Goal: Task Accomplishment & Management: Use online tool/utility

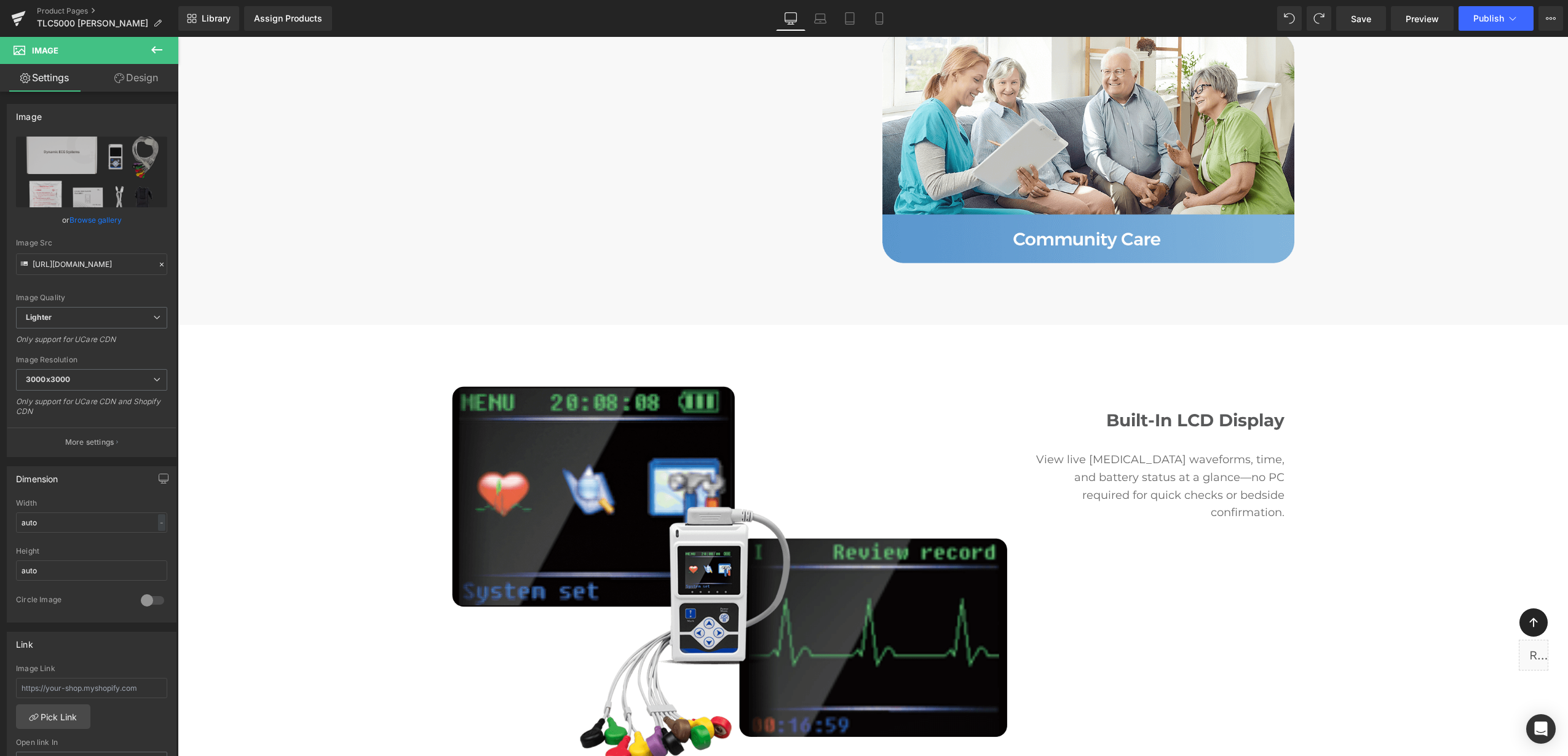
scroll to position [6651, 0]
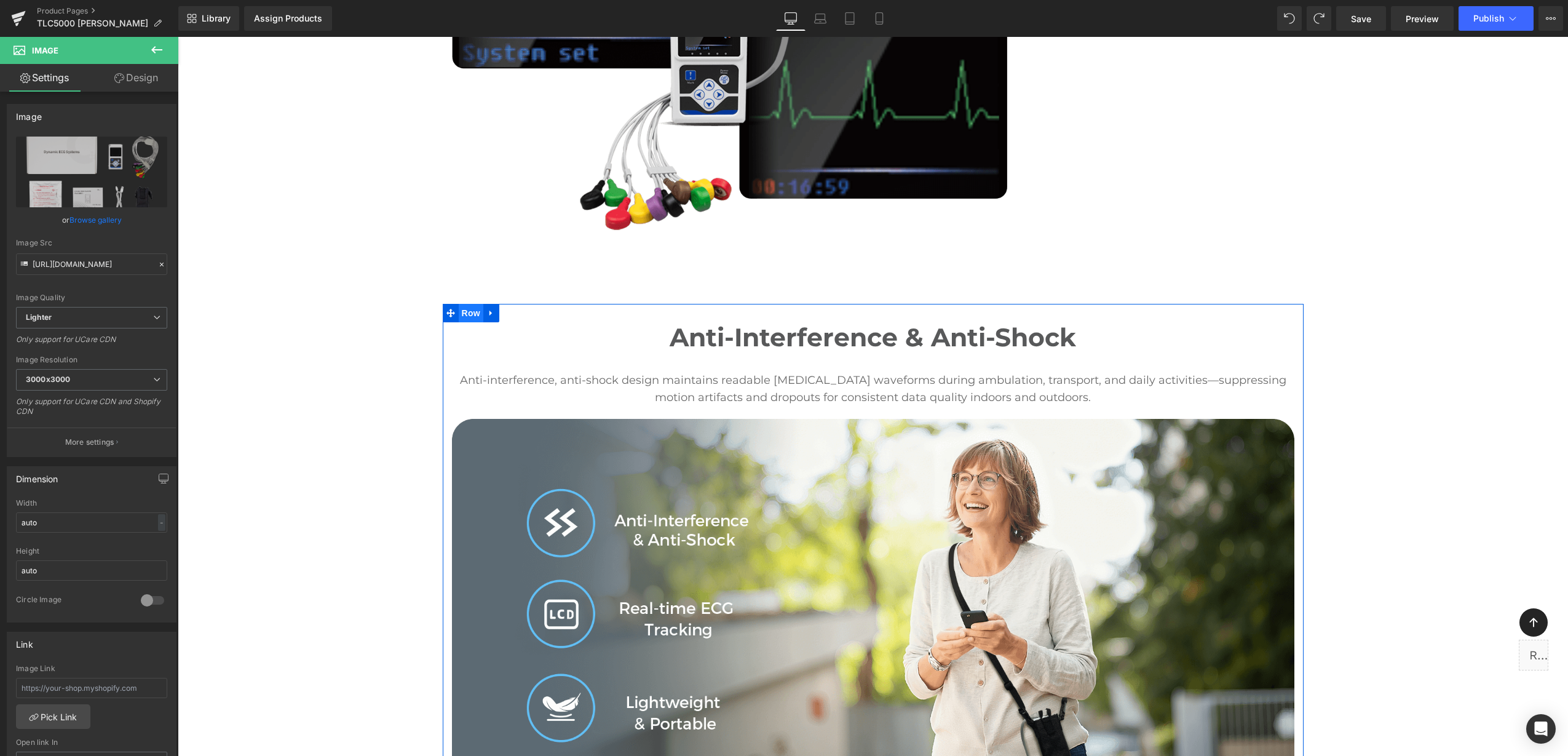
click at [459, 304] on span "Row" at bounding box center [471, 314] width 24 height 19
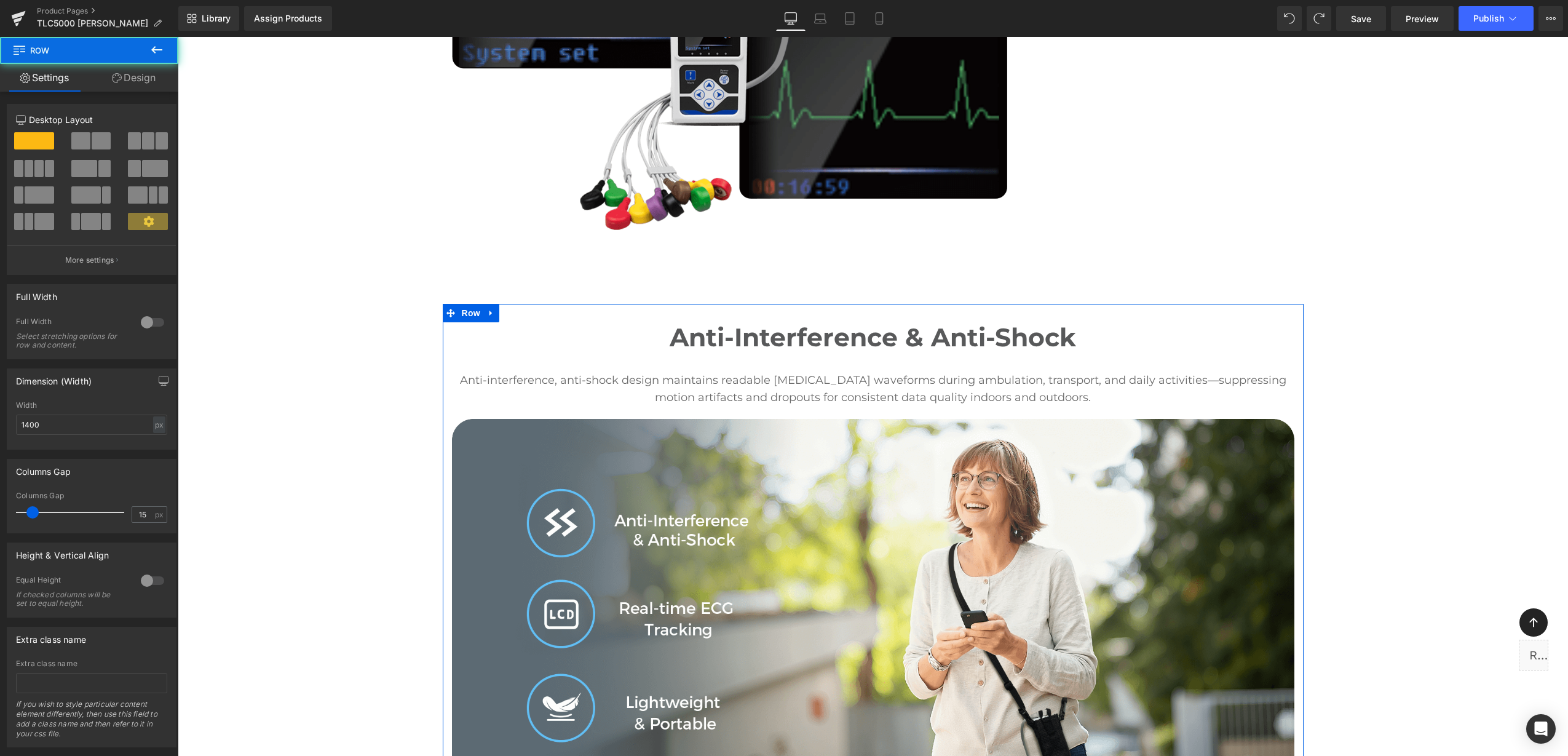
click at [118, 86] on link "Design" at bounding box center [134, 78] width 90 height 28
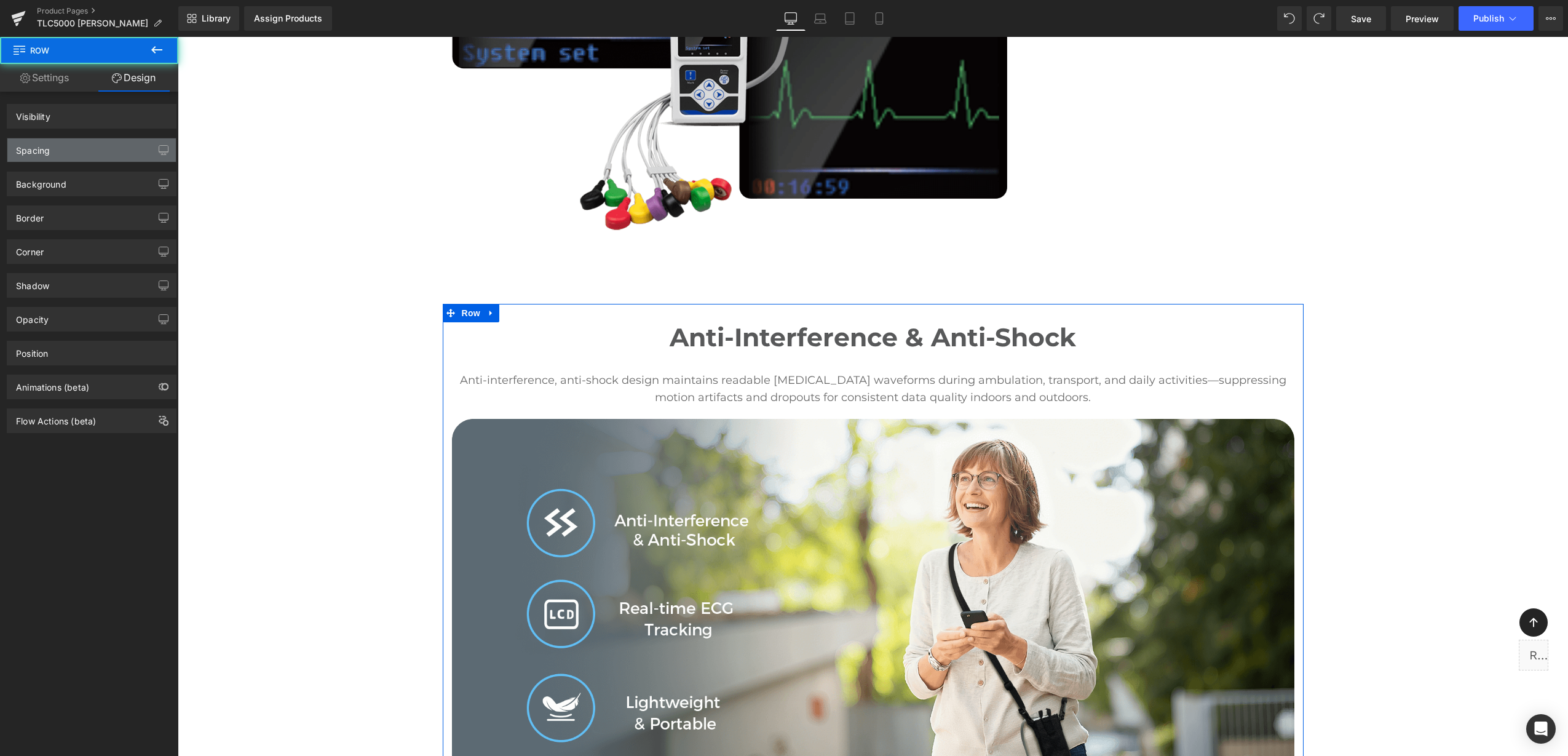
click at [96, 154] on div "Spacing" at bounding box center [91, 149] width 169 height 23
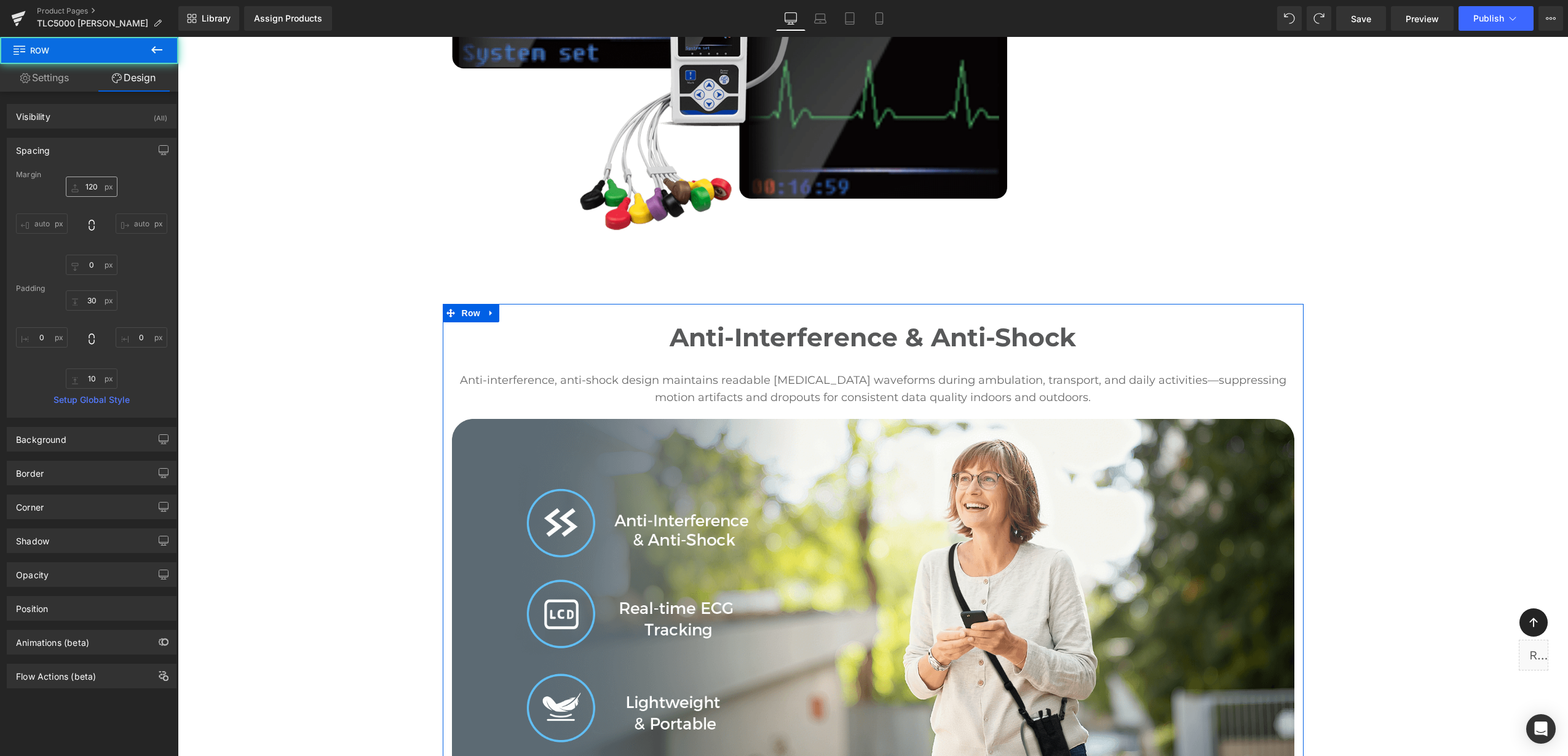
type input "120"
type input "0"
type input "30"
type input "0"
type input "10"
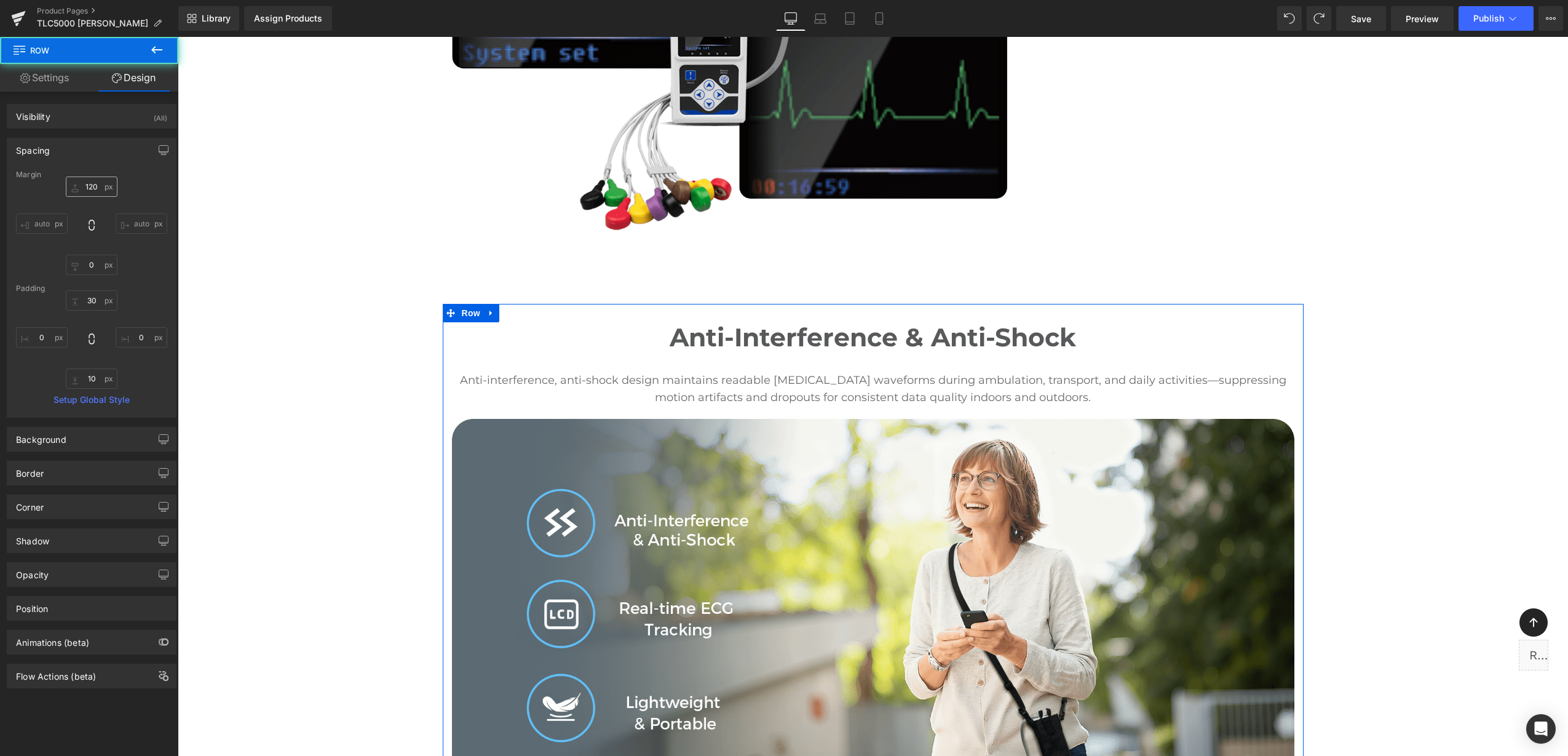
type input "0"
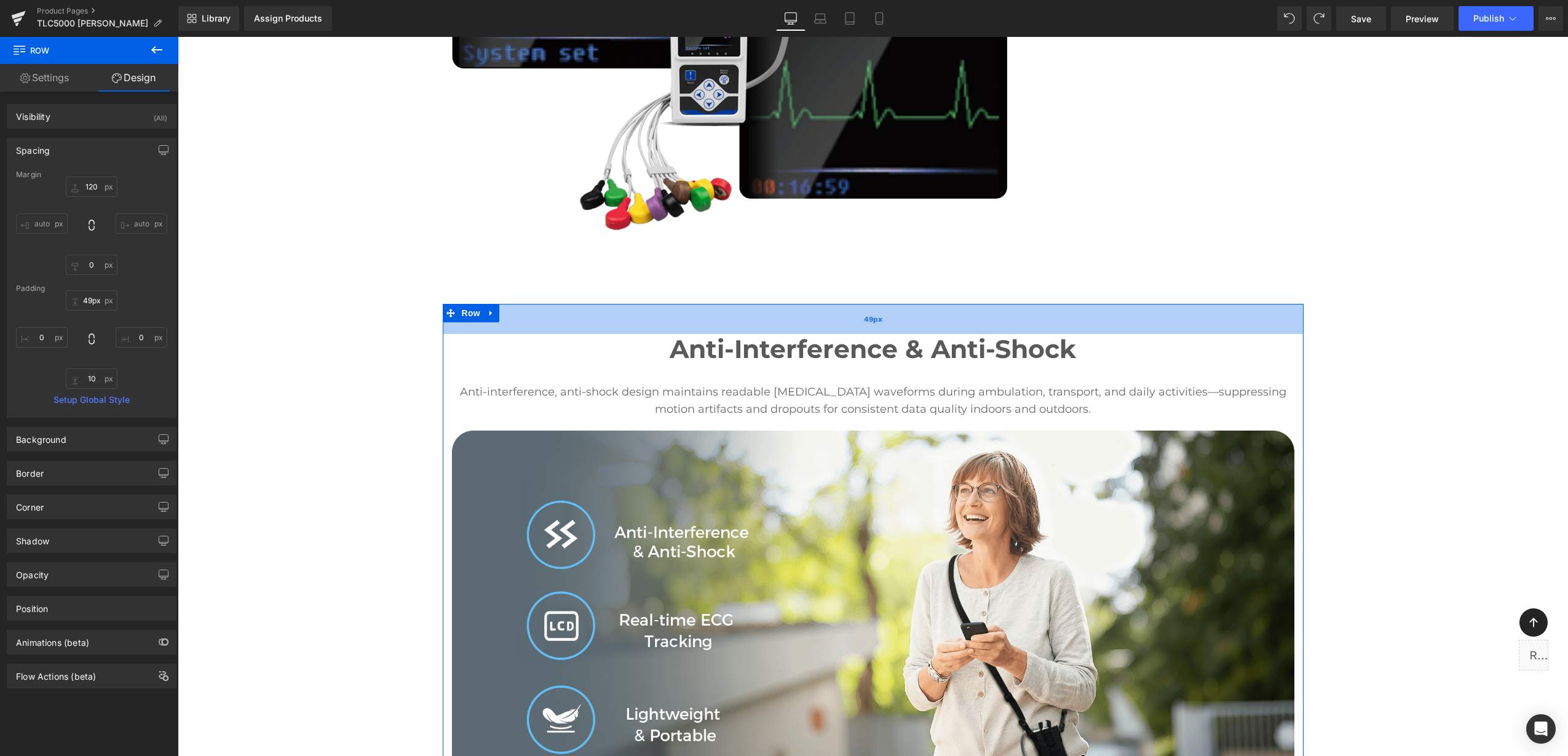
type input "50px"
drag, startPoint x: 822, startPoint y: 277, endPoint x: 828, endPoint y: 289, distance: 13.4
click at [828, 304] on div "50px" at bounding box center [873, 319] width 861 height 31
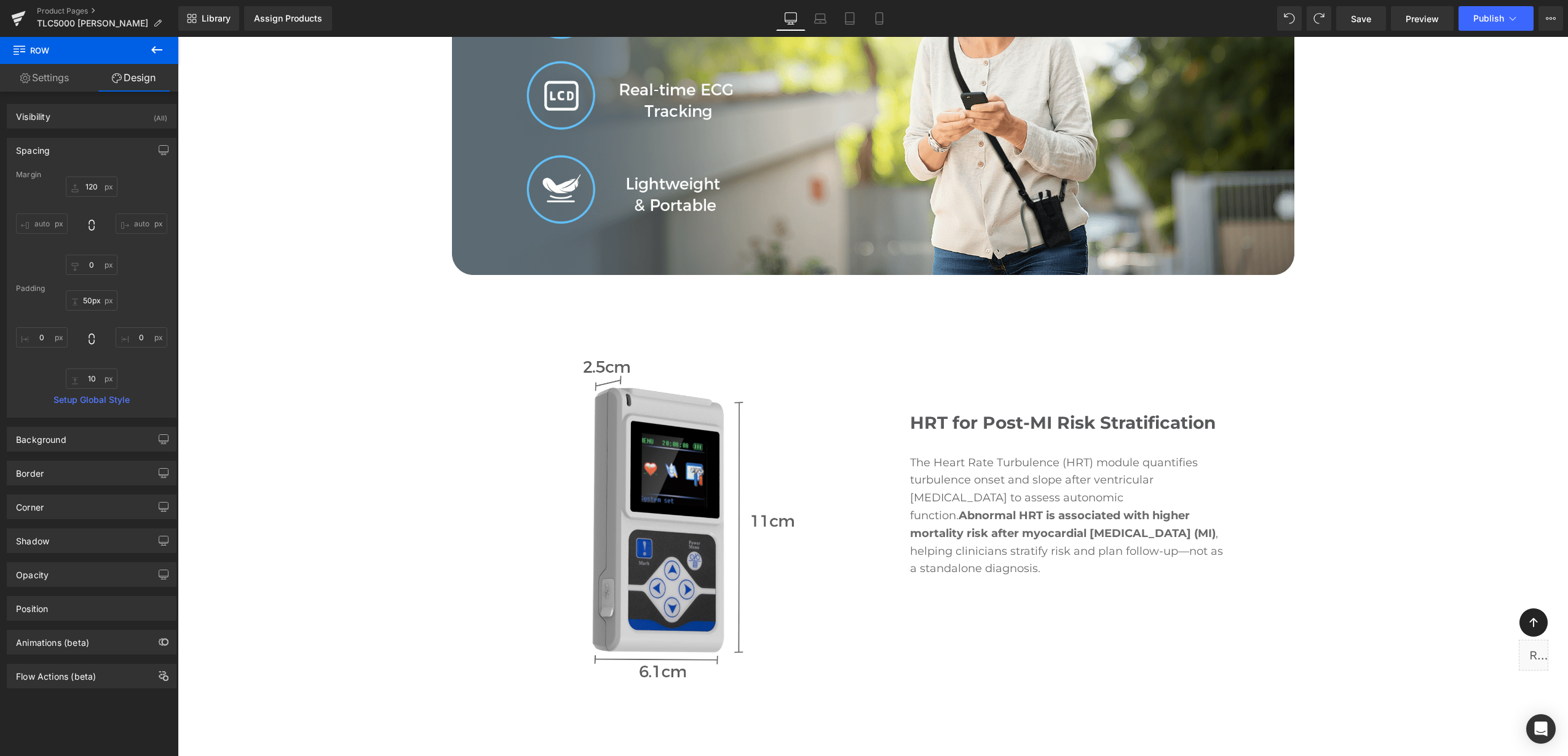
scroll to position [7189, 0]
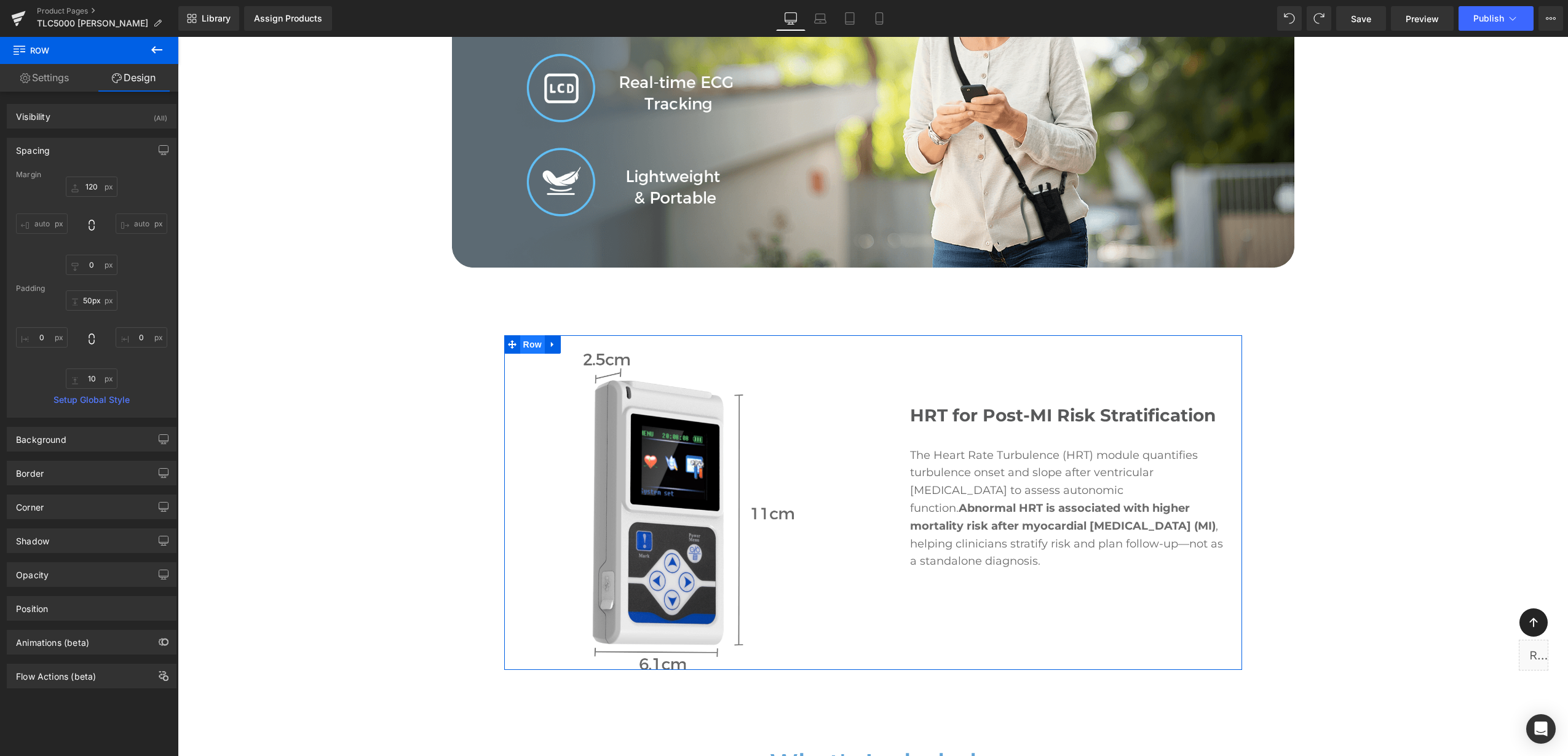
click at [520, 335] on span "Row" at bounding box center [533, 344] width 24 height 19
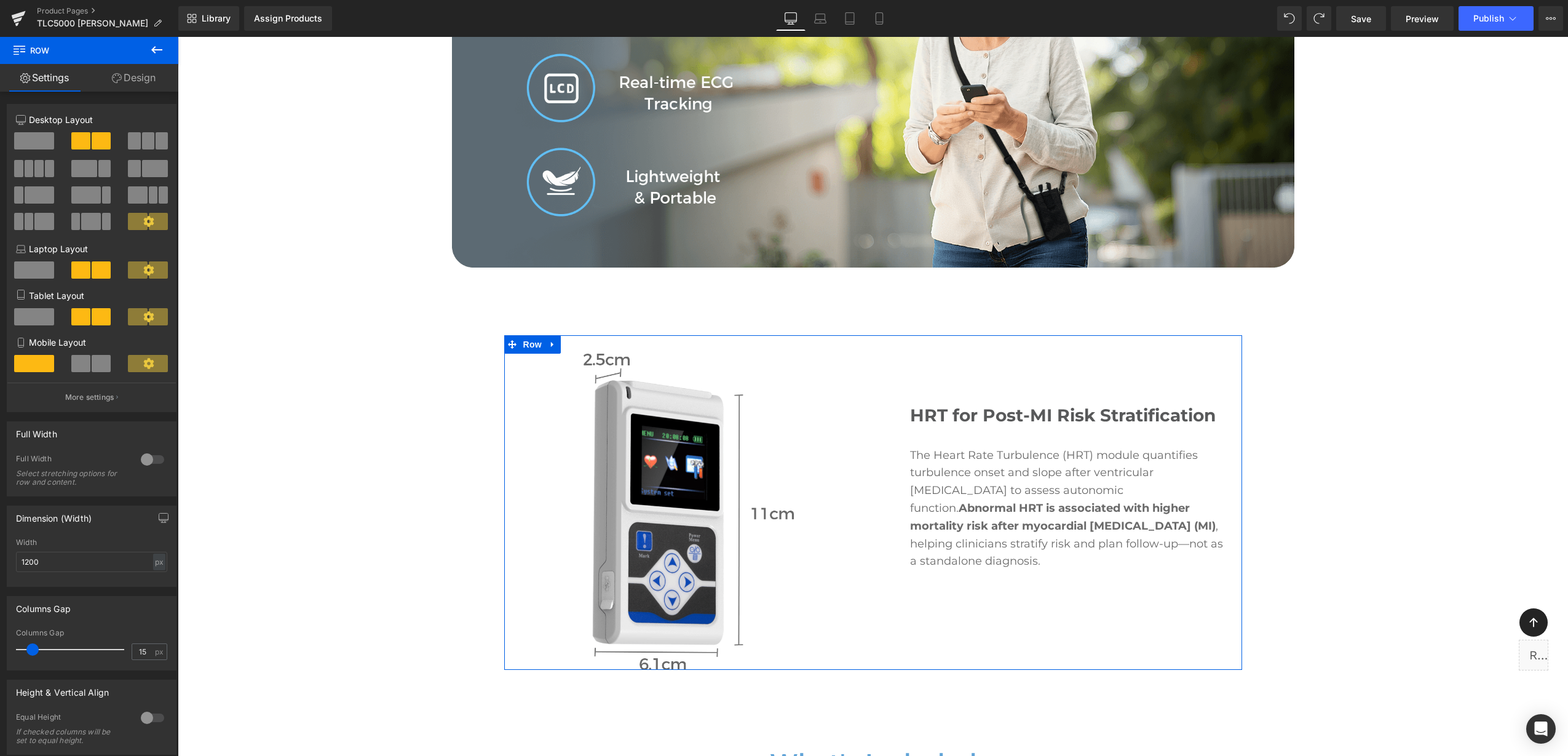
click at [133, 86] on link "Design" at bounding box center [134, 78] width 90 height 28
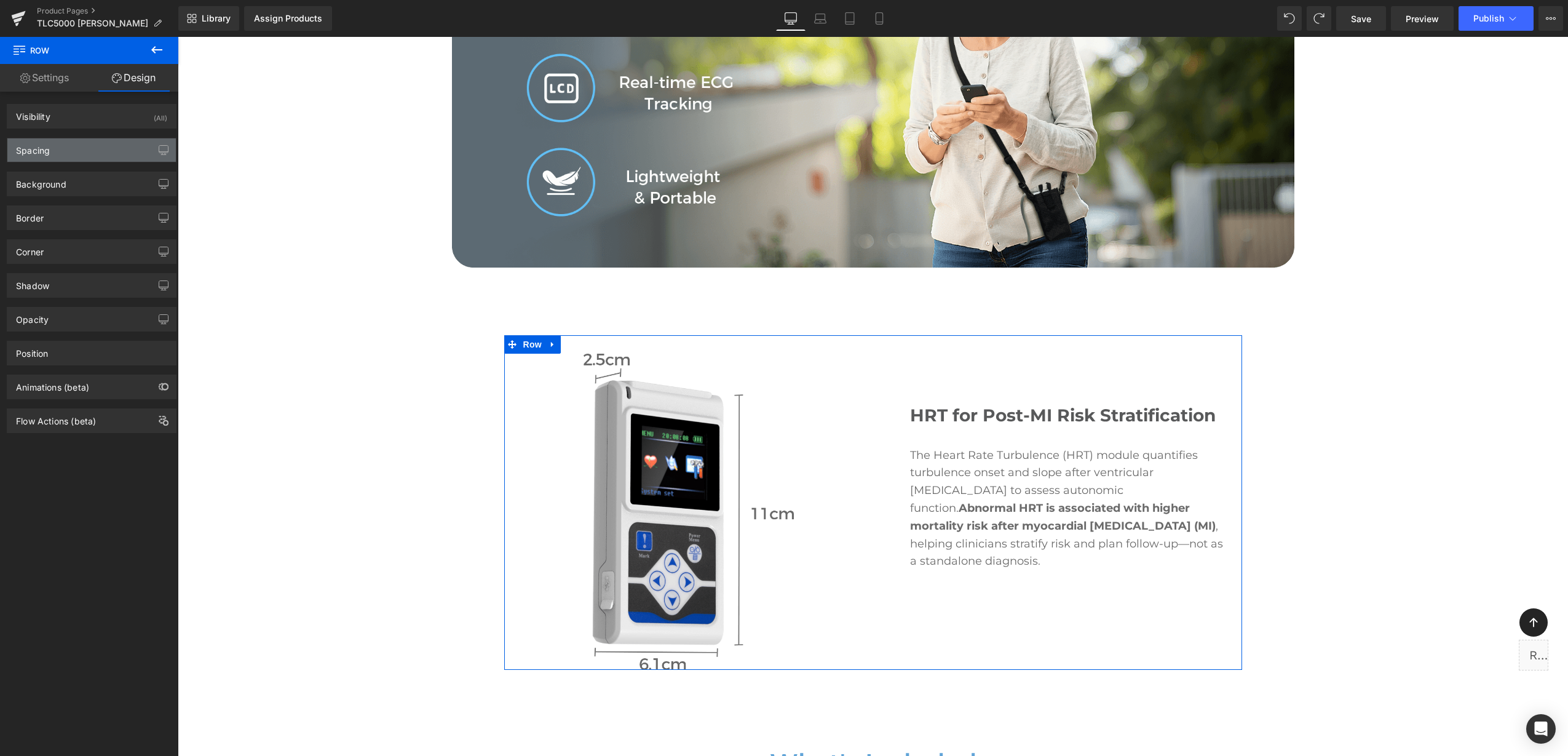
type input "100"
type input "0"
type input "30"
type input "0"
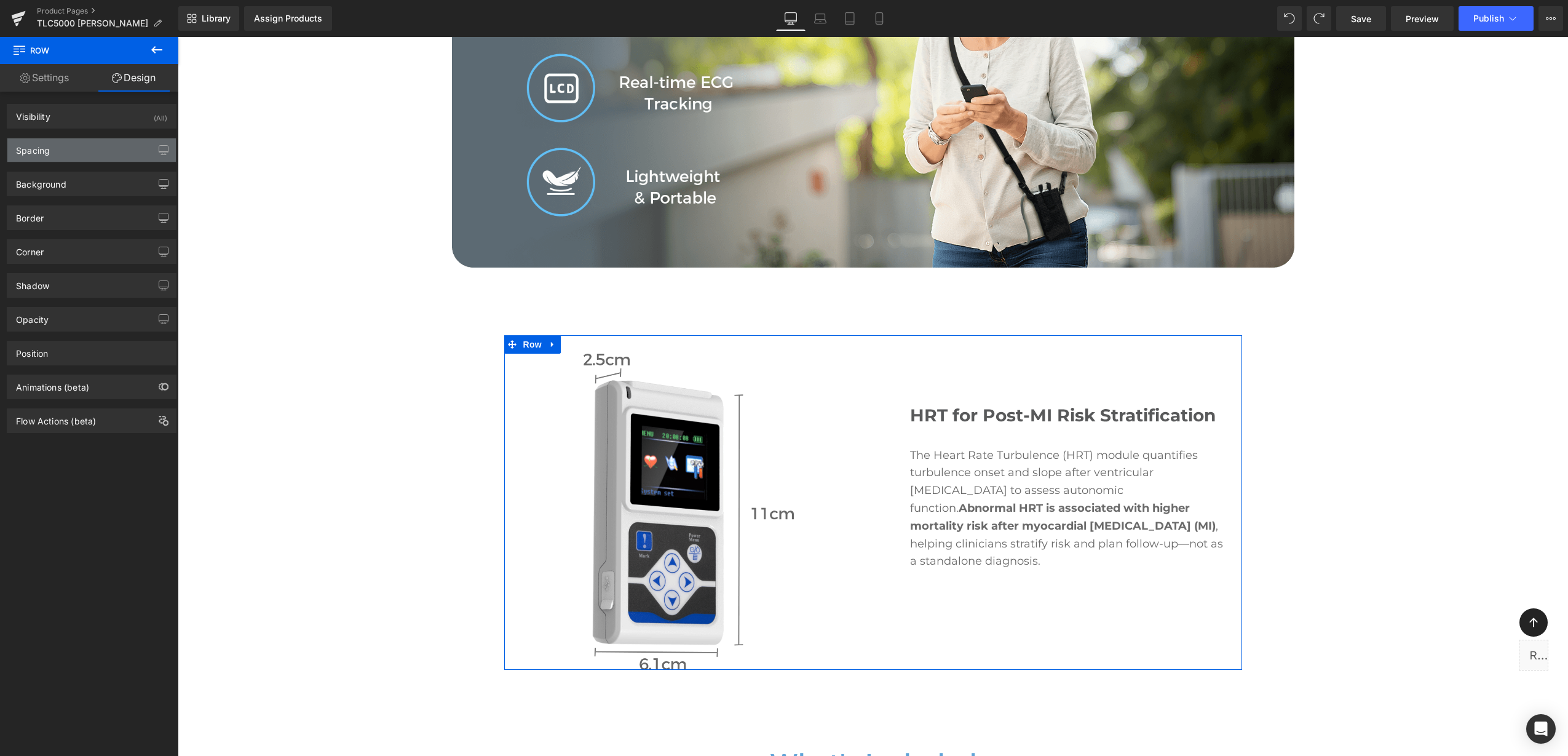
type input "0"
click at [74, 152] on div "Spacing" at bounding box center [91, 149] width 169 height 23
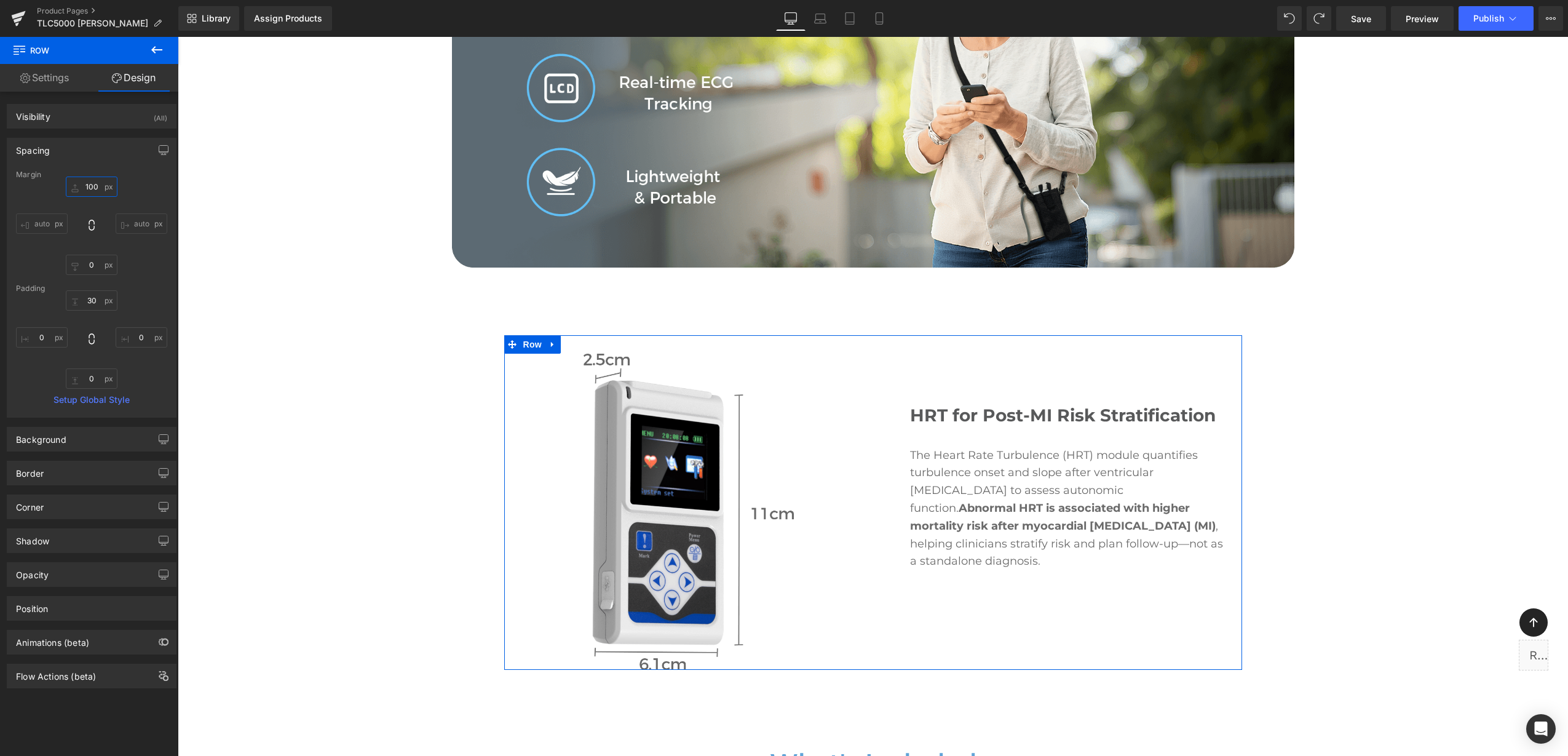
click at [88, 185] on input "100" at bounding box center [91, 187] width 51 height 21
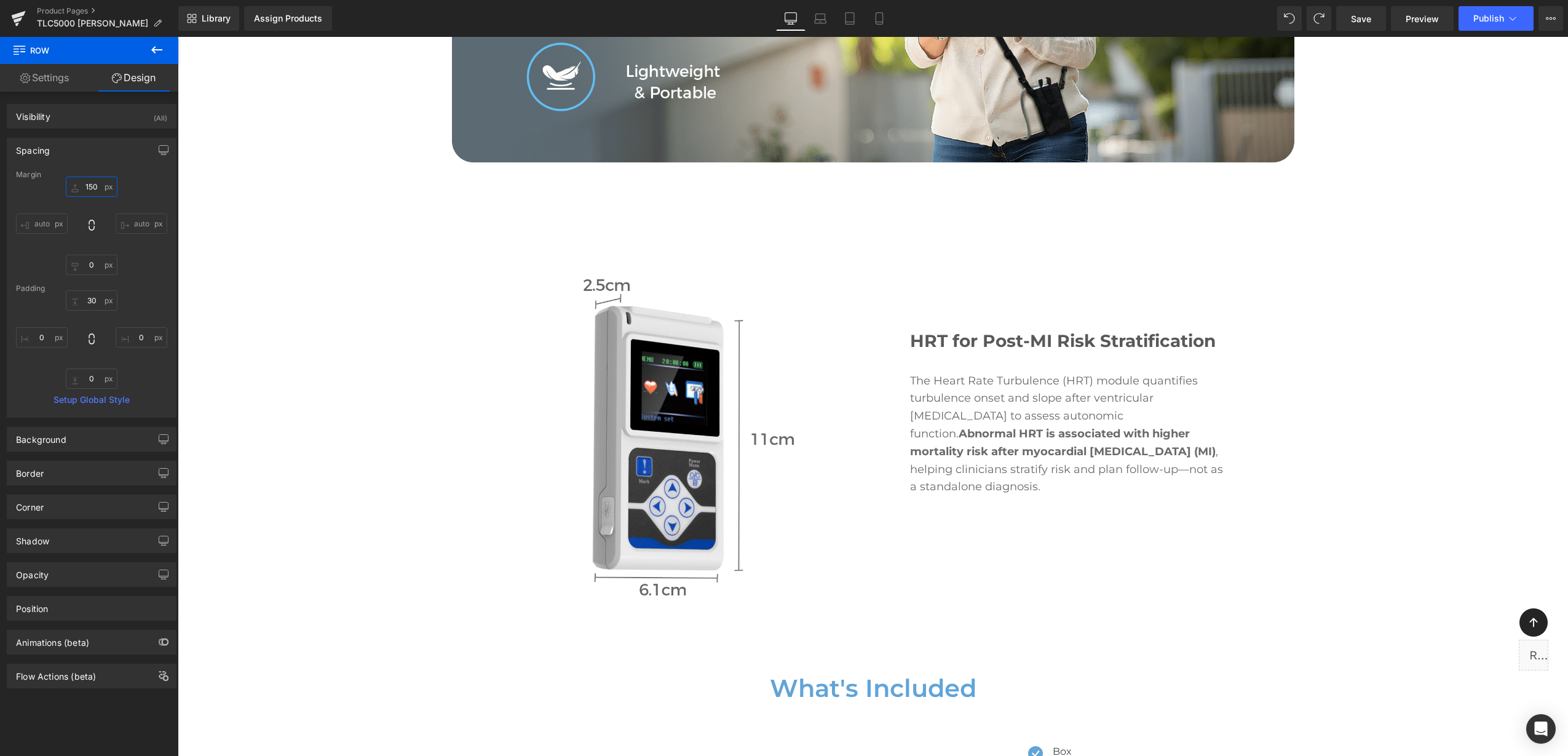
scroll to position [7420, 0]
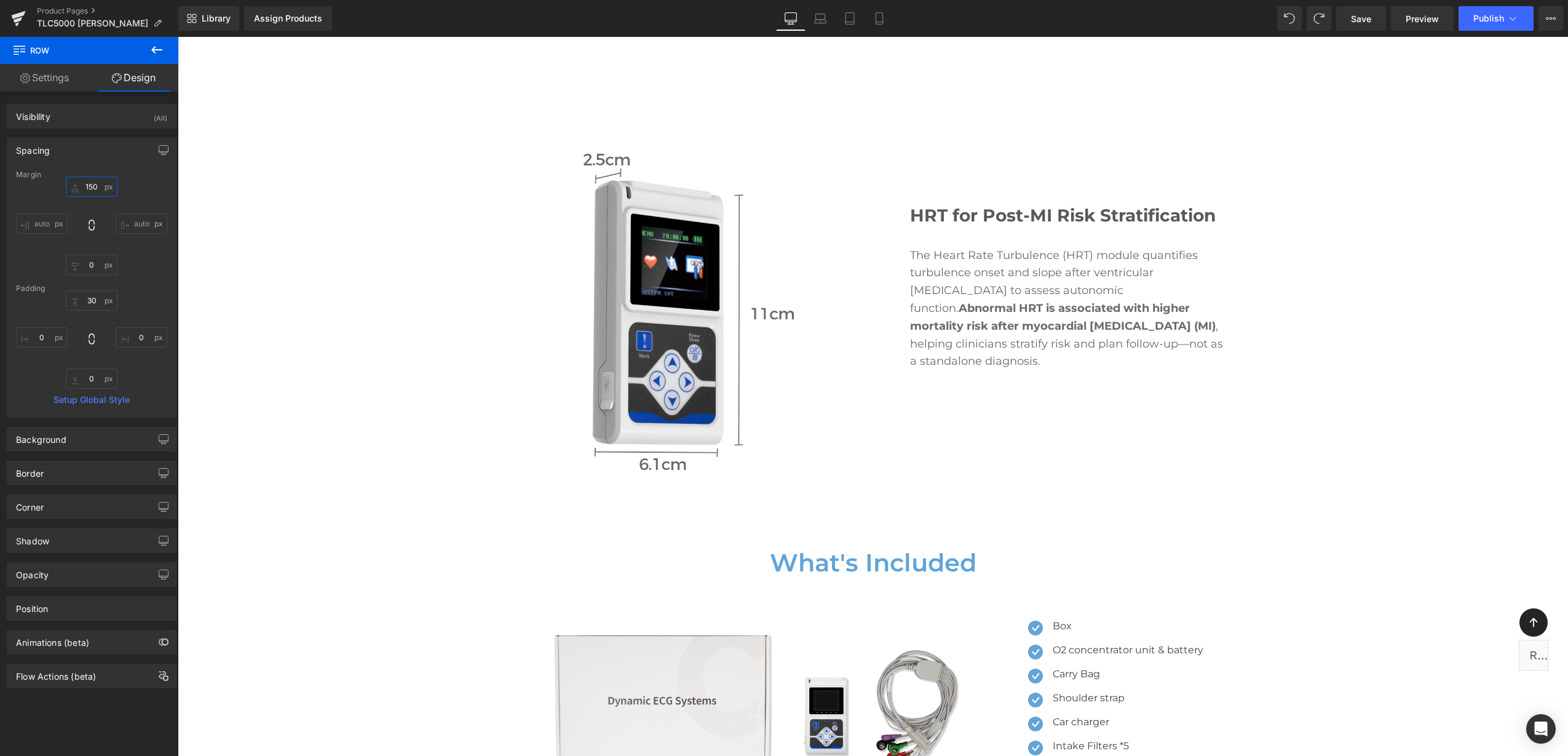
type input "150"
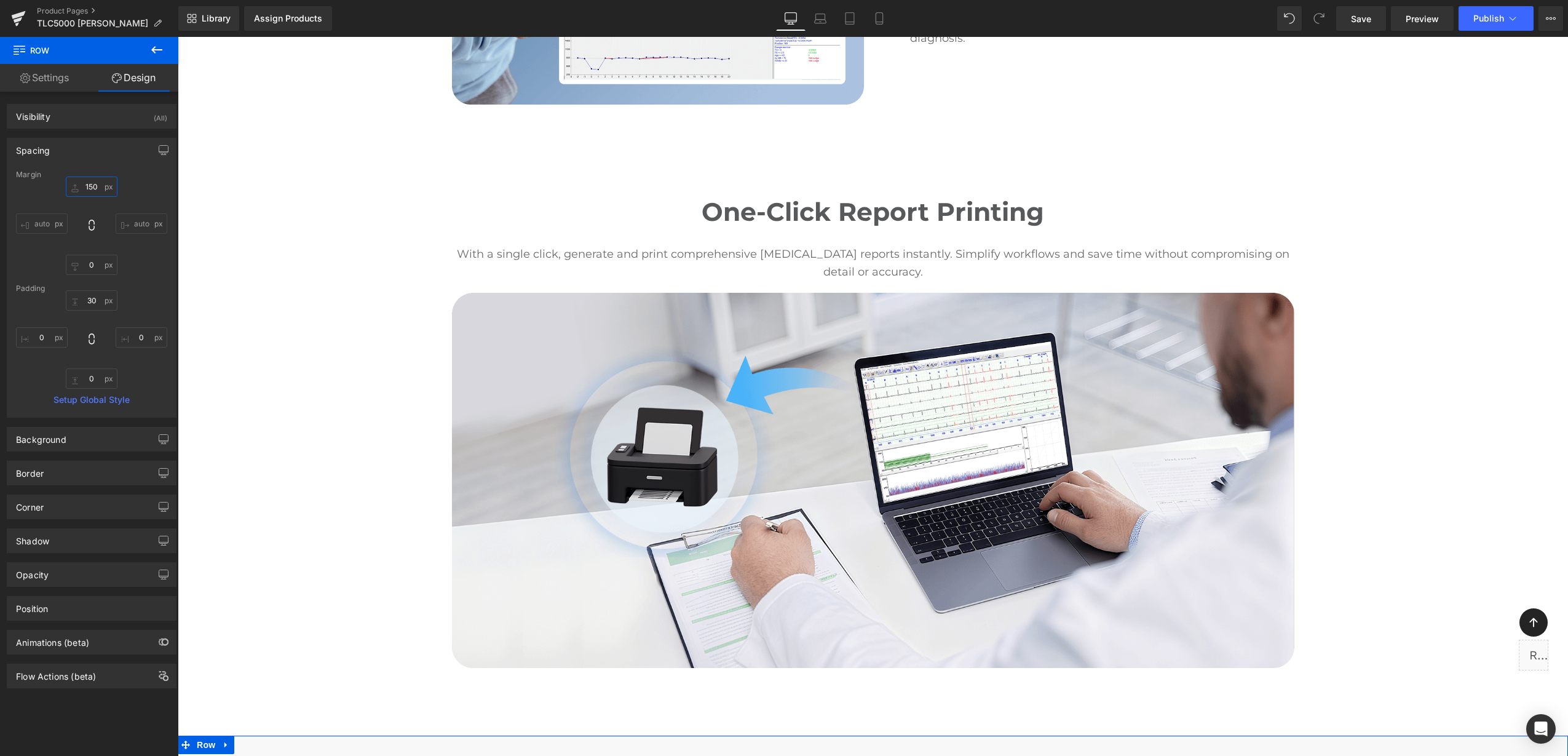
scroll to position [5036, 0]
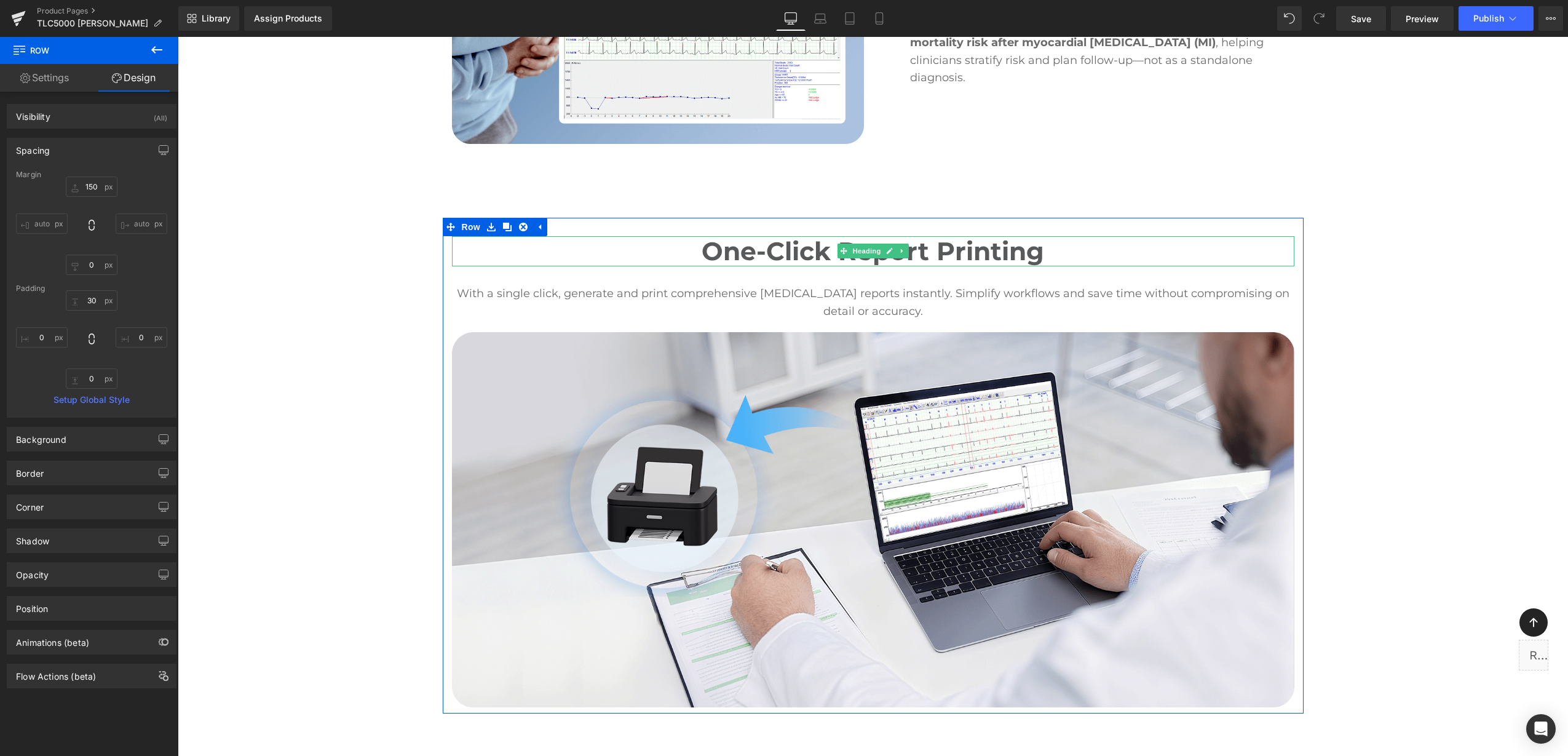
click at [798, 236] on h2 "One-Click Report Printing" at bounding box center [872, 251] width 842 height 30
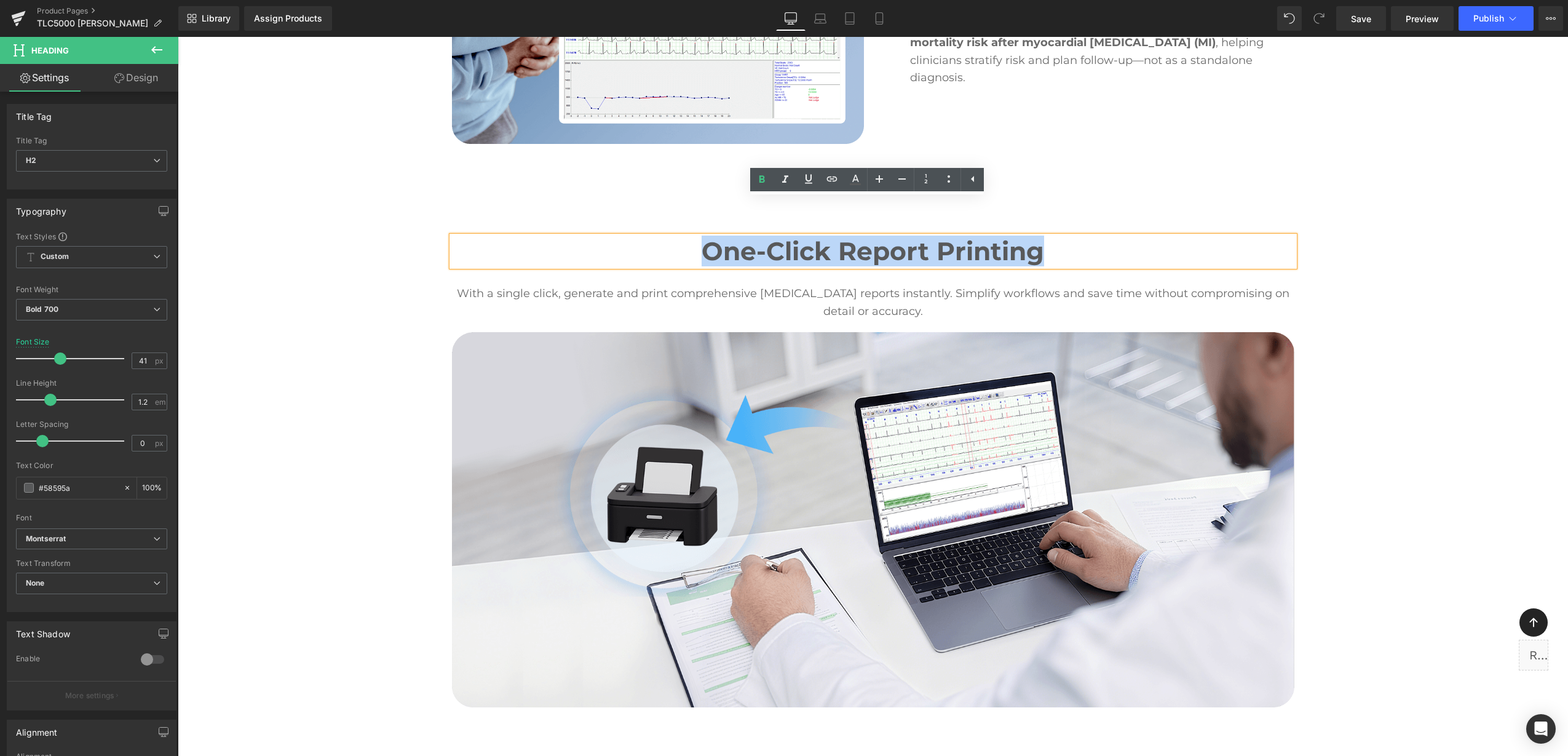
drag, startPoint x: 731, startPoint y: 221, endPoint x: 1127, endPoint y: 209, distance: 396.2
click at [1127, 236] on h2 "One-Click Report Printing" at bounding box center [872, 251] width 842 height 30
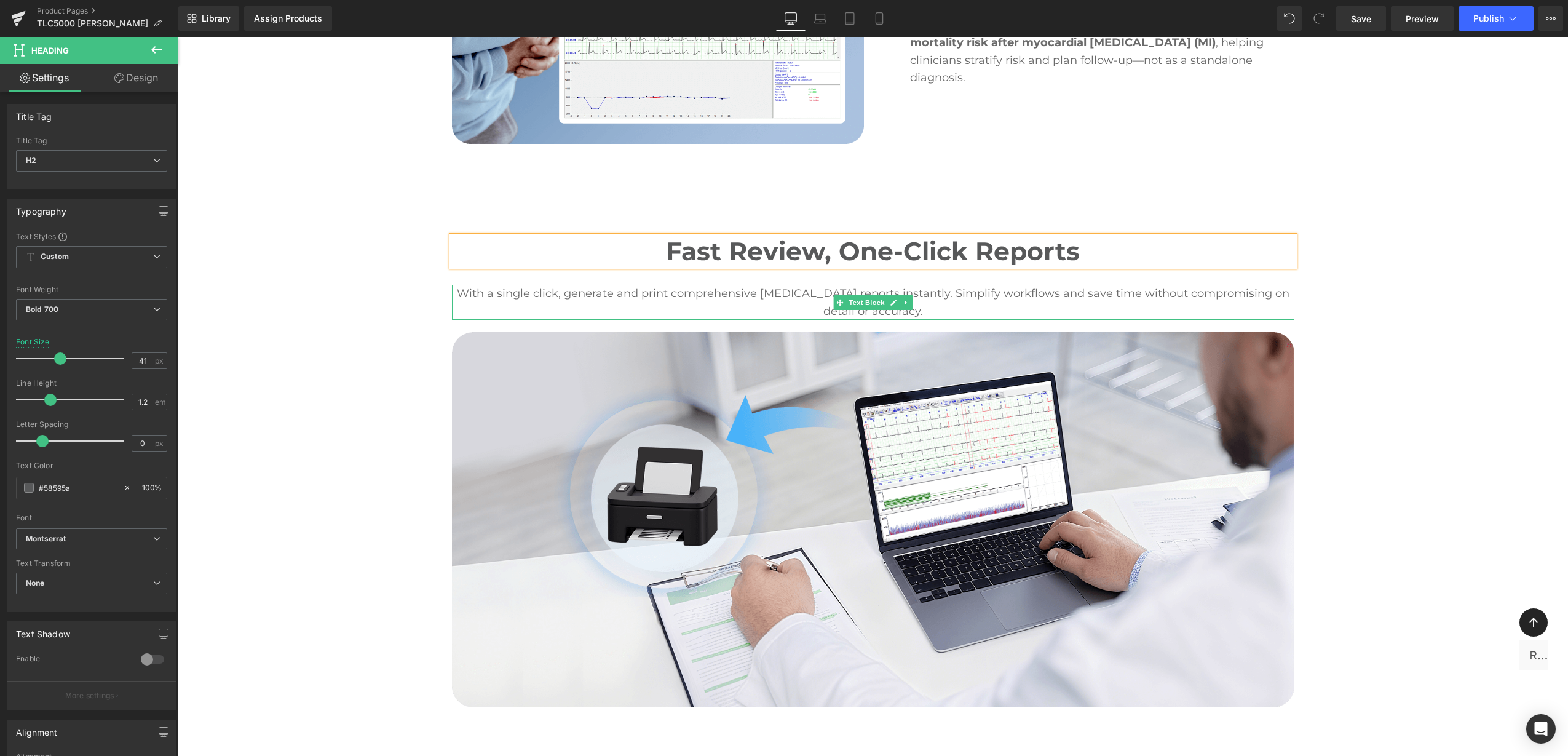
click at [530, 285] on p "With a single click, generate and print comprehensive [MEDICAL_DATA] reports in…" at bounding box center [872, 302] width 842 height 35
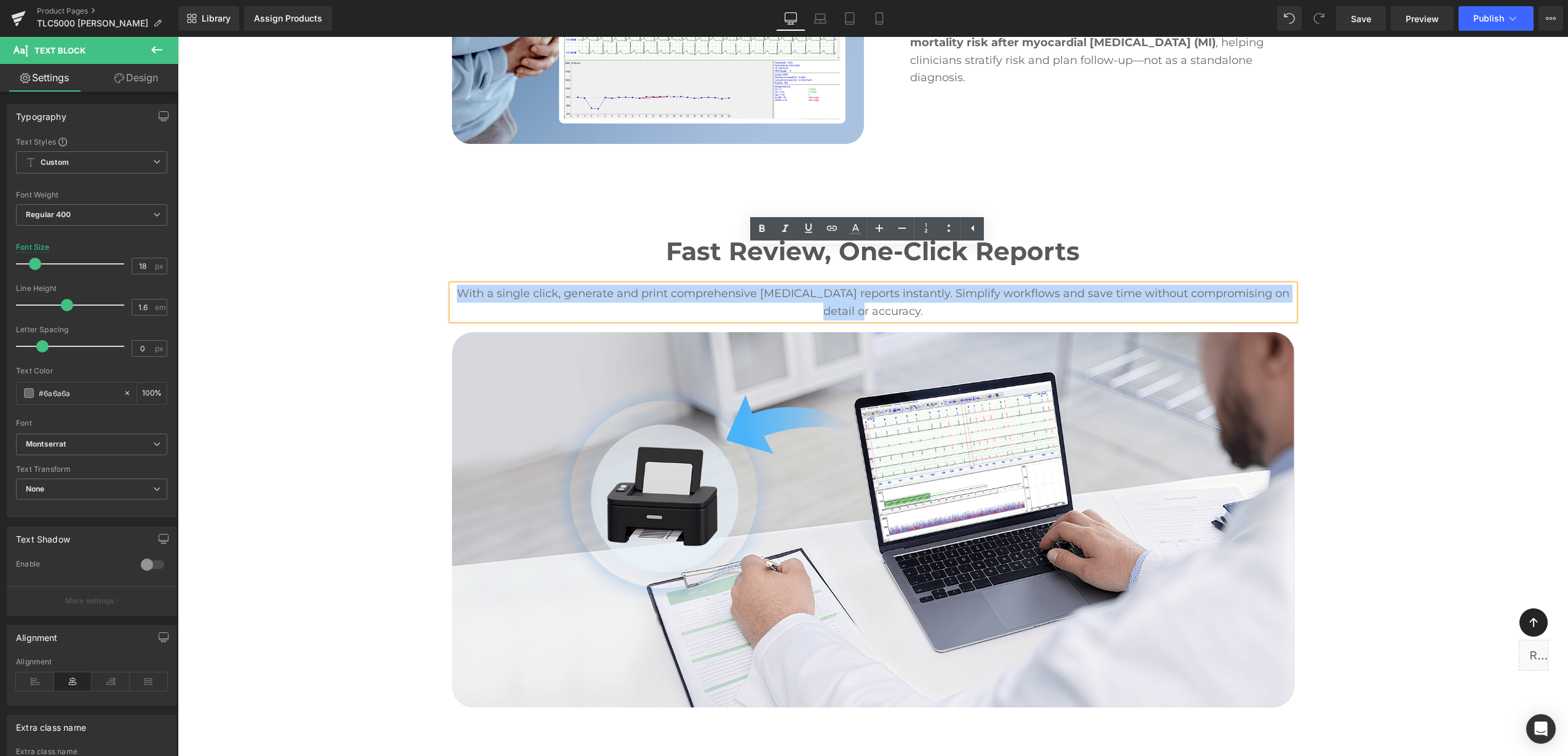
drag, startPoint x: 457, startPoint y: 255, endPoint x: 923, endPoint y: 278, distance: 466.6
click at [923, 285] on p "With a single click, generate and print comprehensive [MEDICAL_DATA] reports in…" at bounding box center [872, 302] width 842 height 35
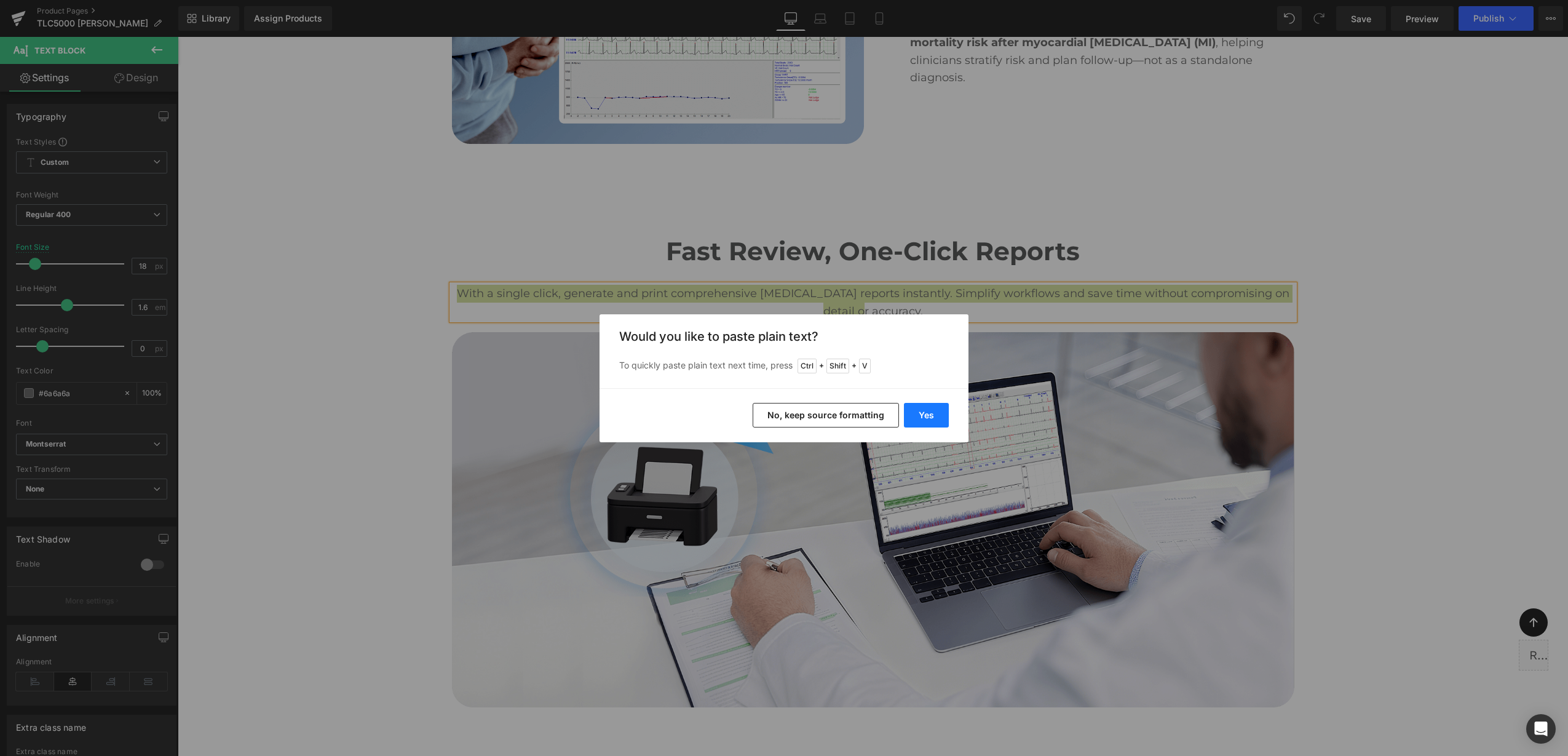
click at [925, 416] on button "Yes" at bounding box center [926, 415] width 45 height 24
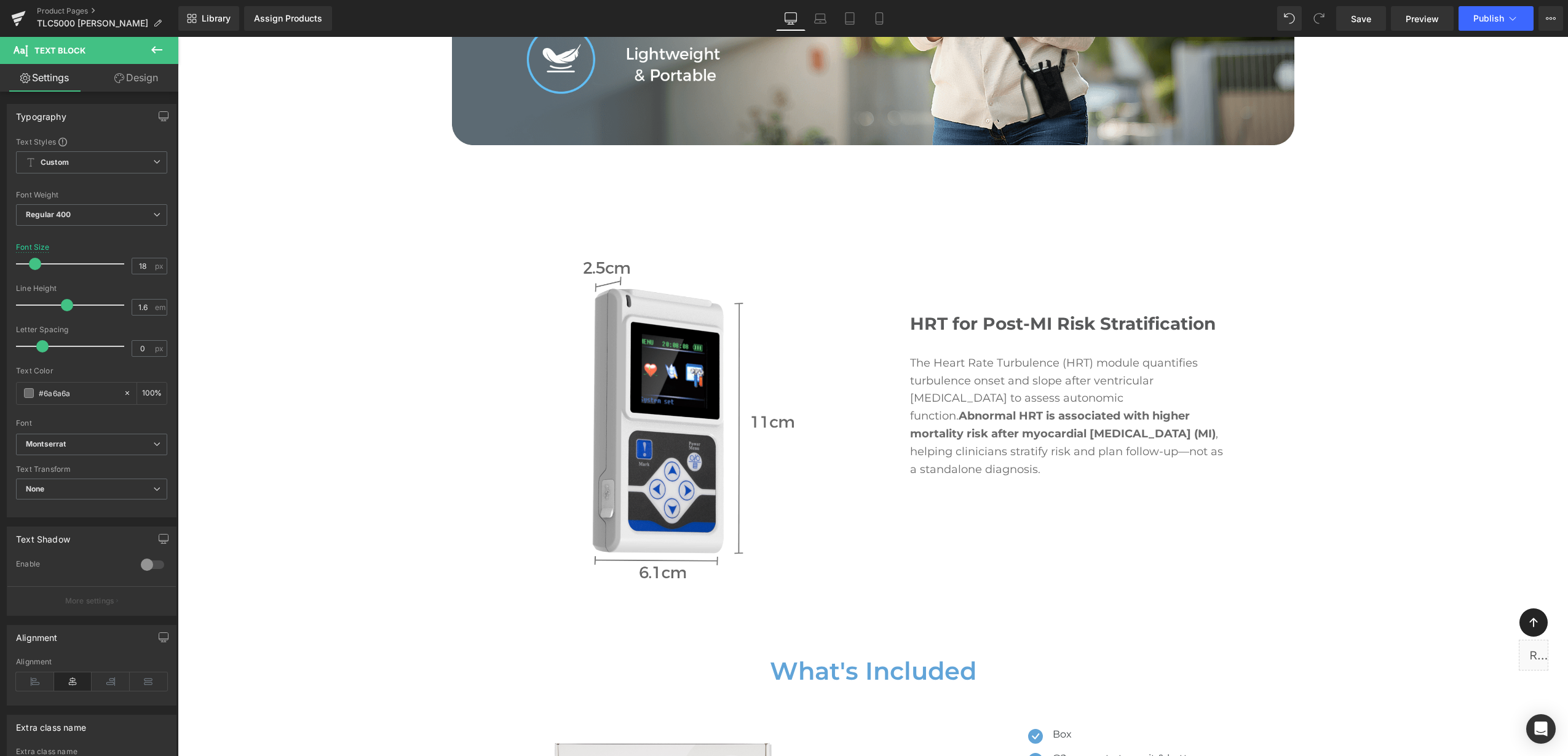
scroll to position [7394, 0]
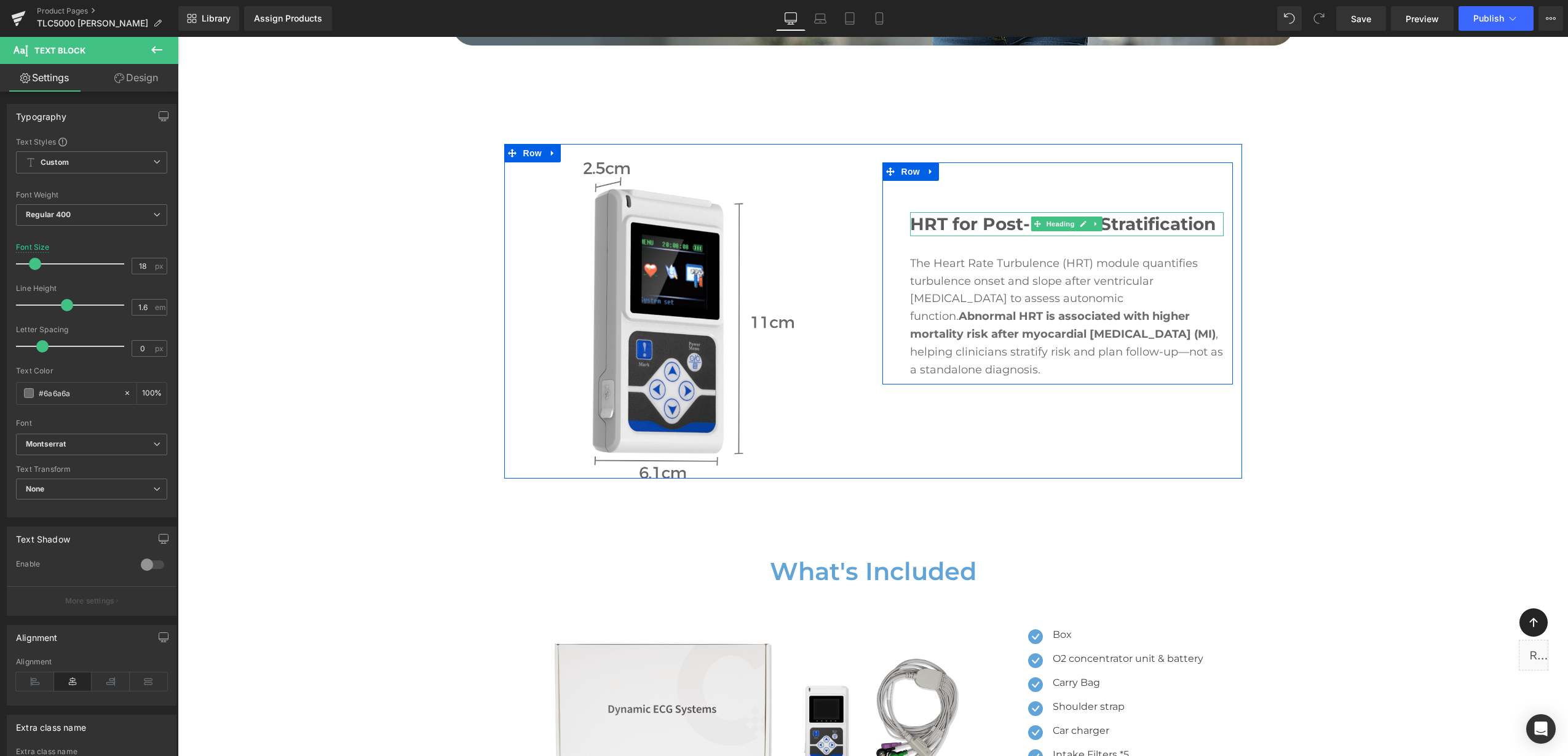
click at [1000, 212] on h3 "HRT for Post-MI Risk Stratification" at bounding box center [1066, 224] width 313 height 24
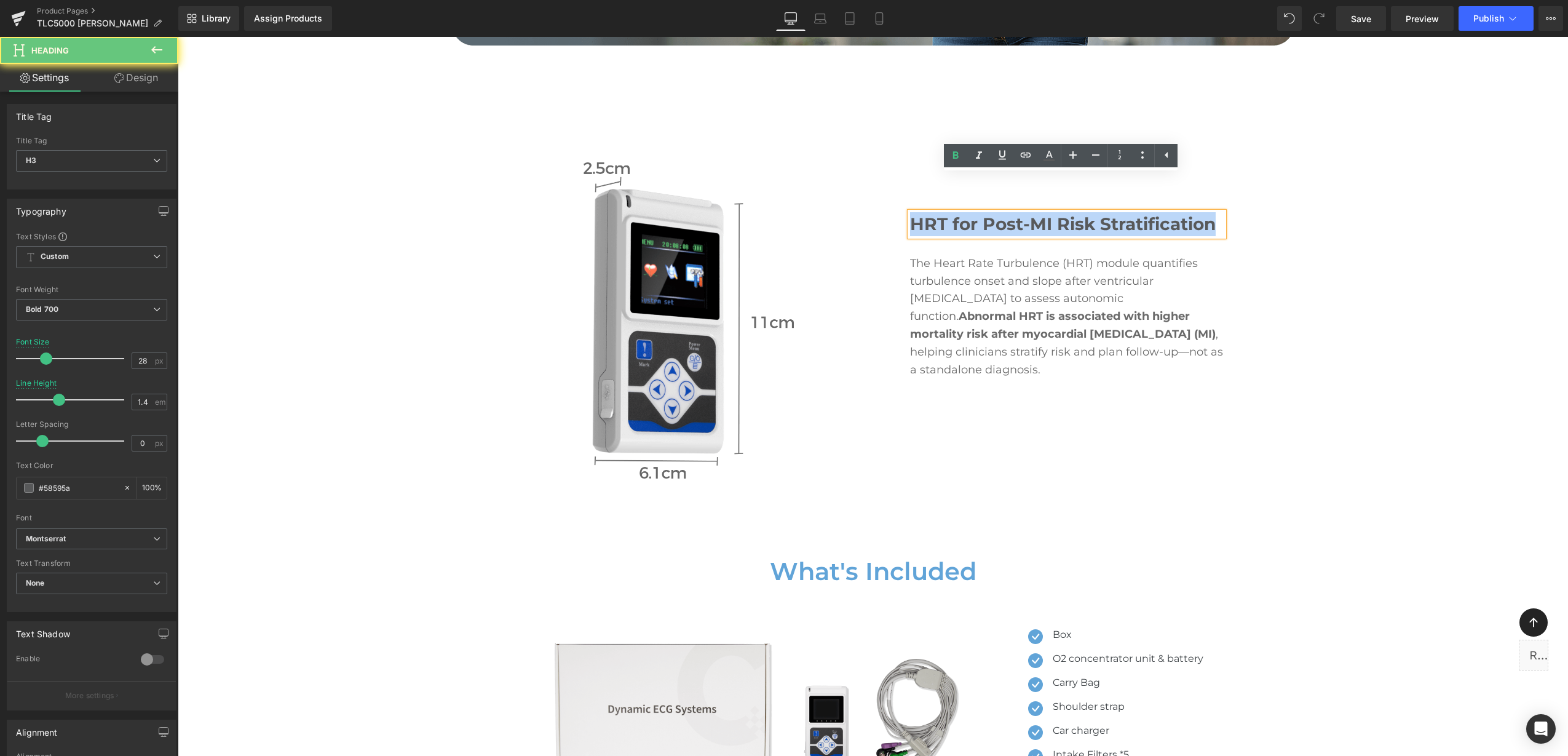
drag, startPoint x: 907, startPoint y: 186, endPoint x: 1261, endPoint y: 206, distance: 354.6
paste div "To enrich screen reader interactions, please activate Accessibility in Grammarl…"
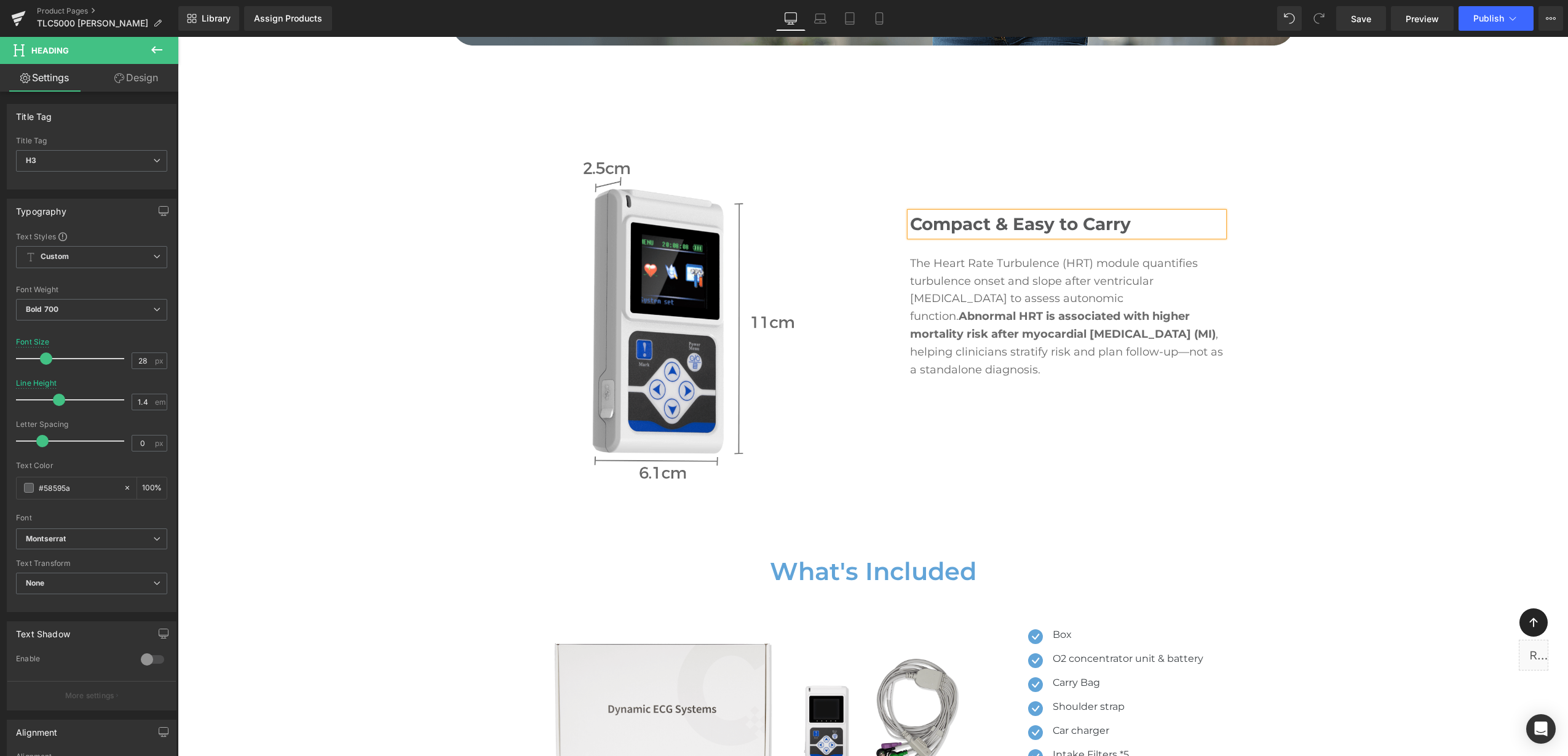
click at [1076, 294] on p "The Heart Rate Turbulence (HRT) module quantifies turbulence onset and slope af…" at bounding box center [1066, 316] width 313 height 124
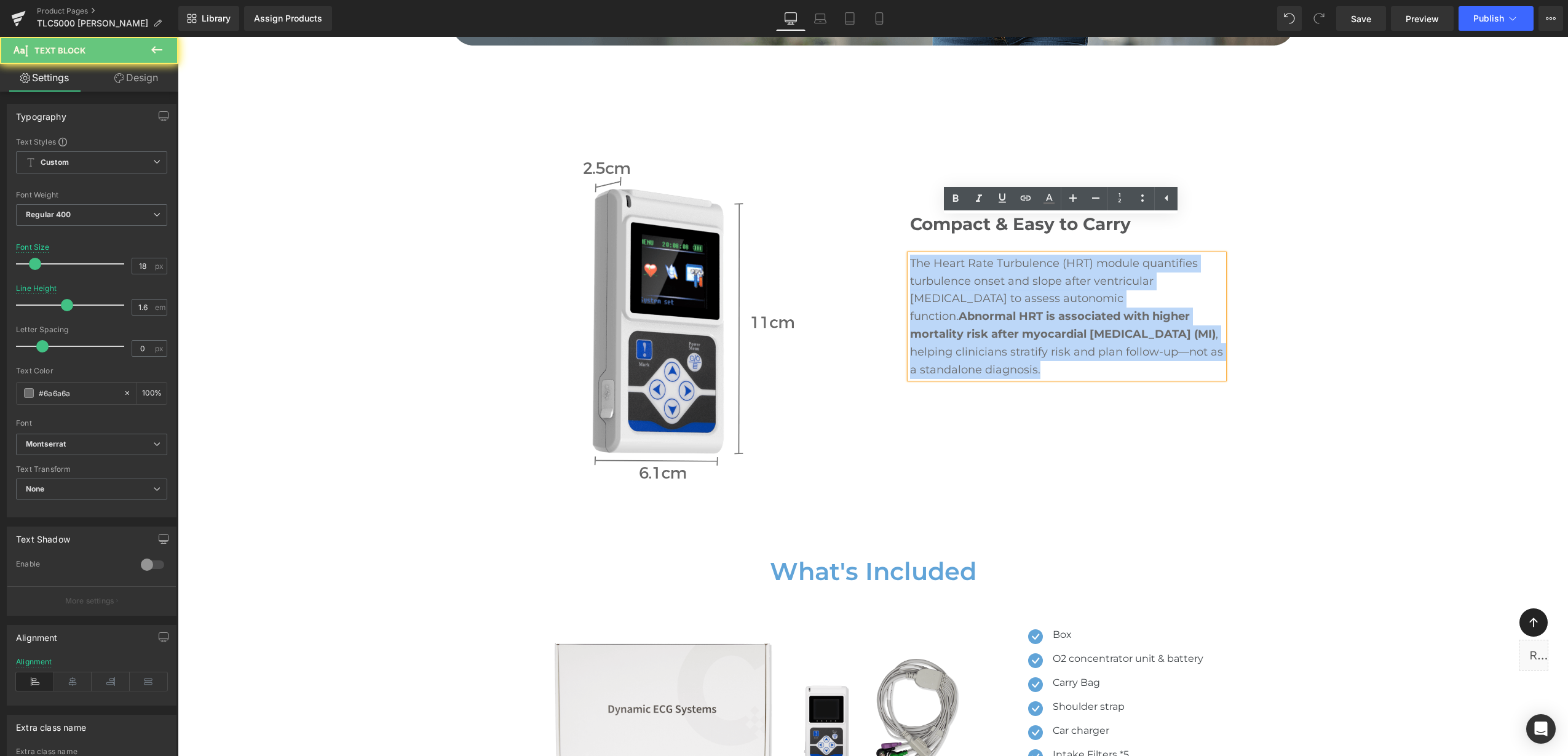
drag, startPoint x: 1149, startPoint y: 315, endPoint x: 829, endPoint y: 204, distance: 338.7
click at [829, 204] on div "Image Compact & Easy to Carry Heading The Heart Rate Turbulence (HRT) module qu…" at bounding box center [872, 311] width 738 height 335
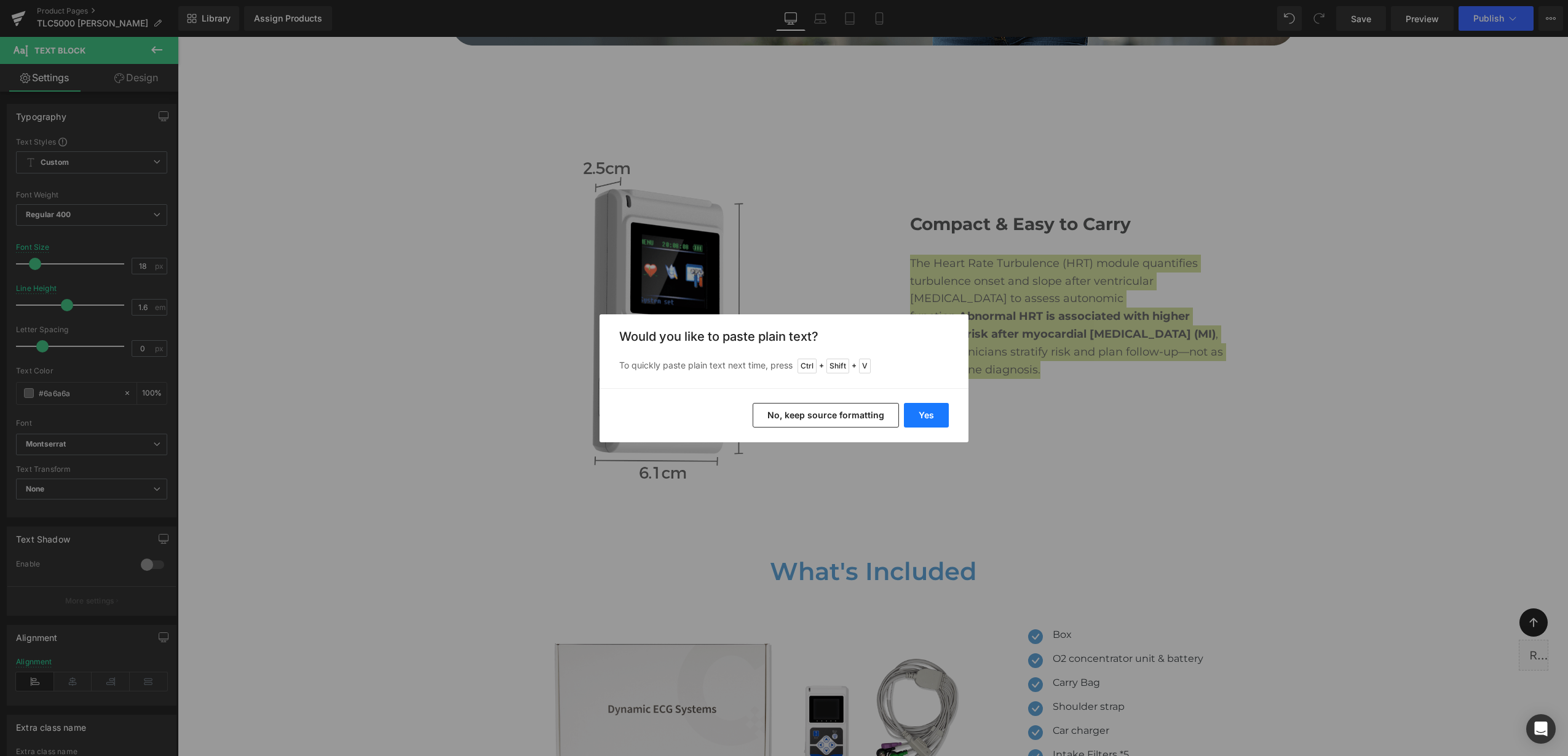
click at [923, 418] on button "Yes" at bounding box center [926, 415] width 45 height 24
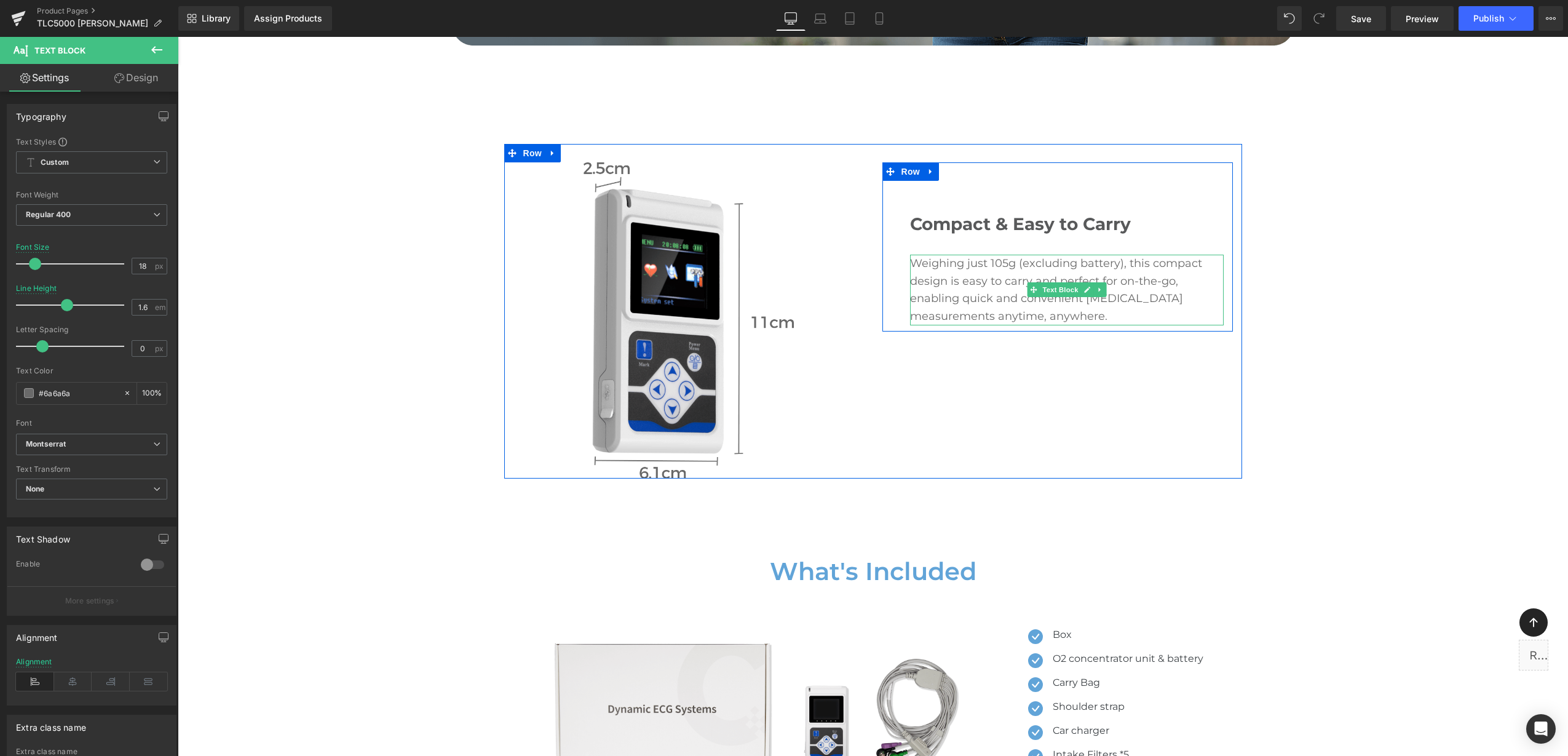
drag, startPoint x: 997, startPoint y: 229, endPoint x: 964, endPoint y: 231, distance: 33.1
click at [997, 255] on p "Weighing just 105g (excluding battery), this compact design is easy to carry an…" at bounding box center [1066, 290] width 313 height 71
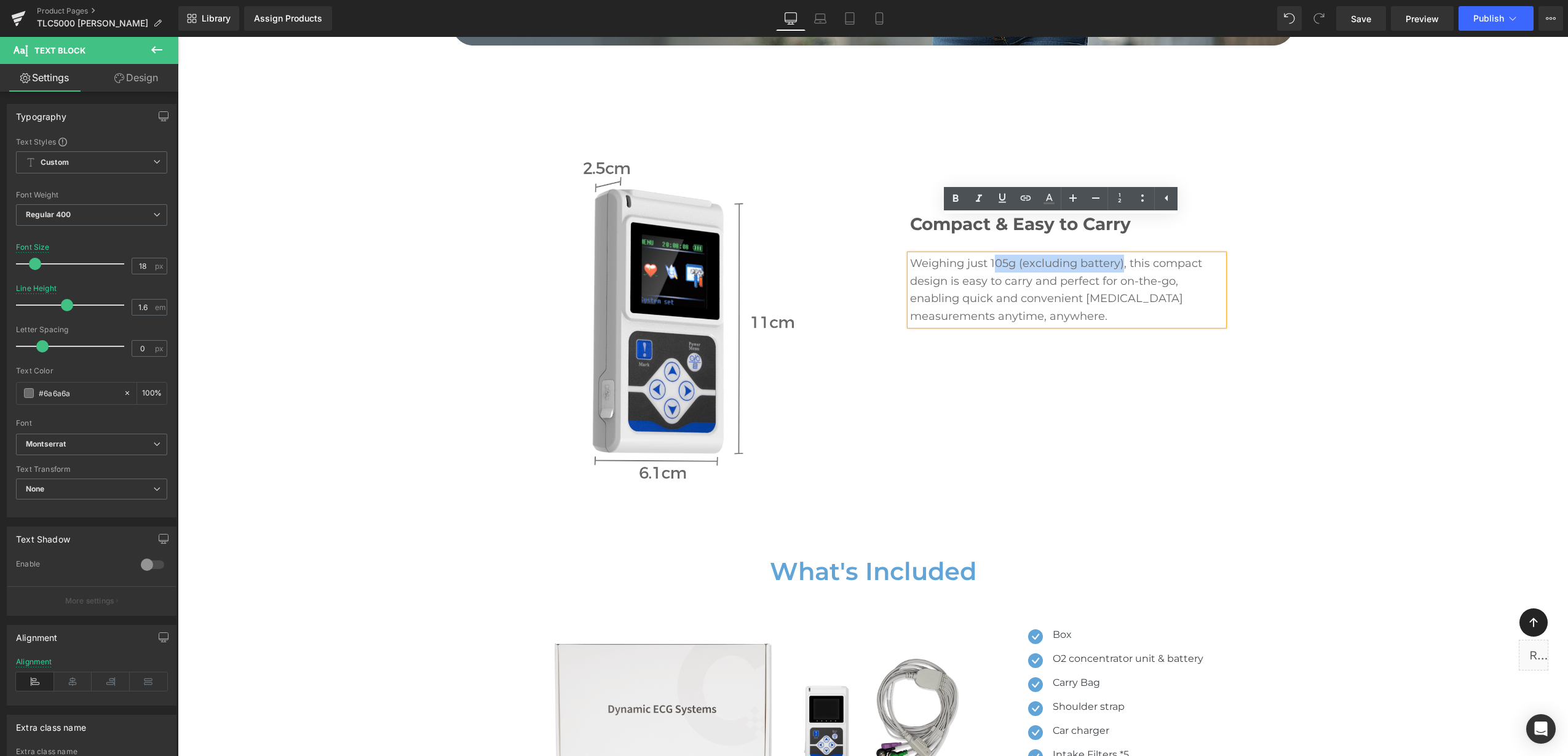
drag, startPoint x: 1002, startPoint y: 228, endPoint x: 1116, endPoint y: 223, distance: 114.1
click at [1116, 255] on p "Weighing just 105g (excluding battery), this compact design is easy to carry an…" at bounding box center [1066, 290] width 313 height 71
drag, startPoint x: 955, startPoint y: 198, endPoint x: 959, endPoint y: 208, distance: 10.8
click at [955, 199] on icon at bounding box center [955, 199] width 15 height 15
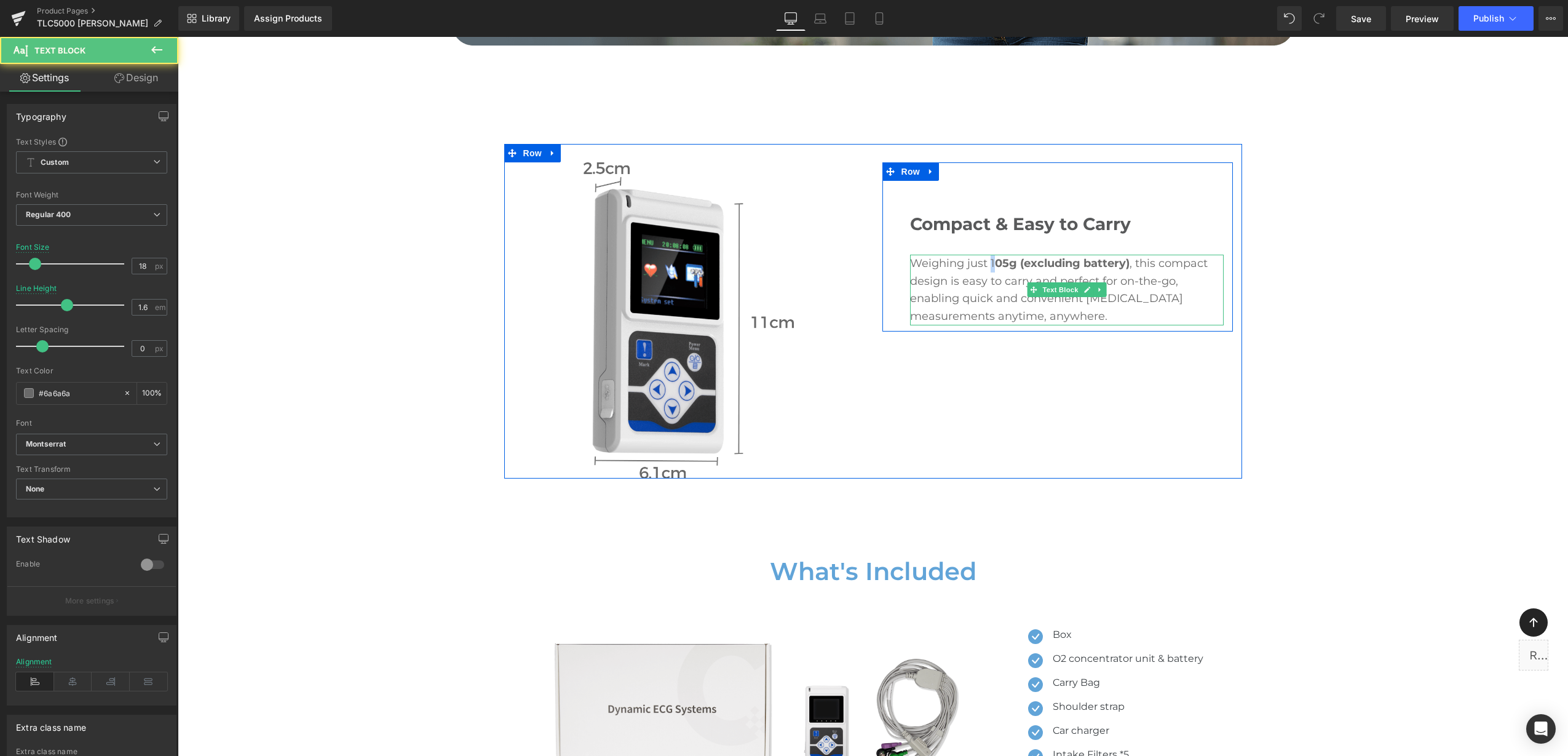
click at [991, 255] on p "Weighing just 1 05g (excluding battery) , this compact design is easy to carry …" at bounding box center [1066, 290] width 313 height 71
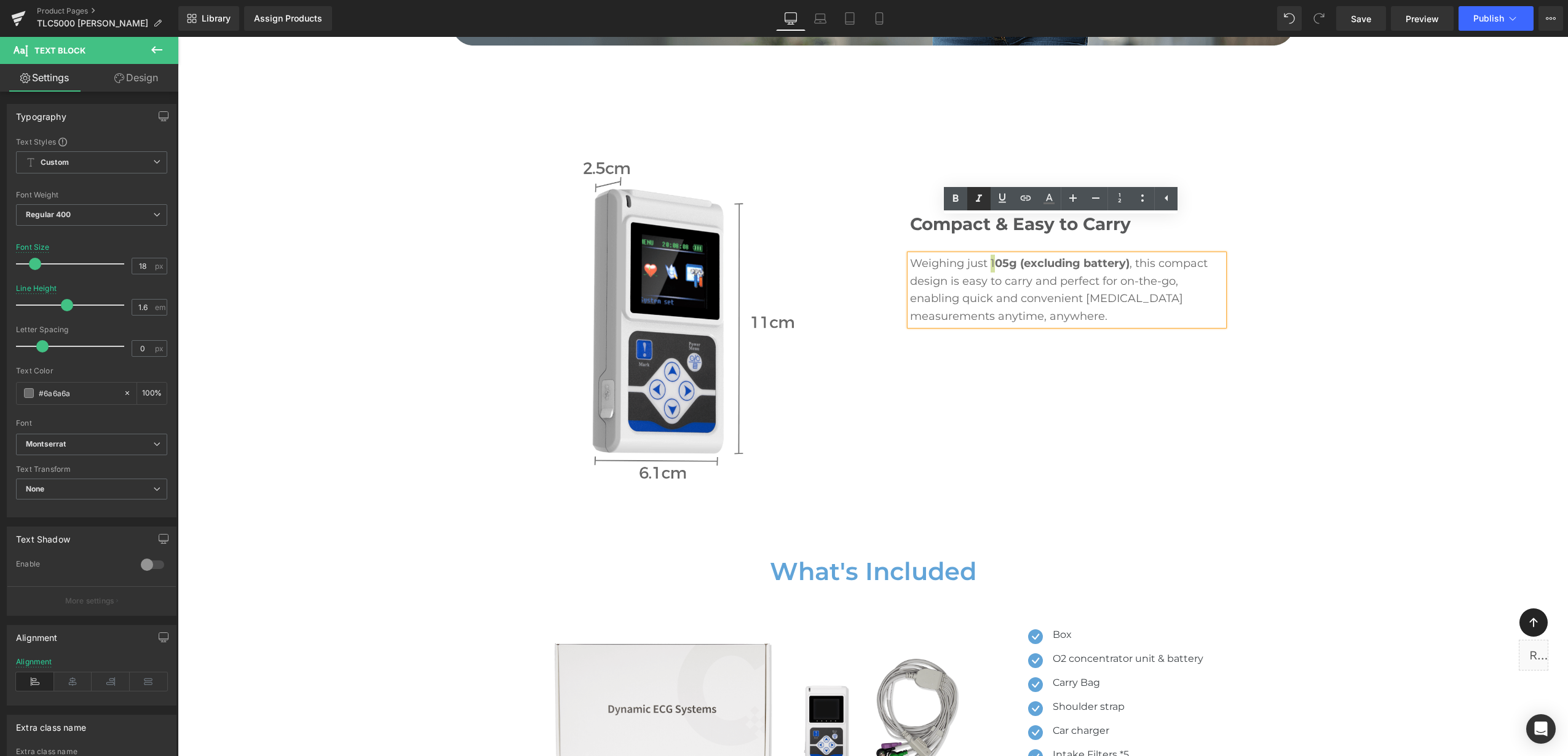
drag, startPoint x: 955, startPoint y: 198, endPoint x: 970, endPoint y: 207, distance: 17.5
click at [955, 198] on icon at bounding box center [956, 198] width 6 height 7
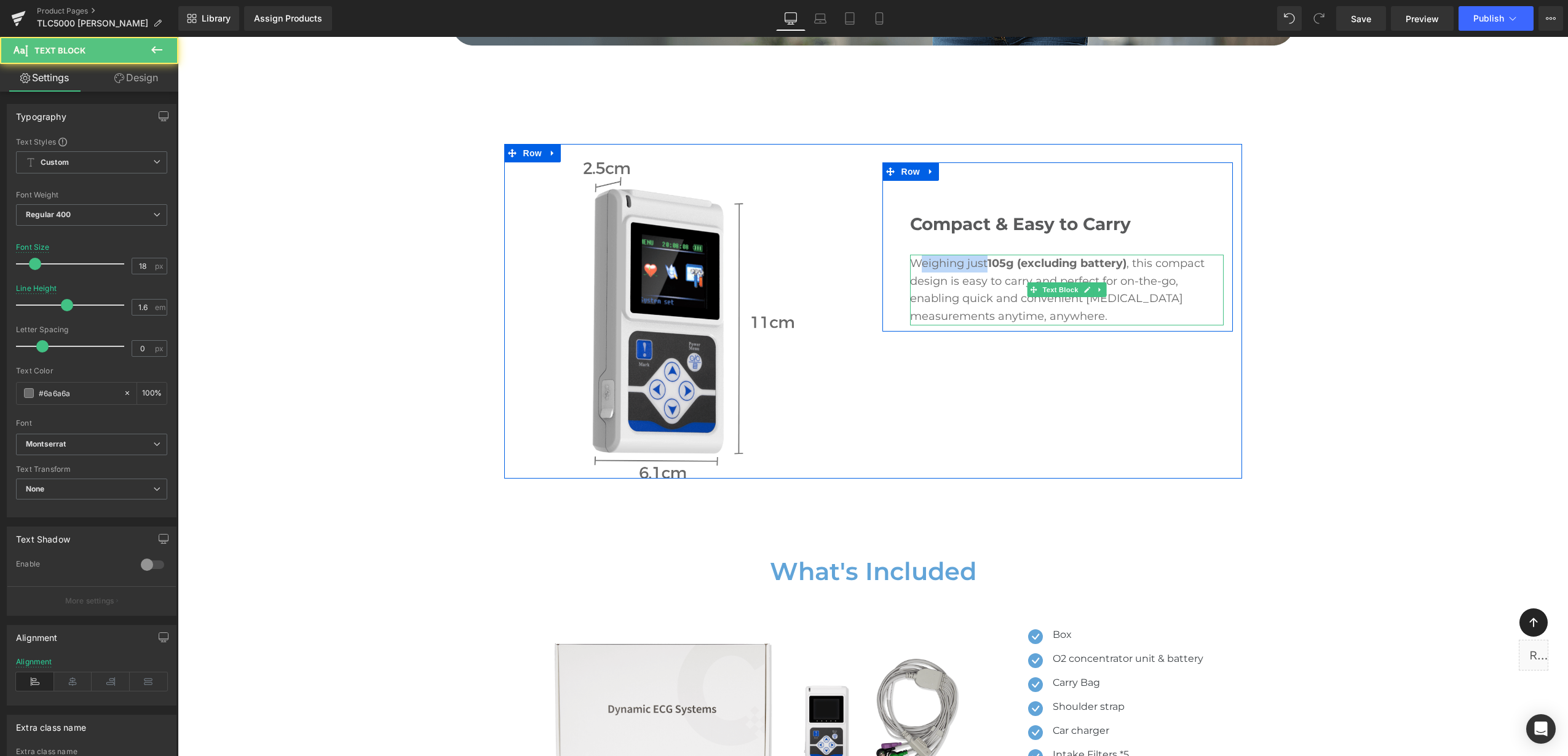
click at [909, 255] on p "Weighing just 105g (excluding battery) , this compact design is easy to carry a…" at bounding box center [1066, 290] width 313 height 71
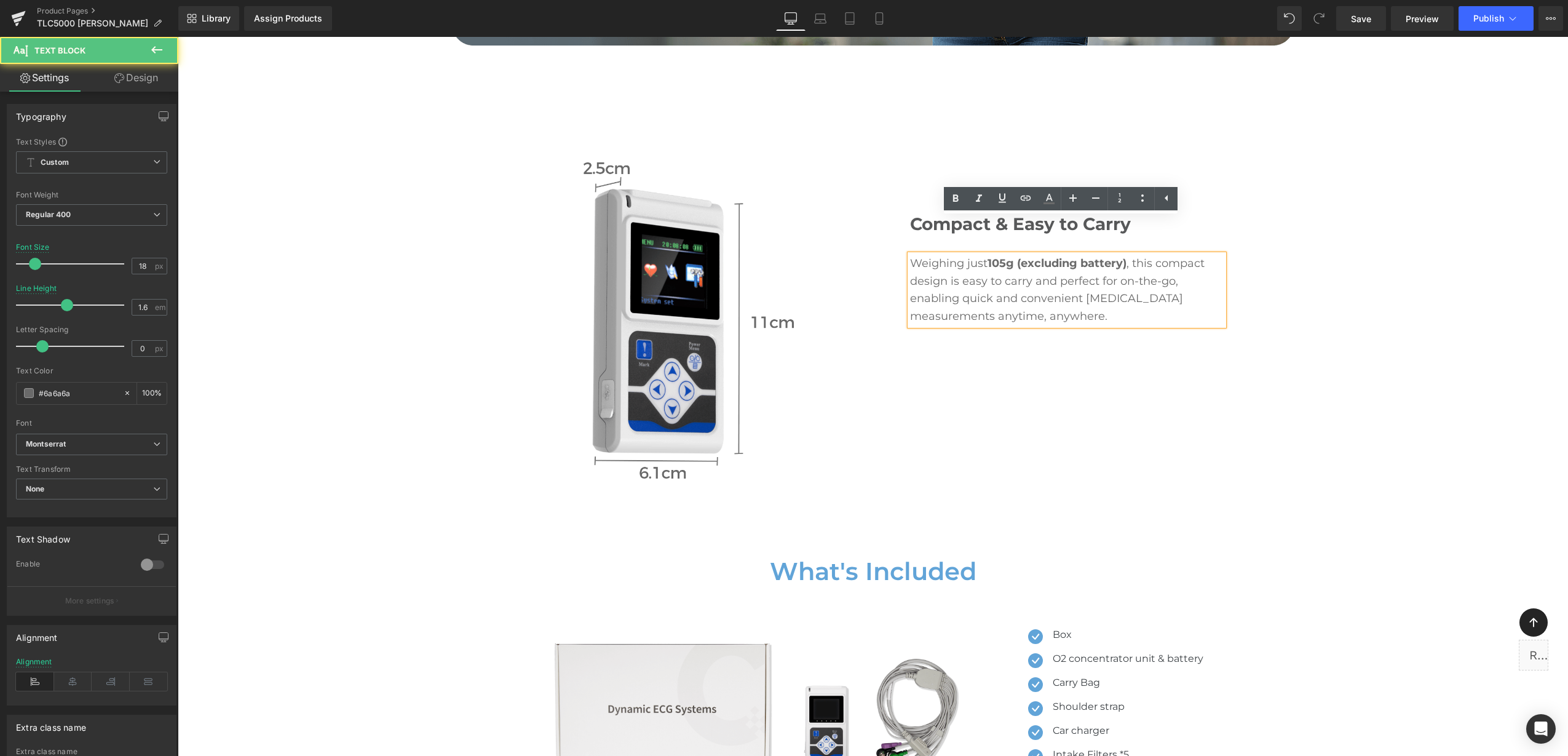
click at [909, 255] on p "Weighing just 105g (excluding battery) , this compact design is easy to carry a…" at bounding box center [1066, 290] width 313 height 71
drag, startPoint x: 907, startPoint y: 227, endPoint x: 984, endPoint y: 231, distance: 77.1
click at [984, 255] on p "Weighing just 105g (excluding battery) , this compact design is easy to carry a…" at bounding box center [1066, 290] width 313 height 71
drag, startPoint x: 957, startPoint y: 200, endPoint x: 965, endPoint y: 207, distance: 10.6
click at [957, 200] on icon at bounding box center [956, 198] width 6 height 7
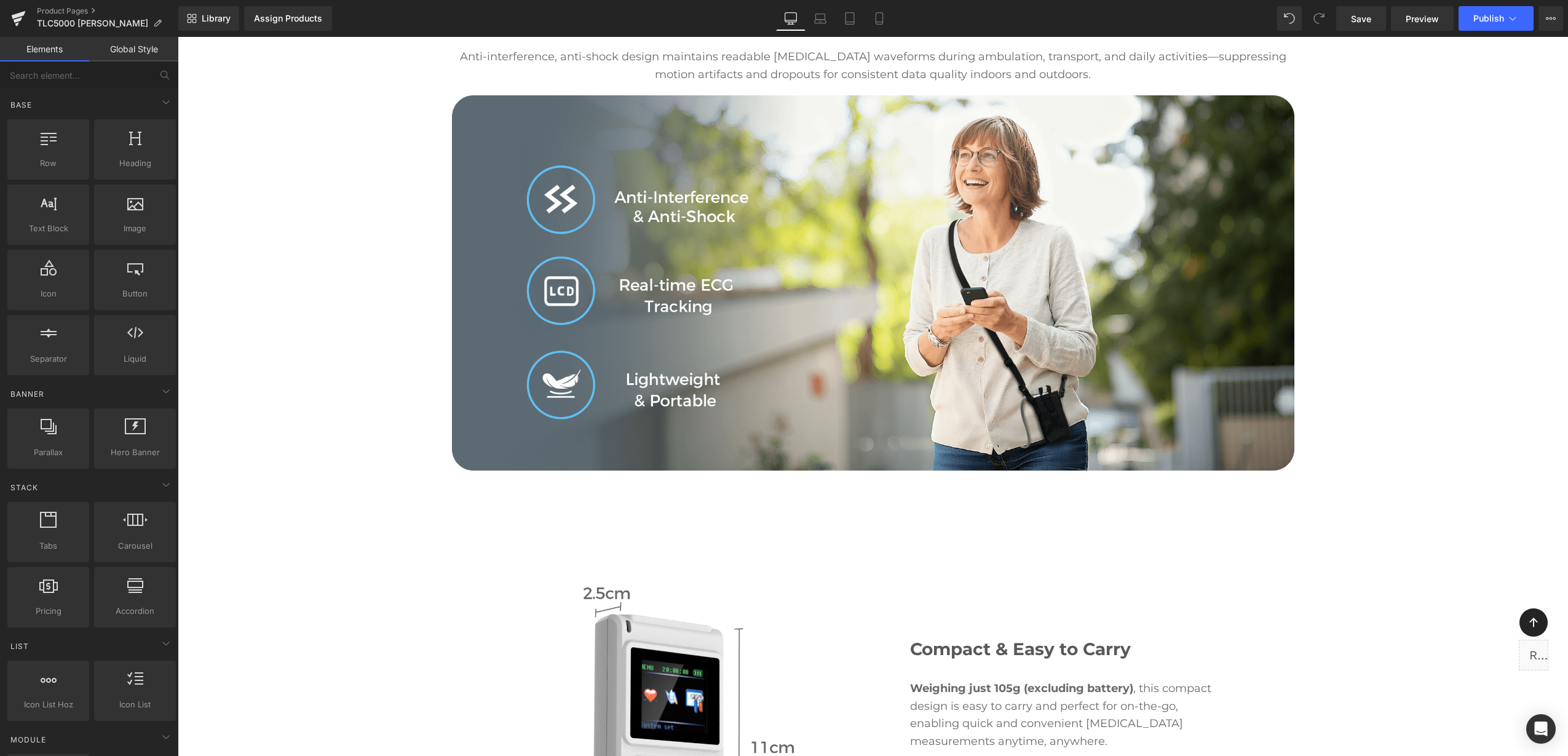
scroll to position [7100, 0]
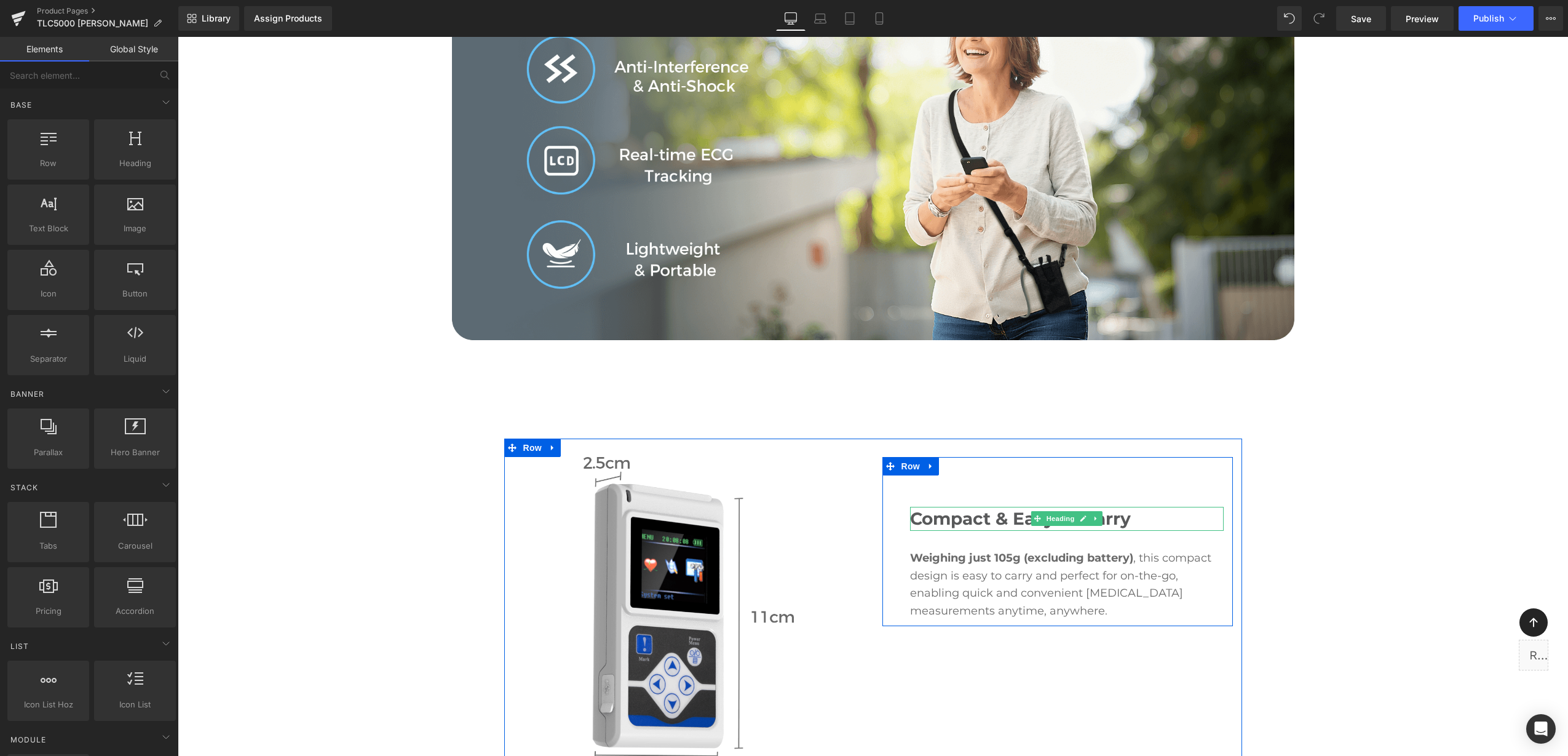
click at [984, 507] on h3 "Compact & Easy to Carry" at bounding box center [1066, 519] width 313 height 24
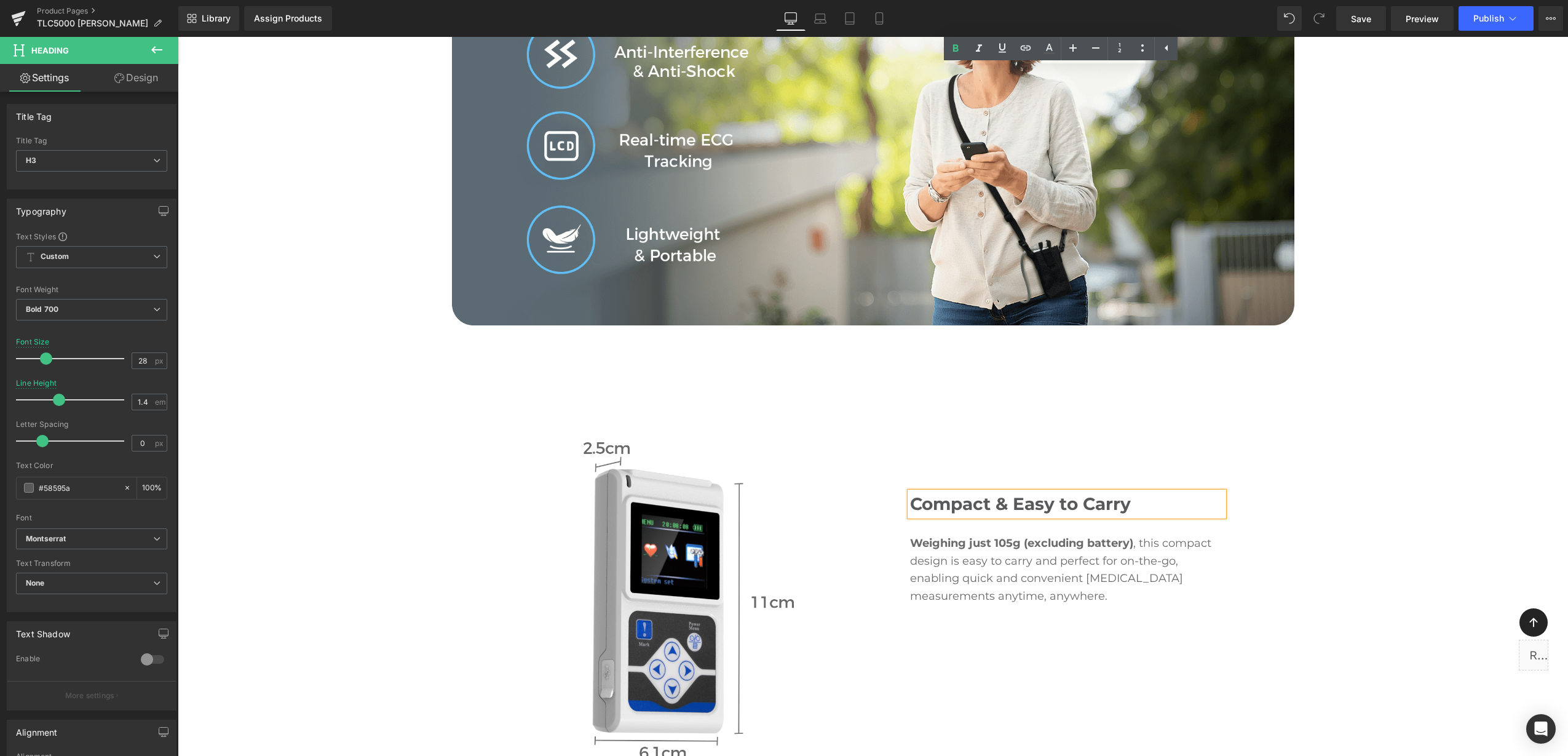
scroll to position [7715, 0]
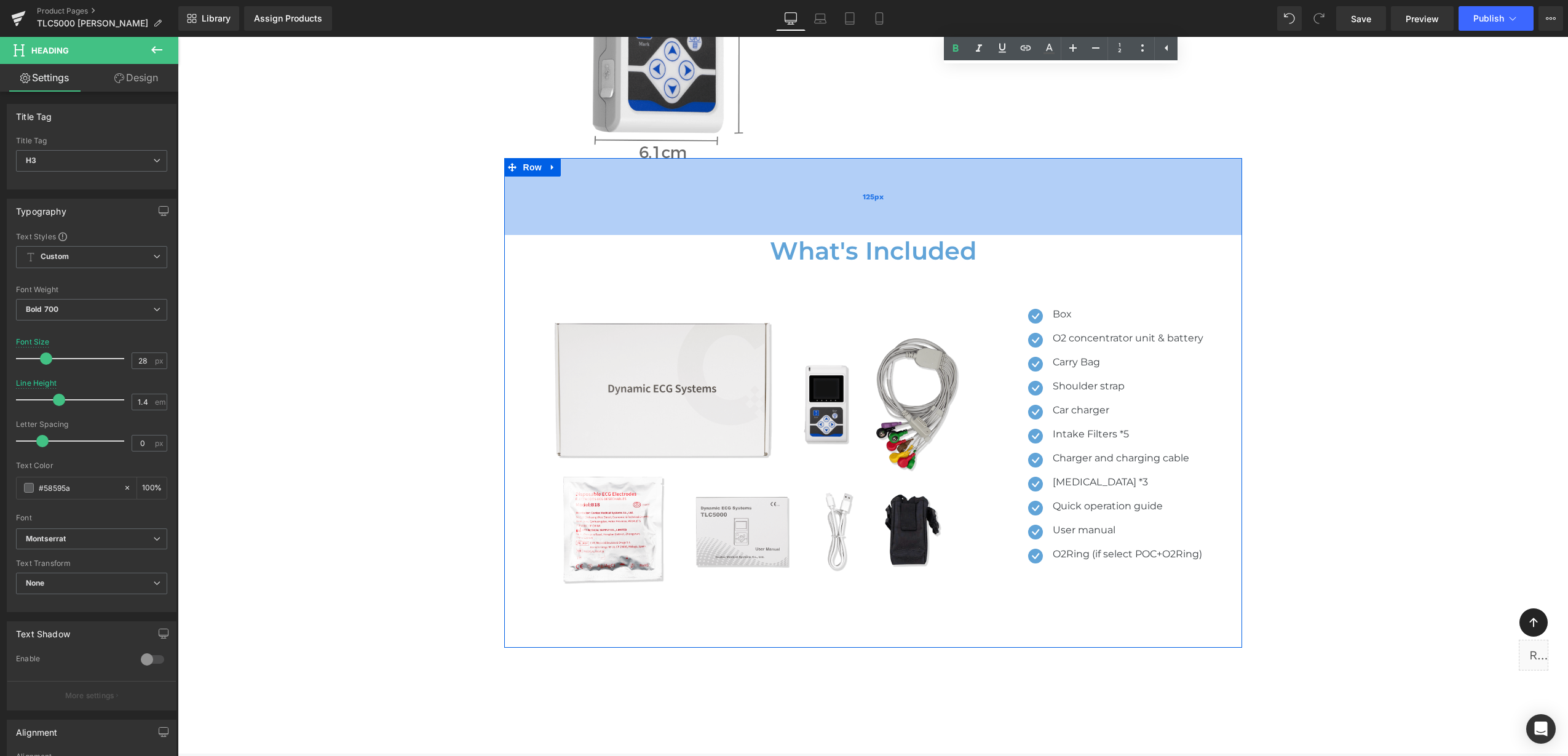
click at [809, 196] on div "125px" at bounding box center [872, 196] width 738 height 77
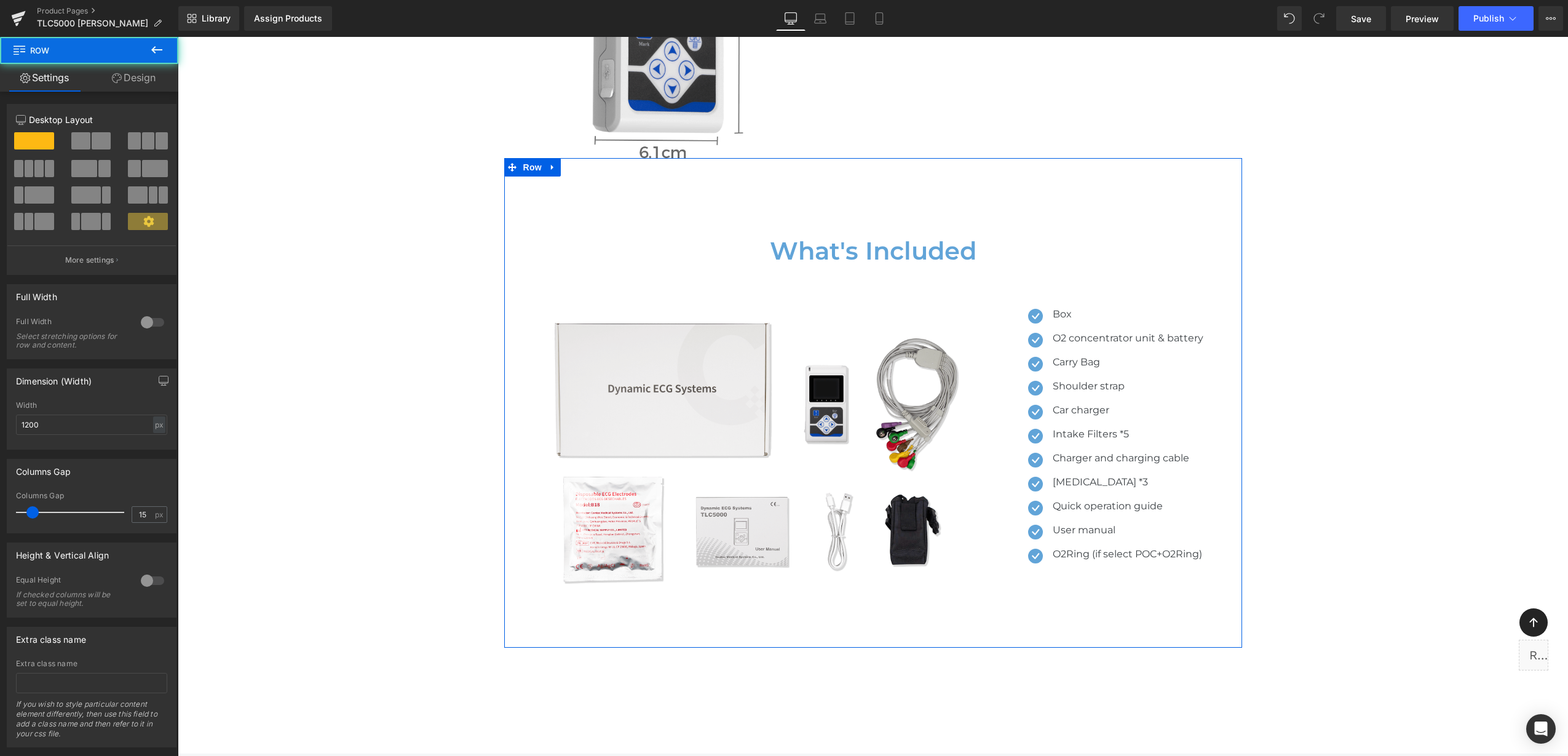
click at [811, 235] on h2 "What's Included" at bounding box center [872, 251] width 719 height 32
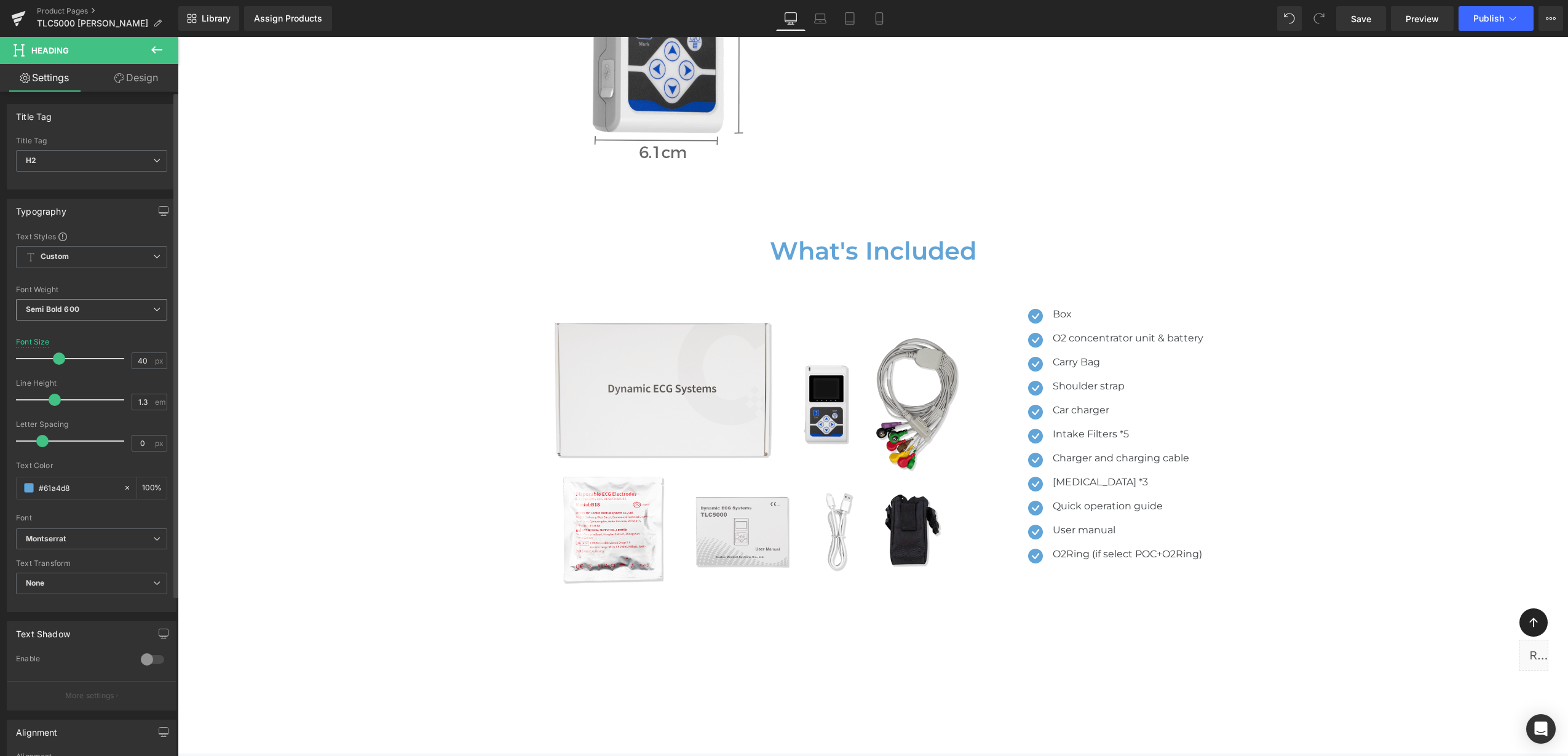
click at [86, 318] on span "Semi Bold 600" at bounding box center [91, 309] width 151 height 21
click at [90, 372] on li "Bold 700" at bounding box center [91, 376] width 152 height 19
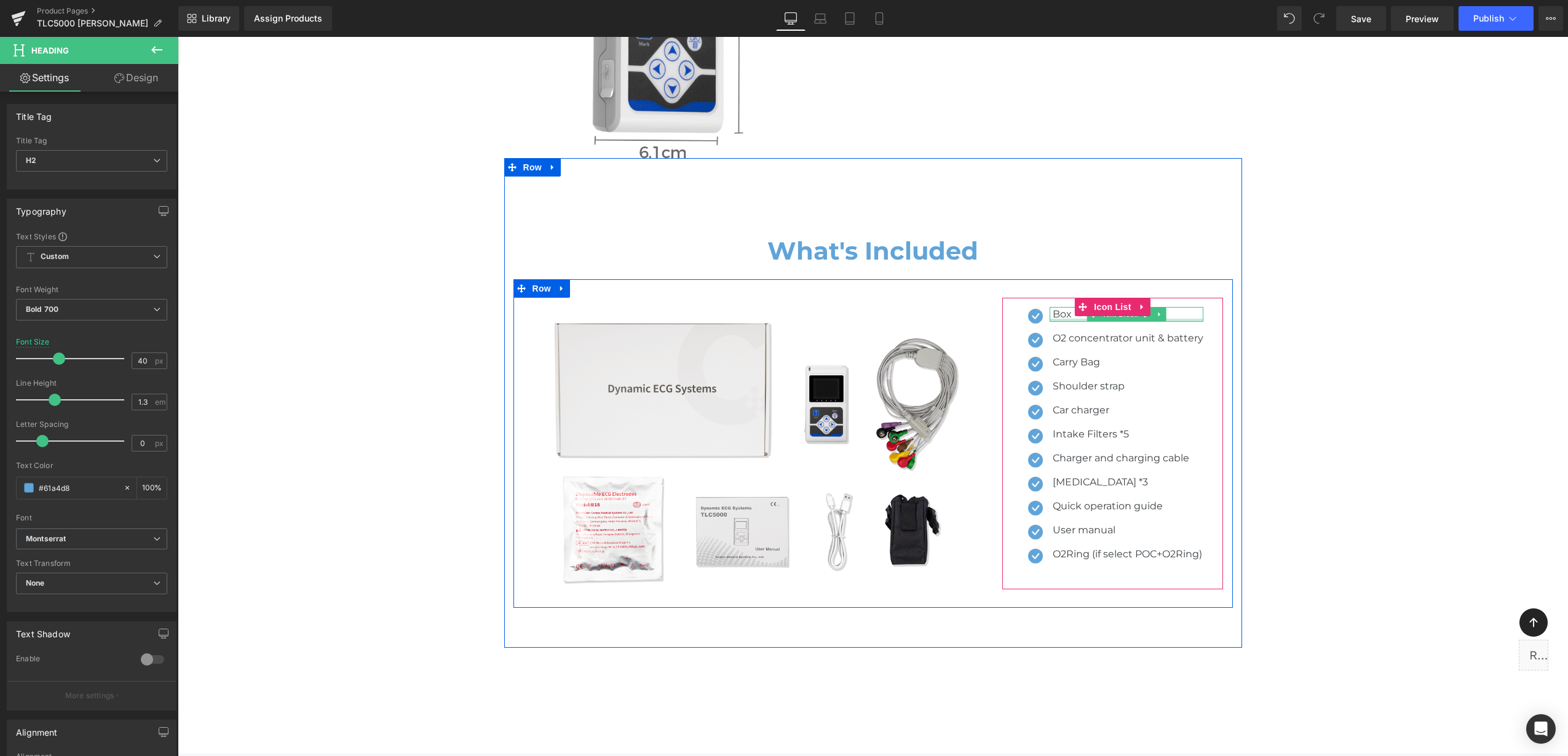
click at [1062, 318] on div at bounding box center [1126, 319] width 154 height 3
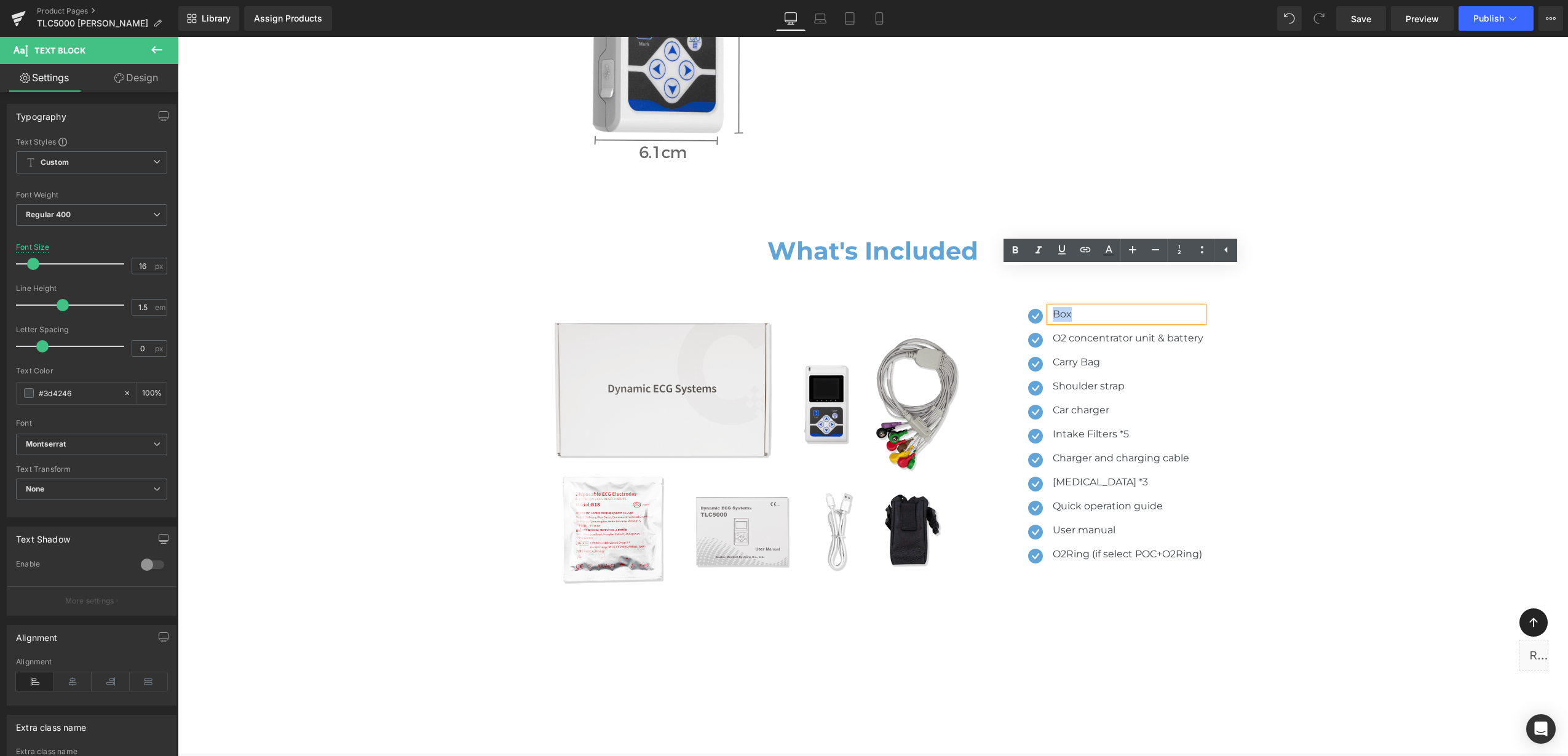
drag, startPoint x: 1066, startPoint y: 276, endPoint x: 1212, endPoint y: 167, distance: 182.2
click at [1052, 307] on p "Box" at bounding box center [1127, 315] width 150 height 15
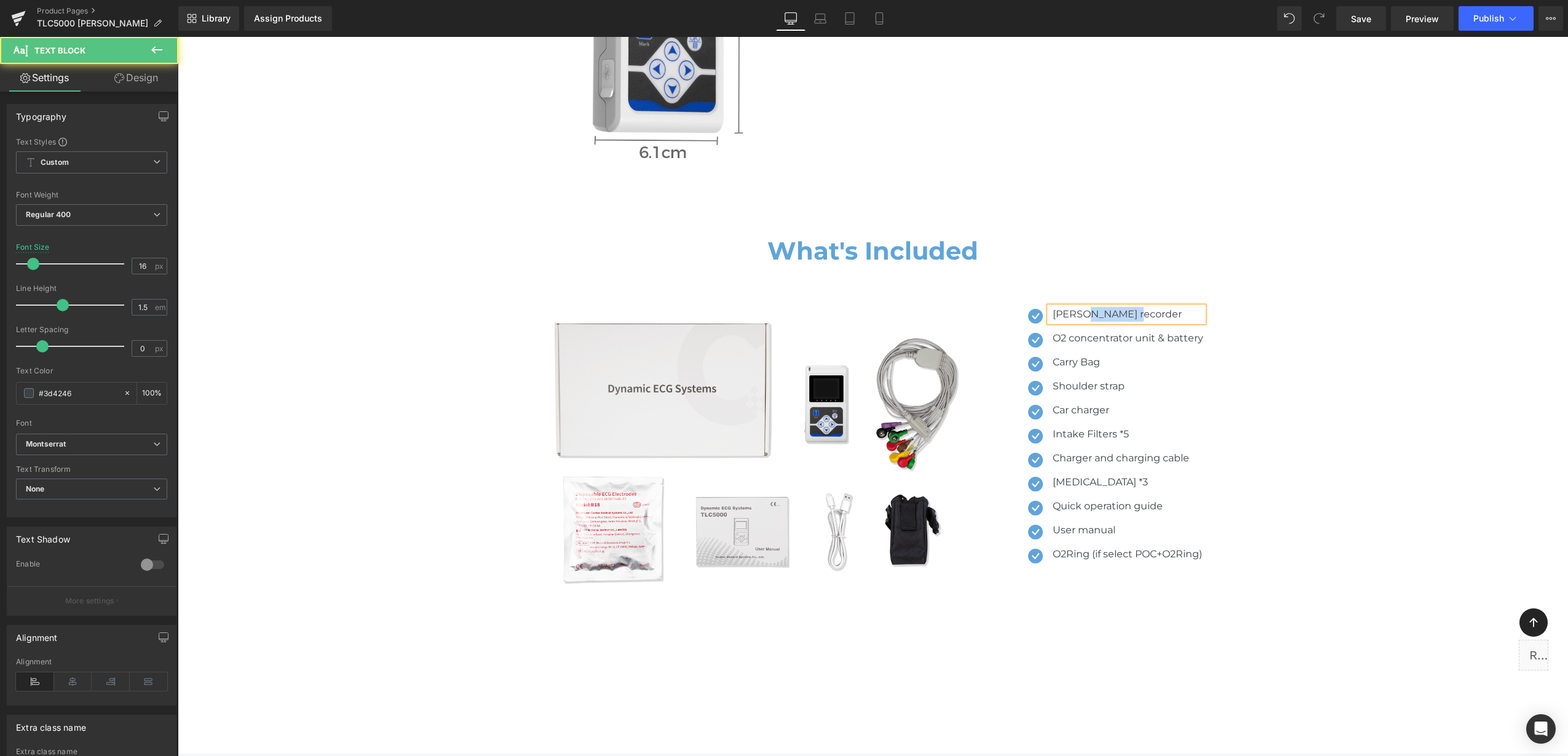
drag, startPoint x: 1129, startPoint y: 279, endPoint x: 1075, endPoint y: 276, distance: 54.1
click at [1075, 307] on p "[PERSON_NAME] recorder" at bounding box center [1127, 315] width 150 height 15
drag, startPoint x: 1139, startPoint y: 301, endPoint x: 1106, endPoint y: 300, distance: 33.0
click at [1144, 335] on icon at bounding box center [1146, 339] width 7 height 7
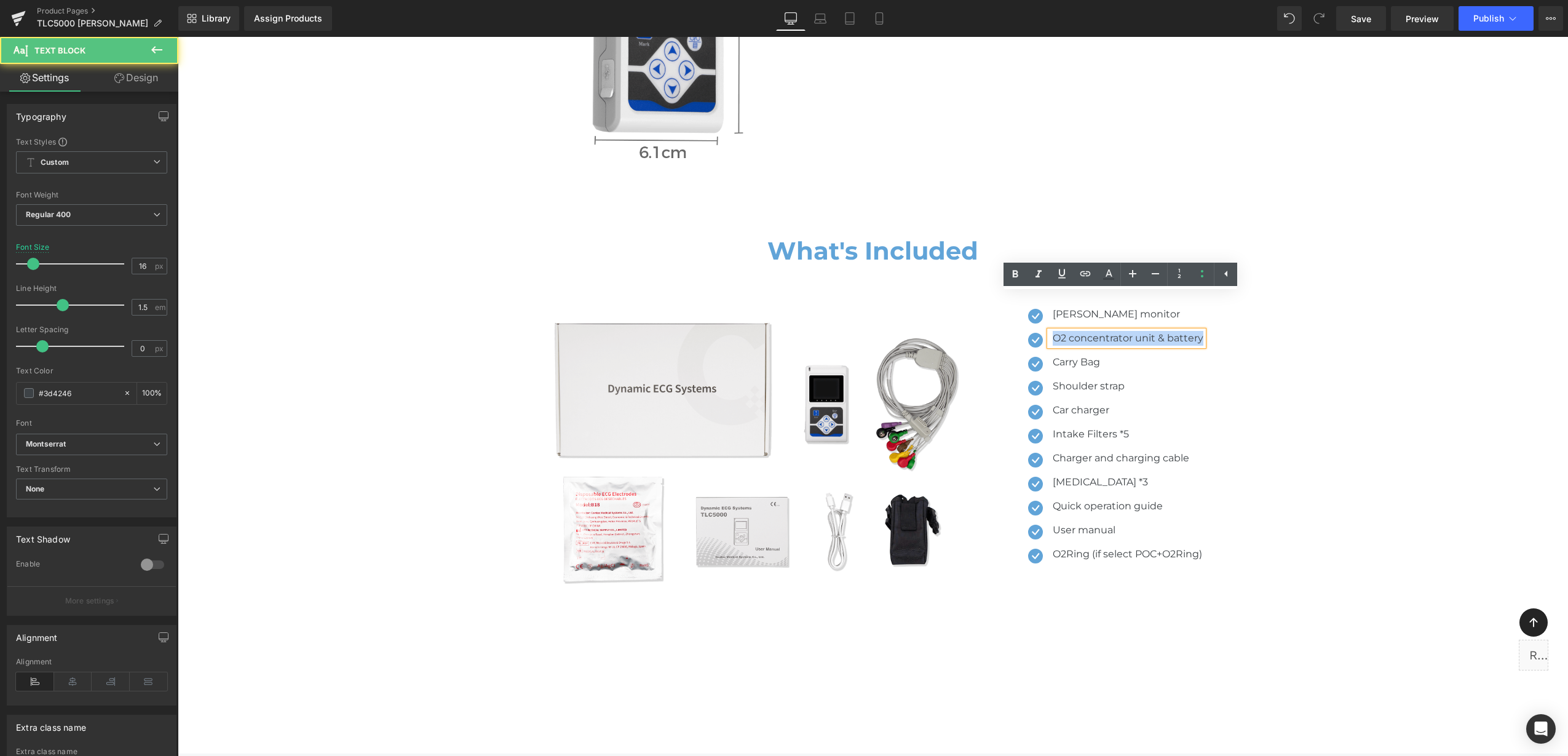
drag, startPoint x: 1048, startPoint y: 301, endPoint x: 1197, endPoint y: 303, distance: 149.0
click at [1197, 331] on p "O2 concentrator unit & battery" at bounding box center [1127, 339] width 150 height 15
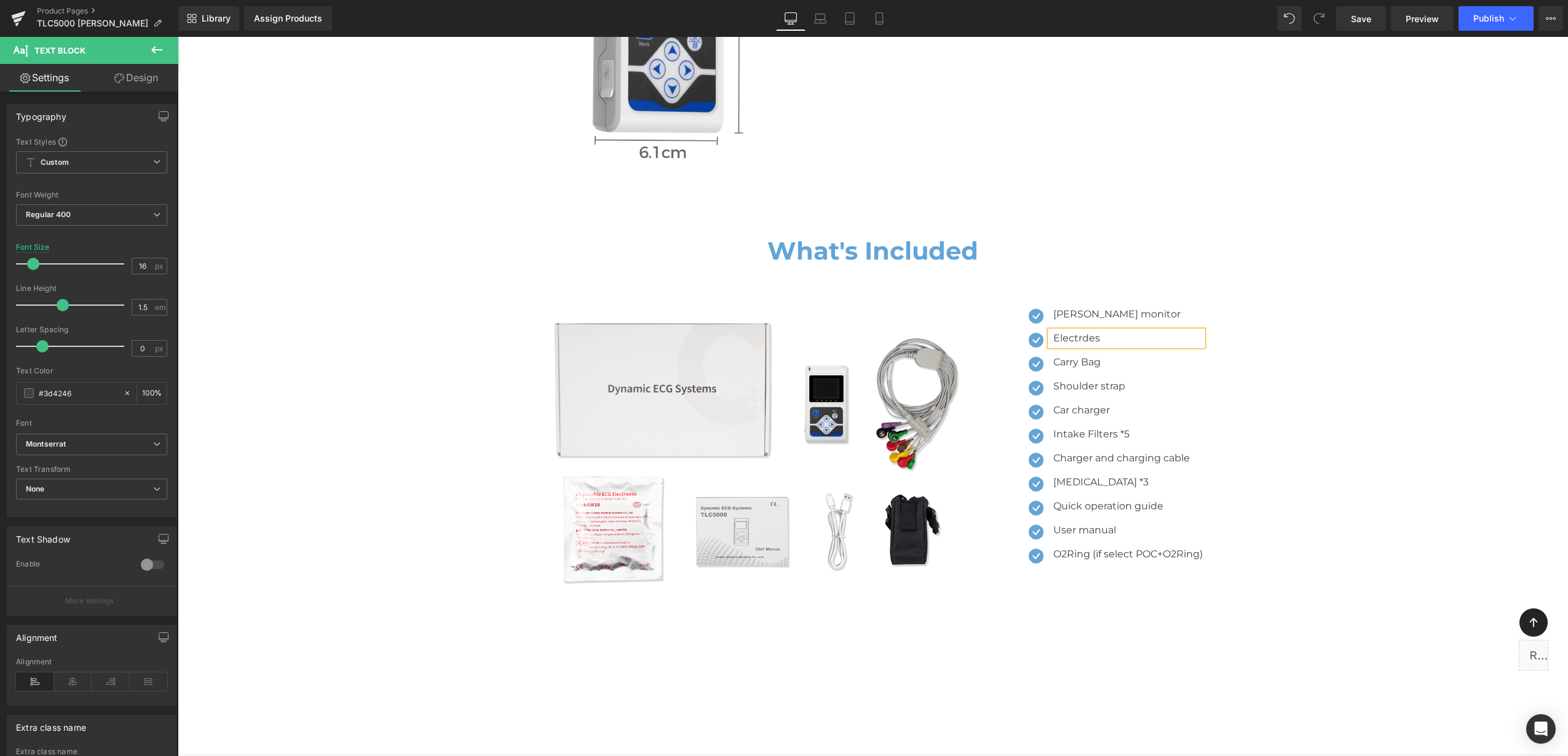
click at [1077, 331] on p "Electrdes" at bounding box center [1128, 339] width 149 height 15
click at [1110, 331] on p "Electrodes" at bounding box center [1128, 339] width 149 height 15
click at [1103, 331] on p "Electrodes *10pcs" at bounding box center [1128, 339] width 149 height 15
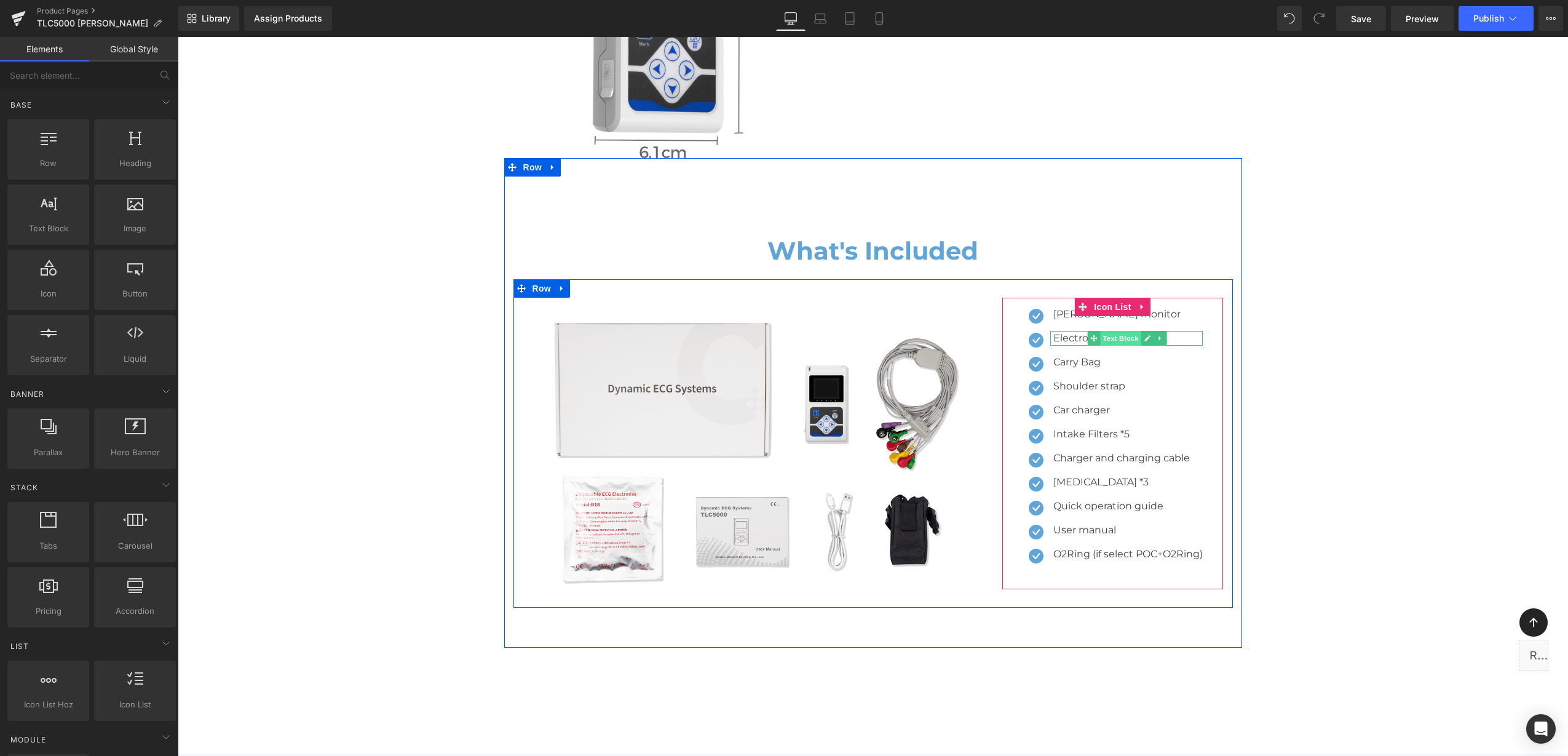
click at [1106, 331] on span "Text Block" at bounding box center [1121, 339] width 41 height 15
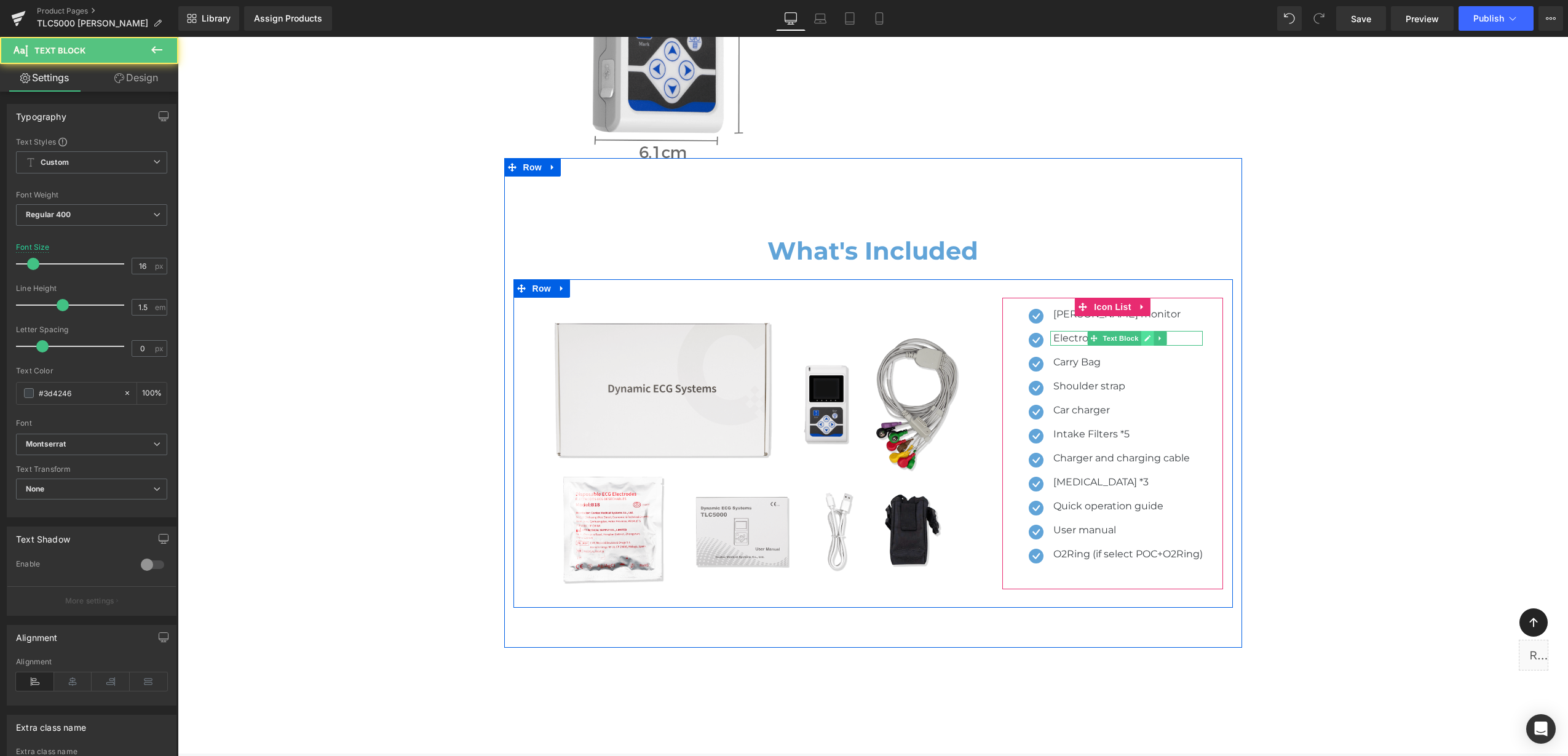
click at [1145, 335] on icon at bounding box center [1147, 338] width 7 height 7
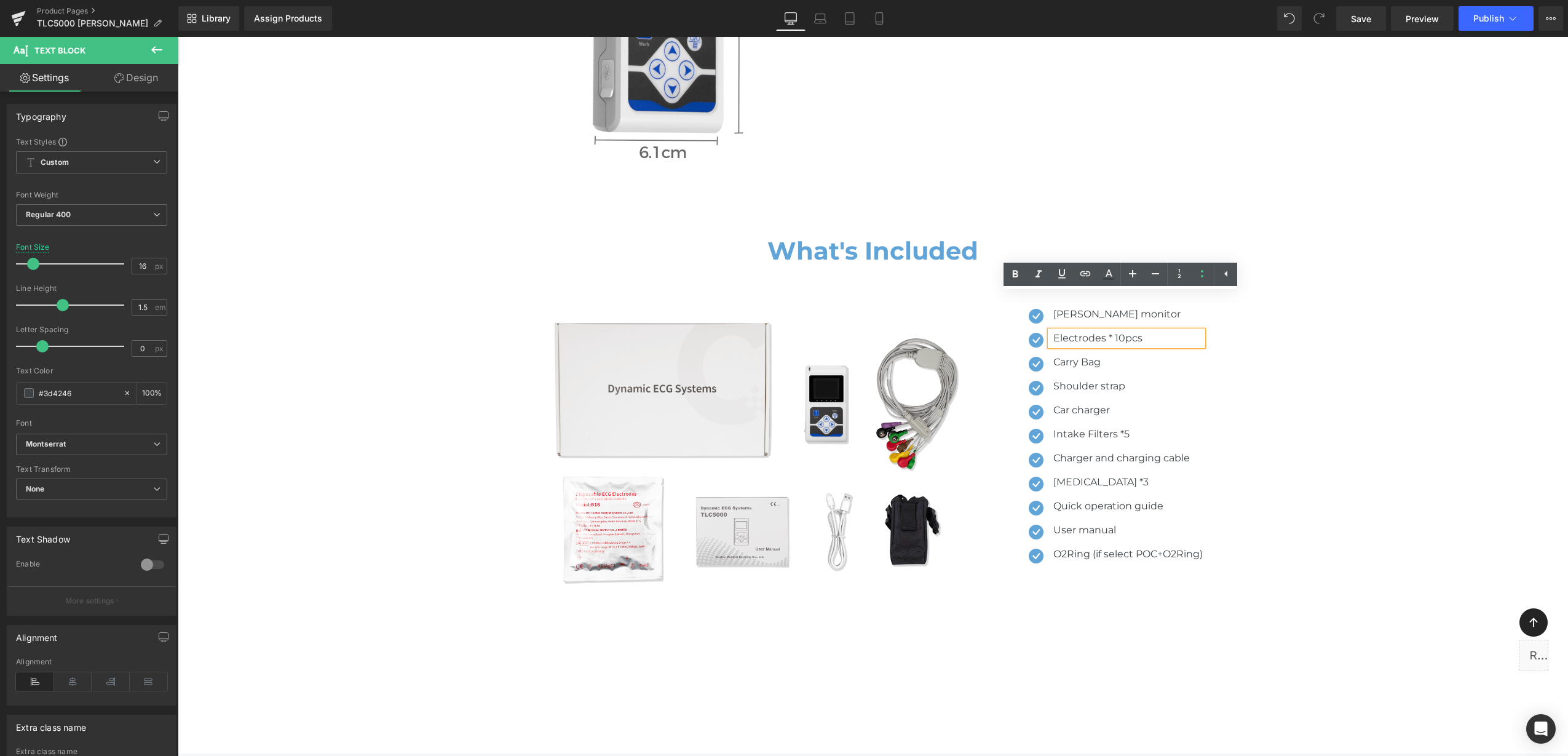
click at [1109, 331] on p "Electrodes * 10pcs" at bounding box center [1128, 339] width 149 height 15
click at [1057, 355] on p "Carry Bag" at bounding box center [1128, 362] width 149 height 15
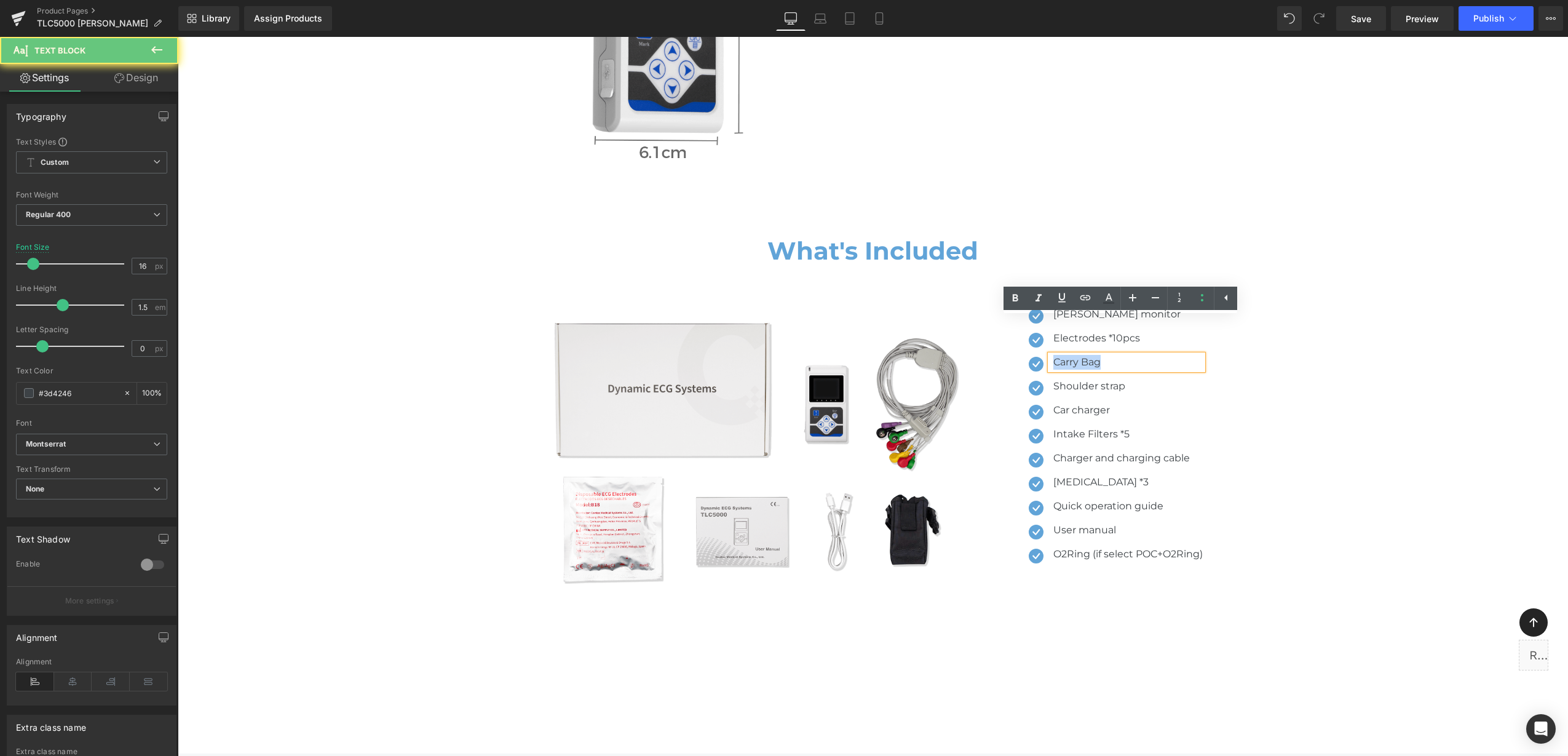
drag, startPoint x: 1047, startPoint y: 324, endPoint x: 1116, endPoint y: 320, distance: 69.1
click at [1121, 355] on p "Carry Bag" at bounding box center [1128, 362] width 149 height 15
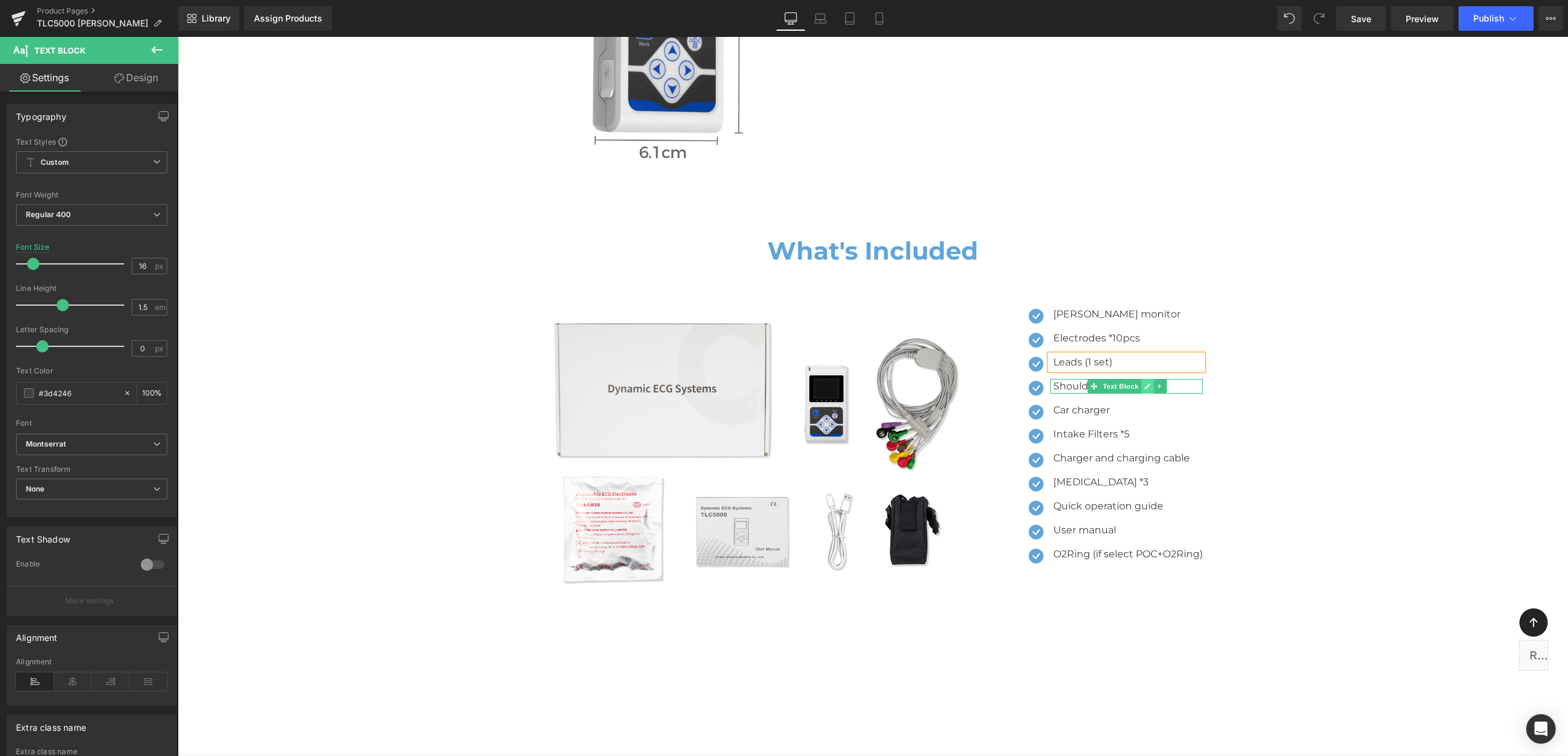
click at [1145, 383] on icon at bounding box center [1147, 386] width 7 height 7
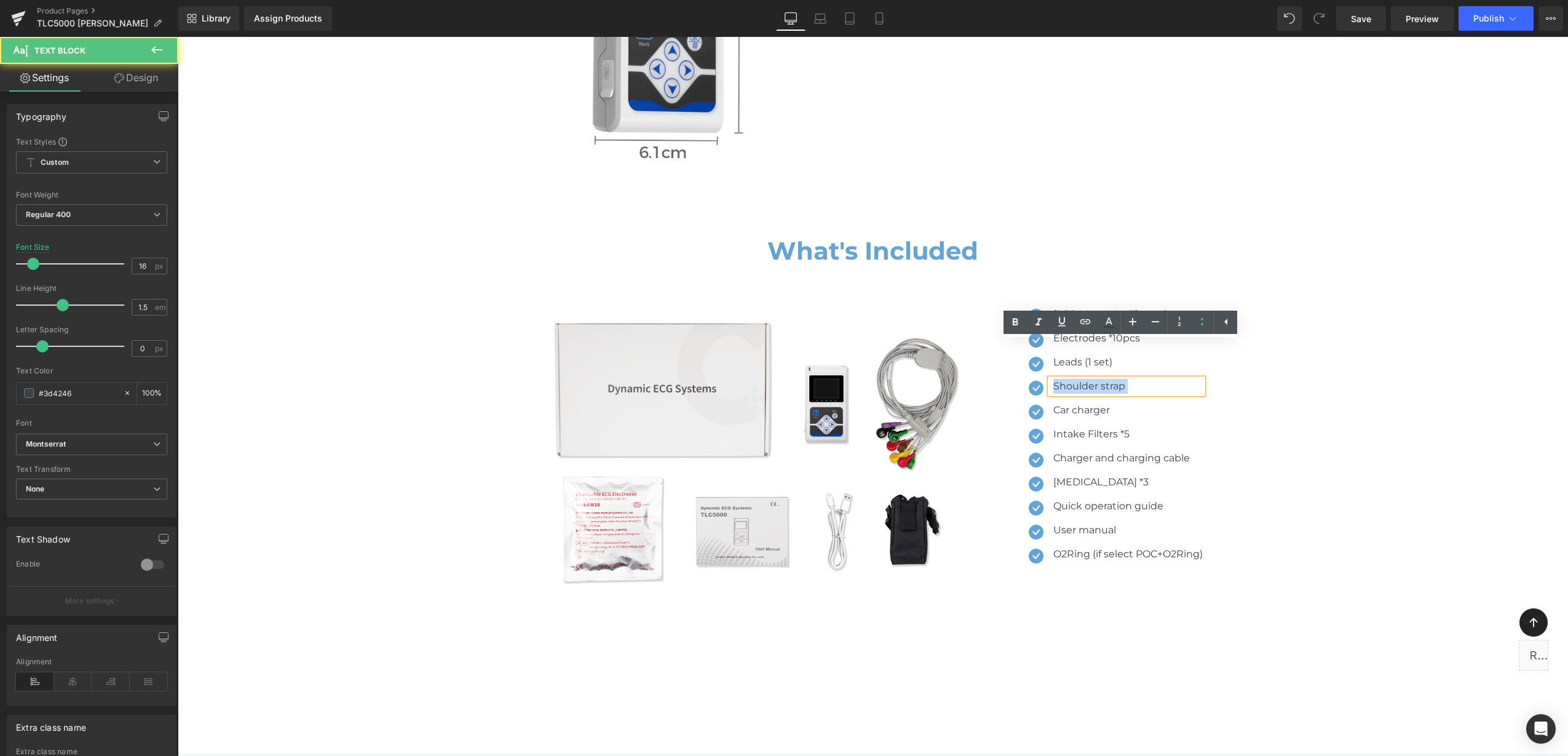
drag, startPoint x: 1137, startPoint y: 349, endPoint x: 1048, endPoint y: 348, distance: 89.0
click at [1053, 379] on p "Shoulder strap" at bounding box center [1128, 386] width 149 height 15
drag, startPoint x: 1089, startPoint y: 346, endPoint x: 1145, endPoint y: 345, distance: 56.0
click at [1145, 379] on p "Shoulder strap" at bounding box center [1128, 386] width 149 height 15
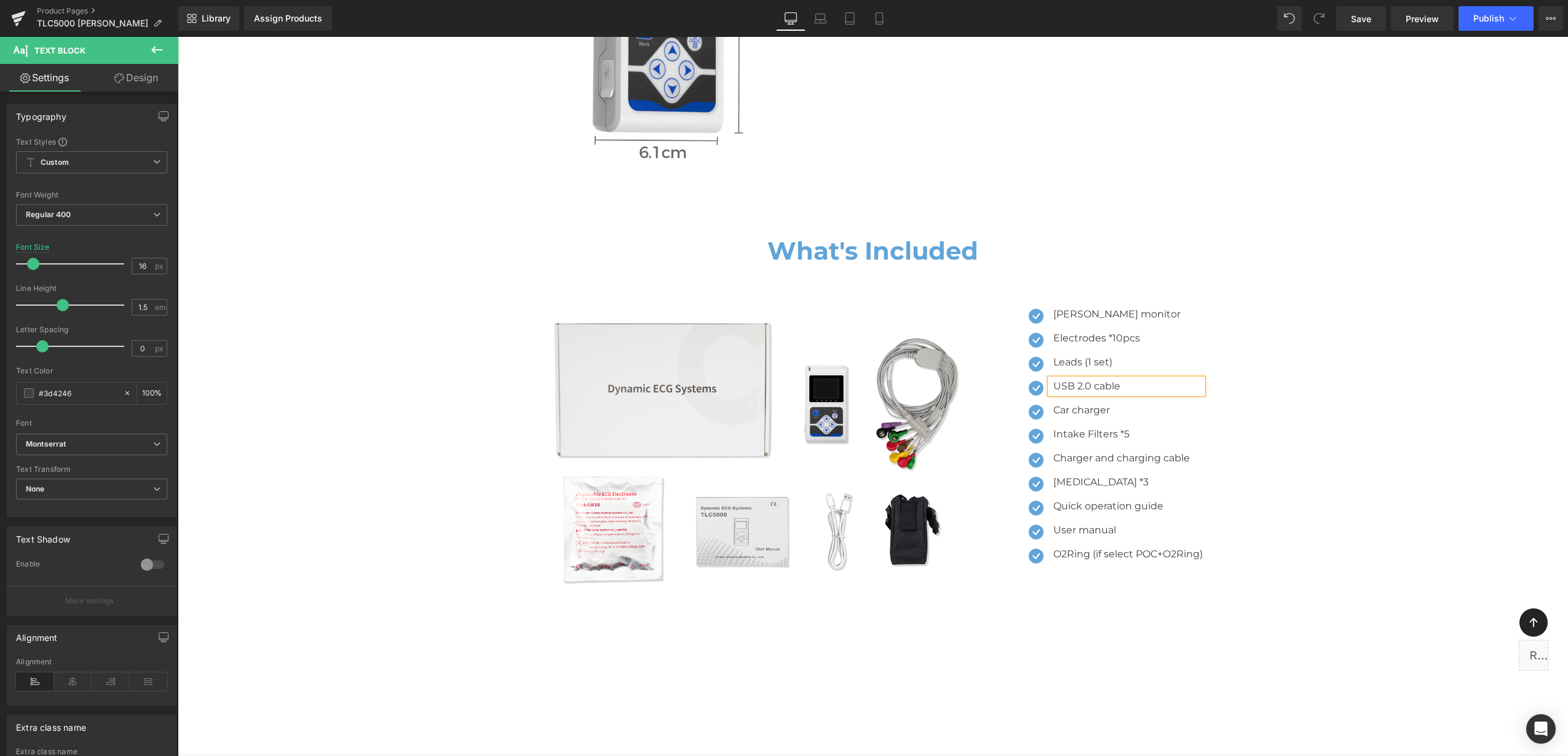
click at [1061, 403] on p "Car charger" at bounding box center [1128, 411] width 149 height 15
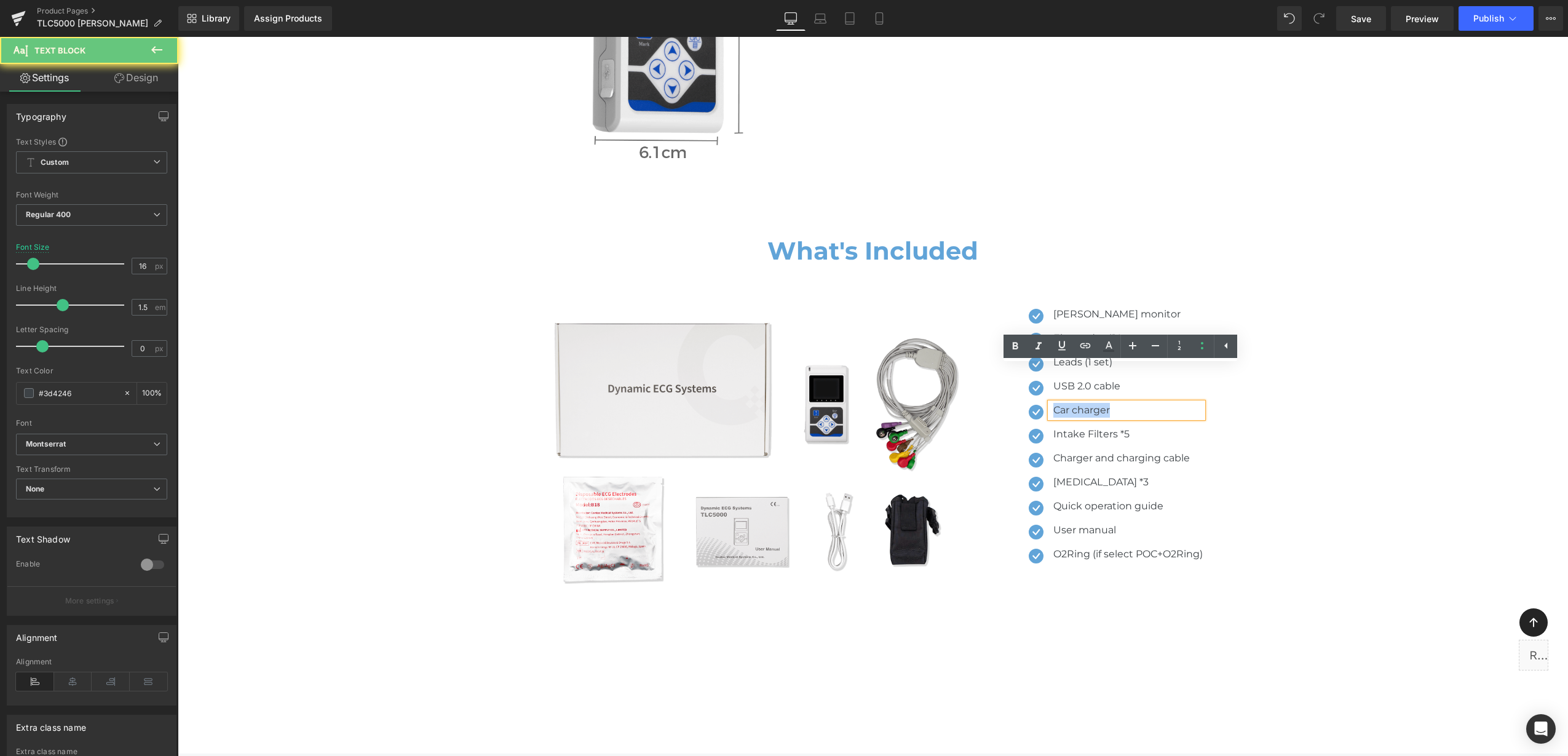
drag, startPoint x: 1048, startPoint y: 371, endPoint x: 1117, endPoint y: 374, distance: 69.1
click at [1116, 403] on p "Car charger" at bounding box center [1128, 411] width 149 height 15
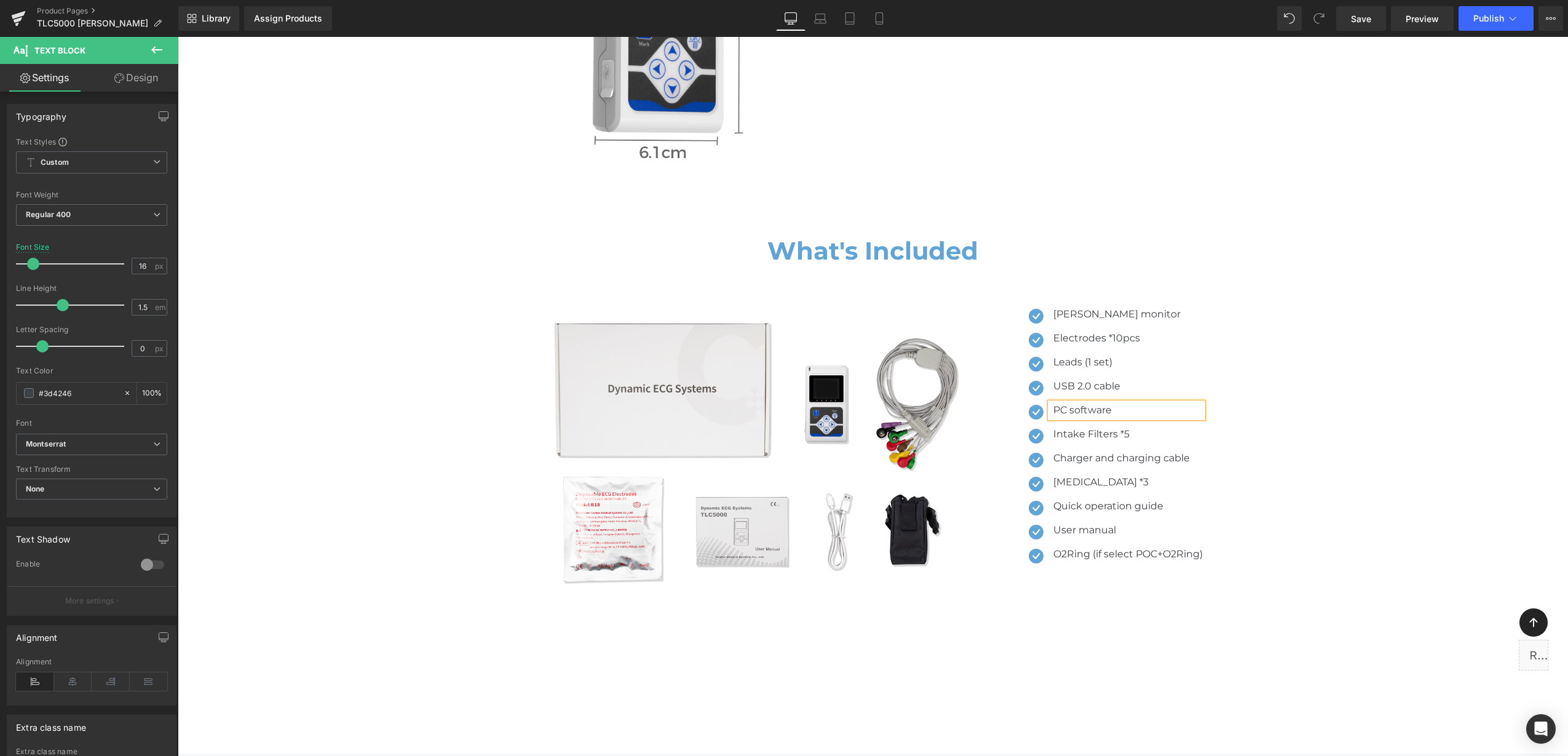
click at [1058, 427] on p "Intake Filters *5" at bounding box center [1128, 434] width 149 height 15
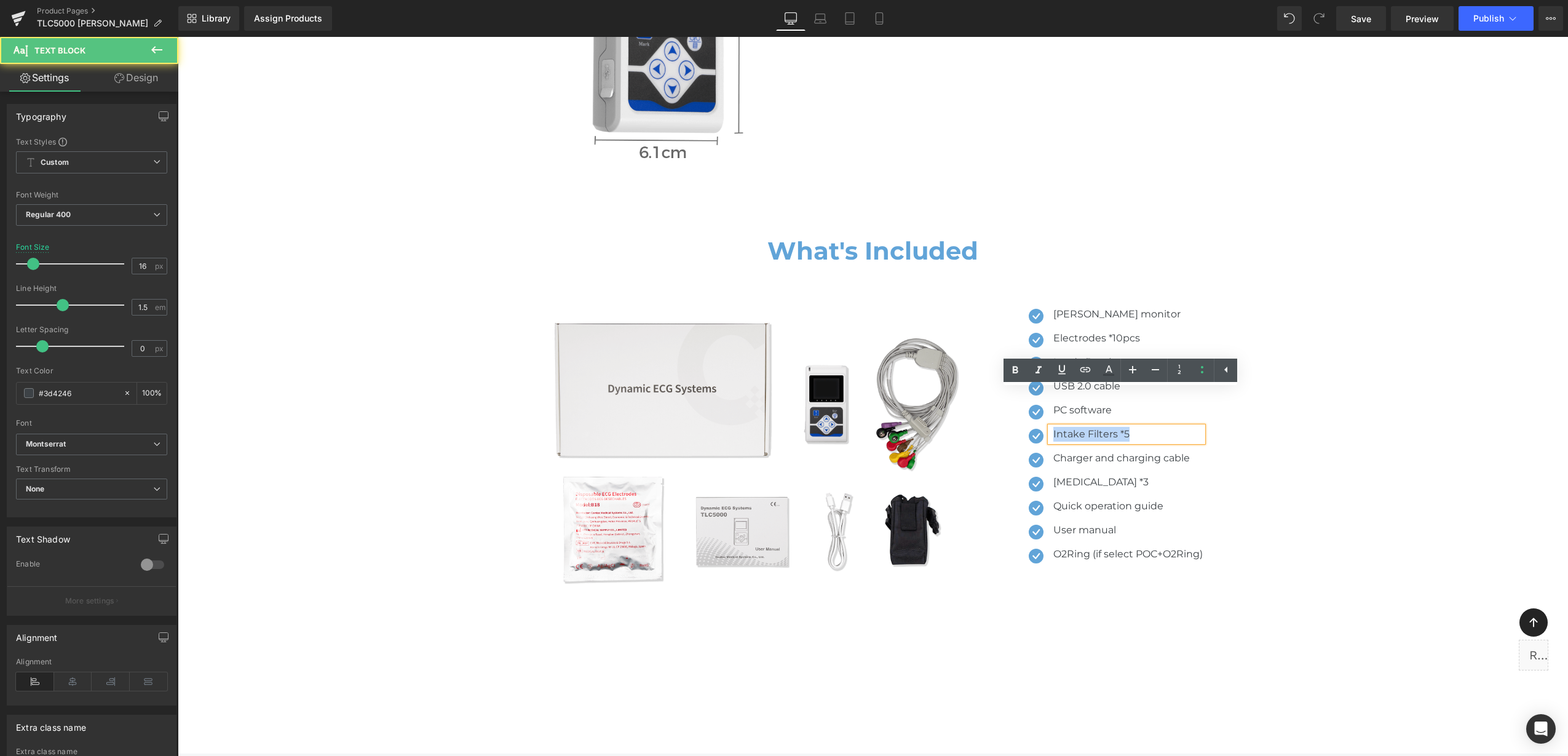
drag, startPoint x: 1143, startPoint y: 398, endPoint x: 1050, endPoint y: 403, distance: 93.1
click at [1050, 427] on div "Intake Filters *5" at bounding box center [1126, 434] width 152 height 15
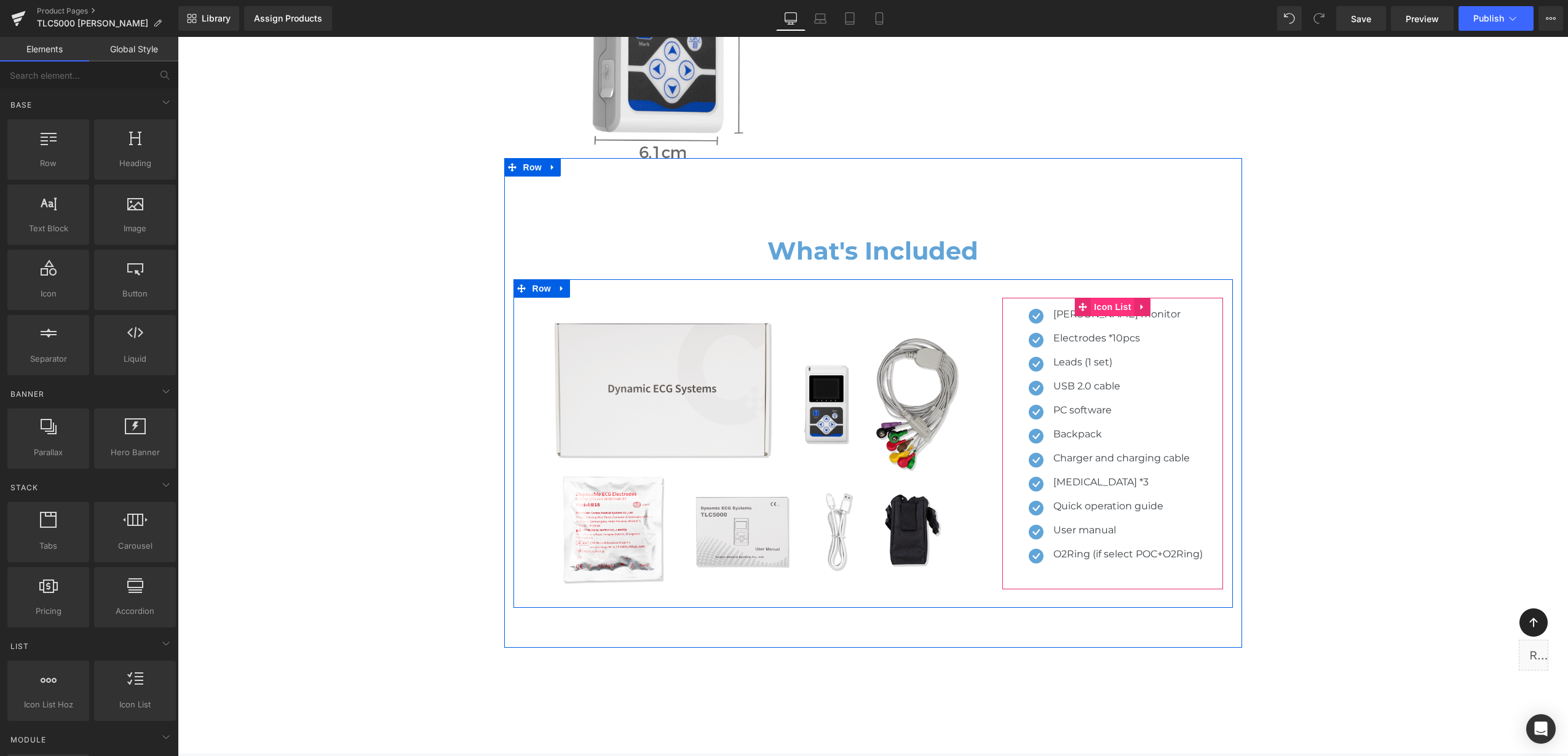
click at [1107, 298] on span "Icon List" at bounding box center [1112, 307] width 43 height 19
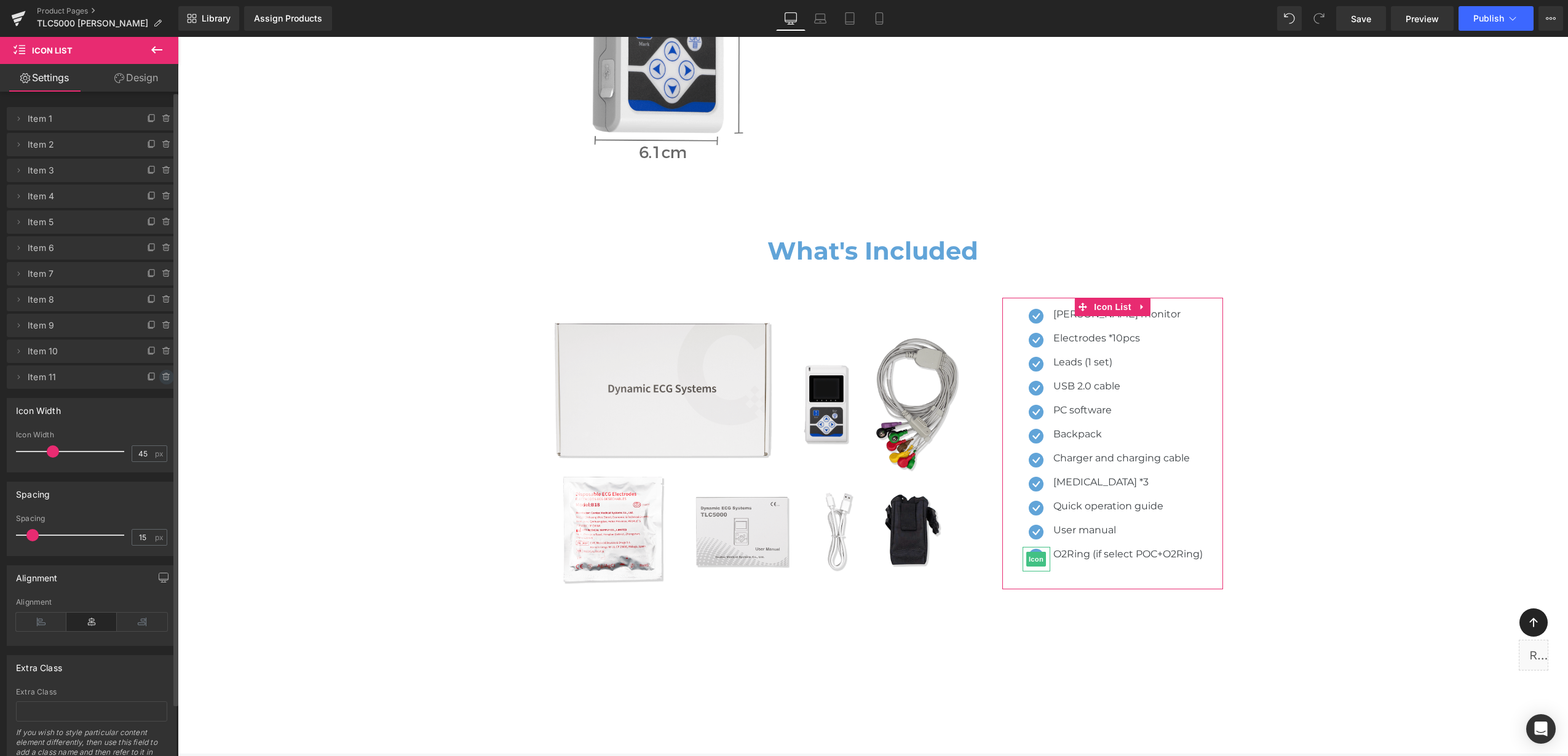
click at [165, 376] on icon at bounding box center [165, 377] width 0 height 3
click at [160, 376] on button "Delete" at bounding box center [154, 377] width 39 height 16
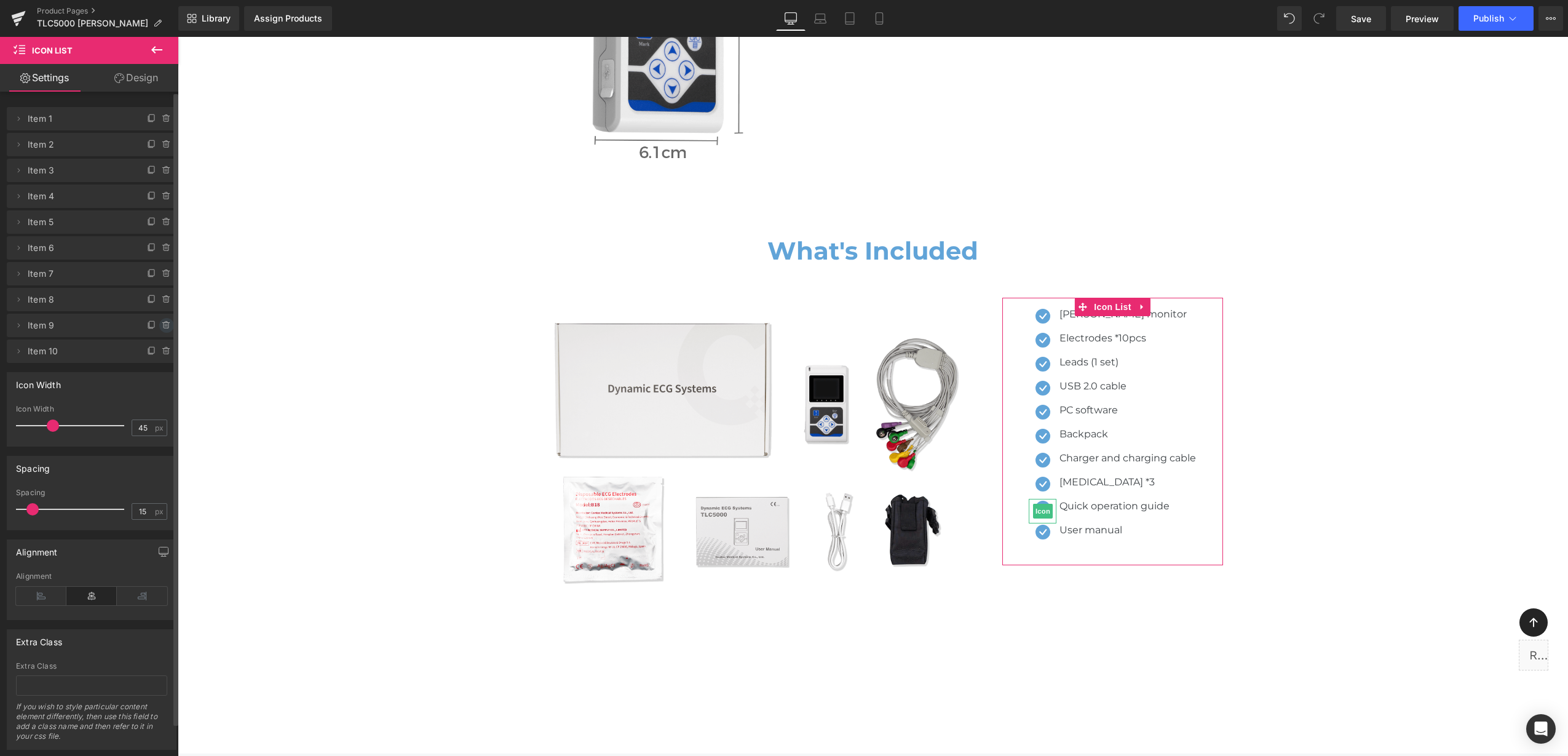
click at [165, 326] on icon at bounding box center [165, 325] width 0 height 3
click at [160, 326] on button "Delete" at bounding box center [154, 326] width 39 height 16
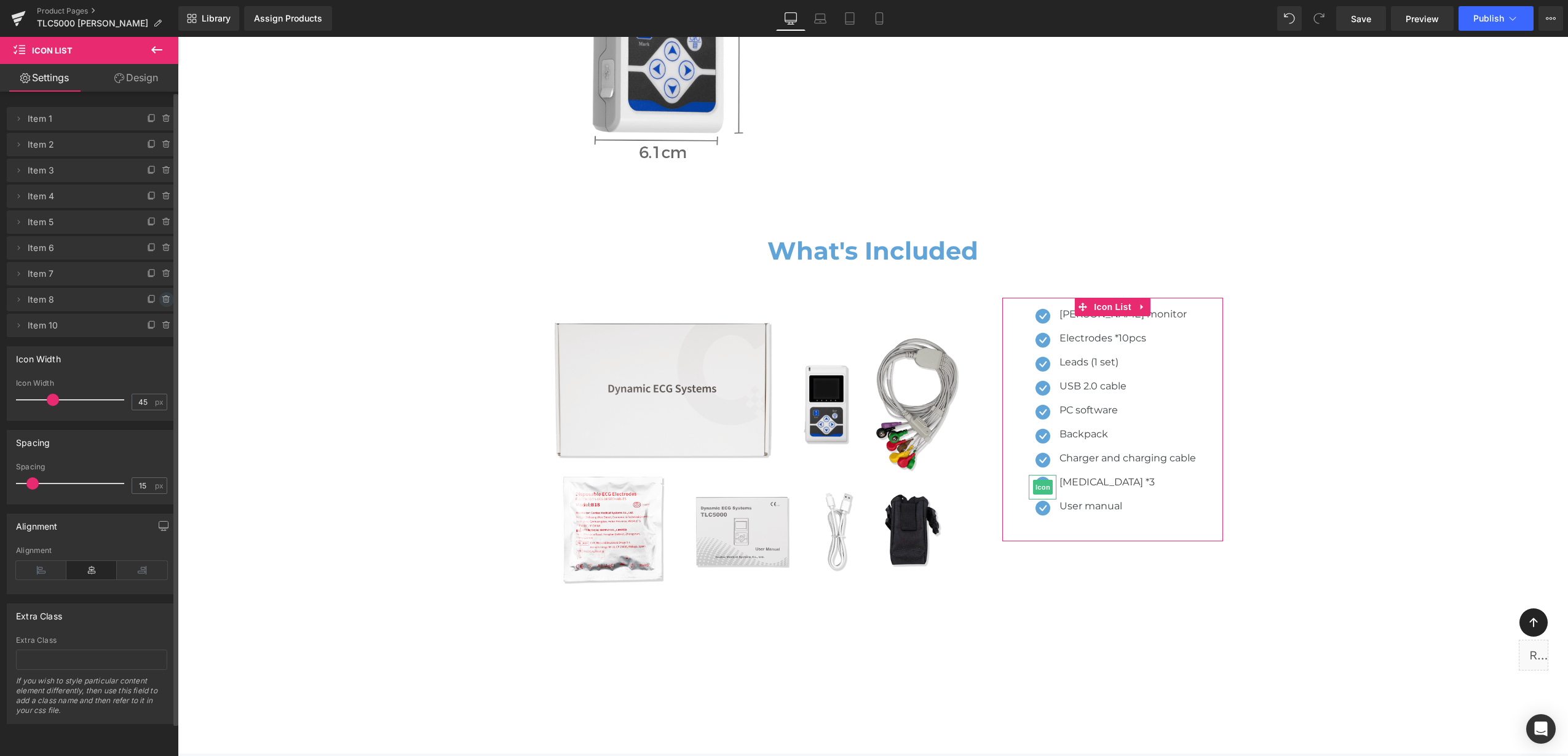
click at [161, 301] on icon at bounding box center [166, 300] width 10 height 10
click at [157, 302] on button "Delete" at bounding box center [154, 300] width 39 height 16
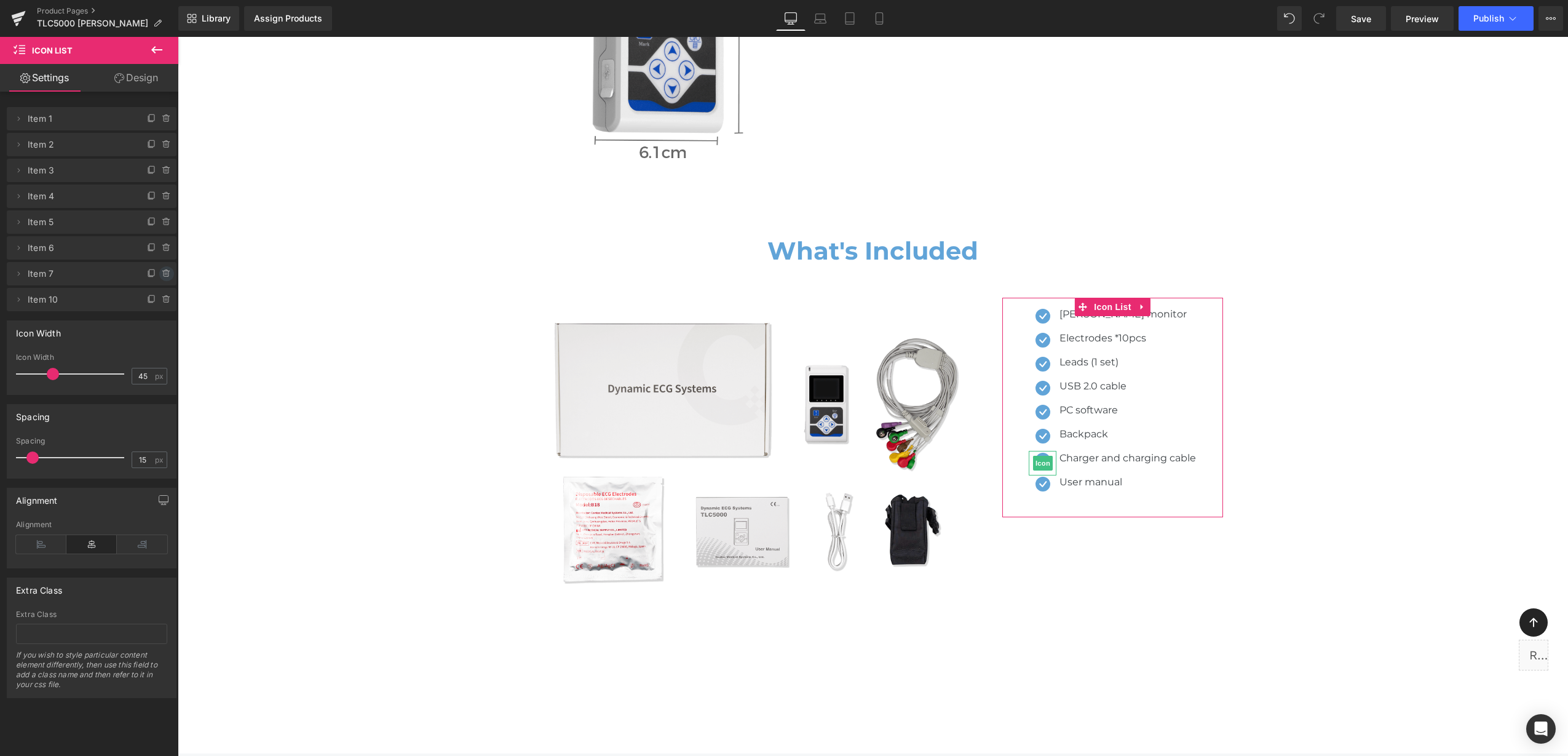
click at [161, 275] on icon at bounding box center [166, 273] width 10 height 10
click at [154, 277] on button "Delete" at bounding box center [154, 273] width 39 height 16
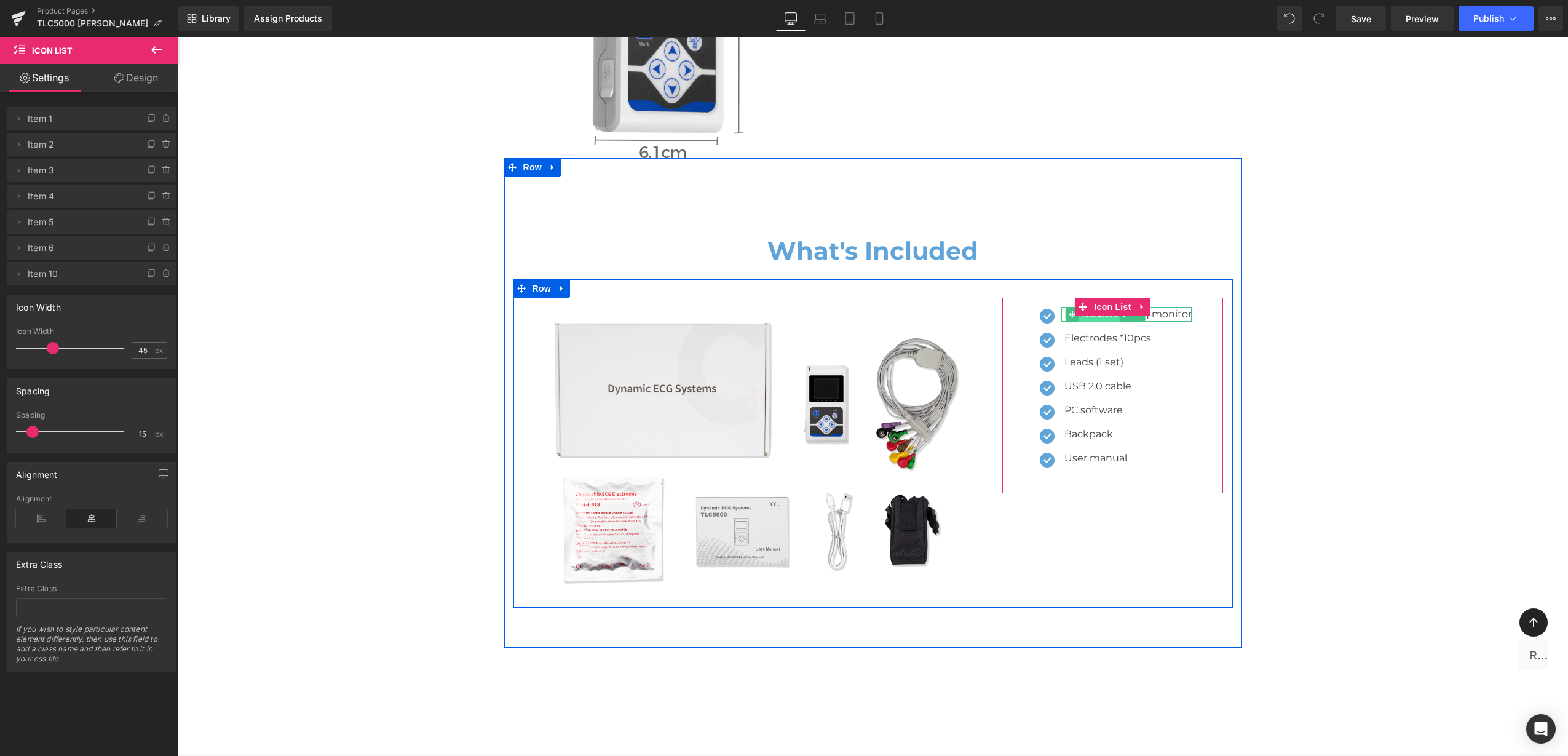
click at [1103, 307] on span "Text Block" at bounding box center [1100, 315] width 41 height 15
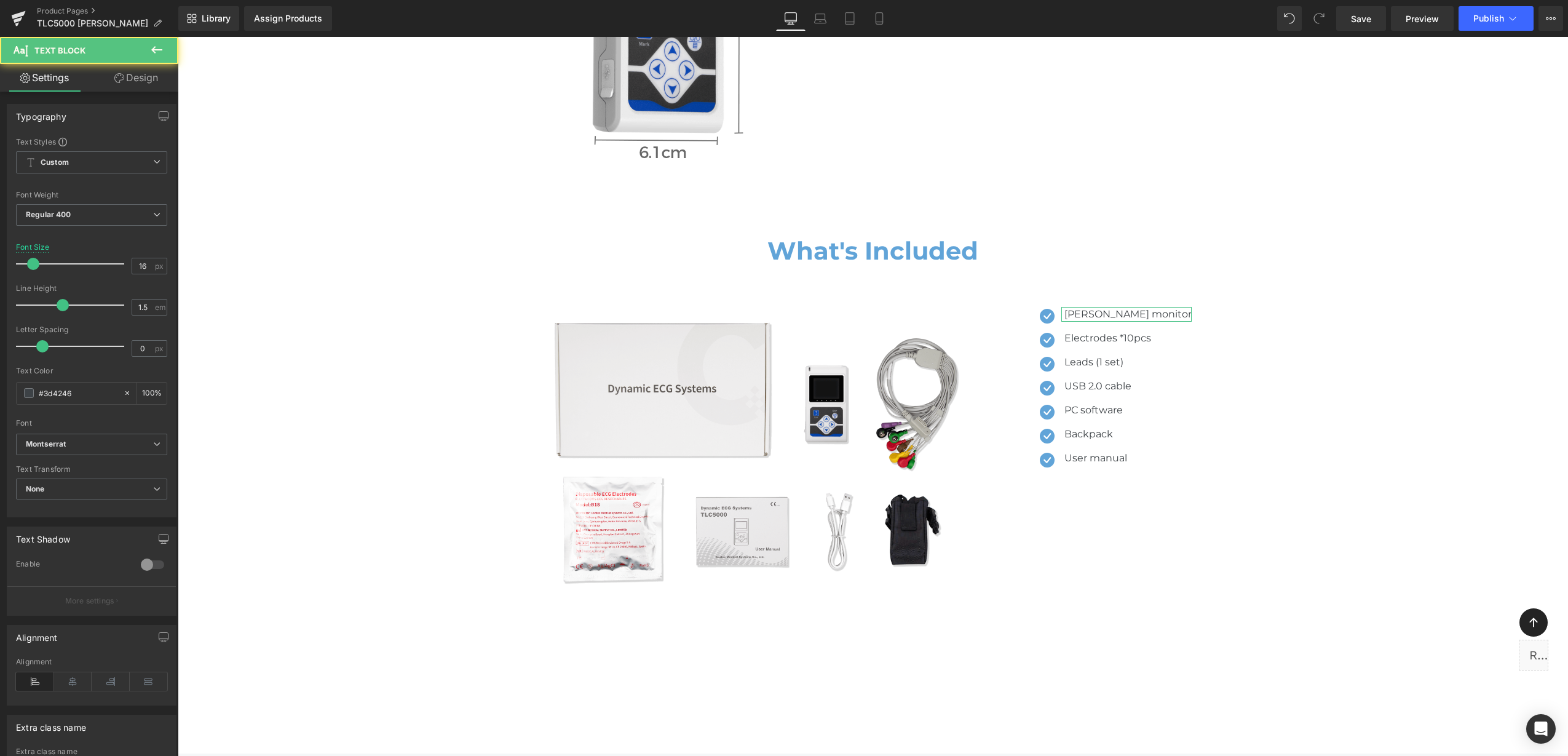
click at [135, 77] on link "Design" at bounding box center [136, 78] width 90 height 28
click at [0, 0] on div "Spacing" at bounding box center [0, 0] width 0 height 0
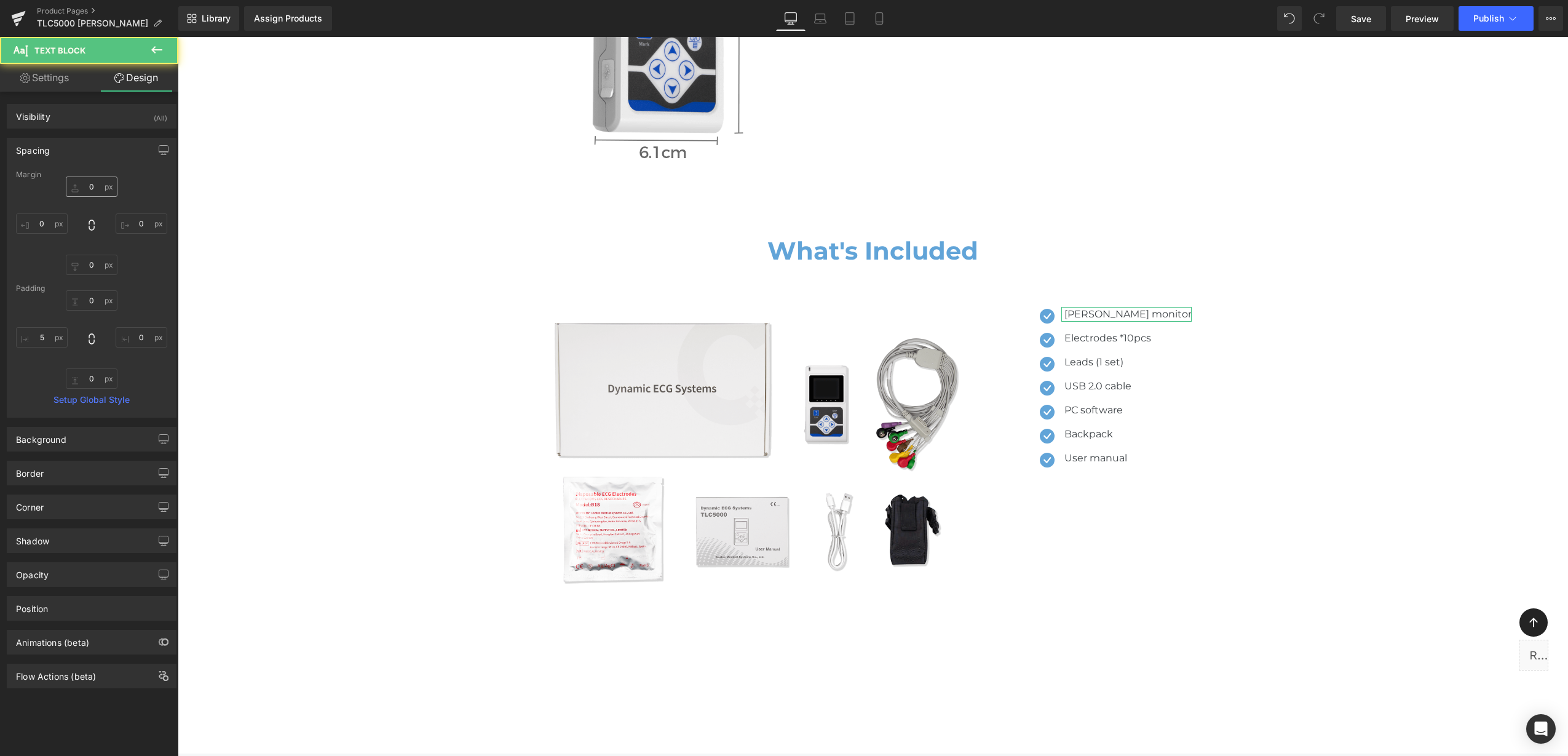
type input "0"
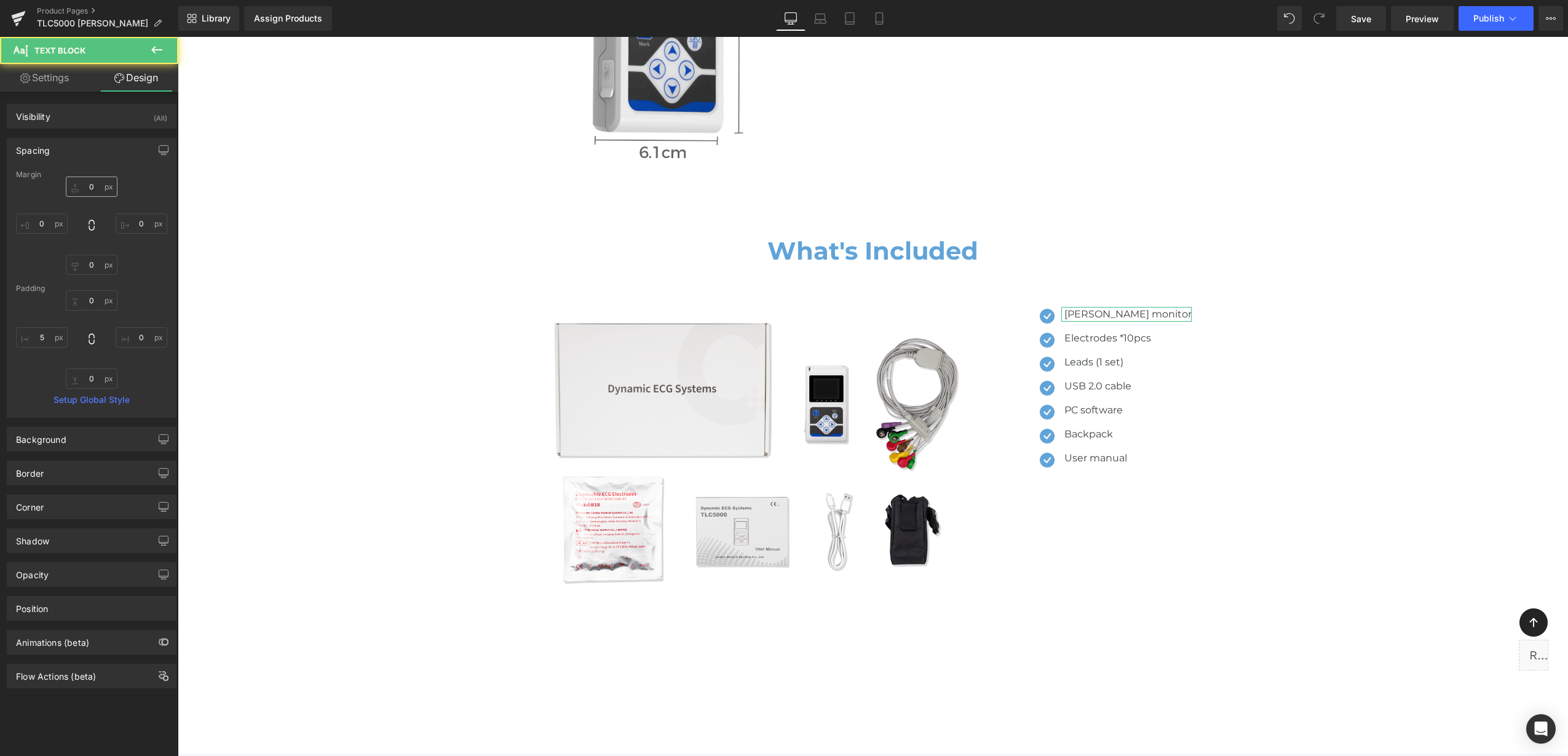
type input "0"
type input "5"
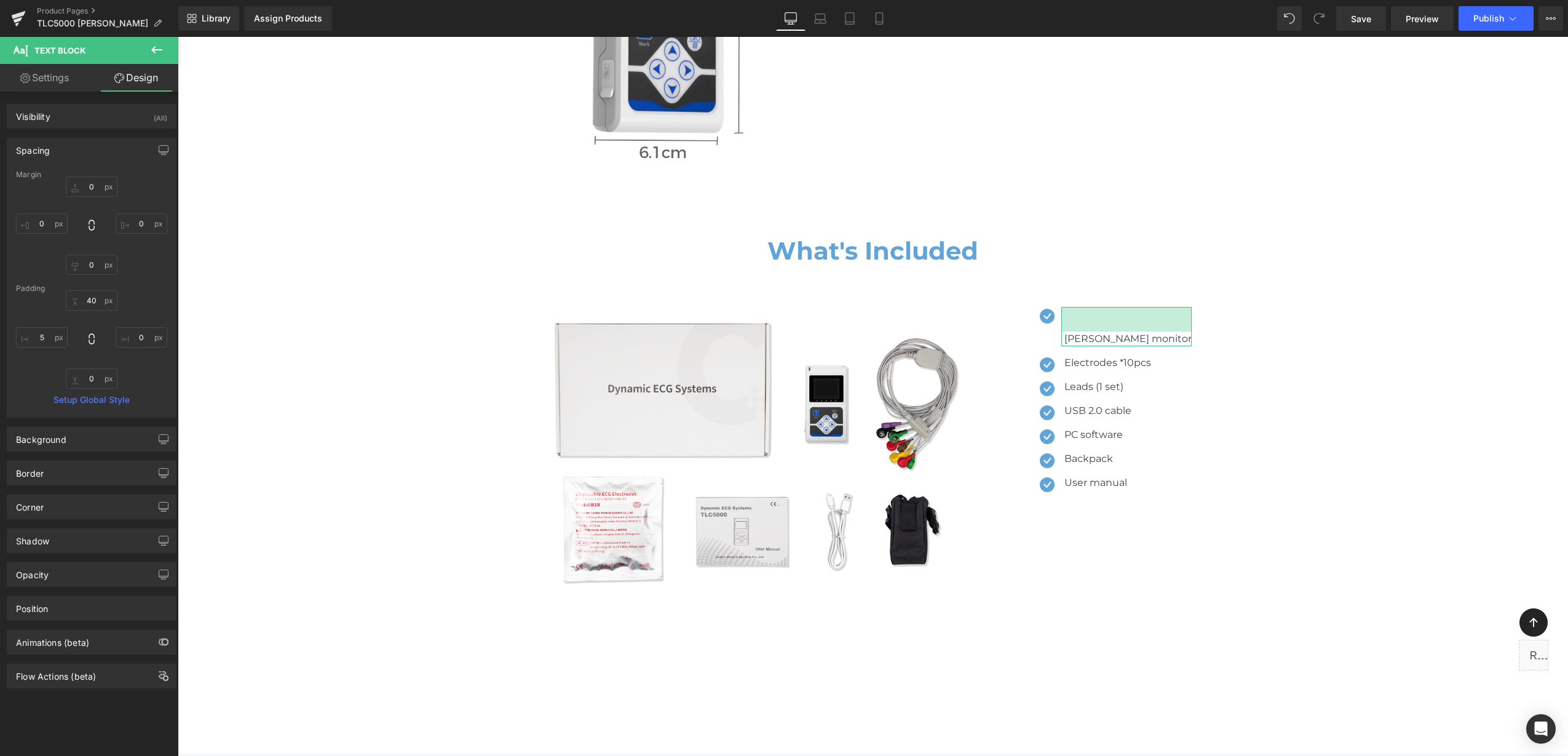
click at [142, 275] on div "Margin 0px 0 0px 0 0px 0 0px 0 [GEOGRAPHIC_DATA] 40 40 0px 0 0px 0 5px 5 Setup …" at bounding box center [91, 294] width 169 height 246
click at [172, 281] on div "Spacing [GEOGRAPHIC_DATA] 0px 0 0px 0 0px 0 0px 0 [GEOGRAPHIC_DATA] 77px 77 0px…" at bounding box center [91, 273] width 184 height 289
click at [86, 301] on input "77" at bounding box center [91, 301] width 51 height 21
drag, startPoint x: 88, startPoint y: 299, endPoint x: 97, endPoint y: 300, distance: 9.1
click at [97, 300] on input "77" at bounding box center [91, 301] width 51 height 21
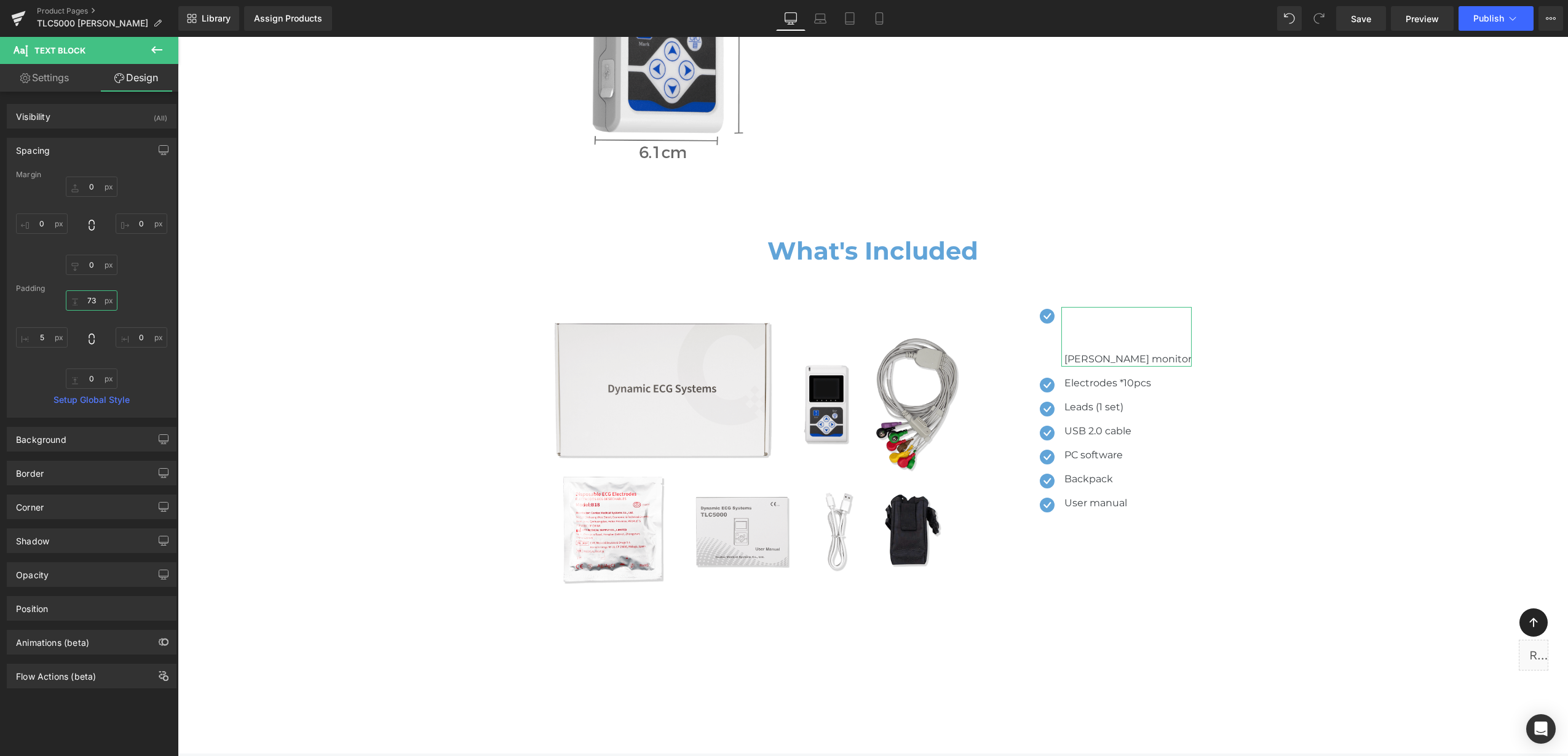
type input "7"
type input "3"
click at [134, 287] on div "Padding" at bounding box center [91, 288] width 151 height 8
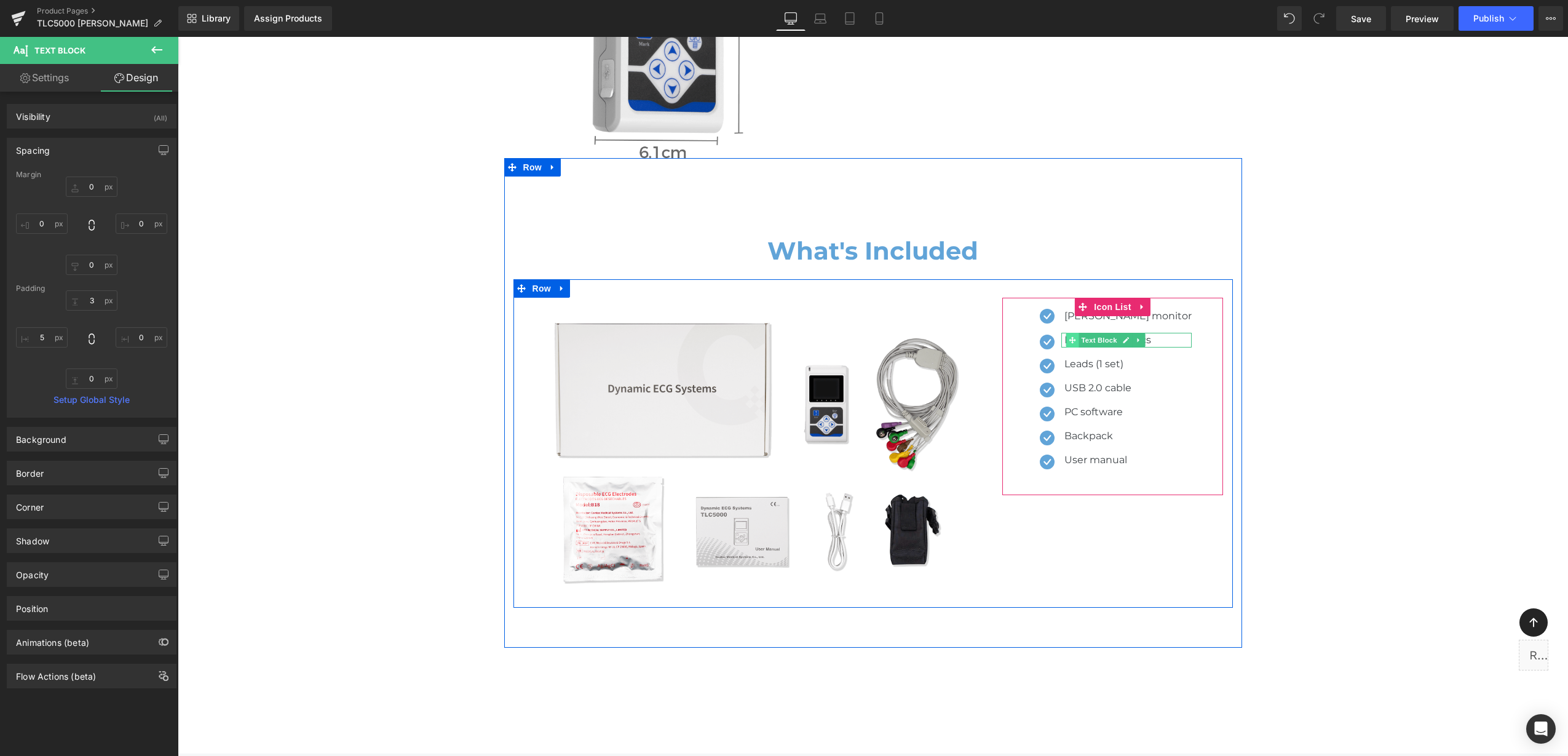
click at [1079, 333] on span at bounding box center [1073, 341] width 13 height 15
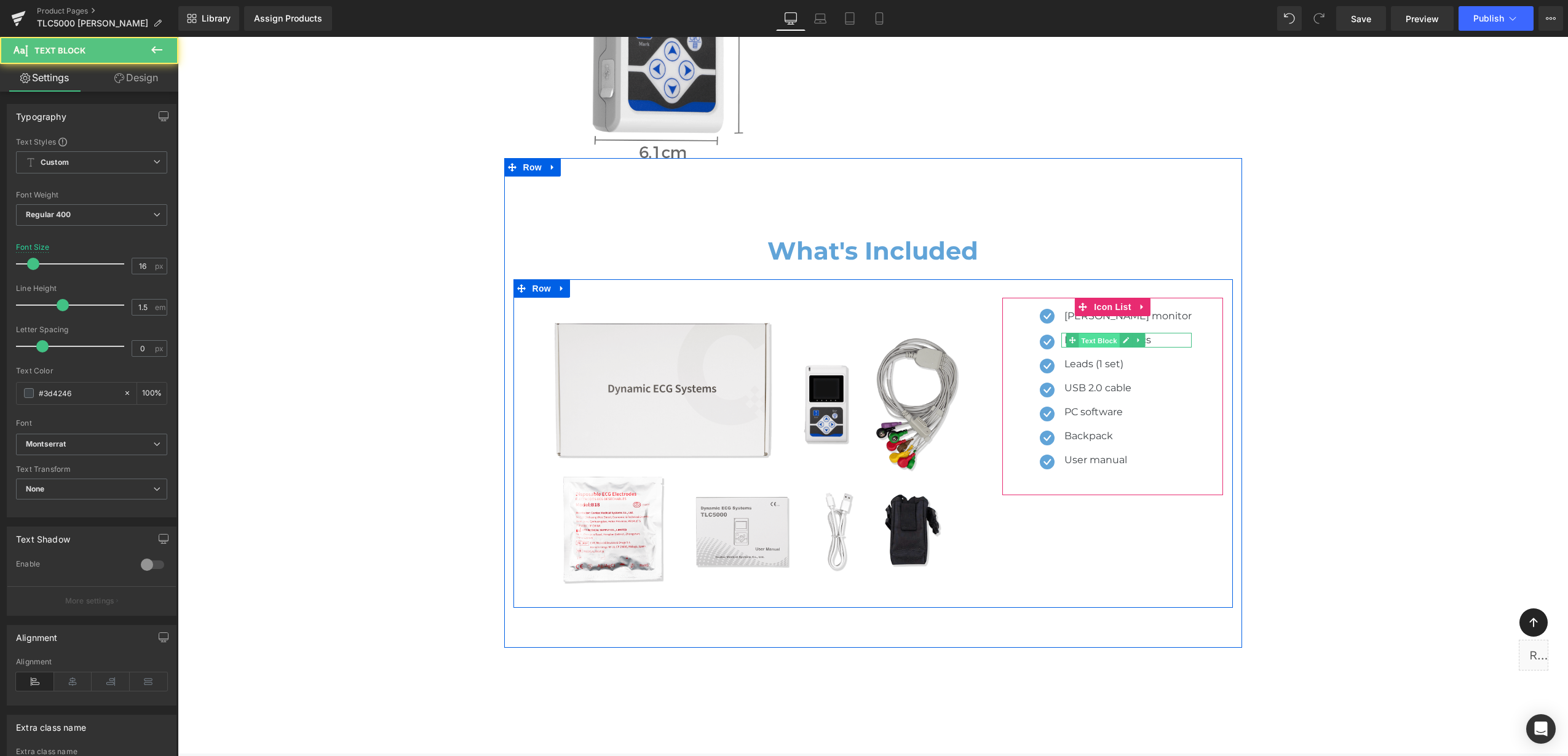
click at [1100, 333] on span "Text Block" at bounding box center [1100, 341] width 41 height 15
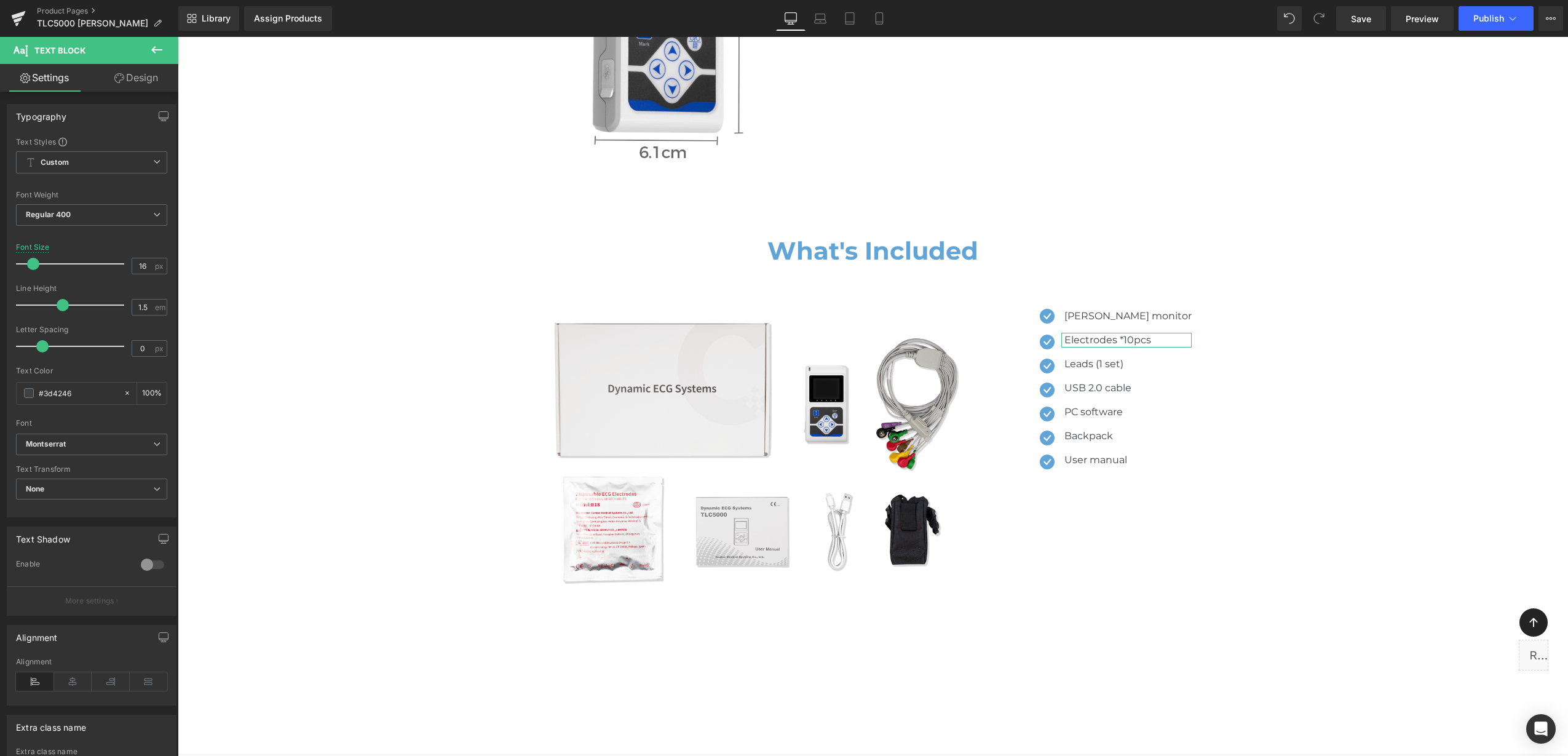
click at [142, 77] on link "Design" at bounding box center [136, 78] width 90 height 28
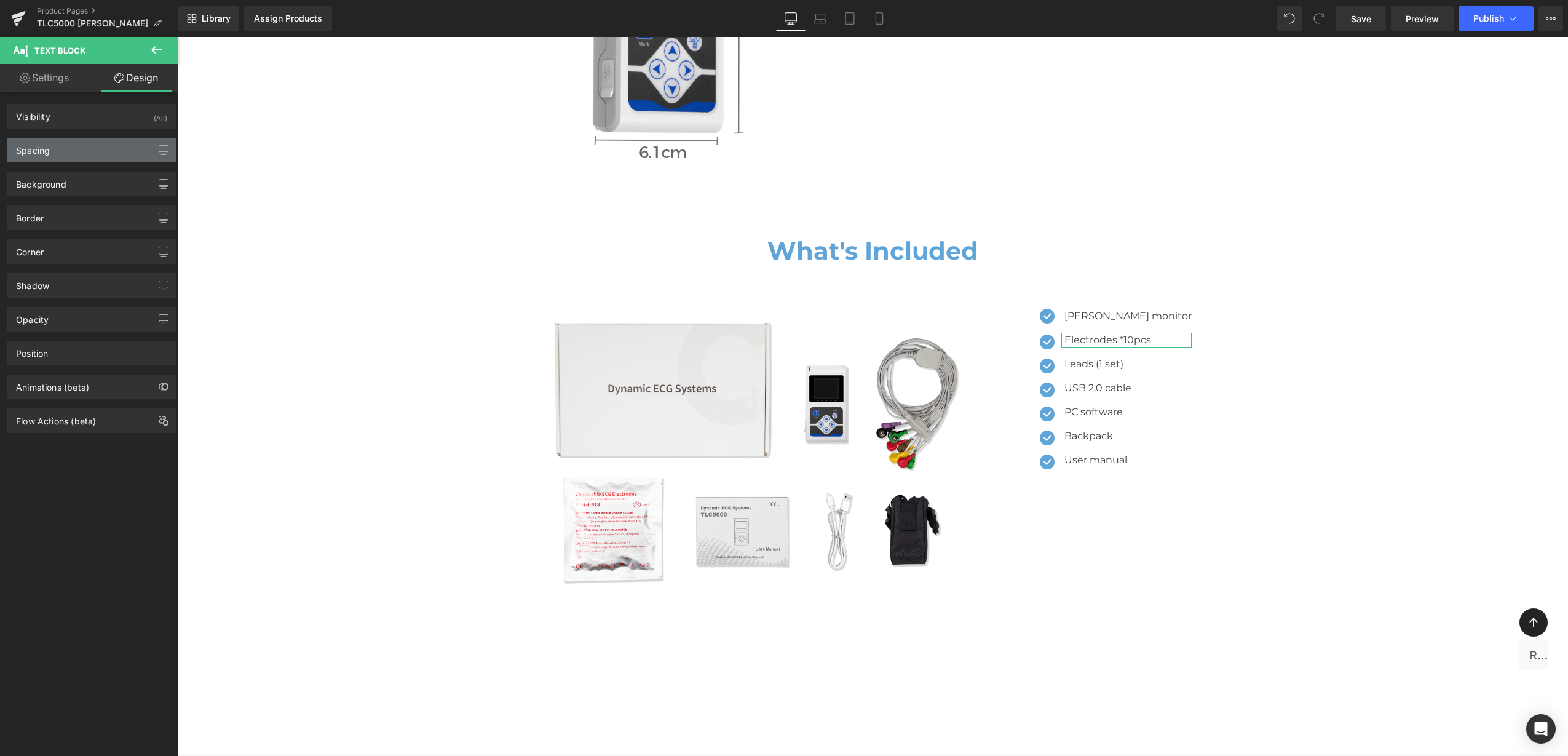
click at [106, 156] on div "Spacing" at bounding box center [91, 149] width 169 height 23
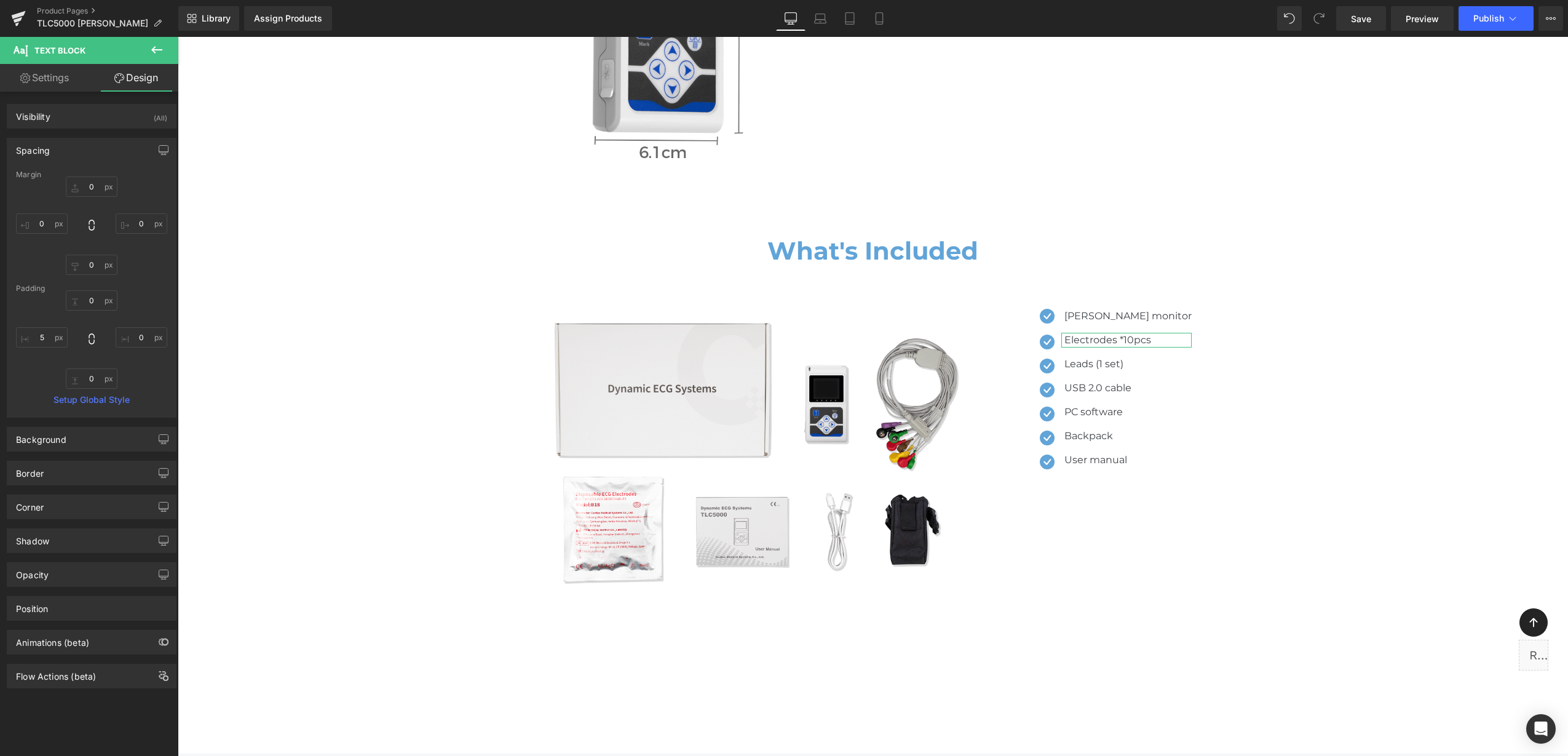
type input "0"
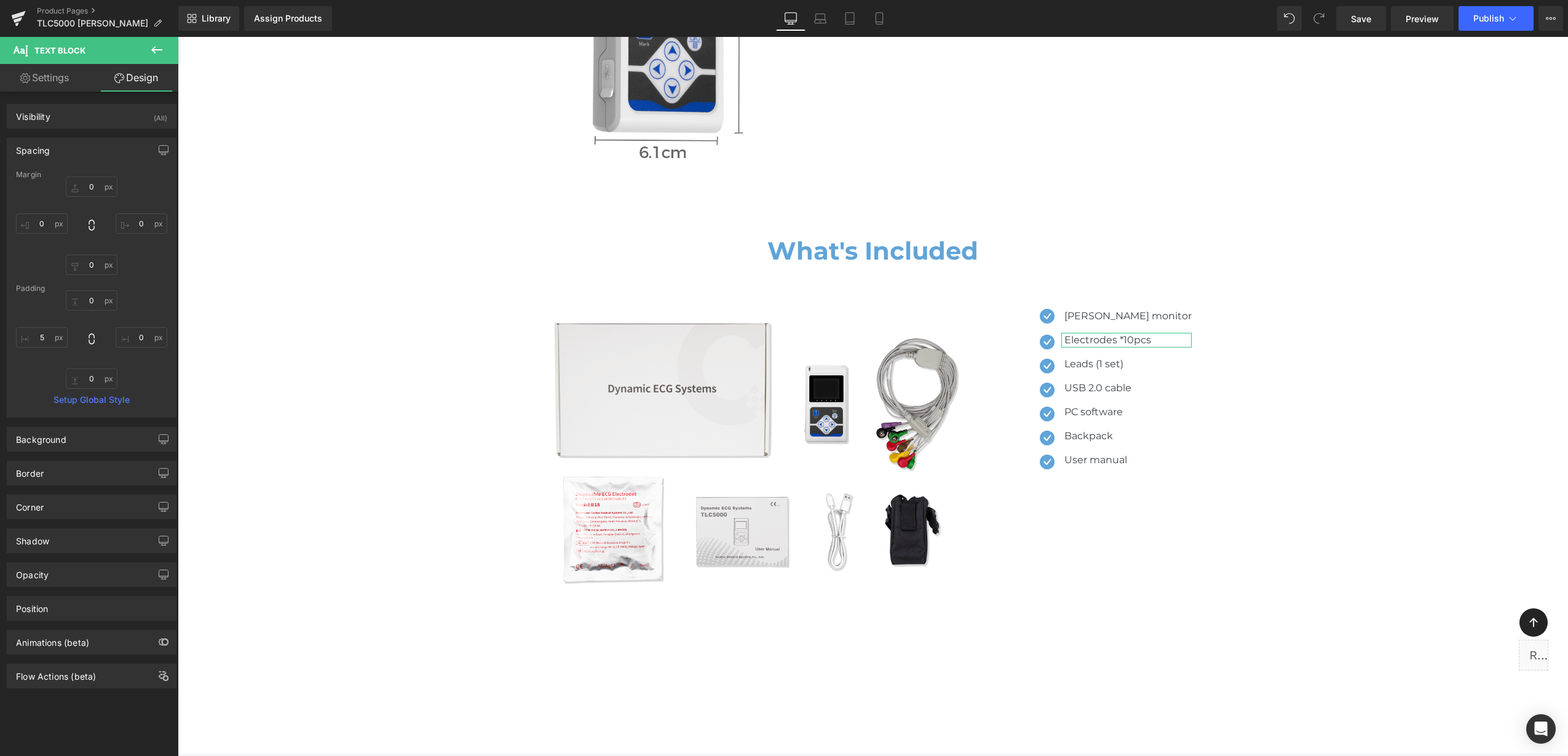
type input "0"
type input "5"
click at [90, 304] on input "0" at bounding box center [91, 301] width 51 height 21
type input "3"
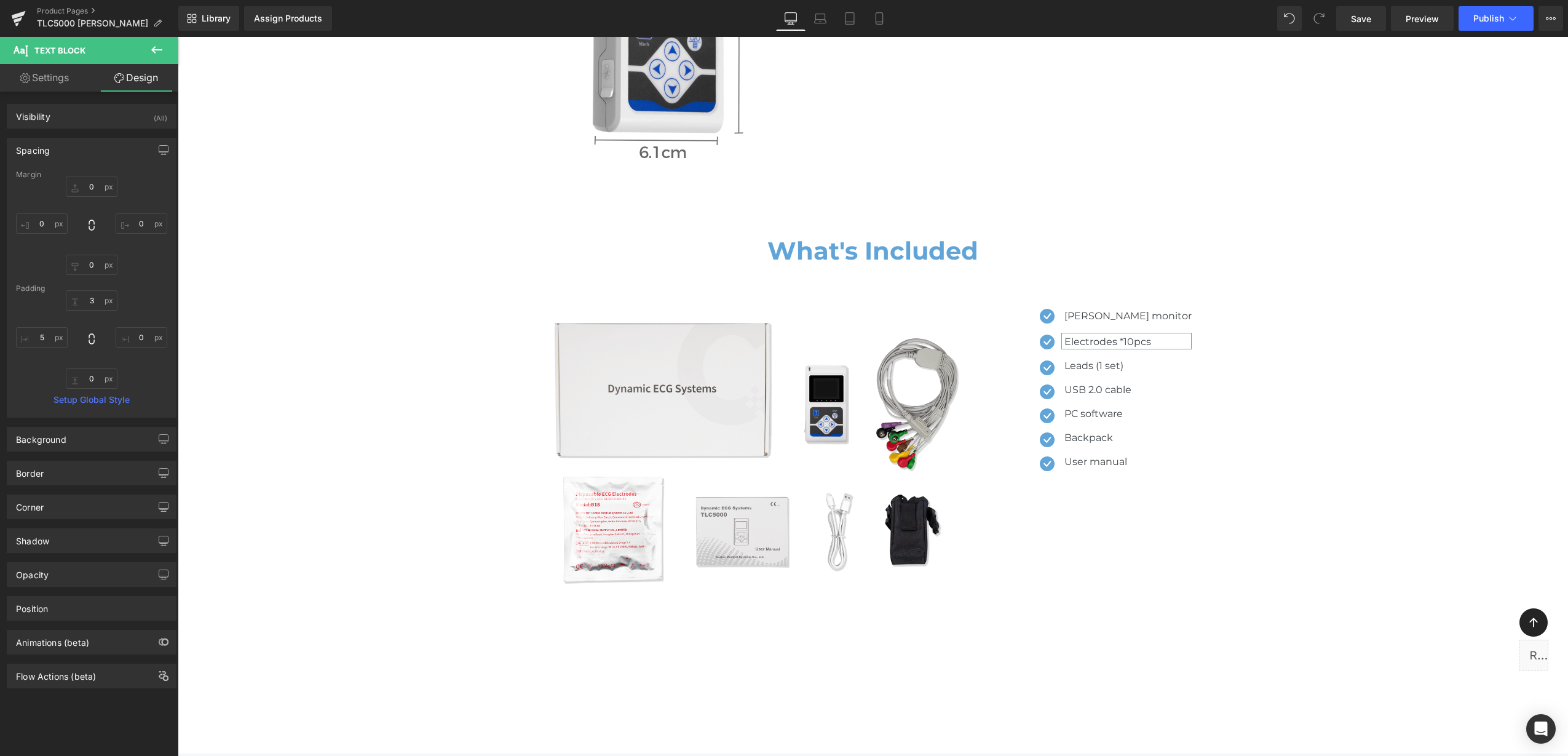
click at [110, 279] on div "Margin 0px 0 0px 0 0px 0 0px 0 [GEOGRAPHIC_DATA] 3 3 0px 0 0px 0 5px 5 Setup Gl…" at bounding box center [91, 294] width 169 height 246
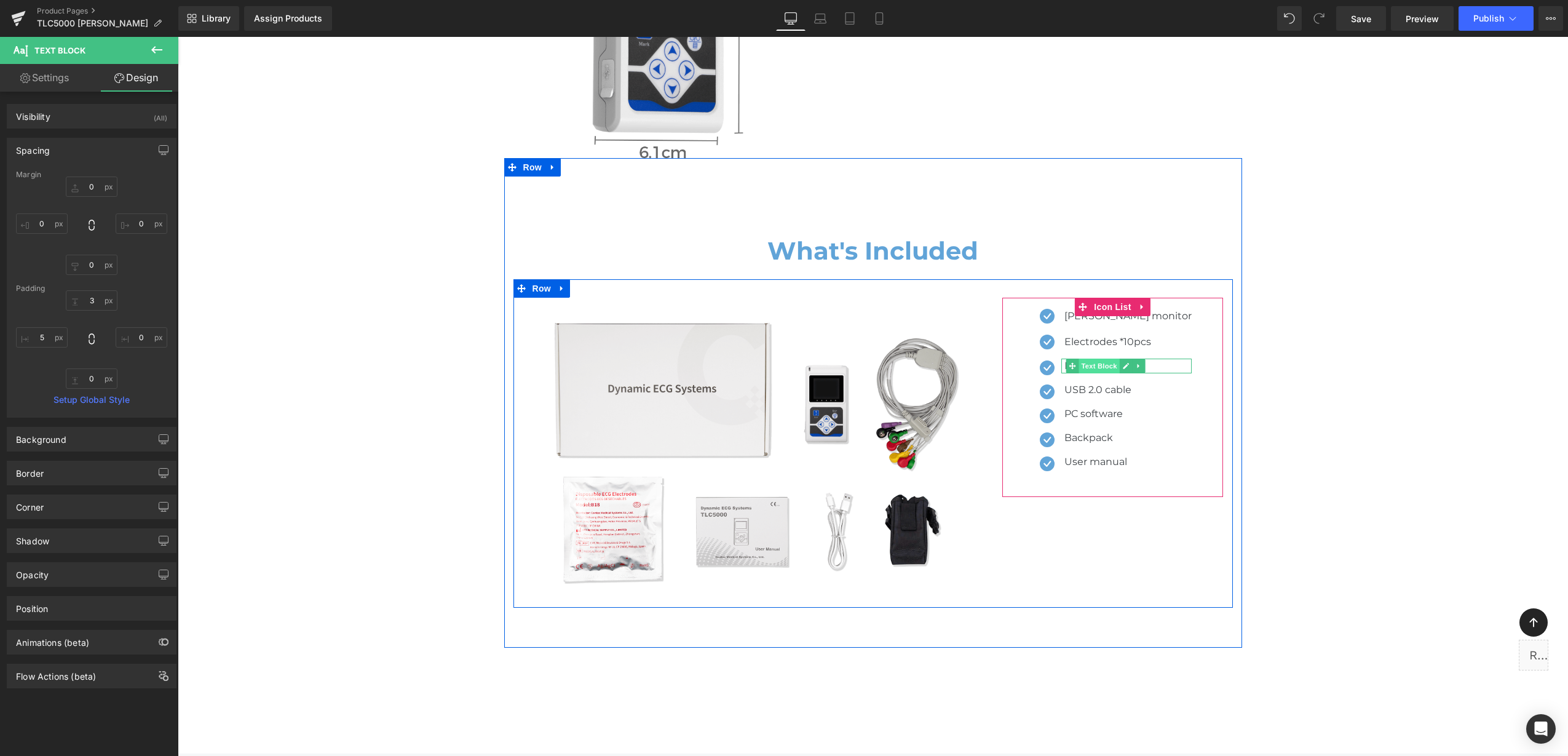
click at [1097, 358] on span "Text Block" at bounding box center [1100, 366] width 41 height 15
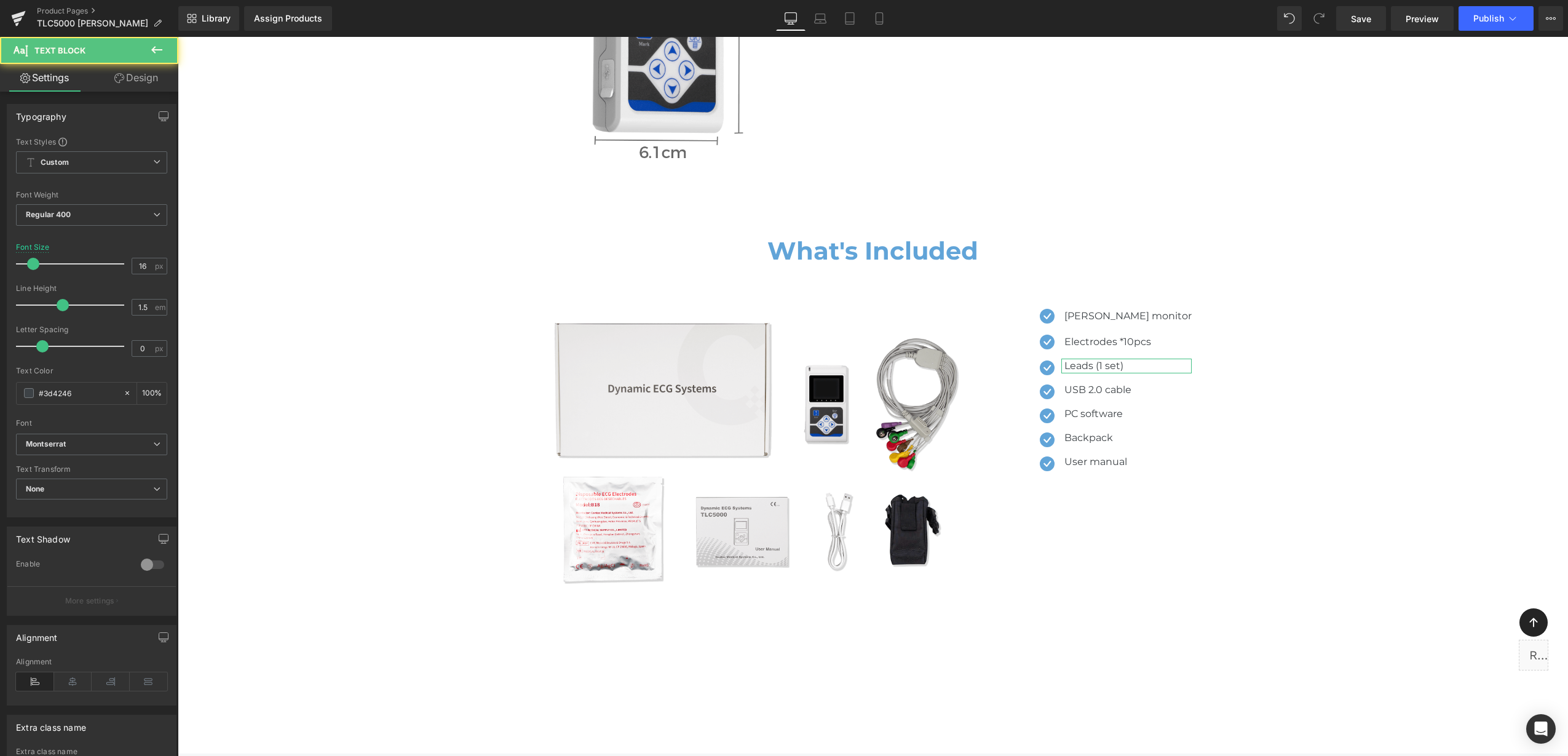
click at [131, 70] on link "Design" at bounding box center [136, 78] width 90 height 28
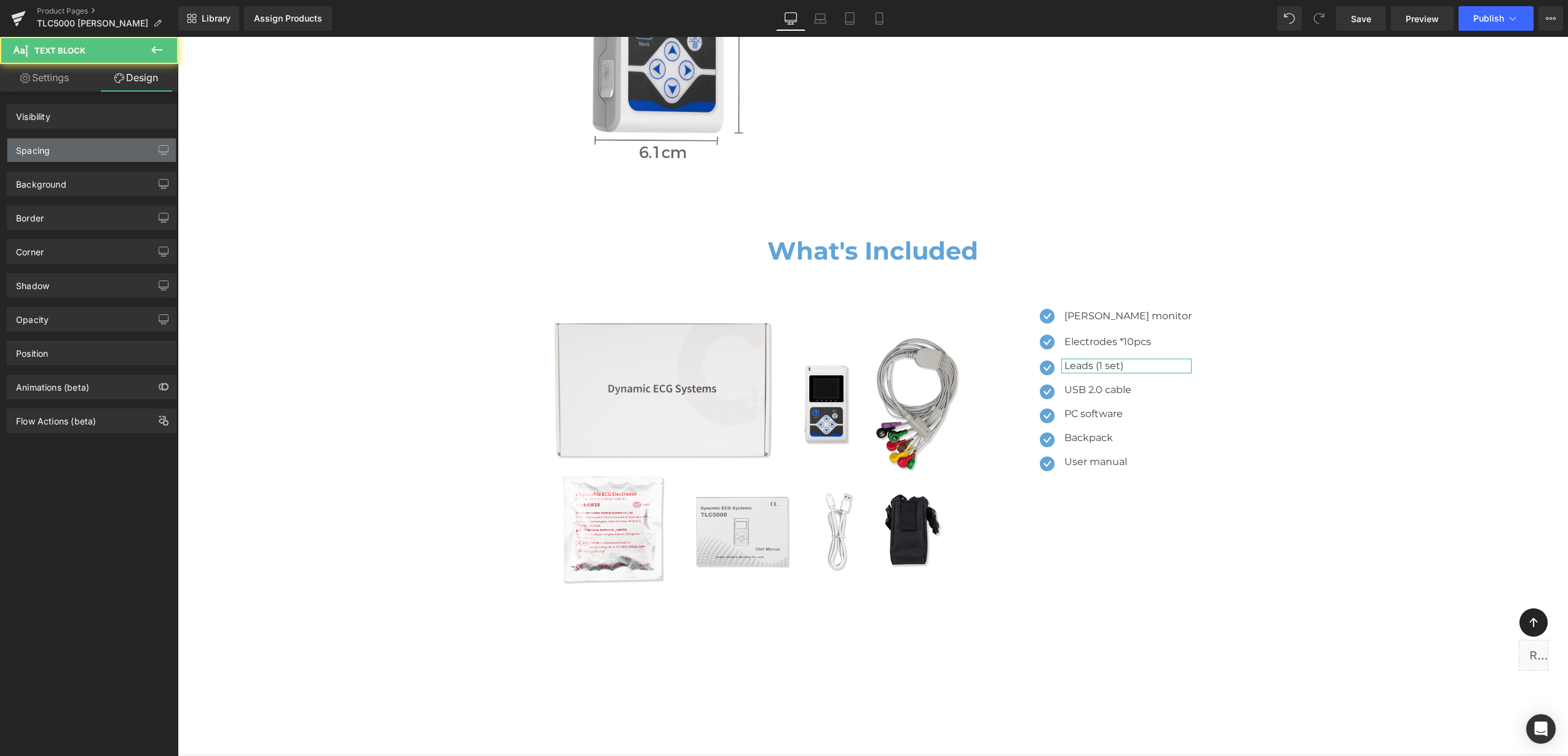
click at [91, 160] on div "Spacing" at bounding box center [91, 149] width 169 height 23
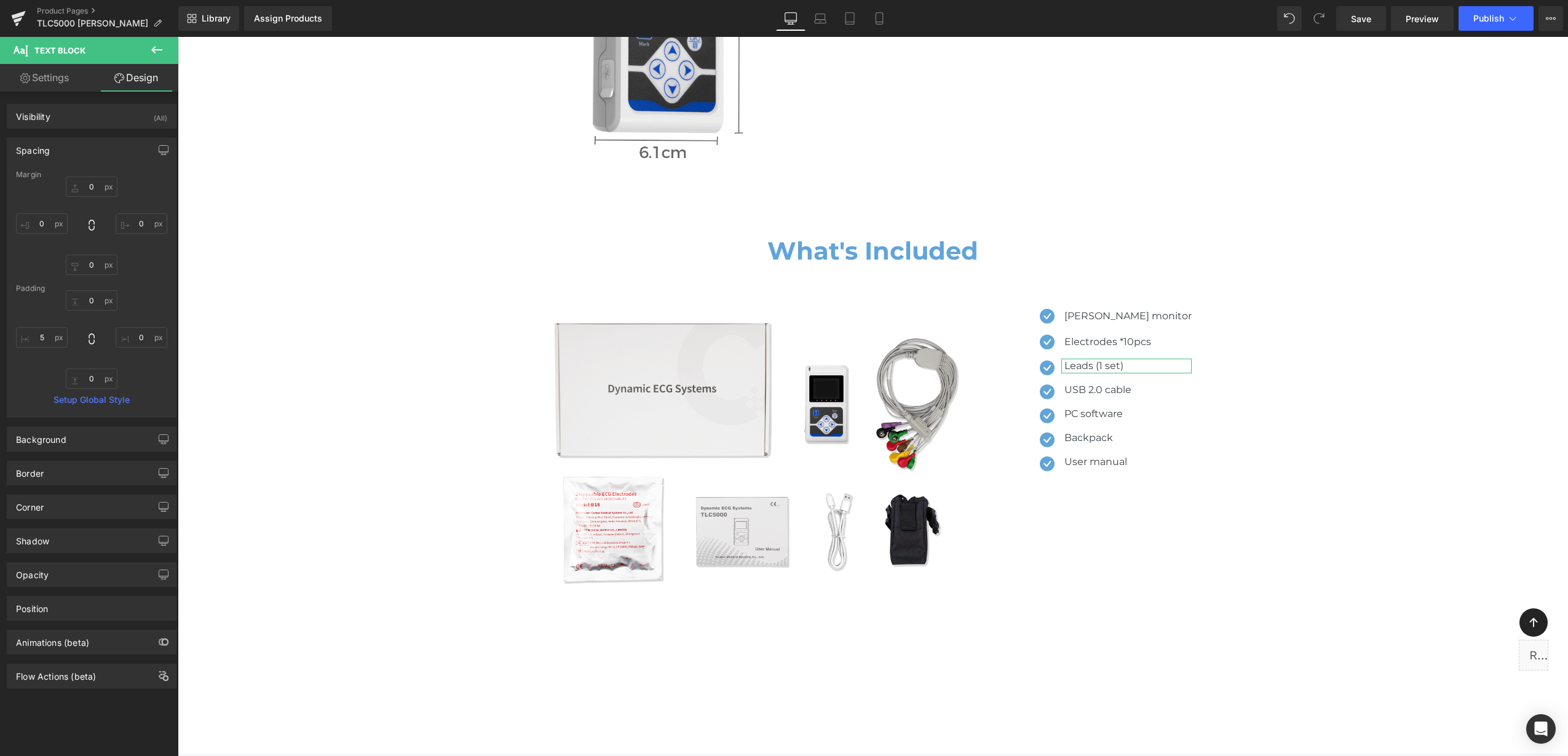
type input "0"
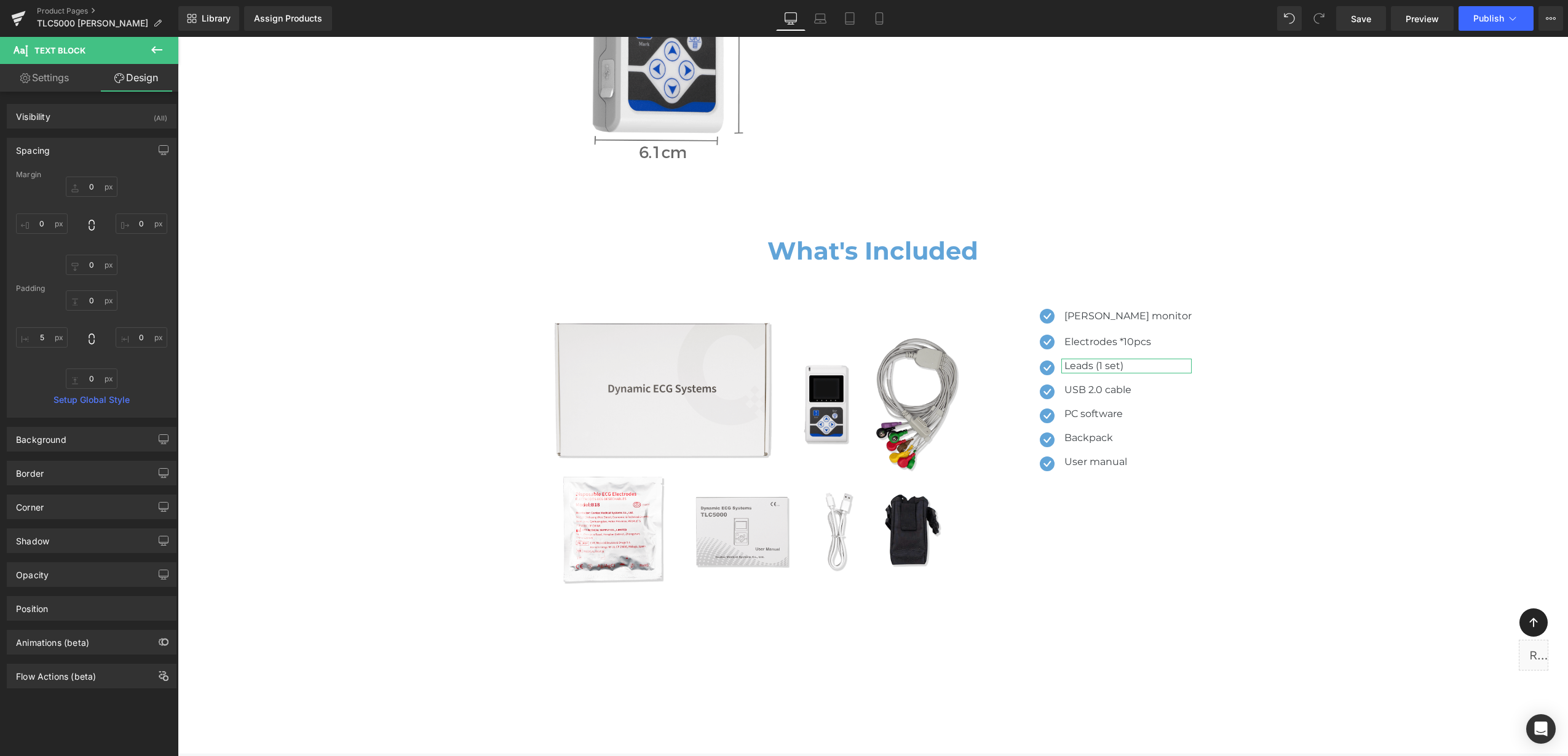
type input "0"
type input "5"
click at [88, 299] on input "0" at bounding box center [91, 301] width 51 height 21
type input "3"
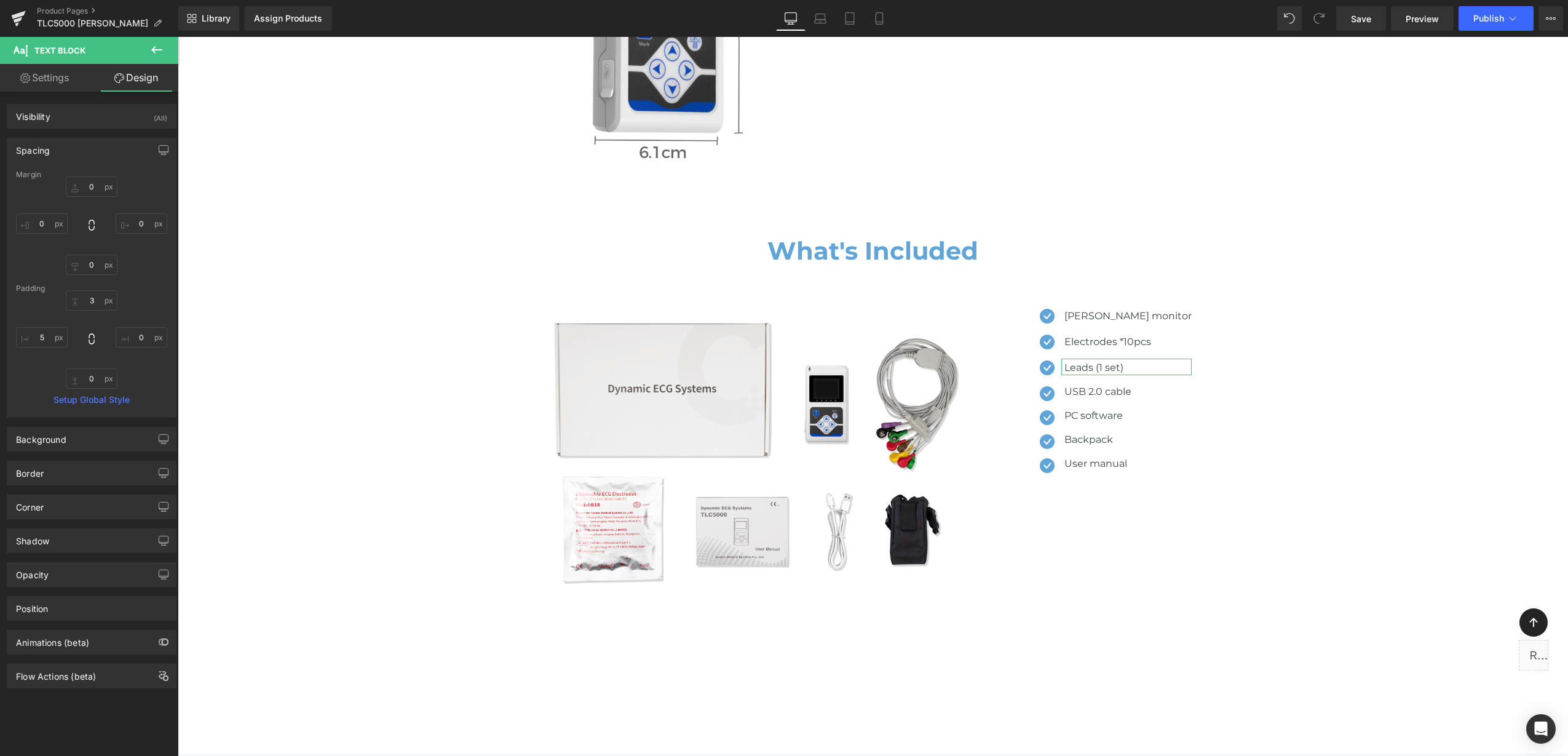
click at [129, 286] on div "Padding" at bounding box center [91, 288] width 151 height 8
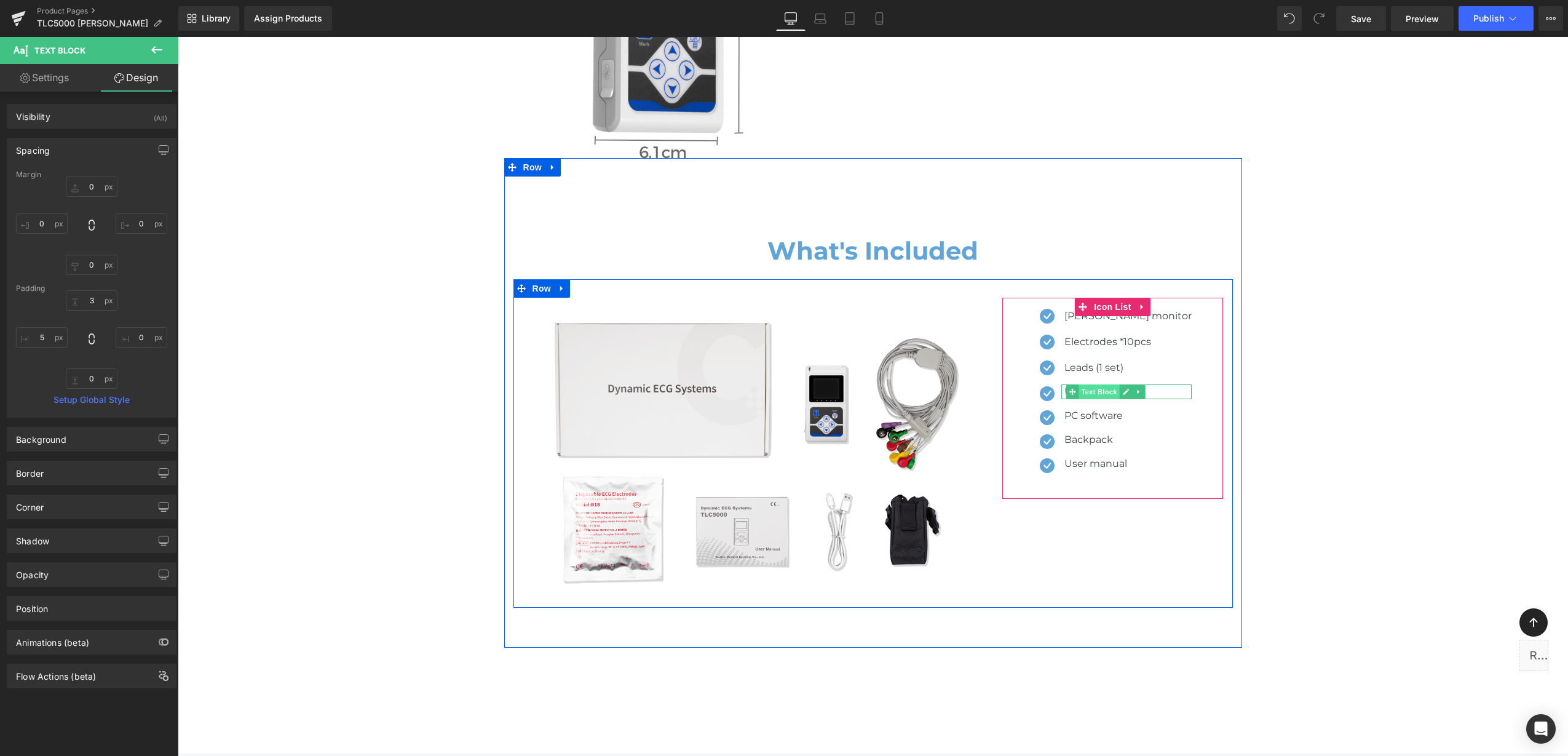
click at [1099, 385] on span "Text Block" at bounding box center [1100, 392] width 41 height 15
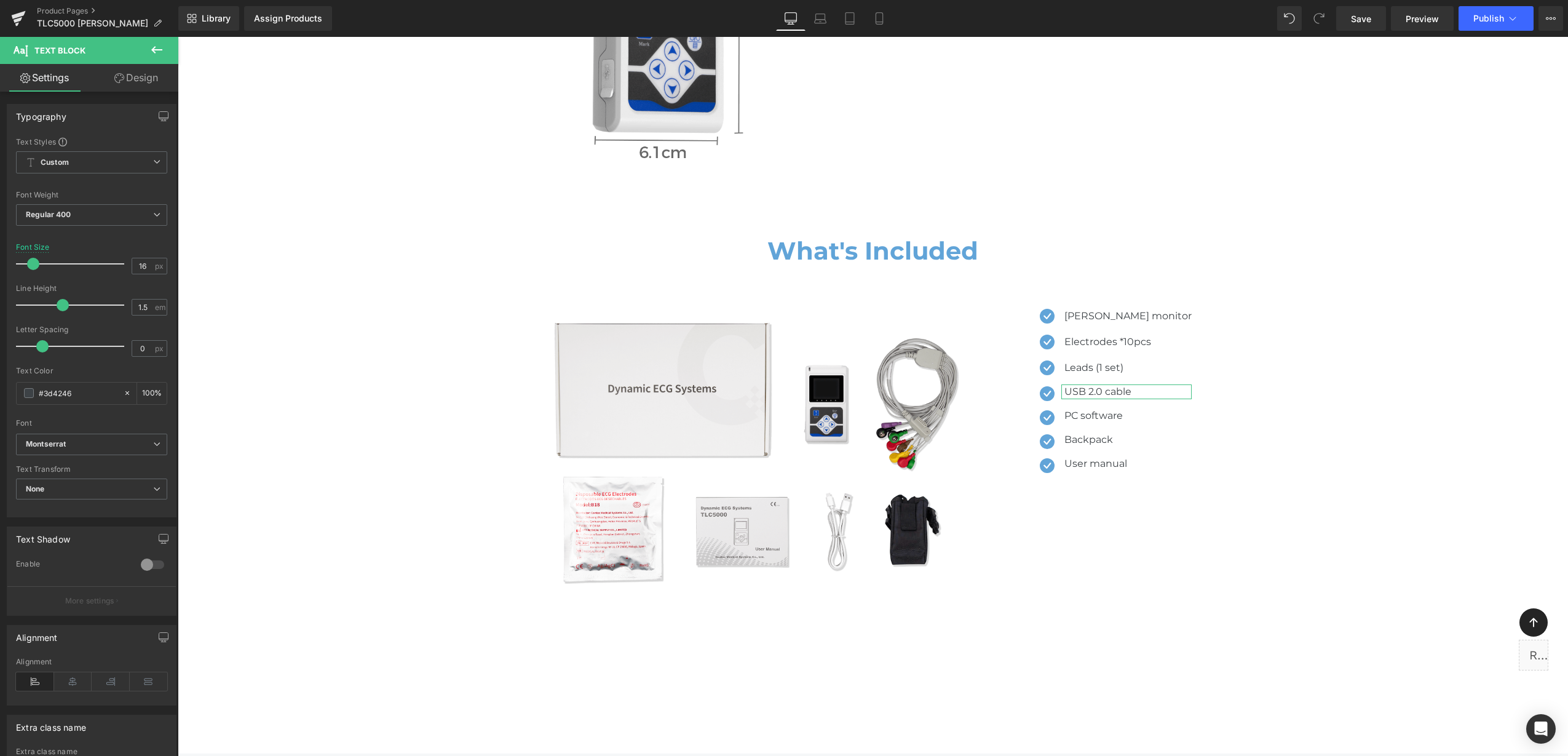
click at [148, 73] on link "Design" at bounding box center [136, 78] width 90 height 28
click at [0, 0] on div "Spacing" at bounding box center [0, 0] width 0 height 0
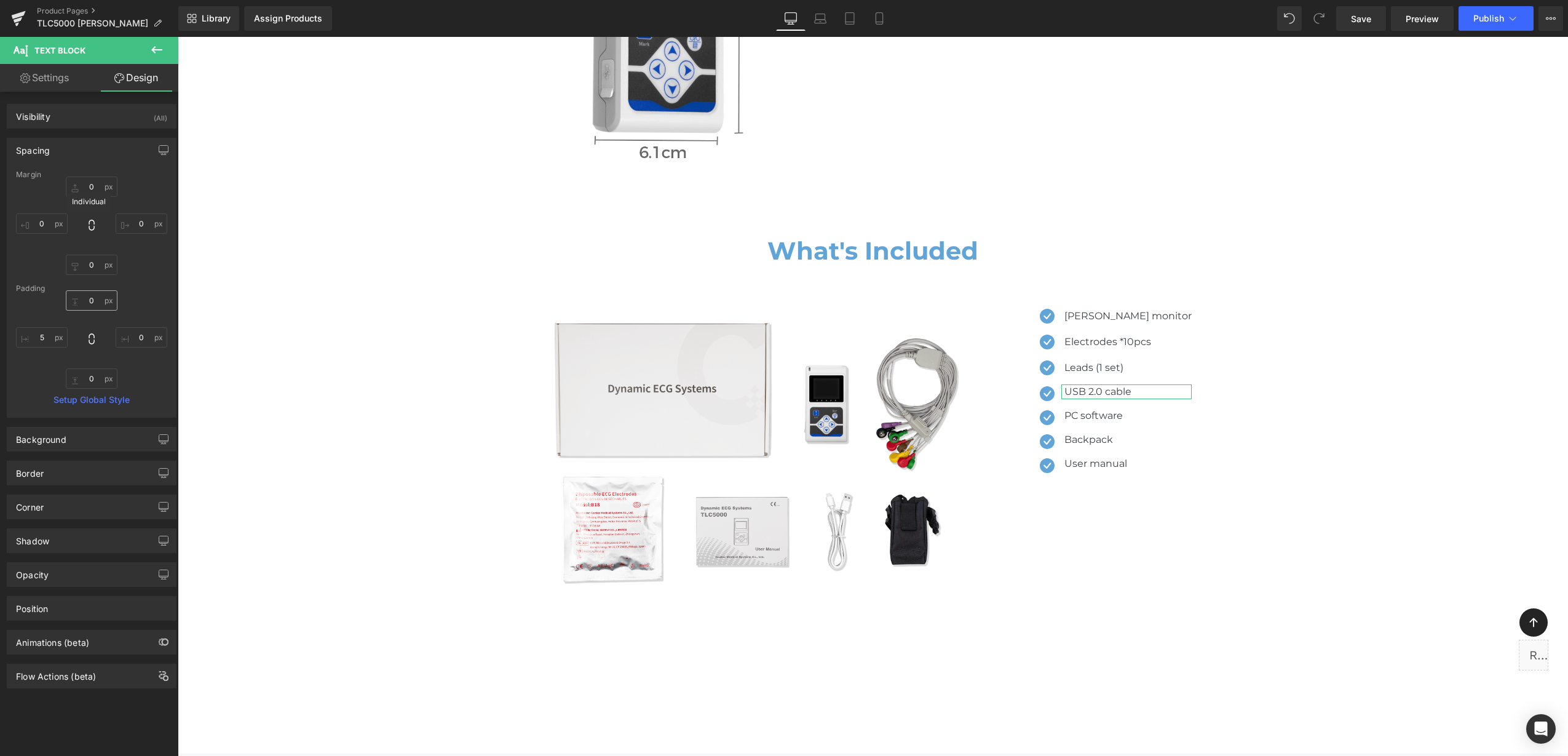
type input "0"
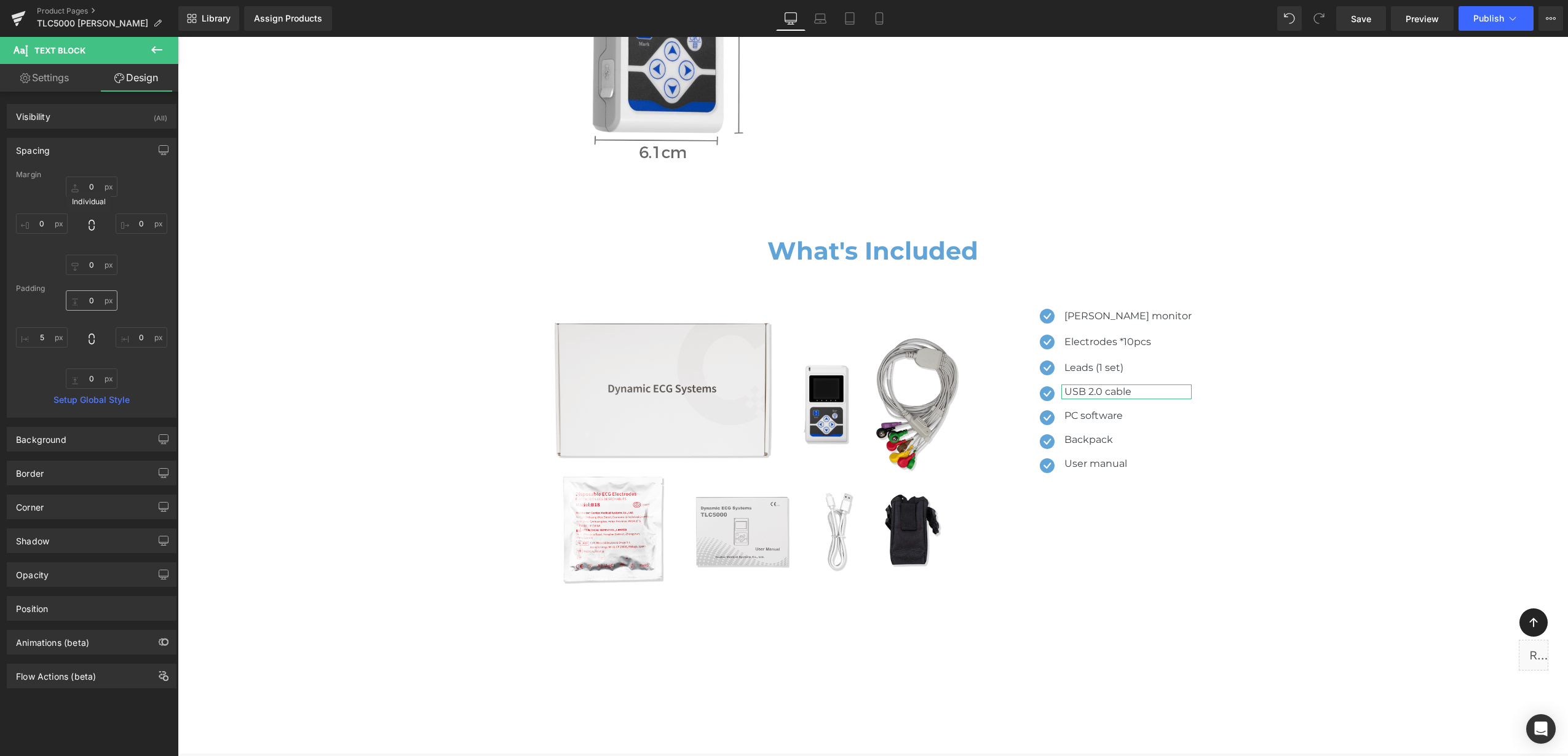
type input "0"
type input "5"
click at [120, 285] on div "Padding" at bounding box center [91, 288] width 151 height 8
click at [122, 286] on div "Padding" at bounding box center [91, 288] width 151 height 8
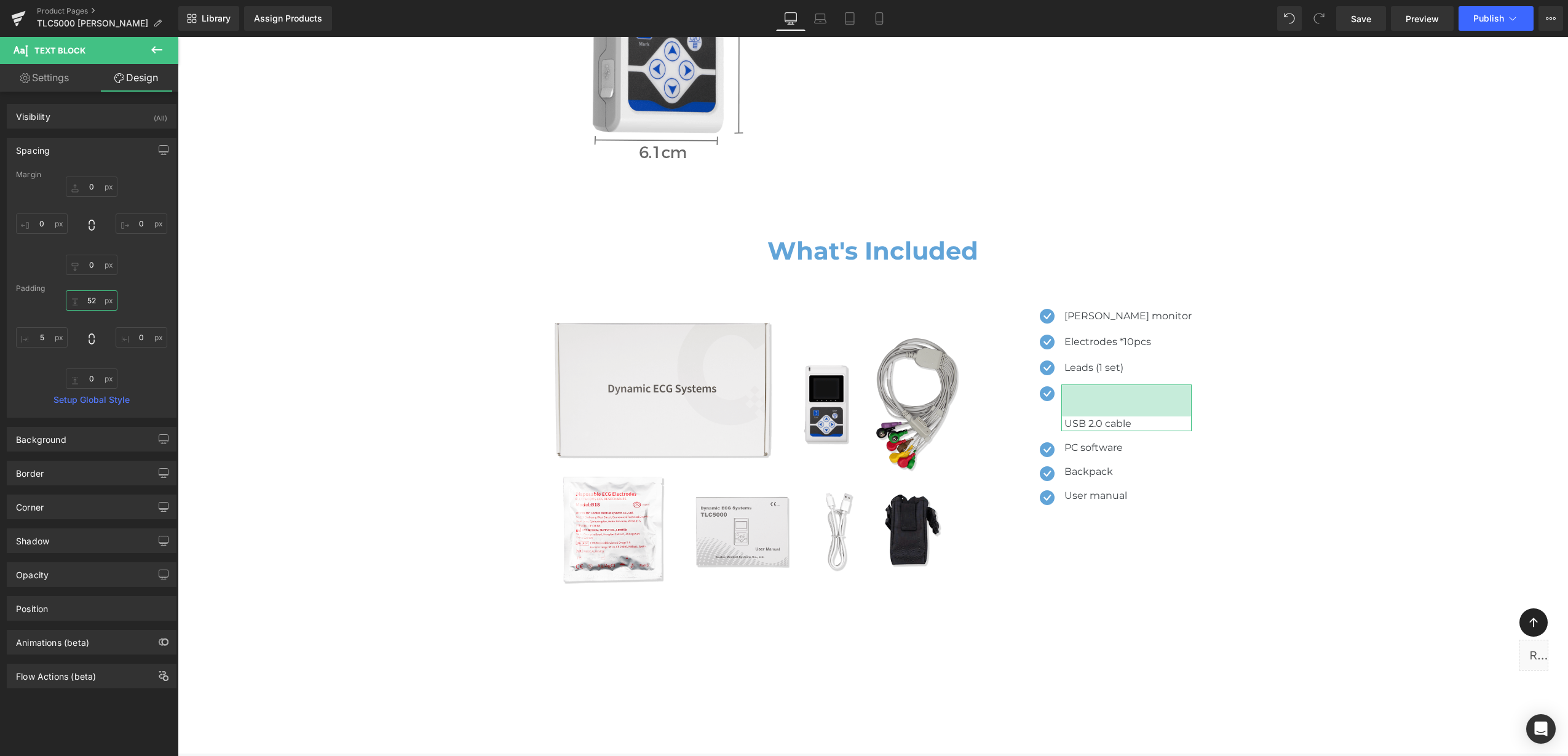
click at [96, 301] on input "52" at bounding box center [91, 301] width 51 height 21
click at [127, 270] on div "0px 0 0px 0 0px 0 0px 0" at bounding box center [91, 225] width 151 height 98
click at [127, 285] on div "Padding" at bounding box center [91, 288] width 151 height 8
click at [92, 302] on input "32" at bounding box center [91, 301] width 51 height 21
click at [97, 299] on input "32" at bounding box center [91, 301] width 51 height 21
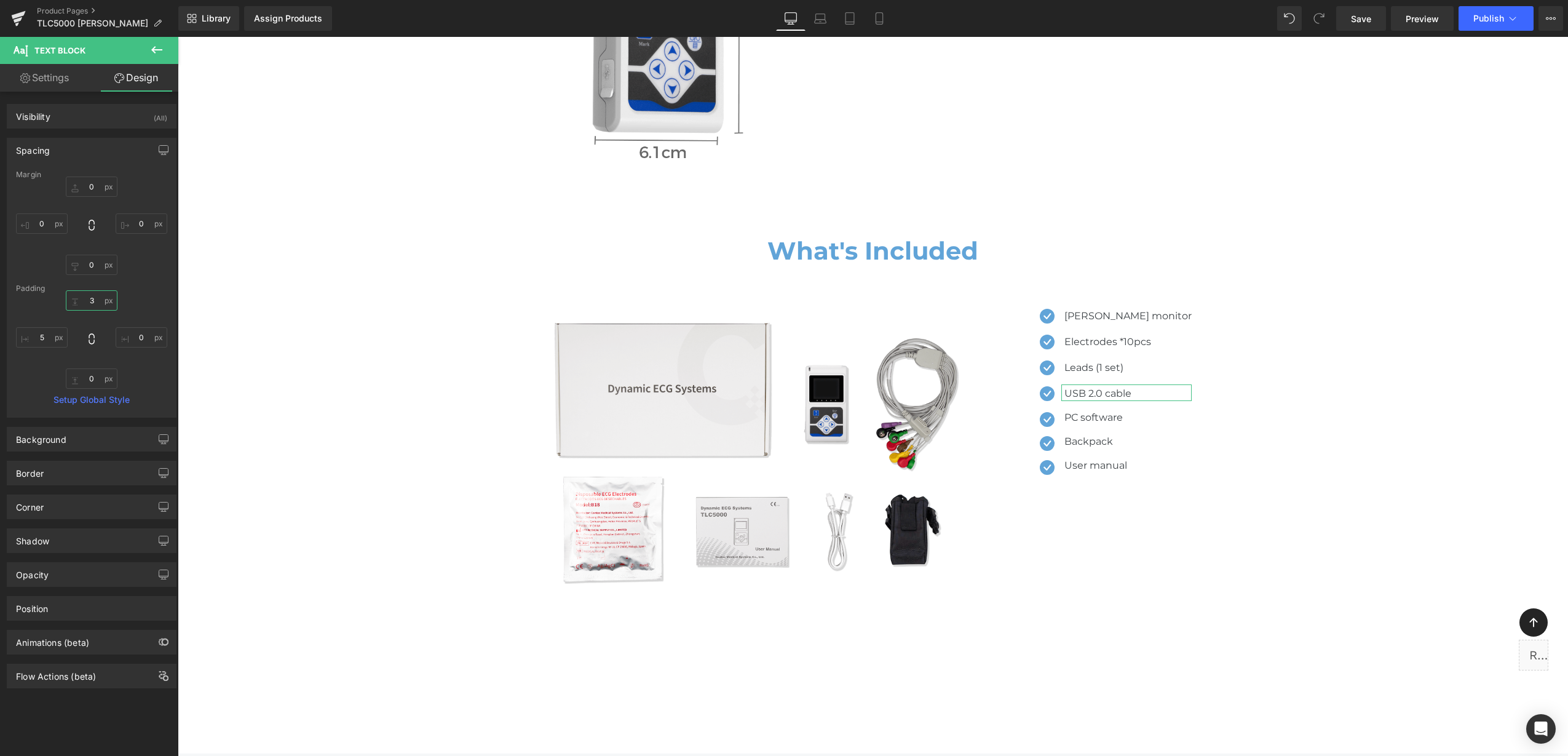
type input "3"
click at [154, 293] on div "3 3 0px 0 0px 0 5px 5" at bounding box center [91, 339] width 151 height 98
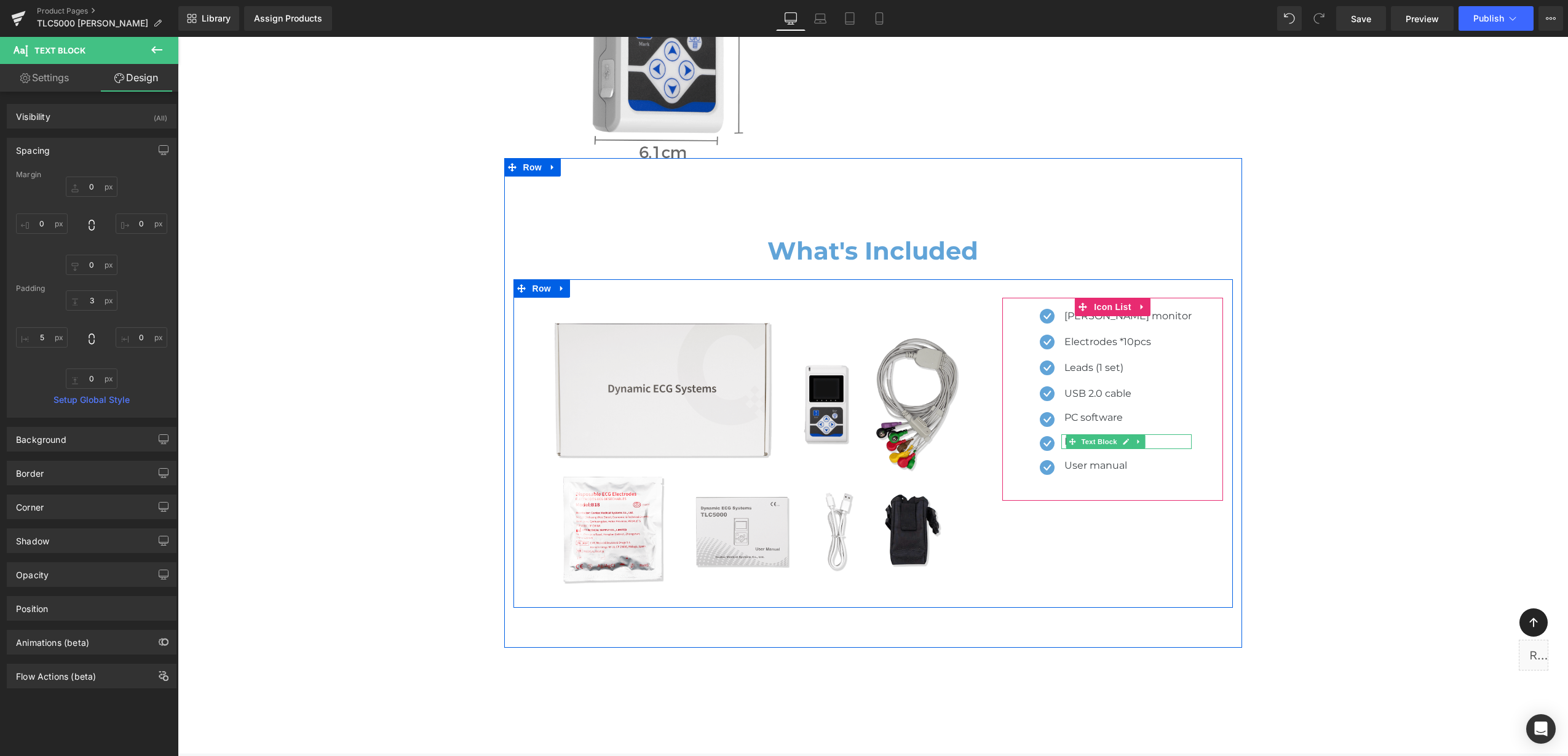
click at [1079, 434] on span at bounding box center [1073, 441] width 13 height 15
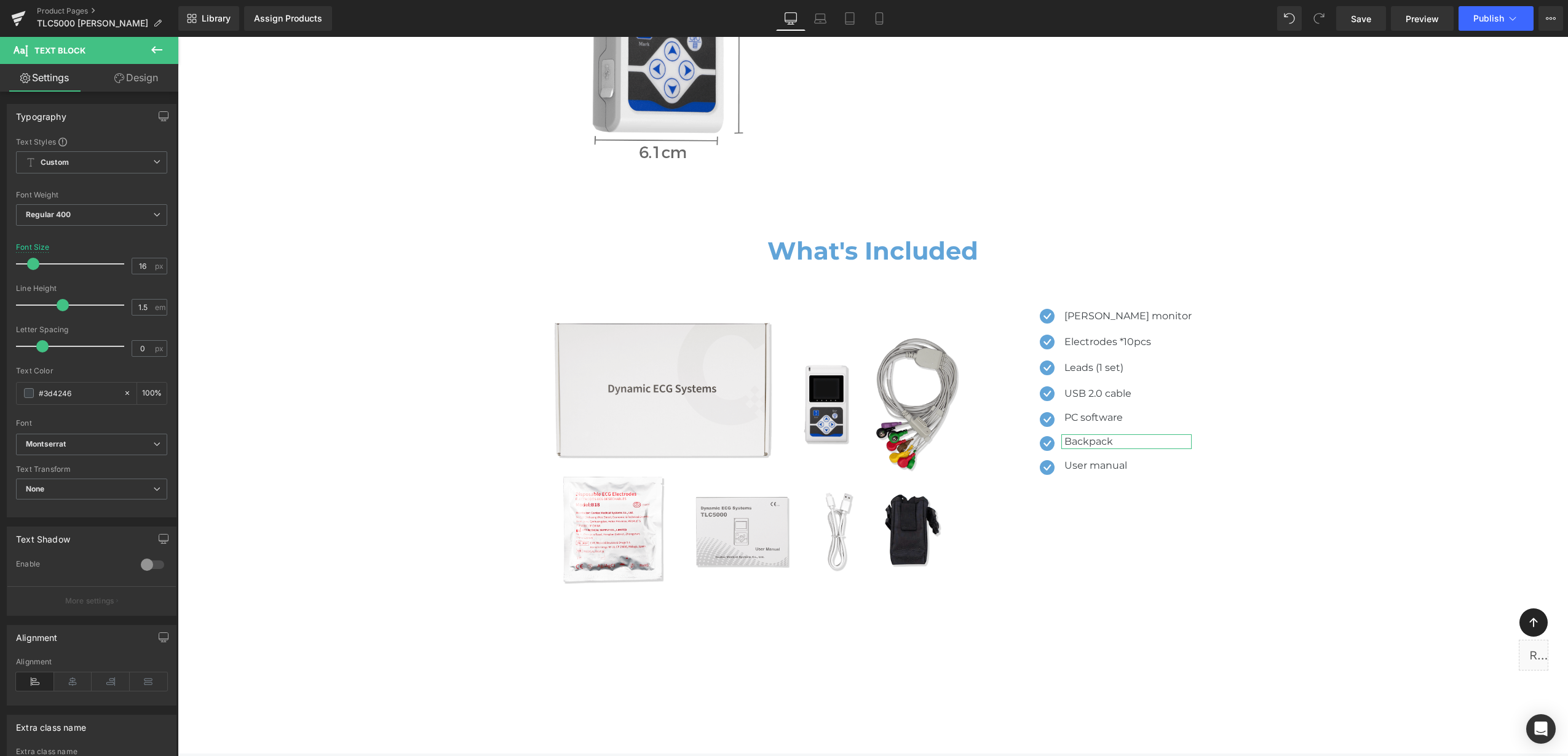
click at [136, 85] on link "Design" at bounding box center [136, 78] width 90 height 28
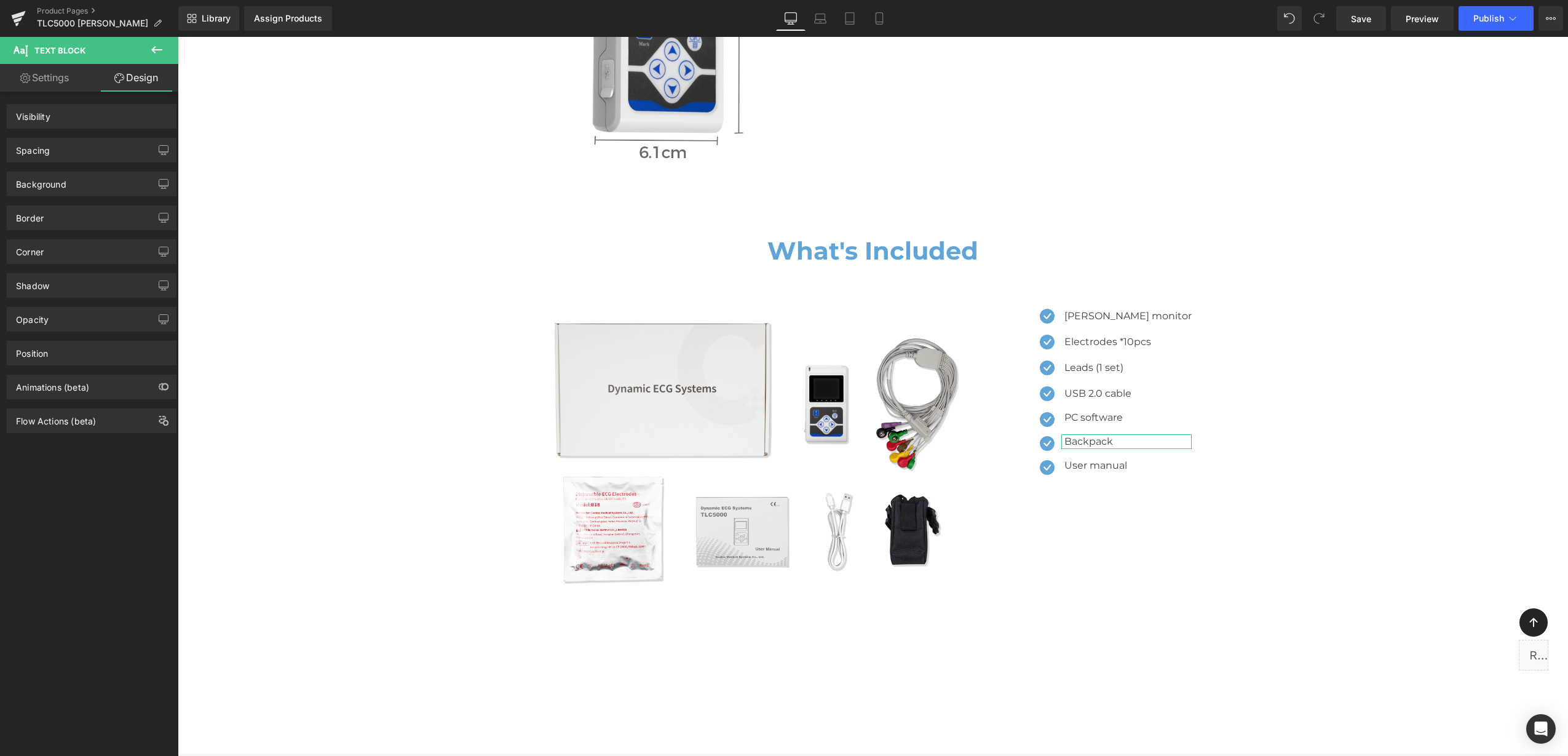
click at [99, 151] on div "Spacing" at bounding box center [91, 149] width 169 height 23
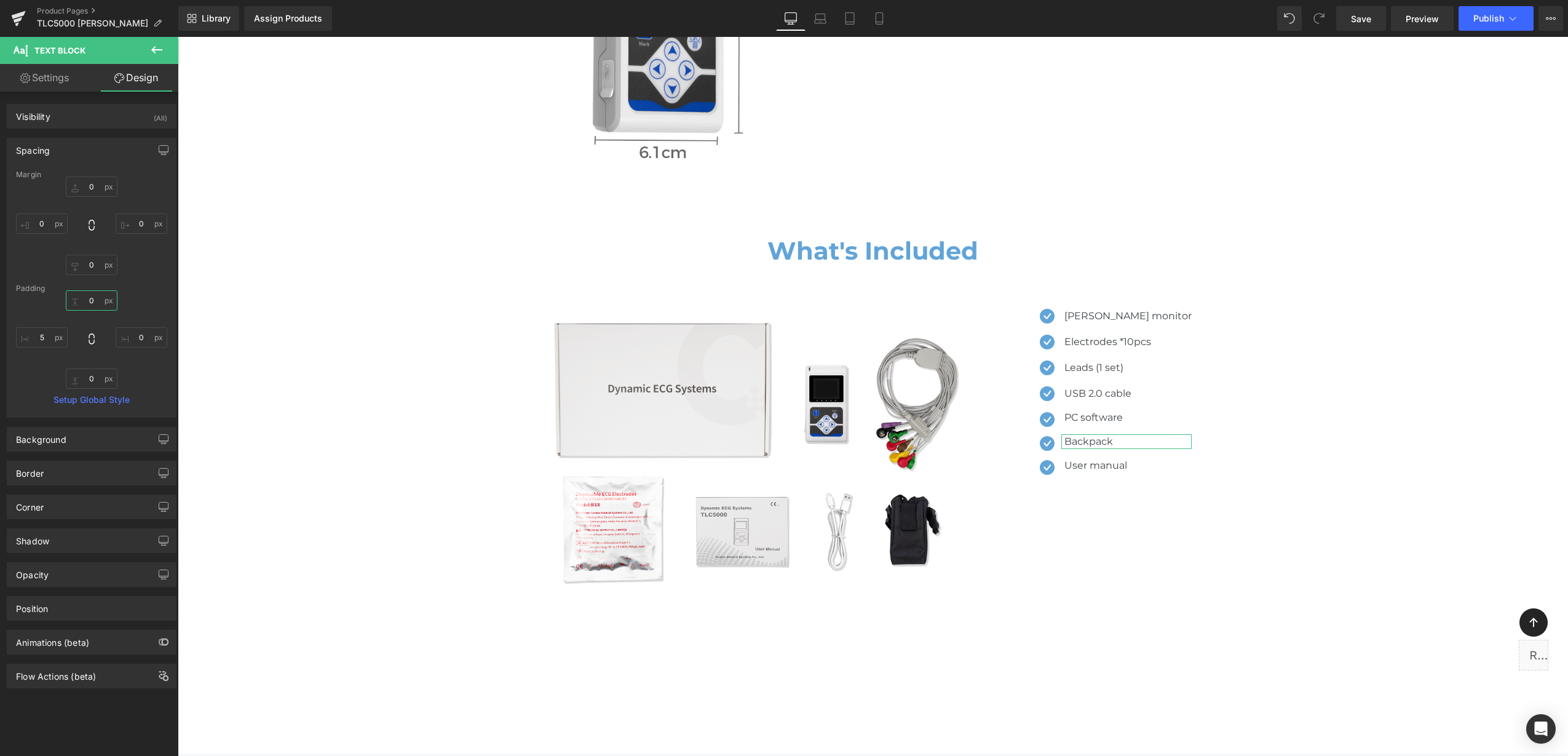
click at [86, 304] on input "0" at bounding box center [91, 301] width 51 height 21
type input "3"
click at [143, 286] on div "Padding" at bounding box center [91, 288] width 151 height 8
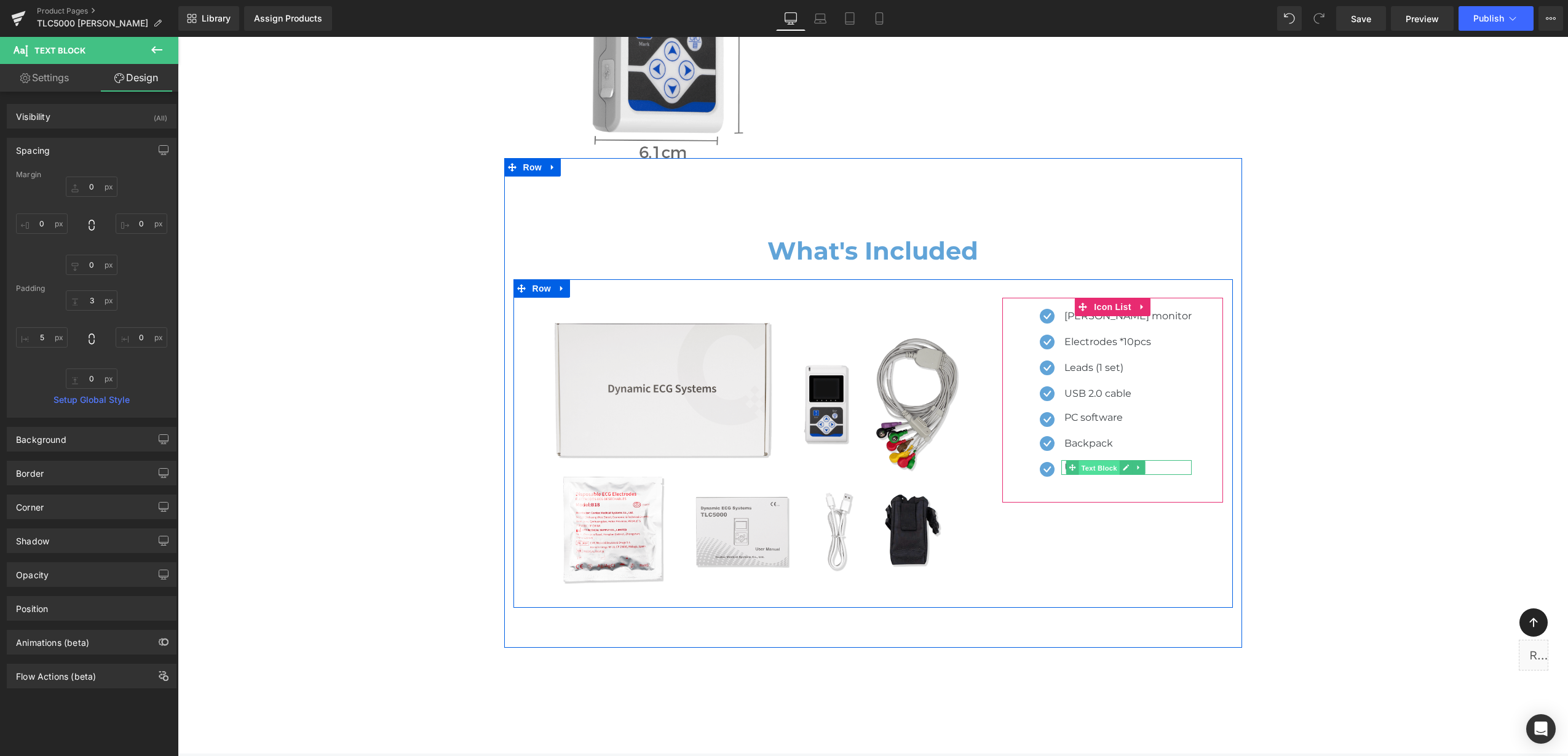
click at [1096, 460] on span "Text Block" at bounding box center [1100, 468] width 41 height 15
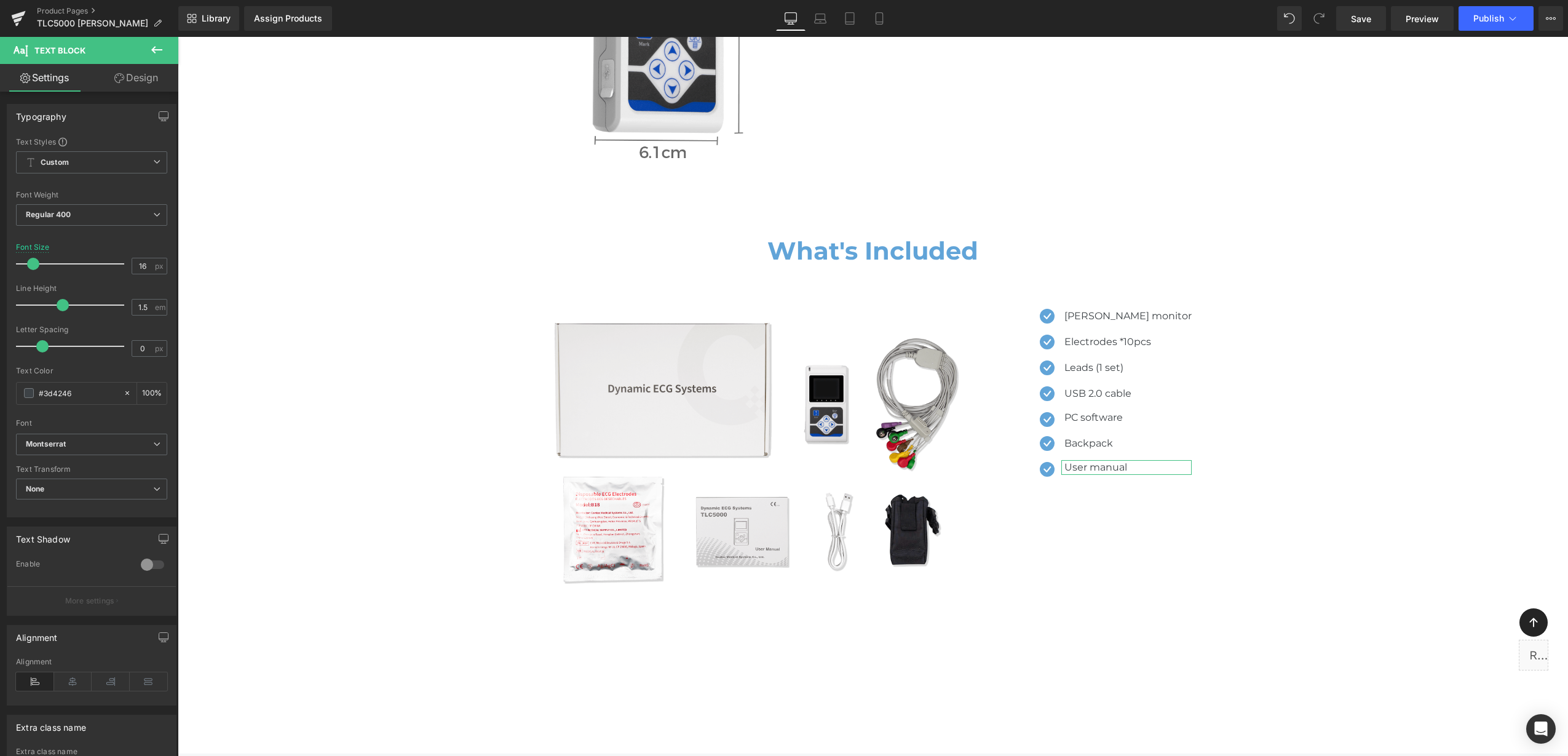
click at [138, 73] on link "Design" at bounding box center [136, 78] width 90 height 28
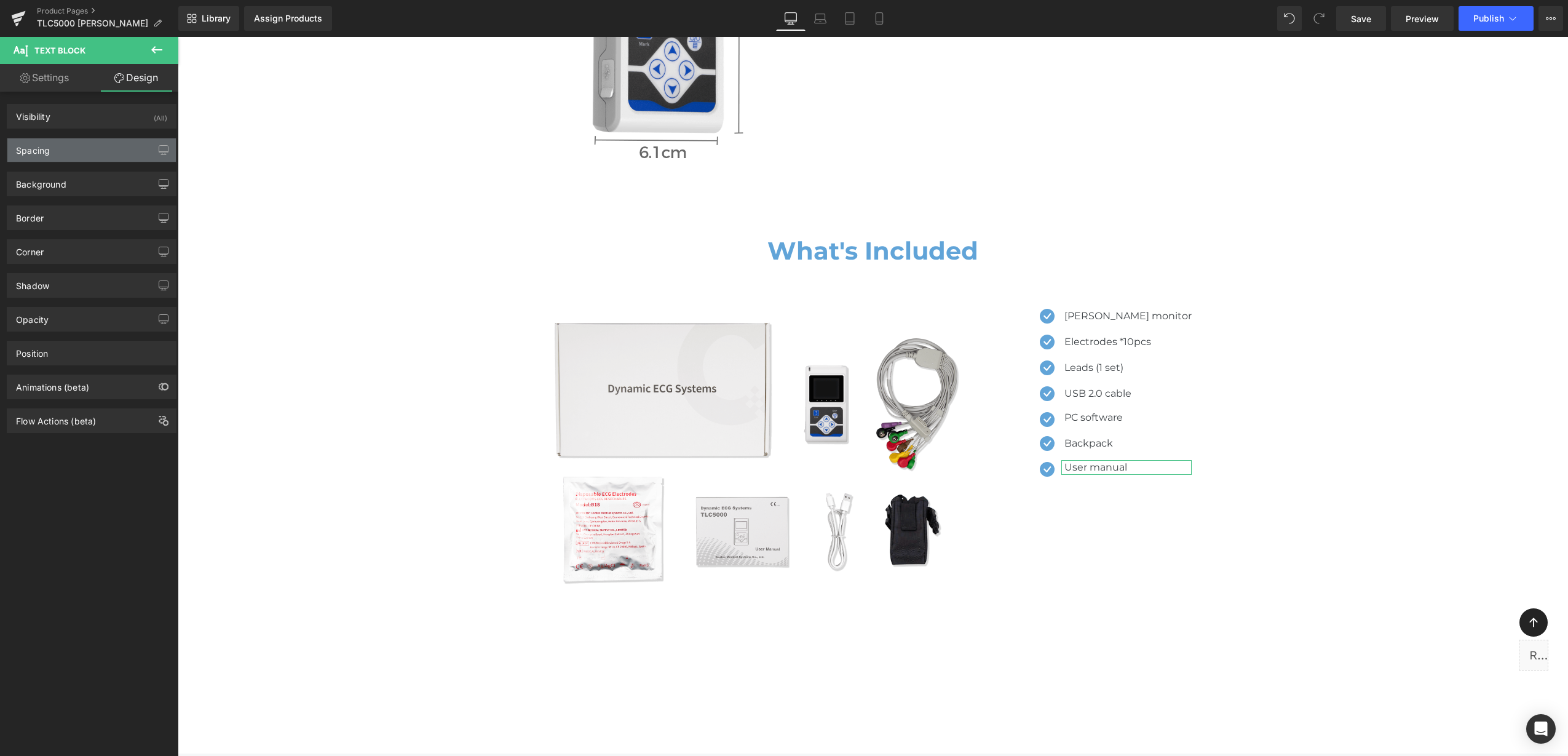
click at [101, 149] on div "Spacing" at bounding box center [91, 149] width 169 height 23
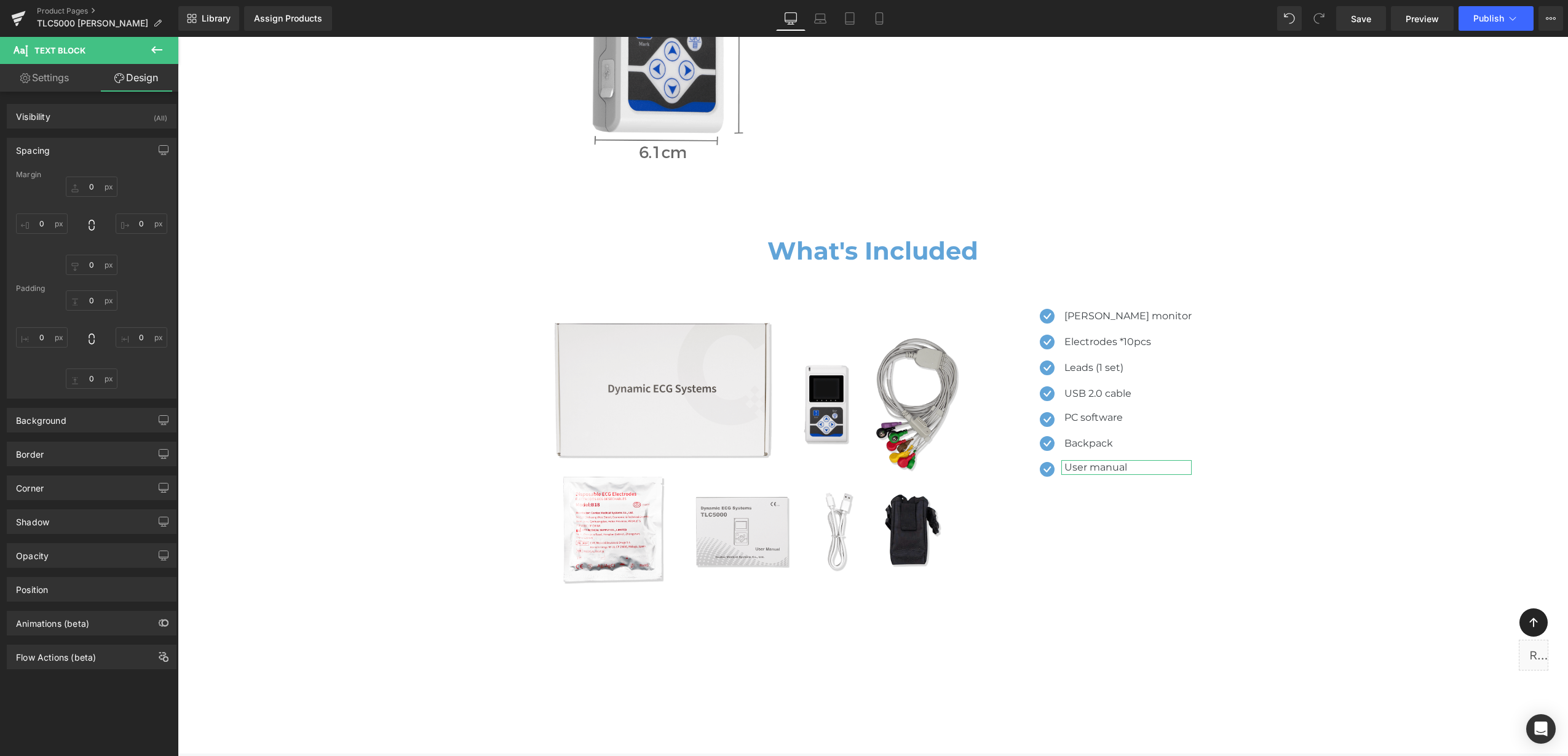
type input "0"
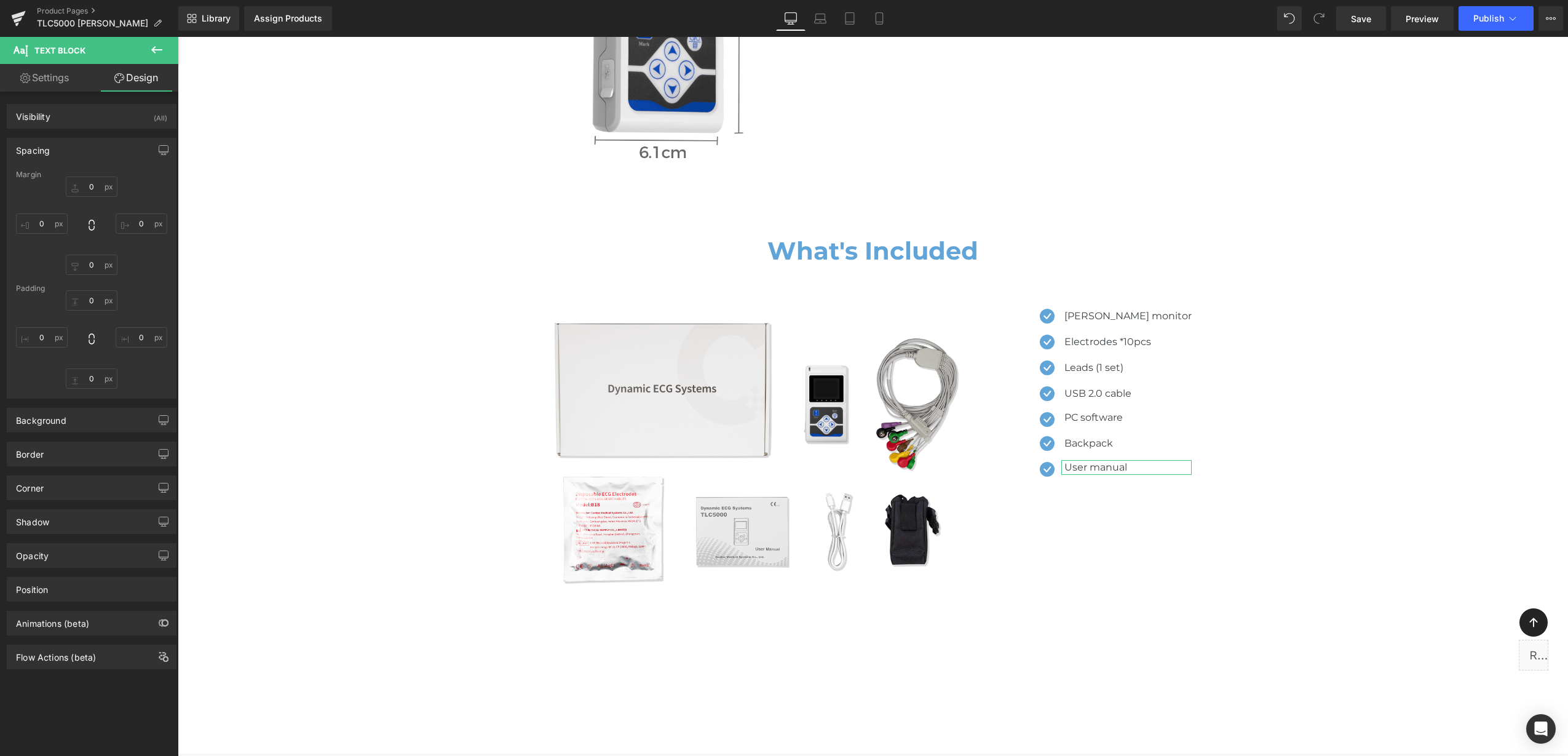
type input "0"
type input "5"
type input "3"
click at [127, 295] on div "3 3 0px 0 0px 0 5px 5" at bounding box center [91, 339] width 151 height 98
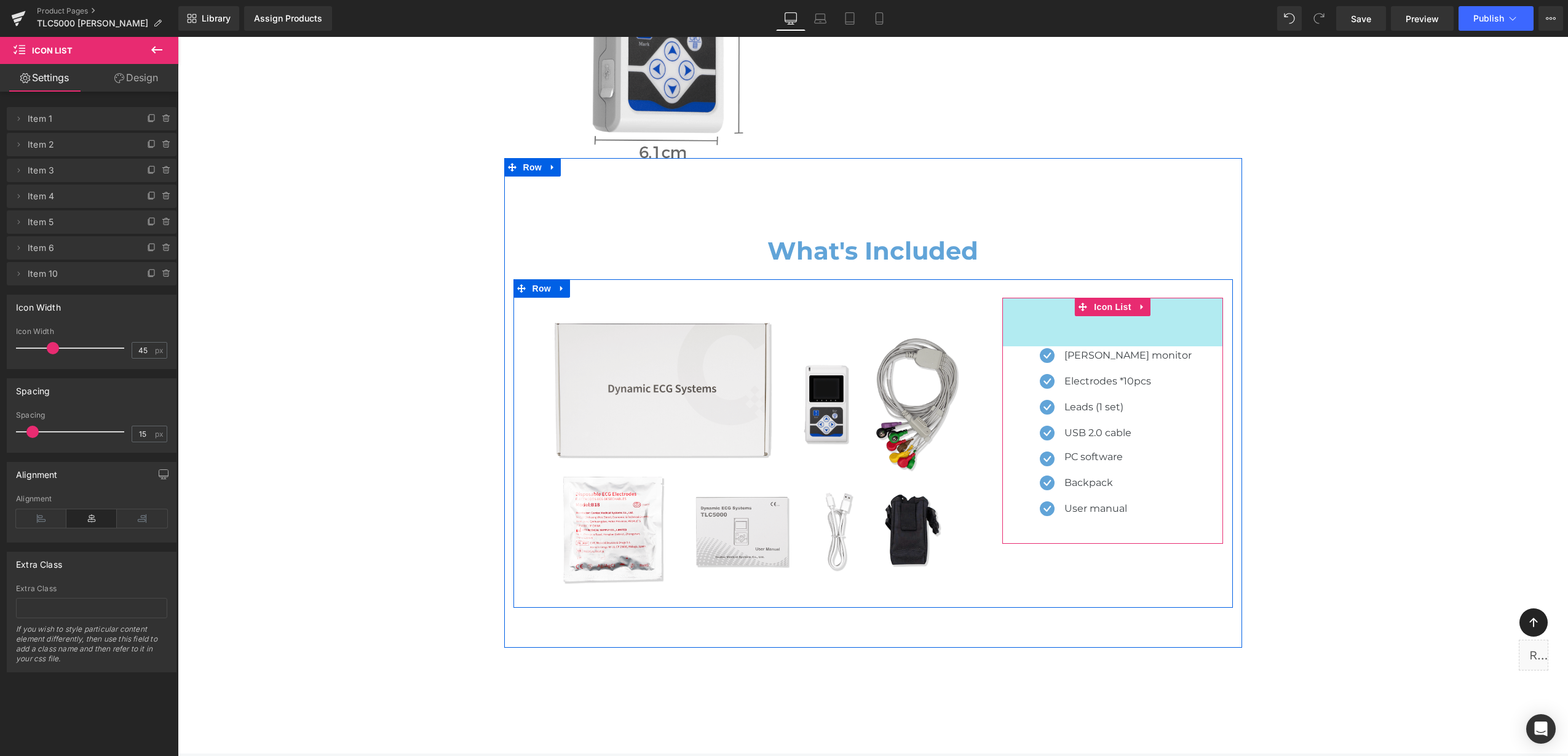
drag, startPoint x: 1048, startPoint y: 266, endPoint x: 1423, endPoint y: 292, distance: 375.9
click at [1053, 304] on div "79px" at bounding box center [1112, 322] width 221 height 49
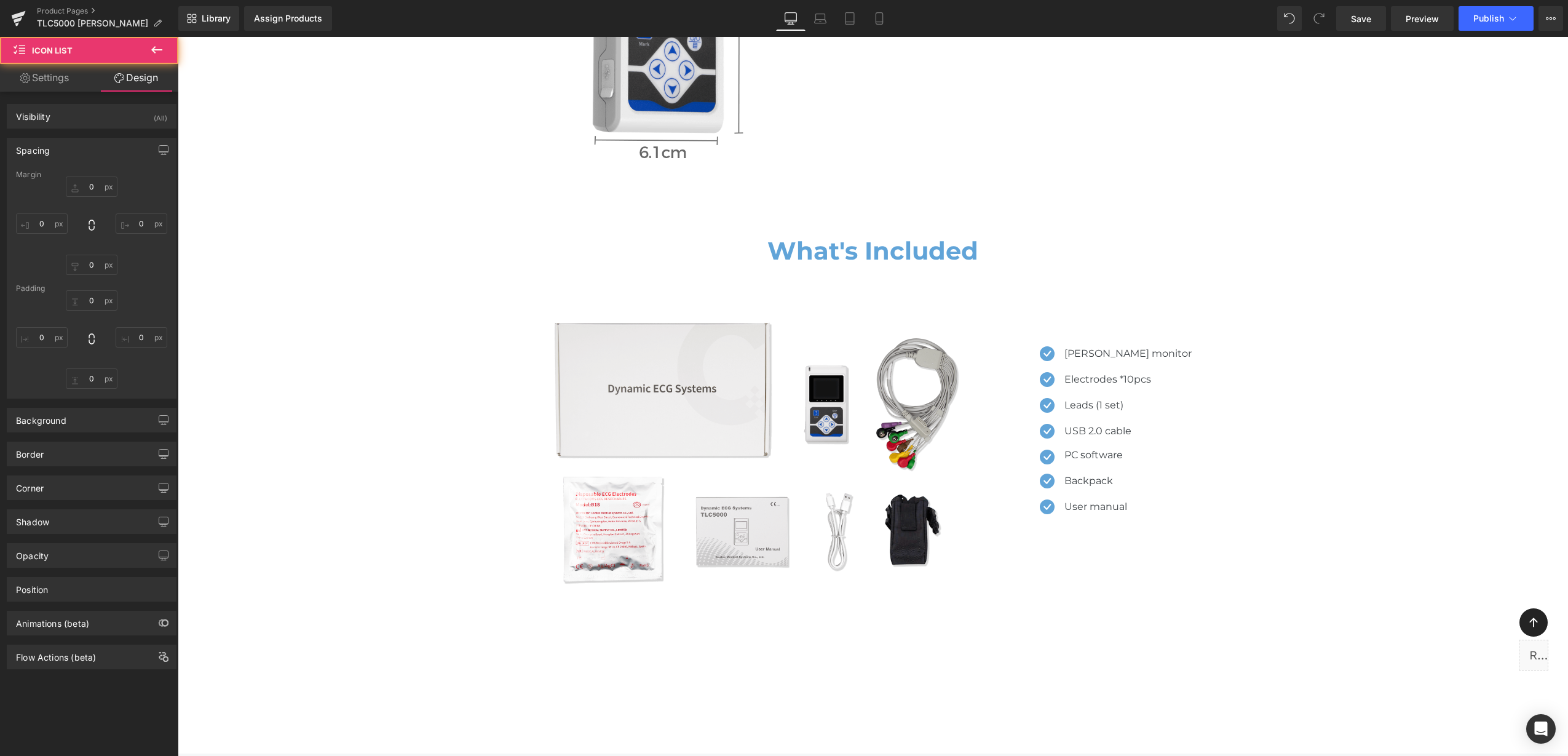
type input "0"
type input "76"
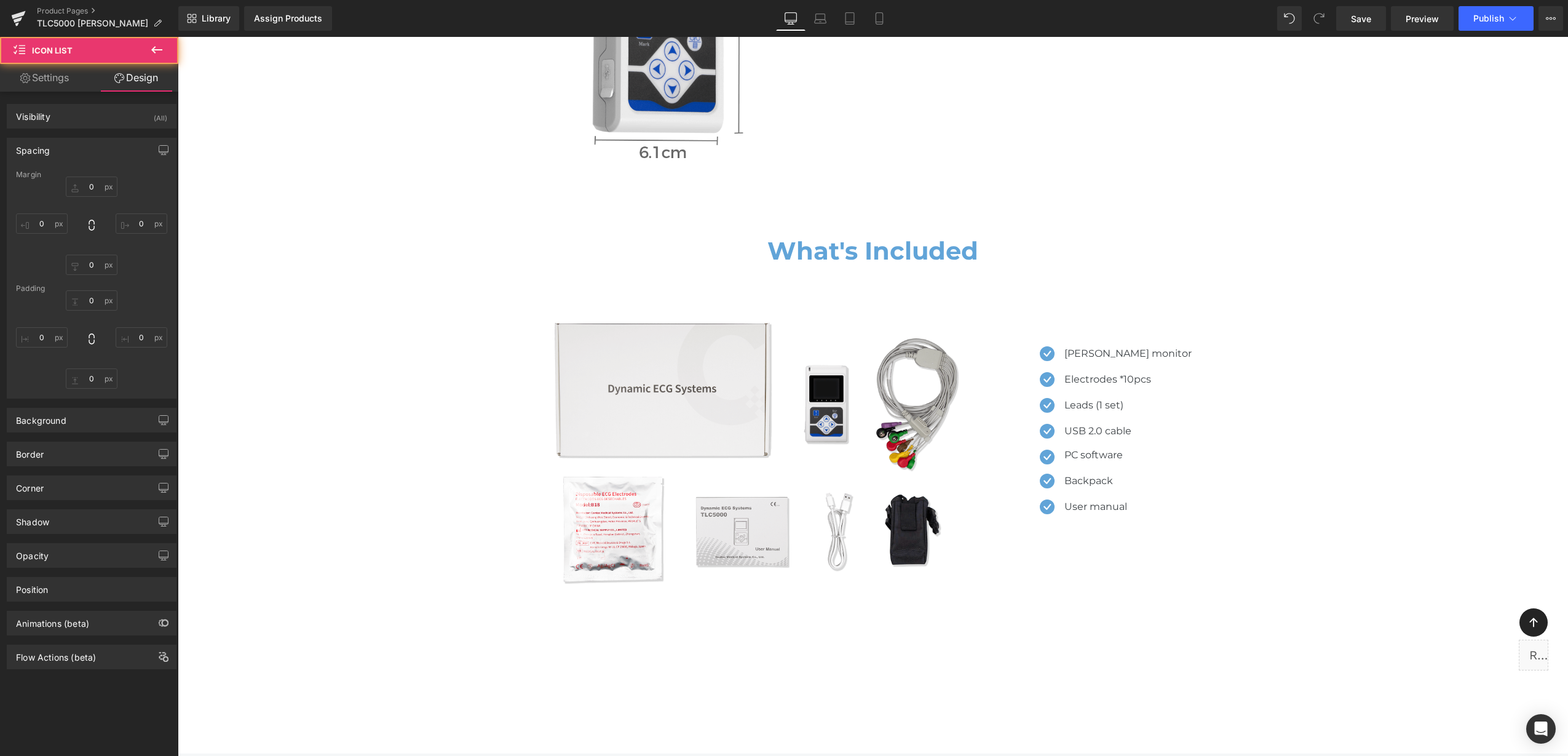
type input "0"
type input "30"
type input "0"
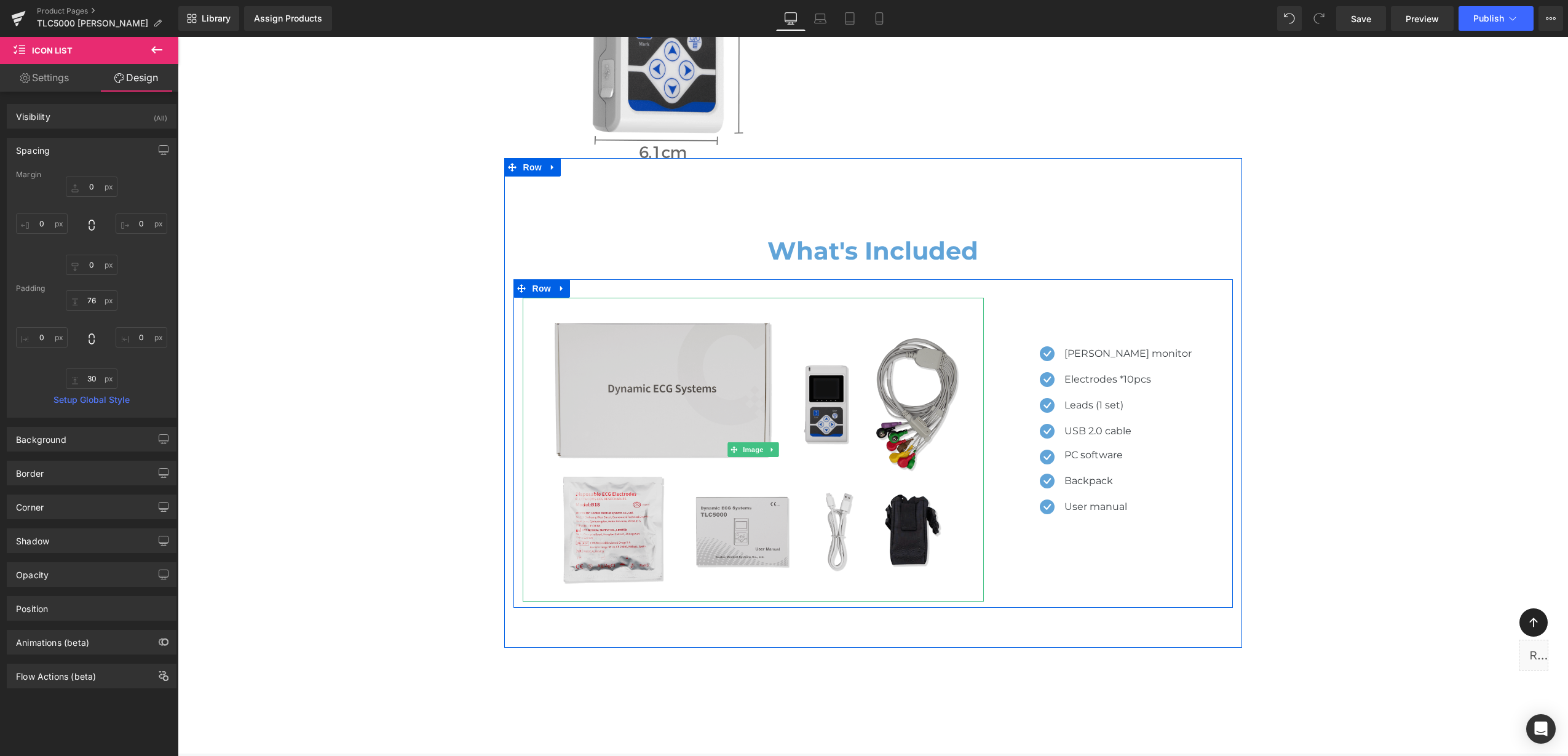
click at [688, 430] on img at bounding box center [753, 450] width 461 height 304
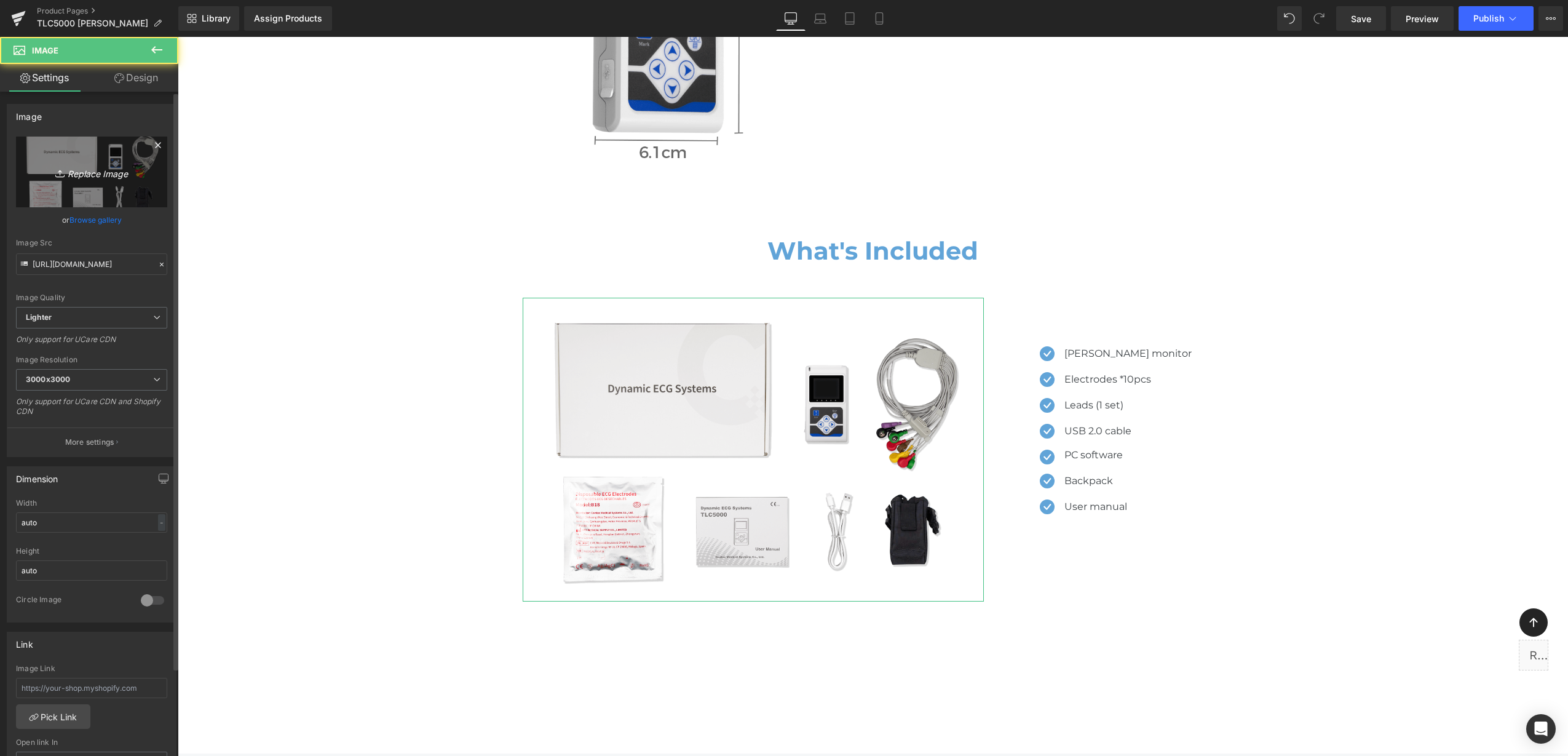
click at [69, 167] on icon "Replace Image" at bounding box center [90, 172] width 98 height 15
type input "C:\fakepath\what is in the box.png"
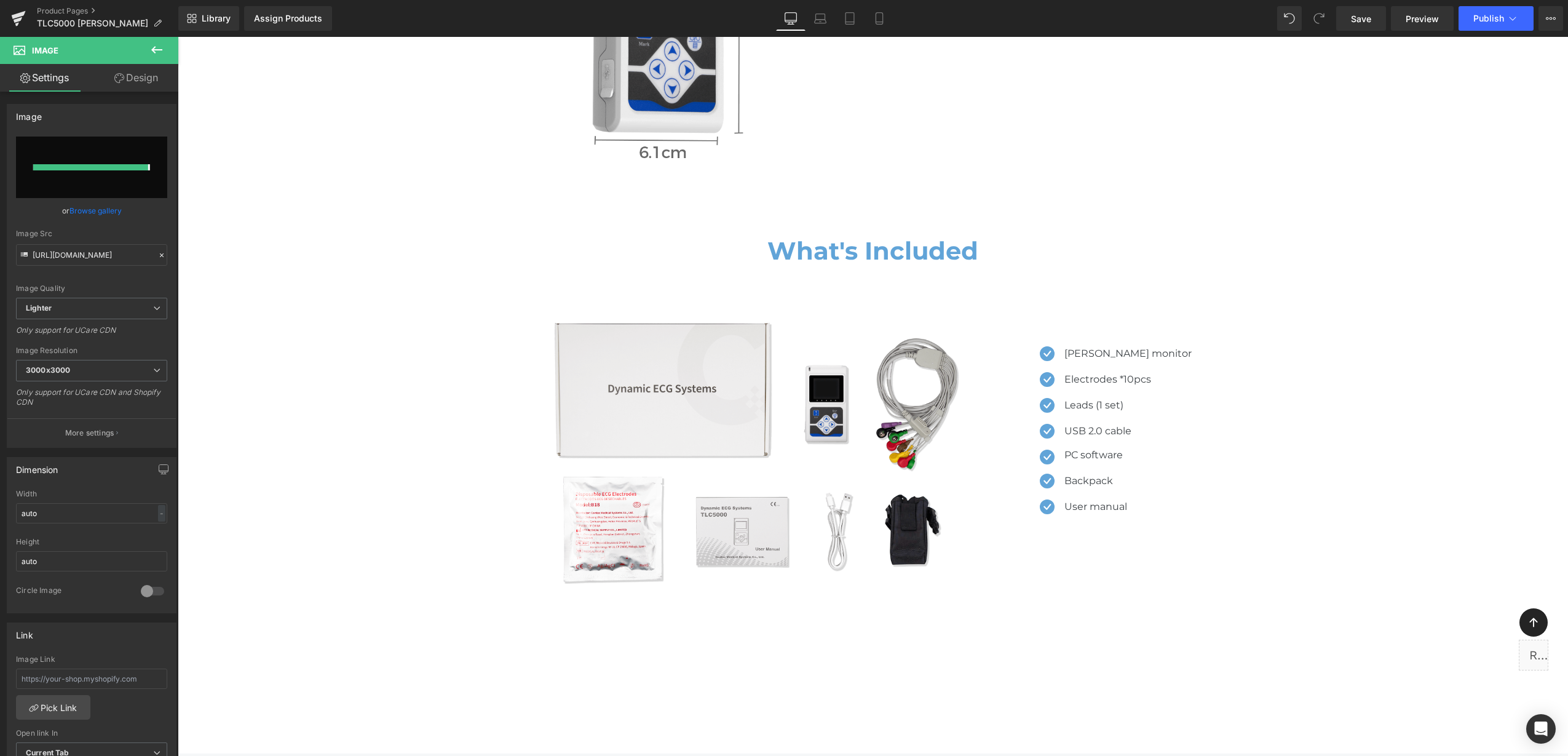
type input "[URL][DOMAIN_NAME]"
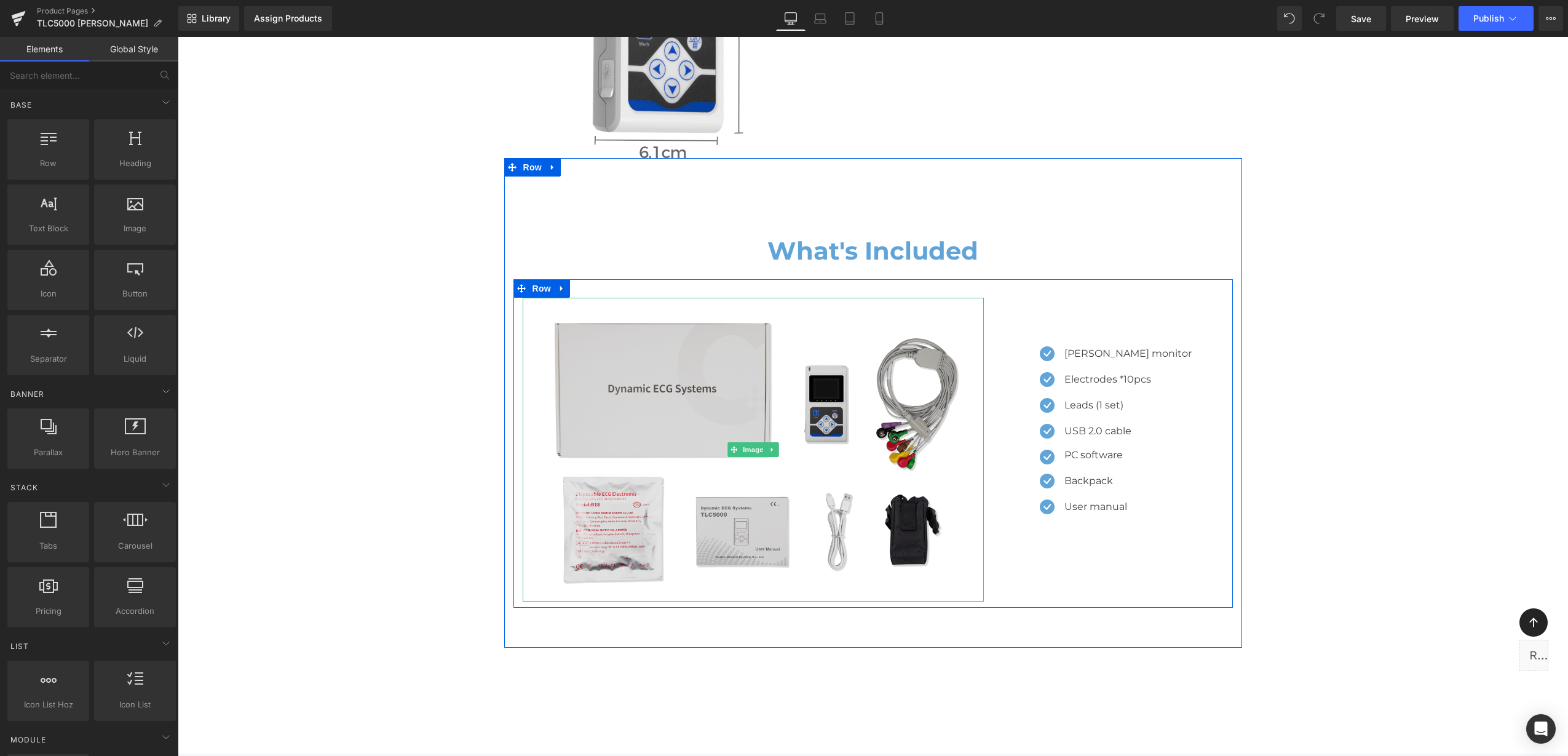
click at [747, 503] on img at bounding box center [753, 450] width 461 height 304
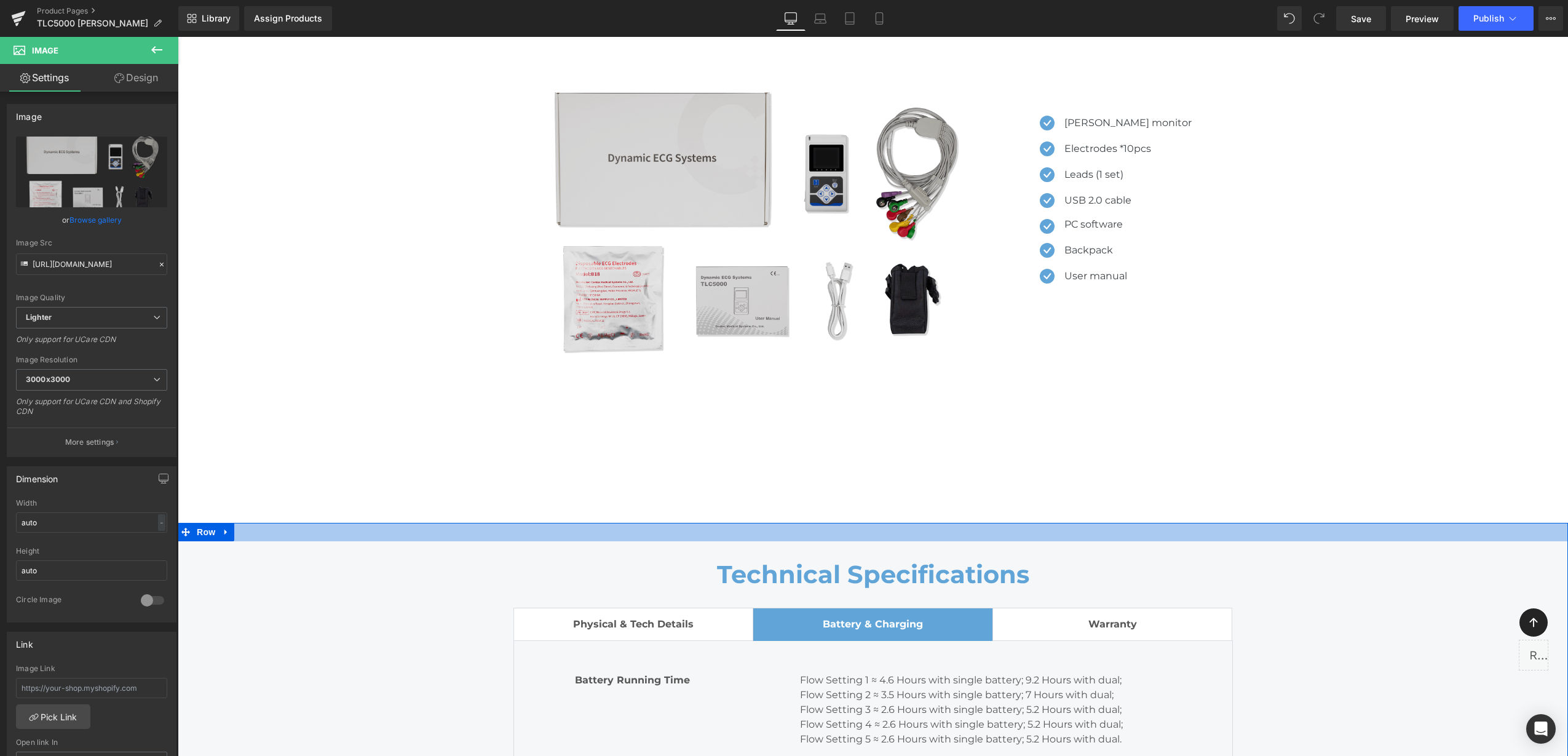
scroll to position [8253, 0]
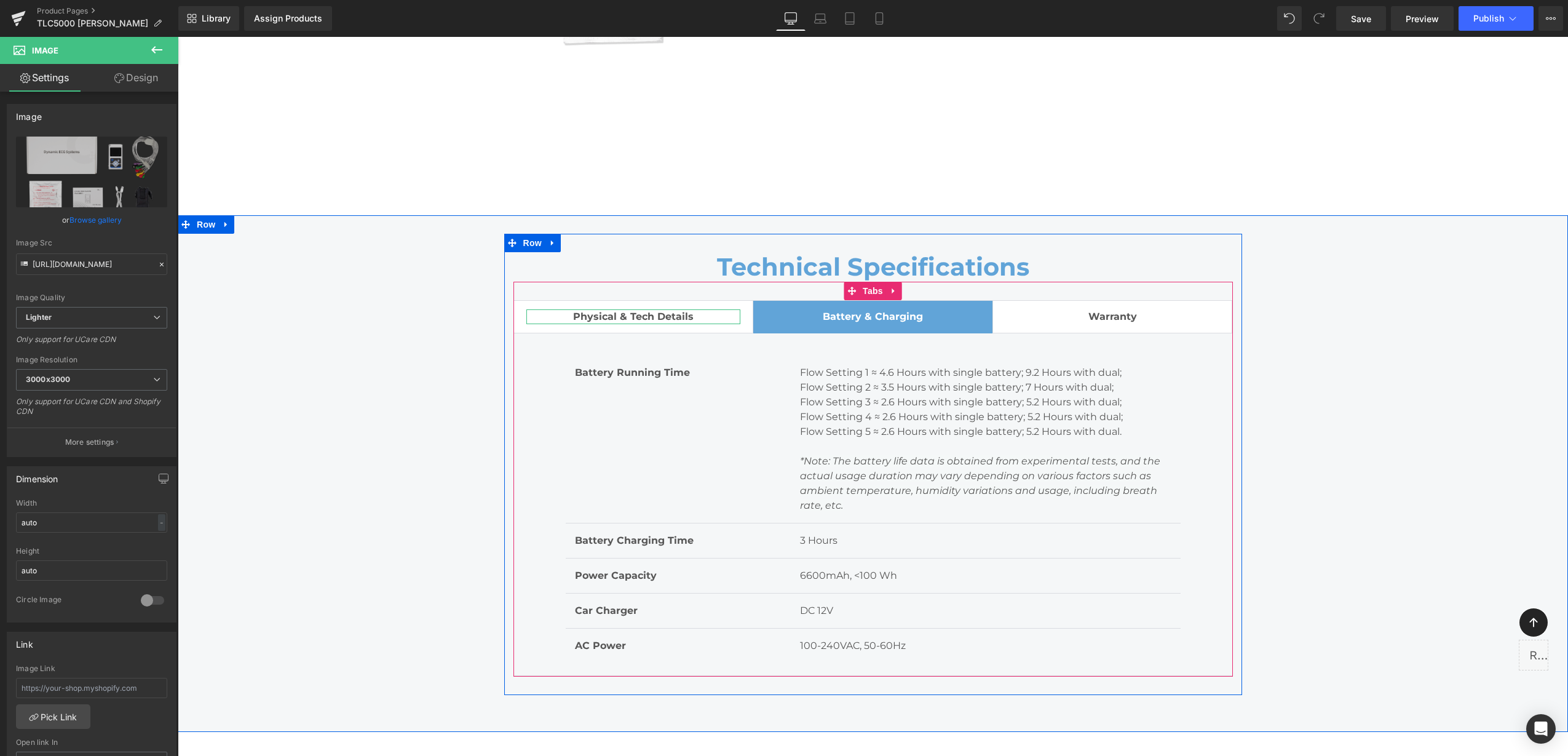
click at [603, 311] on span "Physical & Tech Details" at bounding box center [632, 316] width 120 height 12
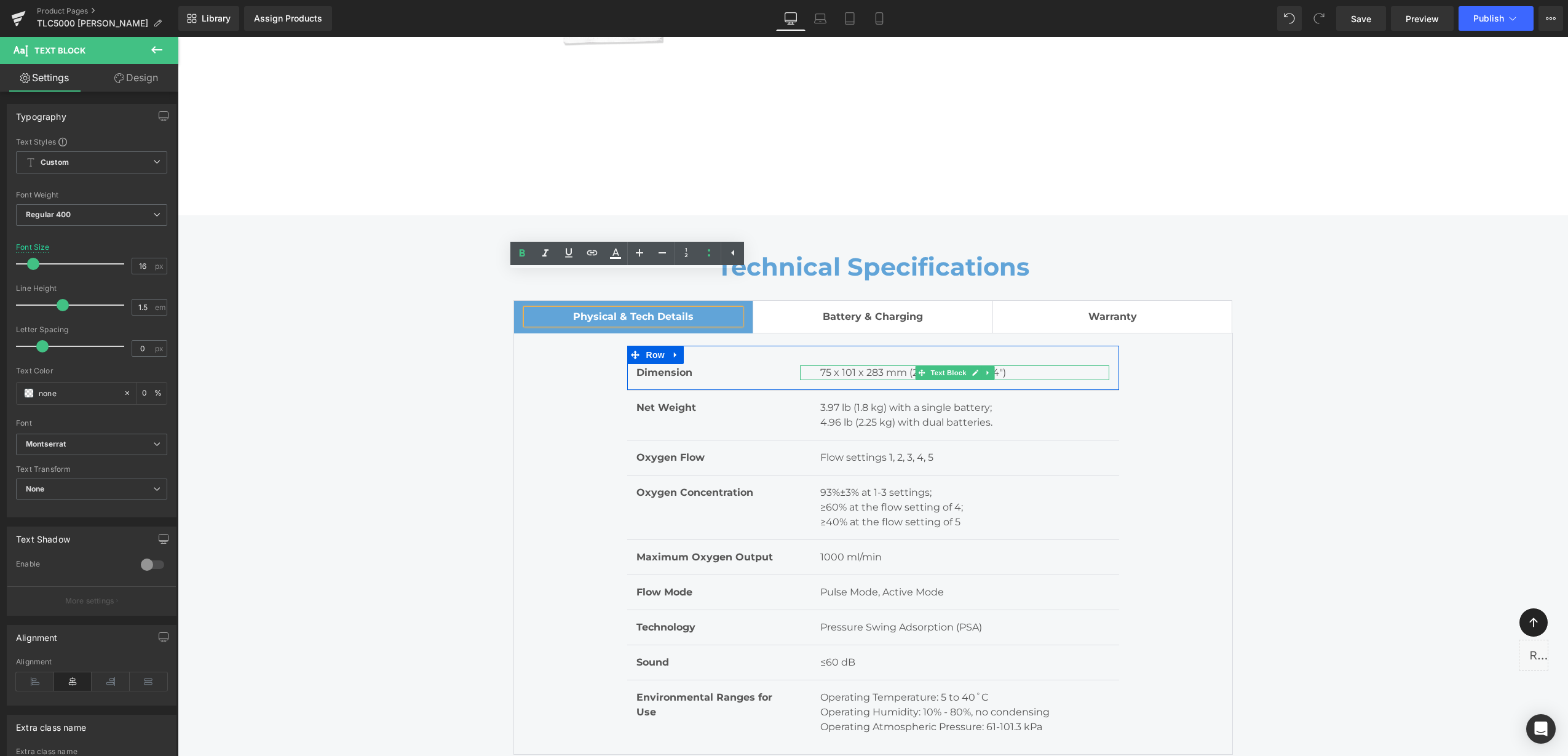
click at [820, 366] on p "75 x 101 x 283 mm (2.95" x 3.98" x 11.14")" at bounding box center [964, 373] width 289 height 15
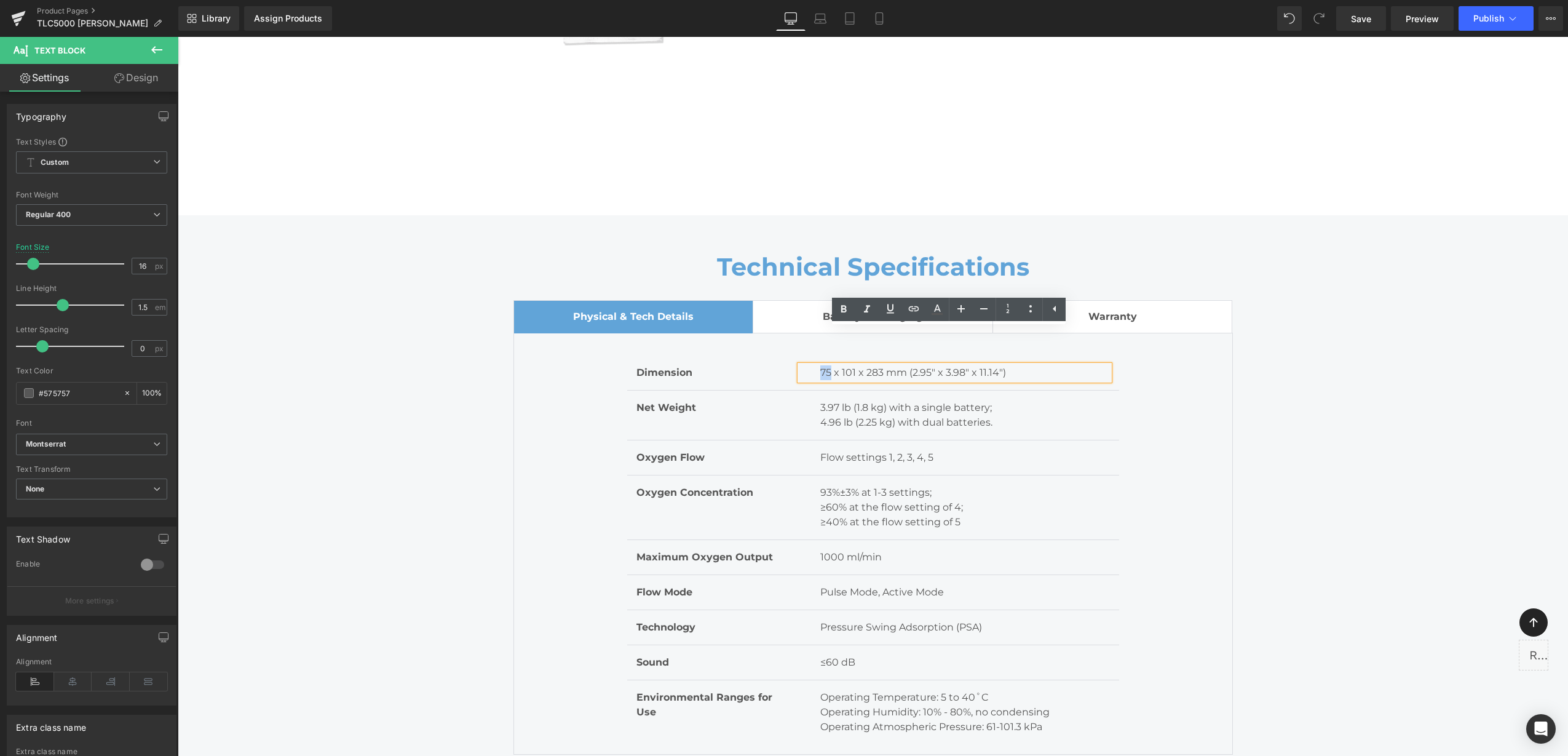
drag, startPoint x: 825, startPoint y: 335, endPoint x: 814, endPoint y: 337, distance: 11.2
click at [820, 366] on p "75 x 101 x 283 mm (2.95" x 3.98" x 11.14")" at bounding box center [964, 373] width 289 height 15
click at [843, 366] on p "61 x 101 x 283 mm (2.95" x 3.98" x 11.14")" at bounding box center [964, 373] width 289 height 15
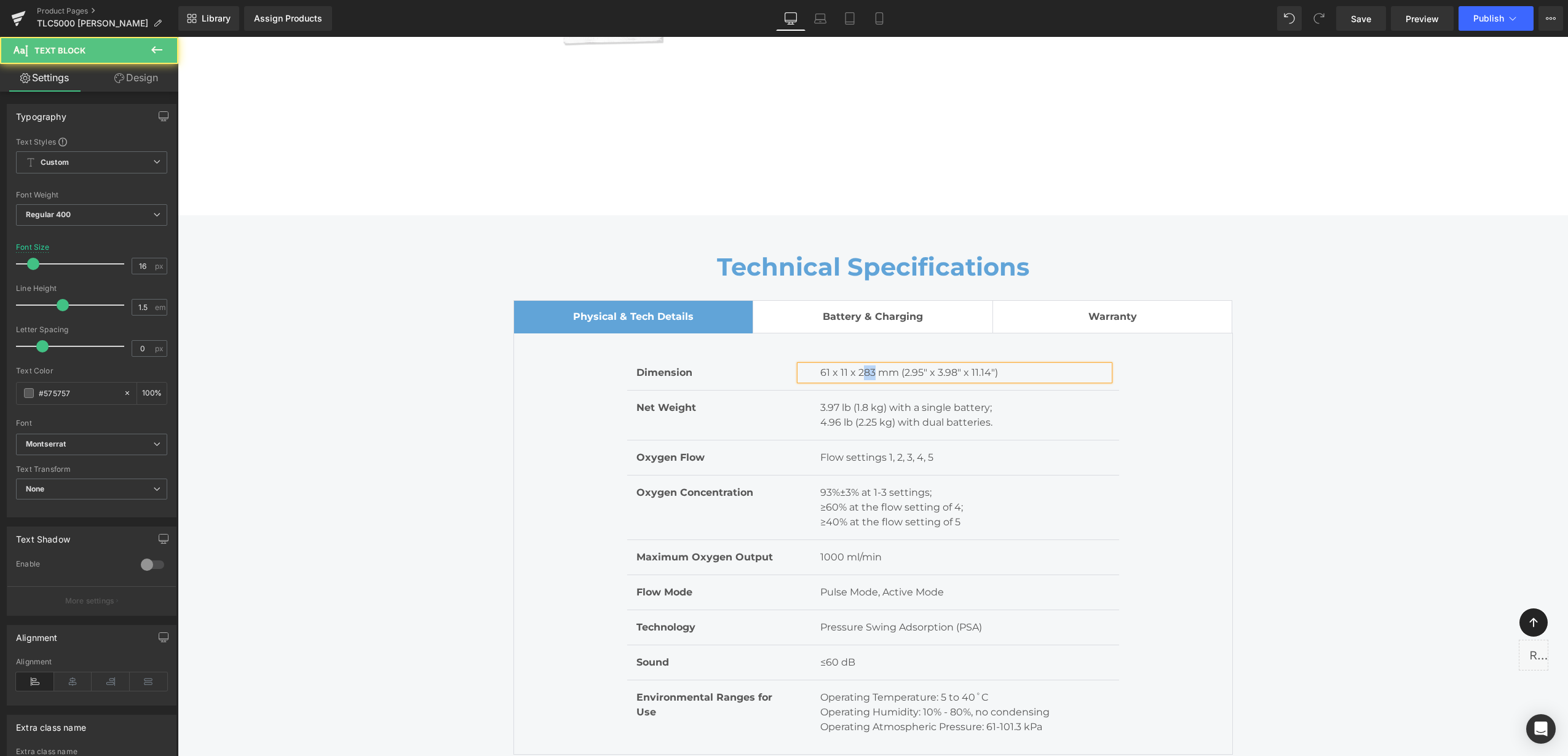
drag, startPoint x: 867, startPoint y: 340, endPoint x: 832, endPoint y: 307, distance: 48.1
click at [860, 366] on p "61 x 11 x 283 mm (2.95" x 3.98" x 11.14")" at bounding box center [964, 373] width 289 height 15
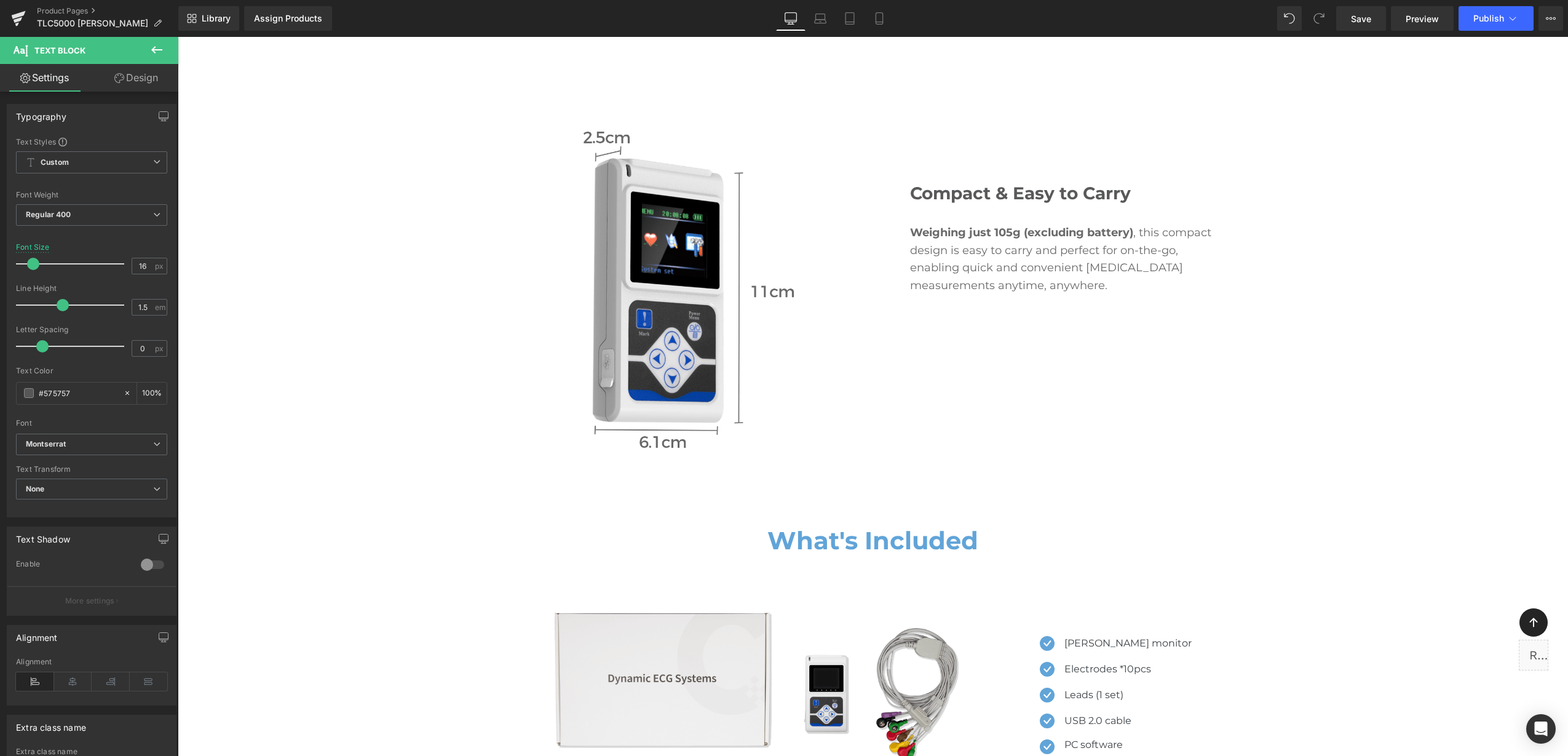
scroll to position [7176, 0]
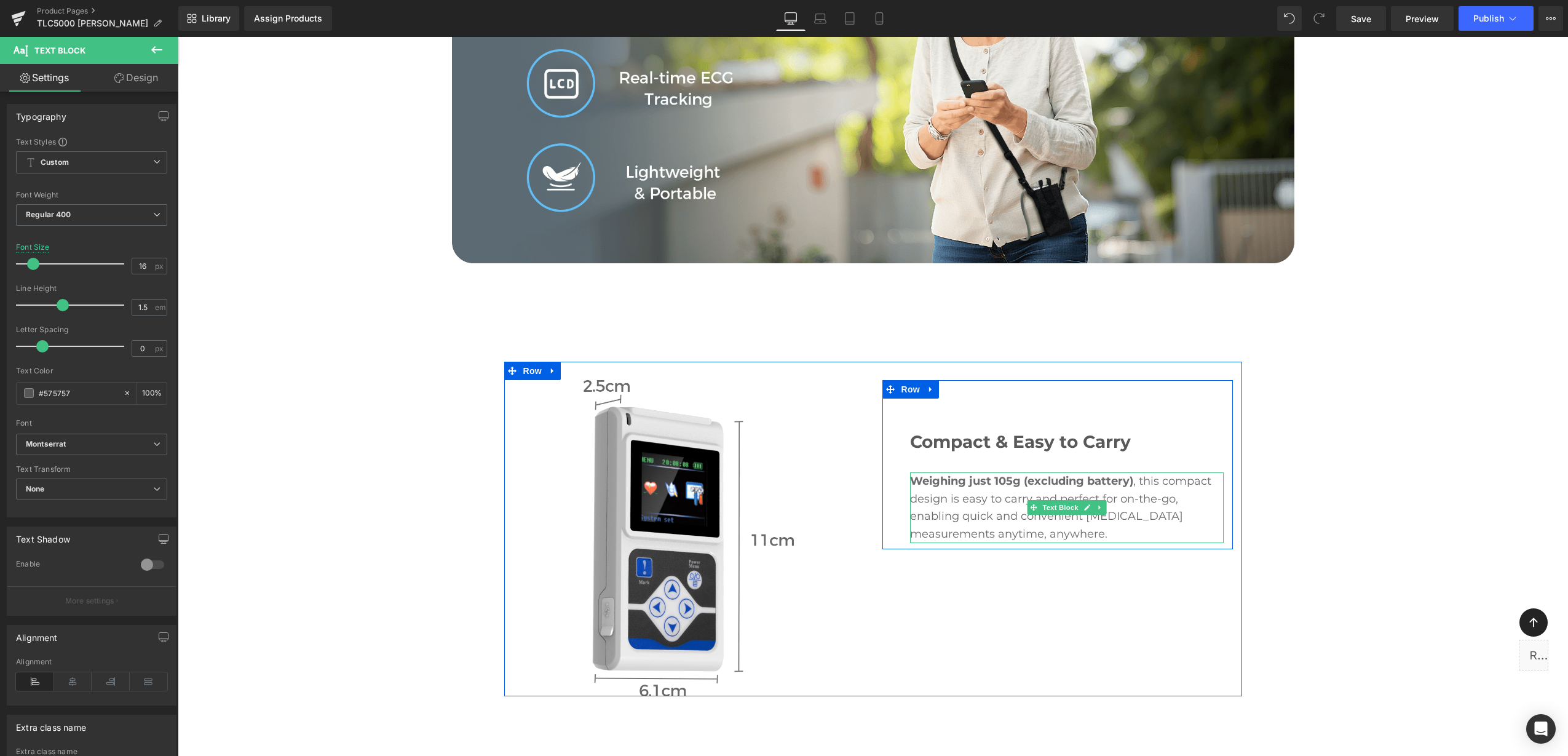
click at [1014, 474] on span "Weighing just 105g (excluding battery)" at bounding box center [1020, 481] width 223 height 14
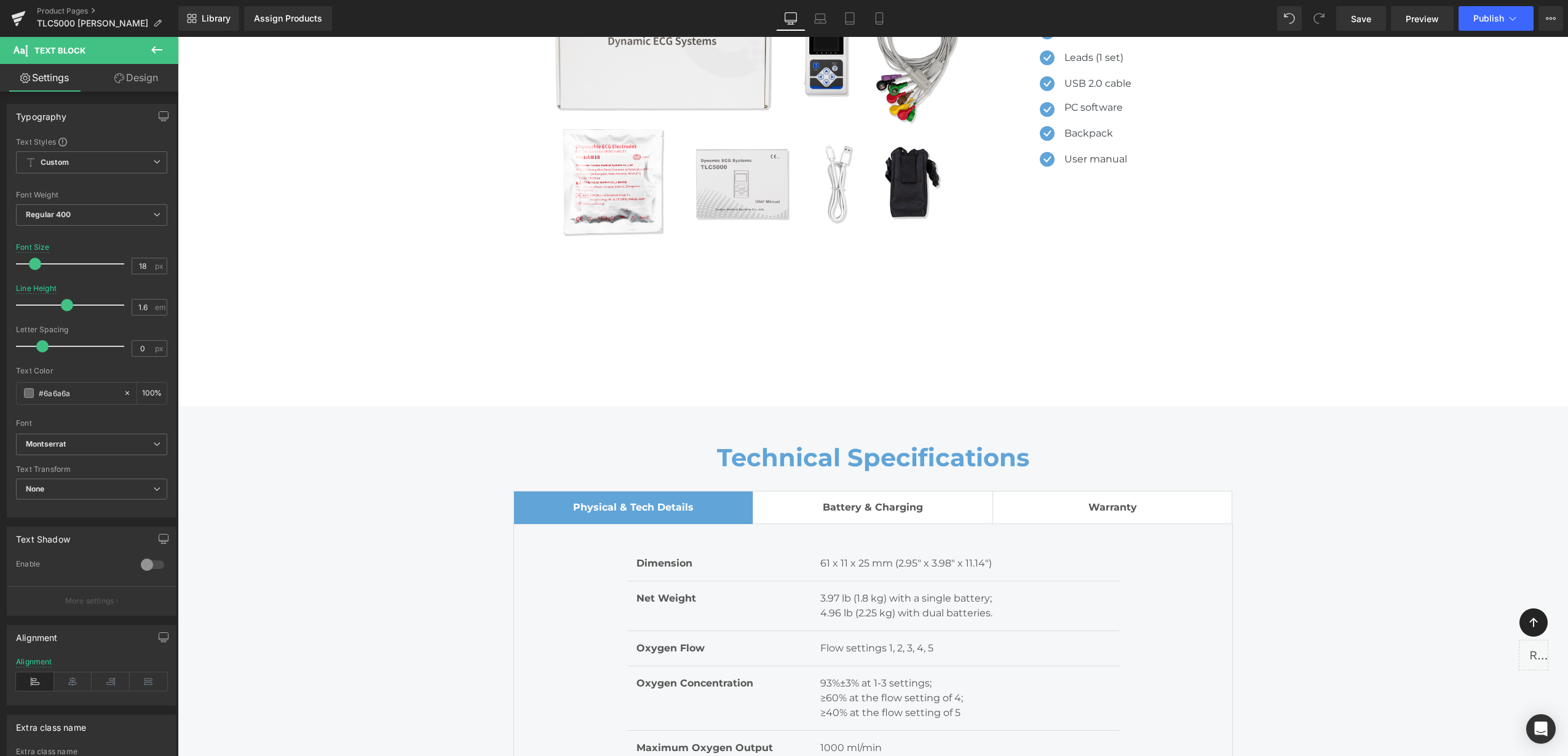
scroll to position [8253, 0]
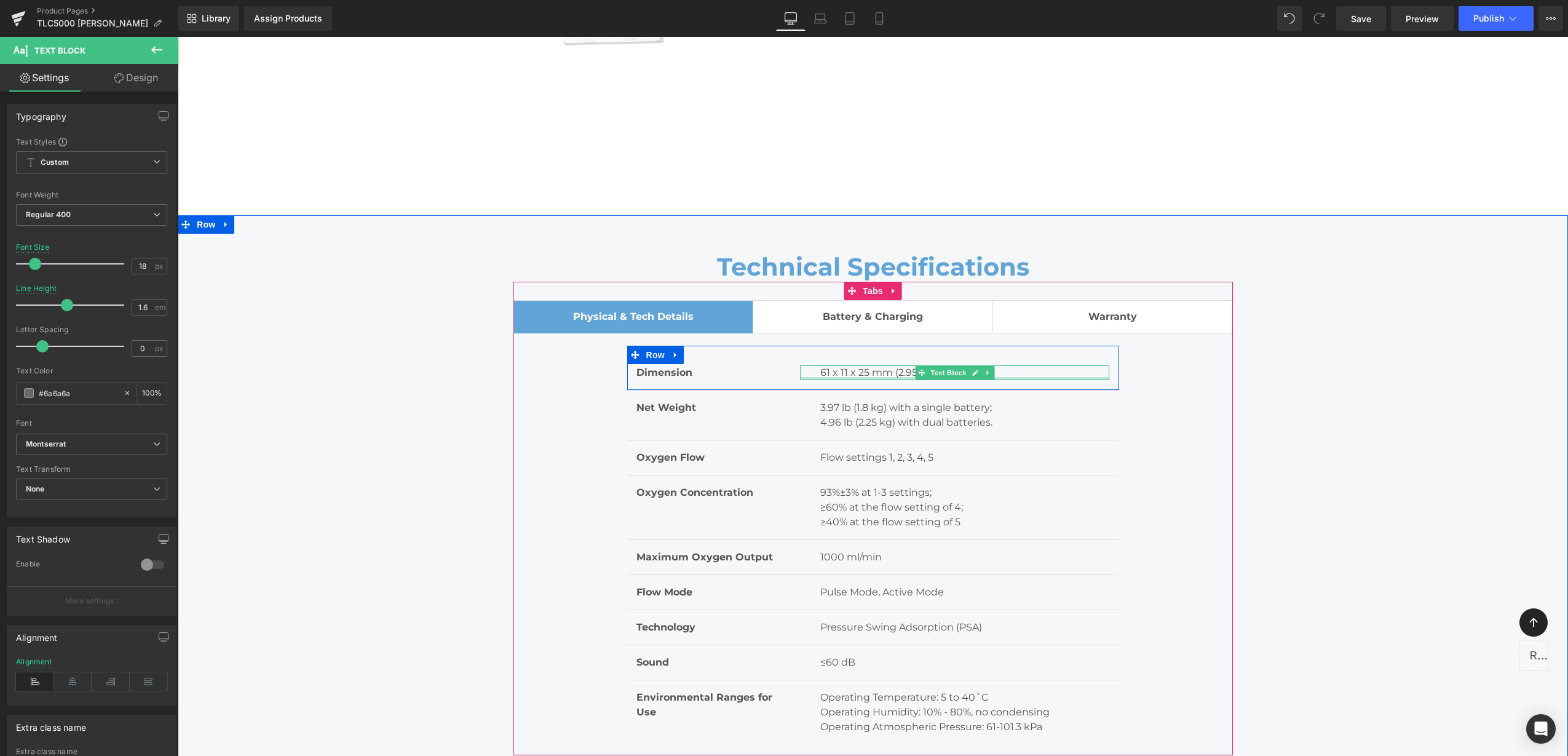
click at [901, 366] on p "61 x 11 x 25 mm (2.95" x 3.98" x 11.14")" at bounding box center [964, 373] width 289 height 15
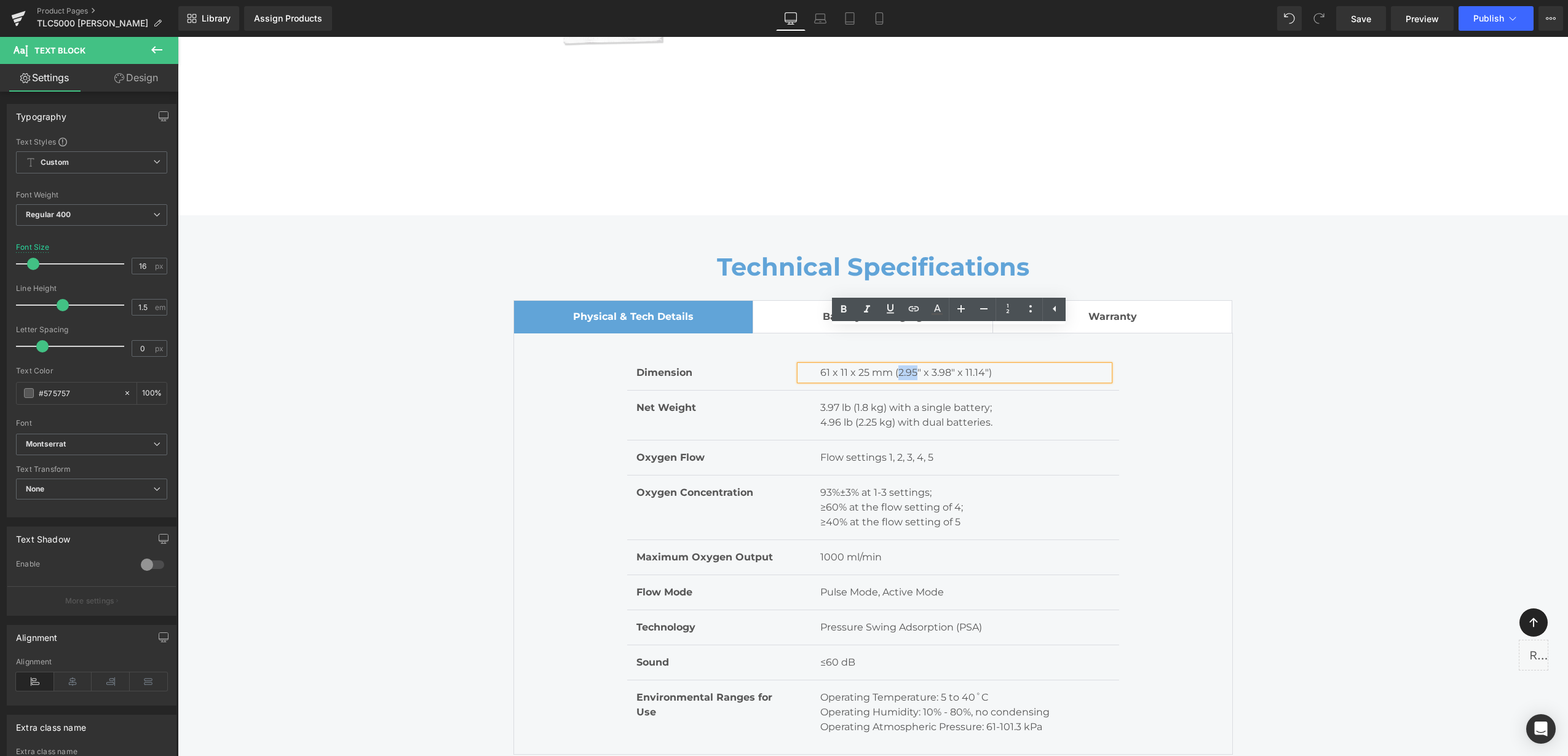
drag, startPoint x: 909, startPoint y: 338, endPoint x: 891, endPoint y: 338, distance: 18.0
click at [891, 366] on p "61 x 11 x 25 mm (2.95" x 3.98" x 11.14")" at bounding box center [964, 373] width 289 height 15
click at [910, 366] on p "61 x 11 x 25 mm (2.95" x 3.98" x 11.14")" at bounding box center [964, 373] width 289 height 15
click at [909, 366] on p "61 x 11 x 25 mm (2.95" x 3.98" x 11.14")" at bounding box center [964, 373] width 289 height 15
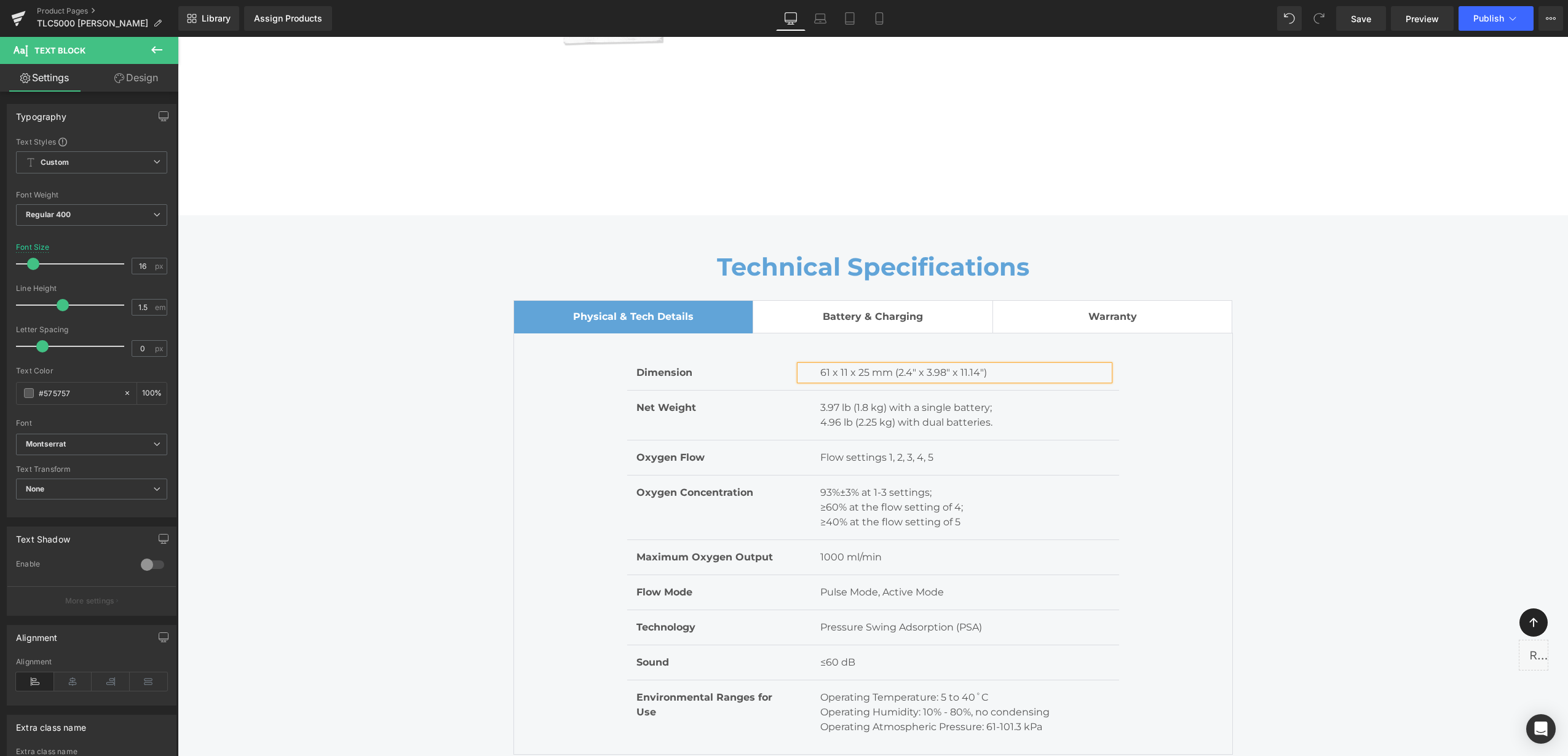
click at [937, 366] on p "61 x 11 x 25 mm (2.4" x 3.98" x 11.14")" at bounding box center [964, 373] width 289 height 15
drag, startPoint x: 939, startPoint y: 337, endPoint x: 920, endPoint y: 337, distance: 19.0
click at [920, 366] on p "61 x 11 x 25 mm (2.4" x 3.98" x 11.14")" at bounding box center [964, 373] width 289 height 15
drag, startPoint x: 973, startPoint y: 335, endPoint x: 953, endPoint y: 340, distance: 20.6
click at [955, 366] on p "61 x 11 x 25 mm (2.4" x 0.43" x 11.14")" at bounding box center [964, 373] width 289 height 15
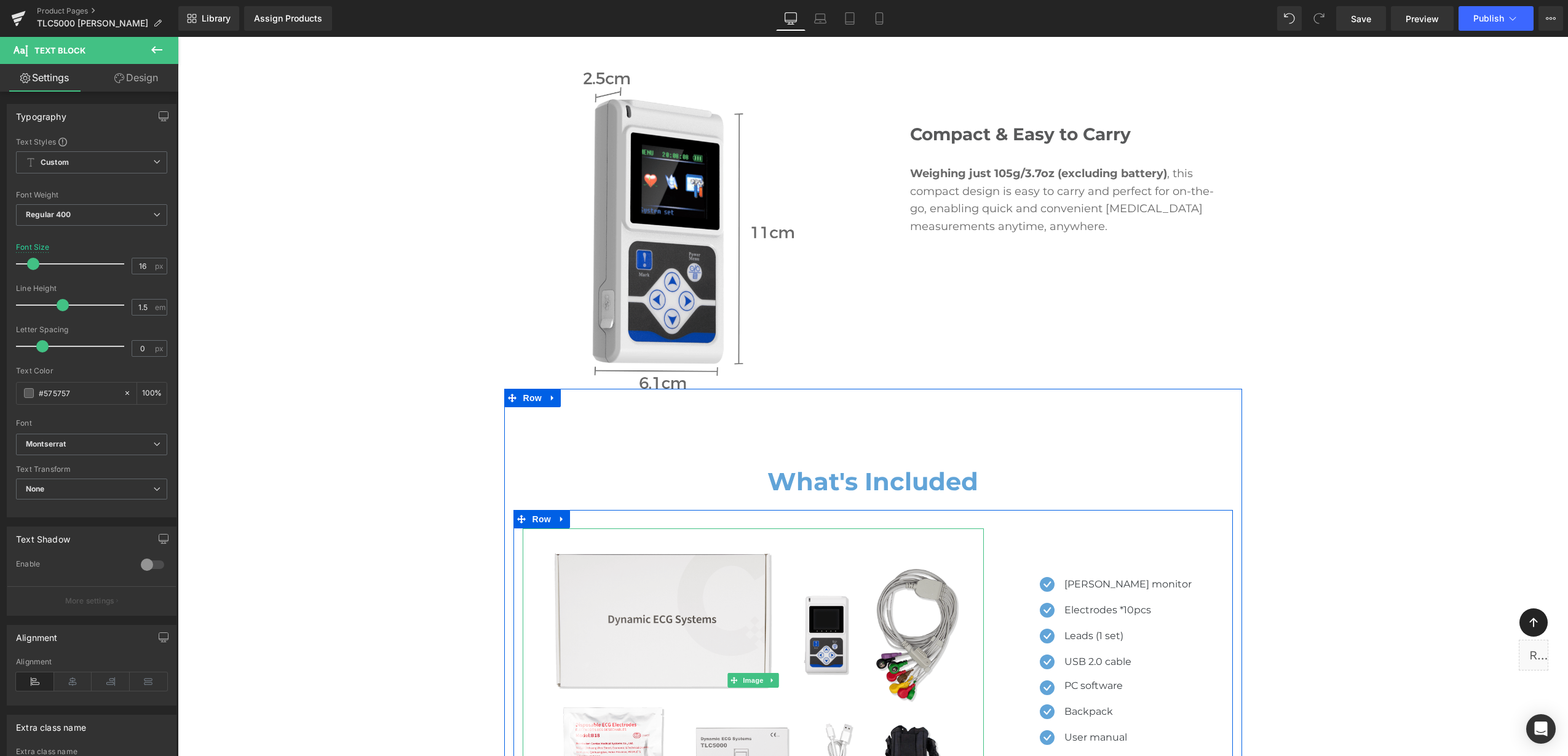
scroll to position [7176, 0]
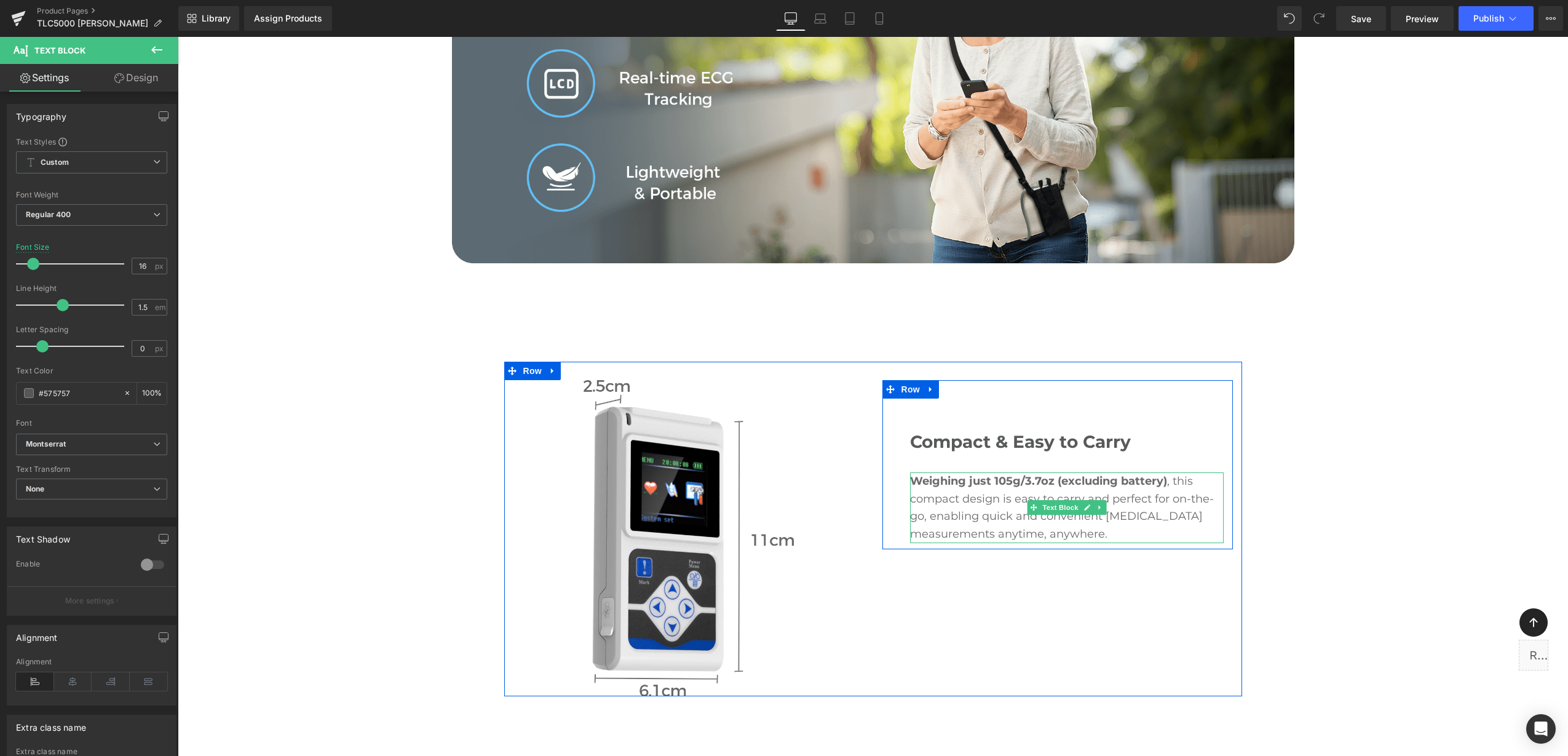
click at [1002, 474] on span "Weighing just 105g/3.7oz (excluding battery)" at bounding box center [1038, 481] width 257 height 14
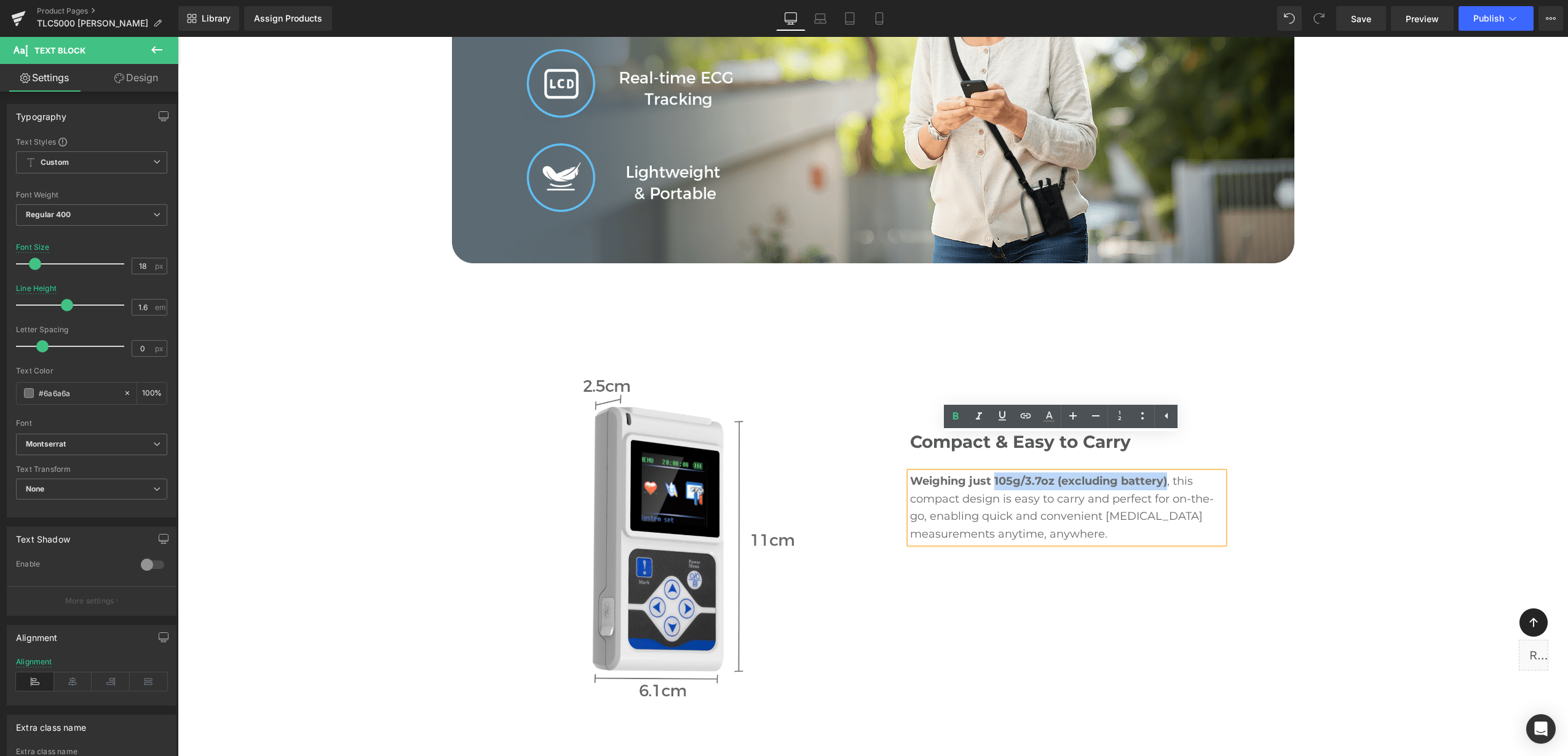
drag, startPoint x: 990, startPoint y: 444, endPoint x: 1160, endPoint y: 448, distance: 170.0
click at [1160, 474] on span "Weighing just 105g/3.7oz (excluding battery)" at bounding box center [1038, 481] width 257 height 14
copy span "105g/3.7oz (excluding battery)"
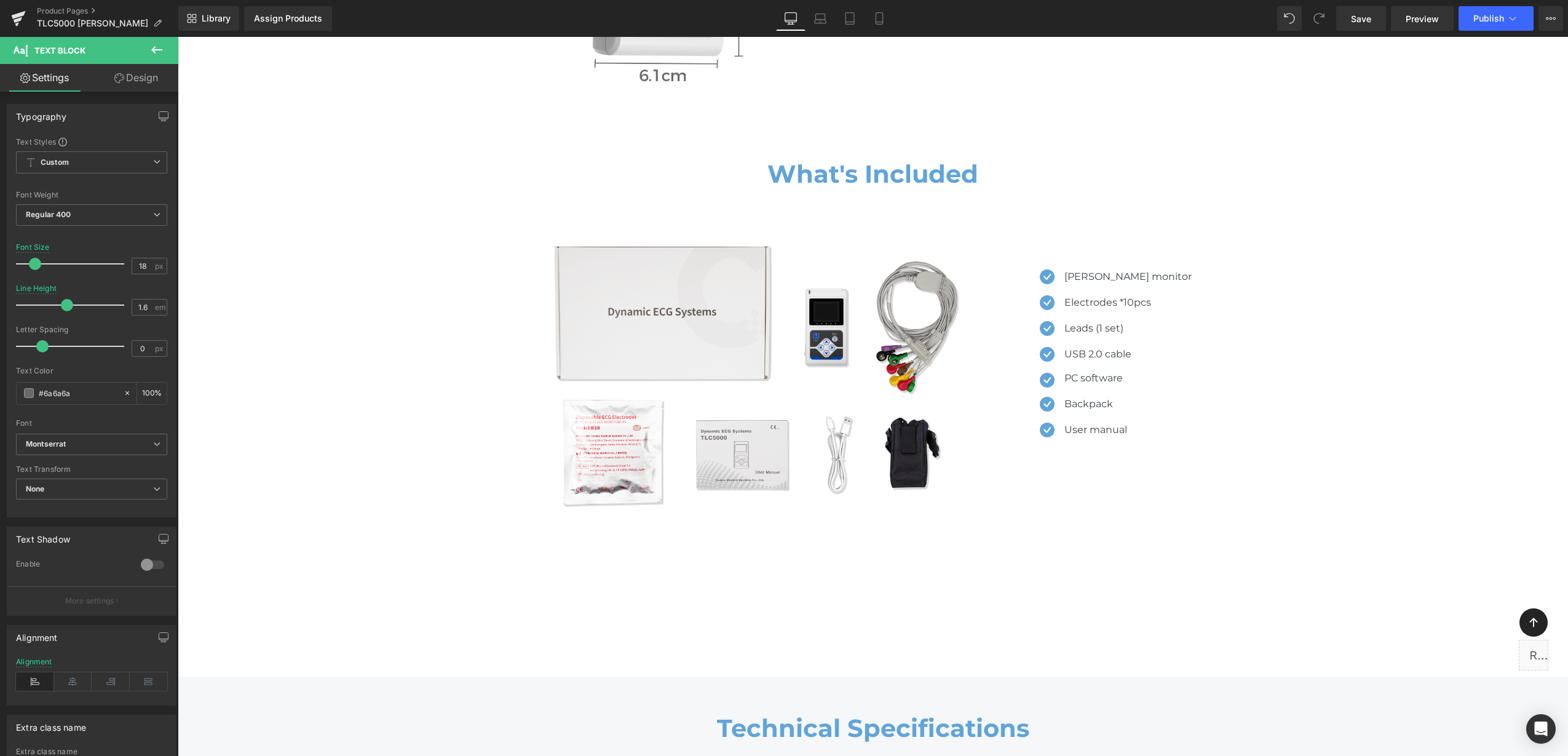
scroll to position [8330, 0]
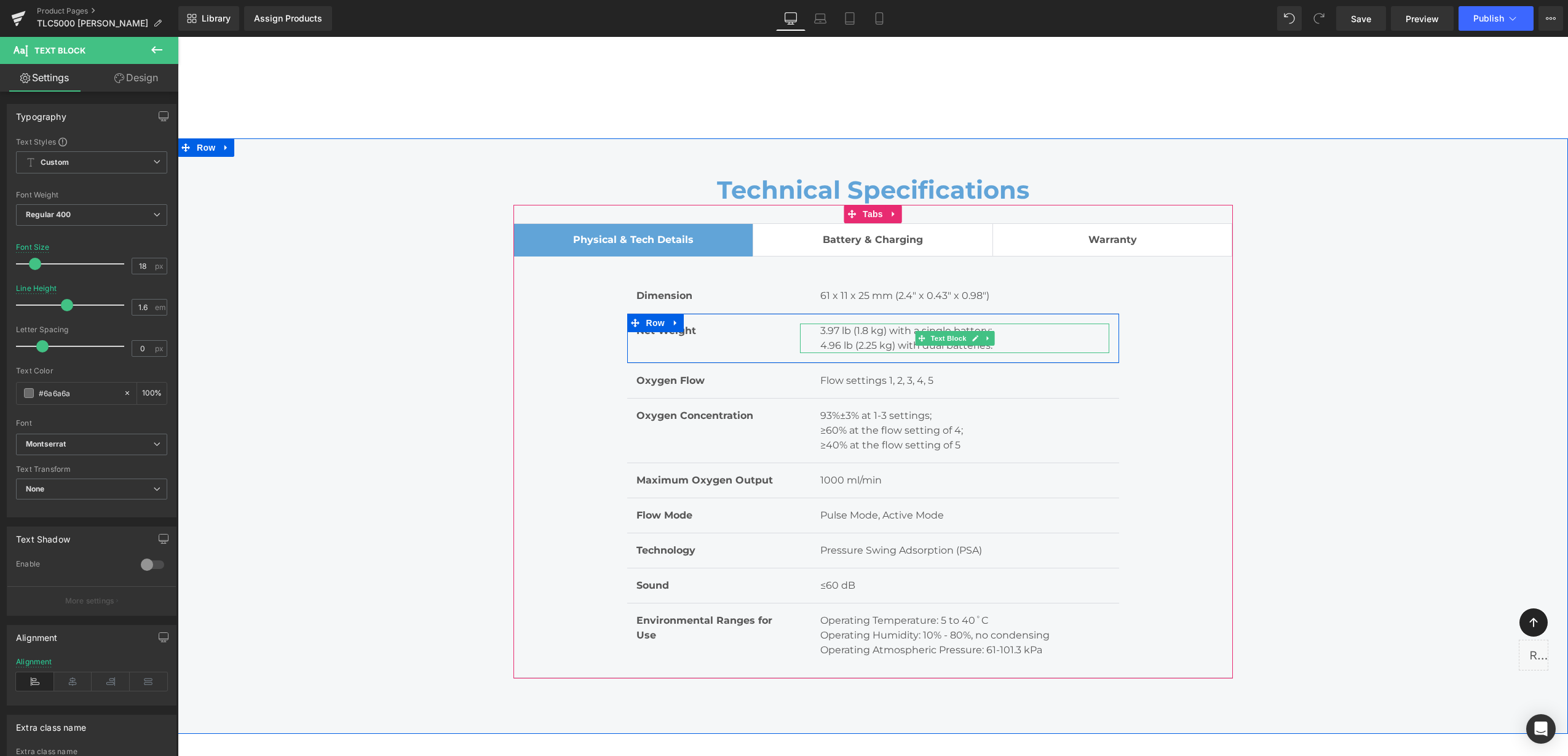
click at [888, 339] on p "4.96 lb (2.25 kg) with dual batteries." at bounding box center [964, 346] width 289 height 15
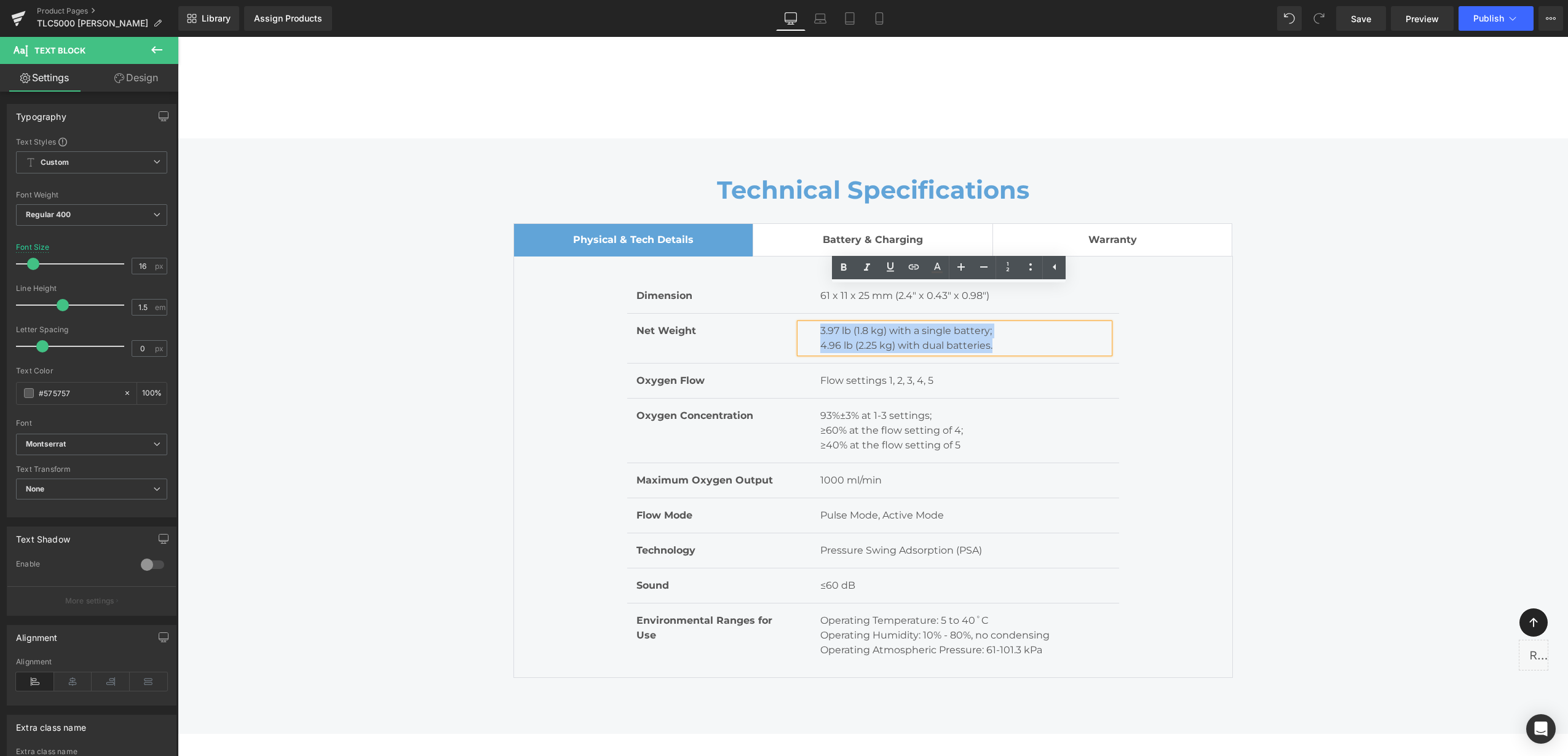
drag, startPoint x: 1008, startPoint y: 313, endPoint x: 805, endPoint y: 293, distance: 204.0
click at [805, 324] on div "3.97 lb (1.8 kg) with a single battery; 4.96 lb (2.25 kg) with dual batteries." at bounding box center [954, 339] width 310 height 30
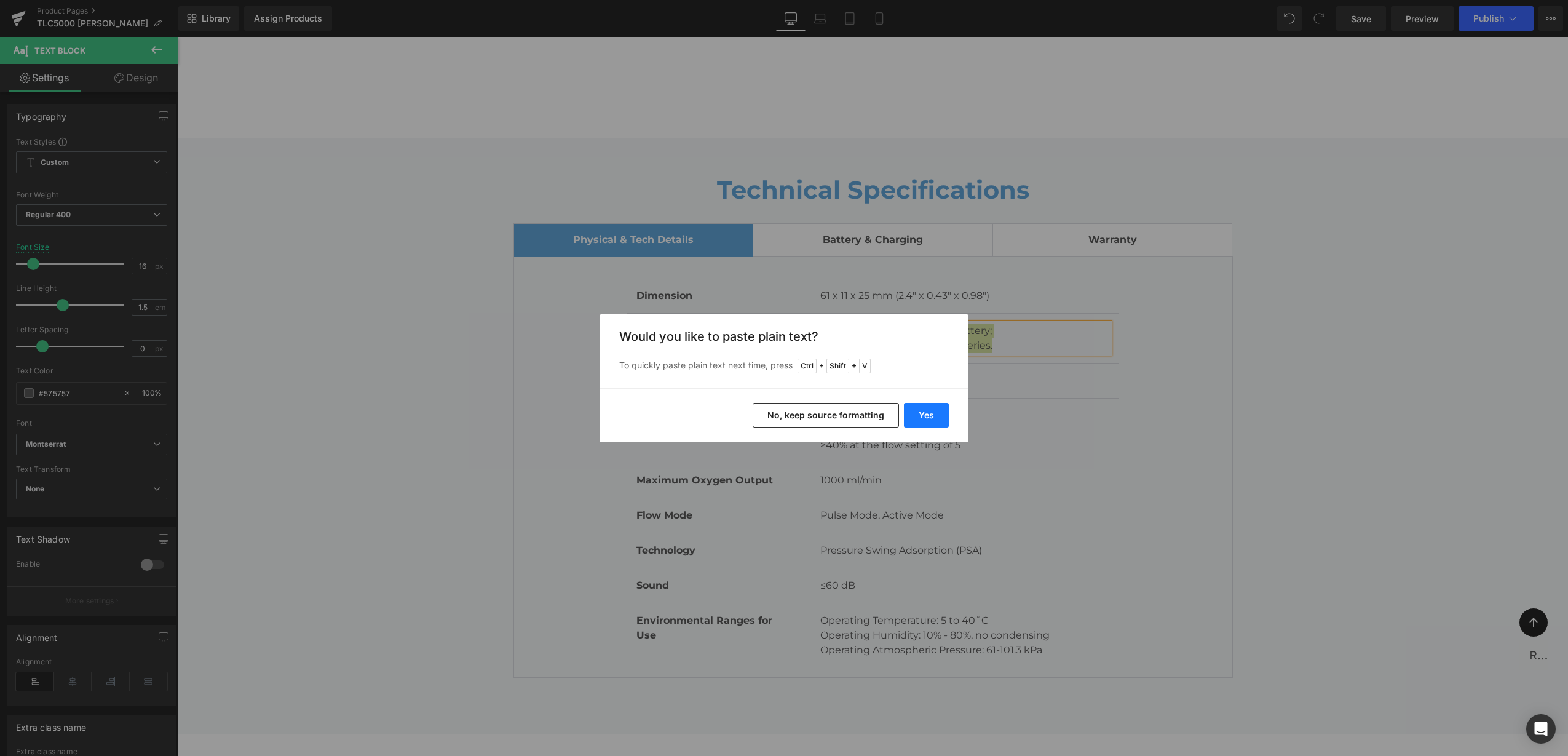
click at [926, 411] on button "Yes" at bounding box center [926, 415] width 45 height 24
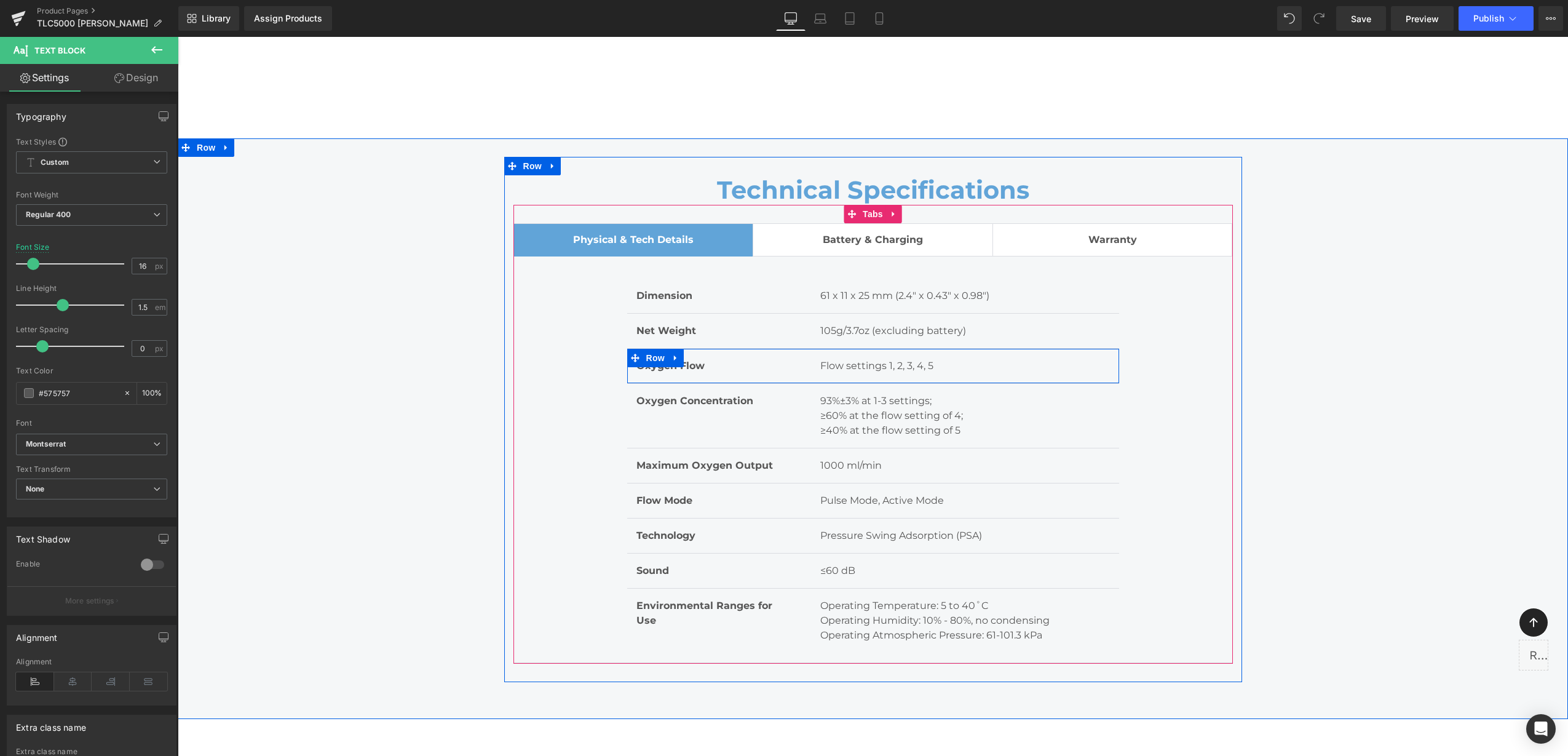
click at [668, 349] on link at bounding box center [675, 358] width 16 height 19
click at [724, 349] on div "Oxygen Flow Text Block Flow settings 1, 2, 3, 4, 5 Text Block Row" at bounding box center [872, 367] width 492 height 35
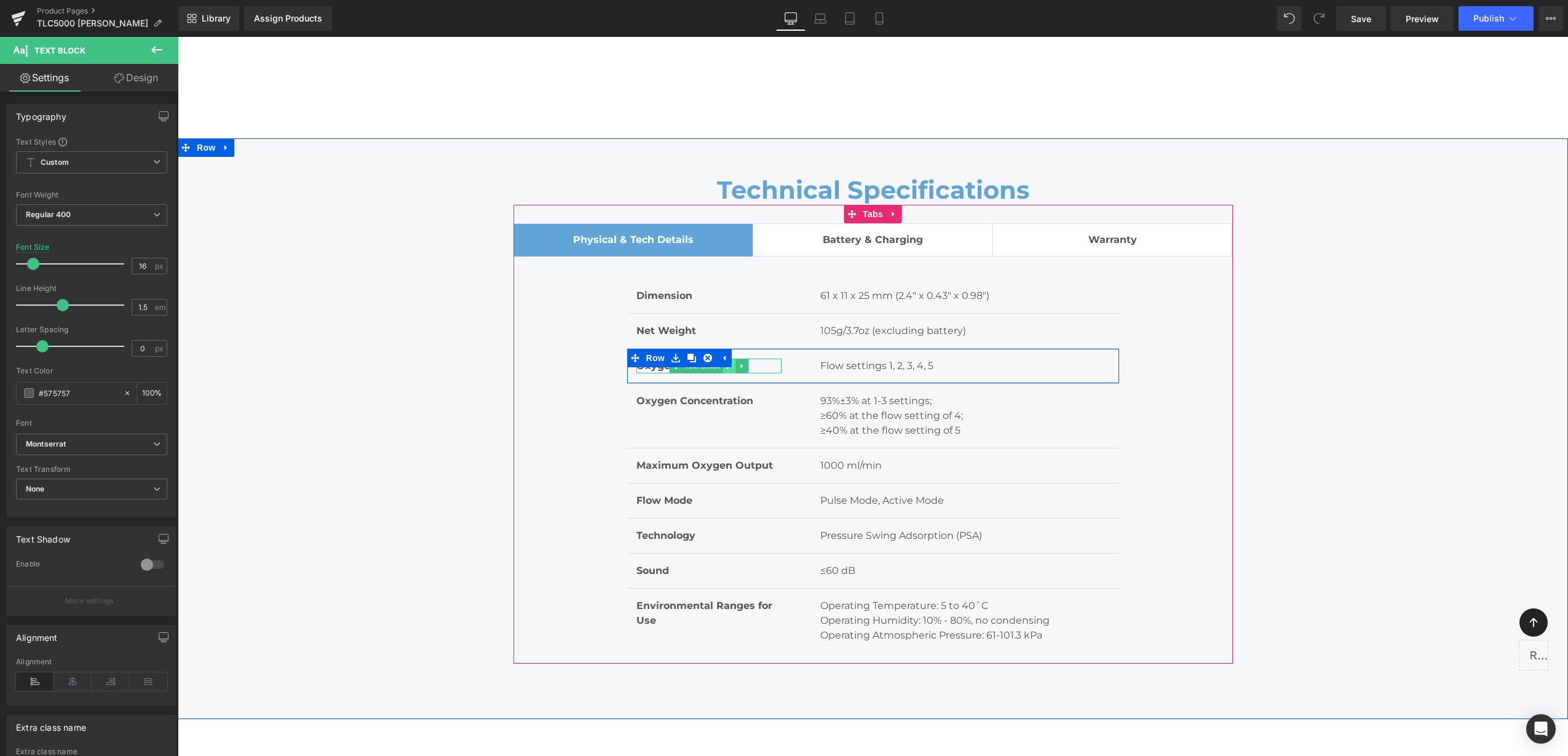
click at [723, 358] on link at bounding box center [729, 366] width 13 height 15
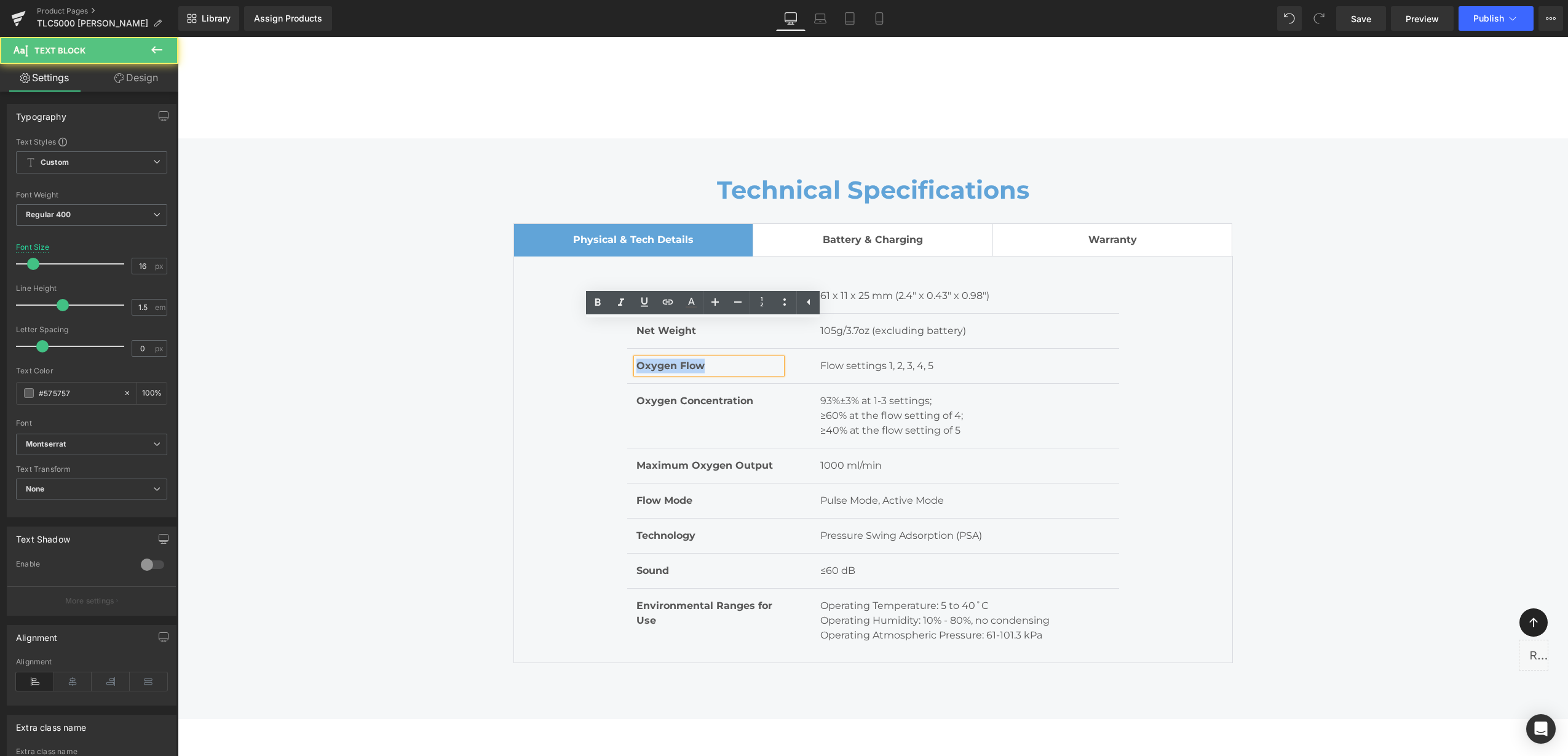
click at [619, 331] on div "Dimension Text Block 61 x 11 x 25 mm (2.4" x 0.43" x 0.98") Text Block Row Net …" at bounding box center [872, 459] width 719 height 407
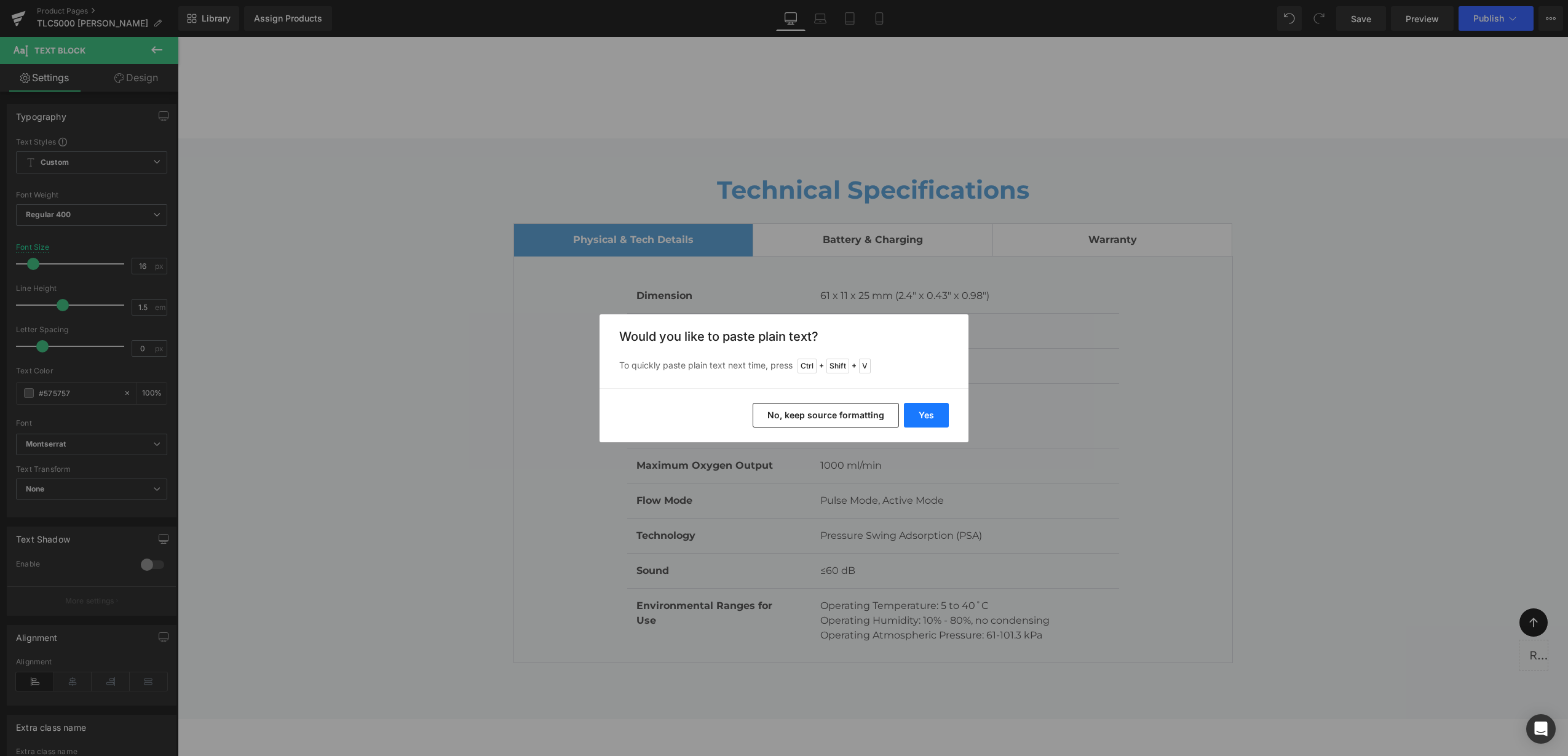
click at [913, 412] on button "Yes" at bounding box center [926, 415] width 45 height 24
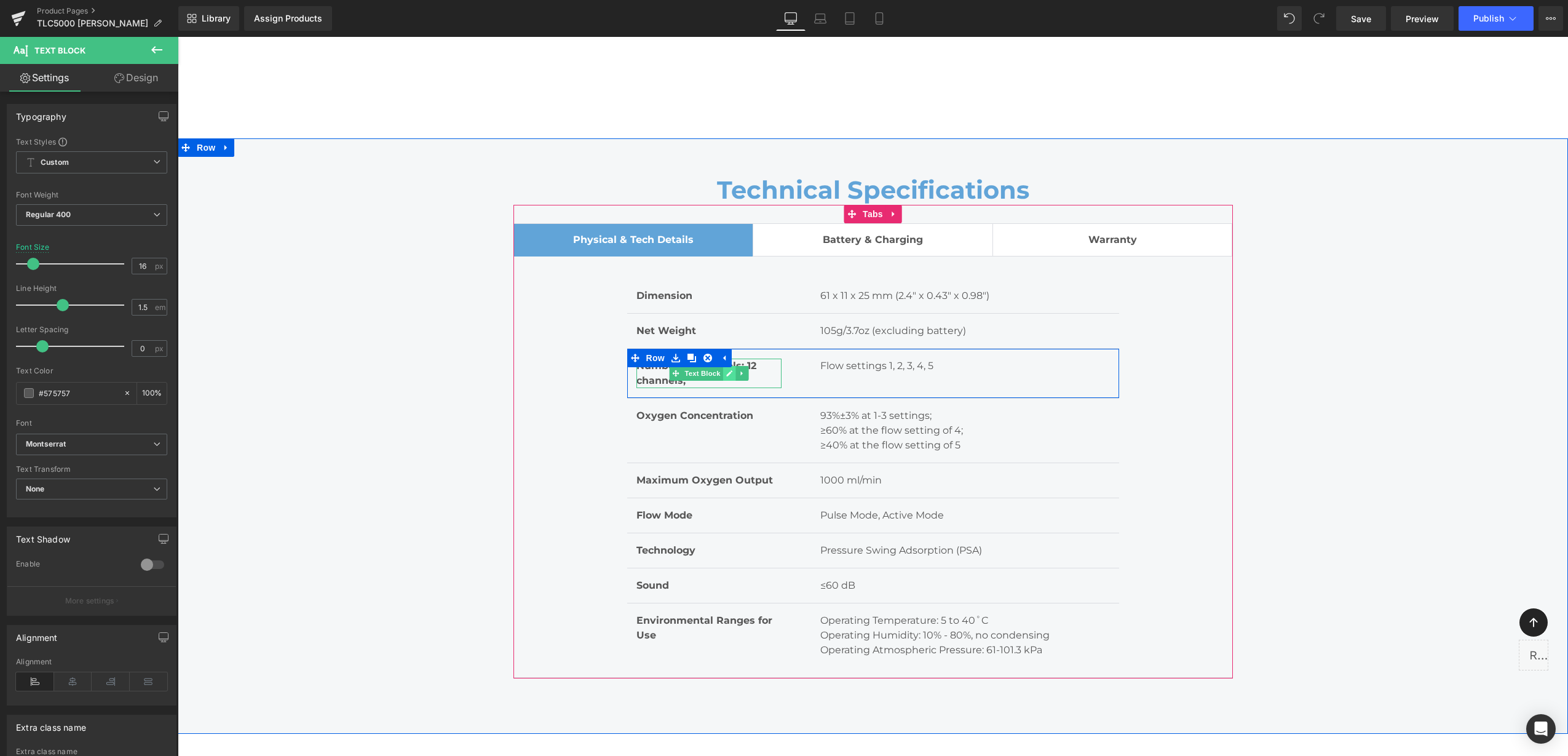
click at [726, 371] on icon at bounding box center [728, 373] width 7 height 7
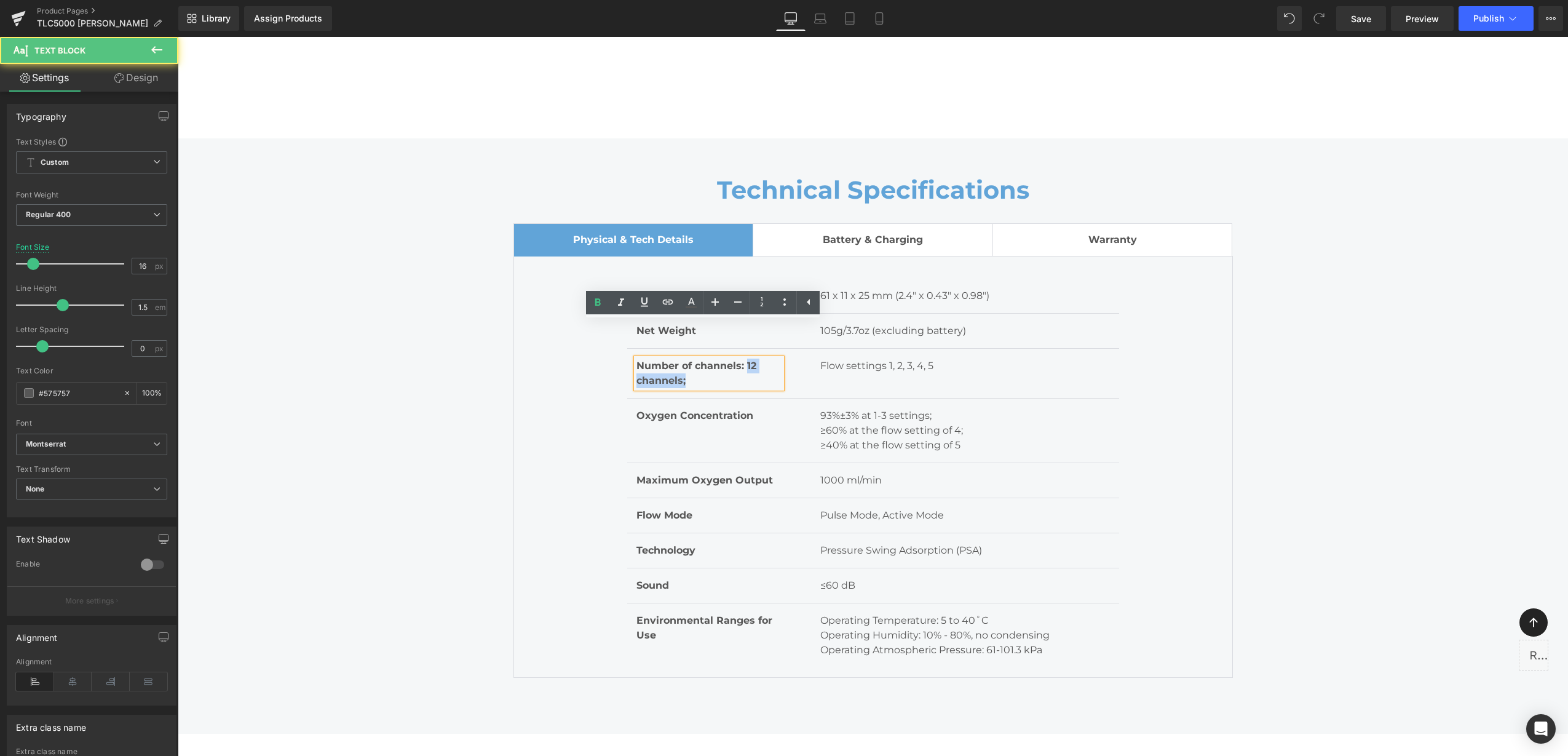
drag, startPoint x: 739, startPoint y: 329, endPoint x: 742, endPoint y: 343, distance: 14.3
click at [742, 358] on p "Number of channels: 12 channels;" at bounding box center [709, 373] width 146 height 30
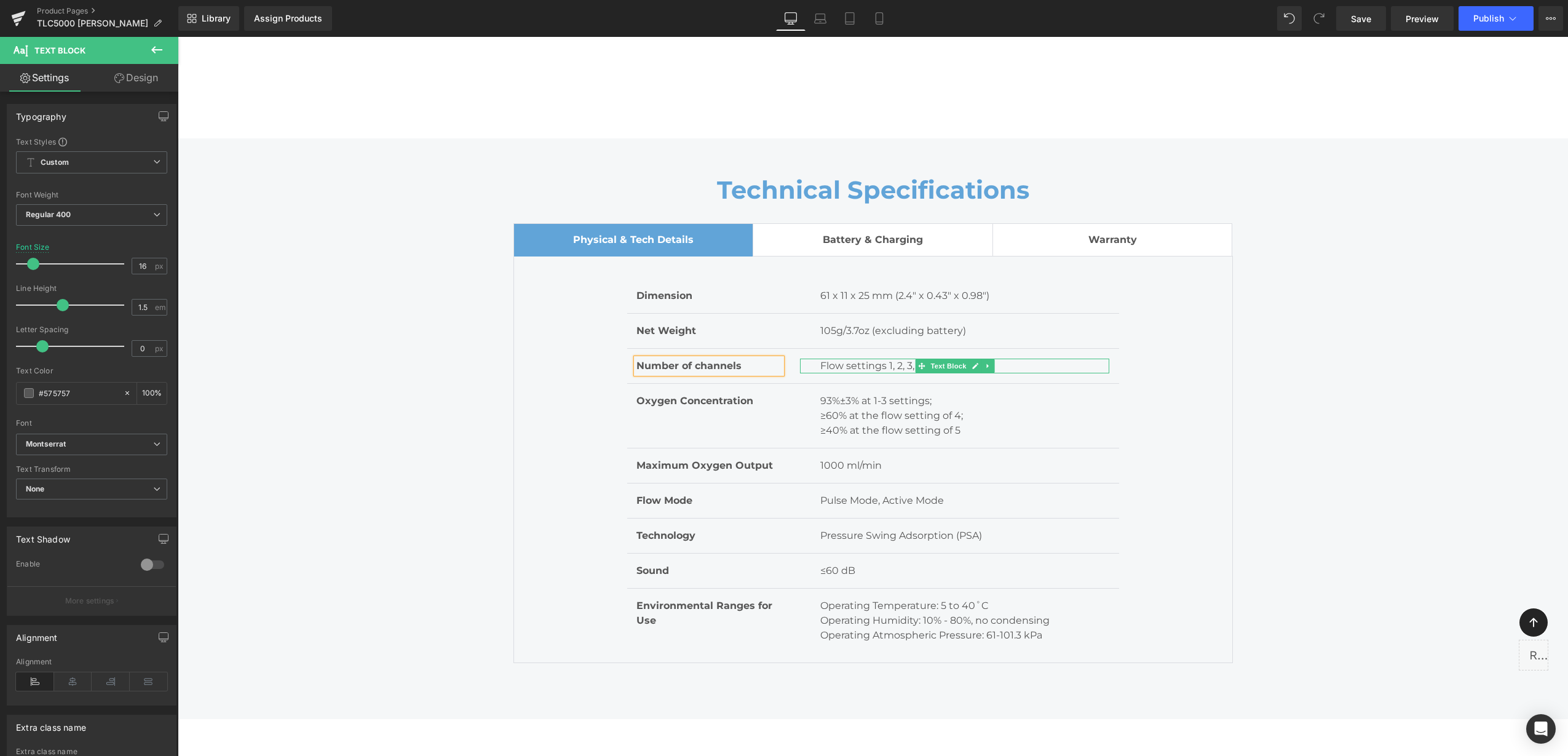
click at [971, 362] on icon at bounding box center [974, 366] width 7 height 7
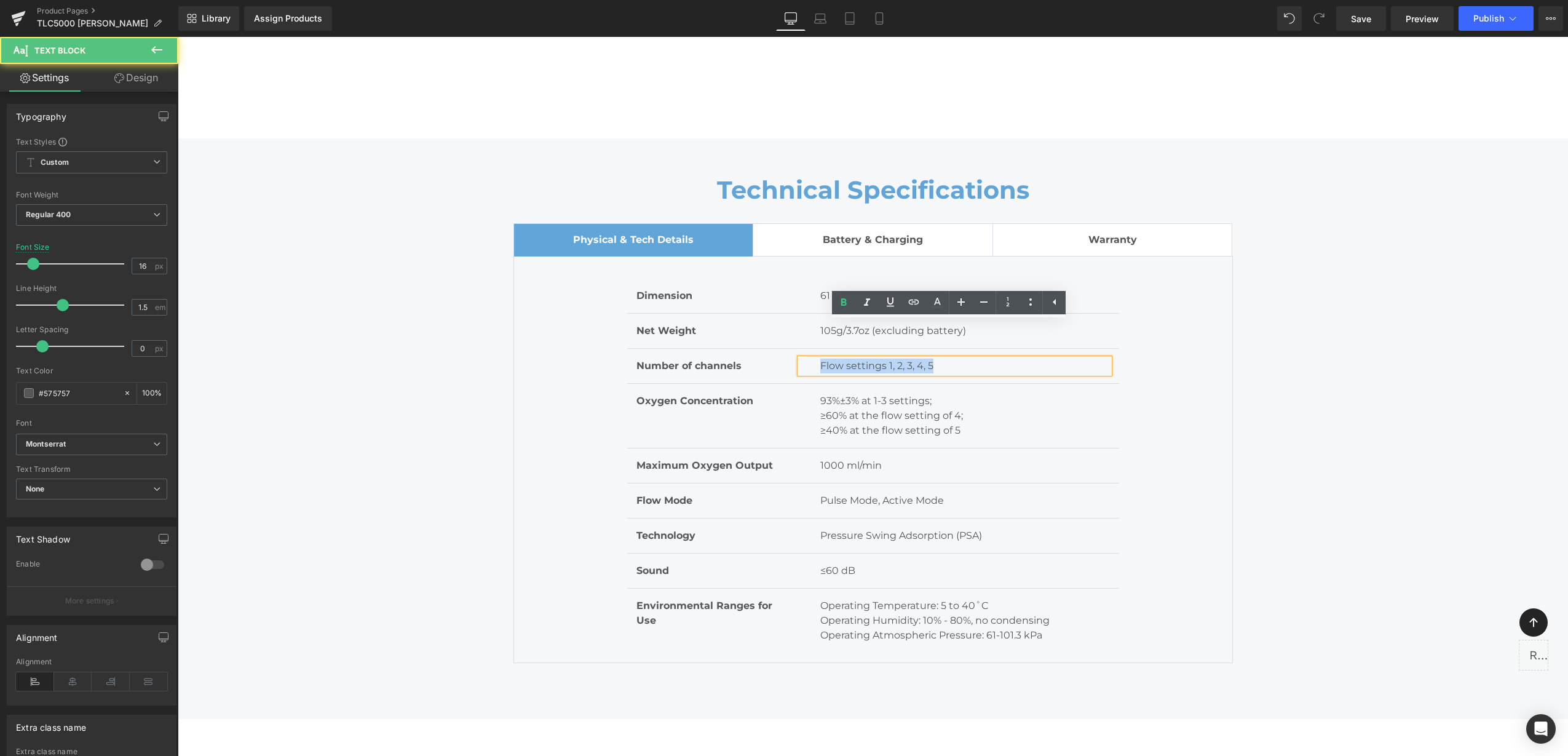
drag, startPoint x: 827, startPoint y: 331, endPoint x: 804, endPoint y: 331, distance: 23.0
click at [804, 358] on div "Flow settings 1, 2, 3, 4, 5" at bounding box center [954, 366] width 310 height 15
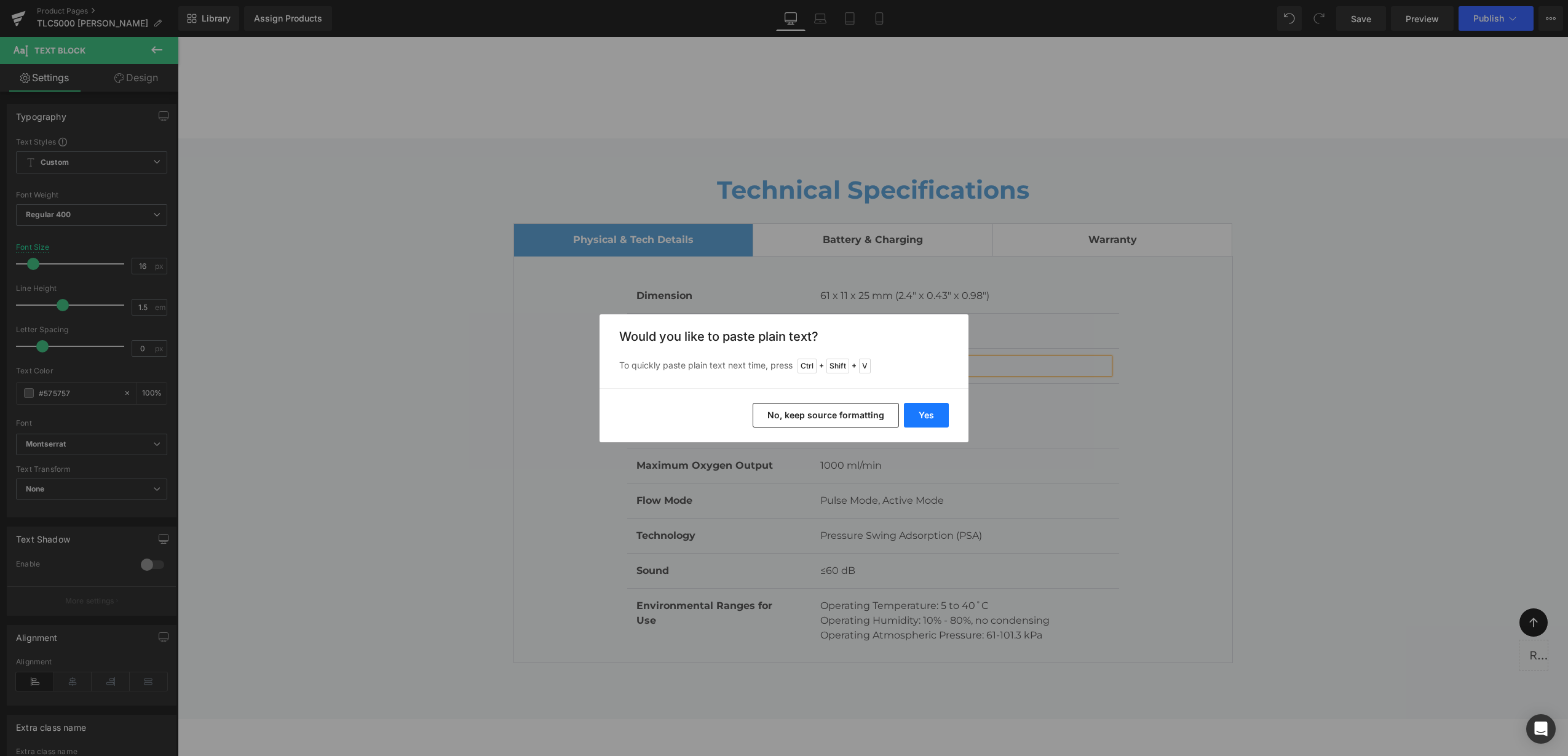
click at [930, 418] on button "Yes" at bounding box center [926, 415] width 45 height 24
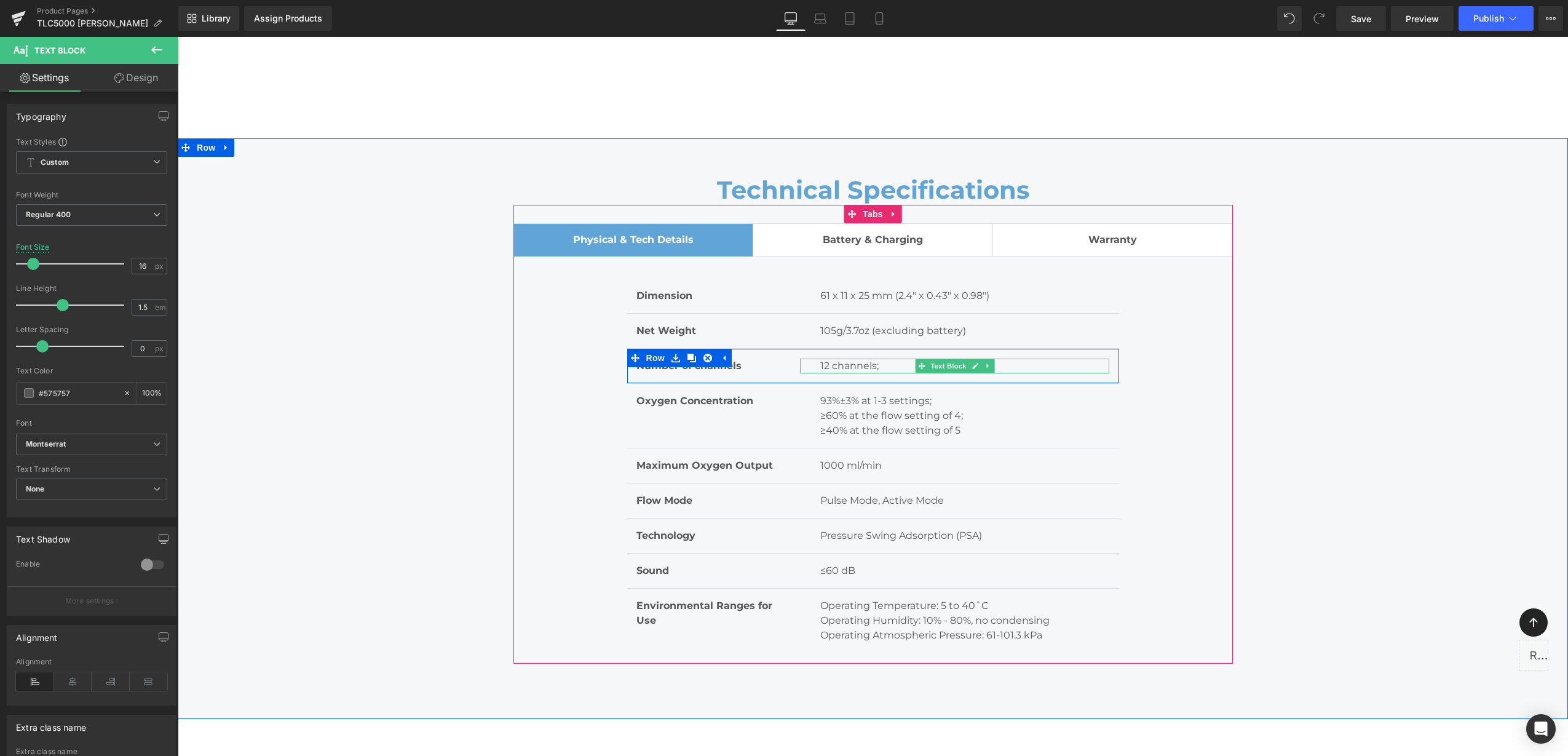
click at [886, 358] on p "12 channels;" at bounding box center [964, 366] width 289 height 15
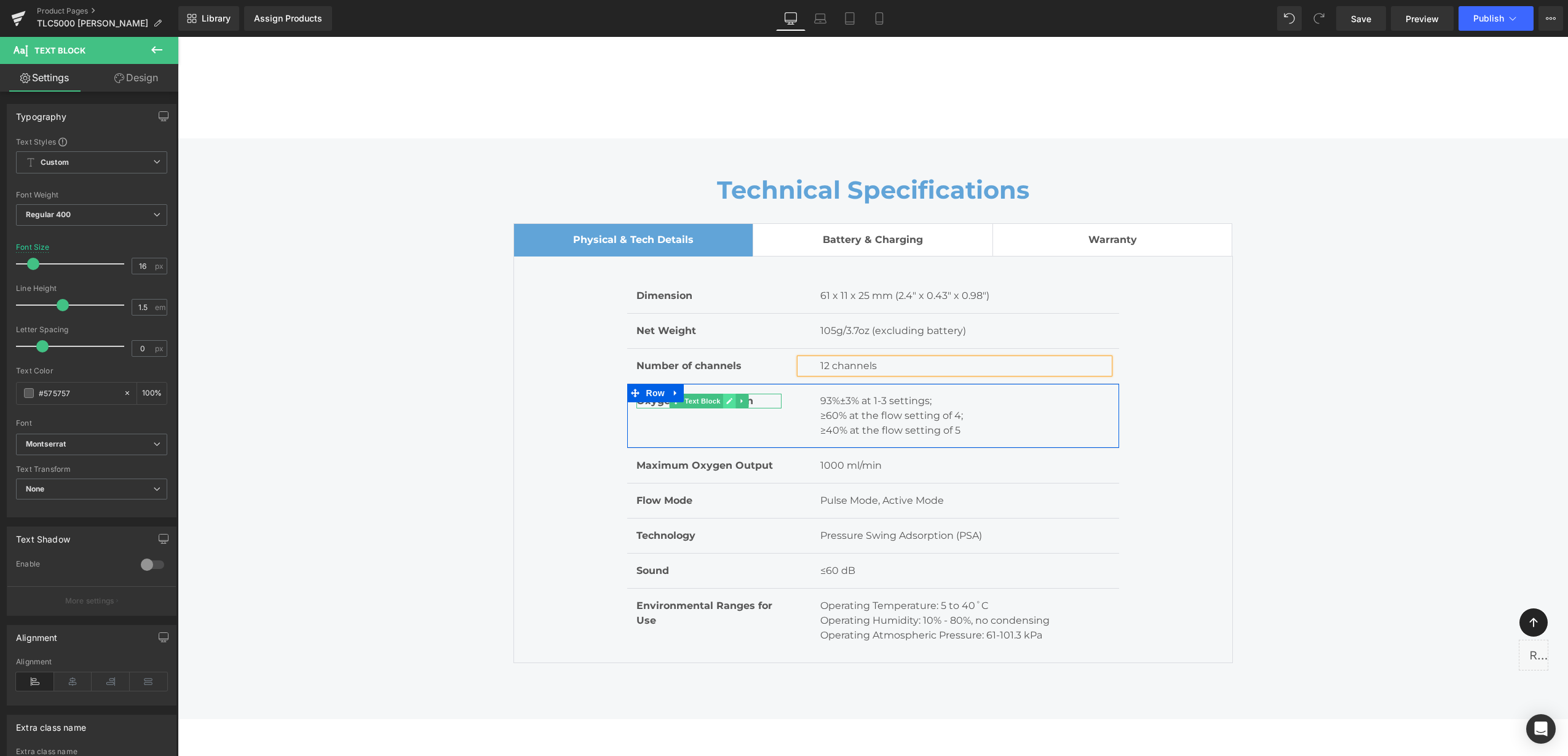
click at [726, 398] on icon at bounding box center [728, 401] width 7 height 7
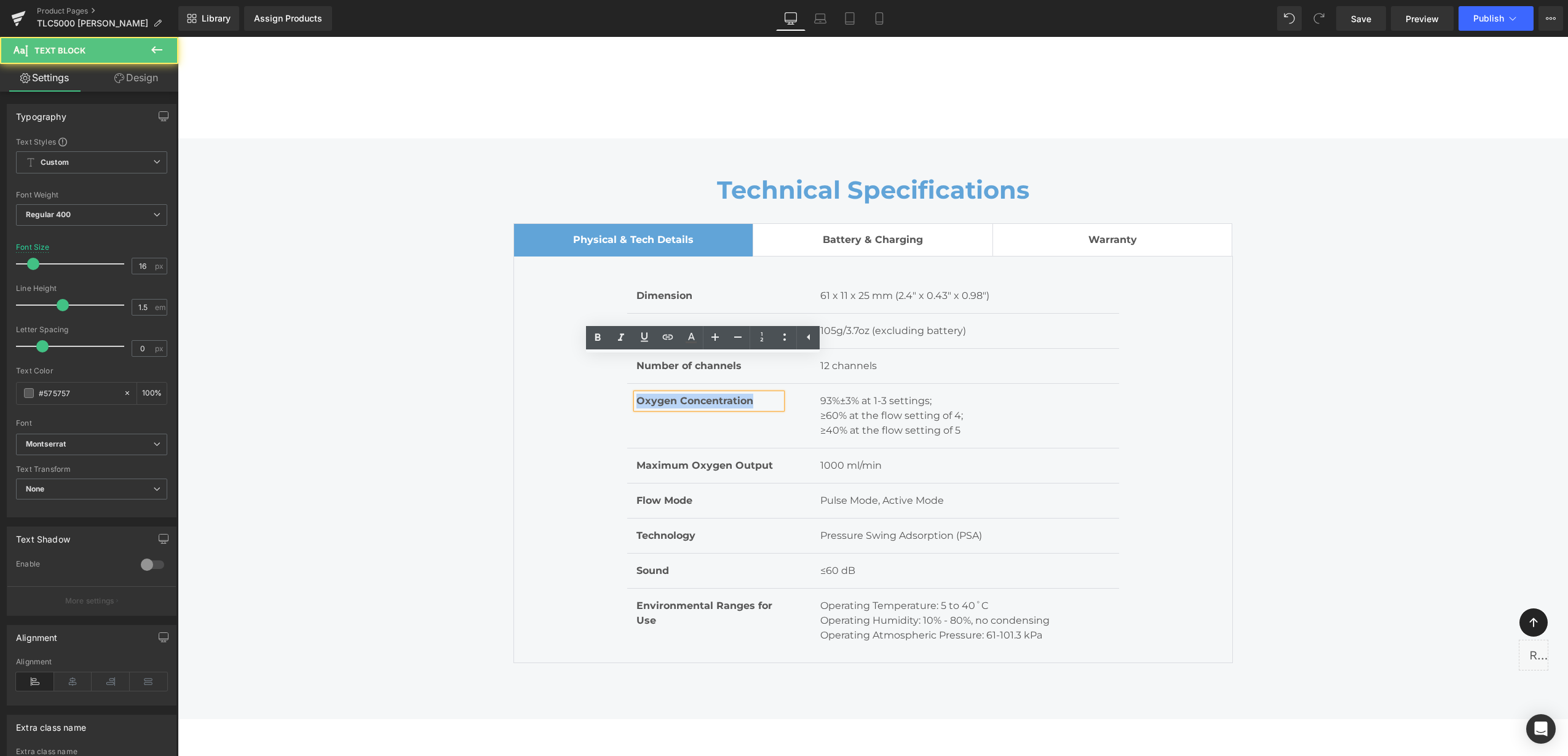
drag, startPoint x: 749, startPoint y: 365, endPoint x: 628, endPoint y: 369, distance: 121.1
click at [627, 394] on div "Oxygen Concentration Text Block" at bounding box center [709, 401] width 164 height 15
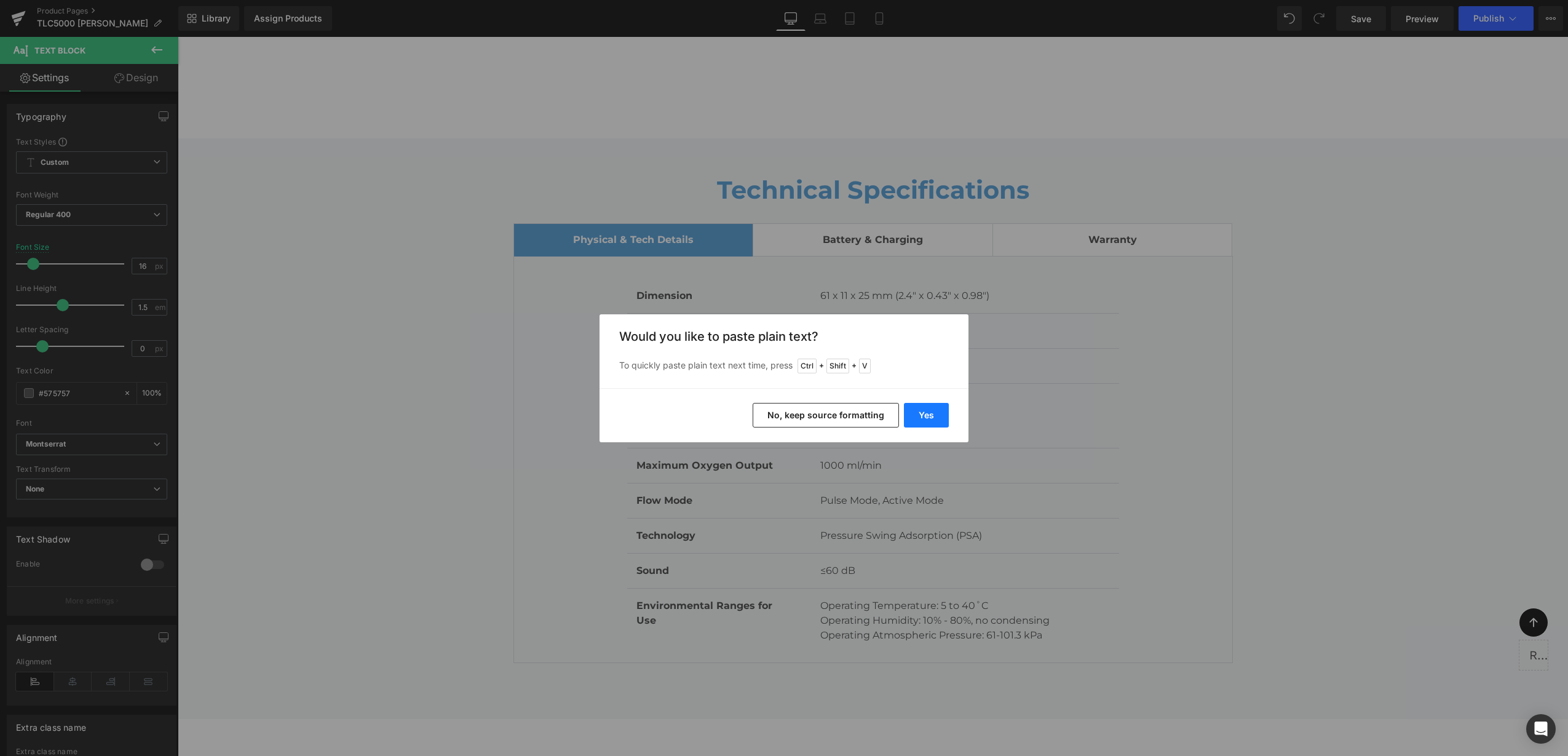
drag, startPoint x: 921, startPoint y: 420, endPoint x: 742, endPoint y: 384, distance: 182.6
click at [920, 420] on button "Yes" at bounding box center [926, 415] width 45 height 24
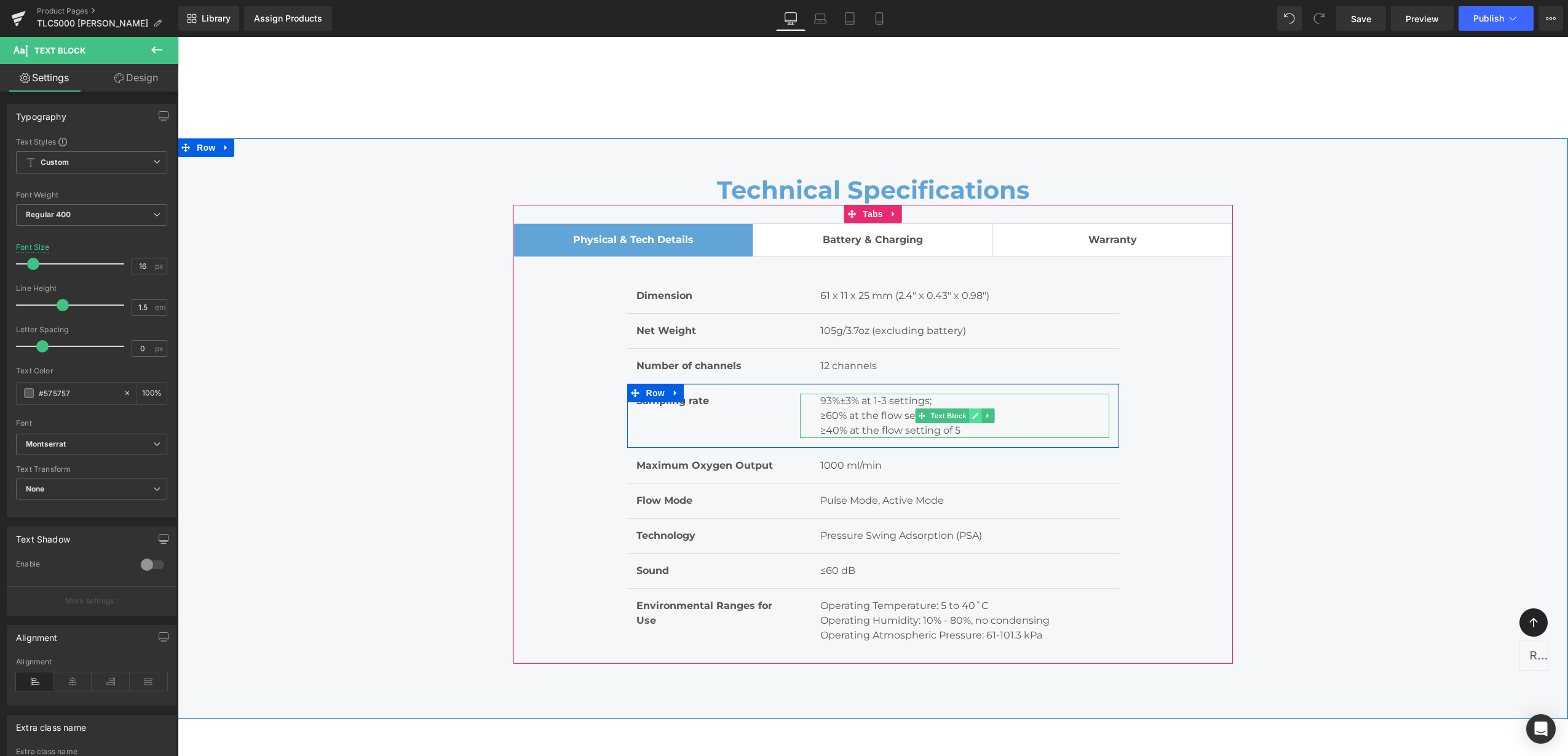
click at [972, 413] on icon at bounding box center [975, 415] width 7 height 7
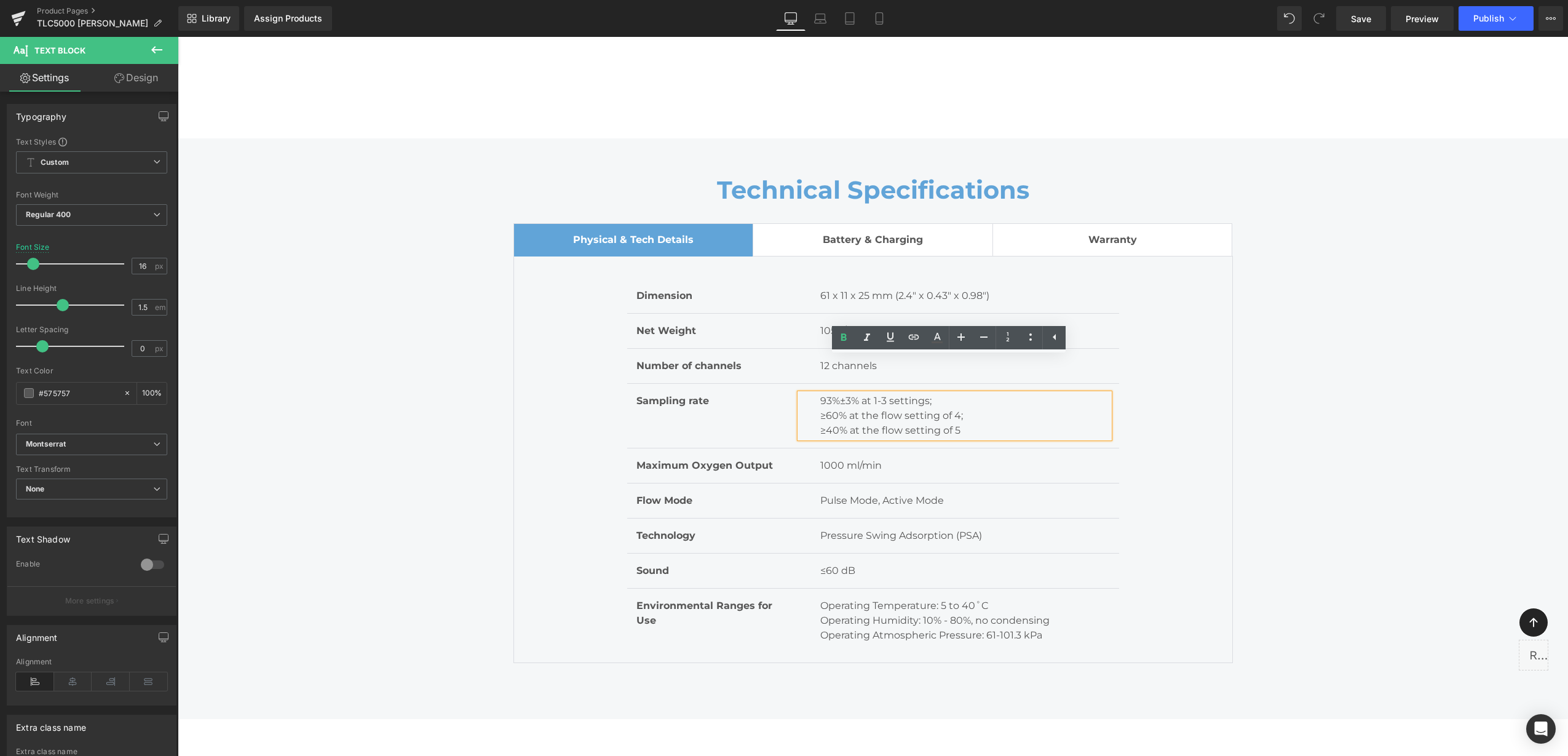
click at [811, 394] on div "93%±3% at 1-3 settings; ≥60% at the flow setting of 4; ≥40% at the flow setting…" at bounding box center [954, 415] width 310 height 44
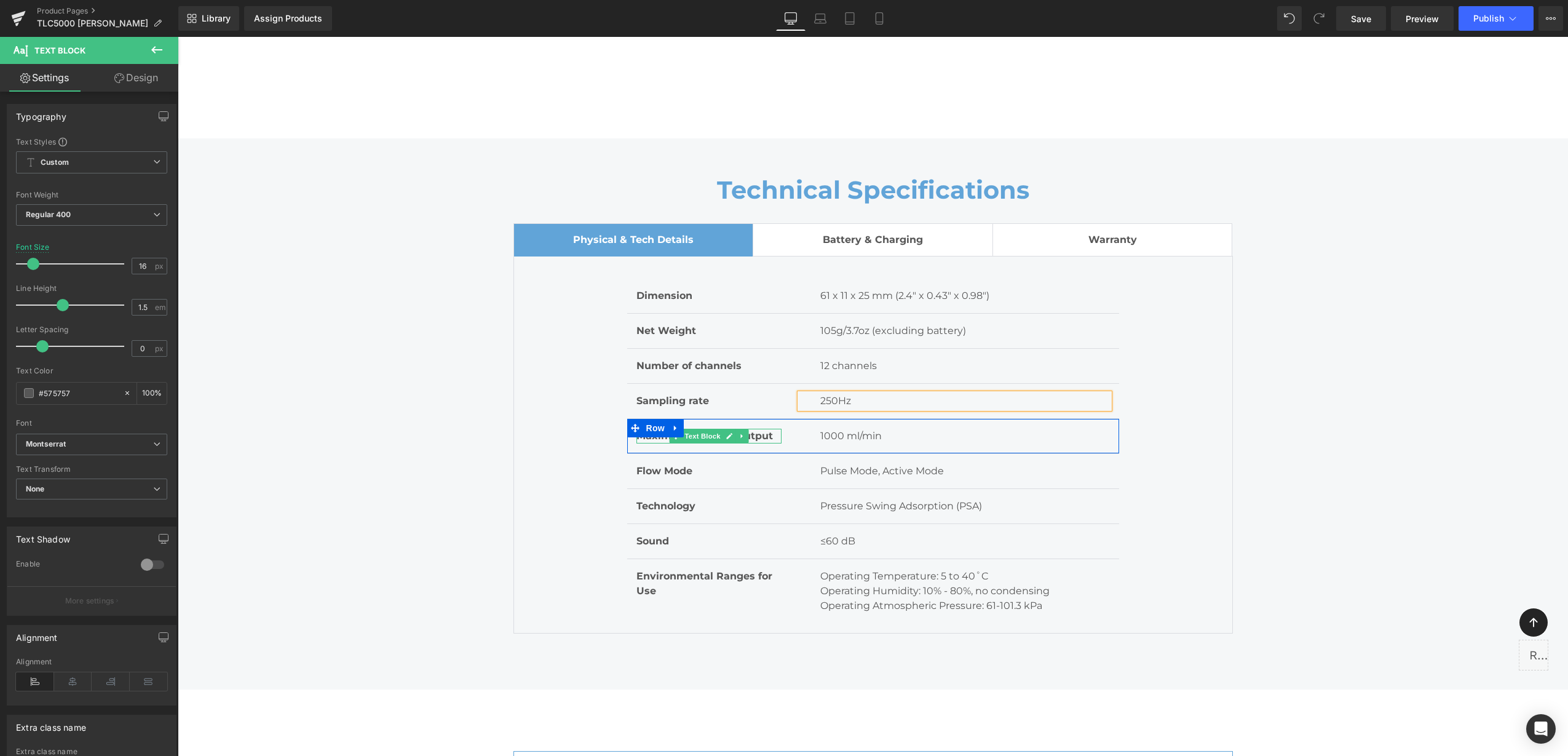
click at [726, 432] on icon at bounding box center [728, 436] width 7 height 7
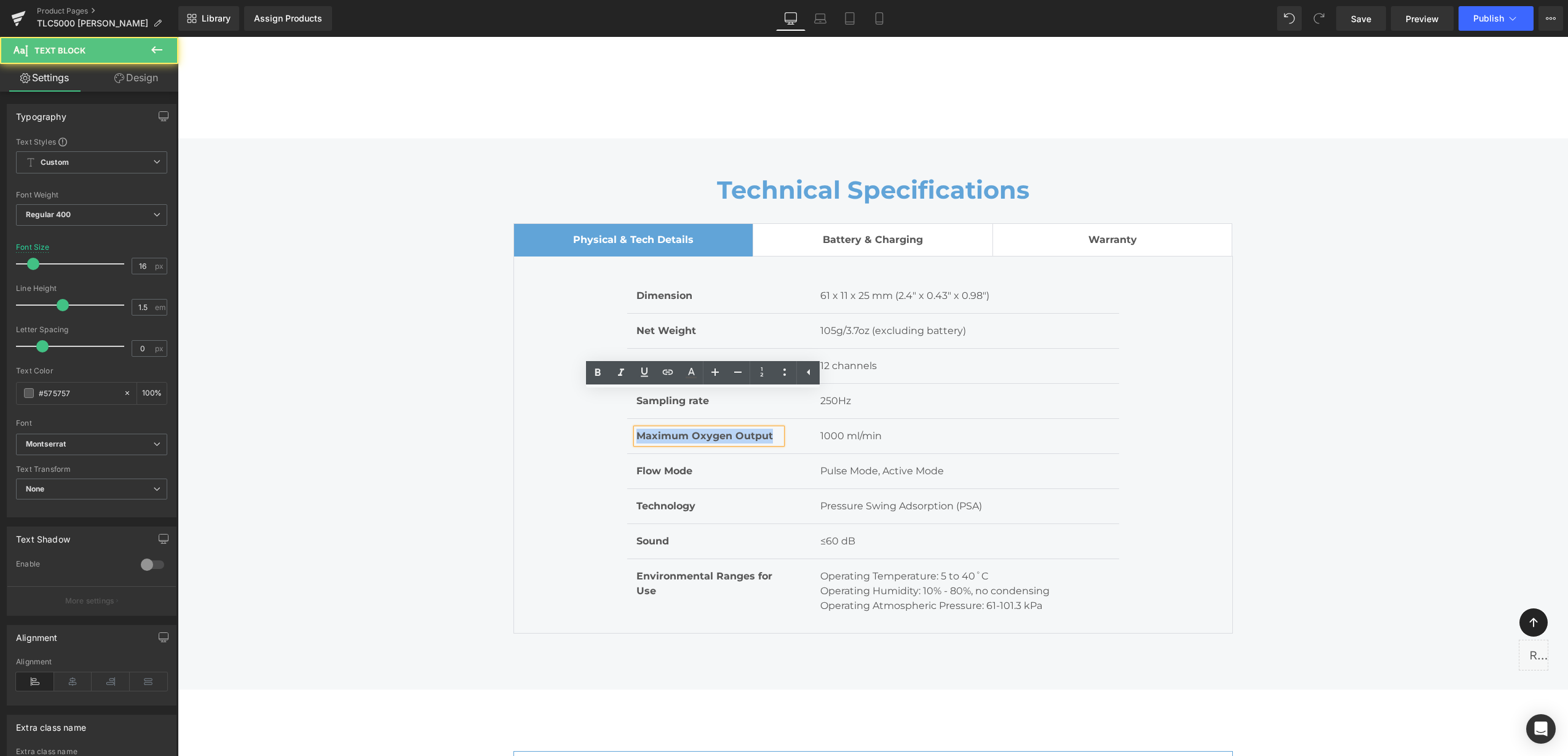
drag, startPoint x: 650, startPoint y: 403, endPoint x: 632, endPoint y: 399, distance: 18.4
click at [636, 428] on p "Maximum Oxygen Output" at bounding box center [709, 436] width 146 height 15
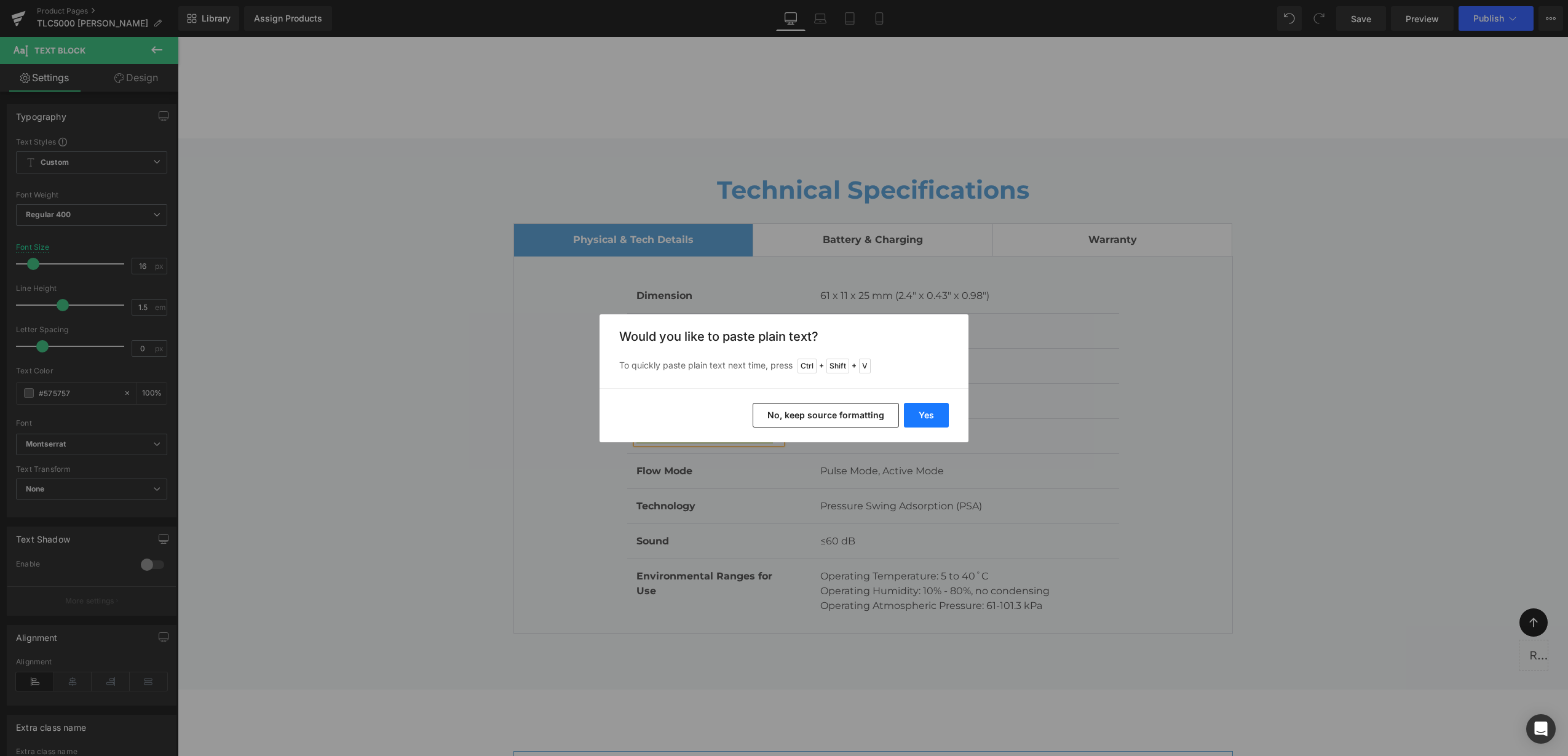
click at [935, 418] on button "Yes" at bounding box center [926, 415] width 45 height 24
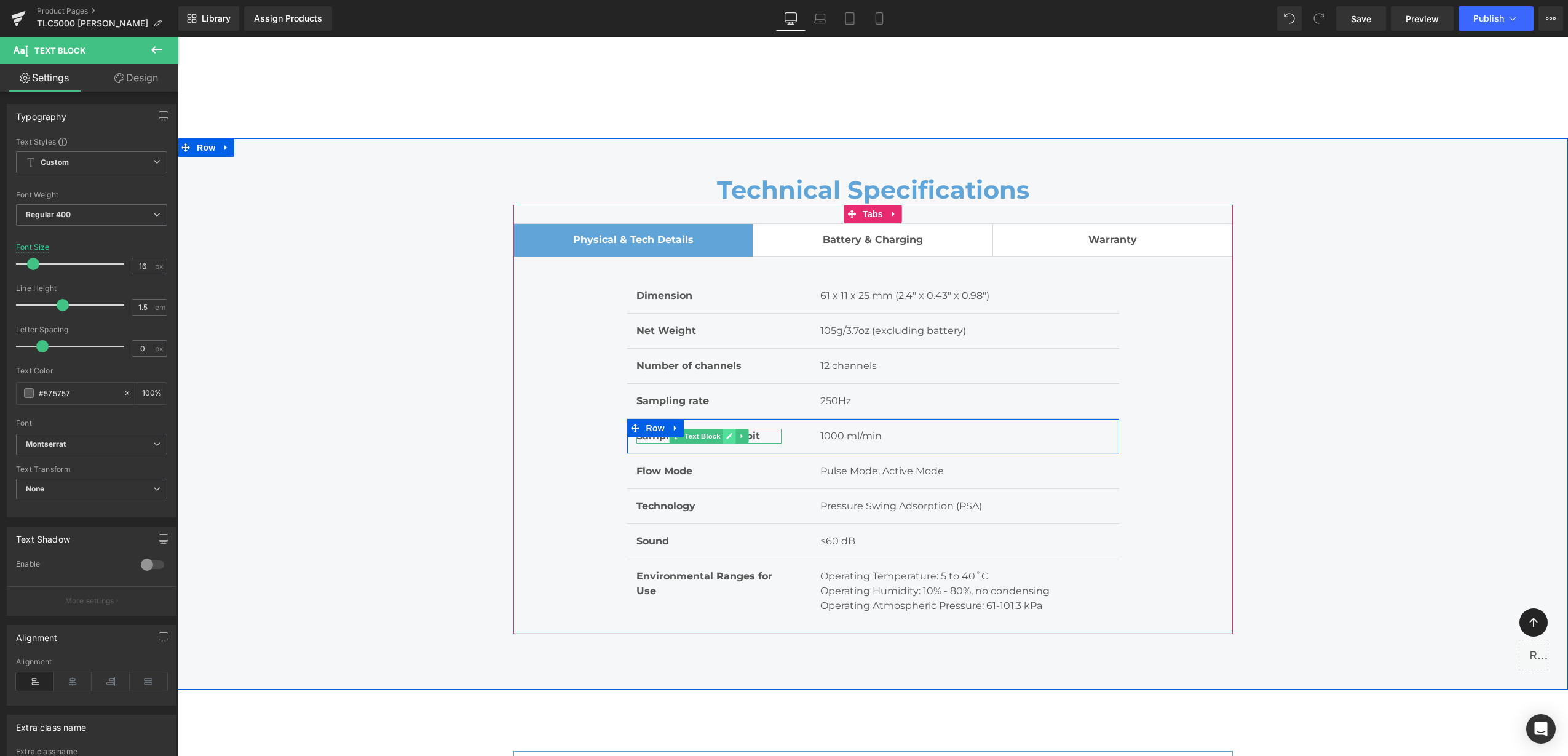
click at [723, 428] on link at bounding box center [729, 436] width 13 height 15
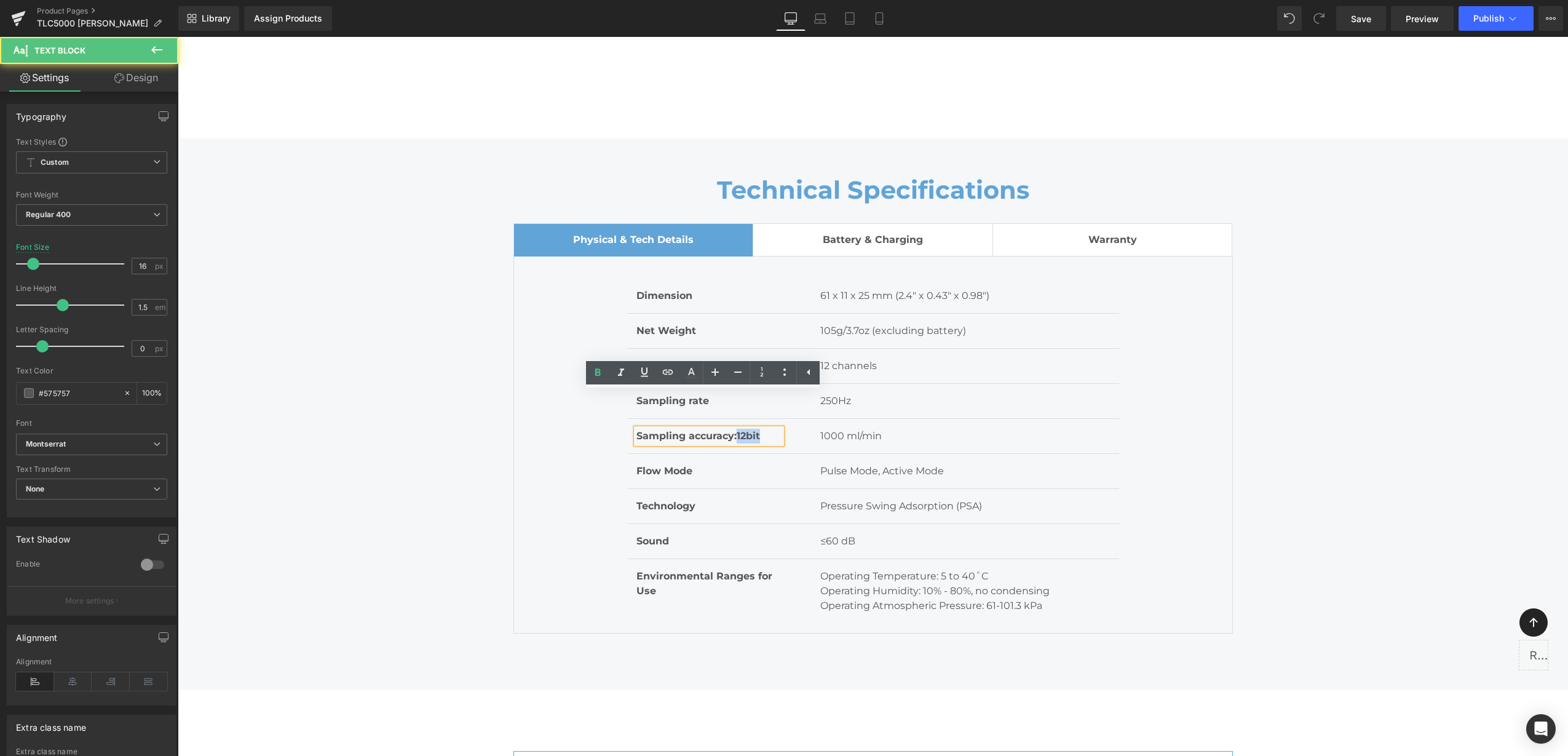
drag, startPoint x: 744, startPoint y: 403, endPoint x: 731, endPoint y: 399, distance: 13.6
click at [731, 428] on p "Sampling accuracy:12bit" at bounding box center [709, 436] width 146 height 15
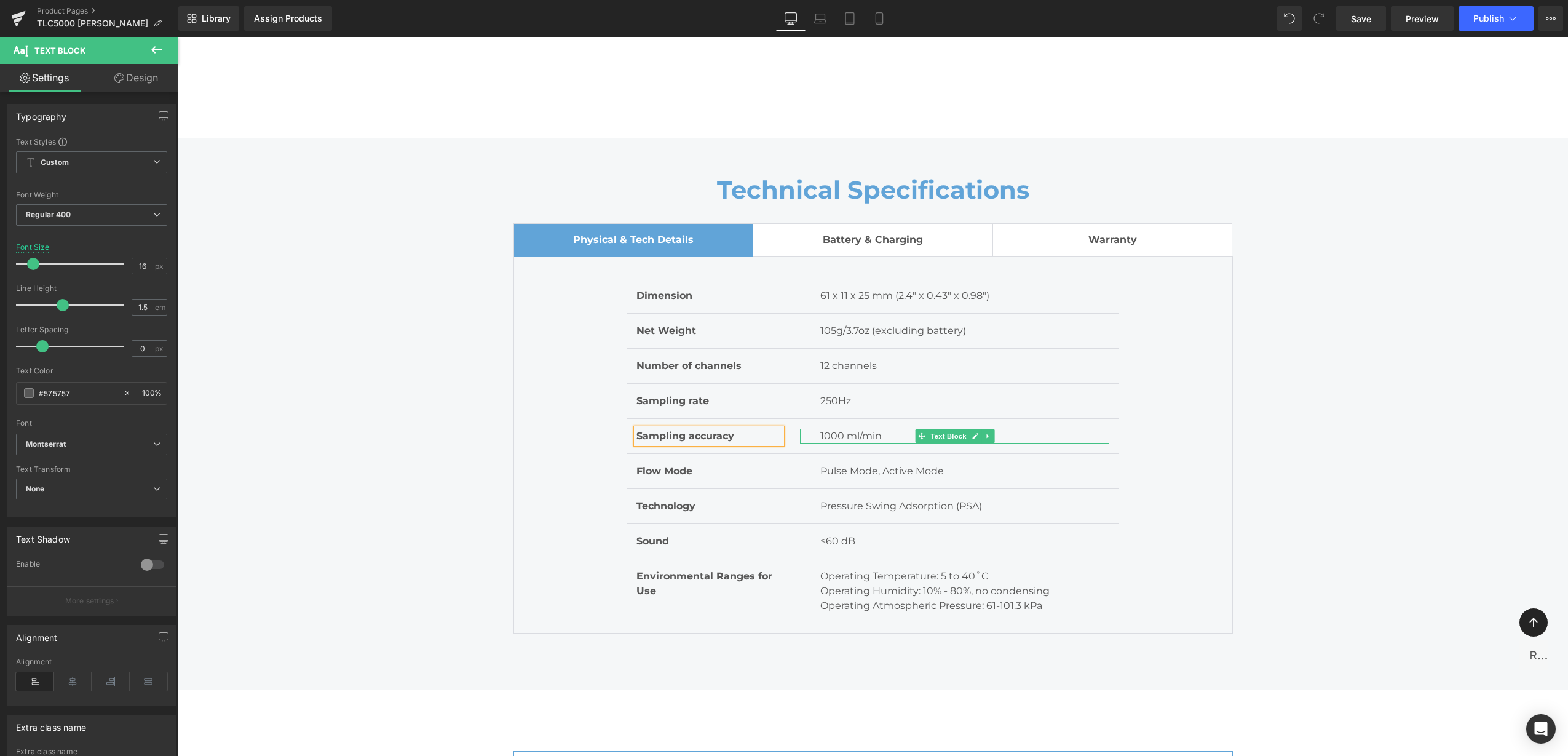
click at [882, 428] on p "1000 ml/min" at bounding box center [964, 436] width 289 height 15
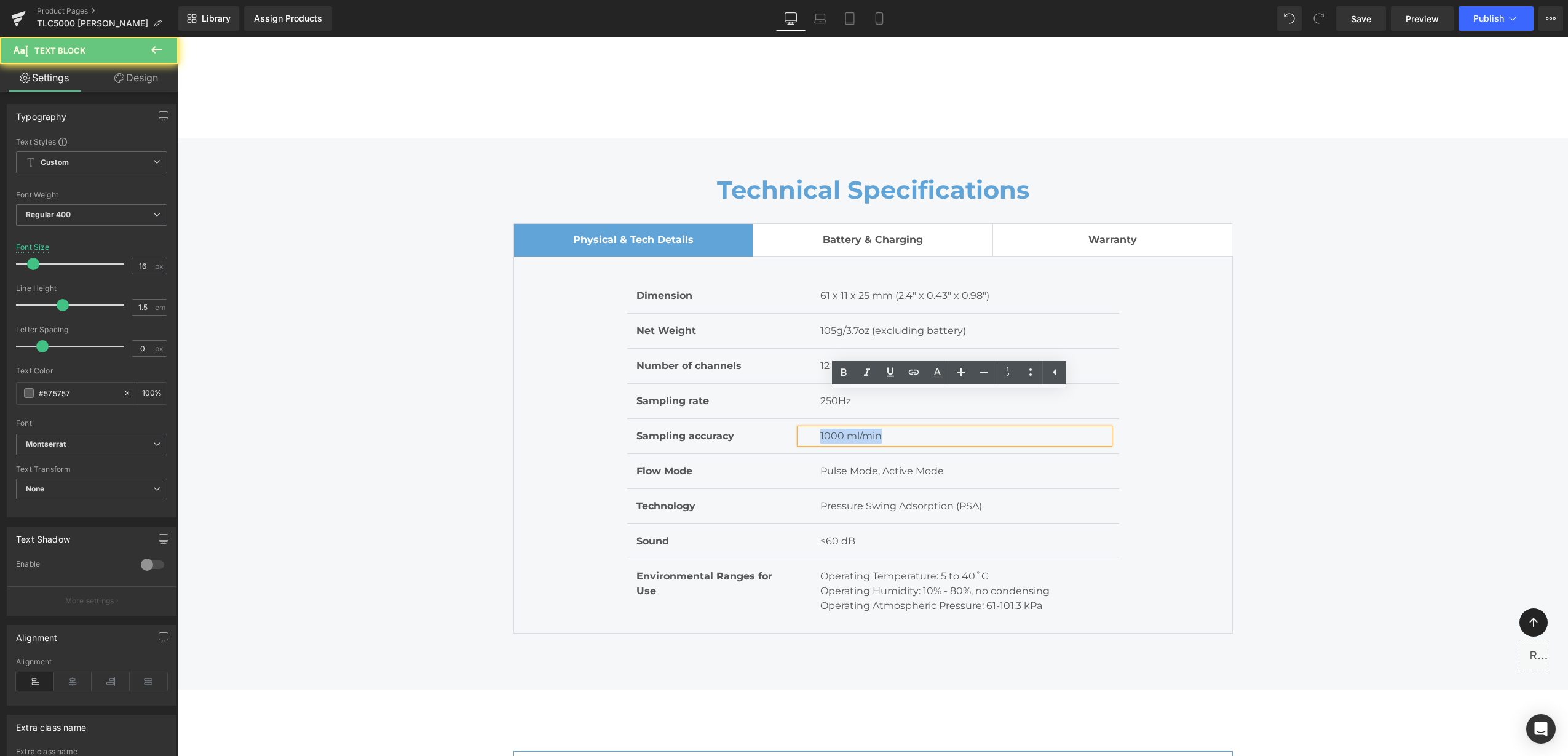
drag, startPoint x: 881, startPoint y: 400, endPoint x: 755, endPoint y: 401, distance: 126.0
click at [755, 419] on div "Sampling accuracy Text Block 1000 ml/min Text Block Row" at bounding box center [872, 437] width 492 height 35
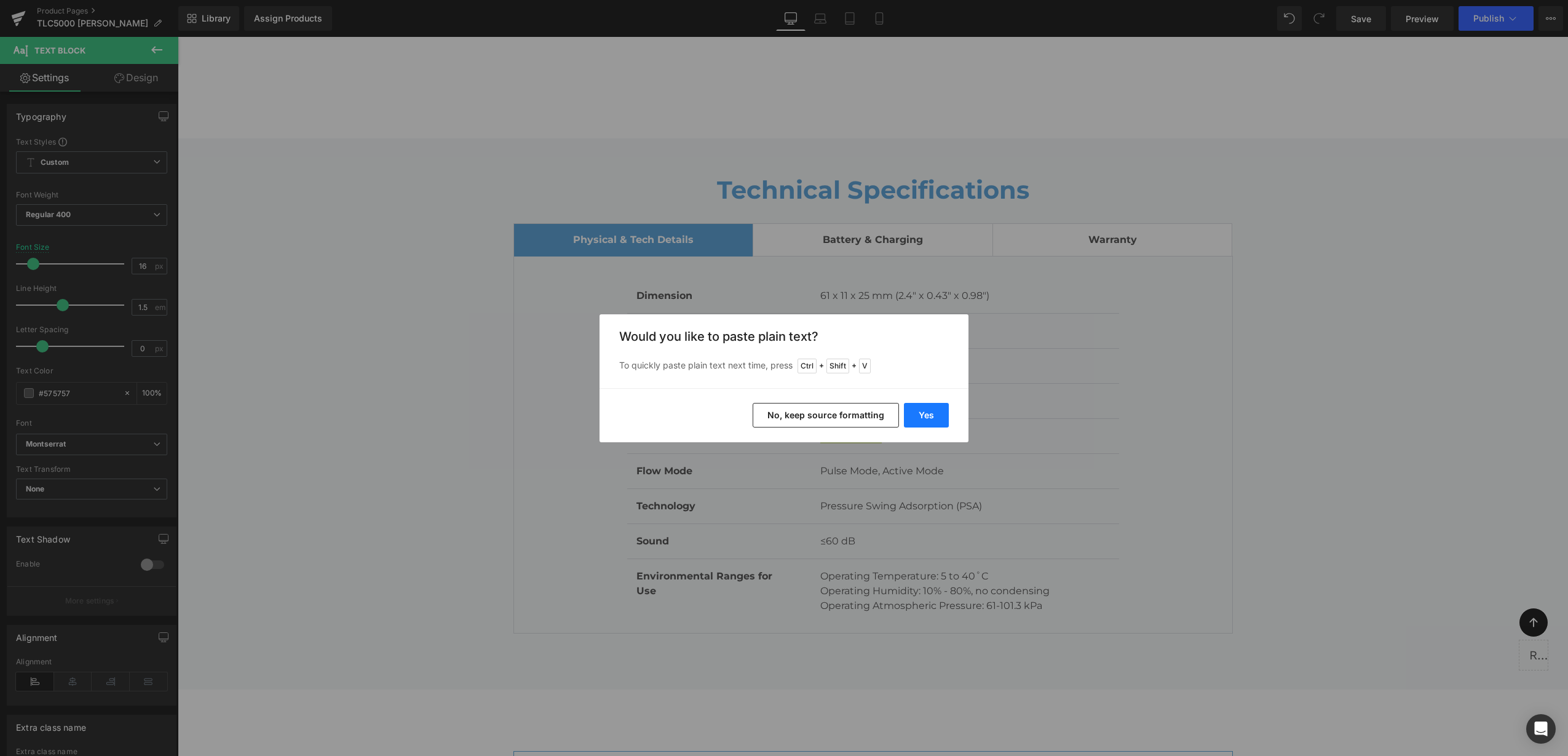
click at [941, 420] on button "Yes" at bounding box center [926, 415] width 45 height 24
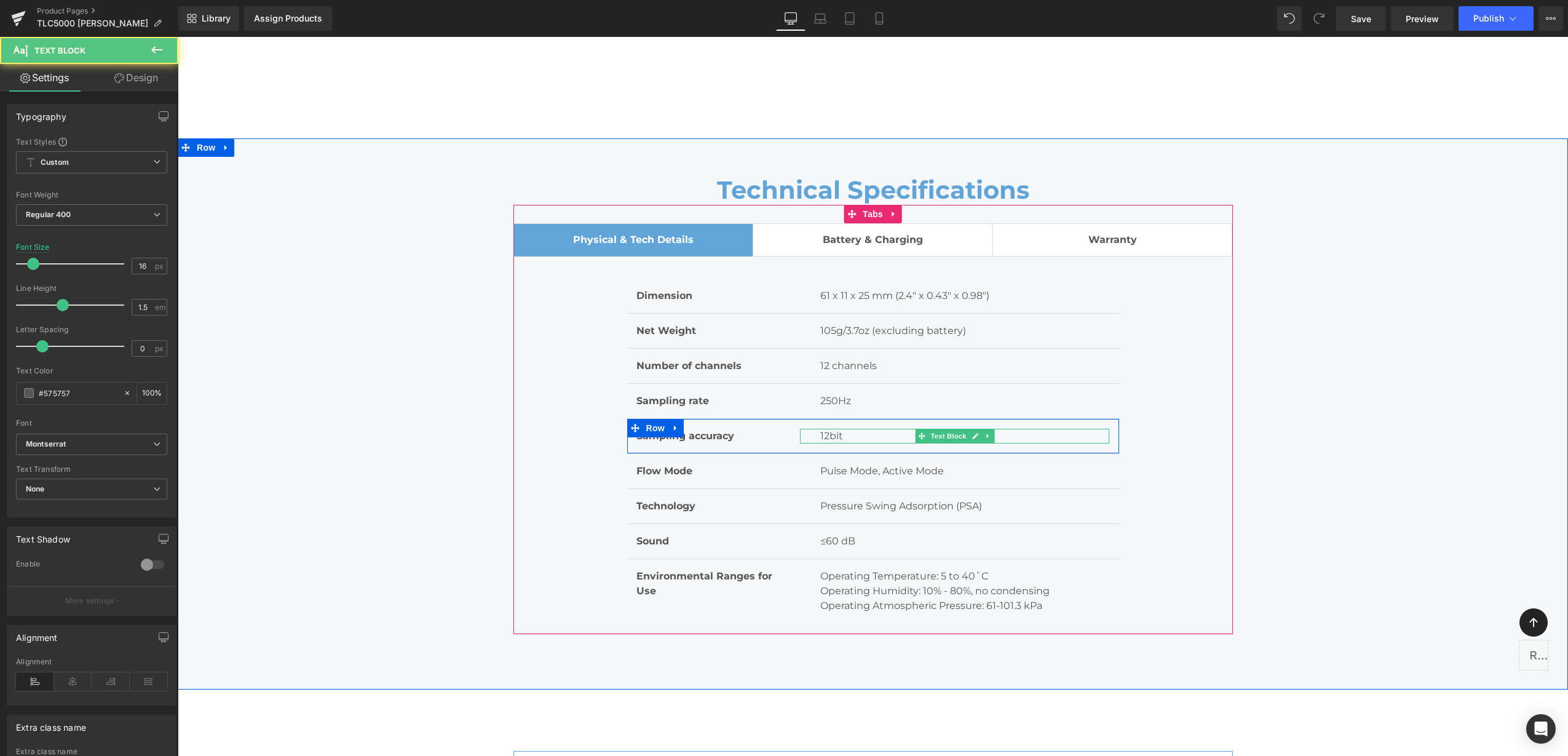
click at [825, 428] on p "12bit" at bounding box center [964, 436] width 289 height 15
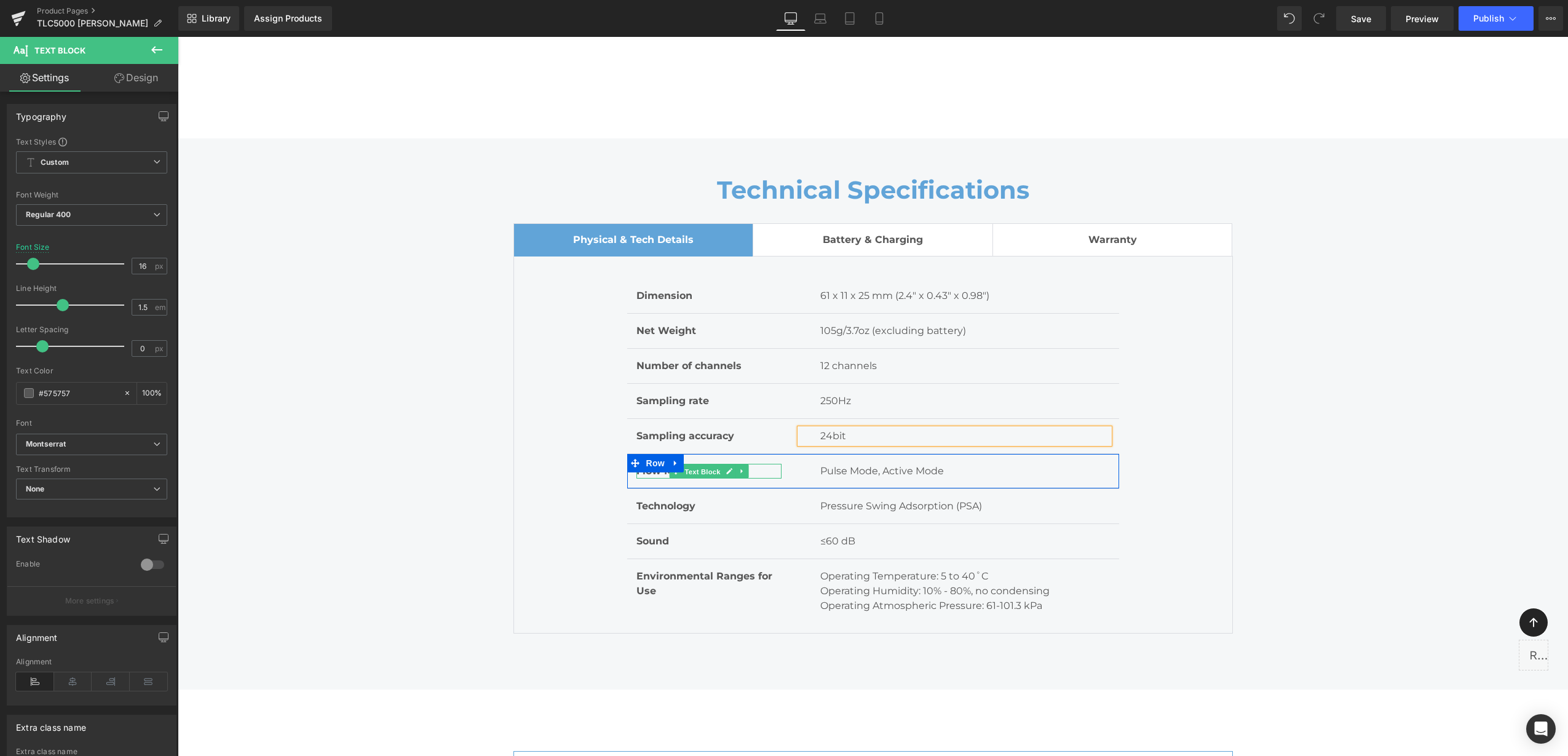
click at [683, 465] on span "Text Block" at bounding box center [702, 472] width 41 height 15
drag, startPoint x: 724, startPoint y: 433, endPoint x: 704, endPoint y: 437, distance: 20.4
click at [726, 469] on icon at bounding box center [728, 471] width 7 height 7
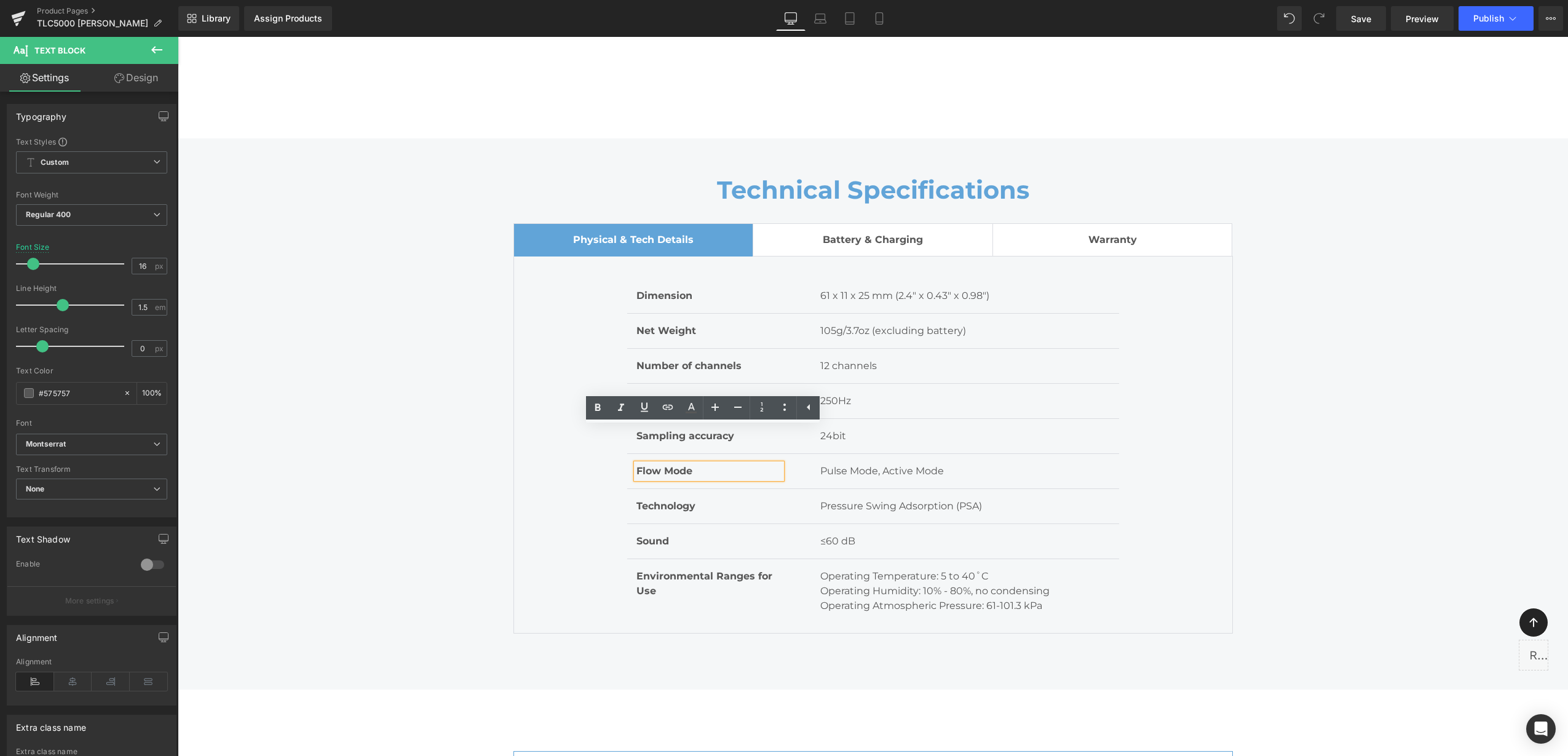
drag, startPoint x: 703, startPoint y: 437, endPoint x: 629, endPoint y: 431, distance: 74.2
click at [636, 464] on div "Flow Mode" at bounding box center [709, 471] width 146 height 15
drag, startPoint x: 632, startPoint y: 434, endPoint x: 687, endPoint y: 438, distance: 55.1
click at [687, 465] on span "Flow Mode" at bounding box center [664, 470] width 56 height 12
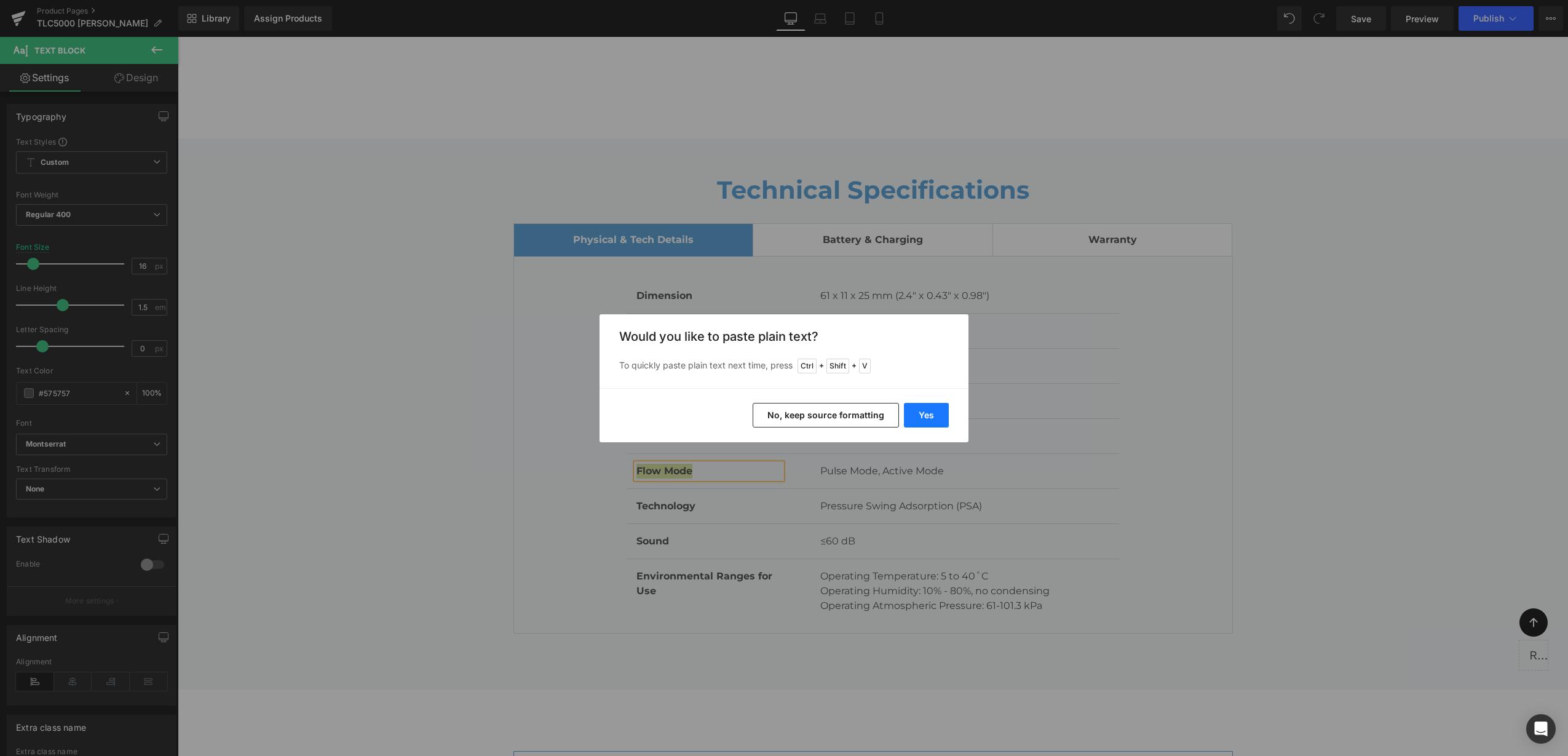
click at [919, 420] on button "Yes" at bounding box center [926, 415] width 45 height 24
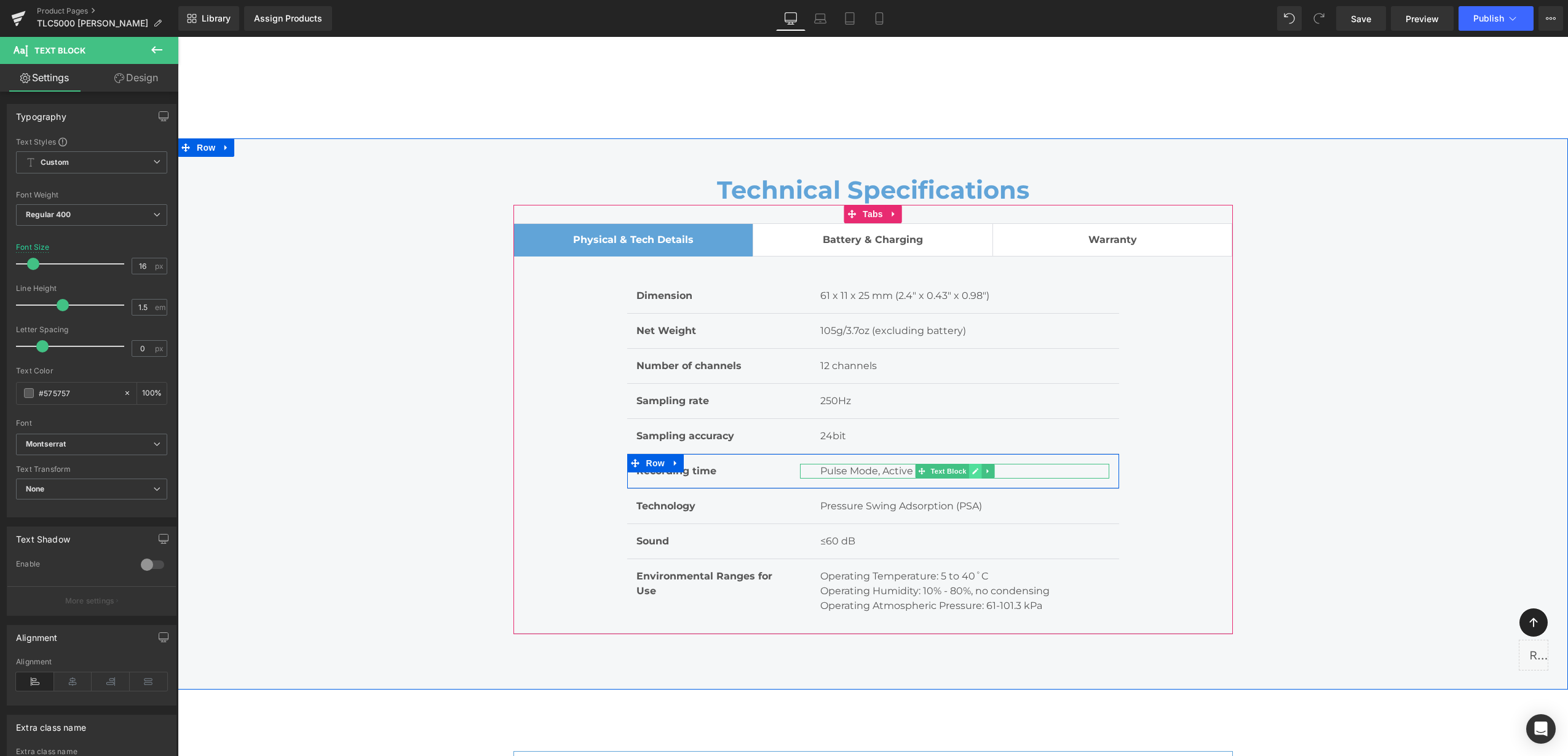
drag, startPoint x: 961, startPoint y: 438, endPoint x: 967, endPoint y: 436, distance: 6.3
click at [962, 464] on span "Text Block" at bounding box center [949, 471] width 41 height 15
click at [972, 469] on icon at bounding box center [975, 471] width 7 height 7
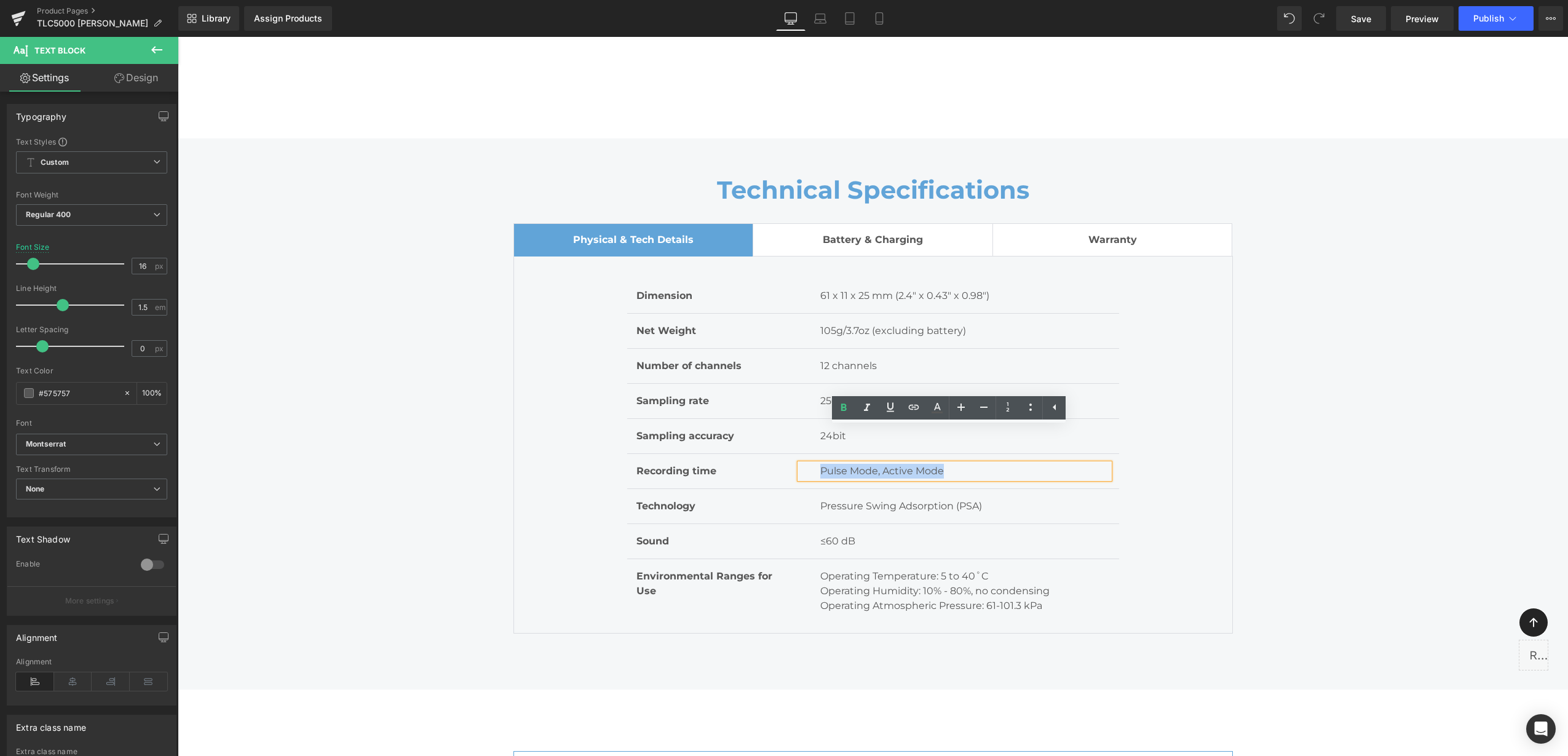
drag, startPoint x: 951, startPoint y: 432, endPoint x: 812, endPoint y: 430, distance: 139.0
click at [812, 464] on div "Pulse Mode, Active Mode" at bounding box center [954, 471] width 310 height 15
drag, startPoint x: 814, startPoint y: 432, endPoint x: 964, endPoint y: 440, distance: 150.2
click at [964, 464] on p "Pulse Mode, Active Mode" at bounding box center [964, 471] width 289 height 15
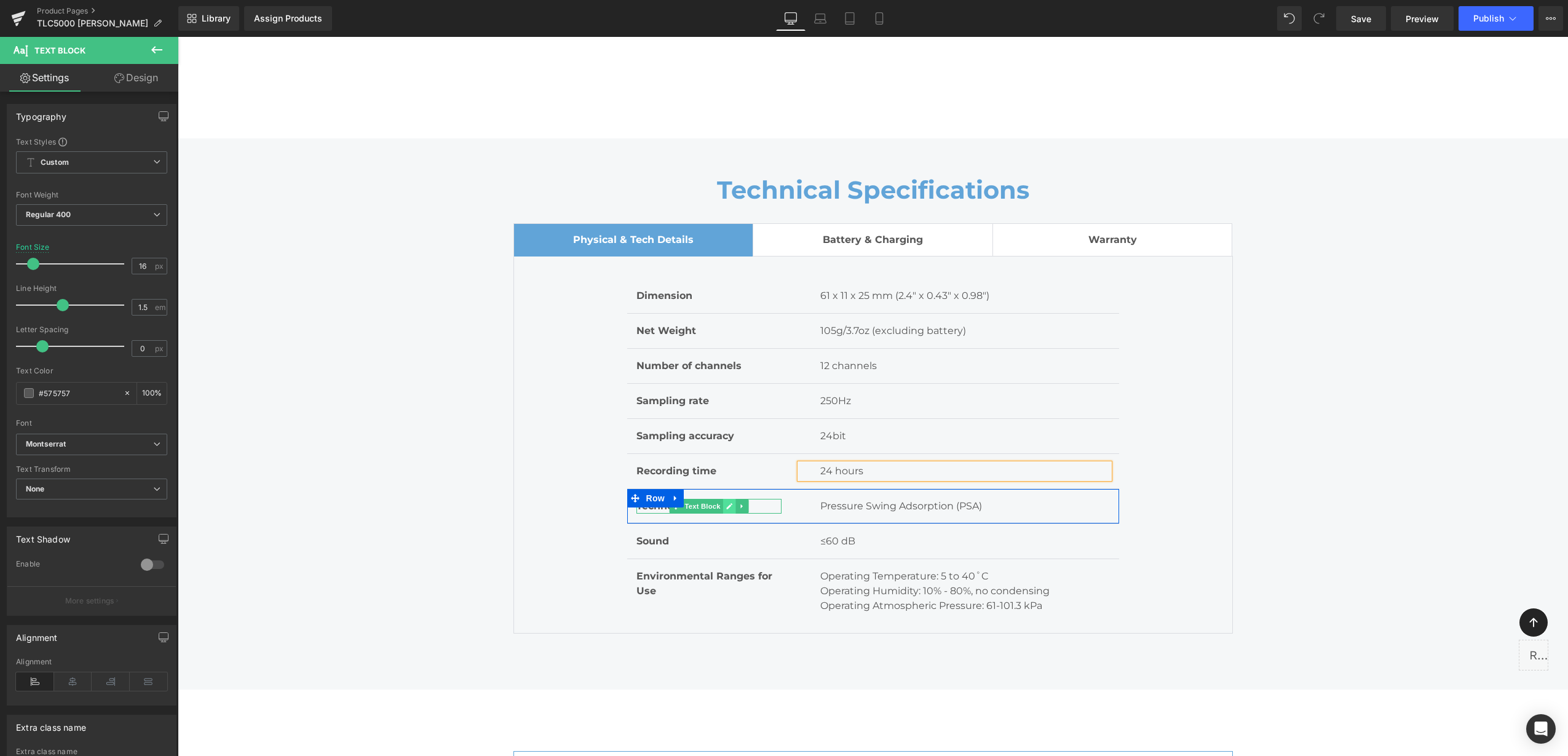
click at [726, 502] on icon at bounding box center [728, 506] width 7 height 7
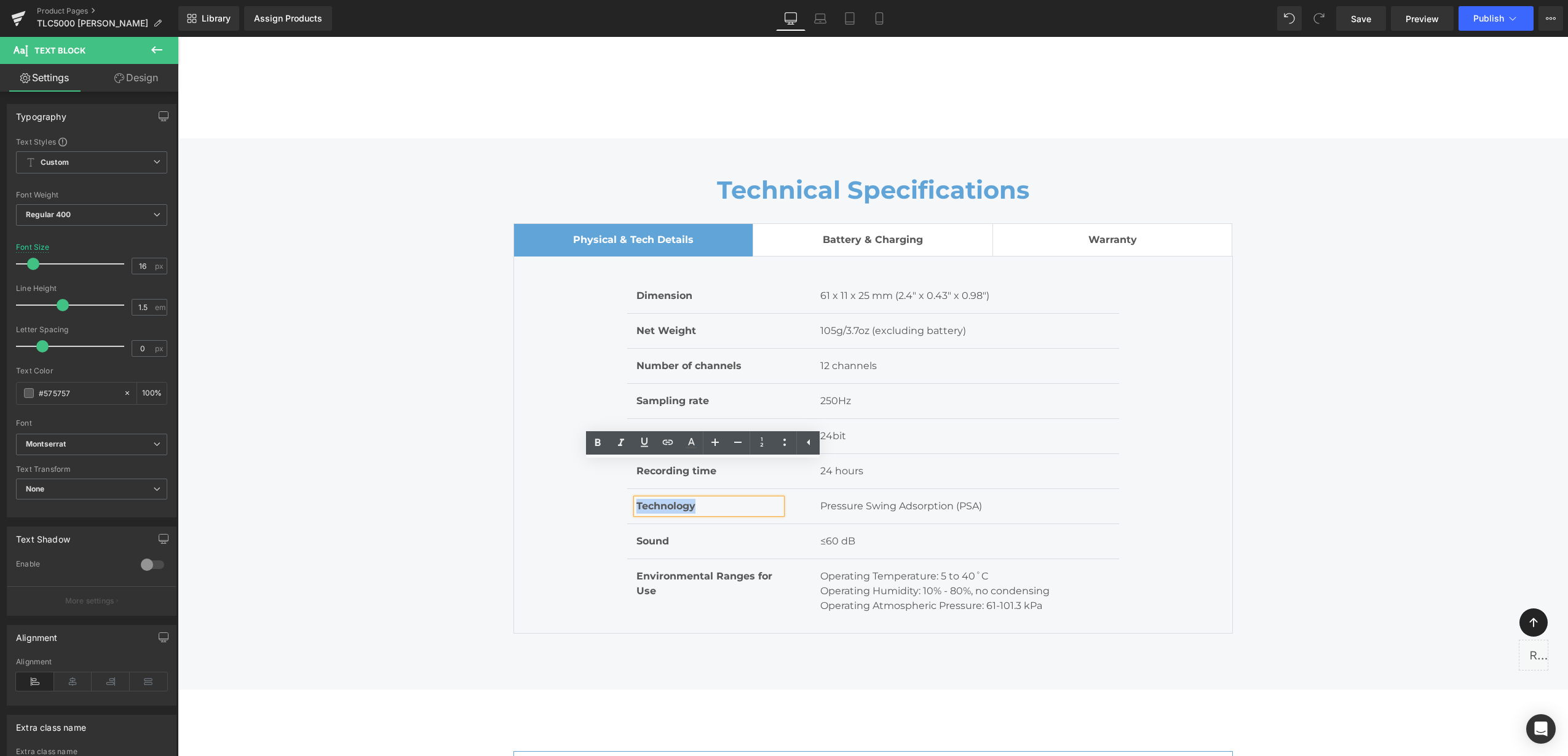
drag, startPoint x: 702, startPoint y: 470, endPoint x: 631, endPoint y: 469, distance: 71.0
click at [636, 499] on p "Technology" at bounding box center [709, 507] width 146 height 15
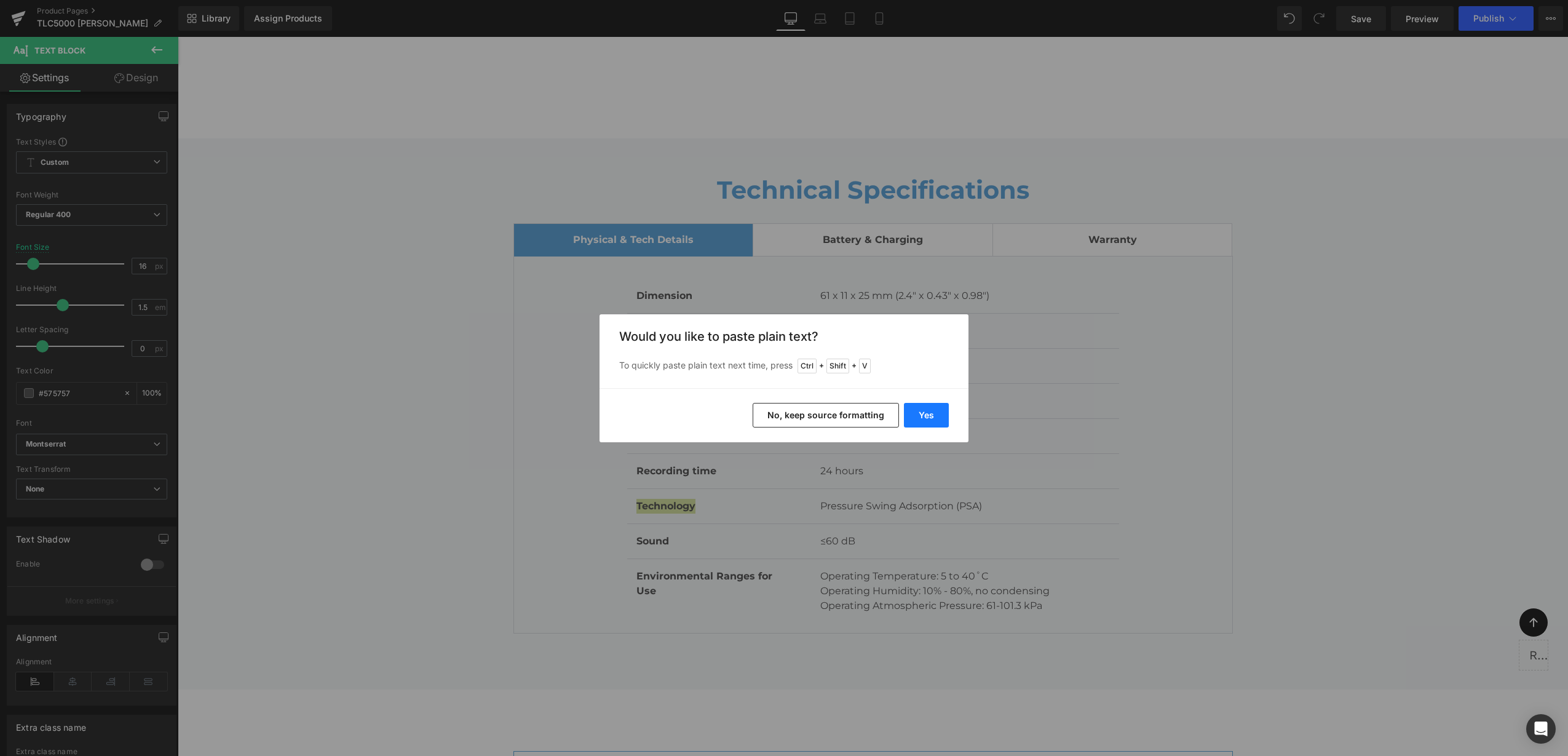
click at [915, 416] on button "Yes" at bounding box center [926, 415] width 45 height 24
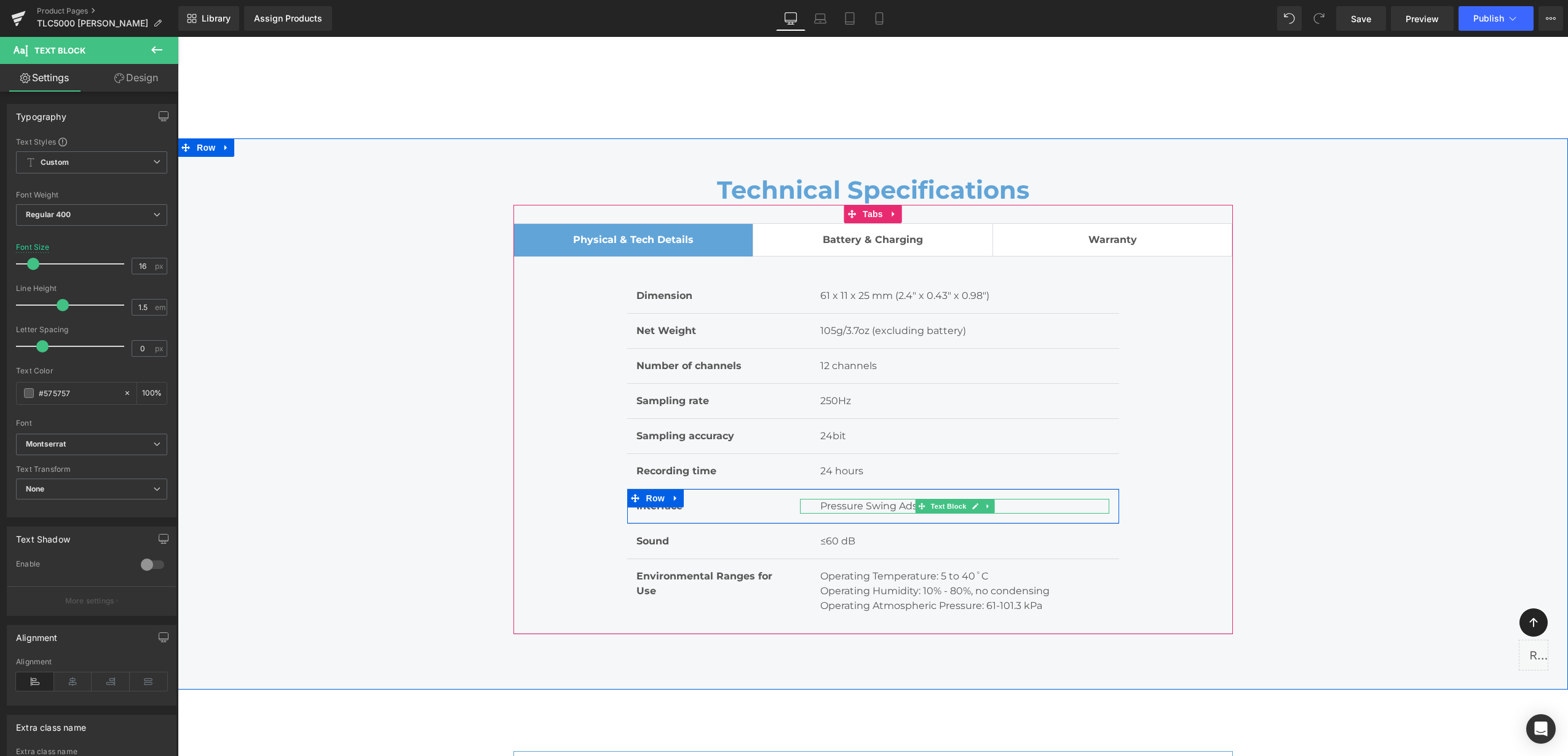
drag, startPoint x: 837, startPoint y: 472, endPoint x: 814, endPoint y: 472, distance: 23.0
click at [836, 499] on p "Pressure Swing Adsorption (PSA)" at bounding box center [964, 507] width 289 height 15
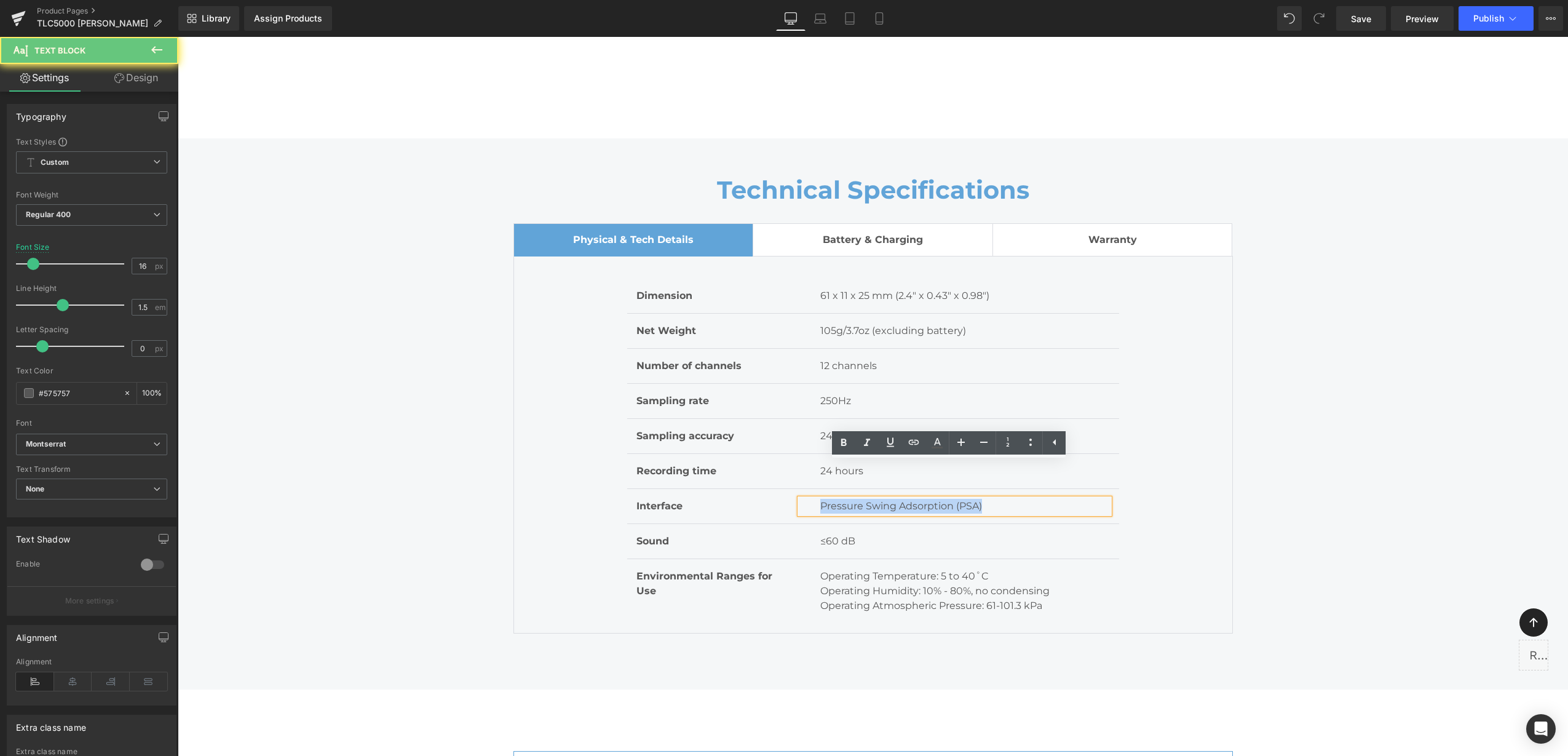
drag, startPoint x: 814, startPoint y: 472, endPoint x: 982, endPoint y: 467, distance: 168.1
click at [984, 499] on p "Pressure Swing Adsorption (PSA)" at bounding box center [964, 507] width 289 height 15
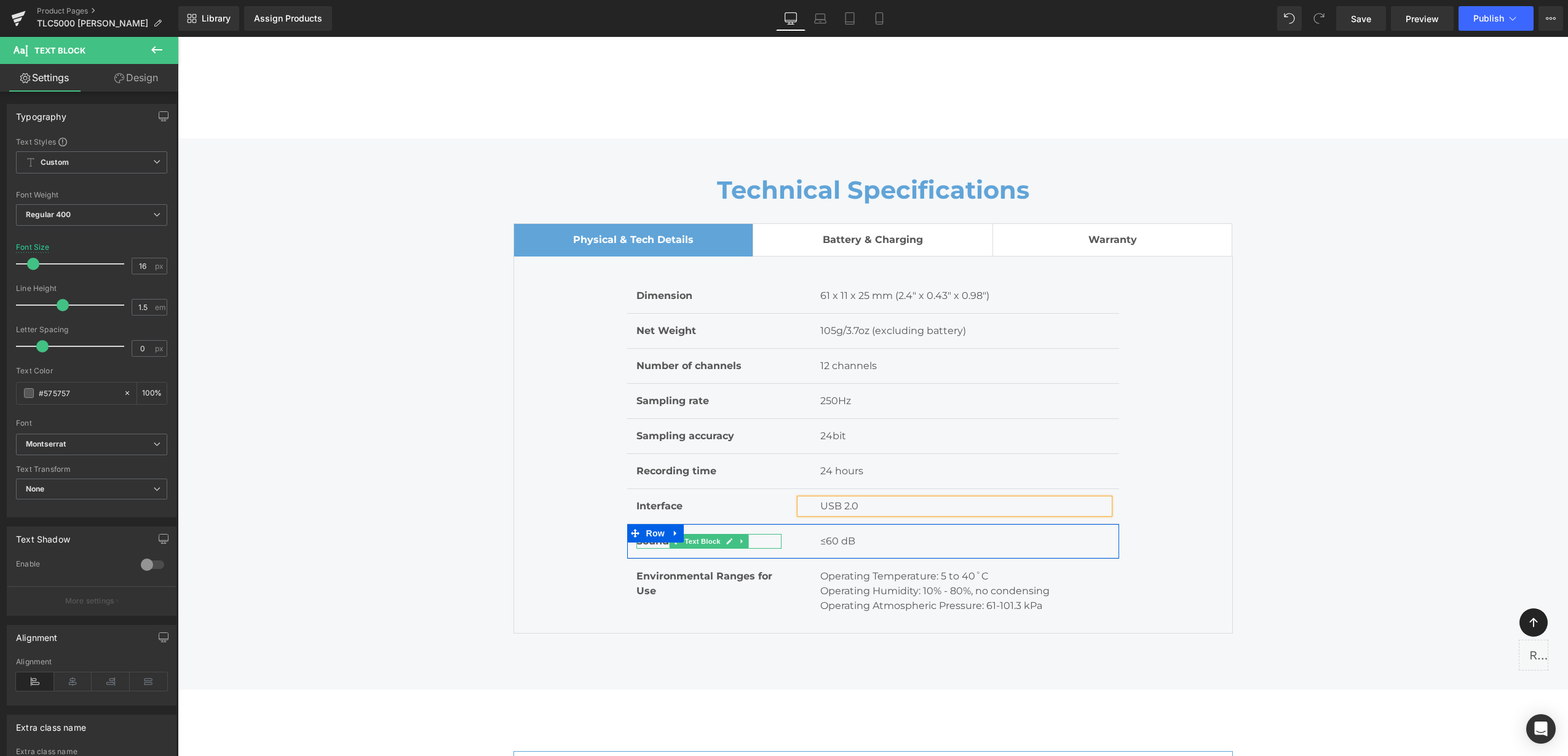
drag, startPoint x: 725, startPoint y: 508, endPoint x: 672, endPoint y: 509, distance: 53.0
click at [726, 538] on icon at bounding box center [728, 541] width 7 height 7
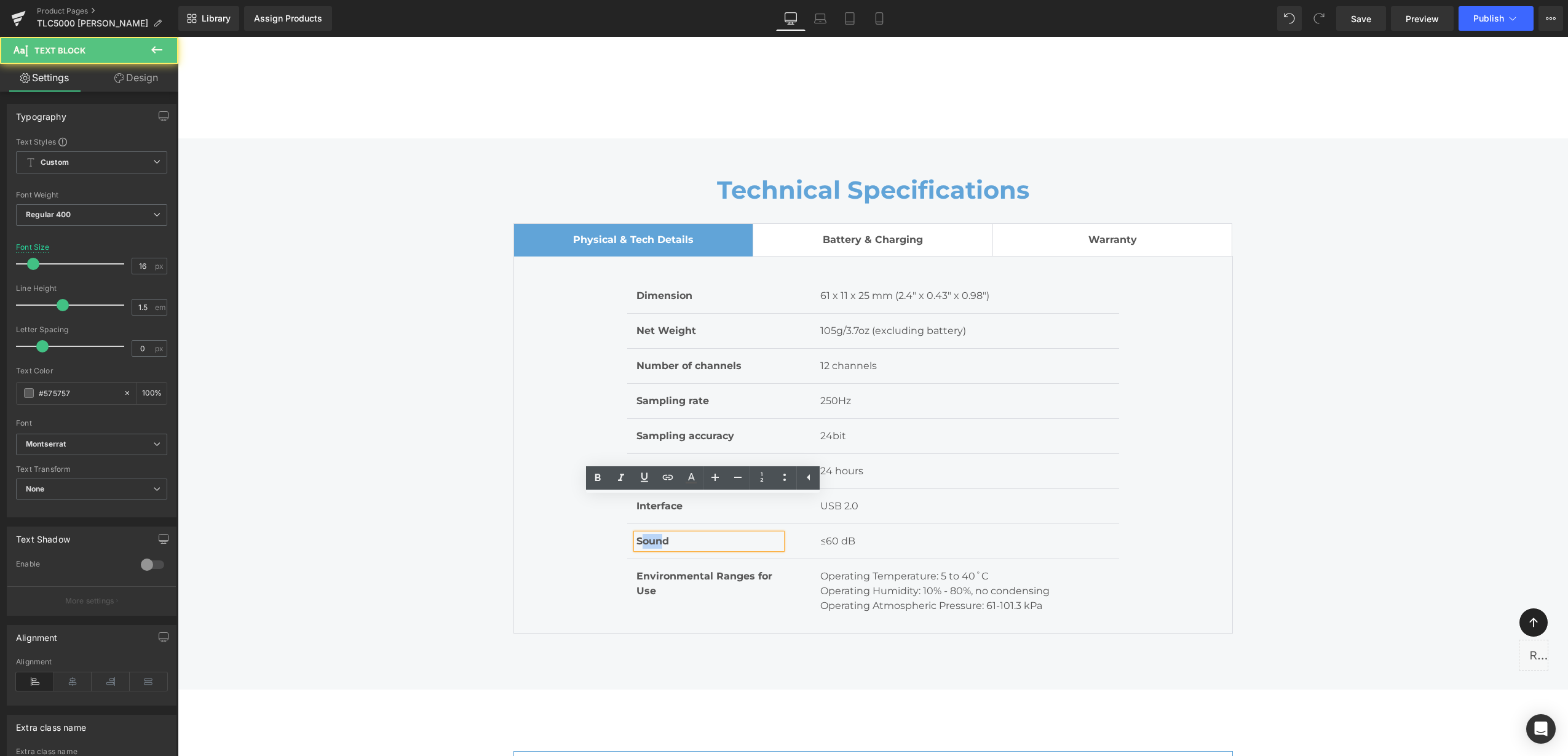
click at [638, 535] on b "Sound" at bounding box center [652, 540] width 33 height 12
drag, startPoint x: 631, startPoint y: 506, endPoint x: 679, endPoint y: 508, distance: 48.0
click at [679, 534] on p "Sound" at bounding box center [709, 541] width 146 height 15
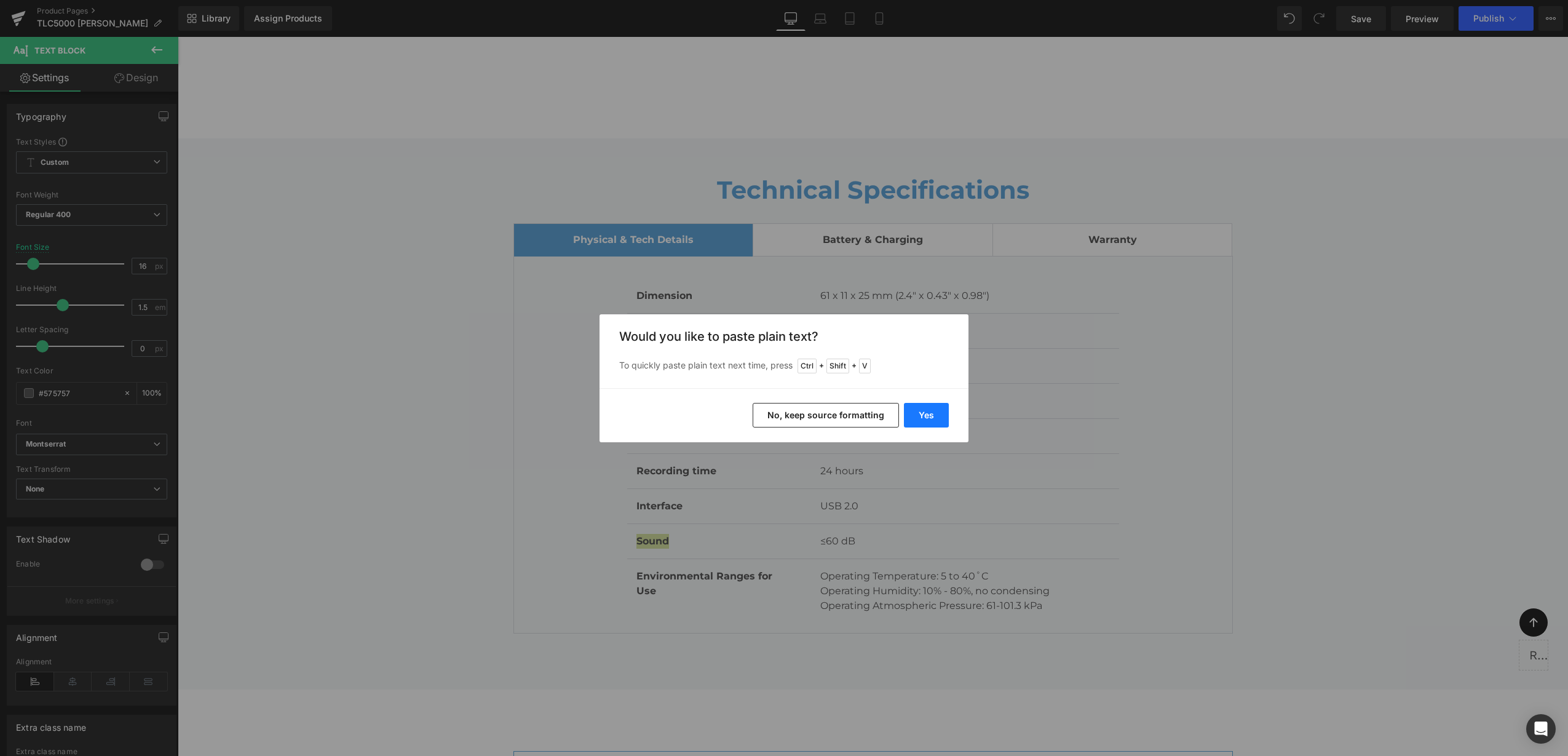
click at [921, 407] on button "Yes" at bounding box center [926, 415] width 45 height 24
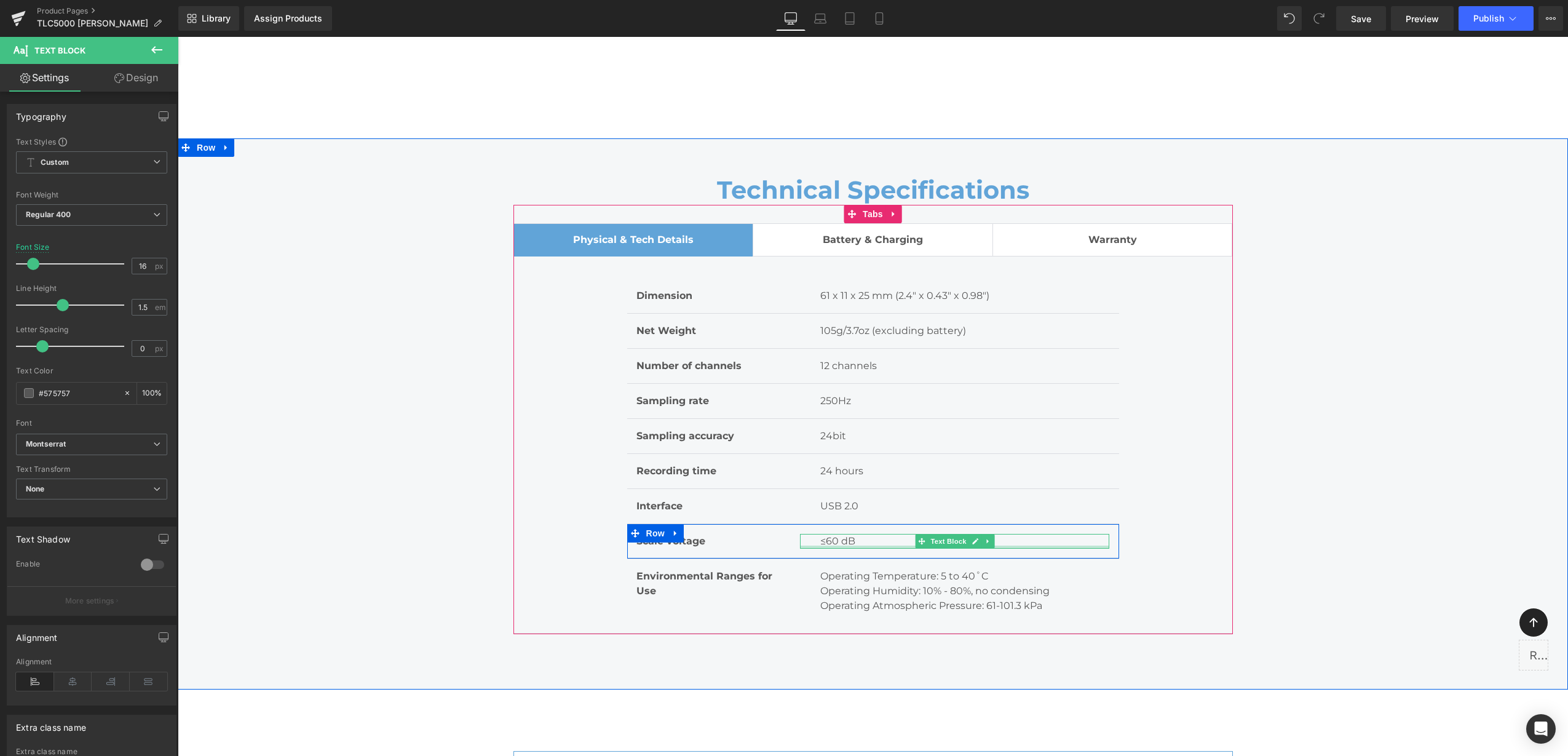
click at [857, 534] on p "≤60 dB" at bounding box center [964, 541] width 289 height 15
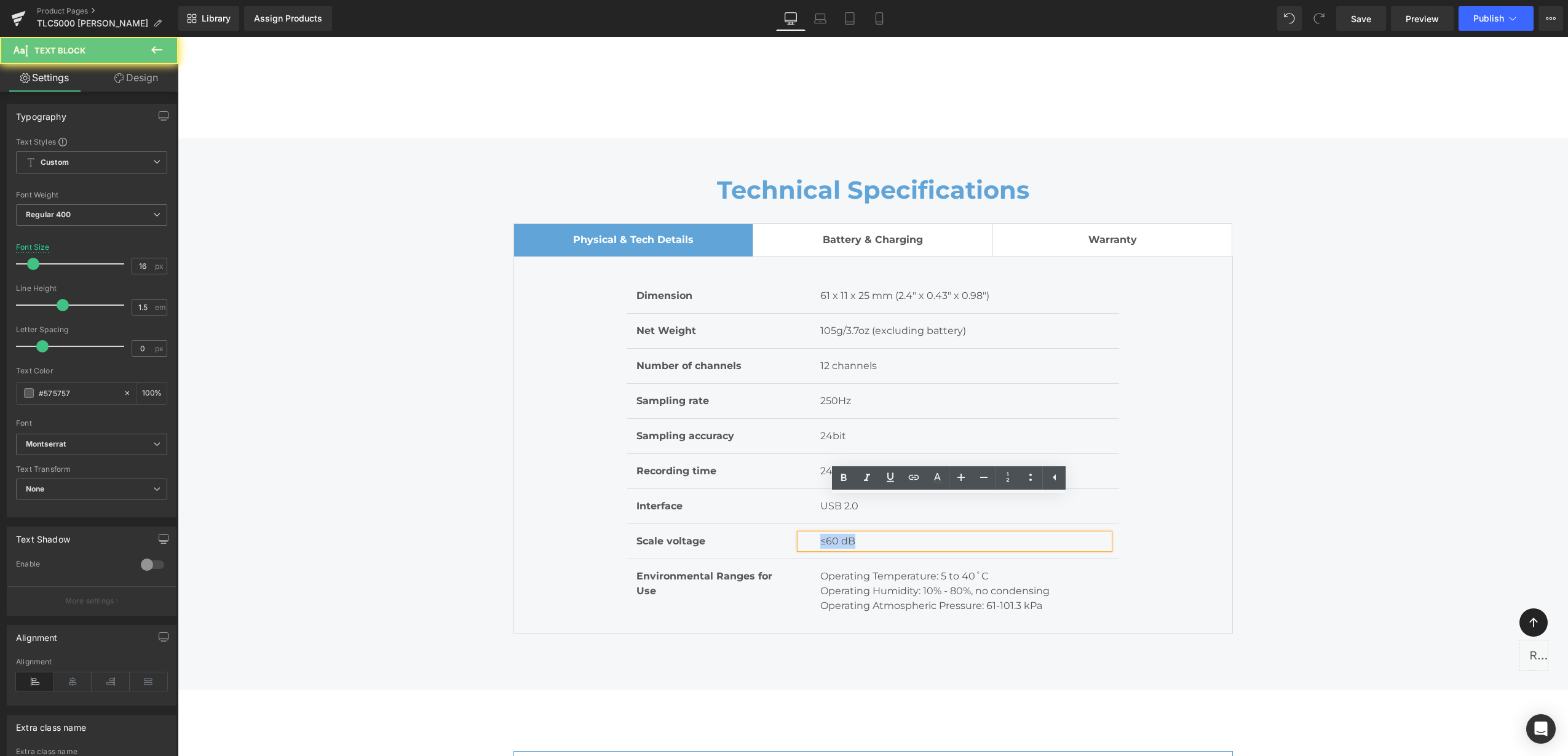
drag, startPoint x: 856, startPoint y: 505, endPoint x: 808, endPoint y: 506, distance: 48.0
click at [808, 534] on div "≤60 dB" at bounding box center [954, 541] width 310 height 15
paste div "To enrich screen reader interactions, please activate Accessibility in Grammarl…"
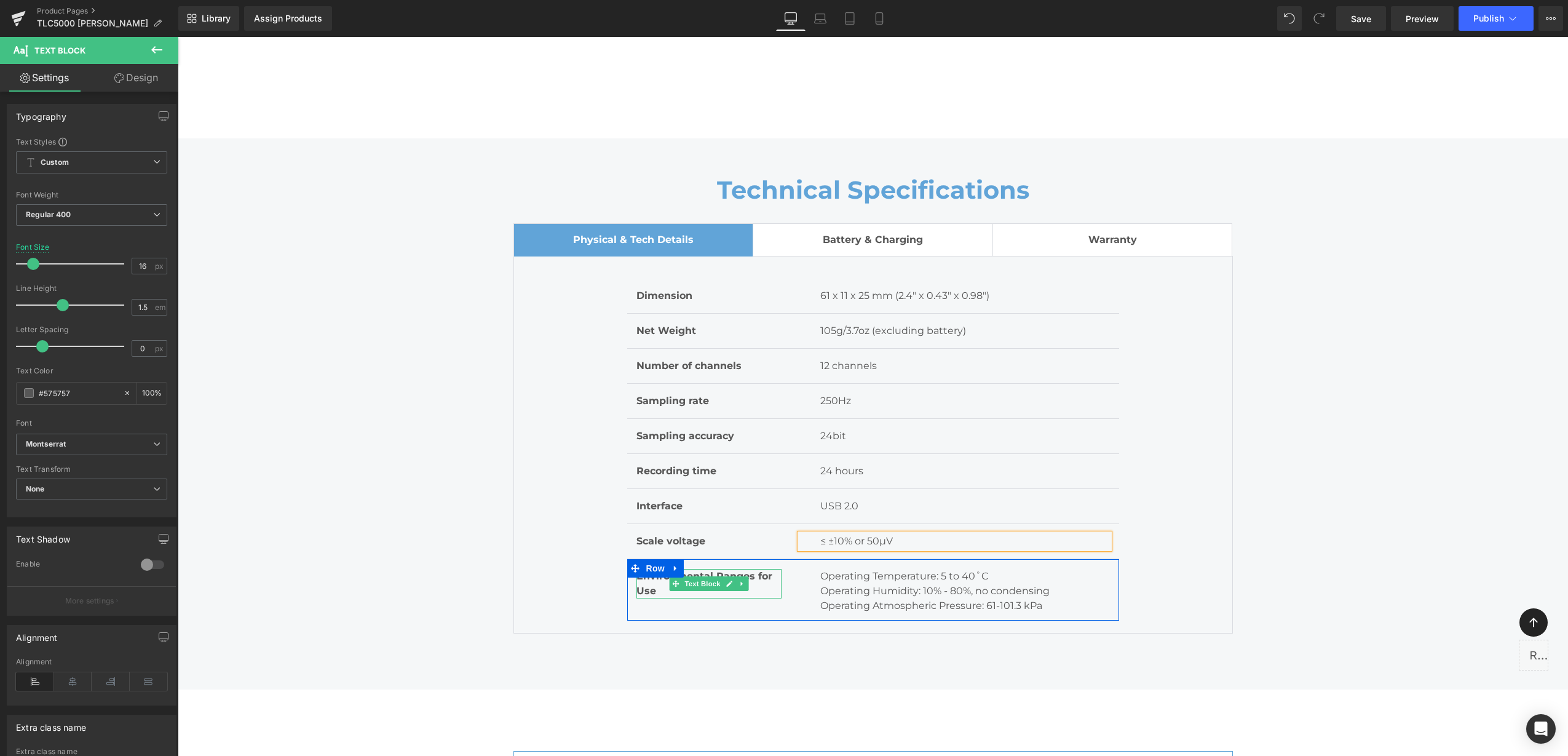
click at [723, 577] on link at bounding box center [729, 584] width 13 height 15
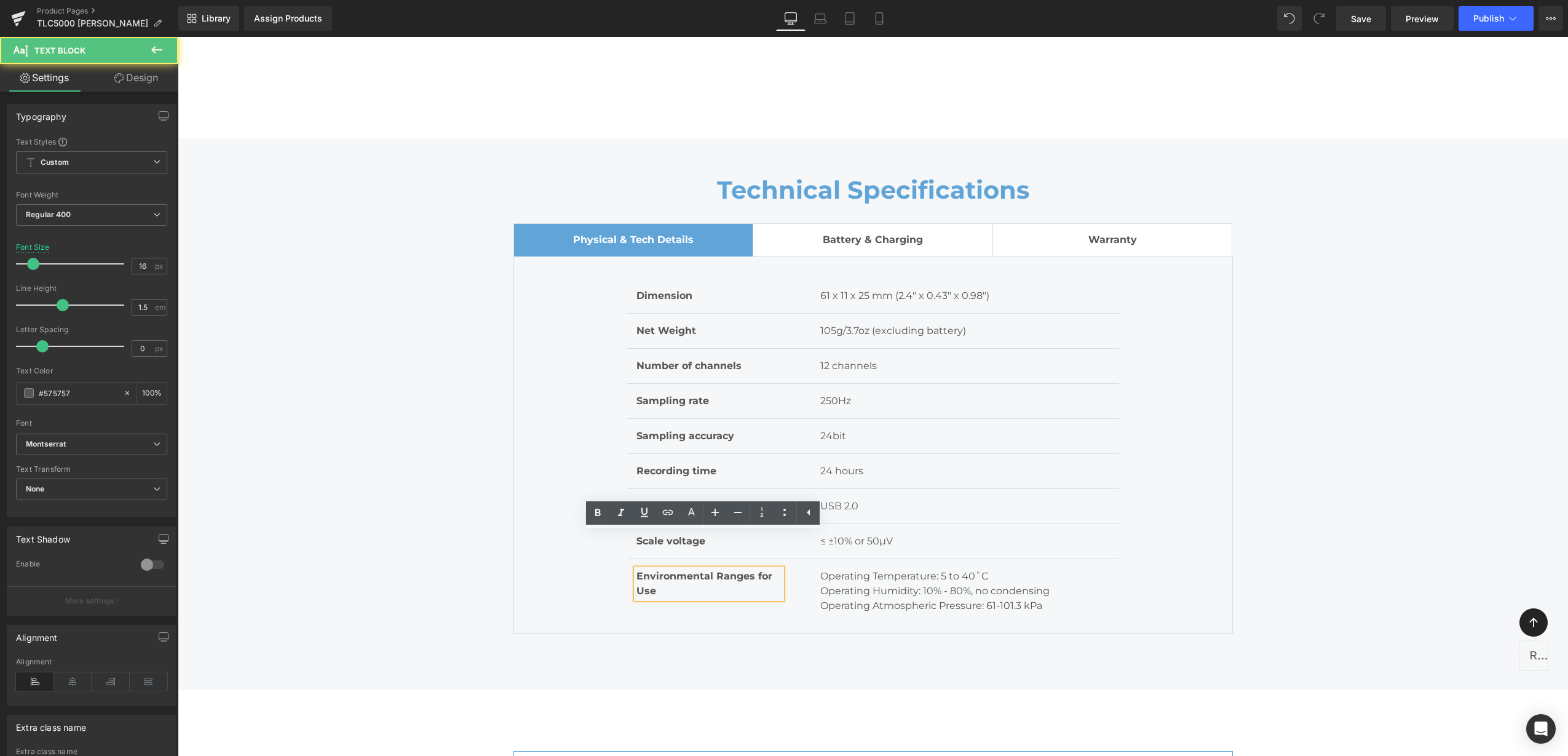
drag, startPoint x: 653, startPoint y: 556, endPoint x: 630, endPoint y: 540, distance: 28.0
click at [636, 569] on div "Environmental Ranges for Use" at bounding box center [709, 584] width 146 height 30
drag, startPoint x: 641, startPoint y: 544, endPoint x: 663, endPoint y: 553, distance: 23.8
click at [663, 569] on div "Environmental Ranges for Use" at bounding box center [709, 584] width 146 height 30
drag, startPoint x: 631, startPoint y: 537, endPoint x: 650, endPoint y: 553, distance: 24.8
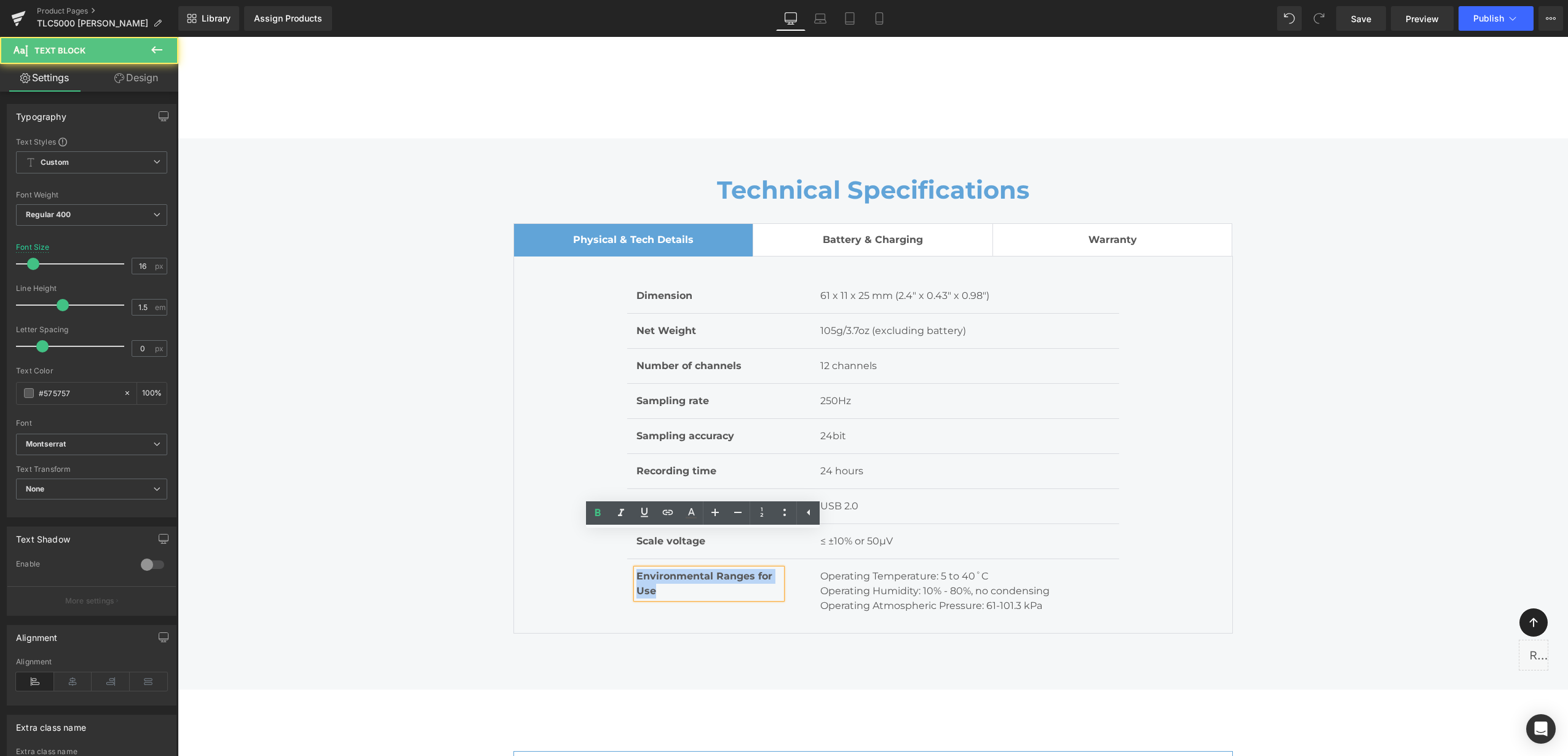
click at [650, 569] on p "Environmental Ranges for Use" at bounding box center [709, 584] width 146 height 30
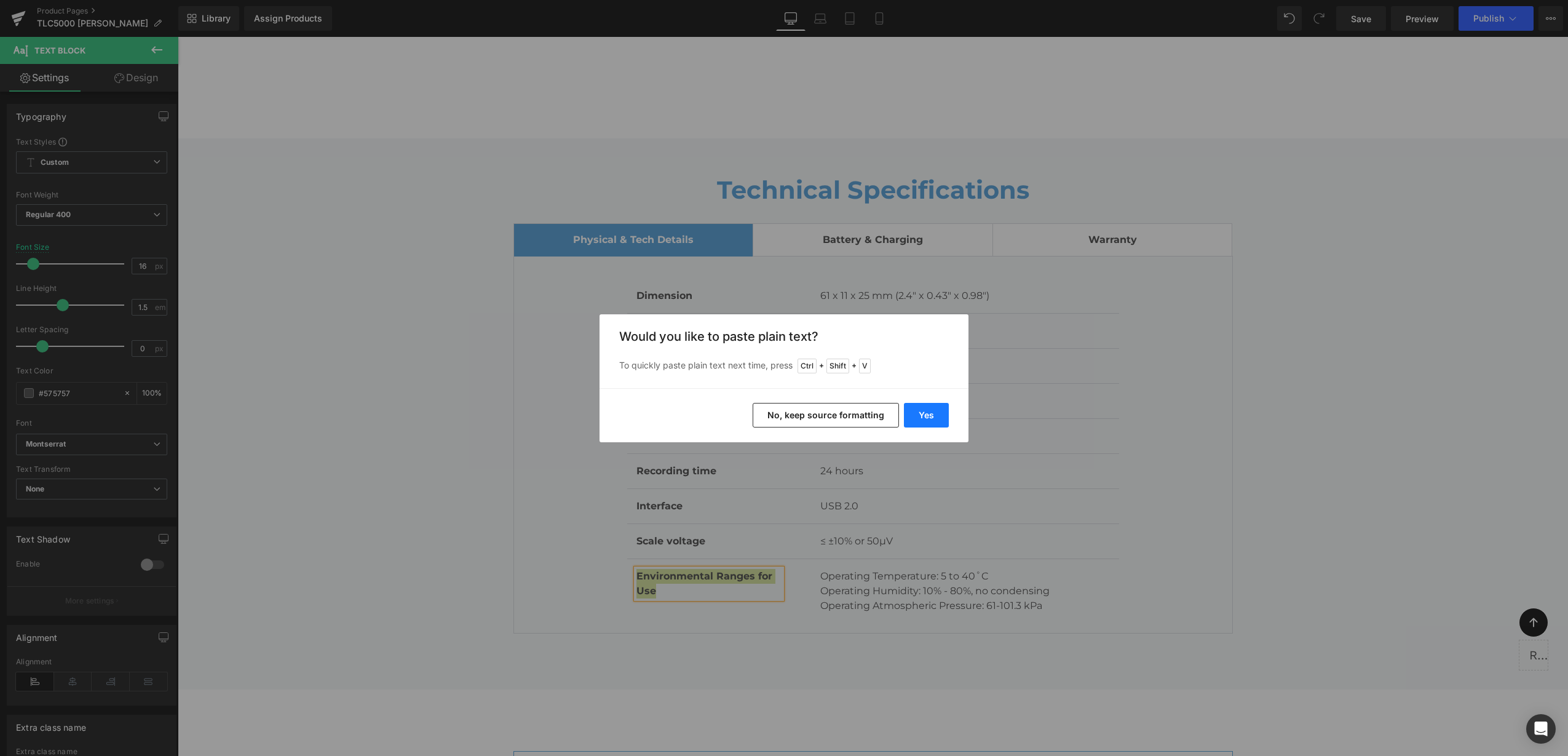
drag, startPoint x: 923, startPoint y: 419, endPoint x: 744, endPoint y: 385, distance: 182.2
click at [923, 421] on button "Yes" at bounding box center [926, 415] width 45 height 24
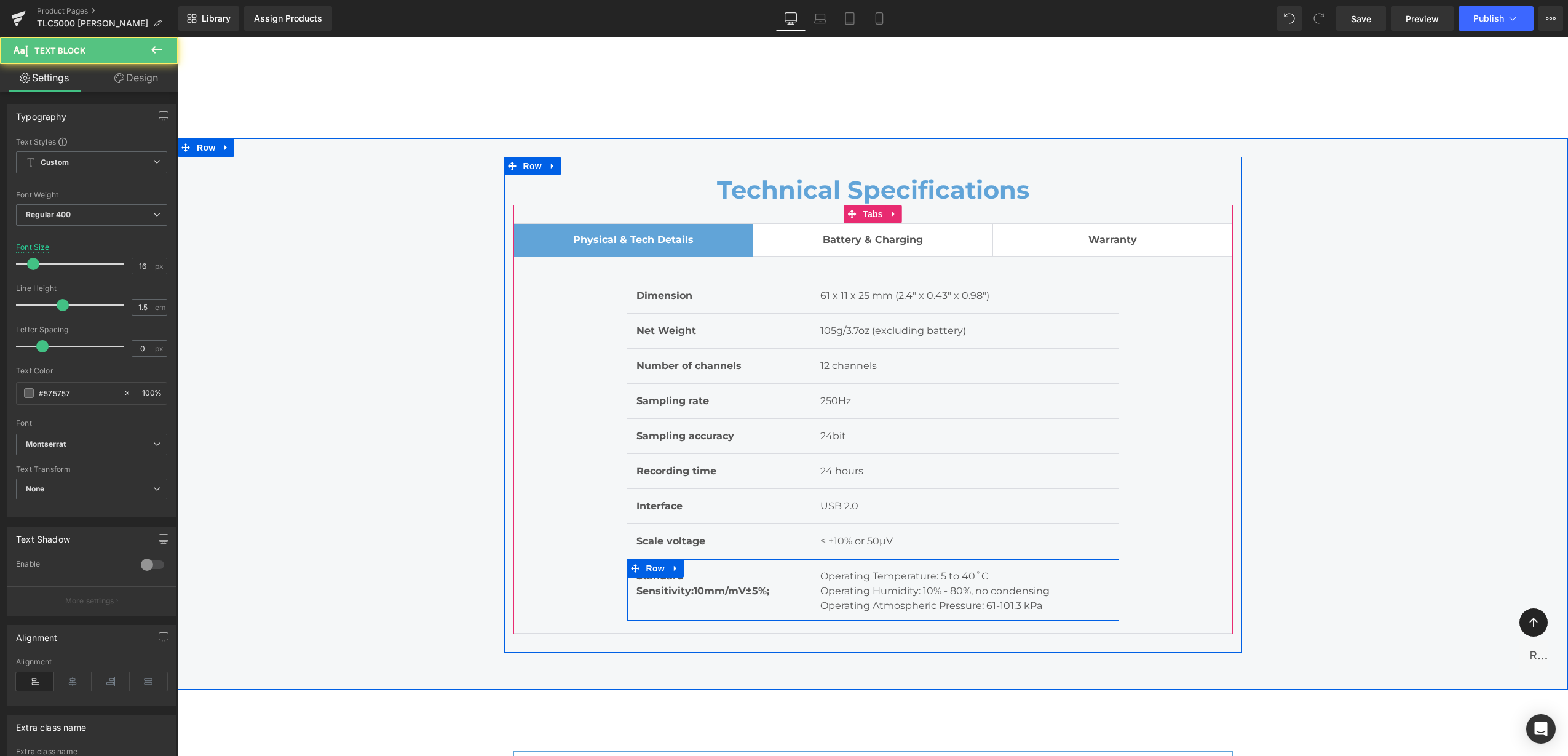
click at [693, 570] on span "Standard Sensitivity:10mm/mV±5%;" at bounding box center [702, 583] width 132 height 26
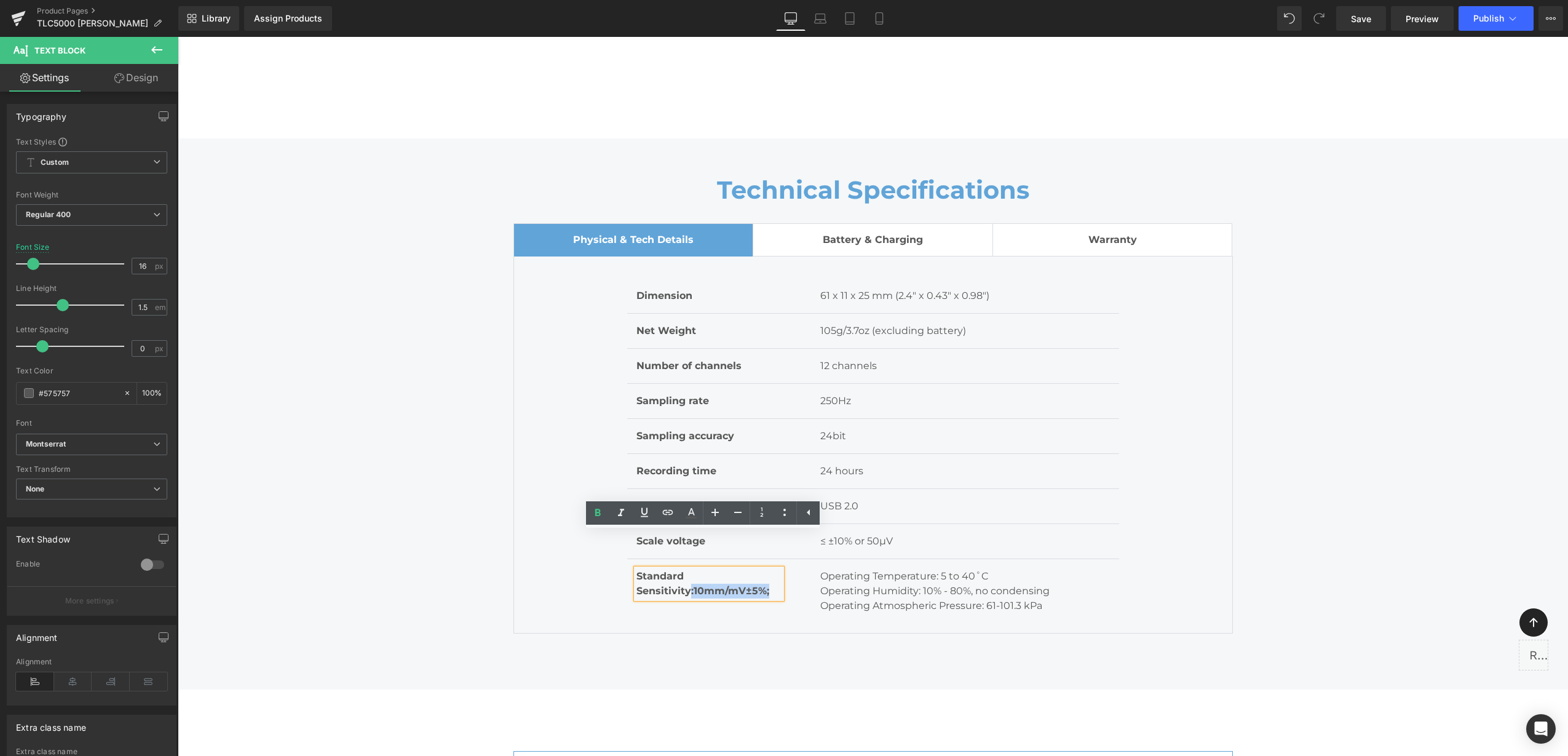
drag, startPoint x: 683, startPoint y: 555, endPoint x: 768, endPoint y: 558, distance: 85.1
click at [768, 569] on p "Standard Sensitivity:10mm/mV±5%;" at bounding box center [709, 584] width 146 height 30
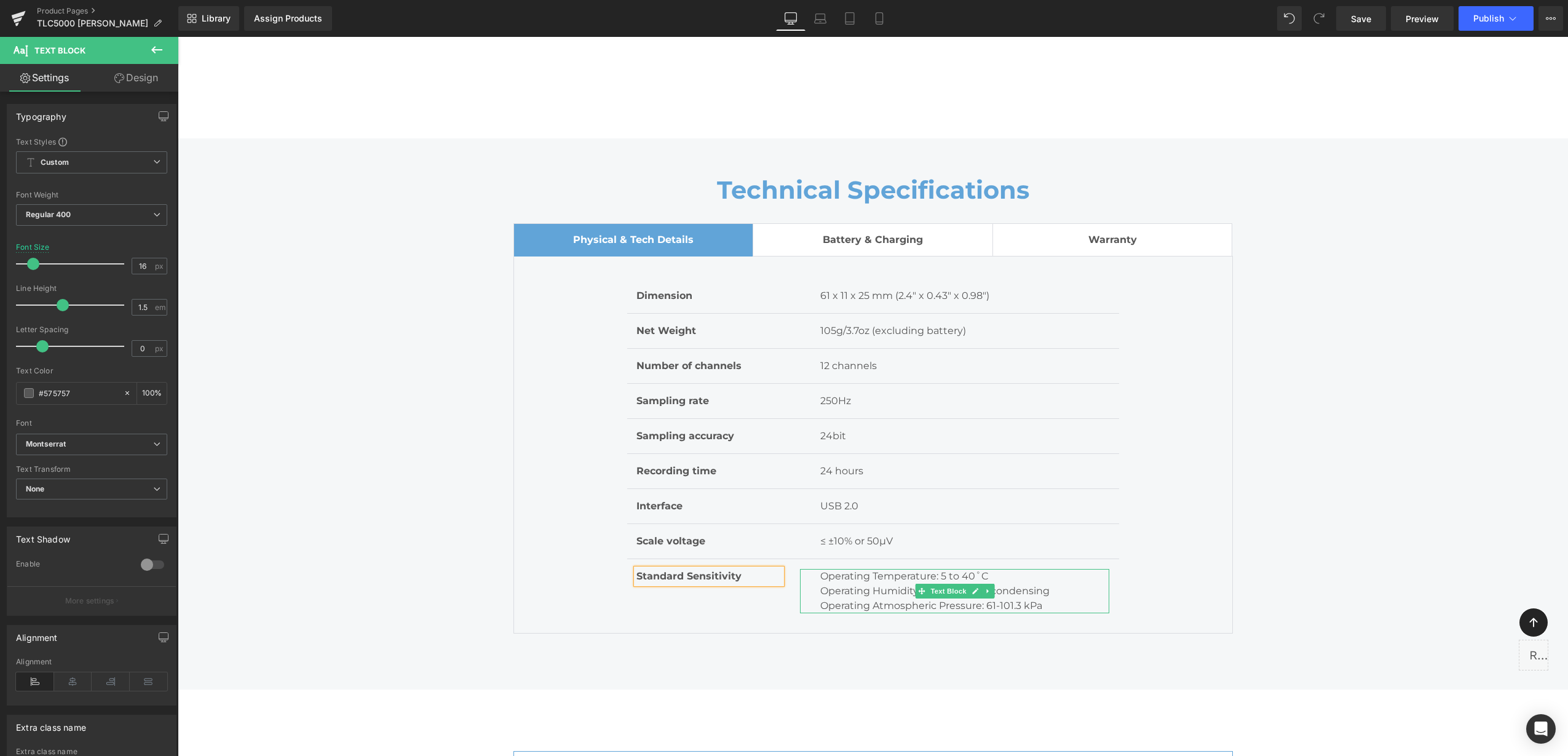
click at [886, 583] on p "Operating Humidity: 10% - 80%, no condensing" at bounding box center [964, 591] width 289 height 15
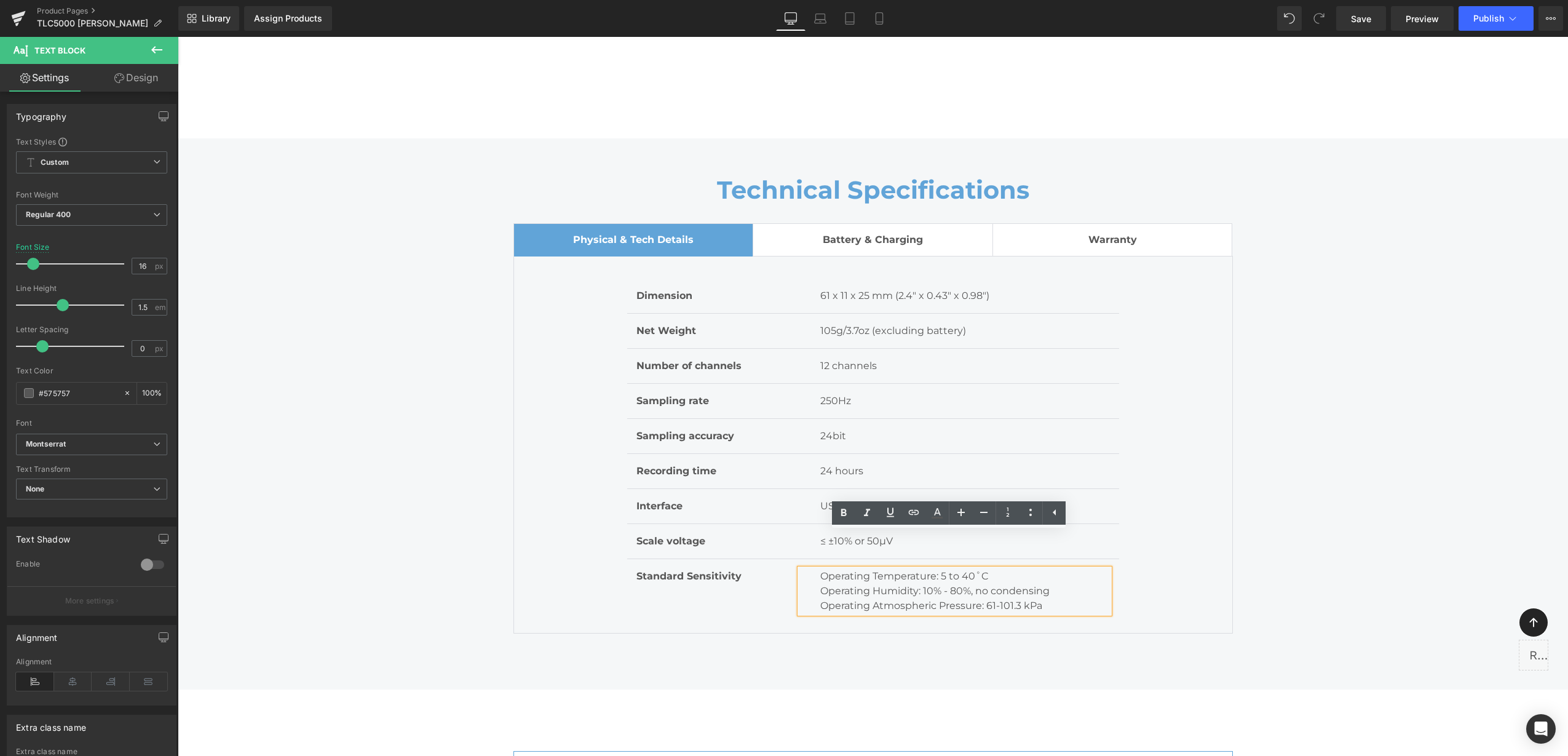
click at [1002, 583] on p "Operating Humidity: 10% - 80%, no condensing" at bounding box center [964, 591] width 289 height 15
drag, startPoint x: 1042, startPoint y: 569, endPoint x: 806, endPoint y: 546, distance: 237.1
click at [806, 569] on div "Operating Temperature: 5 to 40˚C Operating Humidity: 10% - 80%, no condensing O…" at bounding box center [954, 591] width 310 height 44
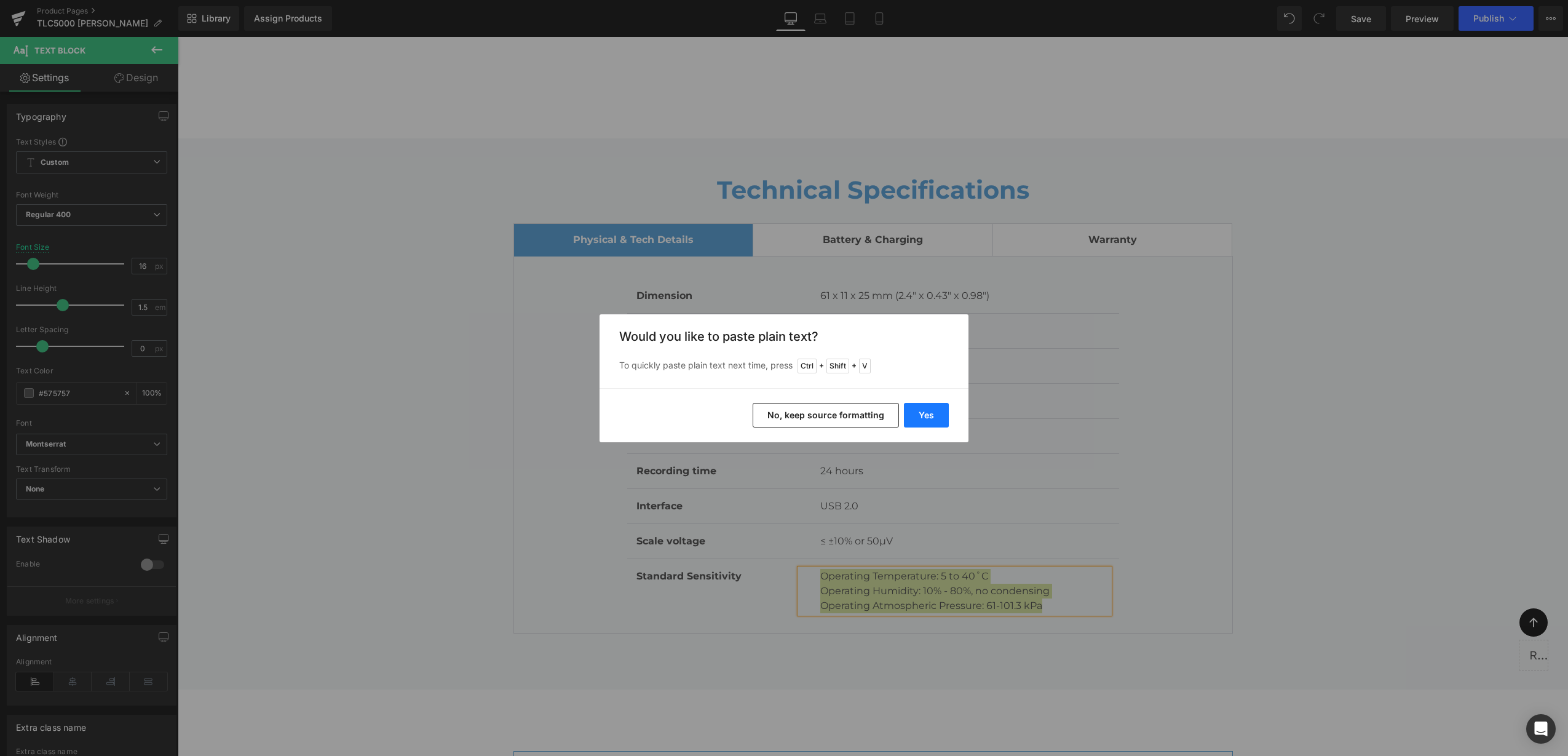
click at [927, 414] on button "Yes" at bounding box center [926, 415] width 45 height 24
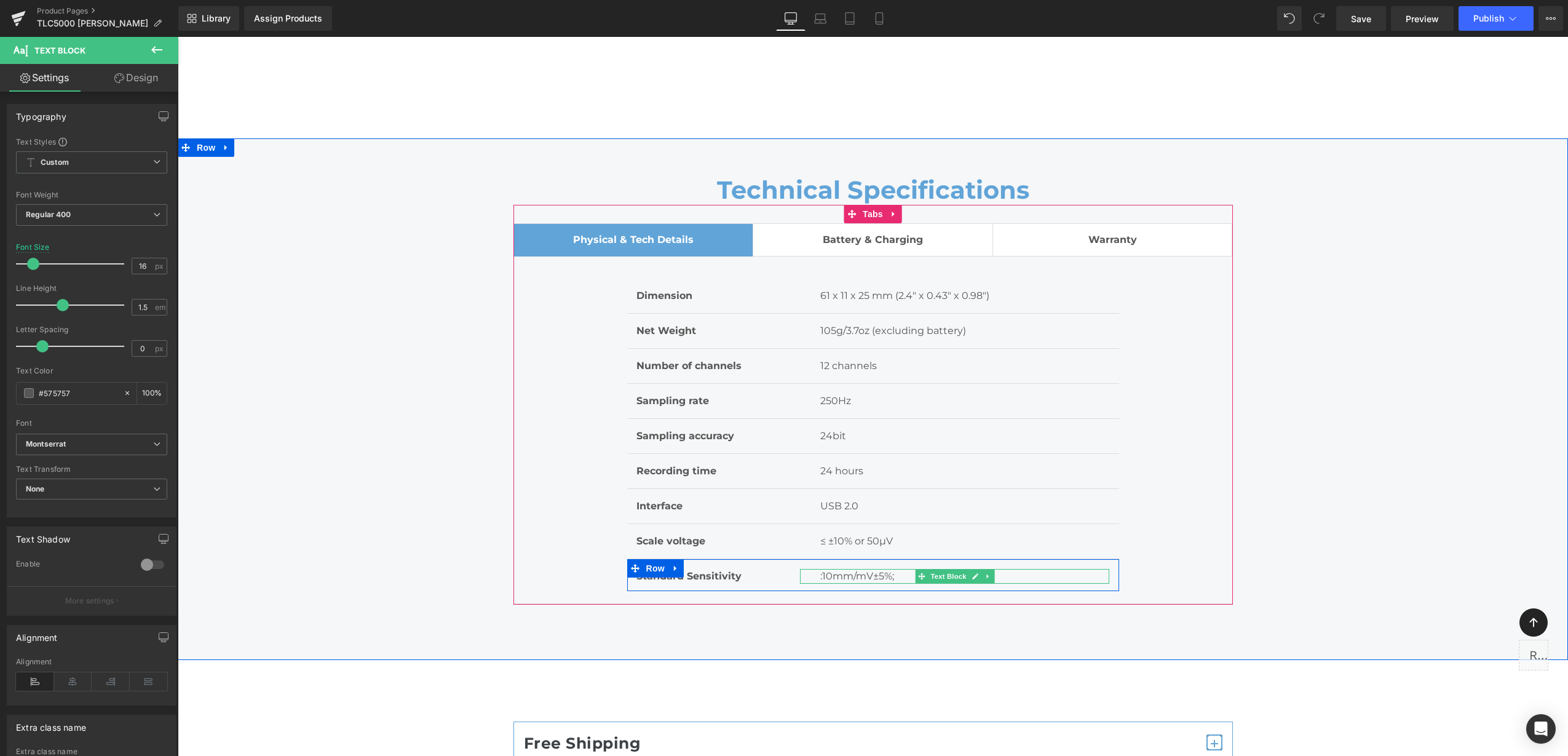
click at [820, 569] on p ":10mm/mV±5%;" at bounding box center [964, 577] width 289 height 15
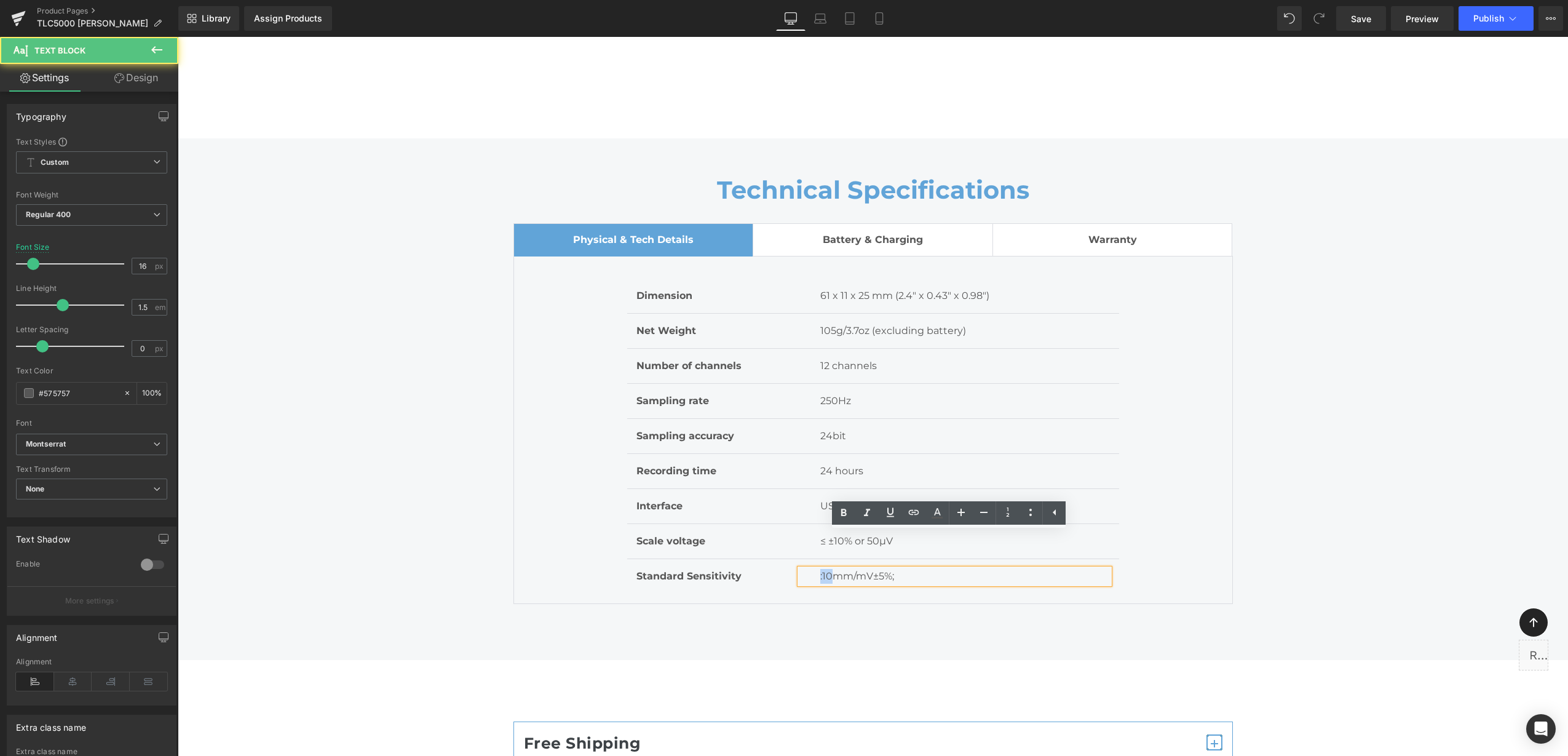
drag, startPoint x: 824, startPoint y: 539, endPoint x: 814, endPoint y: 539, distance: 10.0
click at [820, 569] on p ":10mm/mV±5%;" at bounding box center [964, 577] width 289 height 15
drag, startPoint x: 851, startPoint y: 542, endPoint x: 909, endPoint y: 542, distance: 58.0
click at [909, 569] on p "25mm/mV±5%;" at bounding box center [964, 577] width 289 height 15
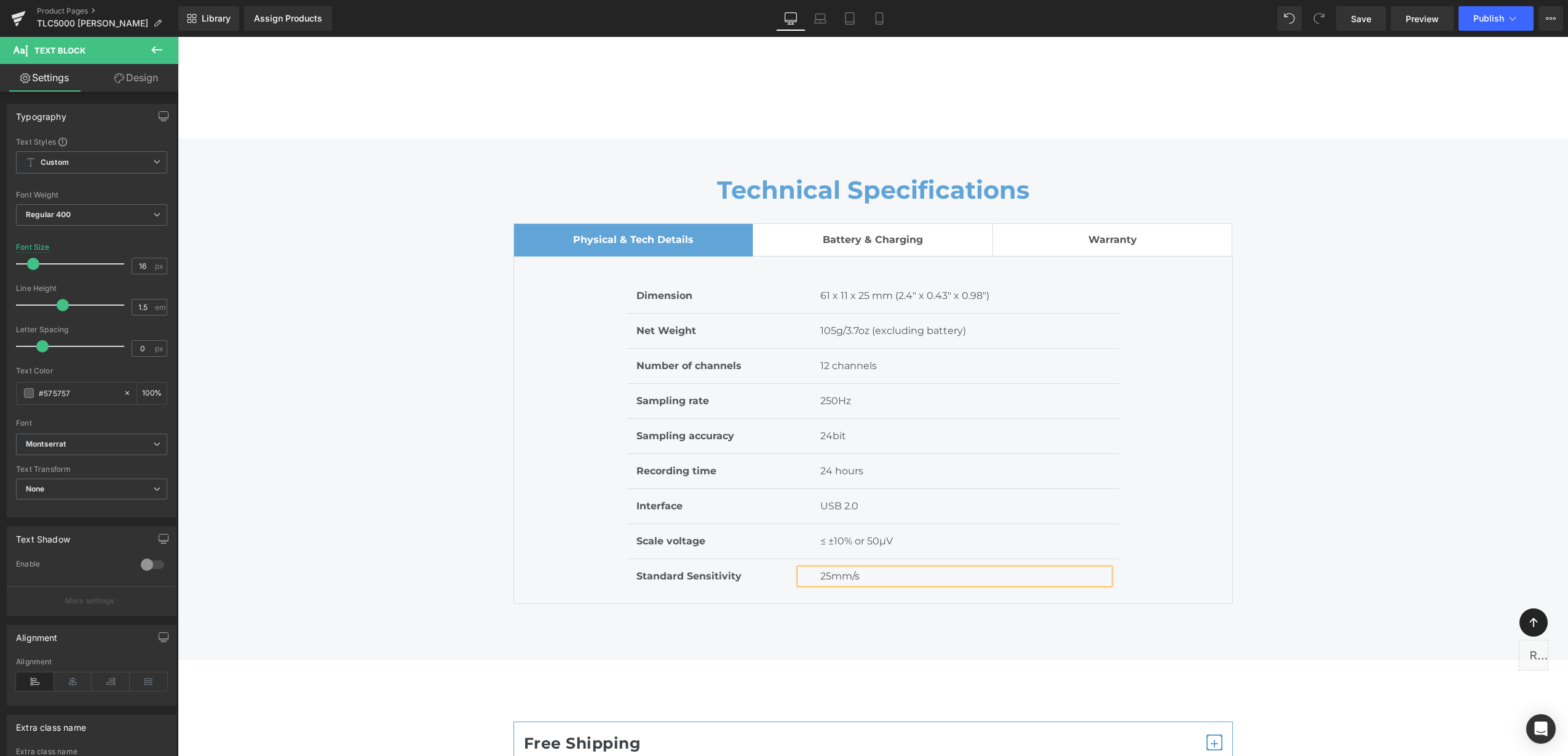
click at [1331, 341] on div "Technical Specifications Heading Physical & Tech Details Heading Separator Row …" at bounding box center [872, 390] width 1390 height 467
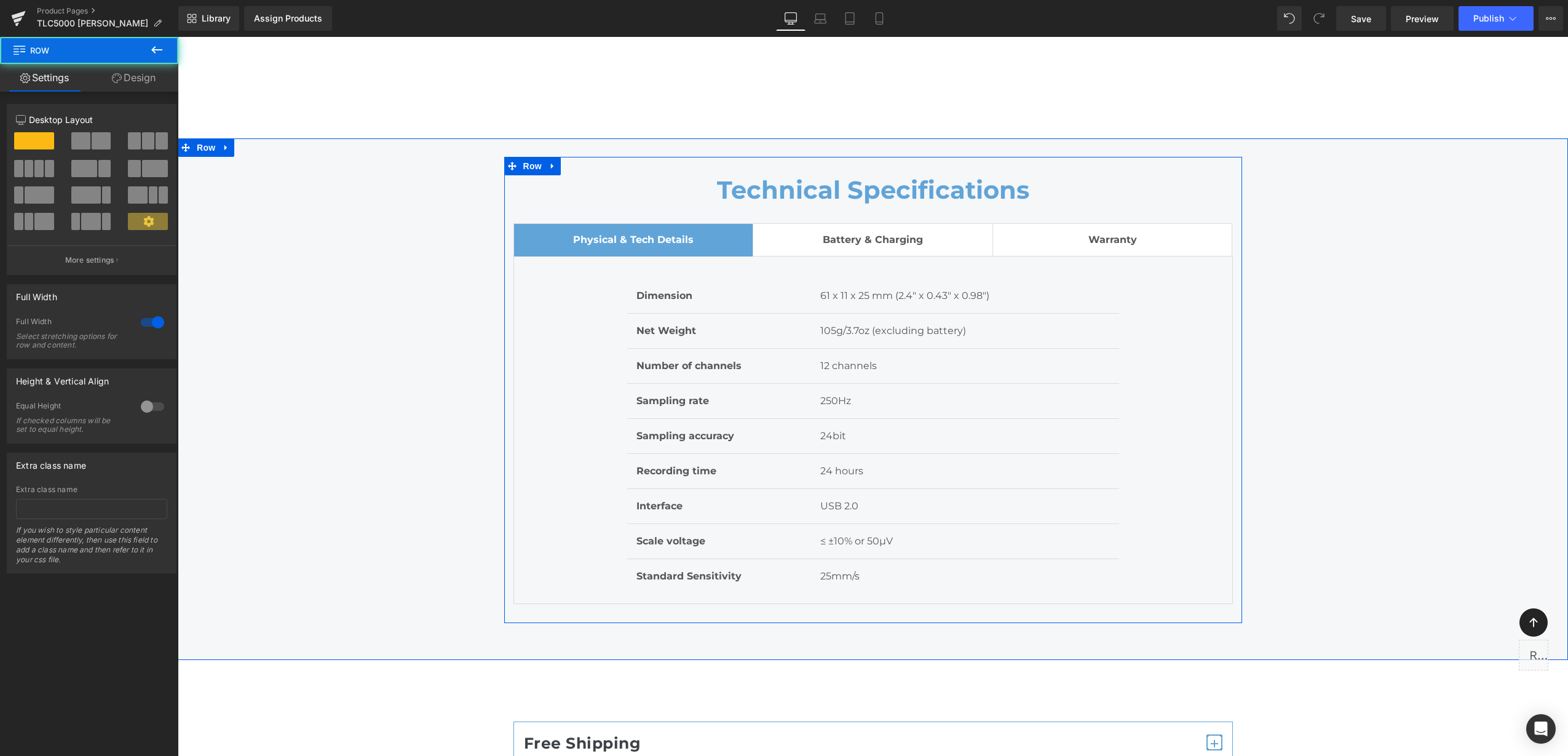
click at [849, 233] on span "Battery & Charging" at bounding box center [872, 239] width 100 height 12
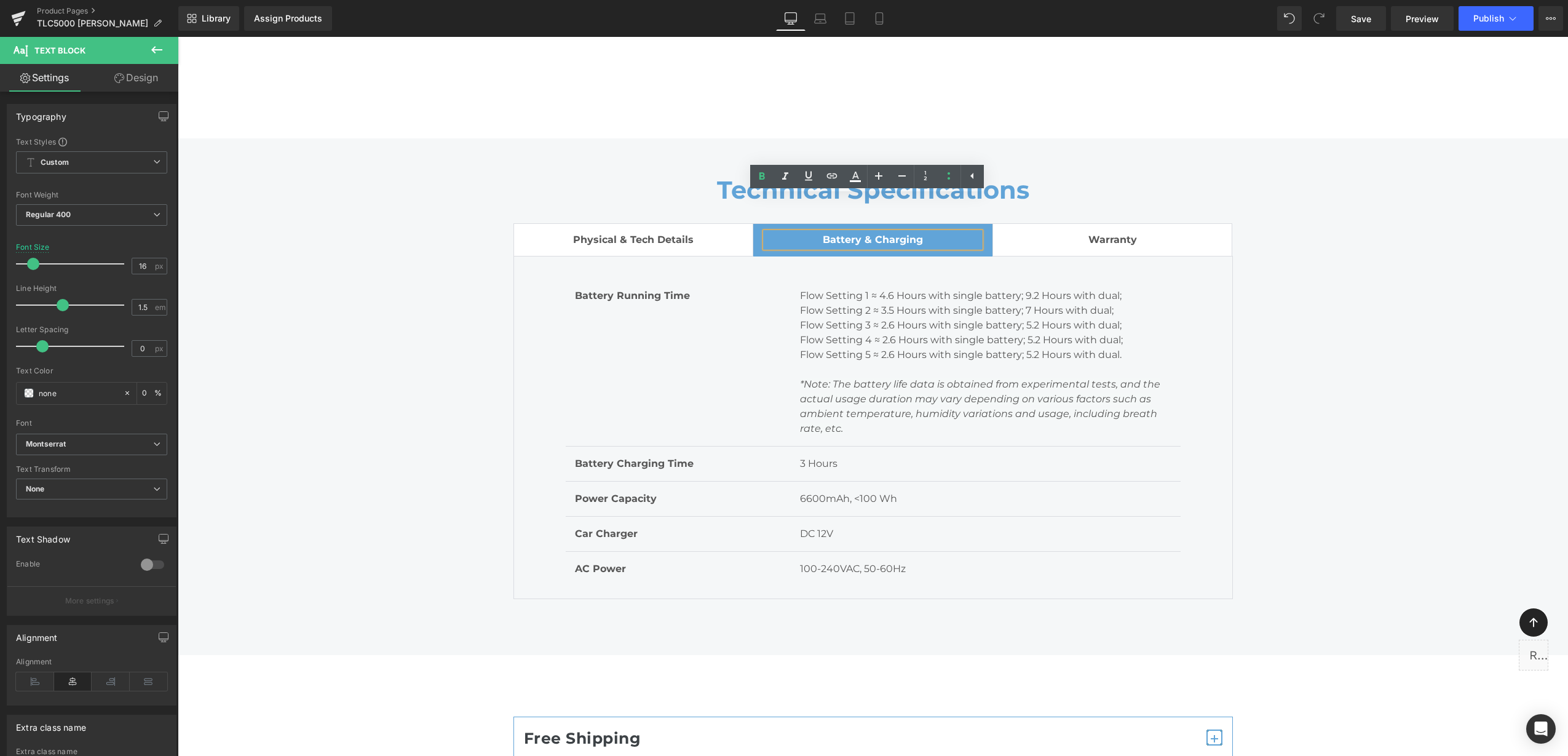
click at [177, 37] on div at bounding box center [177, 37] width 0 height 0
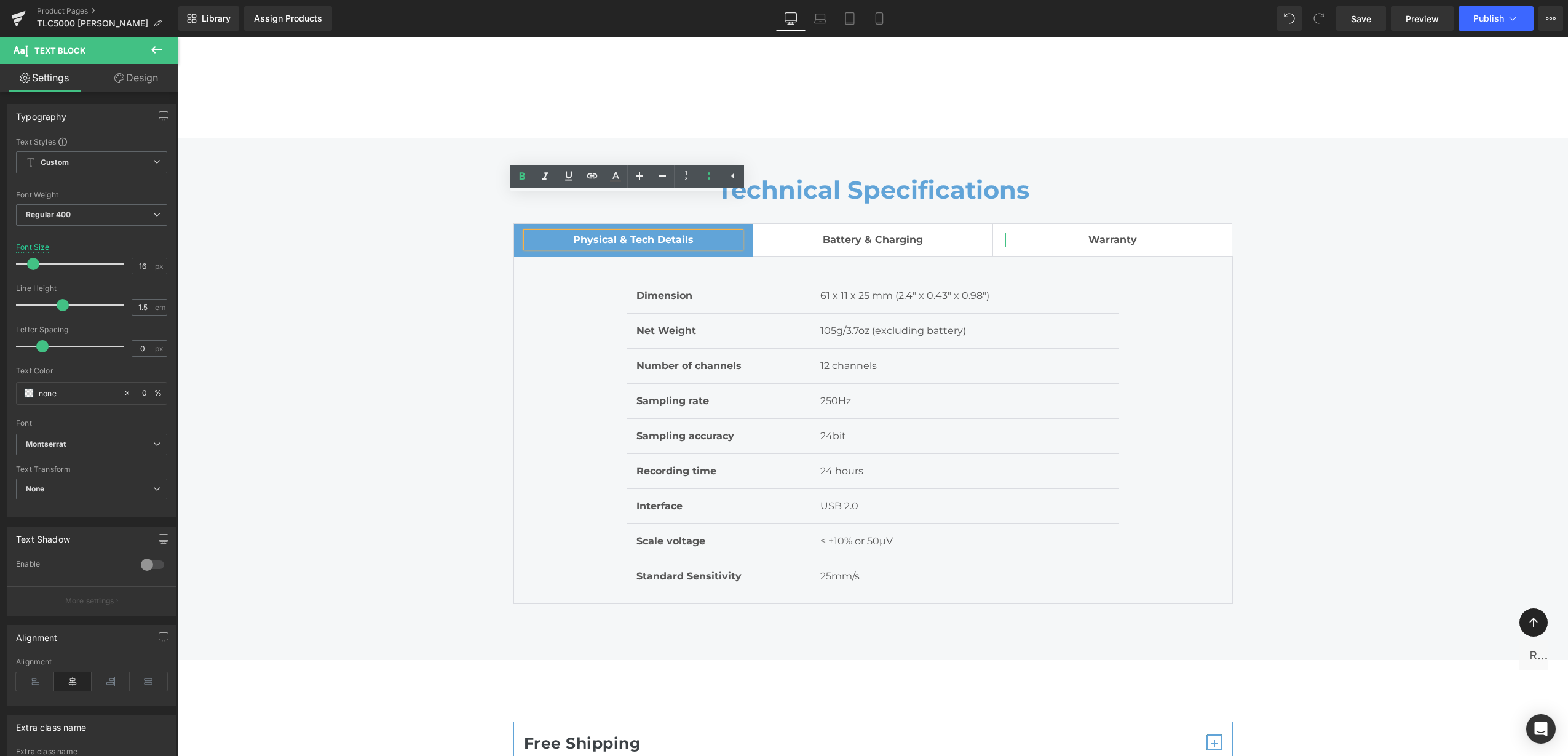
click at [1110, 233] on span "Warranty" at bounding box center [1113, 239] width 49 height 12
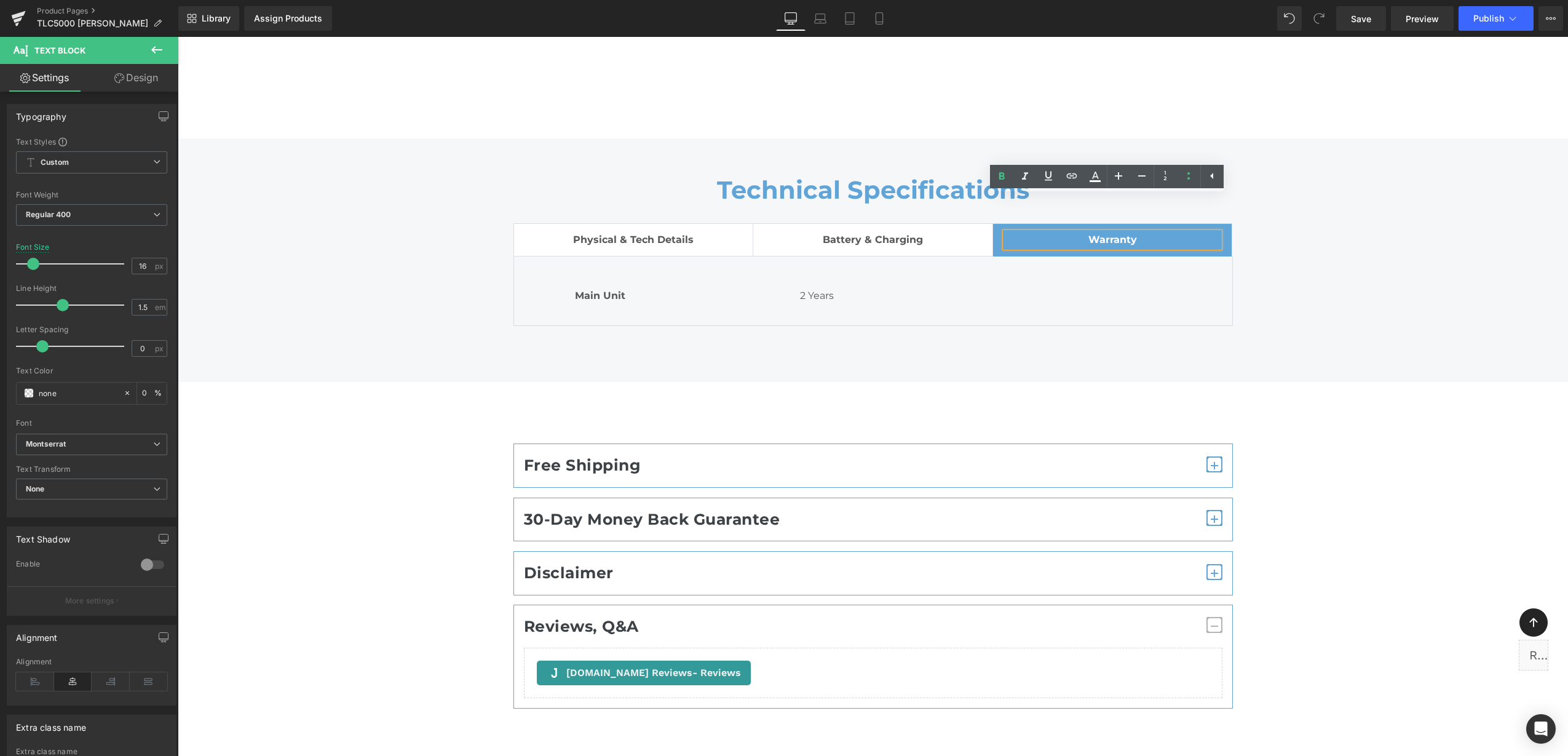
click at [643, 232] on div "Physical & Tech Details Text Block" at bounding box center [633, 240] width 215 height 15
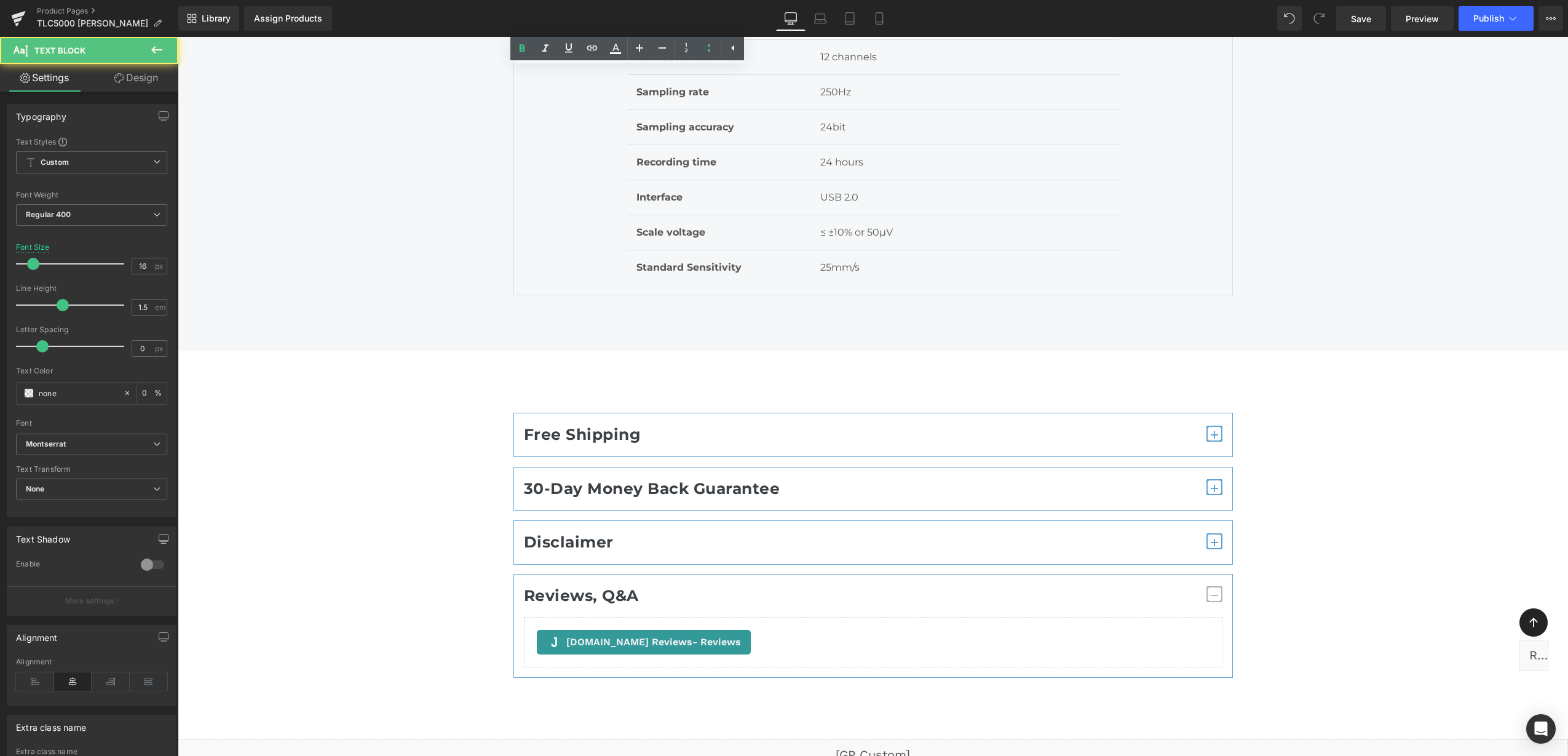
scroll to position [8791, 0]
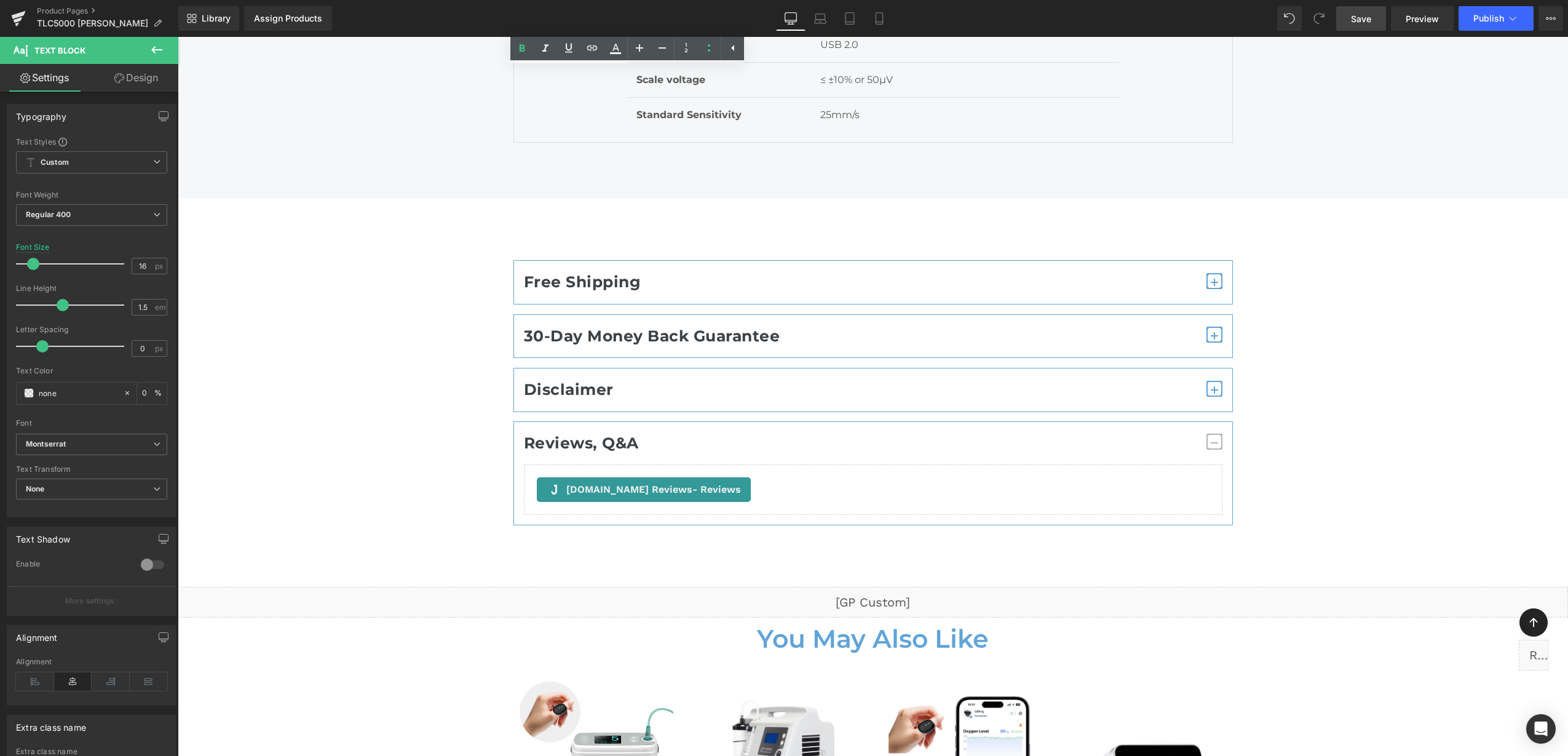
click at [1364, 18] on span "Save" at bounding box center [1361, 19] width 21 height 13
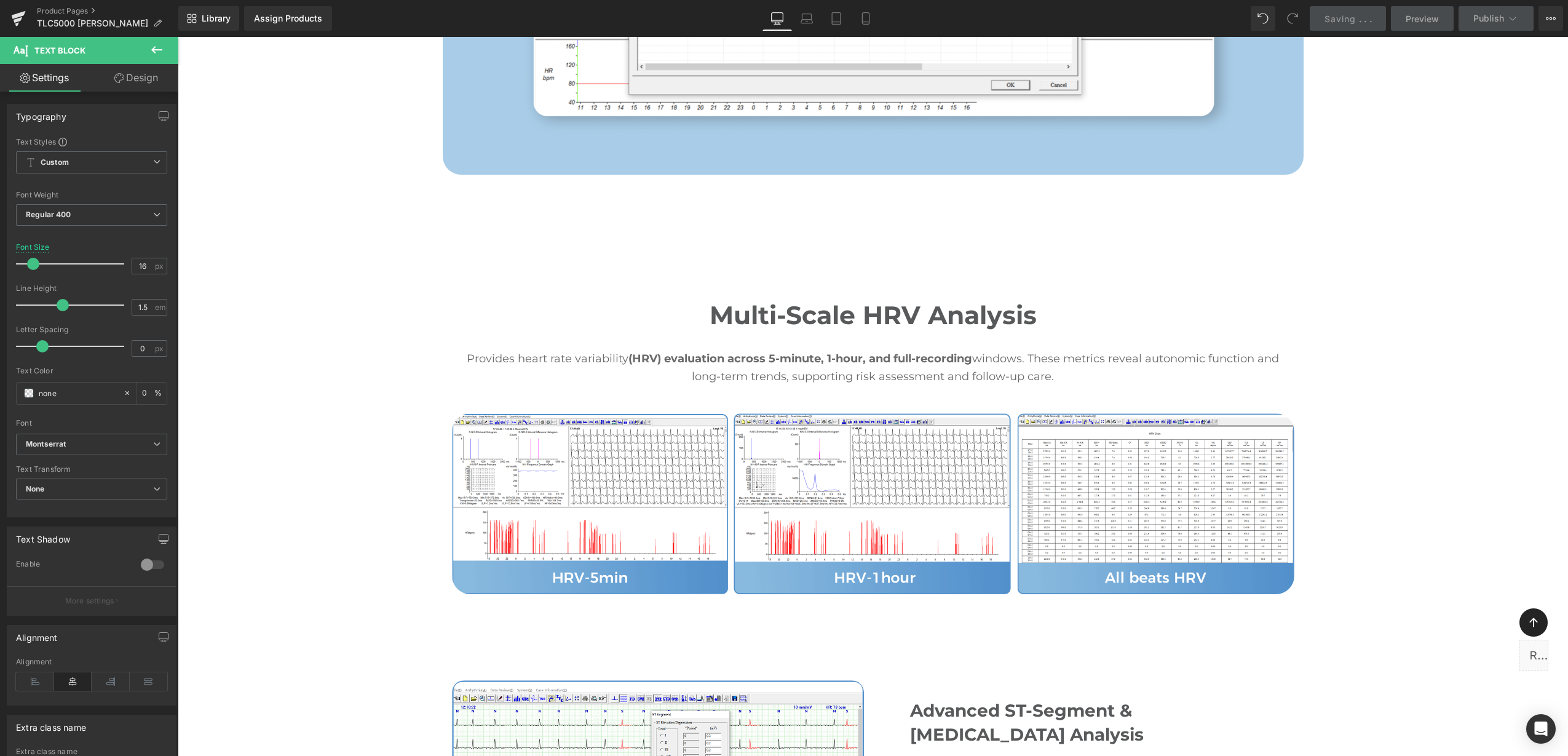
scroll to position [0, 0]
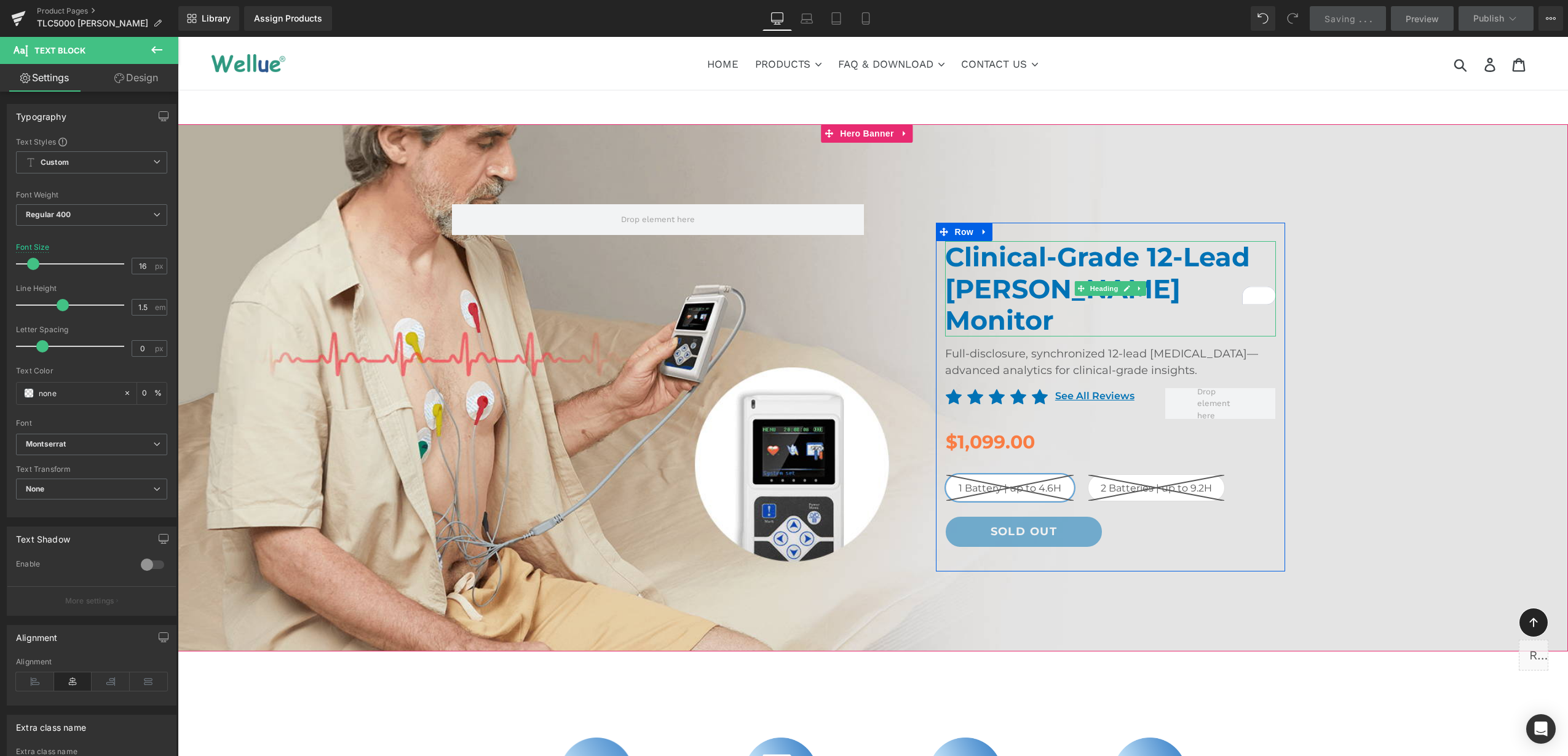
click at [1024, 273] on h1 "Clinical-Grade 12-Lead [PERSON_NAME] Monitor" at bounding box center [1110, 288] width 331 height 95
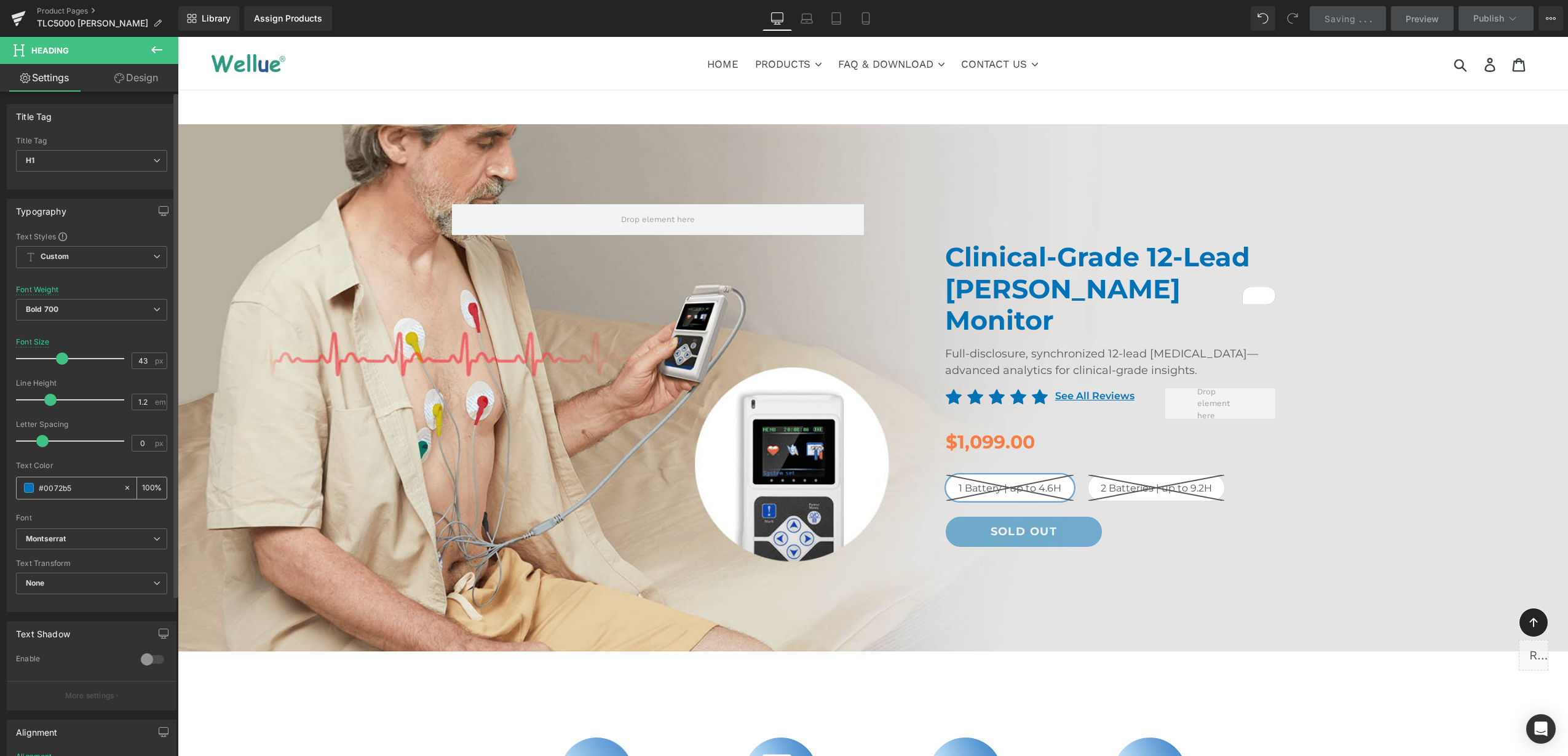
drag, startPoint x: 35, startPoint y: 490, endPoint x: 20, endPoint y: 490, distance: 15.0
click at [20, 490] on div "#0072b5" at bounding box center [70, 487] width 106 height 21
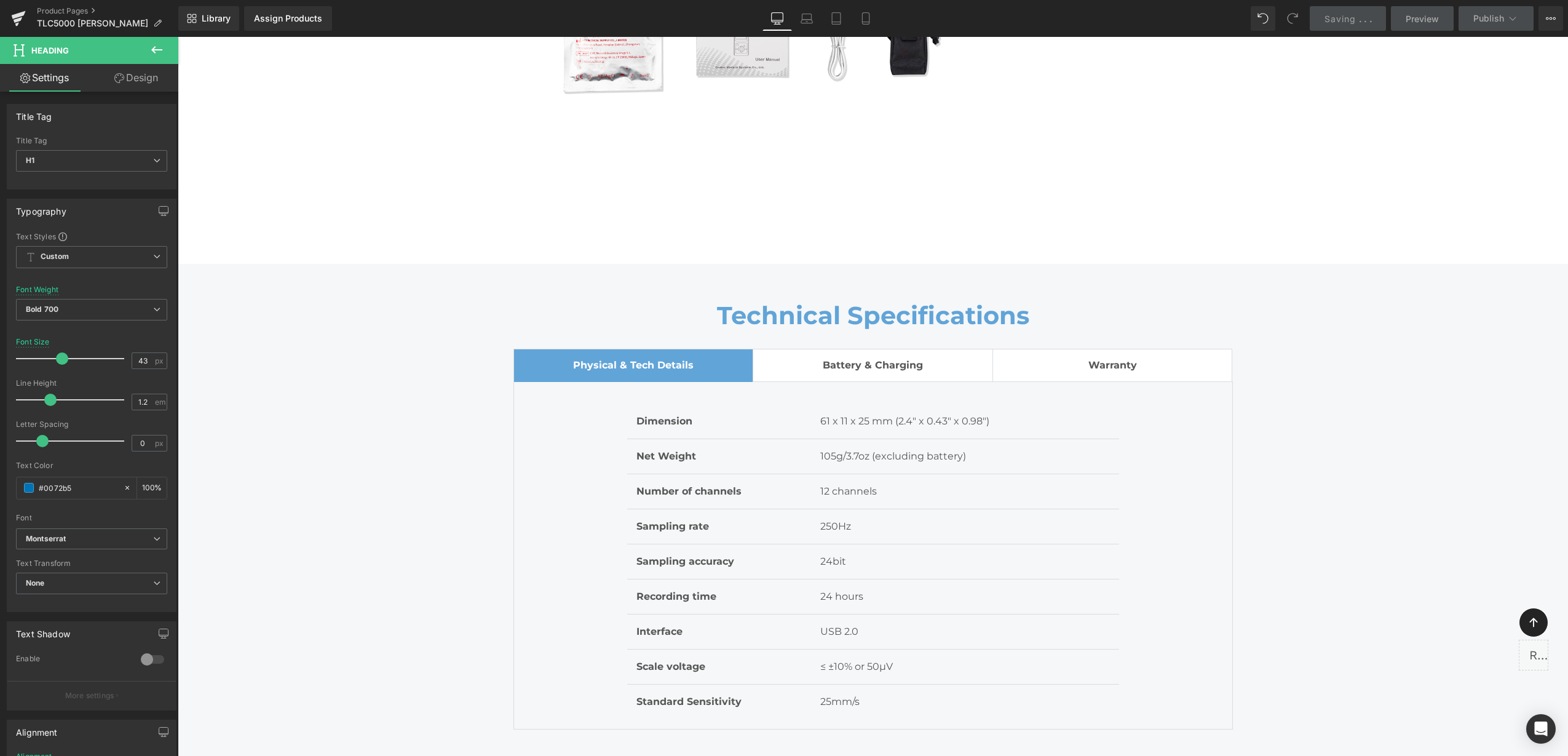
scroll to position [8288, 0]
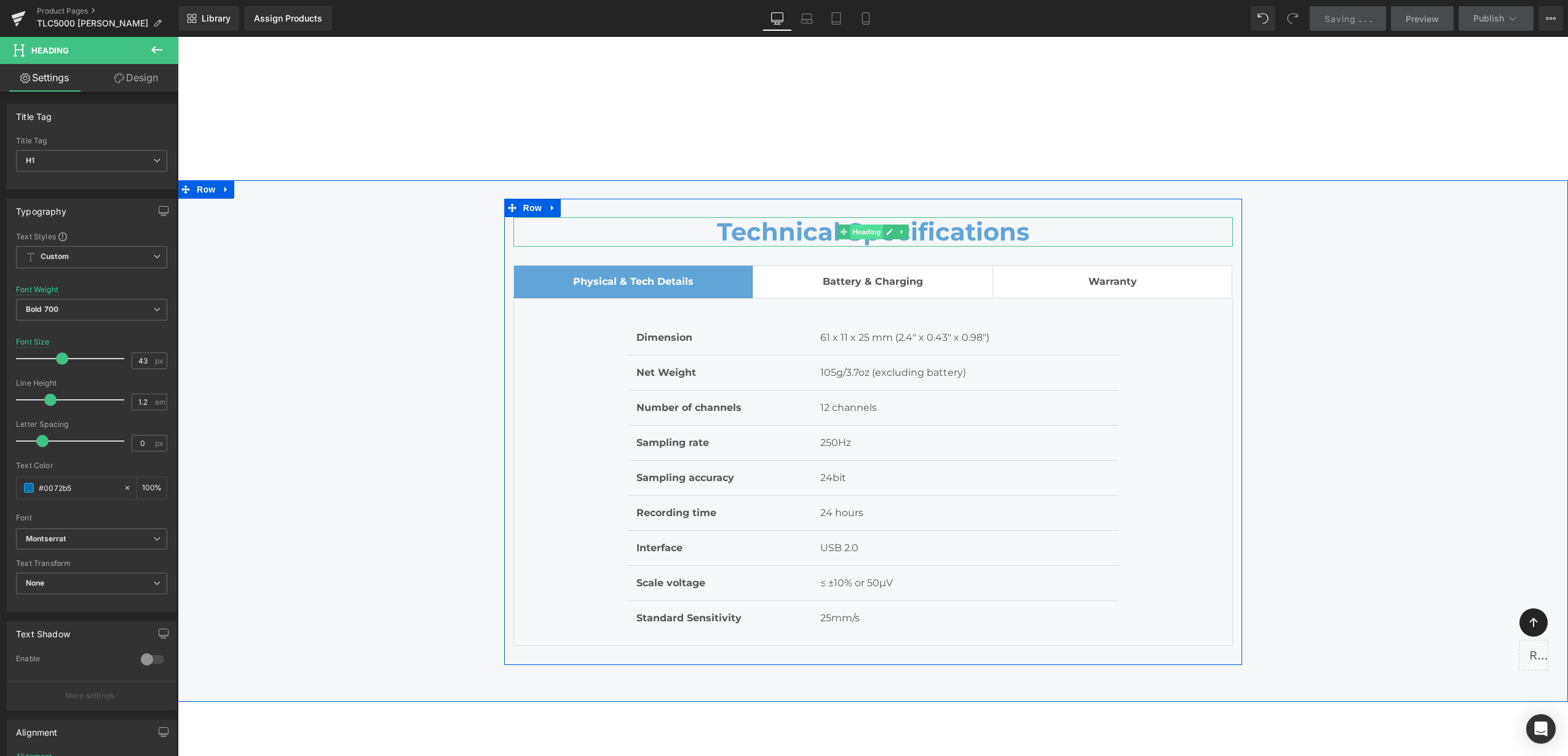
click at [851, 225] on span "Heading" at bounding box center [867, 232] width 34 height 15
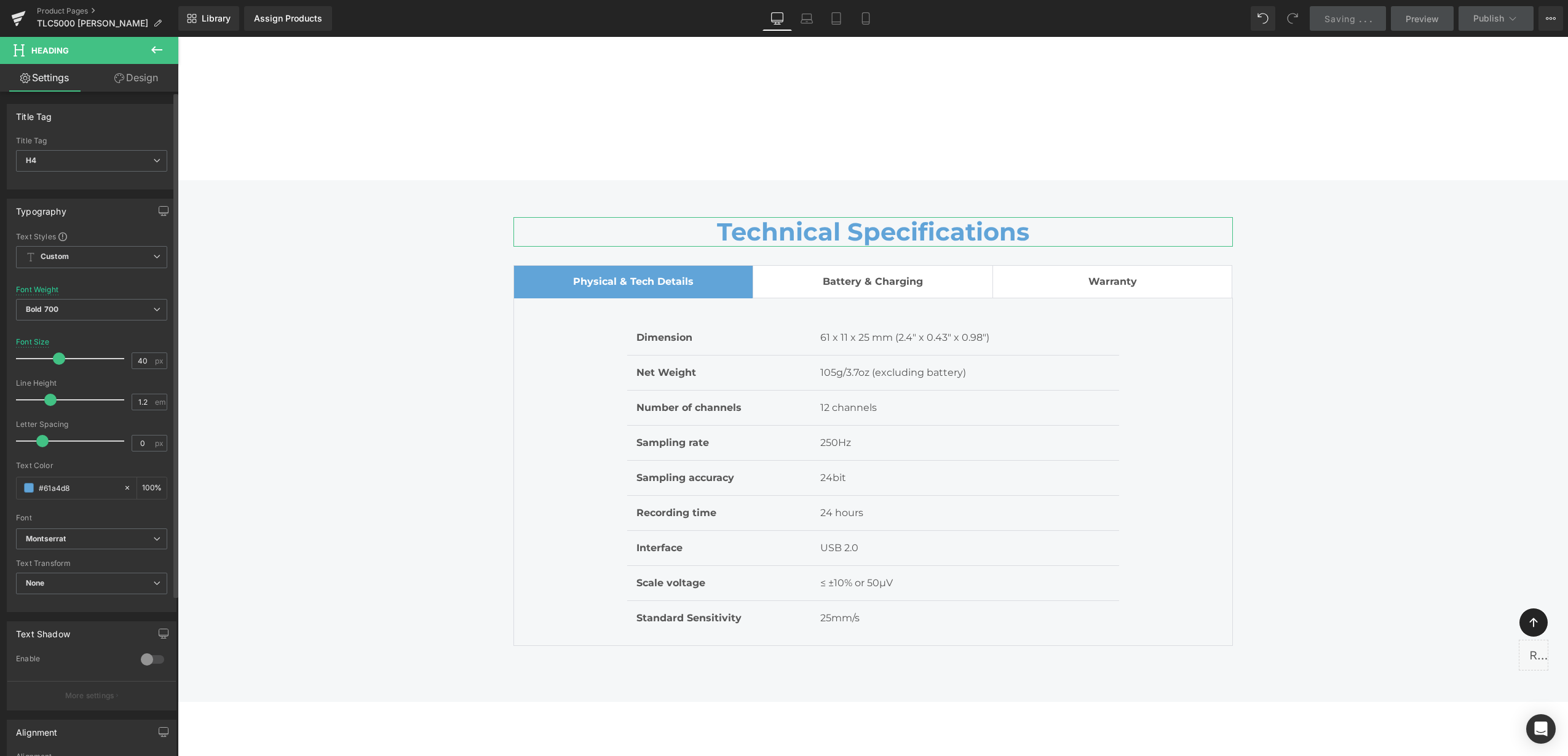
drag, startPoint x: 73, startPoint y: 487, endPoint x: 7, endPoint y: 497, distance: 66.8
click at [7, 497] on div "Typography Text Styles Custom Custom Setup Global Style Custom Setup Global Sty…" at bounding box center [91, 405] width 170 height 413
paste input "0072b5"
type input "#0072b5"
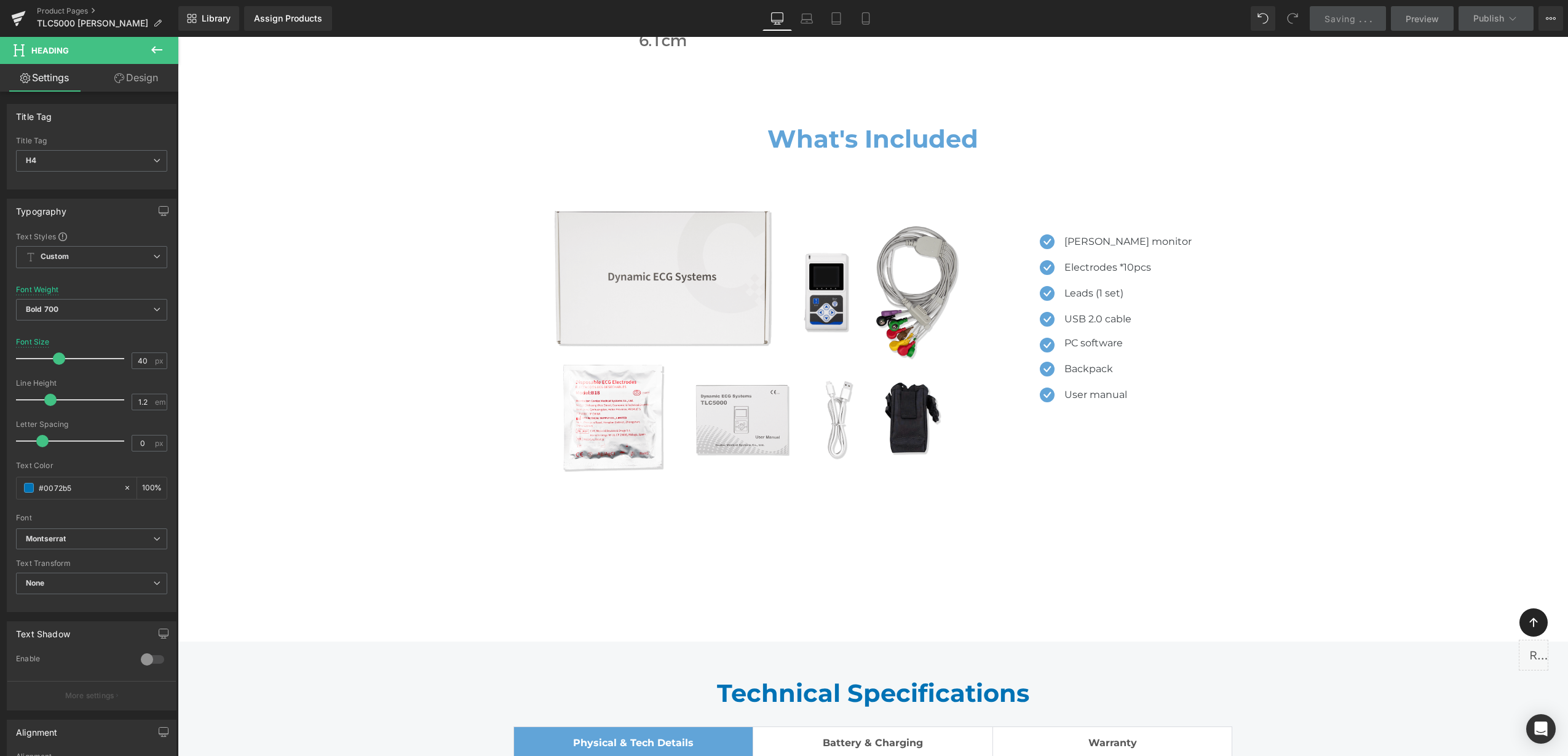
scroll to position [7596, 0]
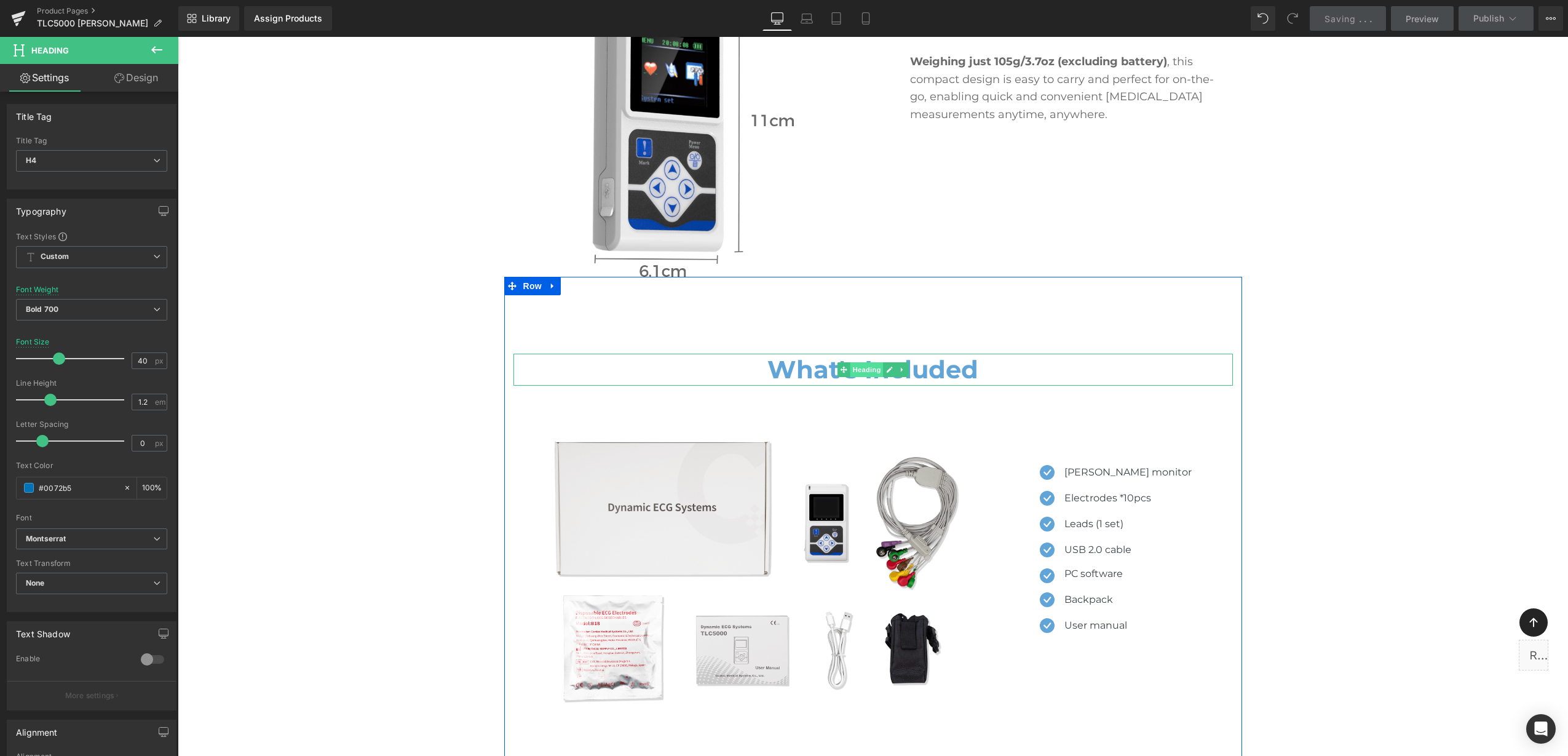
click at [859, 362] on span "Heading" at bounding box center [867, 370] width 34 height 15
drag, startPoint x: 69, startPoint y: 491, endPoint x: 13, endPoint y: 492, distance: 56.0
click at [13, 492] on div "Text Styles Custom Custom Setup Global Style Custom Setup Global Style Thin 100…" at bounding box center [91, 421] width 169 height 380
paste input "0072b5"
type input "#0072b5"
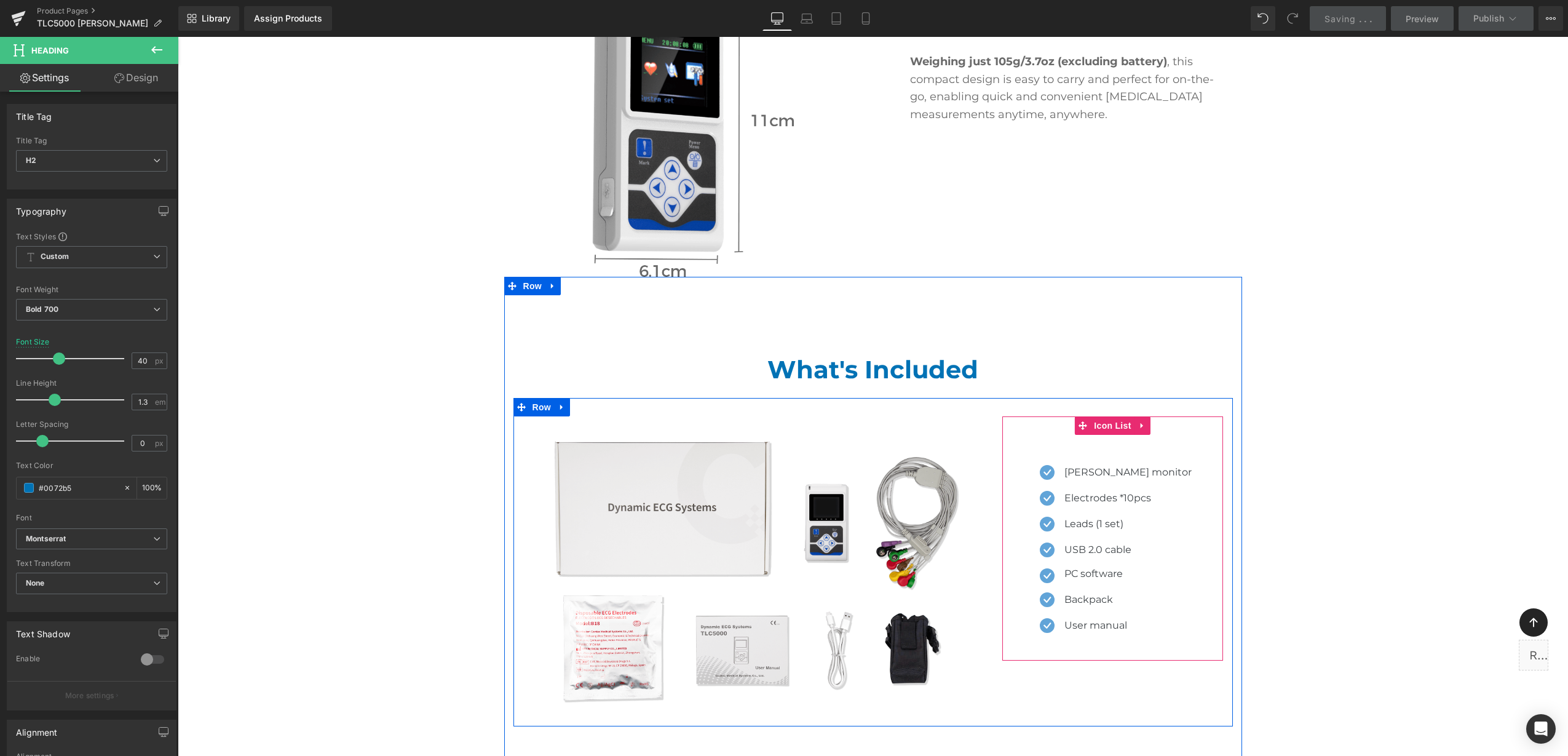
drag, startPoint x: 1059, startPoint y: 432, endPoint x: 219, endPoint y: 503, distance: 843.0
click at [1057, 469] on span "Icon" at bounding box center [1047, 476] width 20 height 15
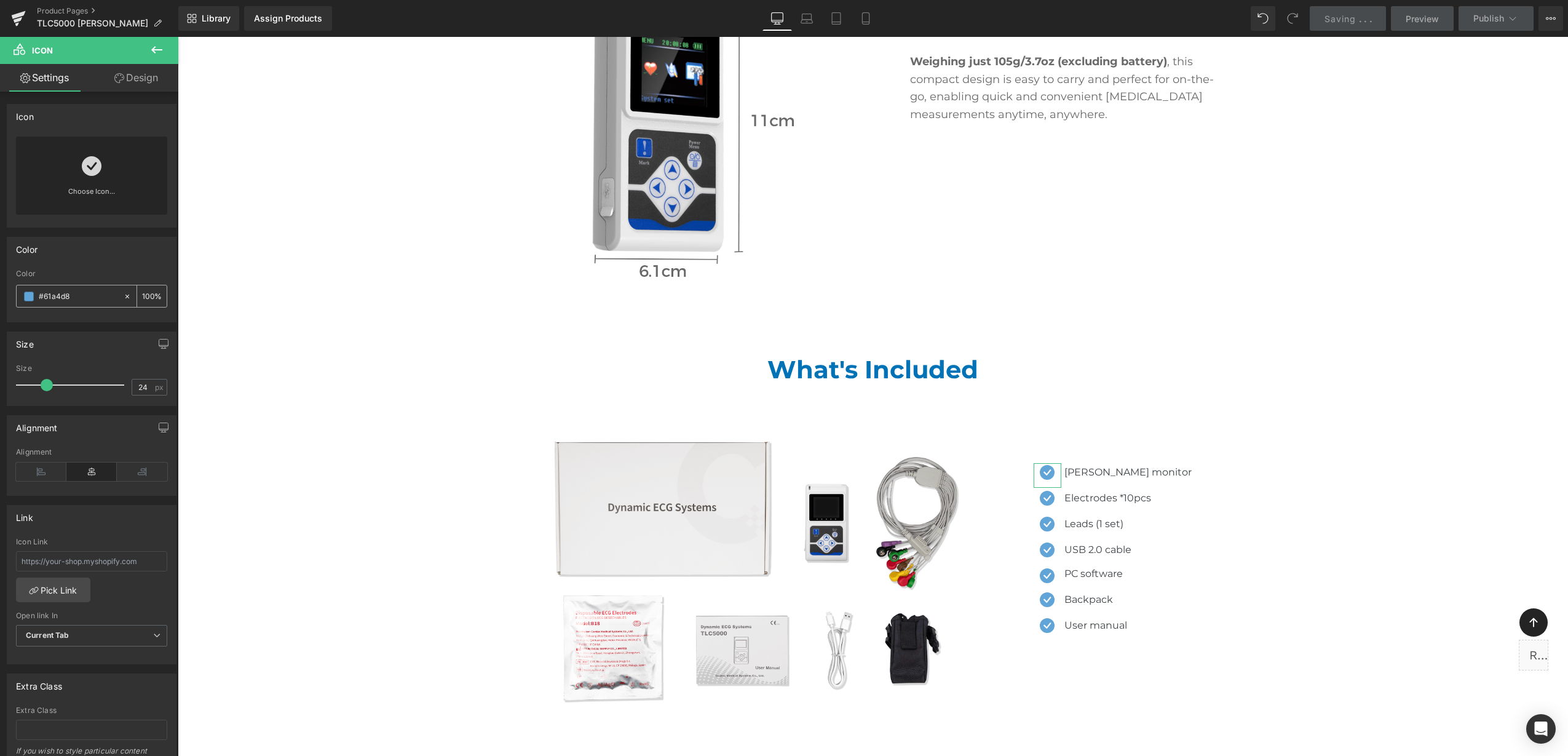
drag, startPoint x: 83, startPoint y: 289, endPoint x: 18, endPoint y: 289, distance: 65.0
click at [18, 289] on div "#61a4d8" at bounding box center [70, 296] width 106 height 21
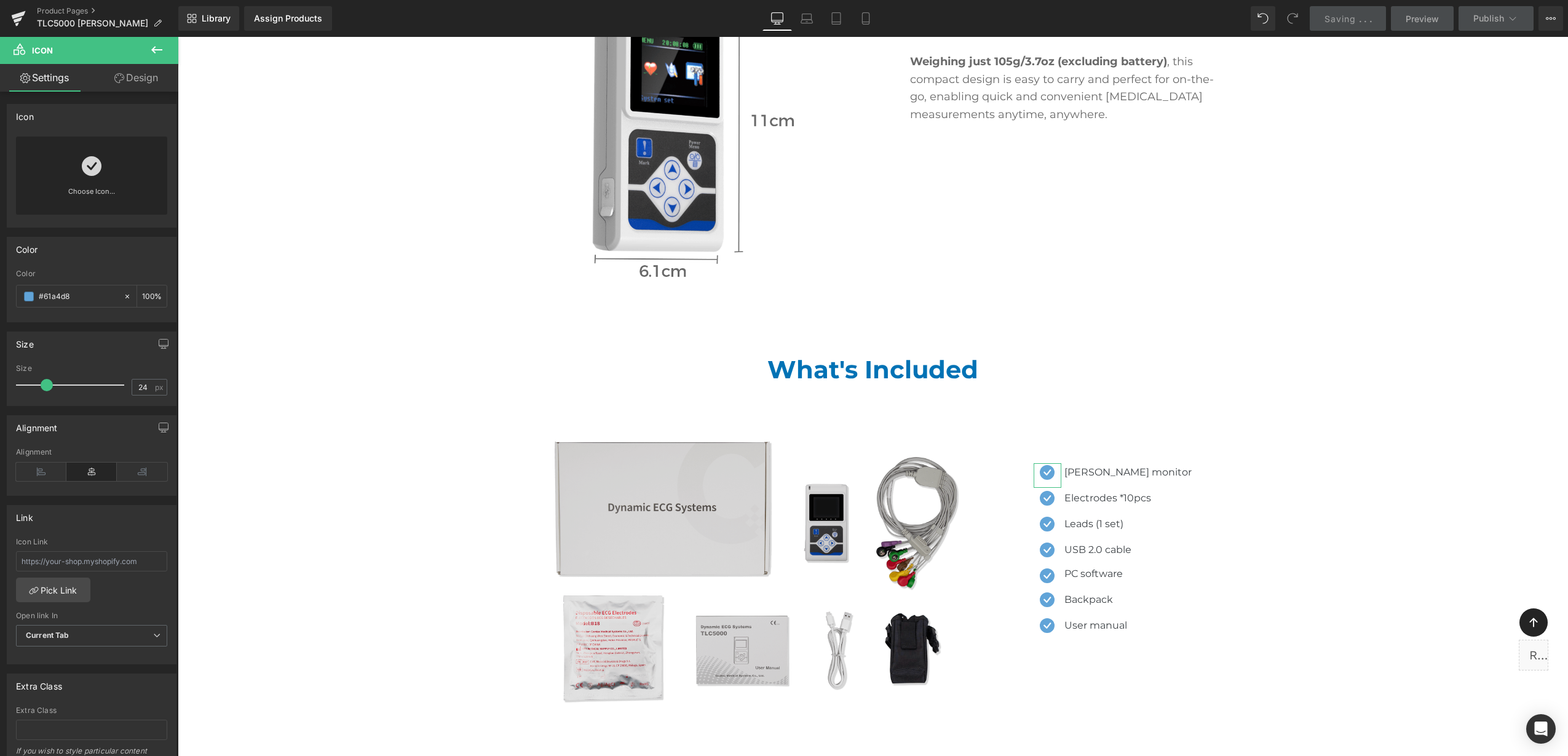
paste input "0072b5"
type input "#0072b5"
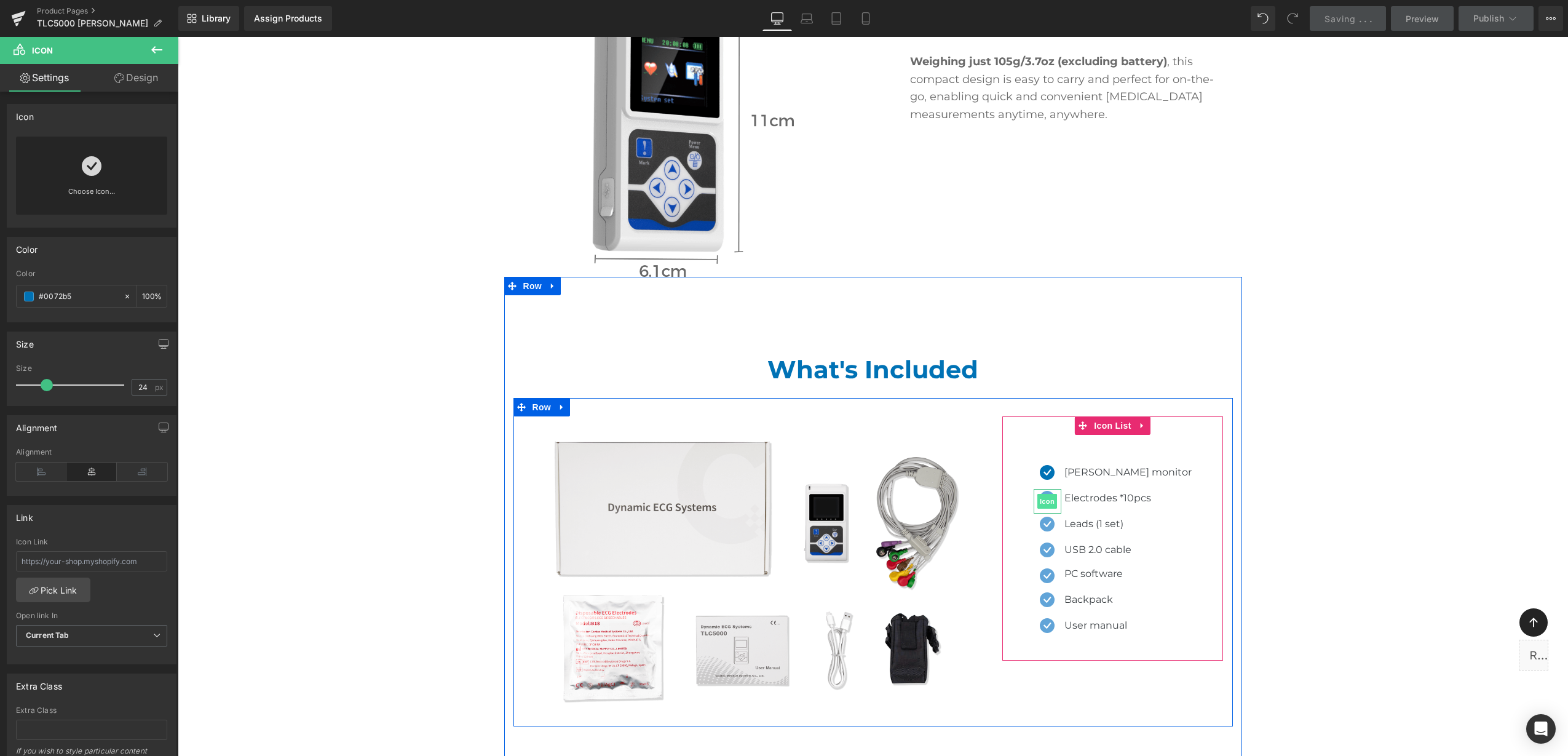
click at [1057, 494] on span "Icon" at bounding box center [1047, 501] width 20 height 15
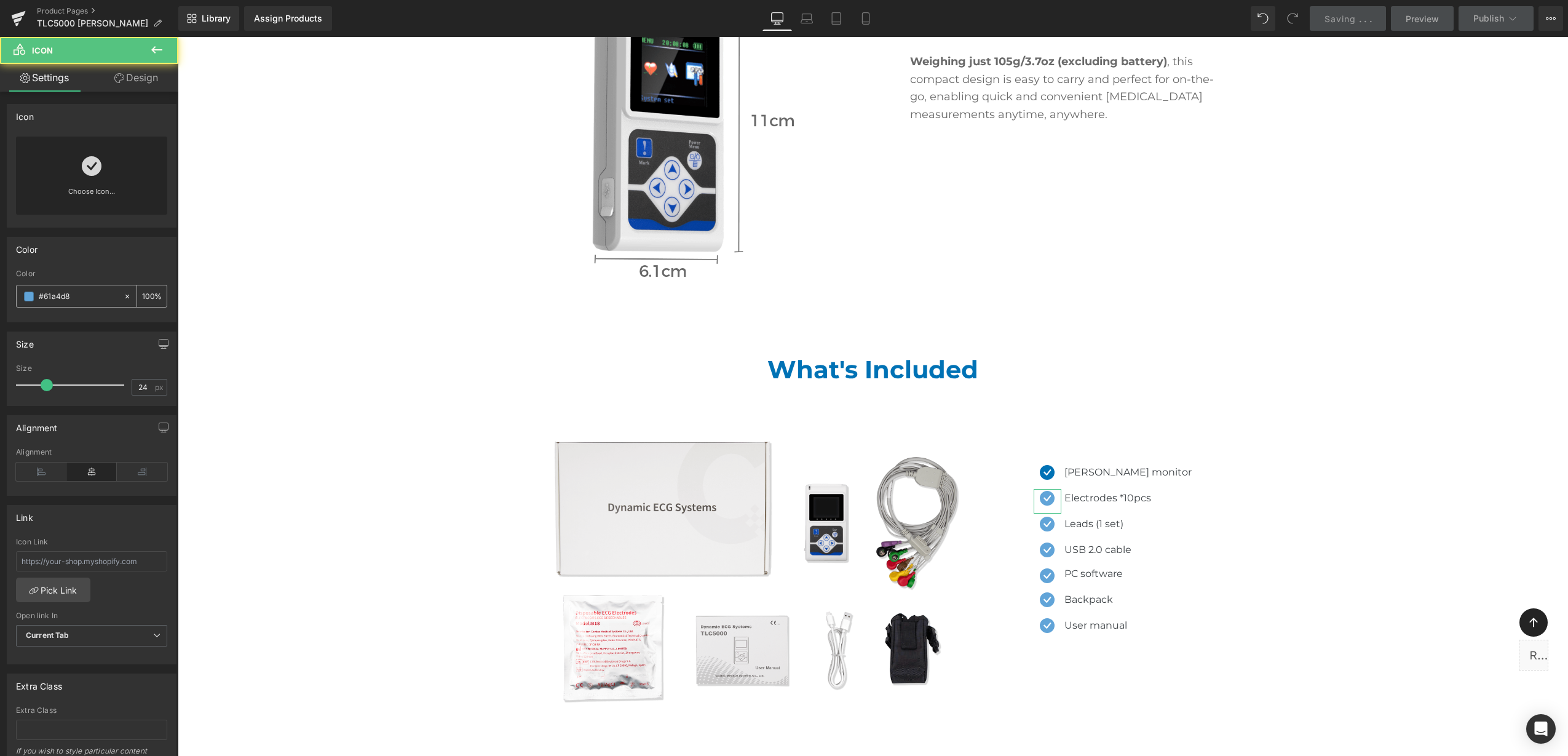
drag, startPoint x: 57, startPoint y: 291, endPoint x: 30, endPoint y: 289, distance: 27.1
click at [0, 288] on html "Icon You are previewing how the will restyle your page. You can not edit Elemen…" at bounding box center [784, 378] width 1568 height 756
paste input "0072b5"
type input "#0072b5"
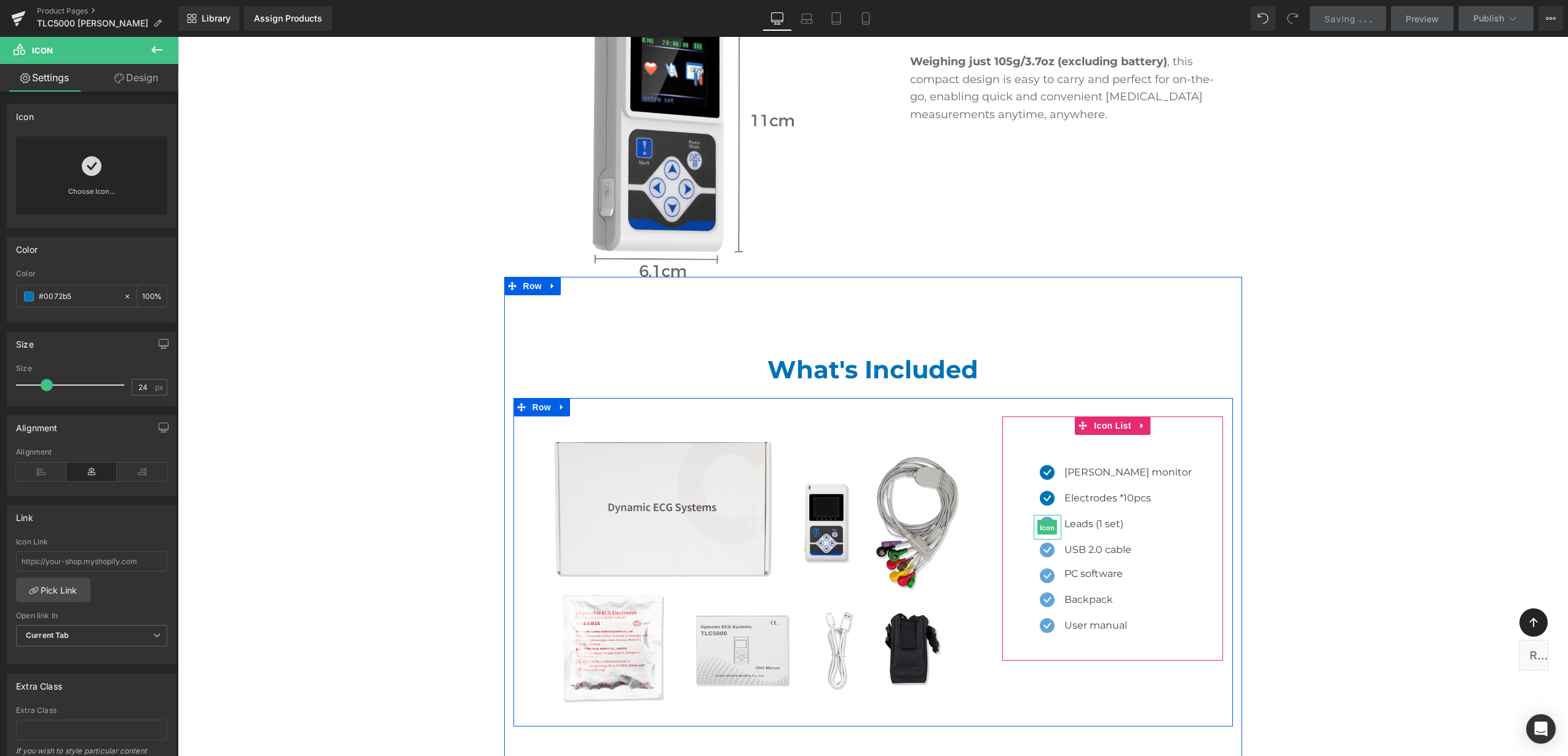
drag, startPoint x: 1059, startPoint y: 488, endPoint x: 408, endPoint y: 454, distance: 651.9
click at [1057, 520] on span "Icon" at bounding box center [1047, 527] width 20 height 15
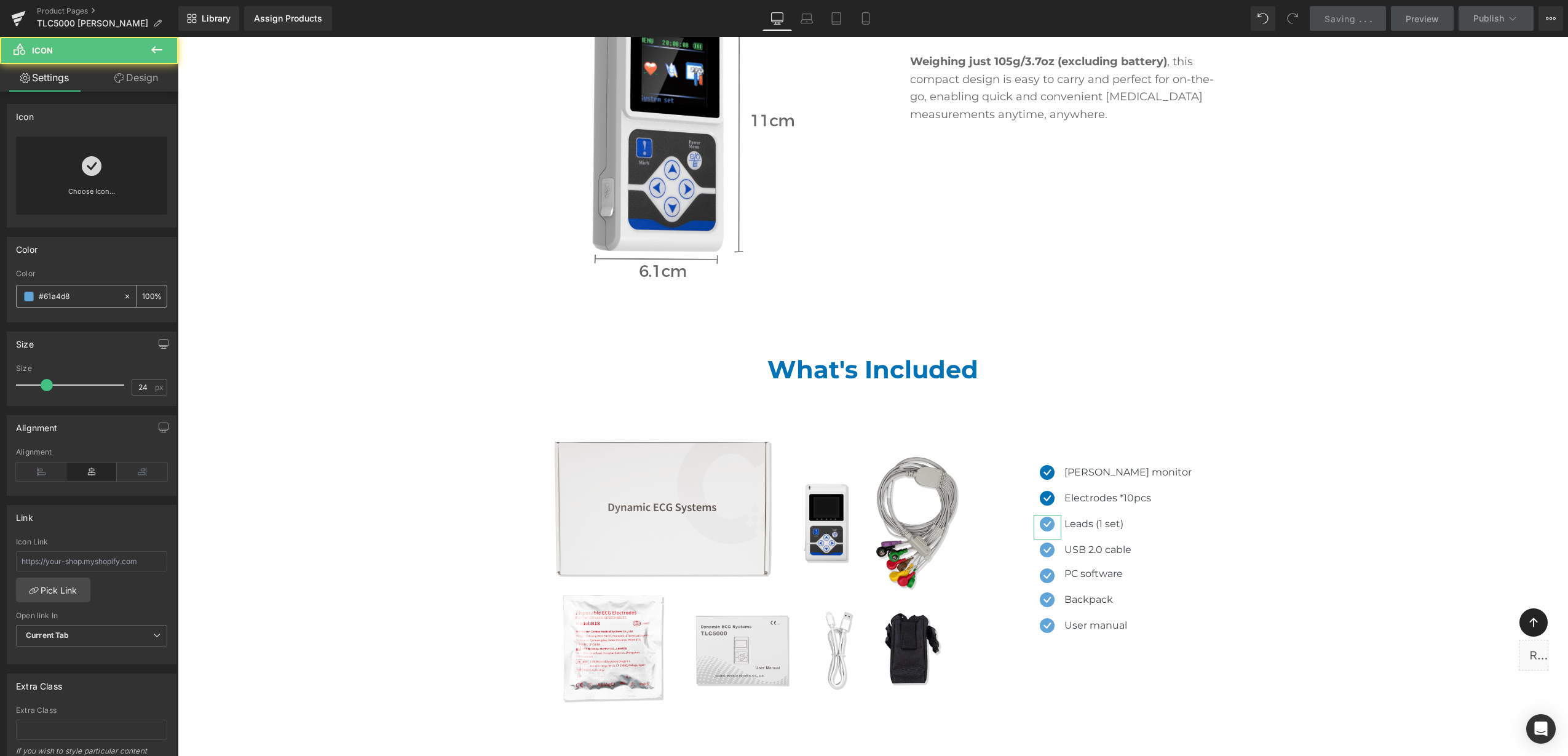
drag, startPoint x: 82, startPoint y: 293, endPoint x: 17, endPoint y: 291, distance: 65.0
click at [17, 291] on div "#61a4d8" at bounding box center [70, 296] width 106 height 21
paste input "0072b5"
type input "#0072b5"
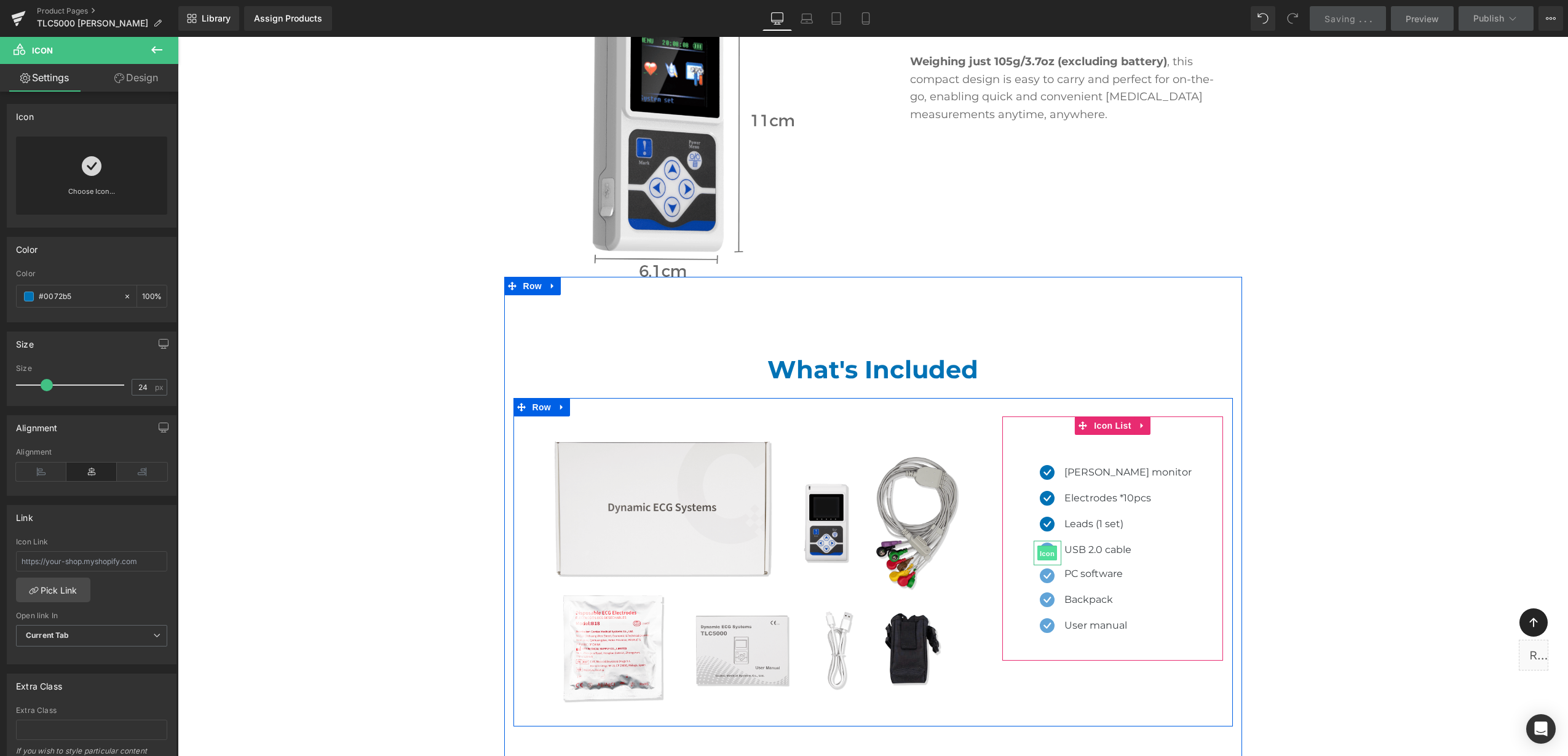
click at [1057, 546] on span "Icon" at bounding box center [1047, 553] width 20 height 15
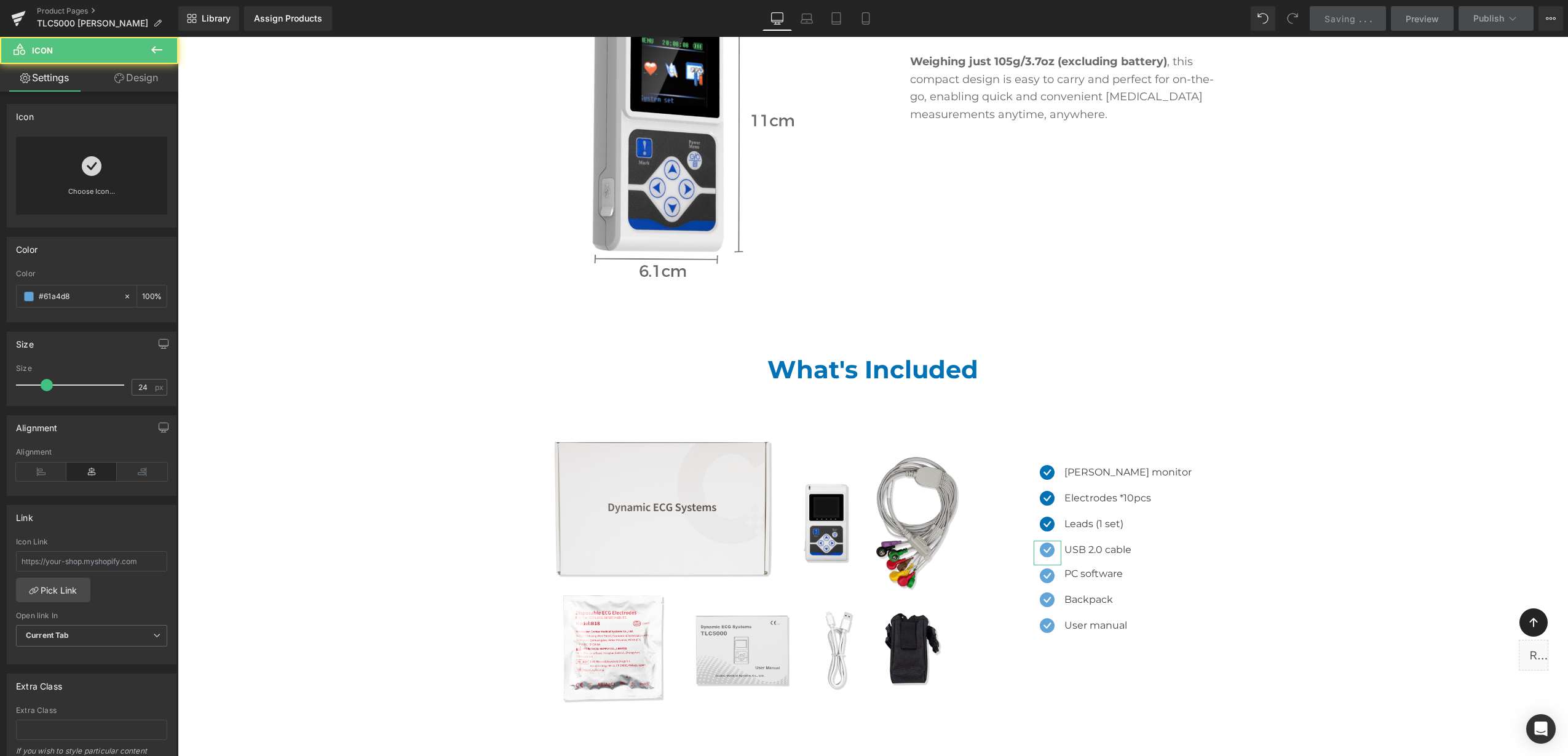
drag, startPoint x: 81, startPoint y: 295, endPoint x: 7, endPoint y: 289, distance: 74.2
click at [7, 289] on div "Color rgb(97, 164, 216) Color #61a4d8 100 %" at bounding box center [91, 275] width 184 height 95
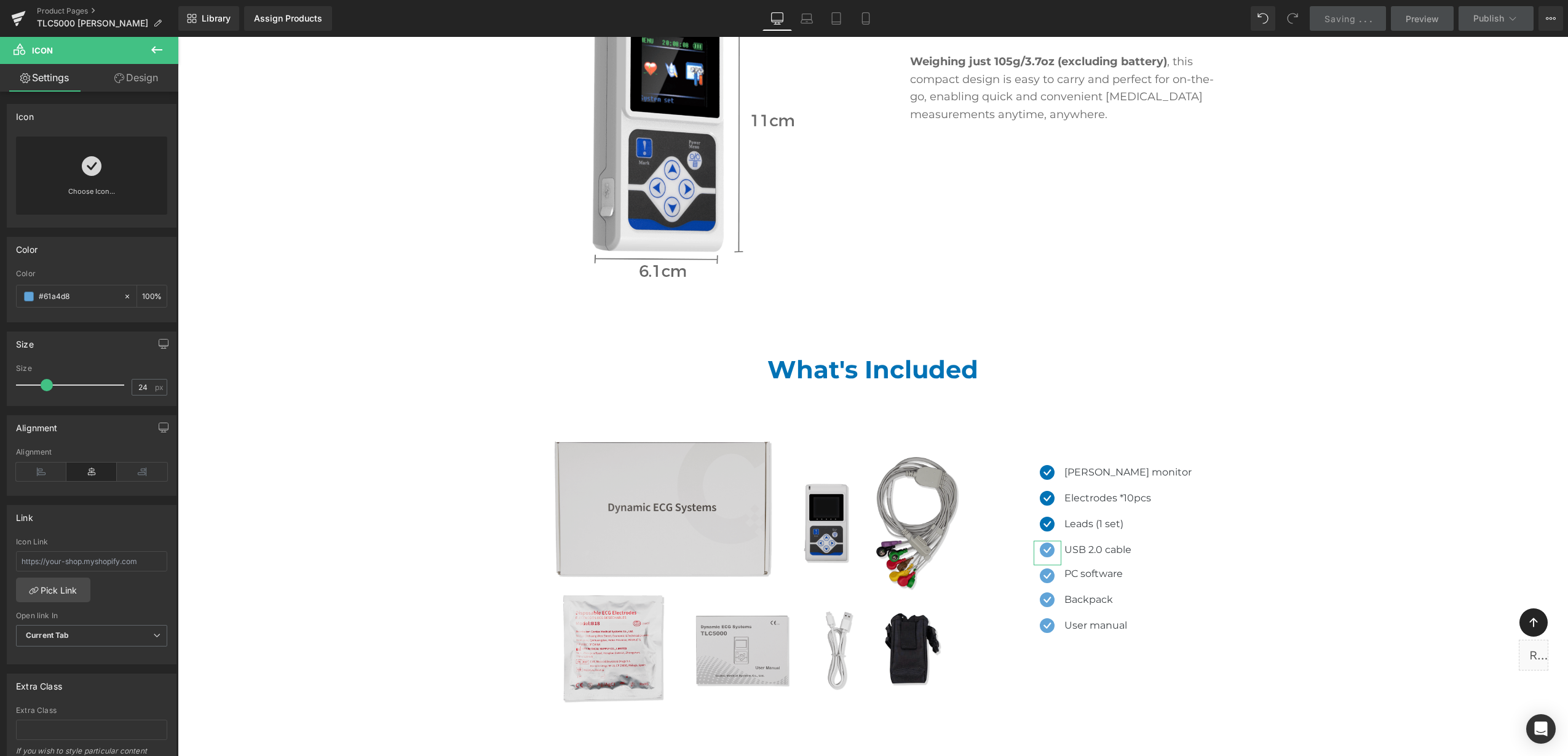
paste input "0072b5"
type input "#0072b5"
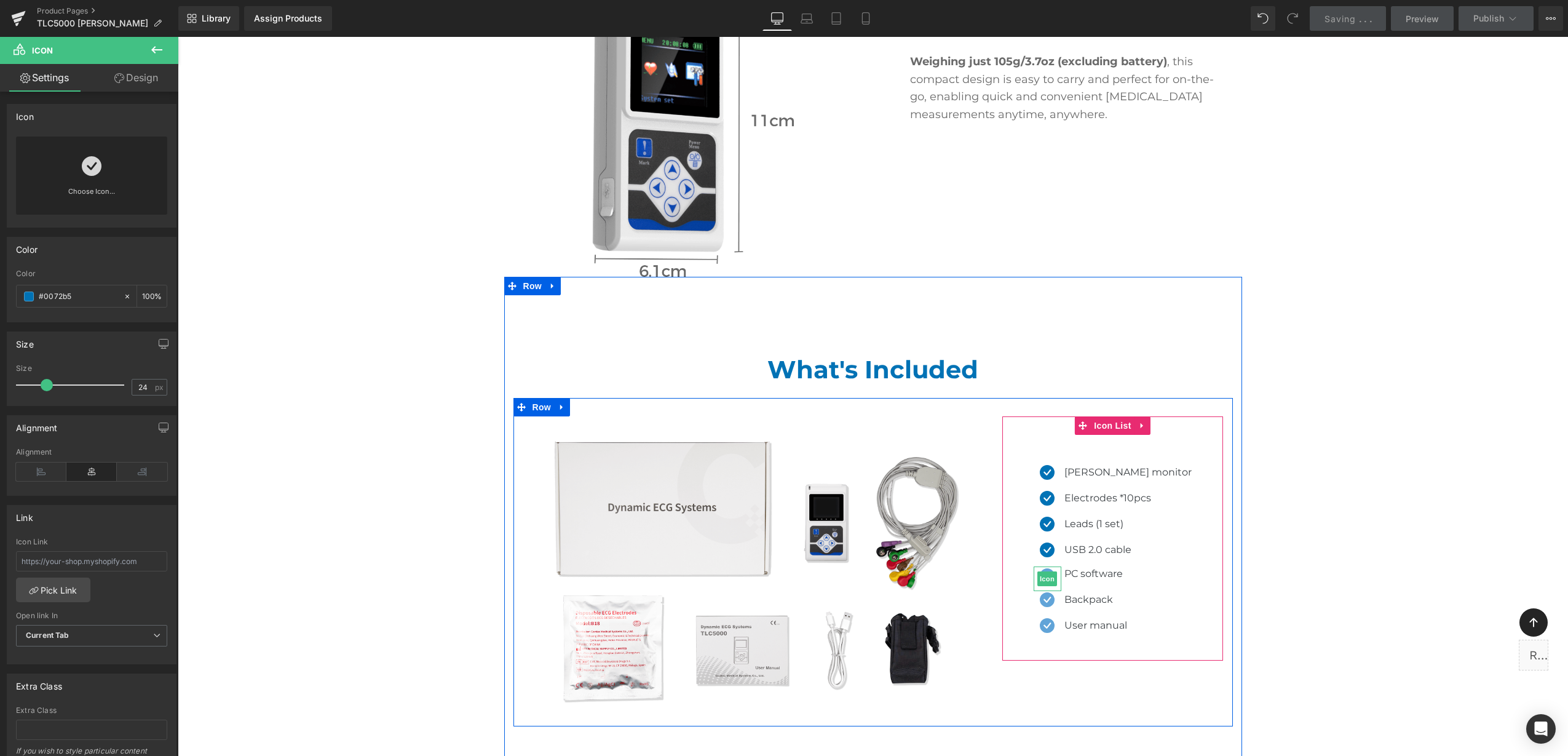
drag, startPoint x: 1062, startPoint y: 537, endPoint x: 351, endPoint y: 388, distance: 726.4
click at [1057, 571] on span "Icon" at bounding box center [1047, 579] width 20 height 15
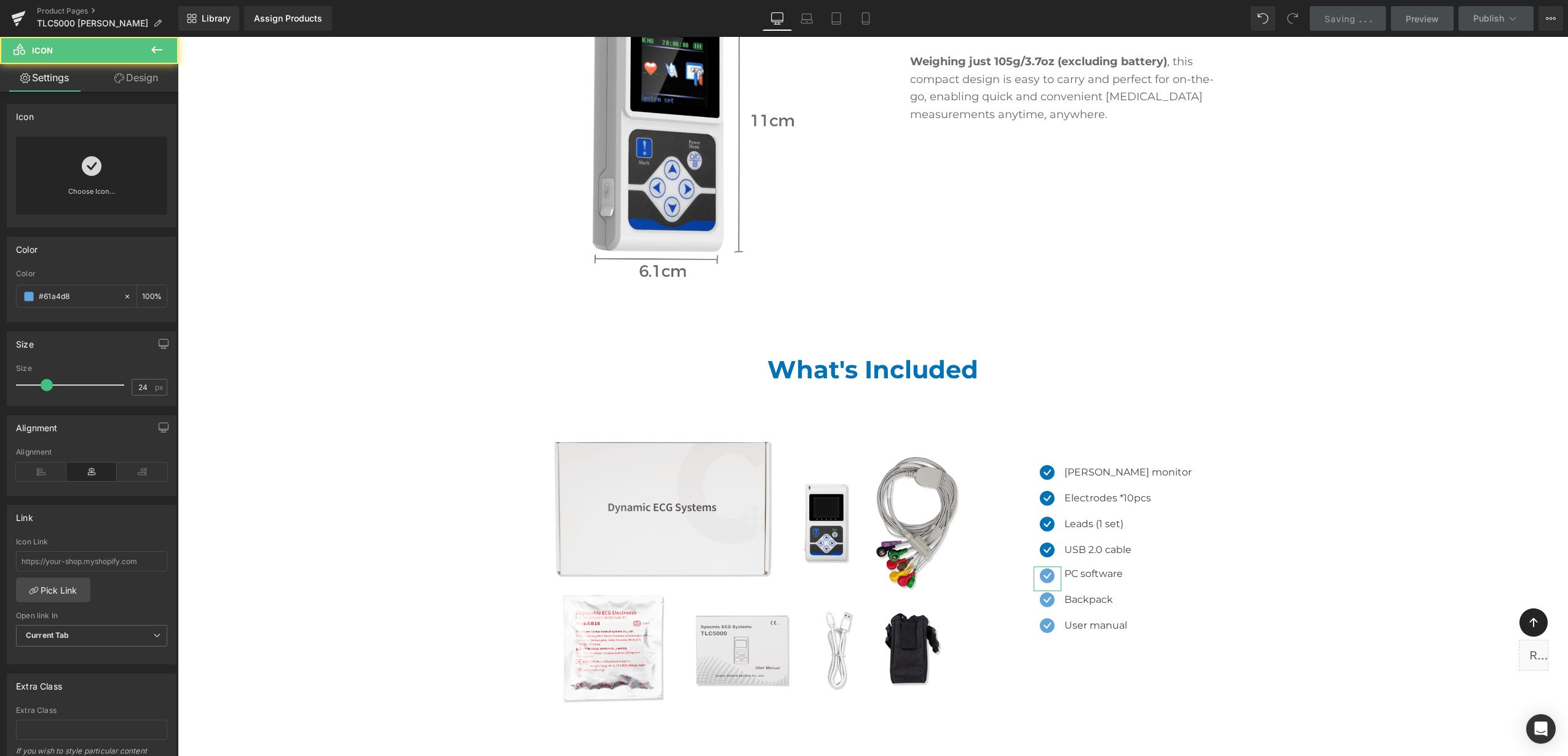
drag, startPoint x: 82, startPoint y: 286, endPoint x: 13, endPoint y: 282, distance: 69.1
click at [13, 282] on div "rgb(97, 164, 216) Color #61a4d8 100 %" at bounding box center [91, 296] width 169 height 52
click at [96, 295] on input "#61a4d8" at bounding box center [78, 296] width 78 height 14
click at [28, 292] on div "#61a4d8" at bounding box center [70, 296] width 106 height 21
paste input "0072b5"
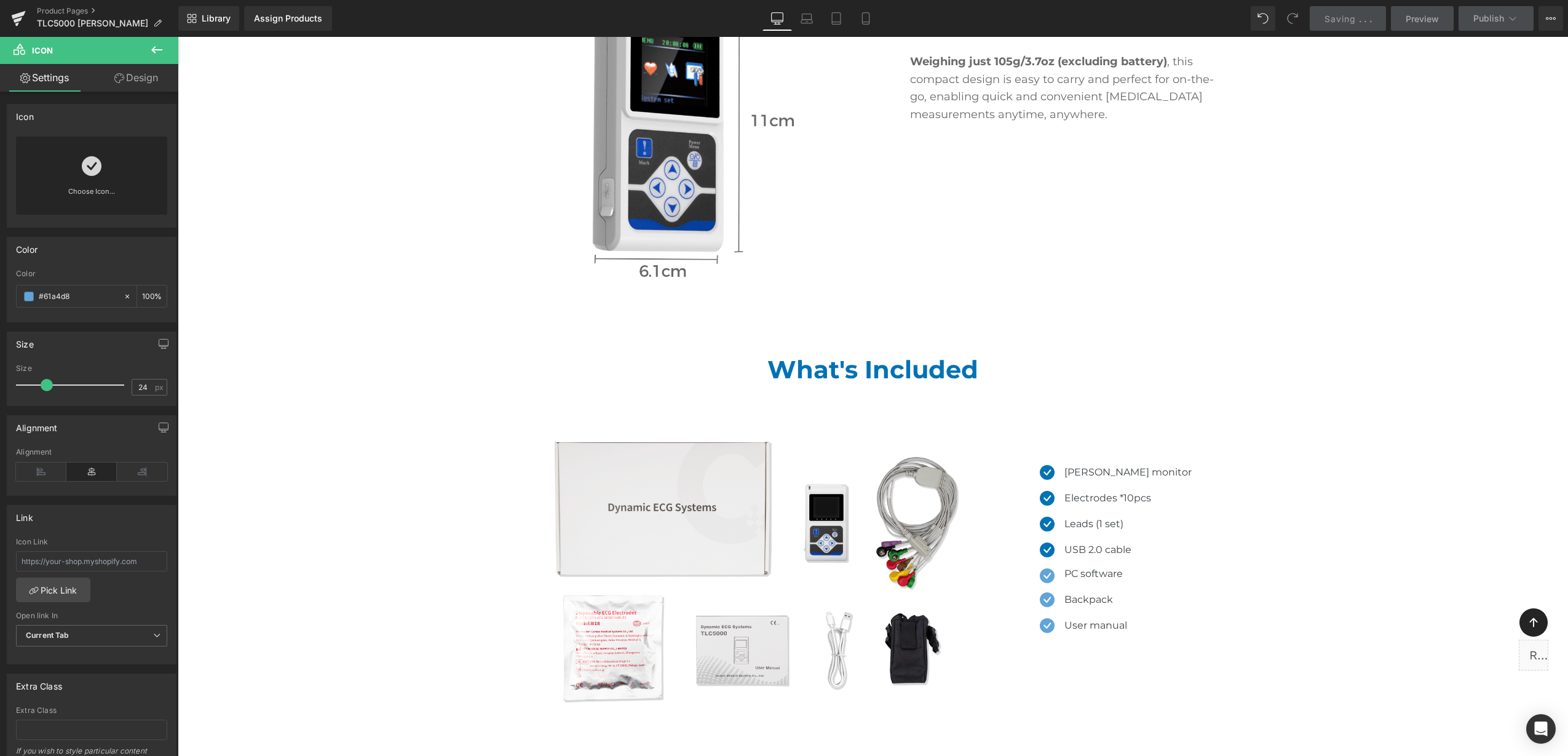
type input "#0072b5"
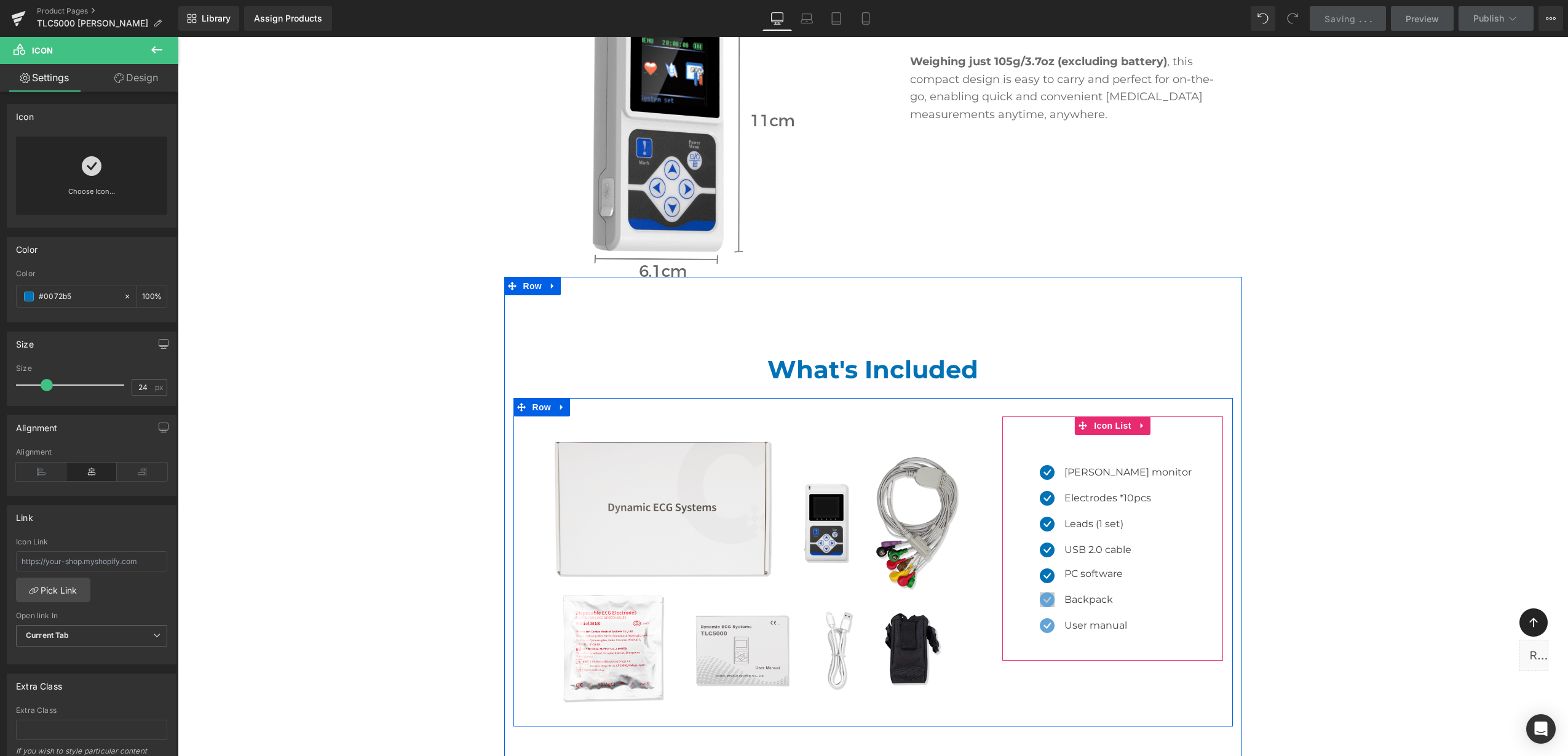
click at [1057, 595] on span "Icon" at bounding box center [1047, 603] width 20 height 15
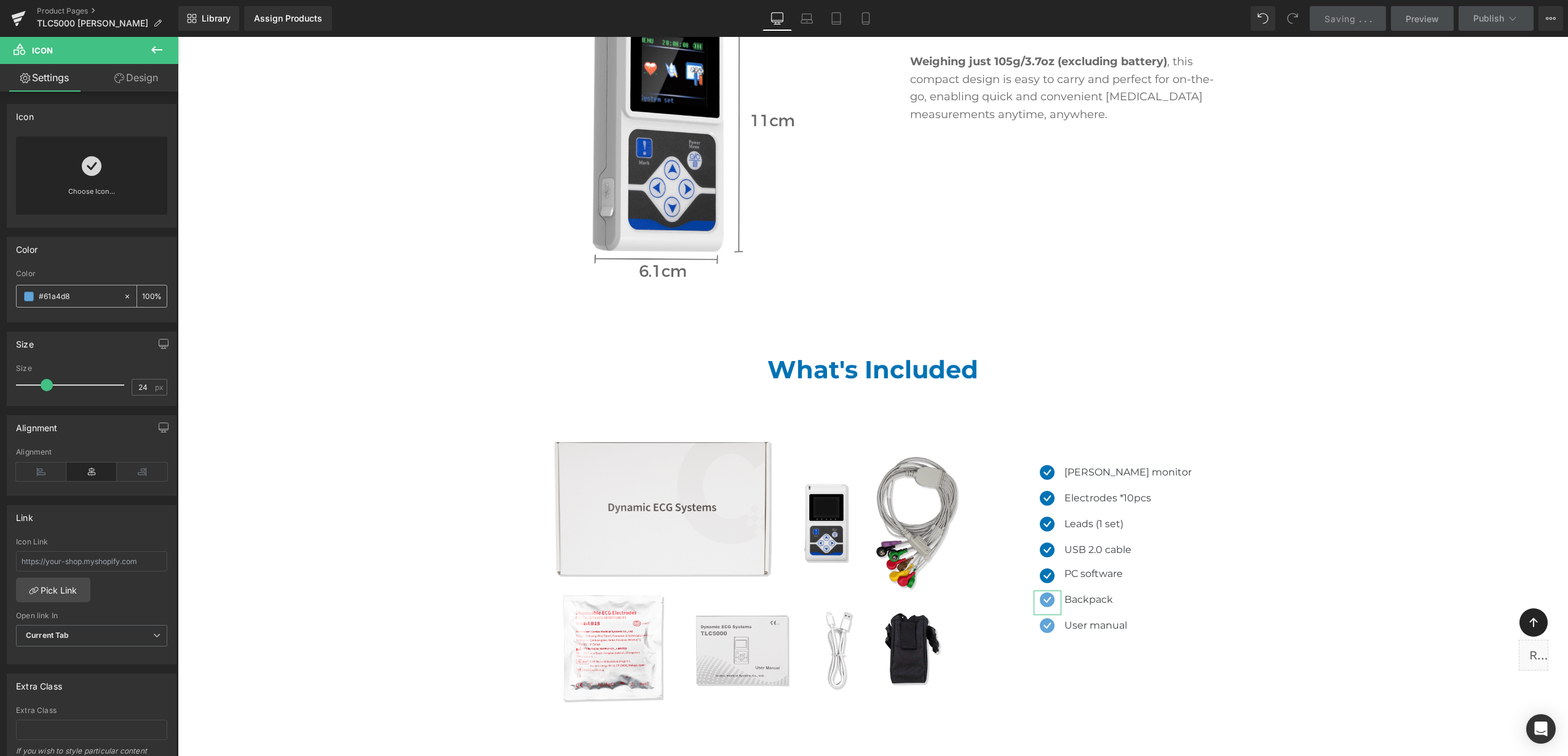
click at [21, 295] on div "#61a4d8" at bounding box center [70, 296] width 106 height 21
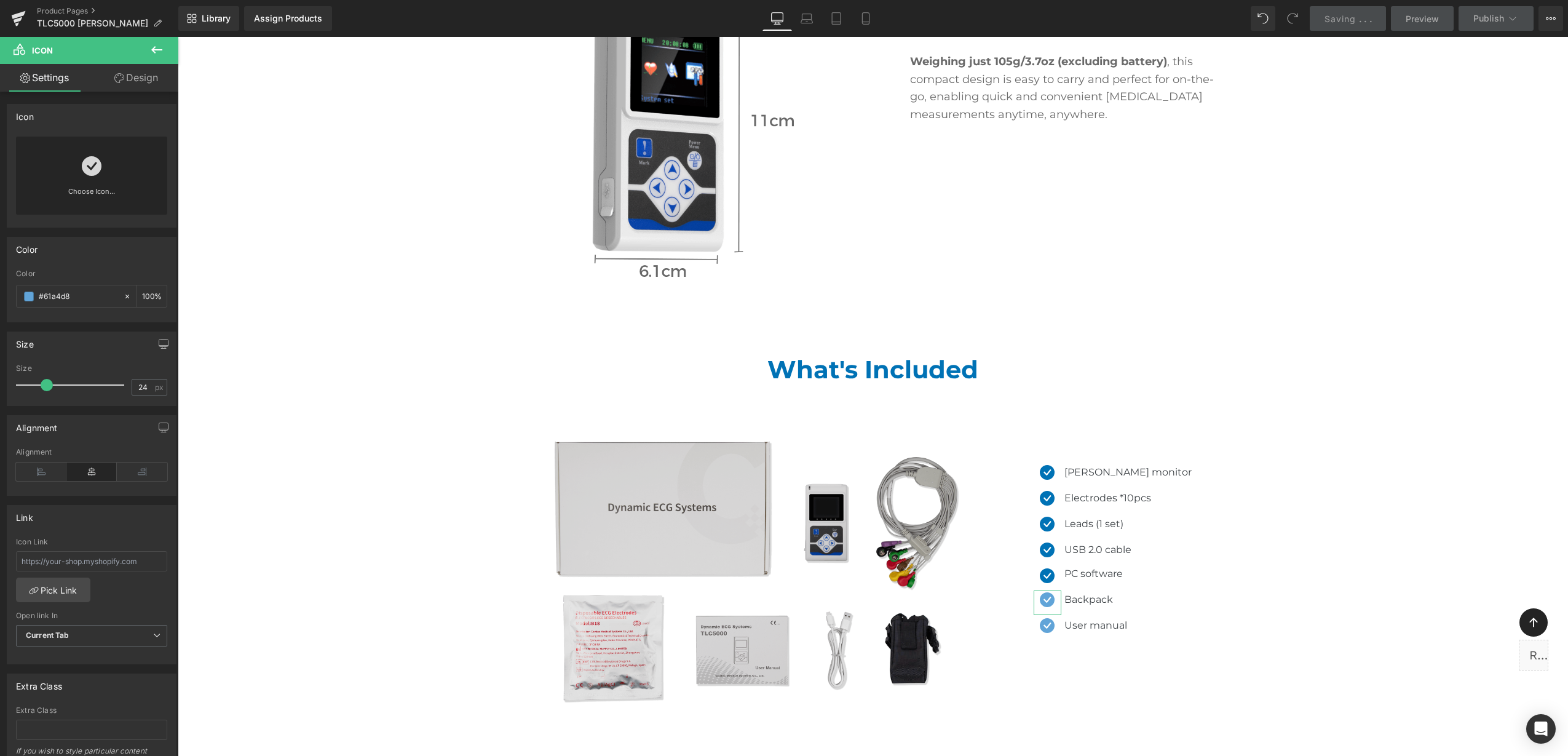
paste input "0072b5"
type input "#0072b5"
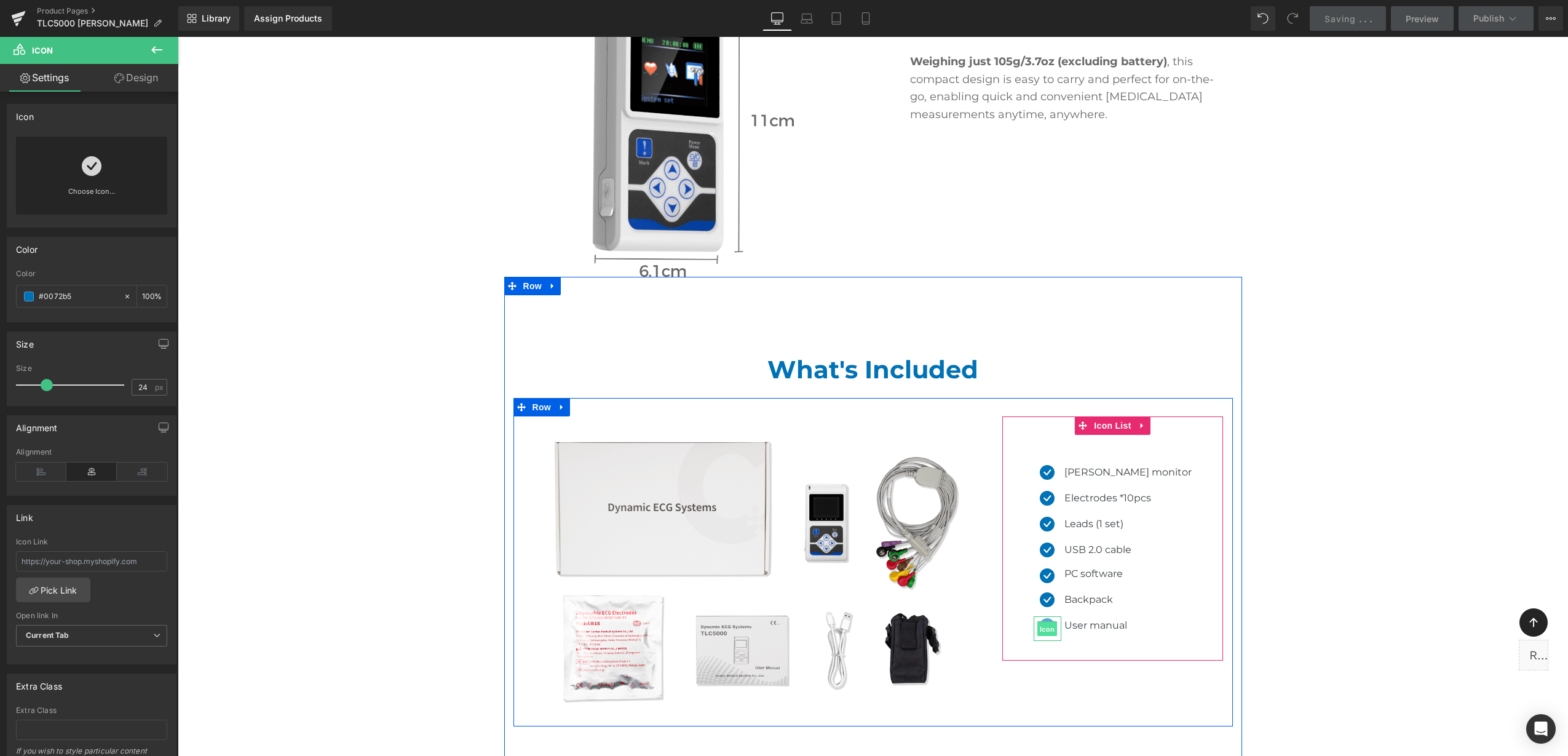
click at [1057, 622] on span "Icon" at bounding box center [1047, 629] width 20 height 15
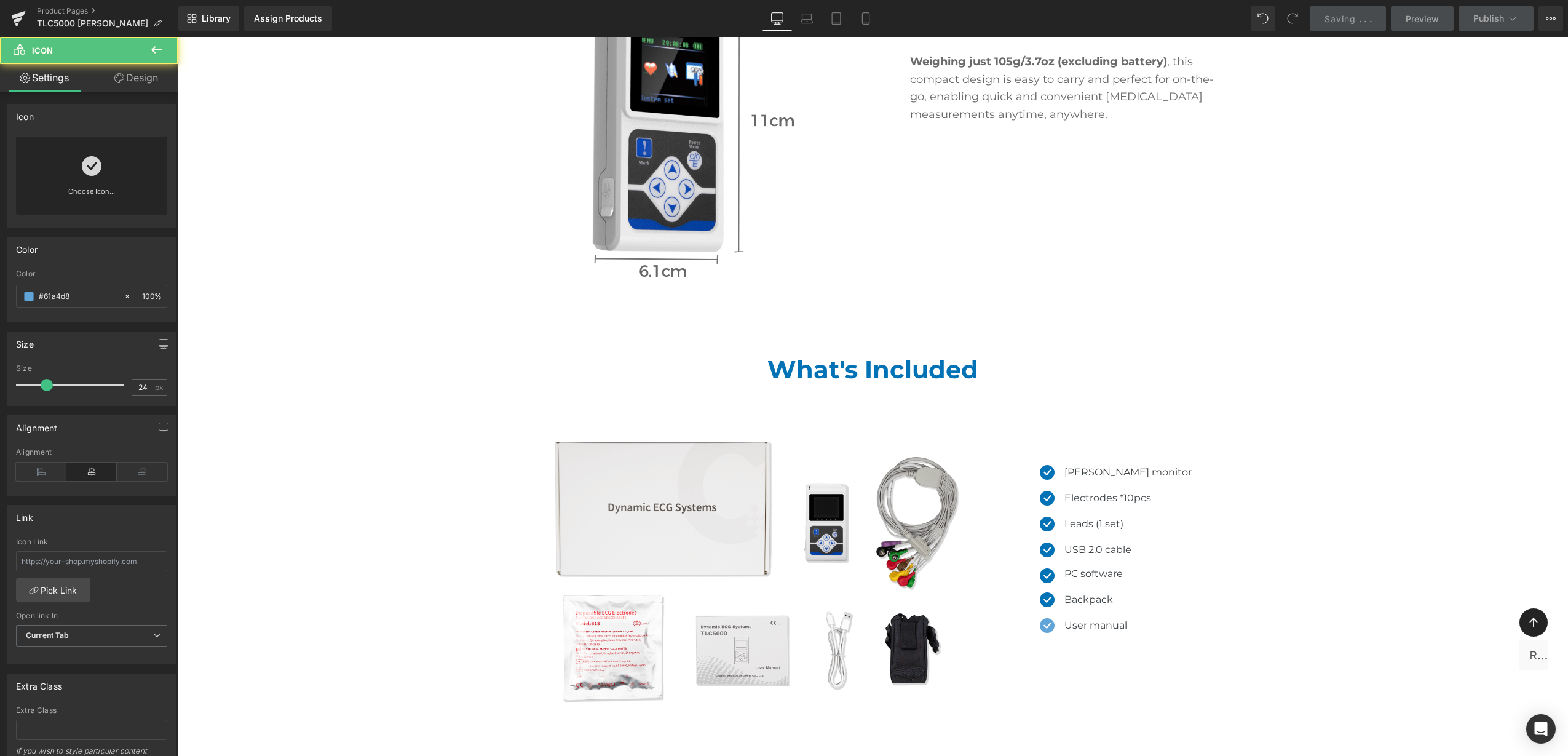
drag, startPoint x: 79, startPoint y: 299, endPoint x: -3, endPoint y: 280, distance: 84.2
click at [0, 280] on html "Icon You are previewing how the will restyle your page. You can not edit Elemen…" at bounding box center [784, 378] width 1568 height 756
paste input "0072b5"
type input "#0072b5"
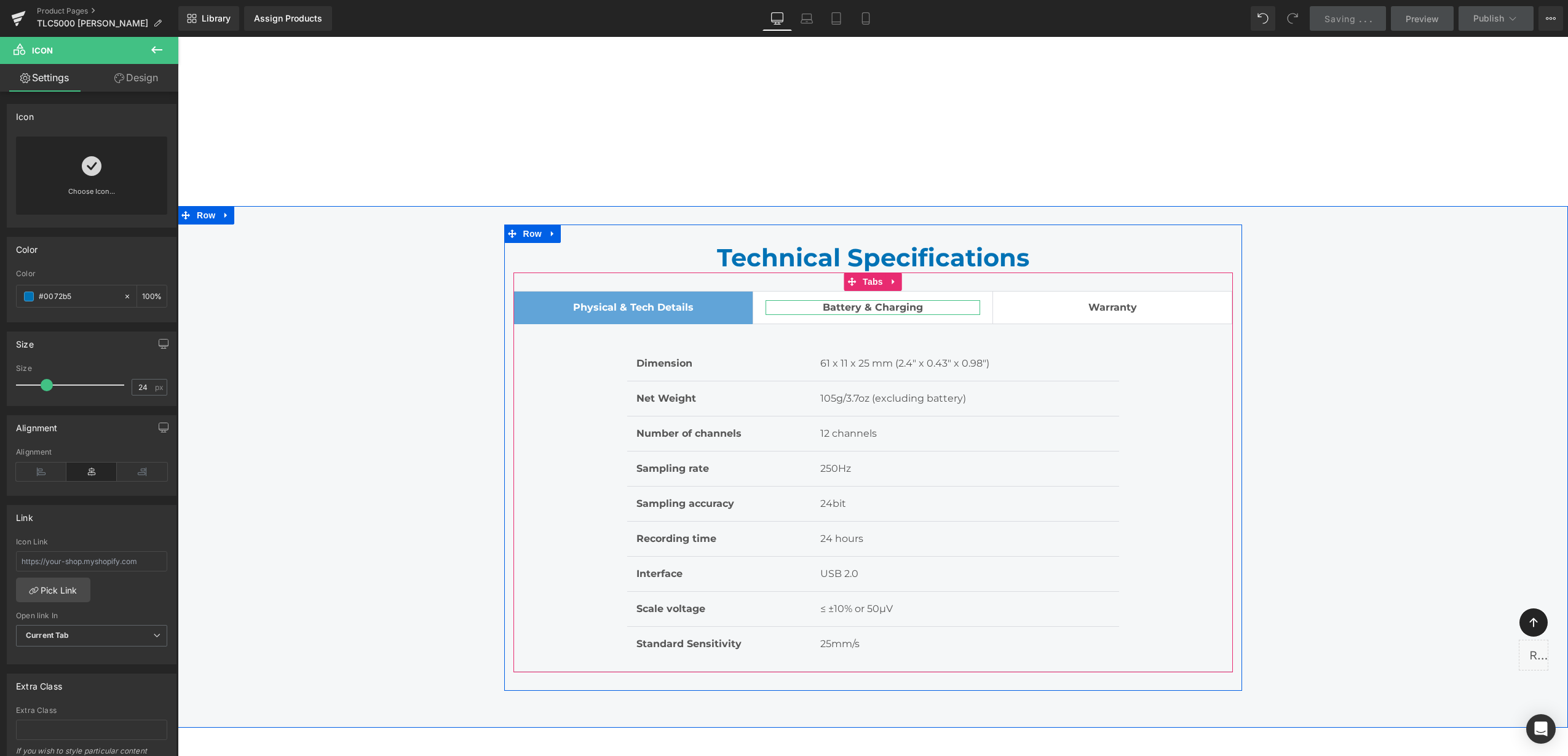
scroll to position [8288, 0]
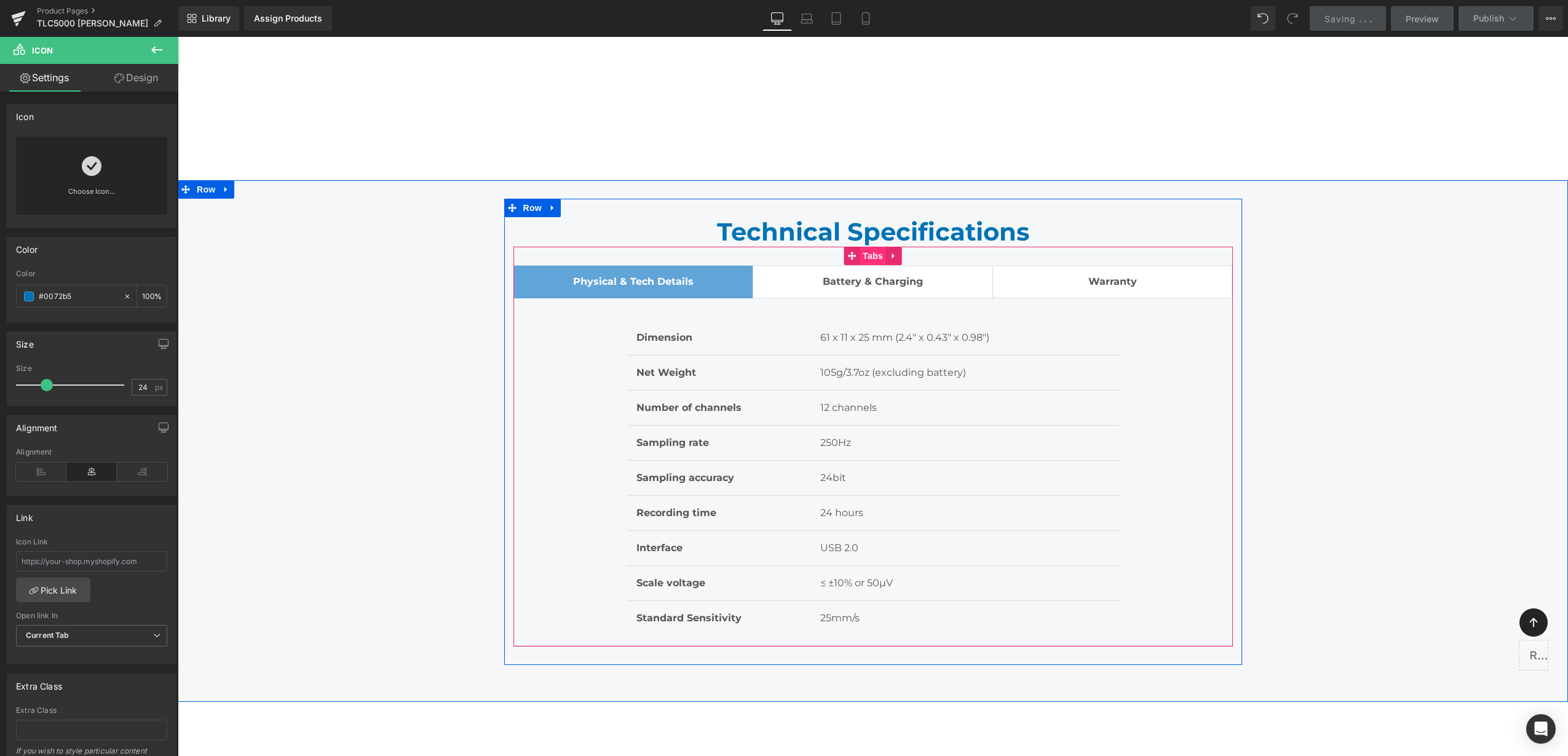
click at [867, 246] on span "Tabs" at bounding box center [872, 256] width 26 height 19
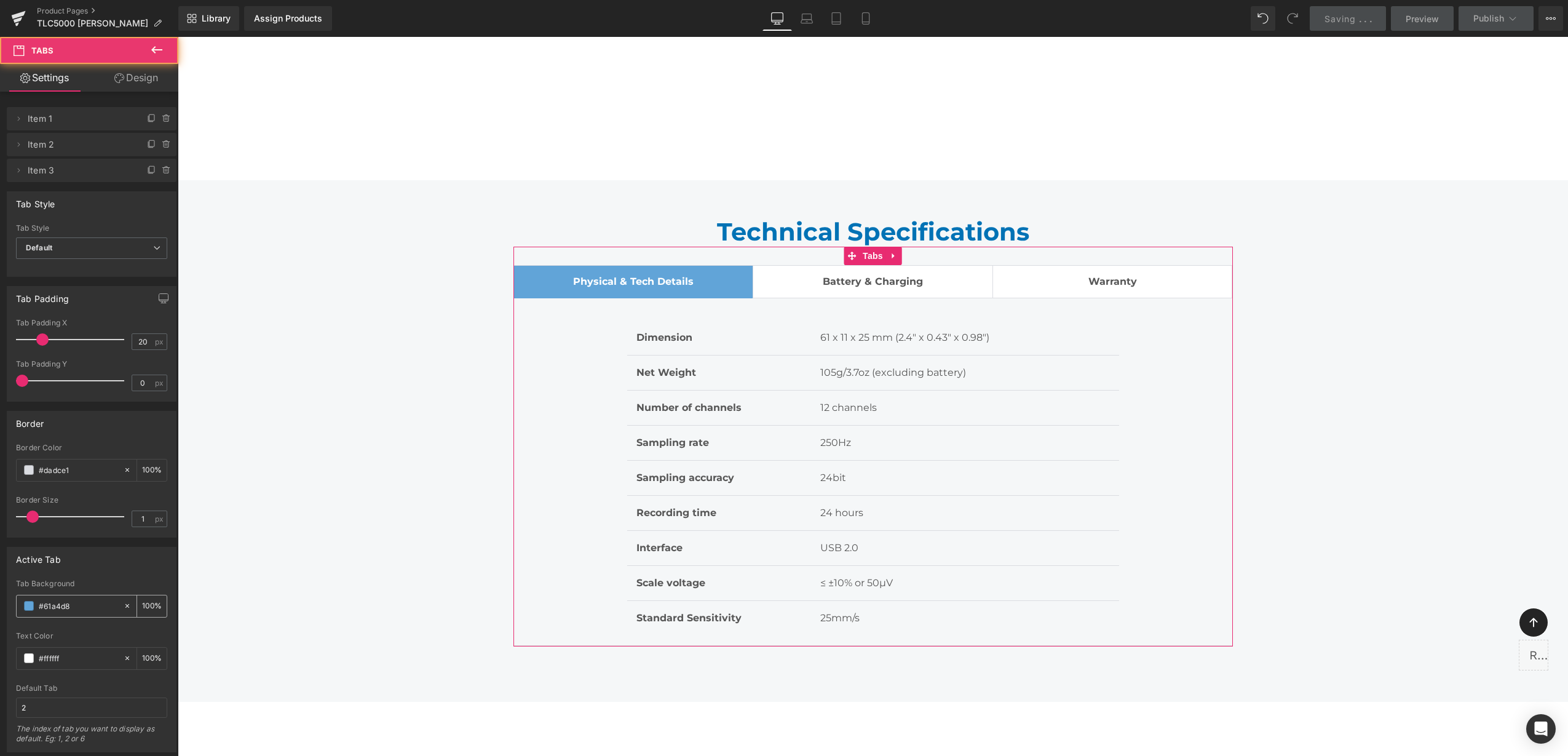
scroll to position [308, 0]
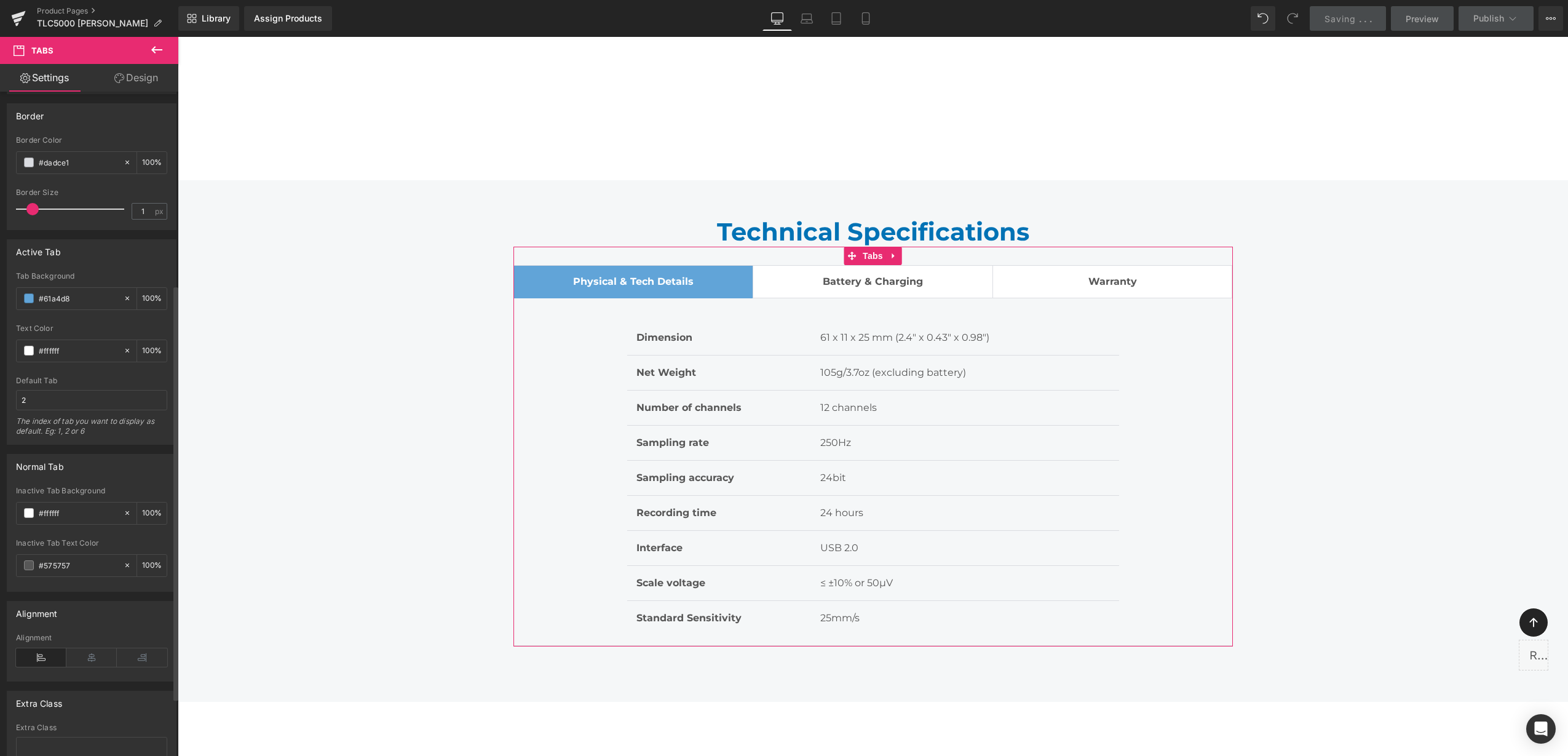
drag, startPoint x: 85, startPoint y: 296, endPoint x: 5, endPoint y: 289, distance: 80.3
click at [5, 289] on div "Active Tab rgb(97, 164, 216) Tab Background #61a4d8 100 % #ffffff Text Color #f…" at bounding box center [91, 338] width 184 height 215
paste input "0072b5"
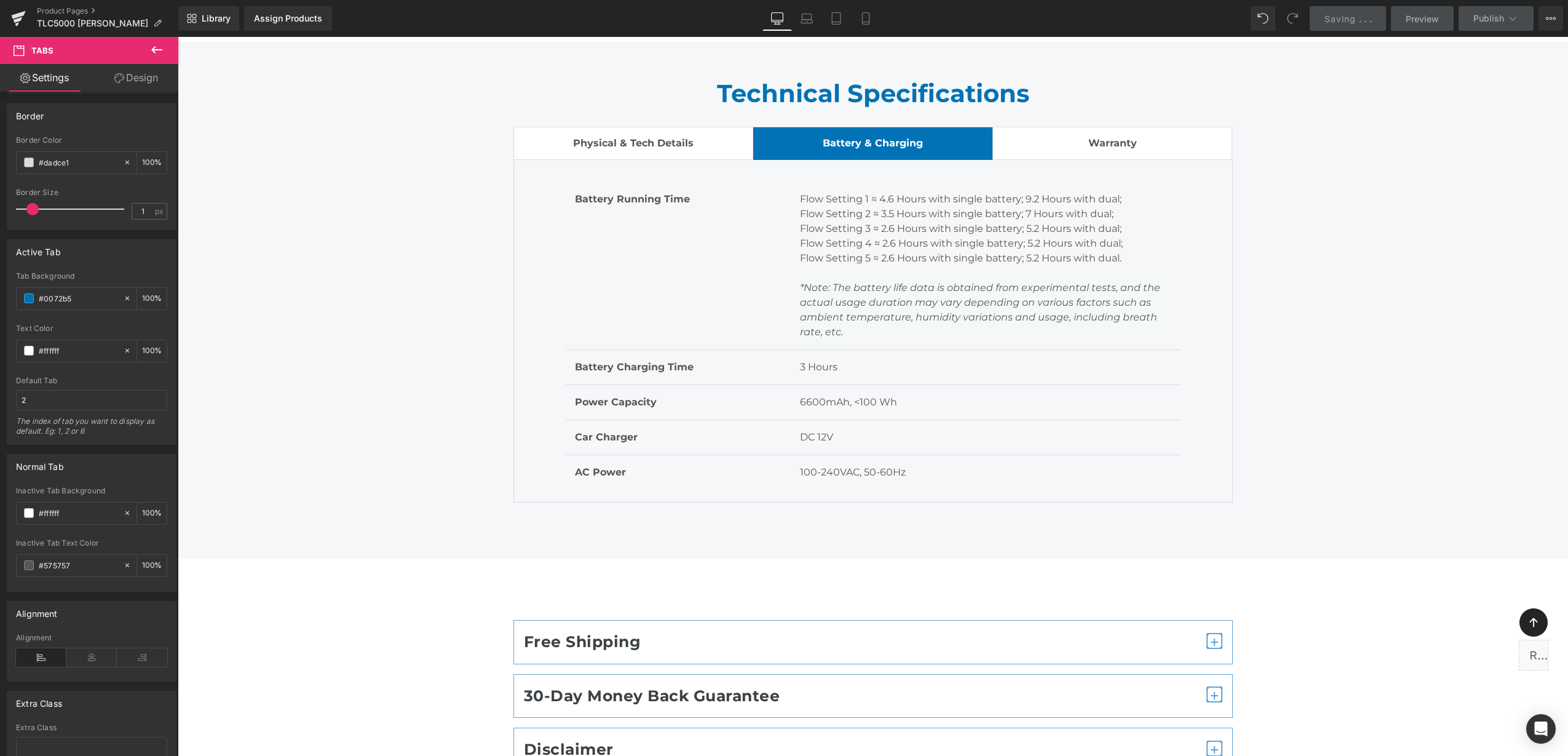
scroll to position [8442, 0]
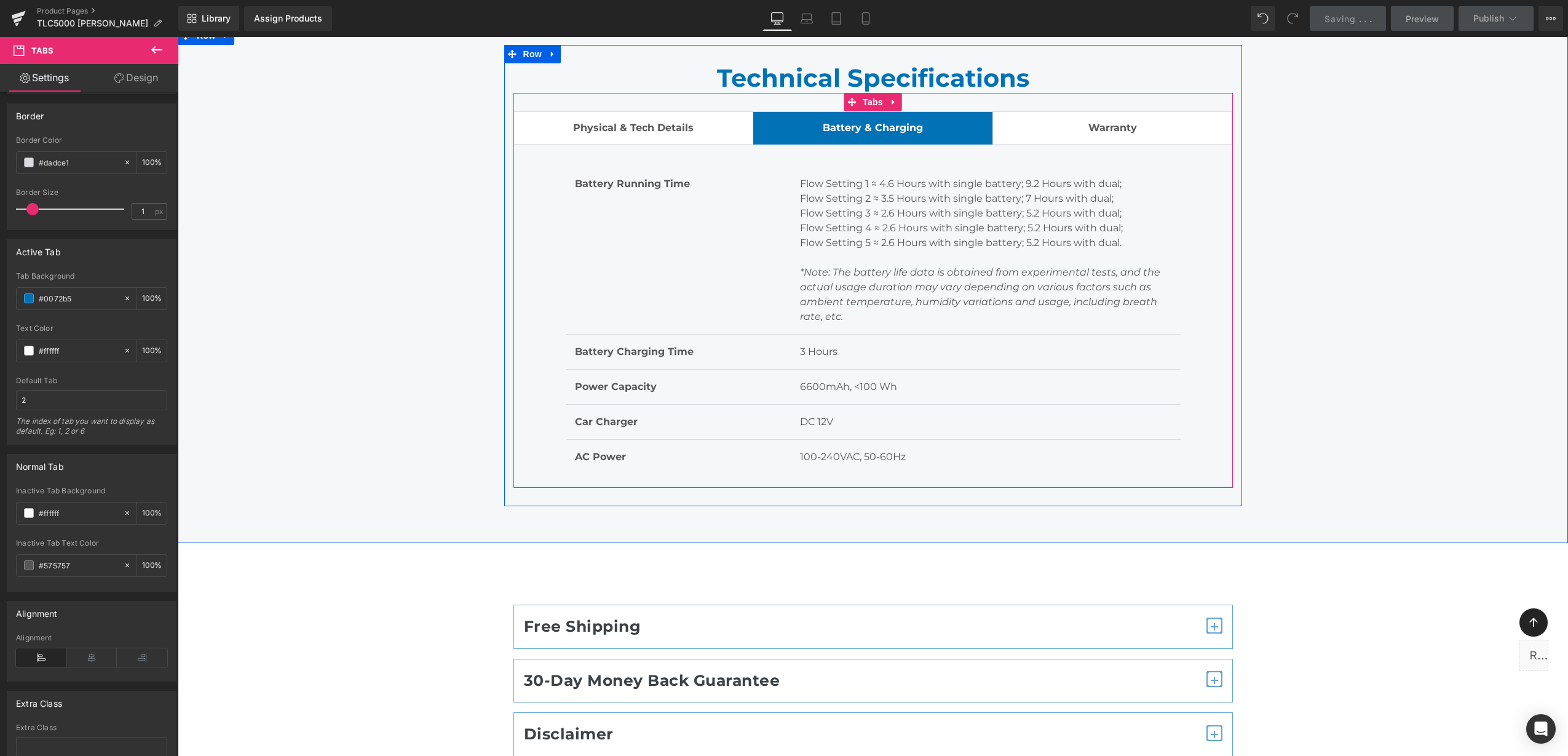
type input "#0072b5"
click at [604, 112] on span "Physical & Tech Details Text Block" at bounding box center [633, 128] width 239 height 32
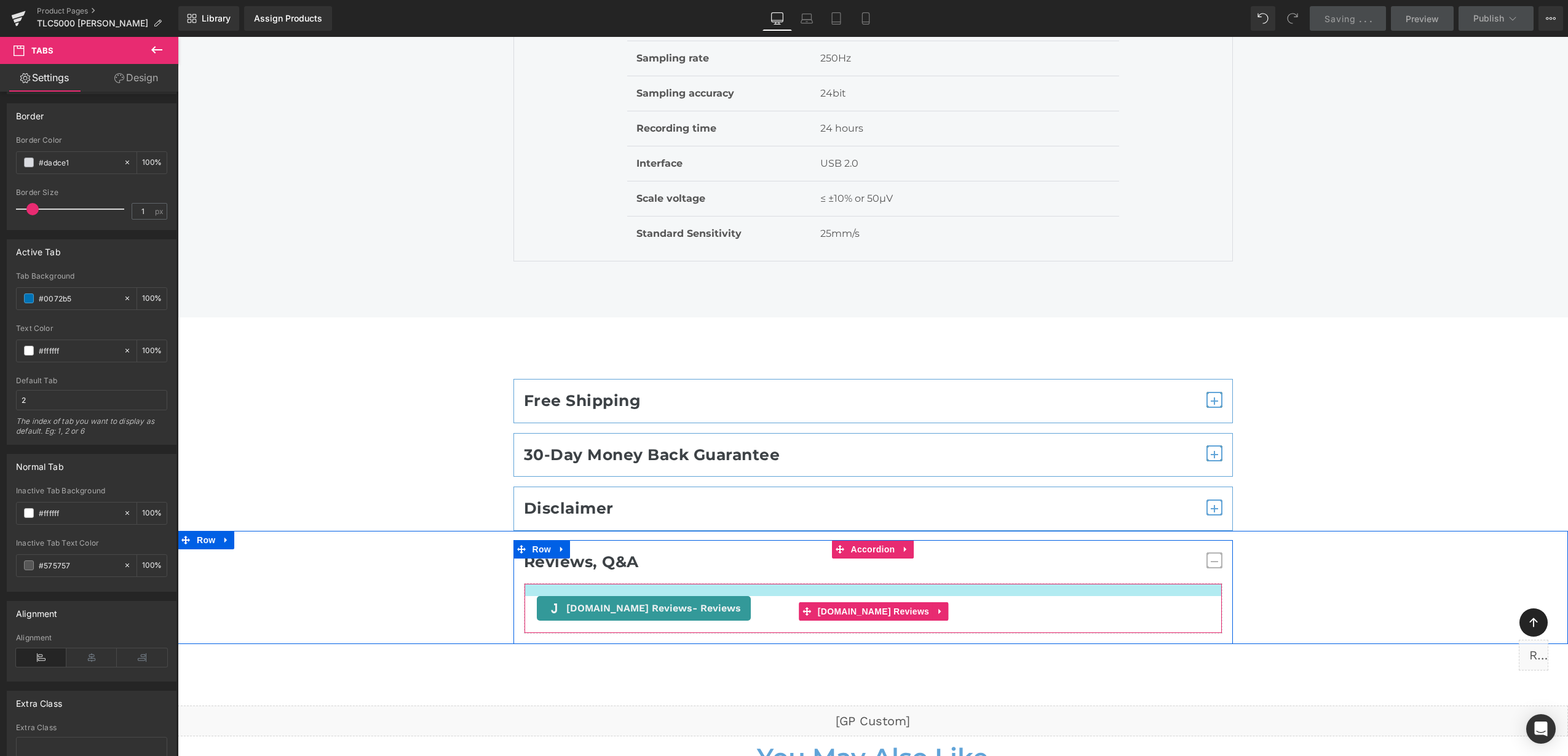
scroll to position [8903, 0]
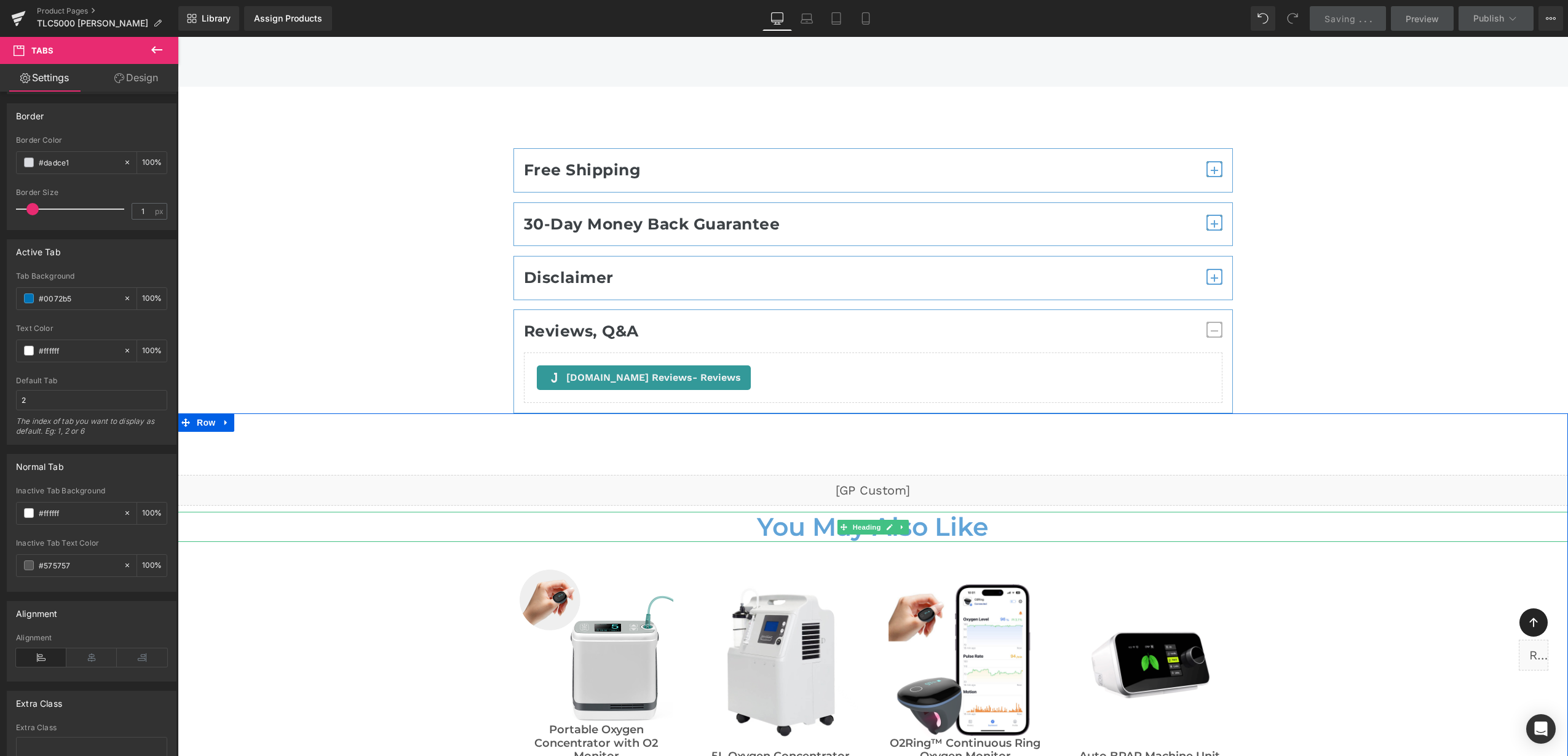
click at [796, 511] on h2 "You May Also Like" at bounding box center [872, 526] width 1390 height 30
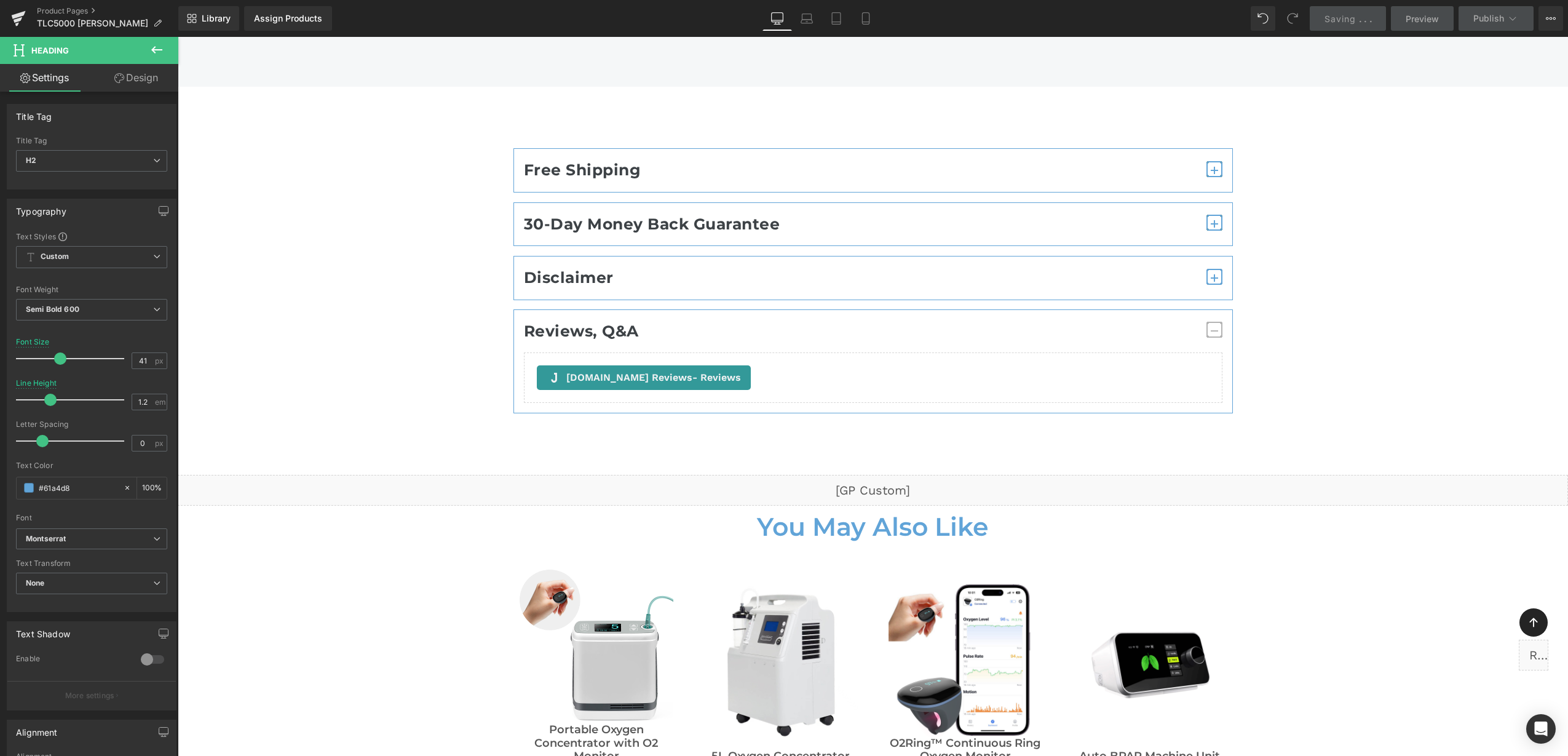
drag, startPoint x: 88, startPoint y: 490, endPoint x: -3, endPoint y: 486, distance: 91.1
click at [0, 486] on html "Tabs You are previewing how the will restyle your page. You can not edit Elemen…" at bounding box center [784, 378] width 1568 height 756
type input "#0072b5"
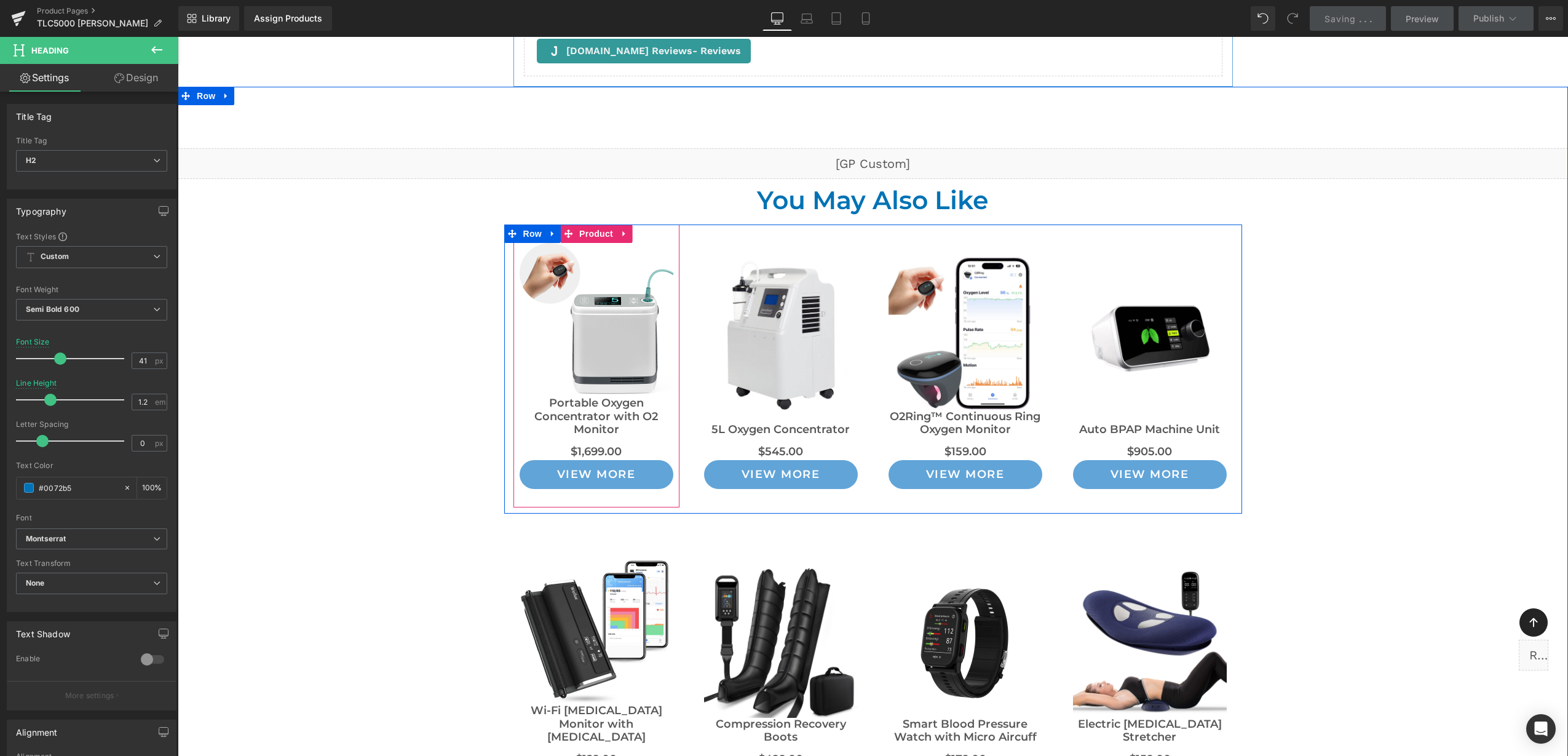
scroll to position [9134, 0]
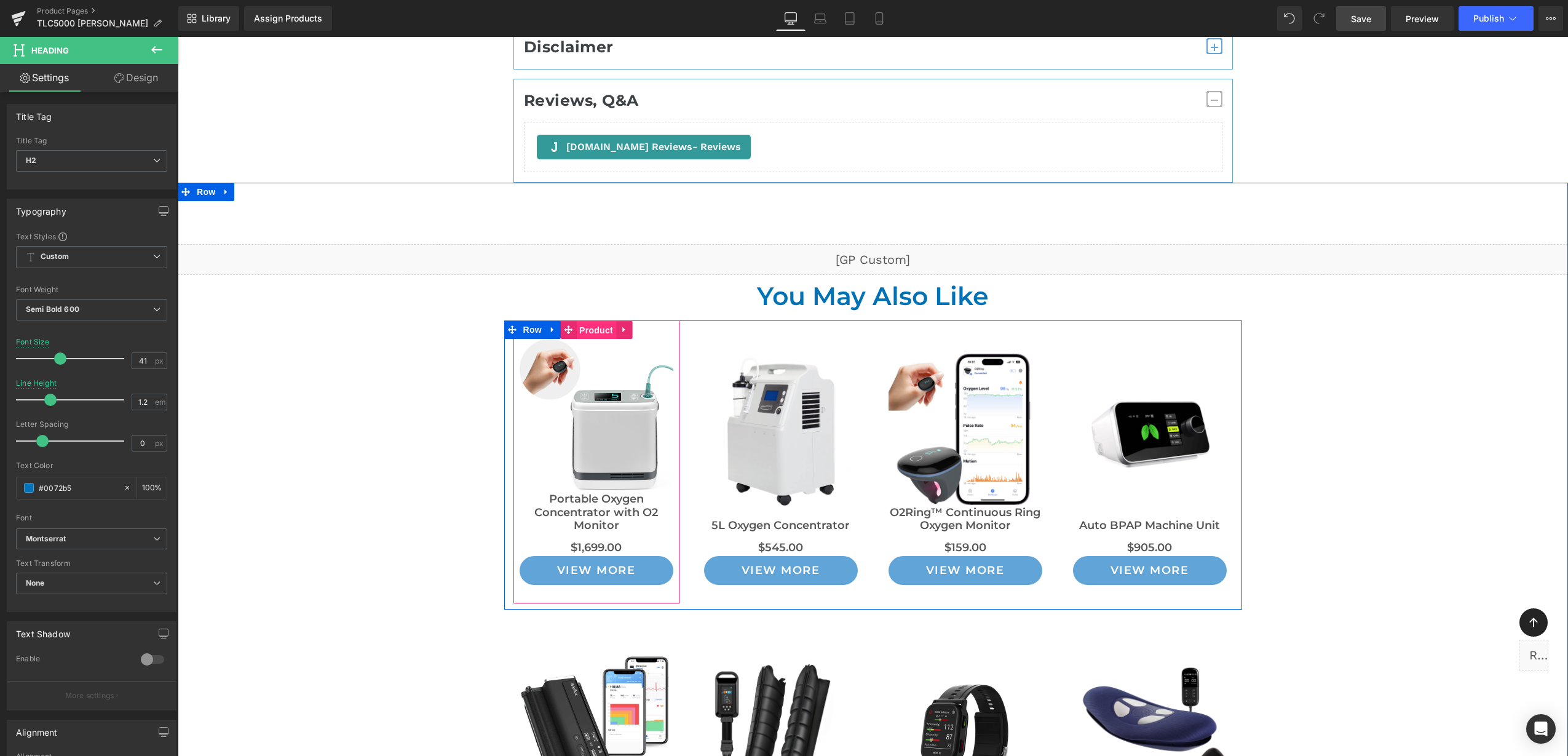
click at [599, 321] on span "Product" at bounding box center [596, 330] width 40 height 19
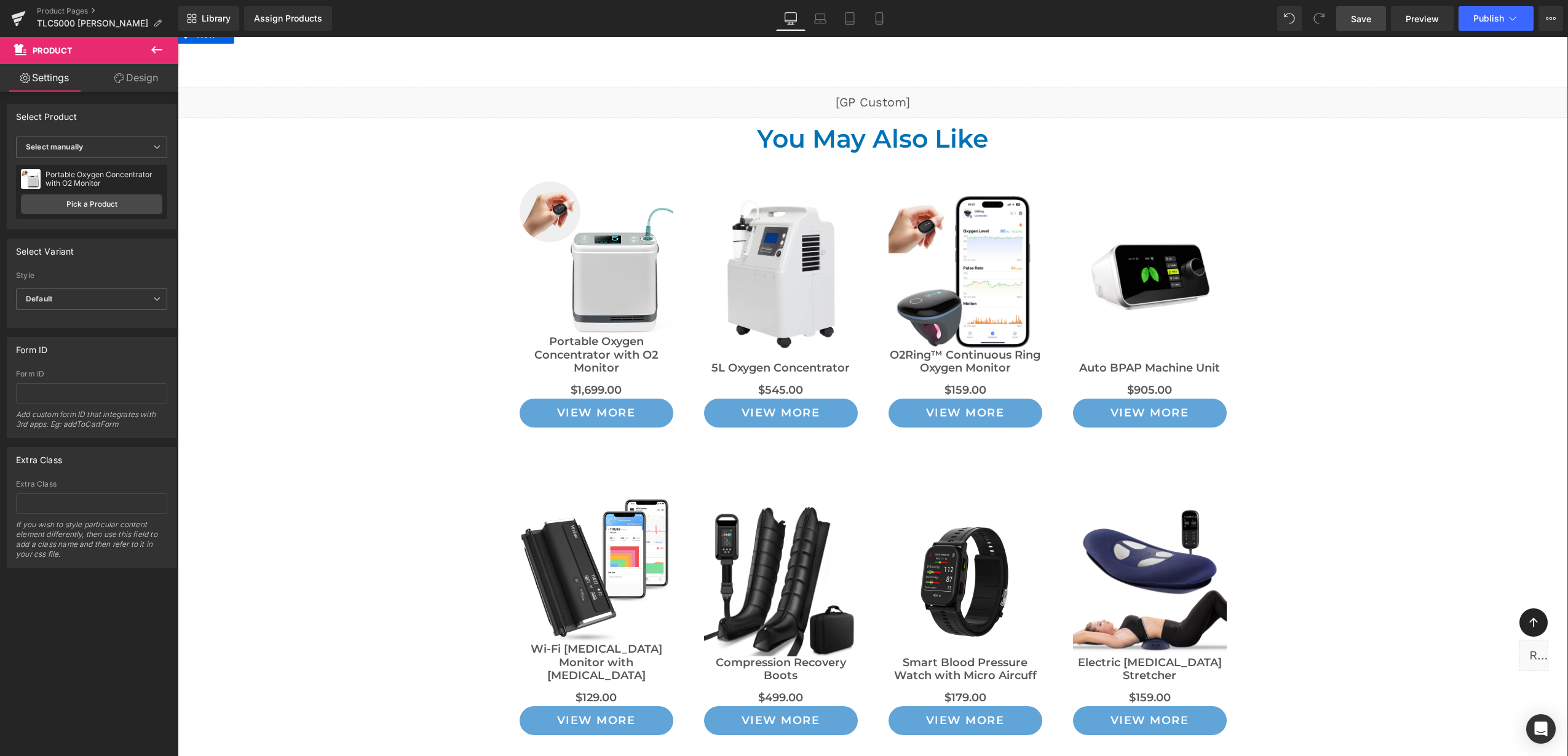
scroll to position [9364, 0]
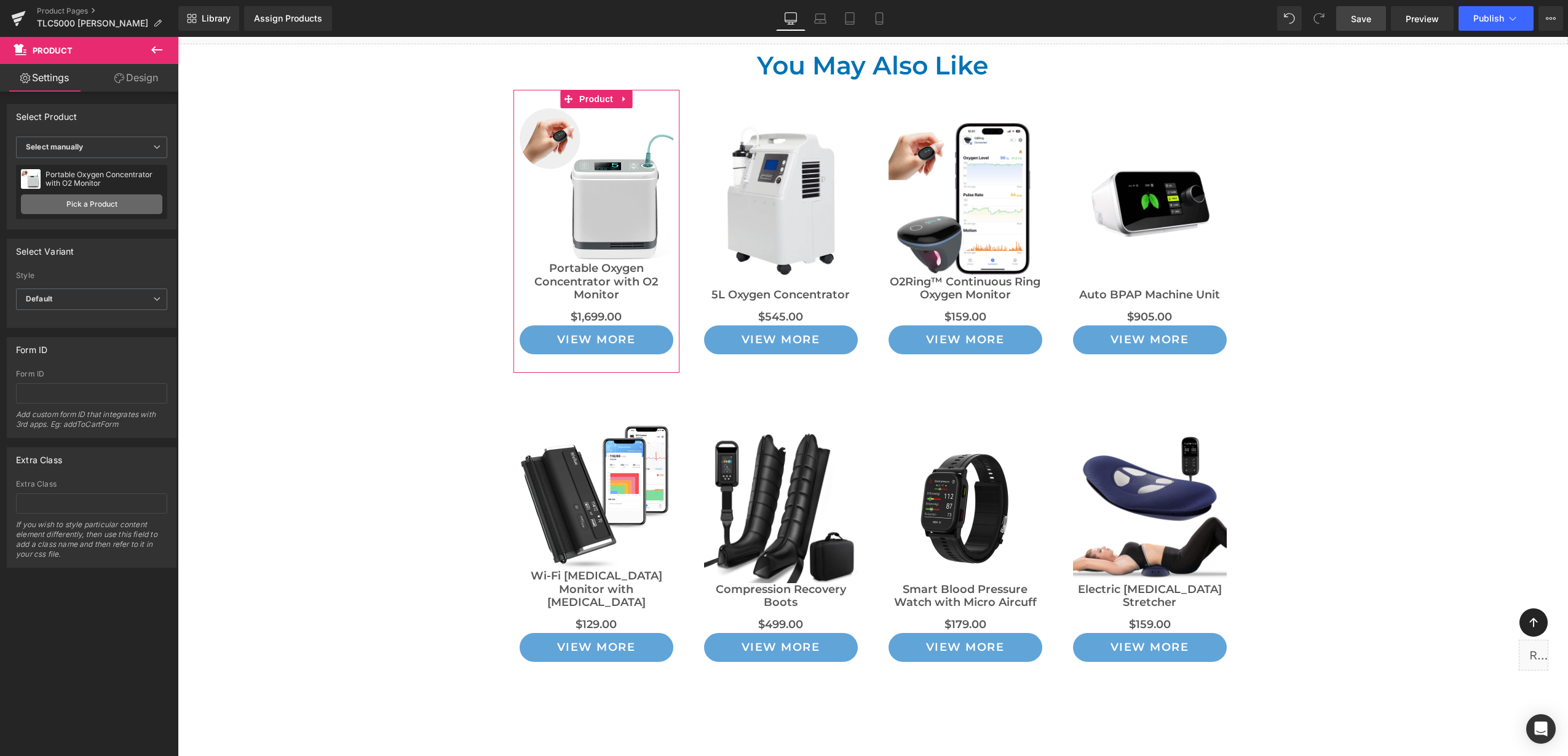
click at [95, 200] on link "Pick a Product" at bounding box center [91, 203] width 142 height 20
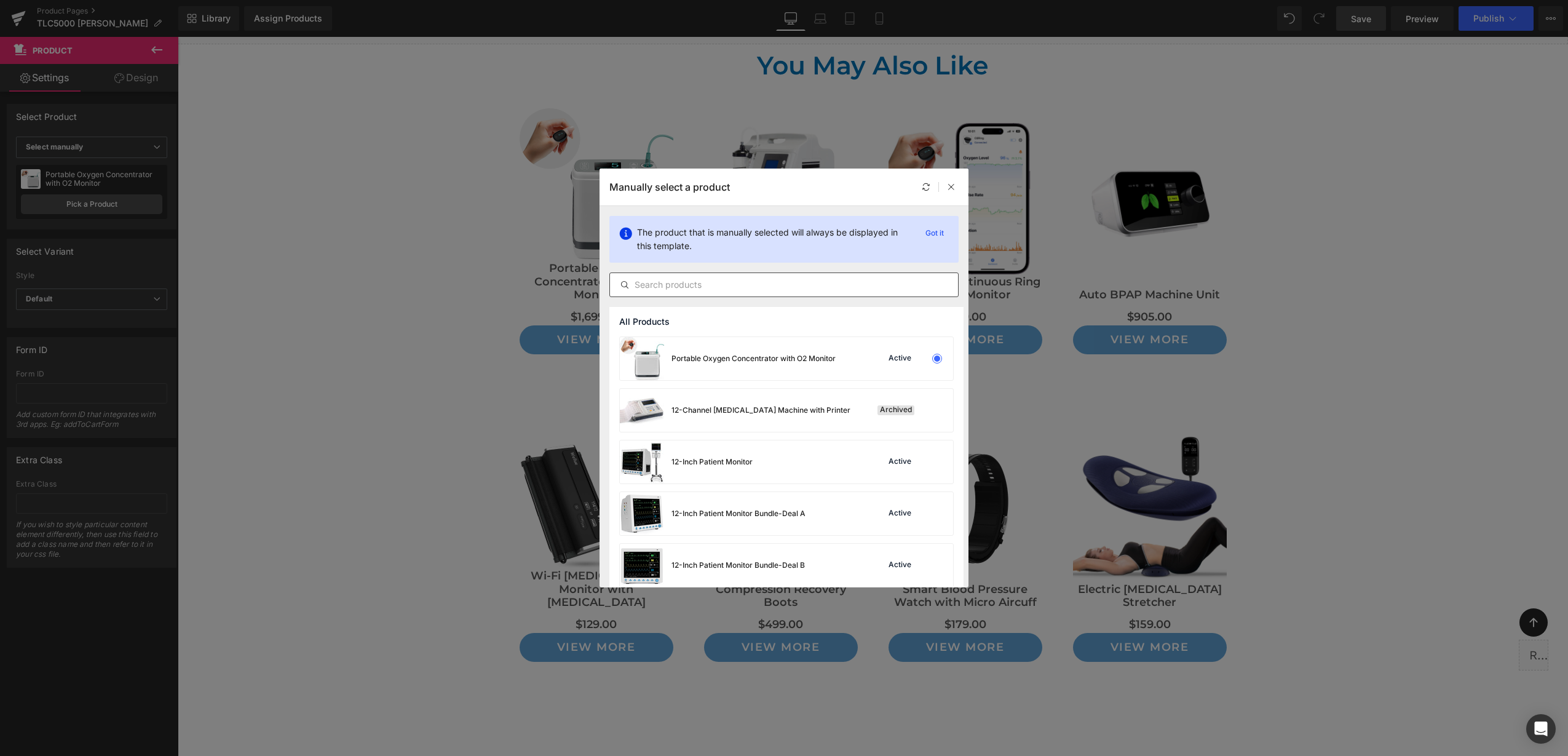
click at [694, 285] on input "text" at bounding box center [784, 285] width 348 height 15
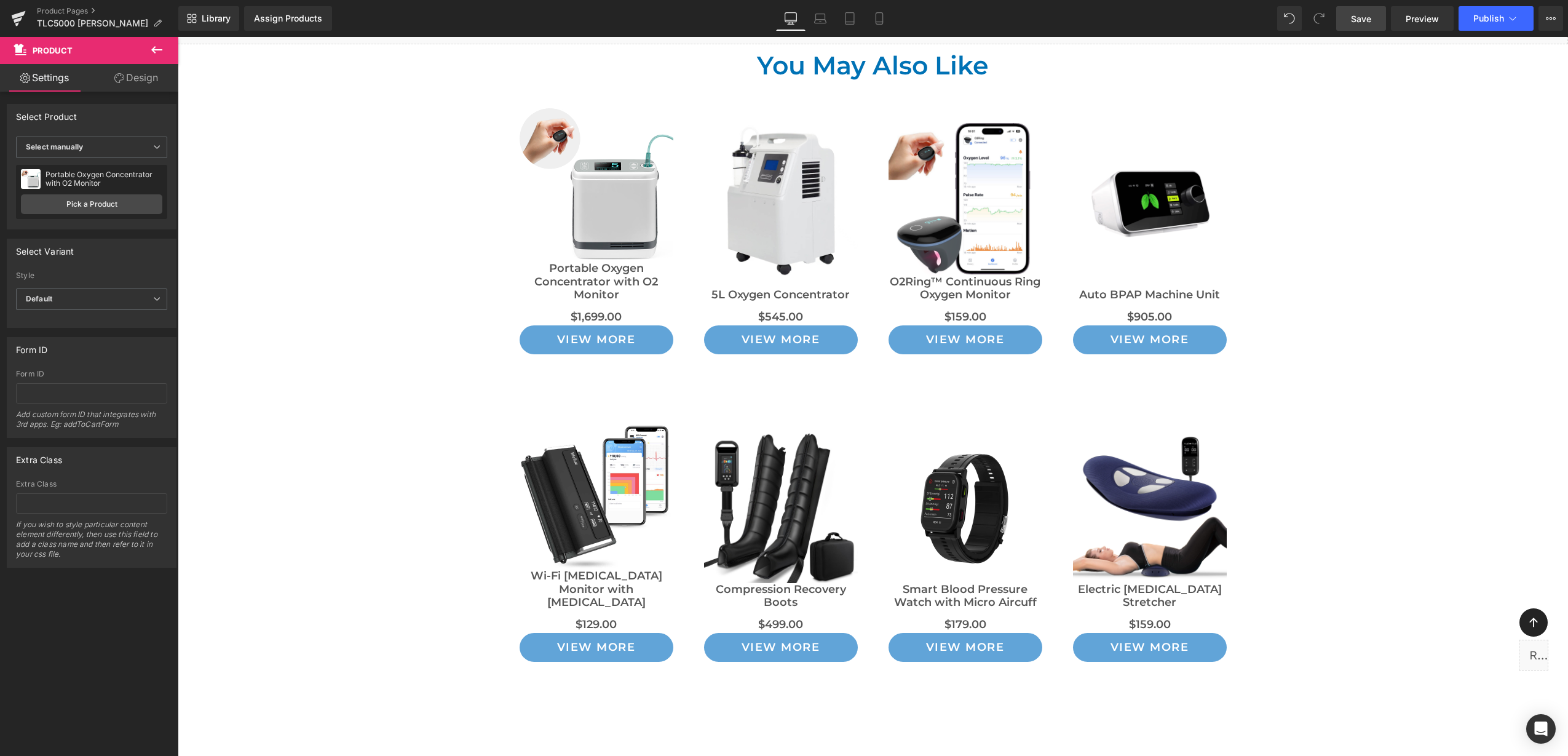
drag, startPoint x: 728, startPoint y: 402, endPoint x: 550, endPoint y: 366, distance: 181.6
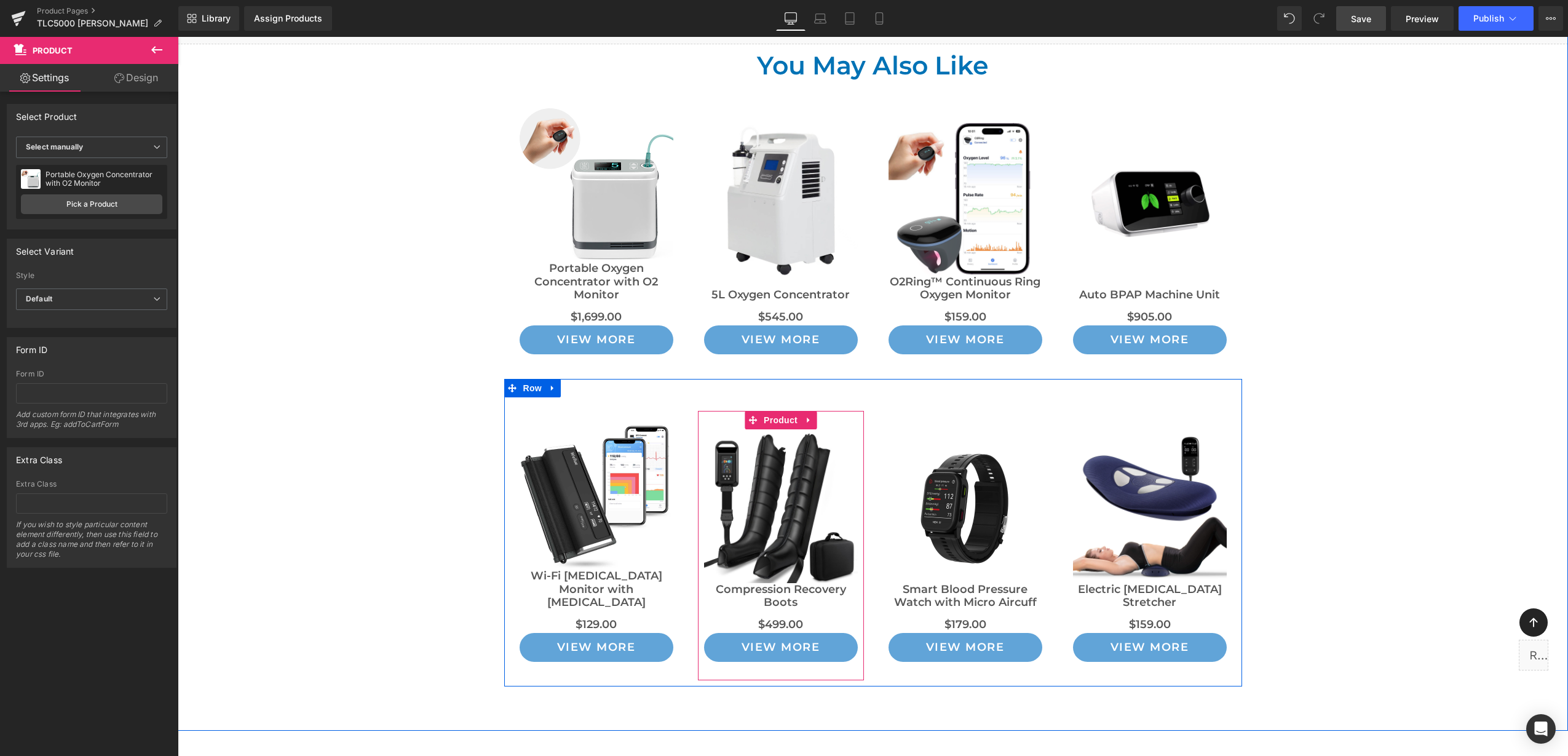
drag, startPoint x: 768, startPoint y: 370, endPoint x: 610, endPoint y: 343, distance: 160.3
click at [766, 411] on span "Product" at bounding box center [780, 420] width 40 height 19
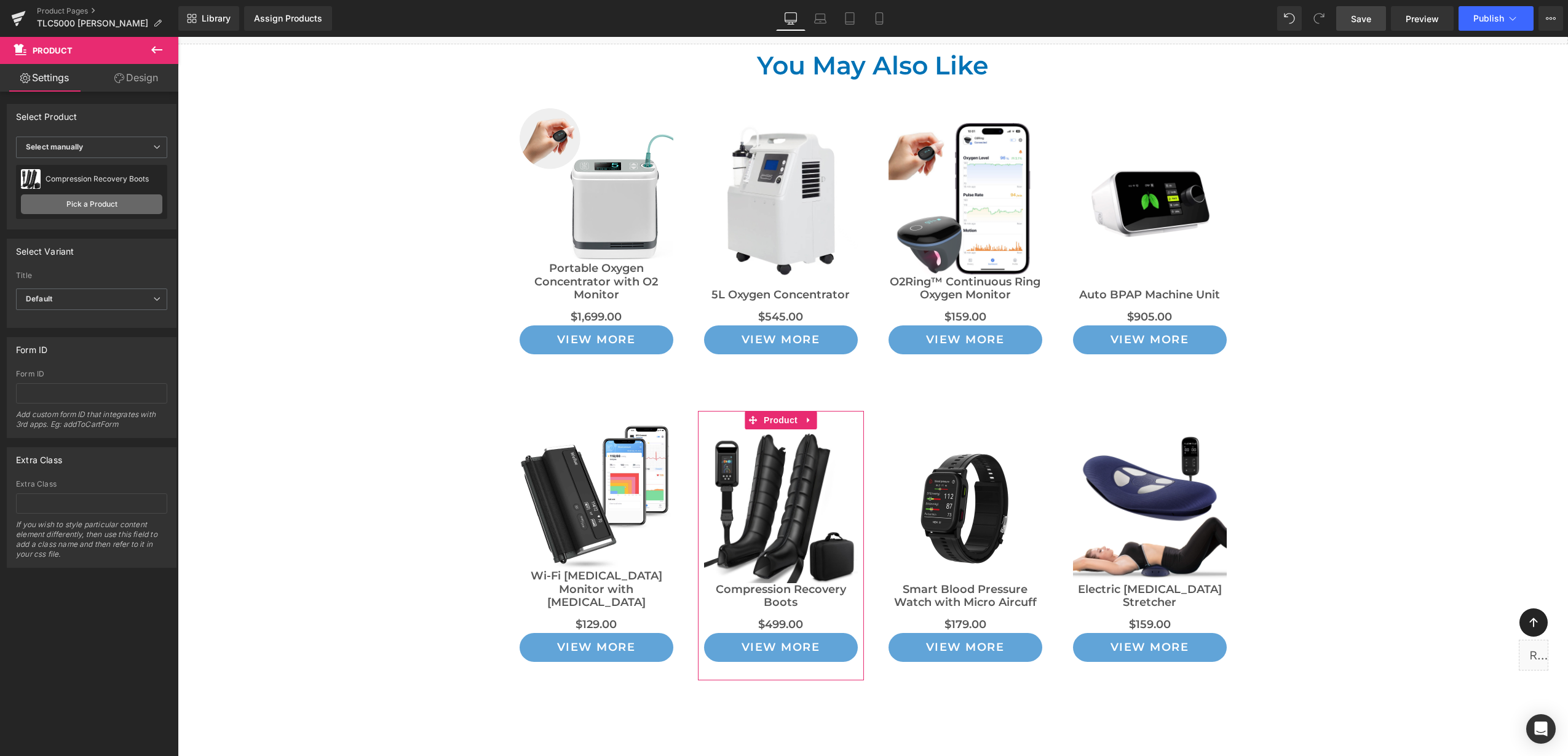
click at [124, 213] on link "Pick a Product" at bounding box center [91, 203] width 142 height 20
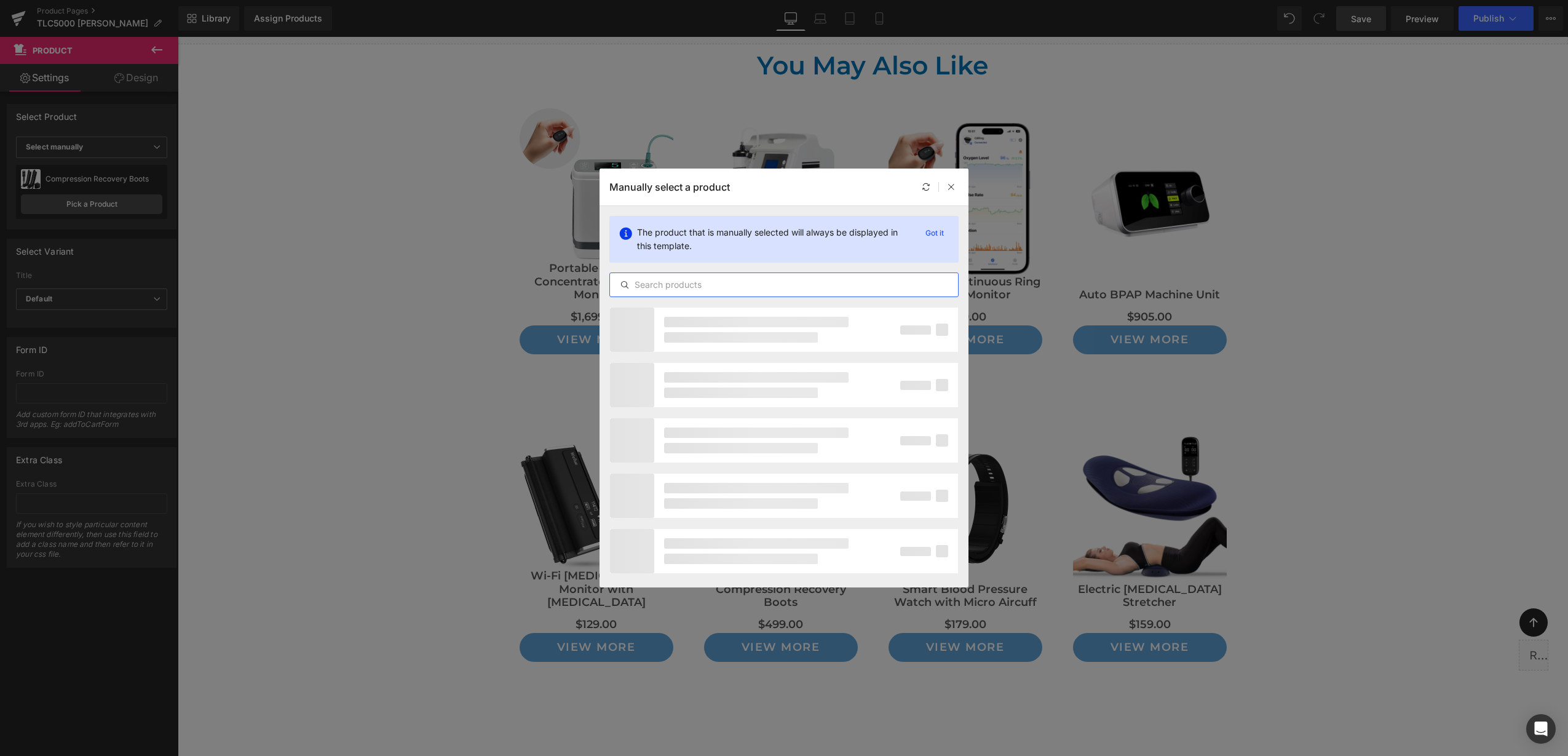
click at [681, 283] on input "text" at bounding box center [784, 285] width 348 height 15
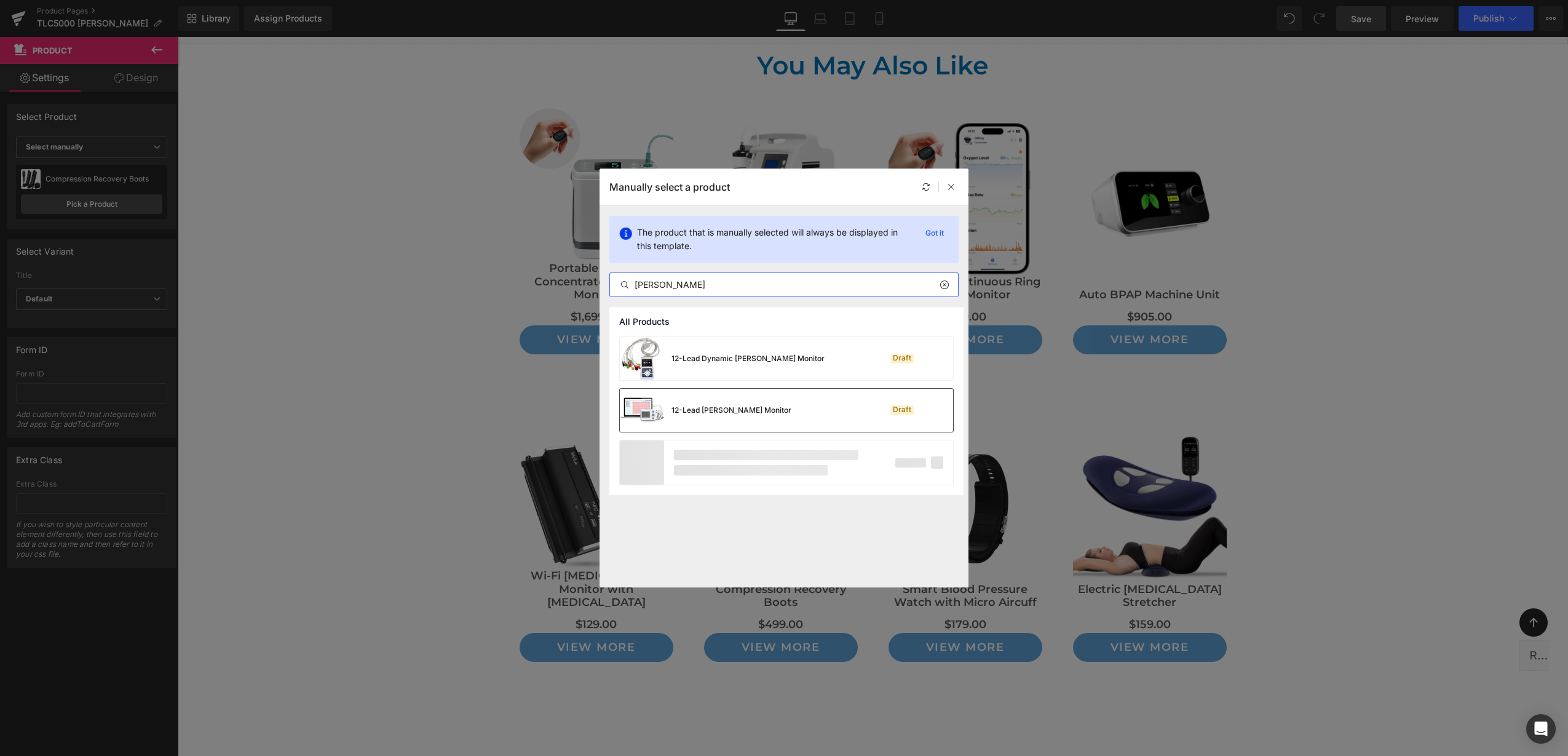
type input "[PERSON_NAME]"
click at [688, 415] on div "12-Lead [PERSON_NAME] Monitor" at bounding box center [731, 411] width 120 height 11
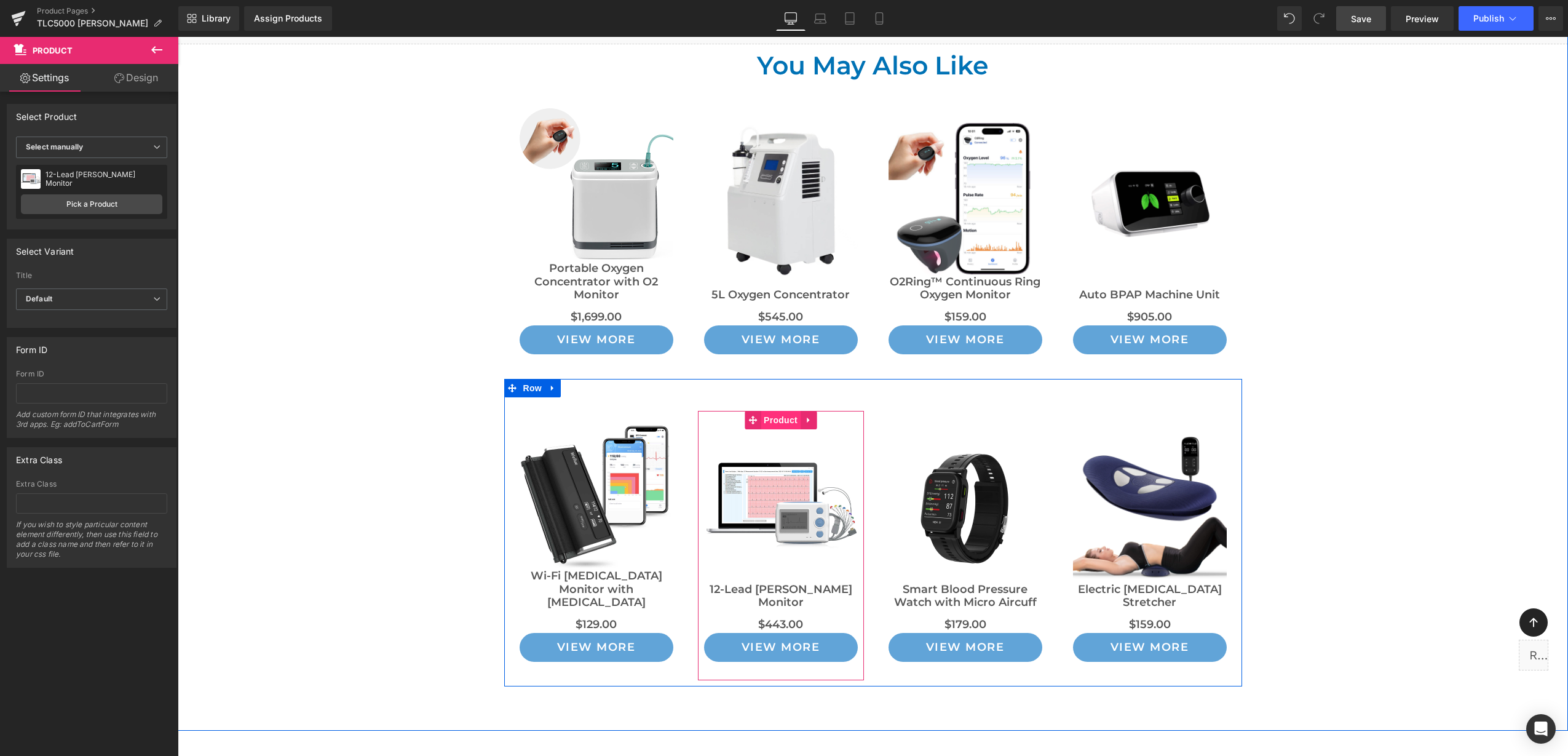
click at [761, 411] on span "Product" at bounding box center [780, 420] width 40 height 19
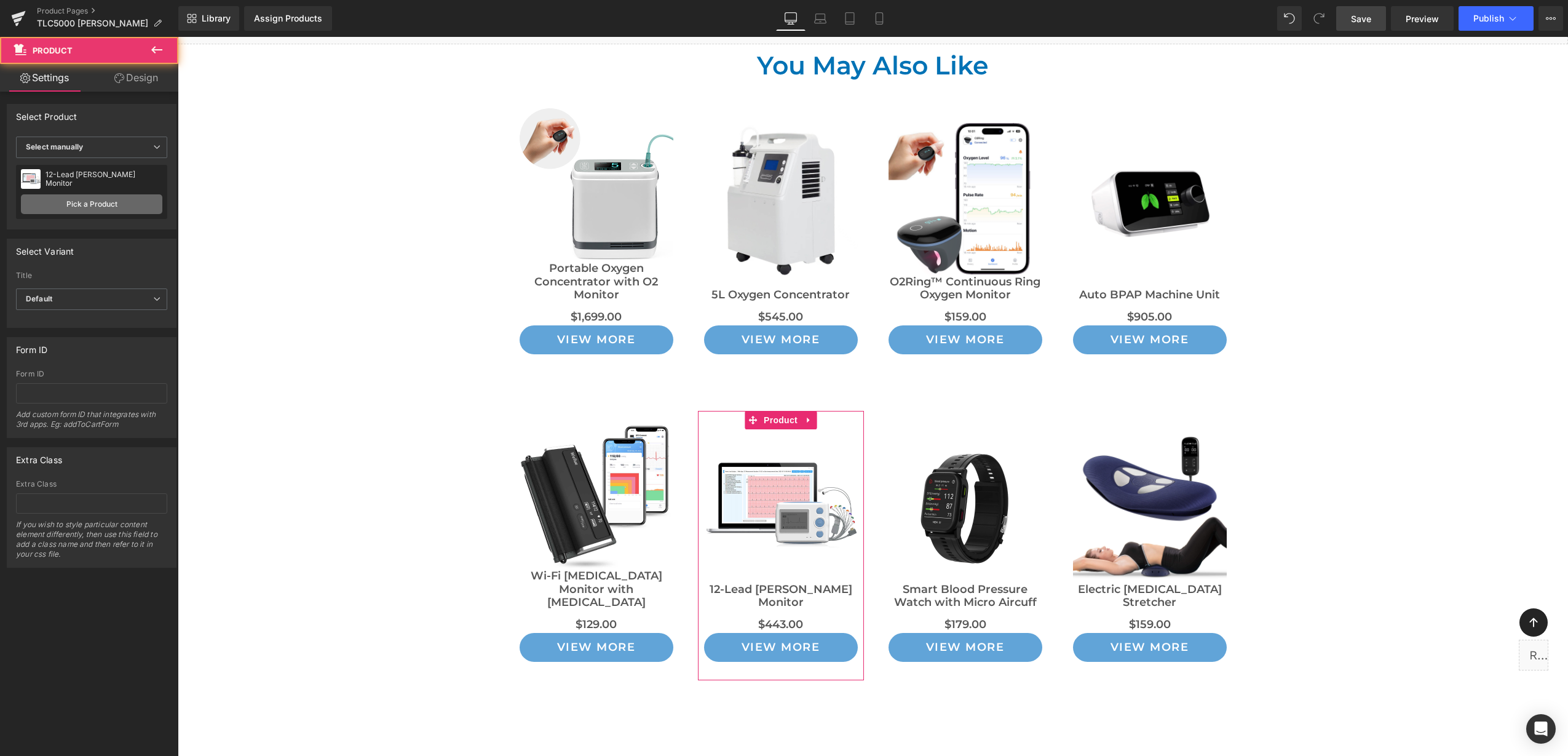
click at [93, 200] on link "Pick a Product" at bounding box center [91, 203] width 142 height 20
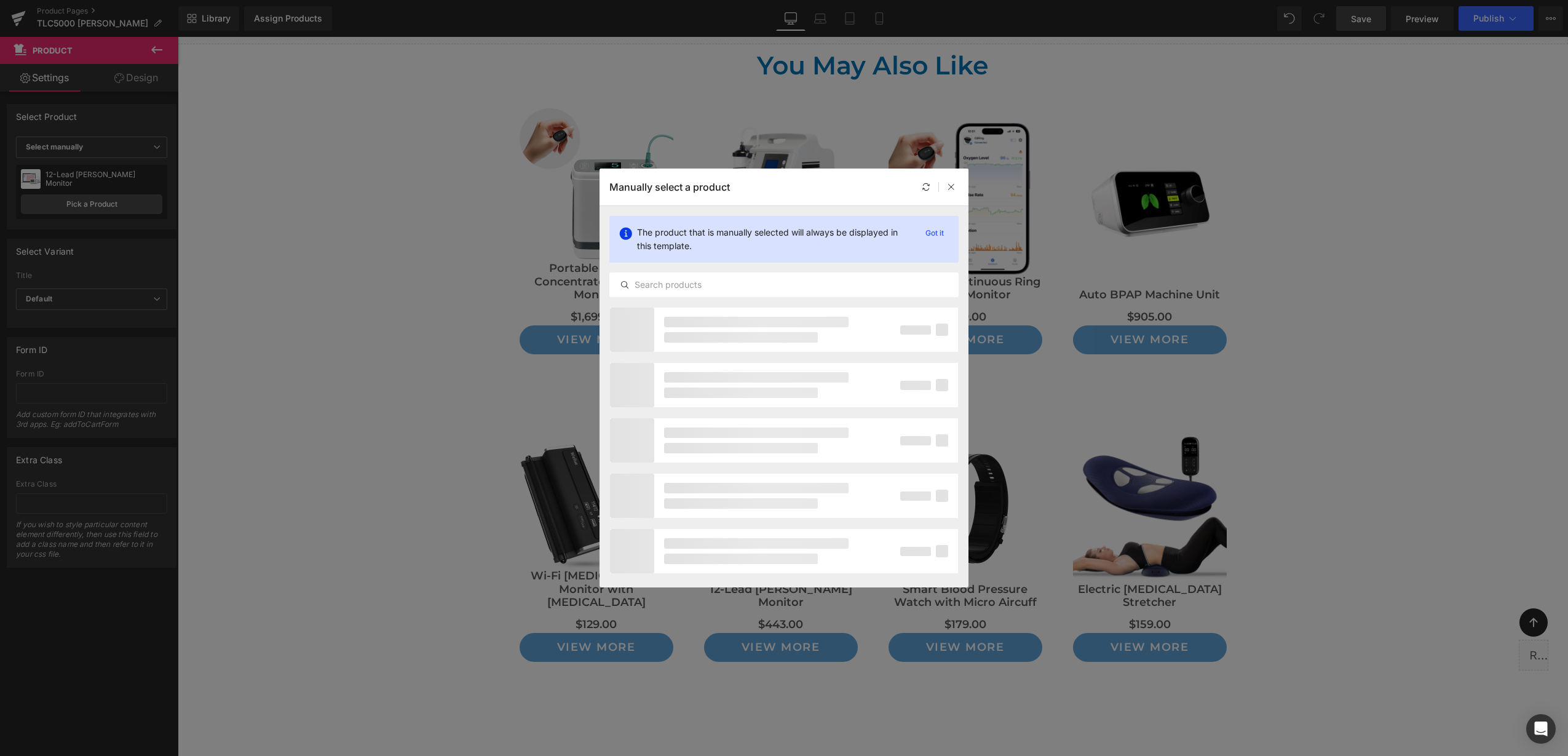
drag, startPoint x: 694, startPoint y: 283, endPoint x: 768, endPoint y: 317, distance: 81.4
click at [692, 286] on input "text" at bounding box center [784, 285] width 348 height 15
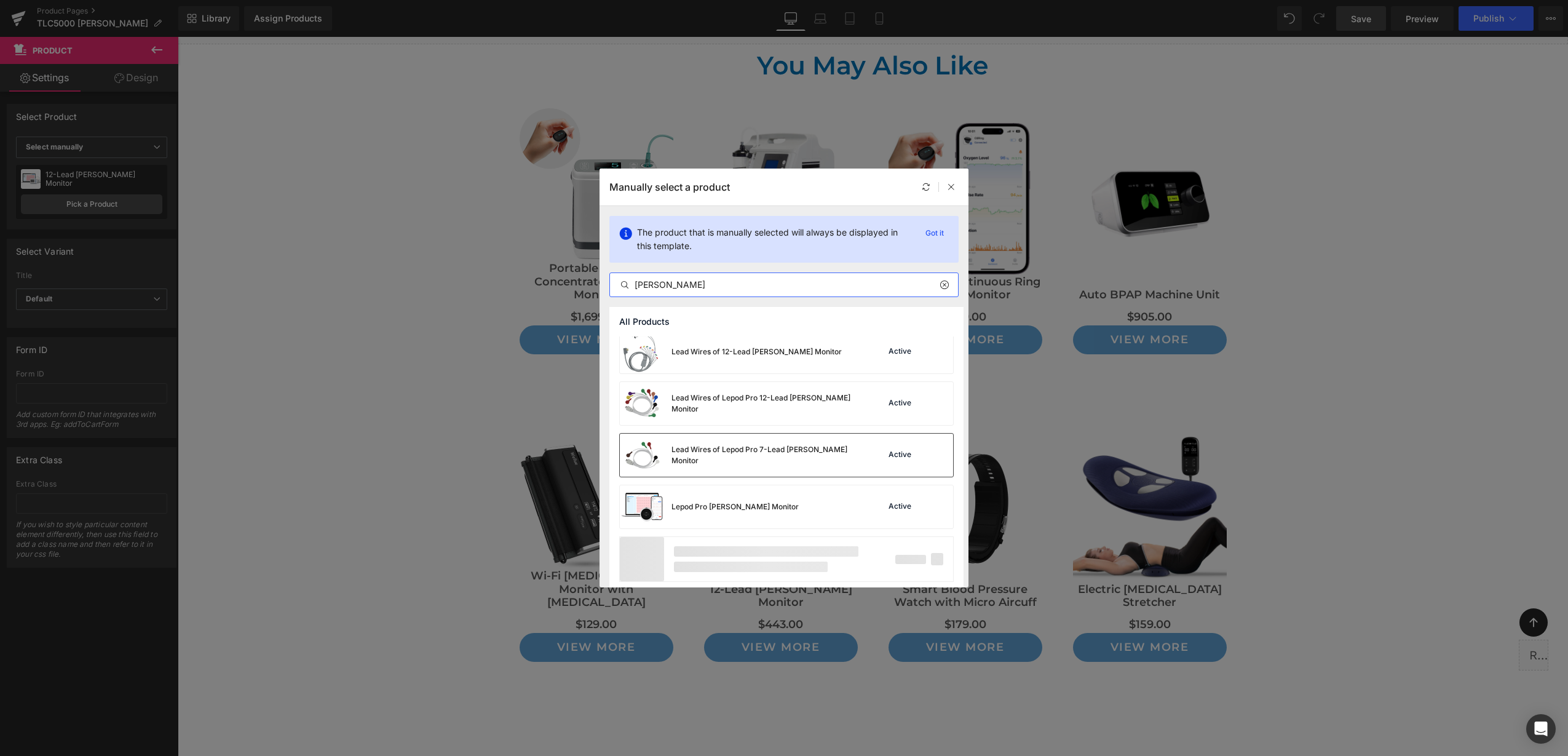
scroll to position [115, 0]
type input "[PERSON_NAME]"
click at [742, 505] on div "Lepod Pro [PERSON_NAME] Monitor" at bounding box center [735, 503] width 127 height 11
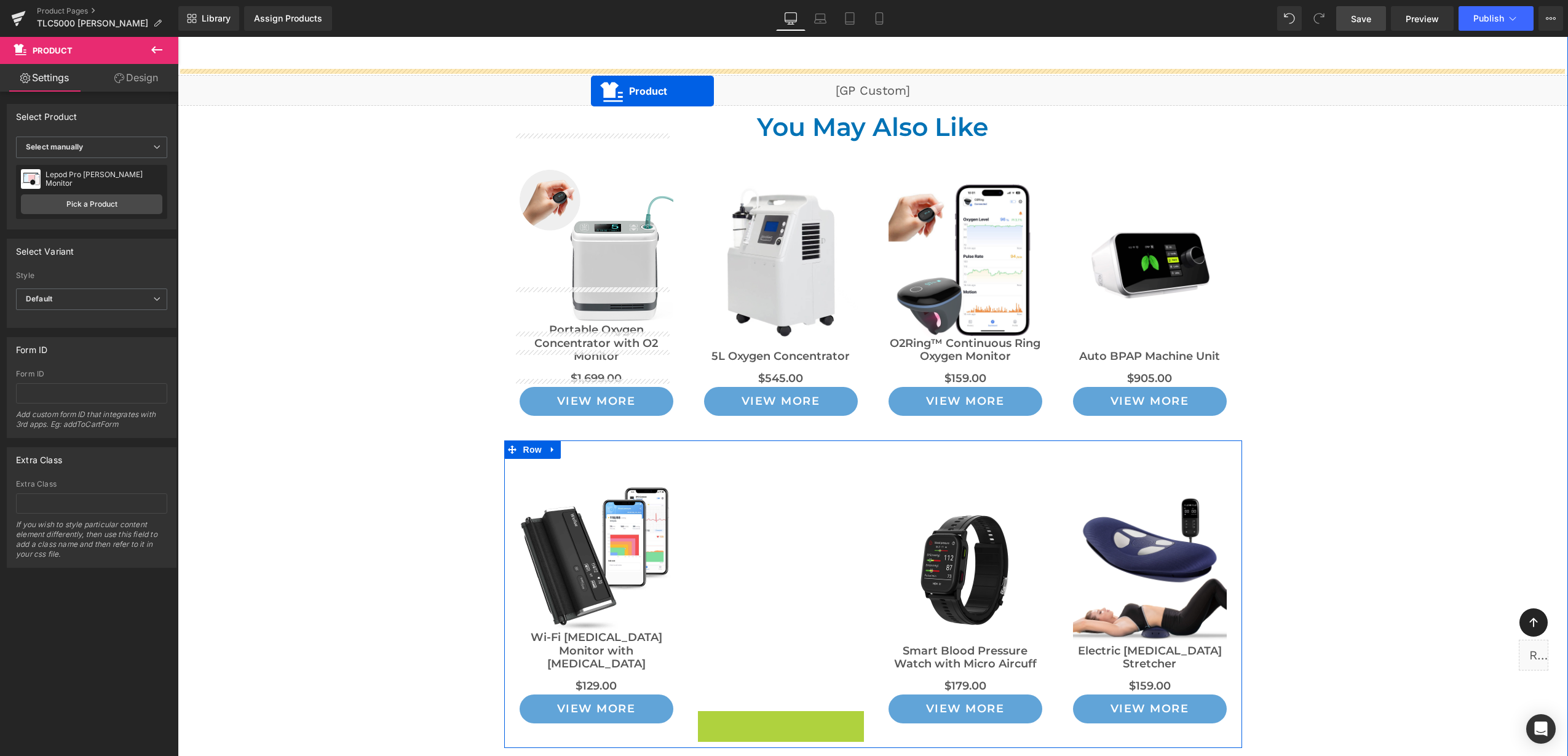
scroll to position [9278, 0]
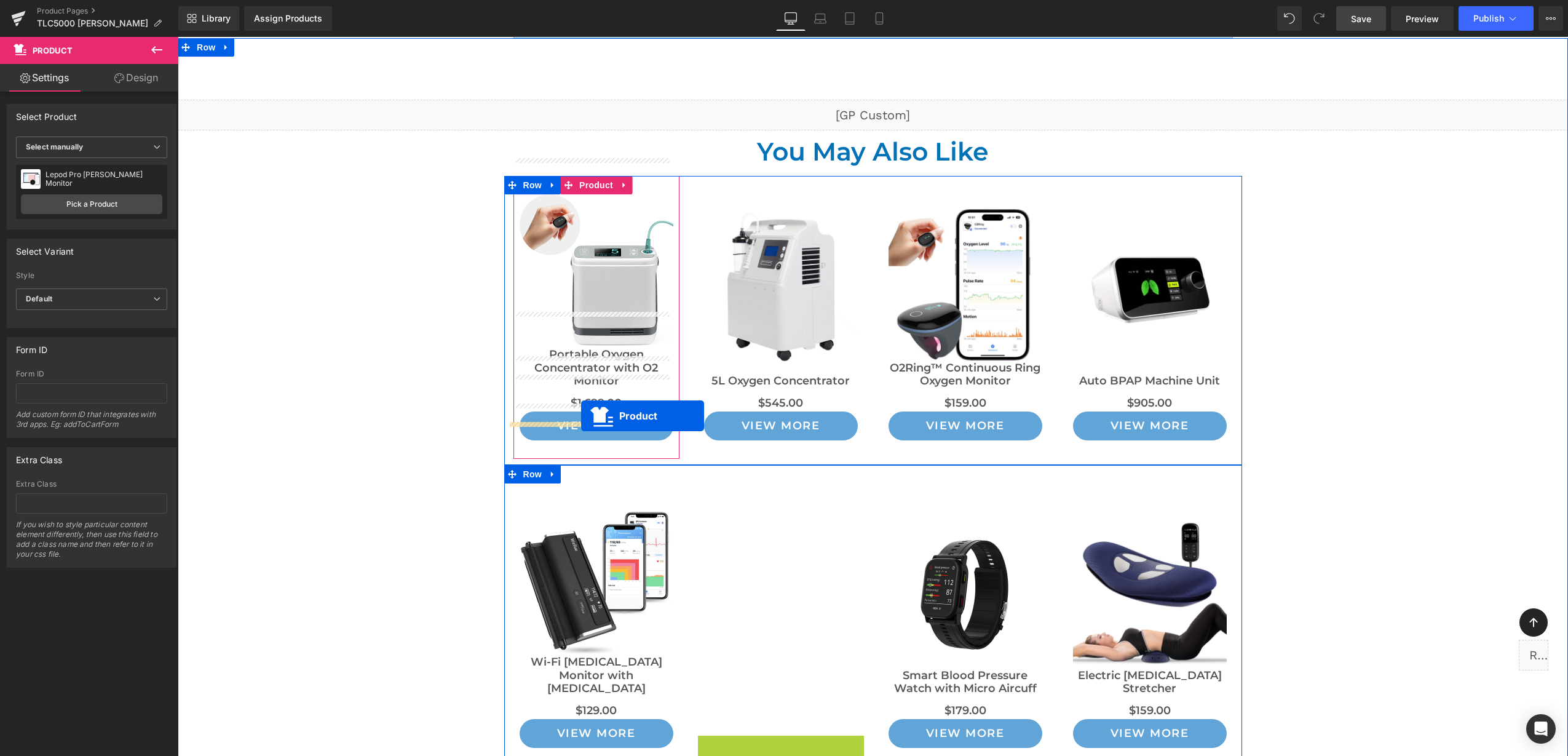
drag, startPoint x: 782, startPoint y: 374, endPoint x: 580, endPoint y: 418, distance: 206.7
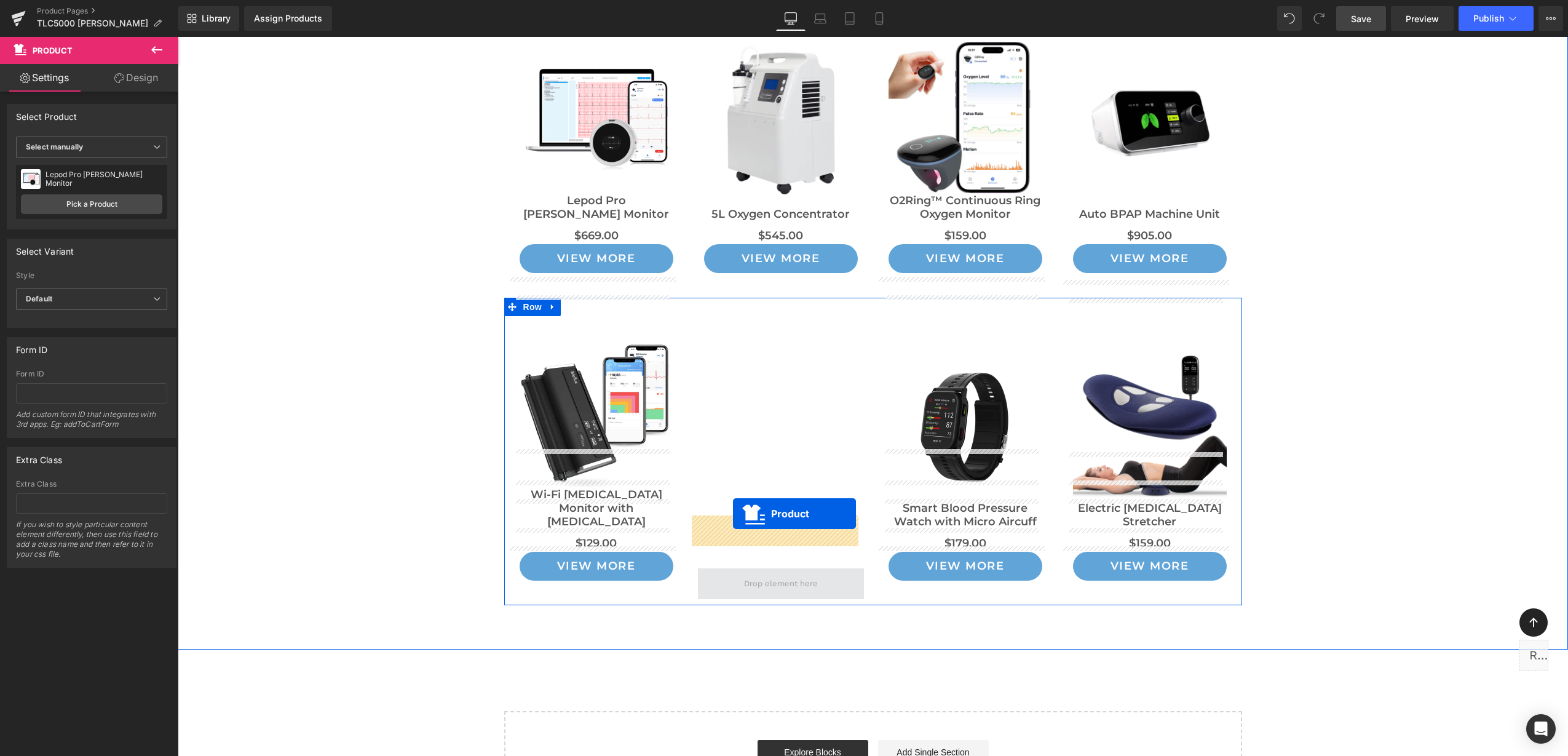
drag, startPoint x: 589, startPoint y: 150, endPoint x: 733, endPoint y: 517, distance: 394.2
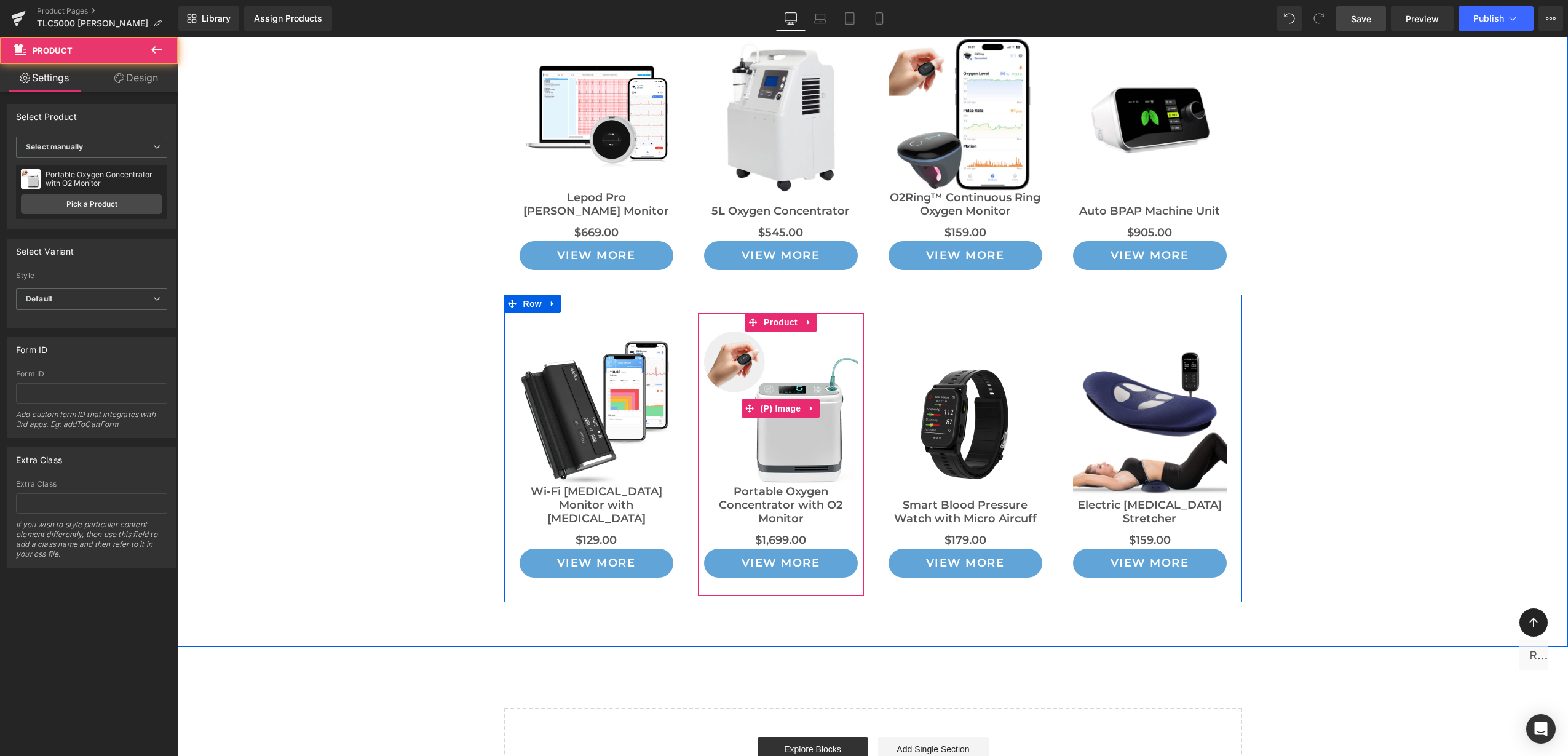
scroll to position [9205, 0]
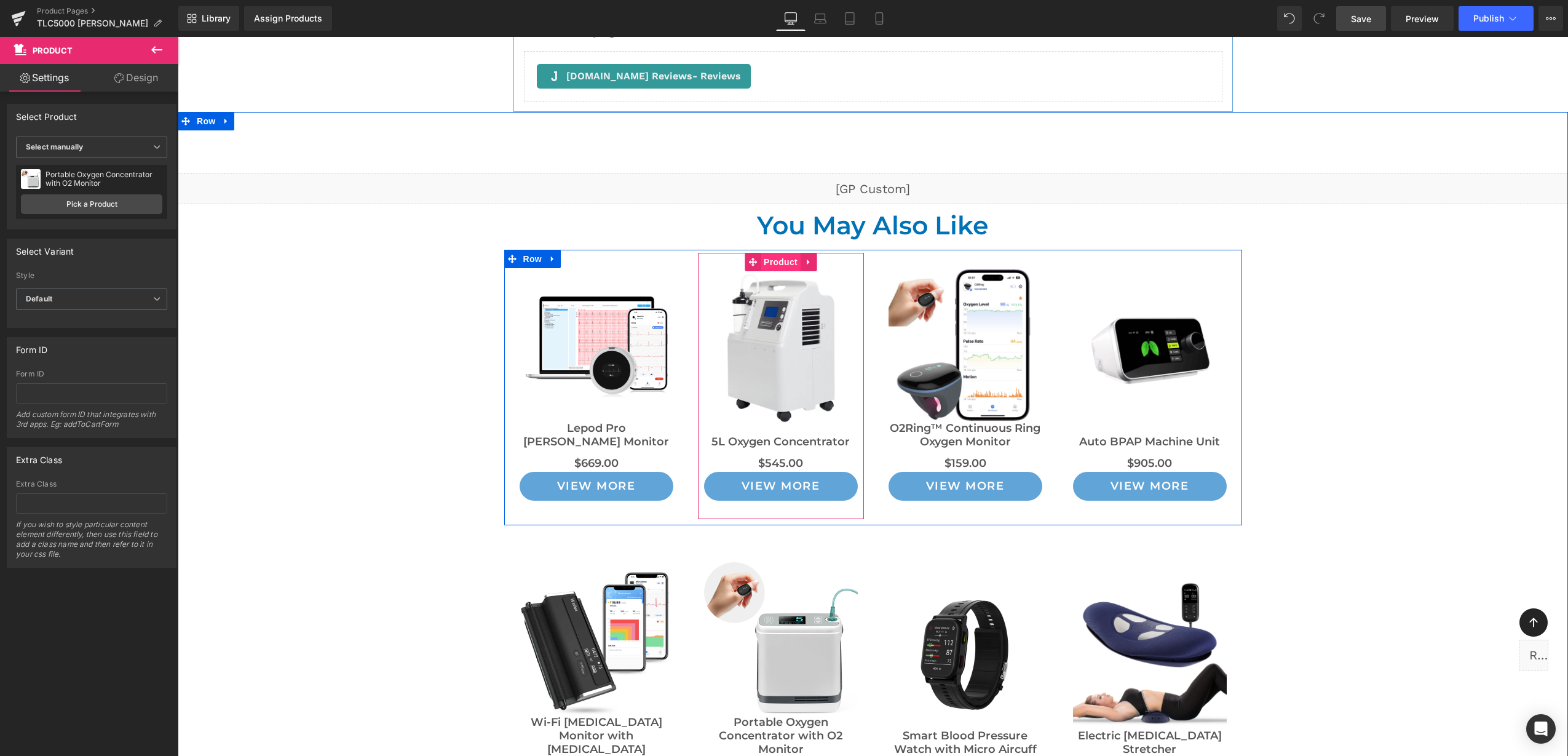
click at [782, 253] on span "Product" at bounding box center [780, 262] width 40 height 19
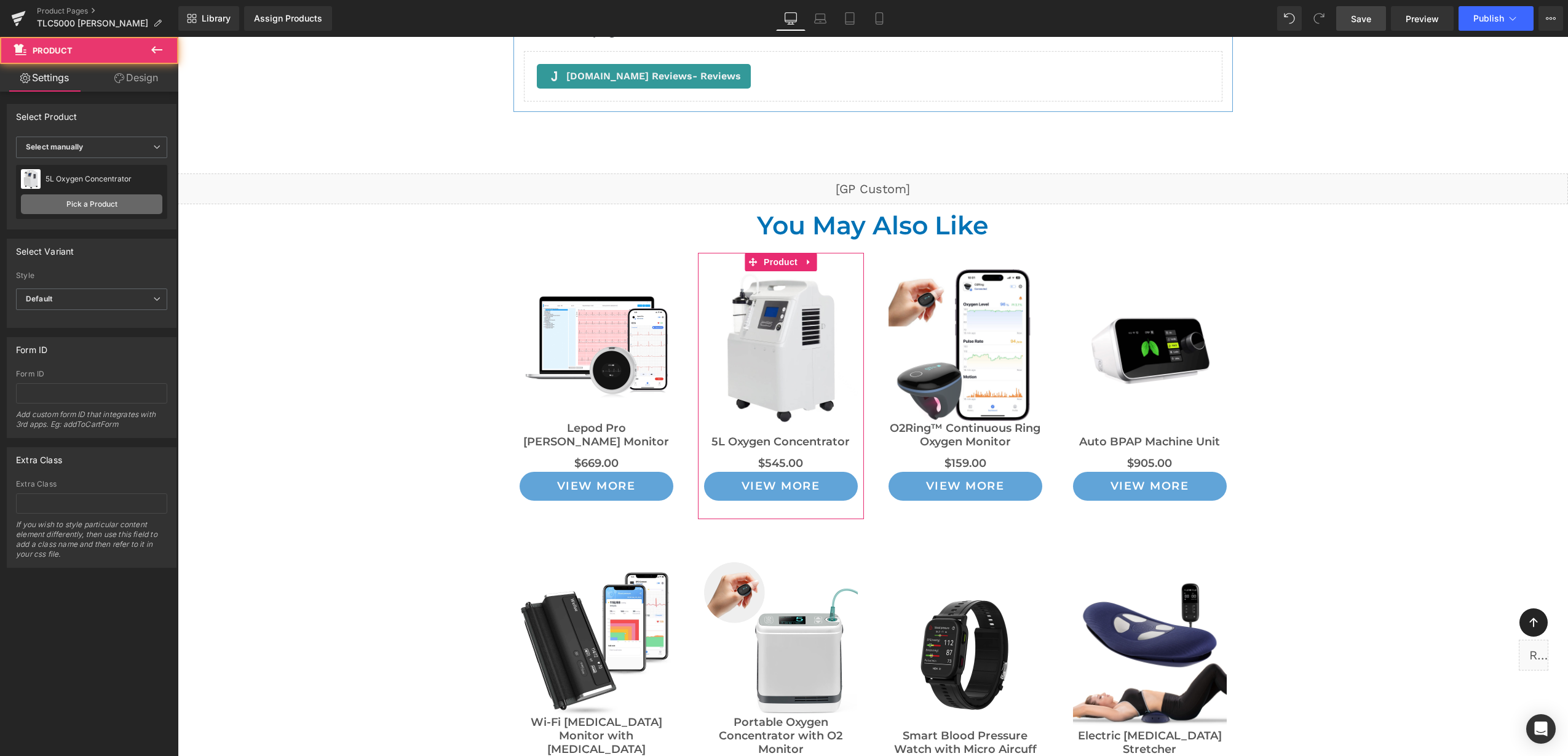
click at [76, 200] on link "Pick a Product" at bounding box center [91, 203] width 142 height 20
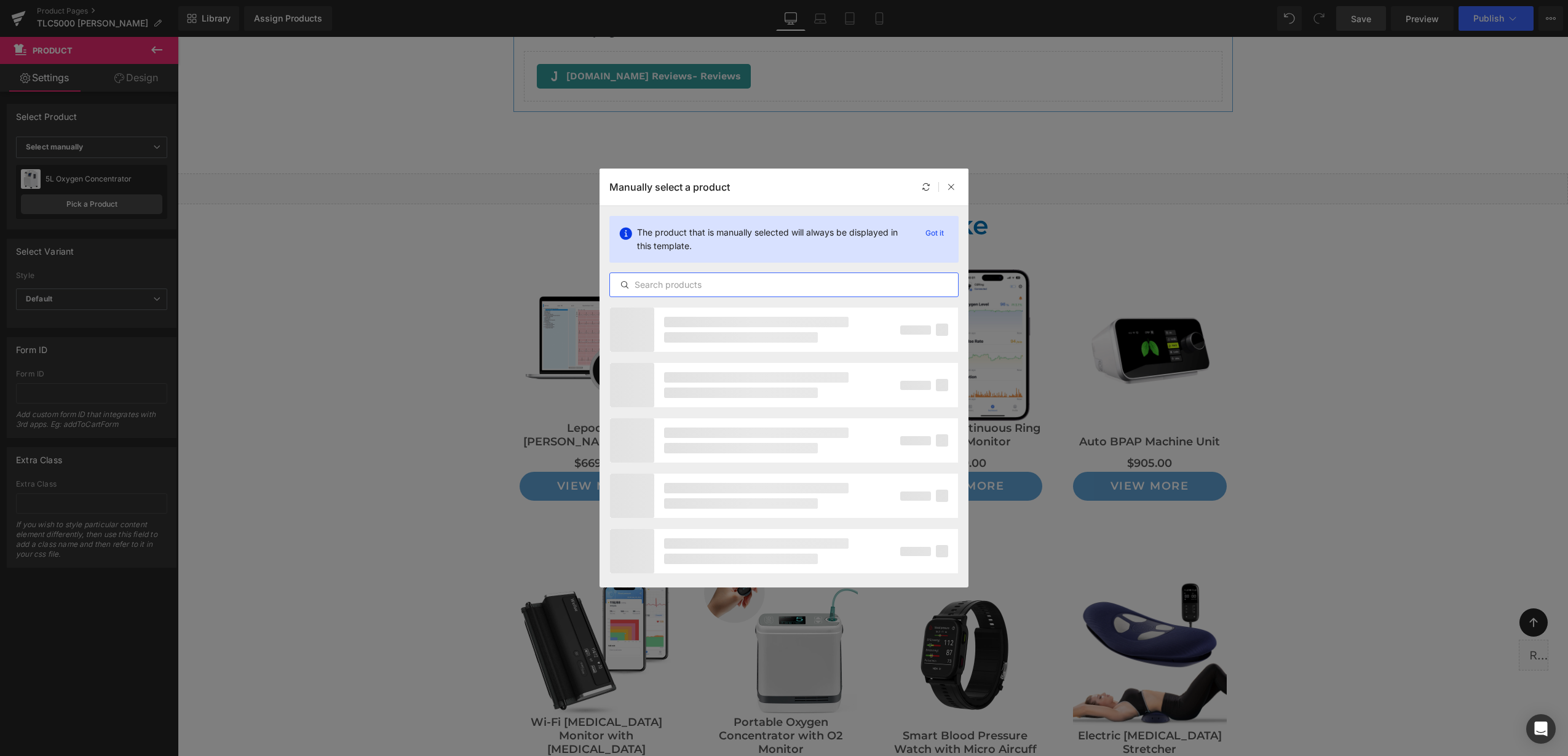
click at [712, 287] on input "text" at bounding box center [784, 285] width 348 height 15
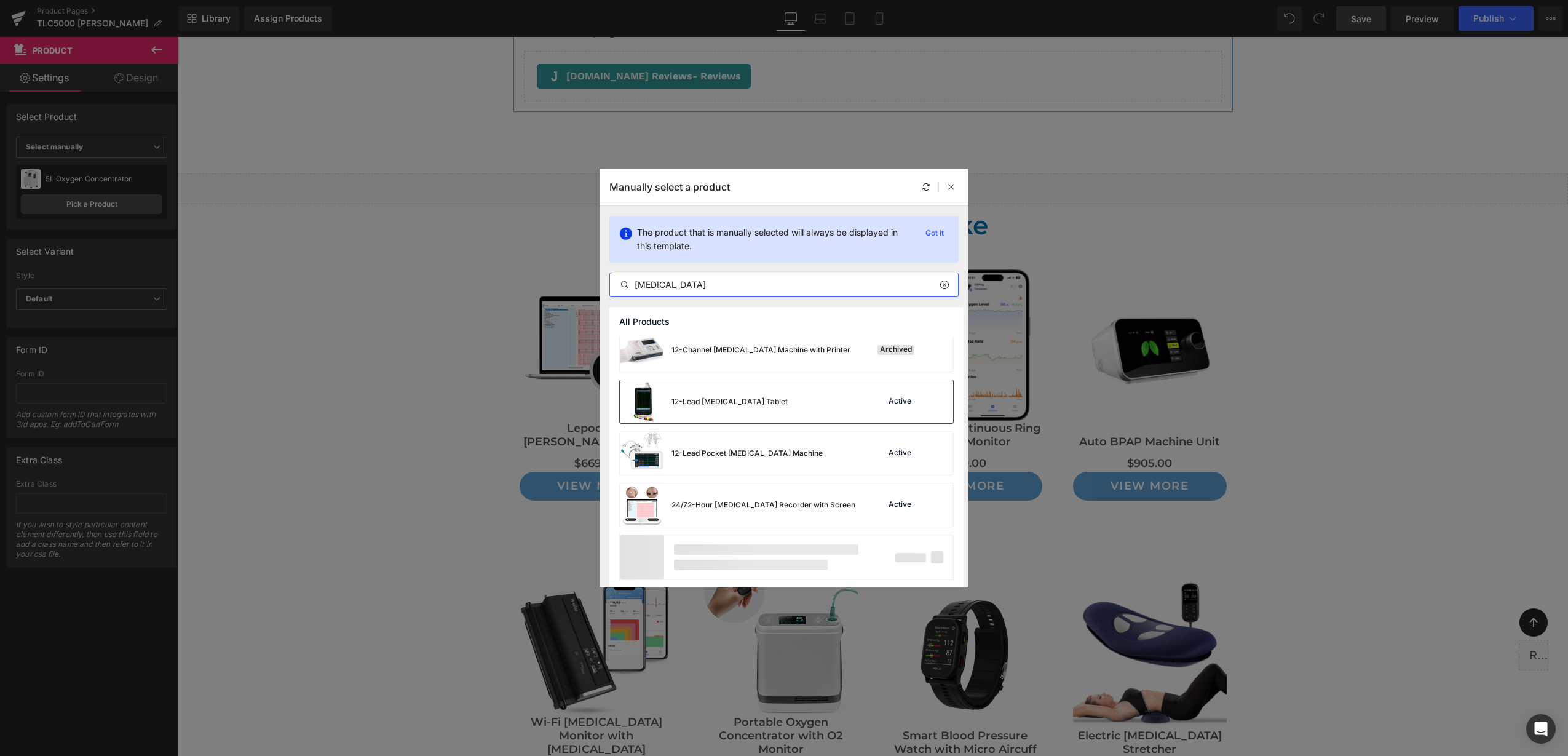
scroll to position [11, 0]
type input "[MEDICAL_DATA]"
click at [772, 496] on div "24/72-Hour [MEDICAL_DATA] Recorder with Screen" at bounding box center [737, 502] width 235 height 43
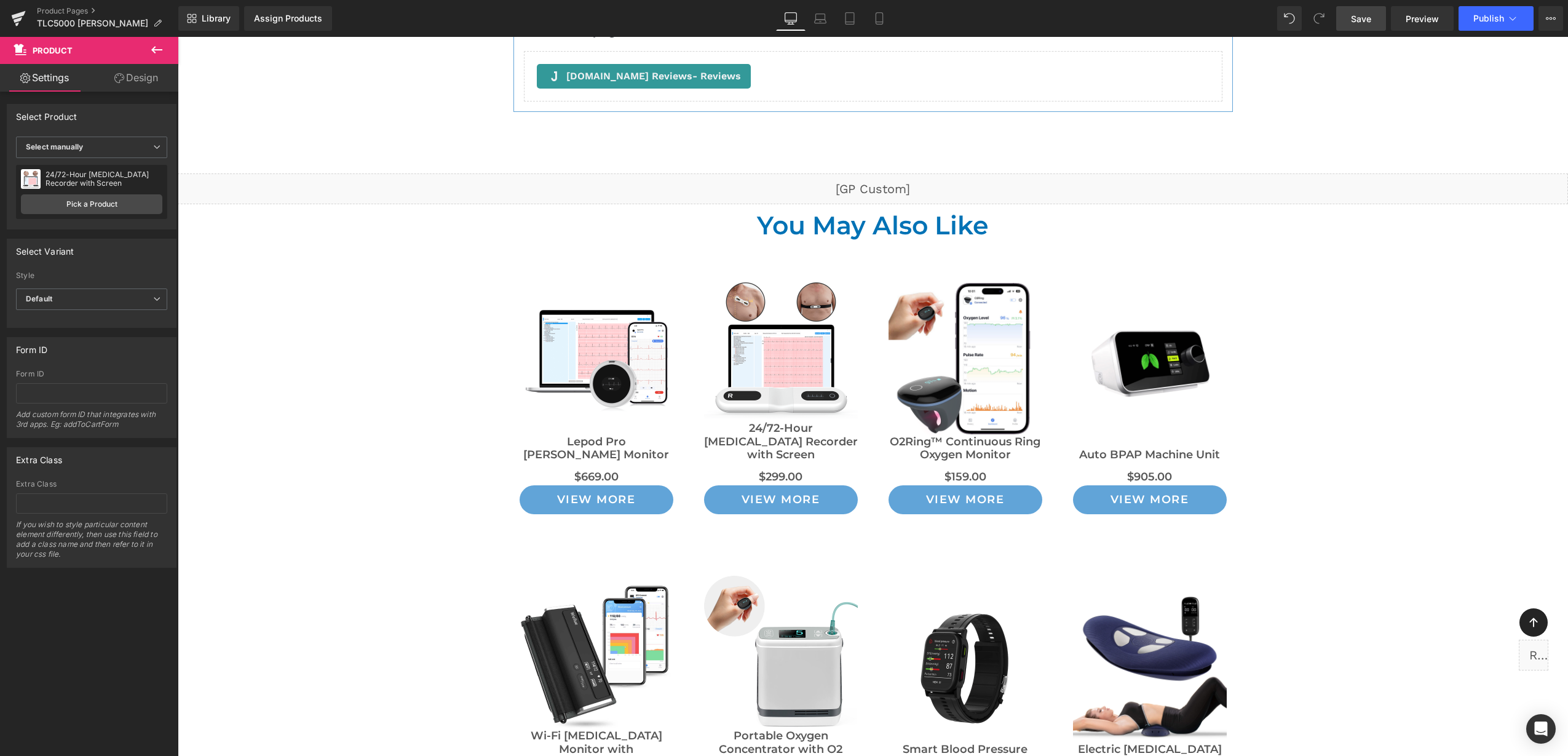
click at [1357, 21] on span "Save" at bounding box center [1361, 19] width 21 height 13
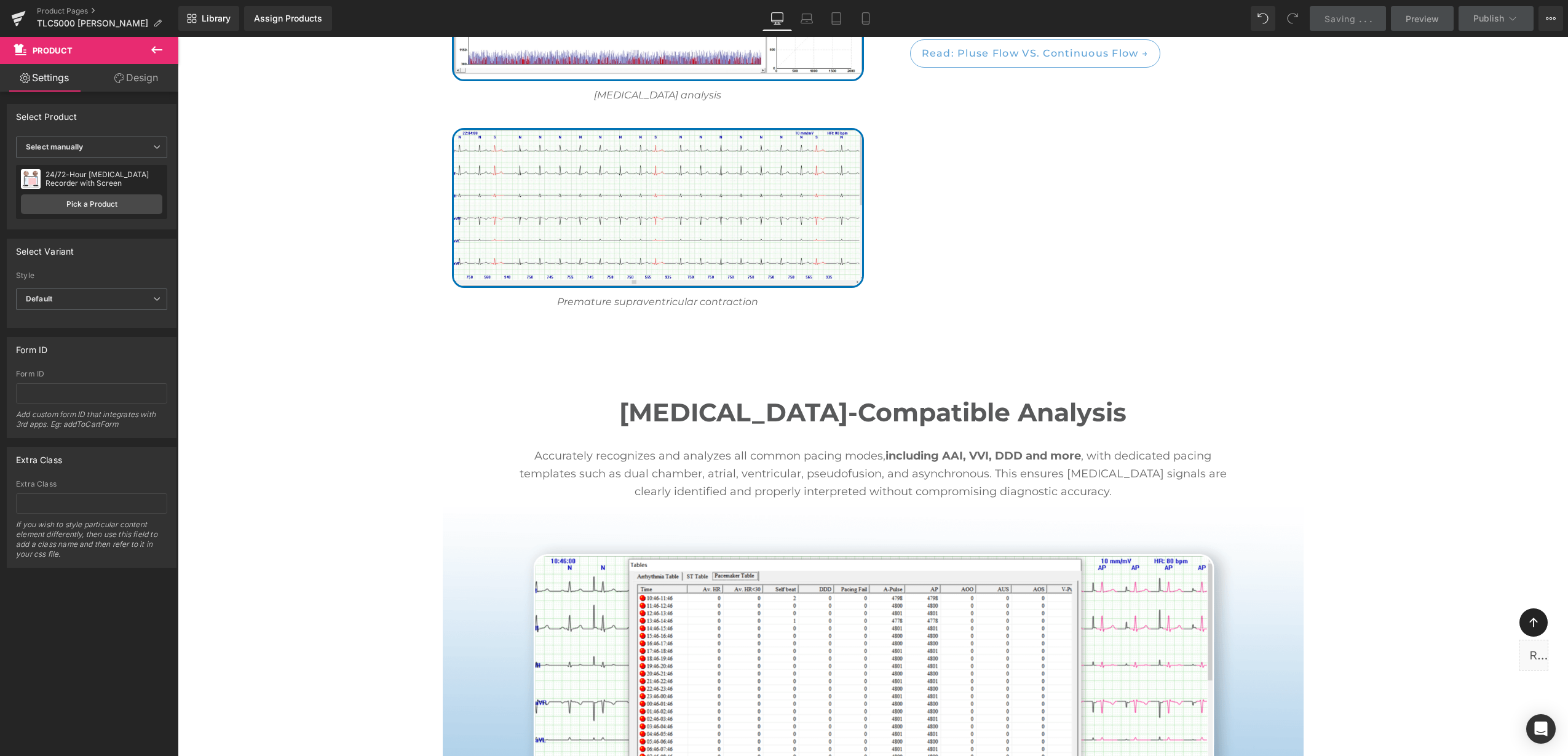
scroll to position [2361, 0]
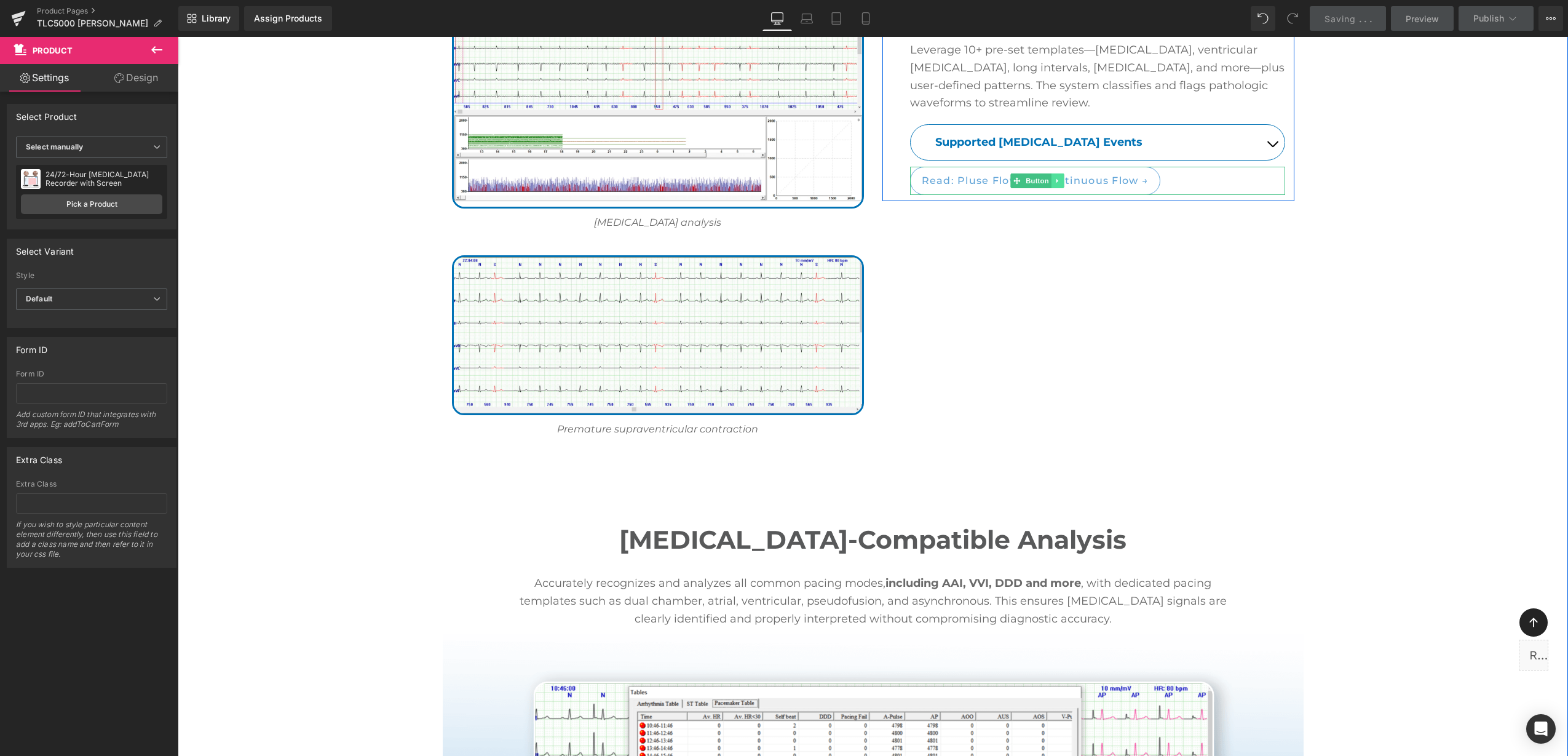
click at [1051, 174] on link at bounding box center [1058, 181] width 13 height 15
click at [1060, 174] on link at bounding box center [1064, 181] width 13 height 15
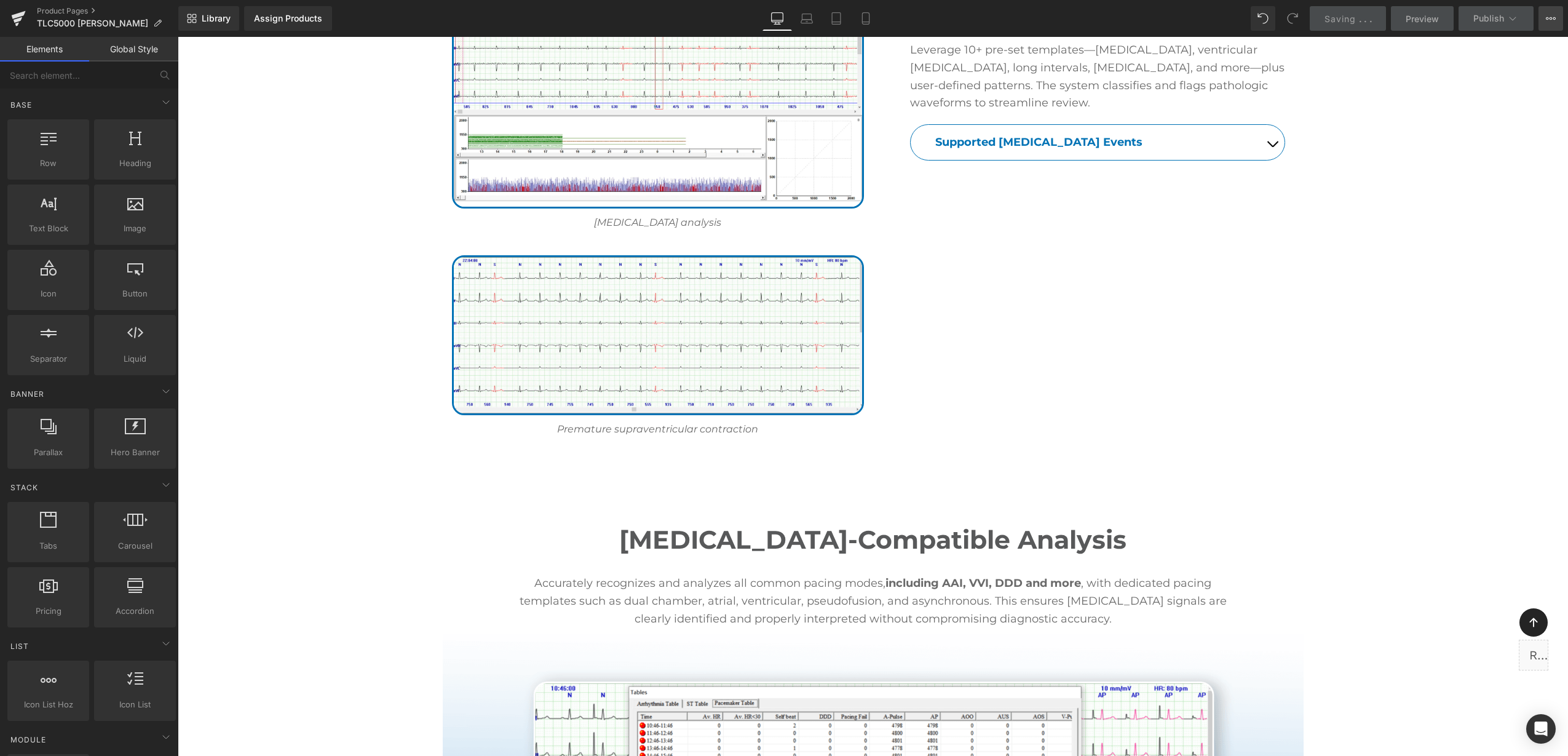
click at [1559, 16] on button "View Live Page View with current Template Save Template to Library Schedule Pub…" at bounding box center [1550, 19] width 24 height 24
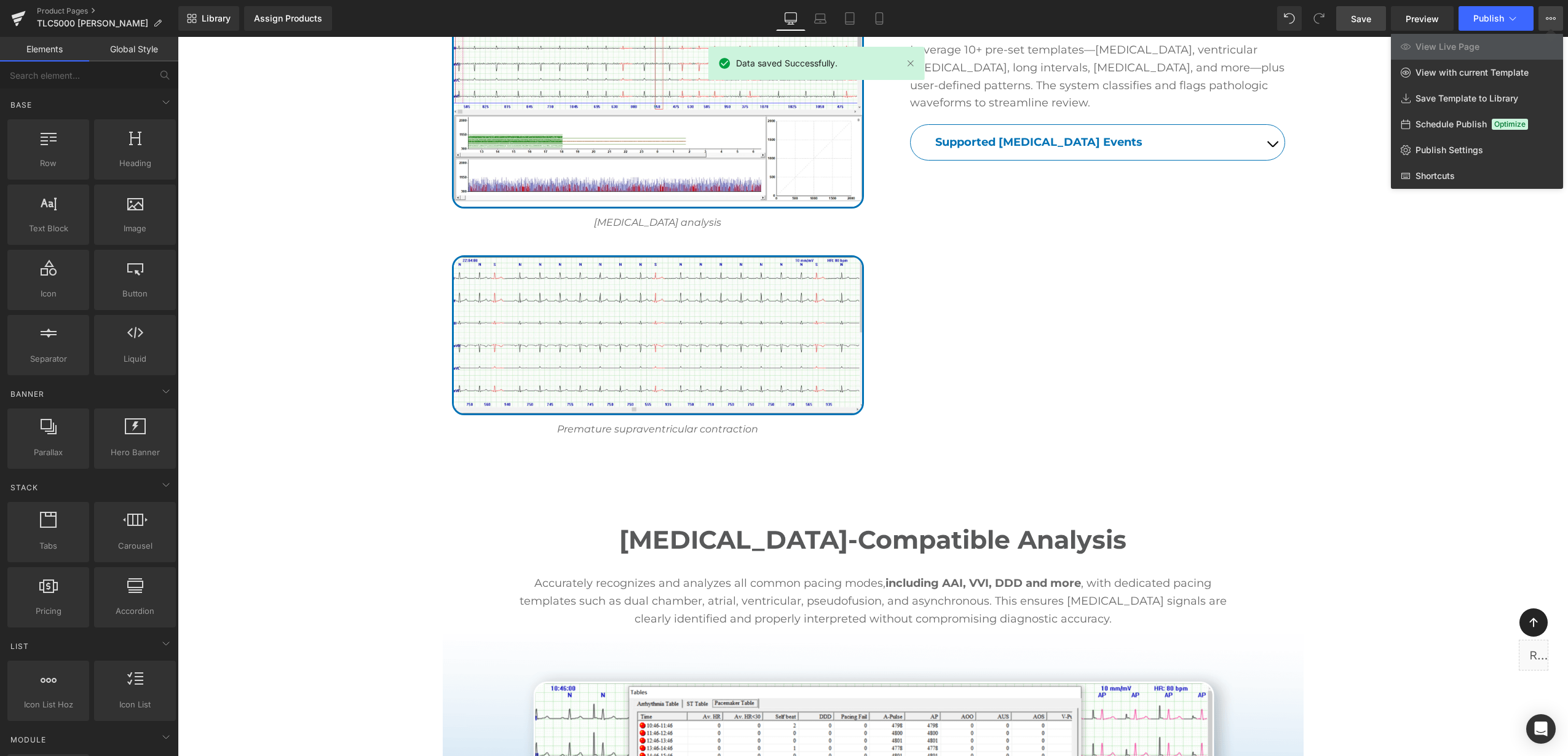
click at [322, 693] on div at bounding box center [872, 397] width 1390 height 719
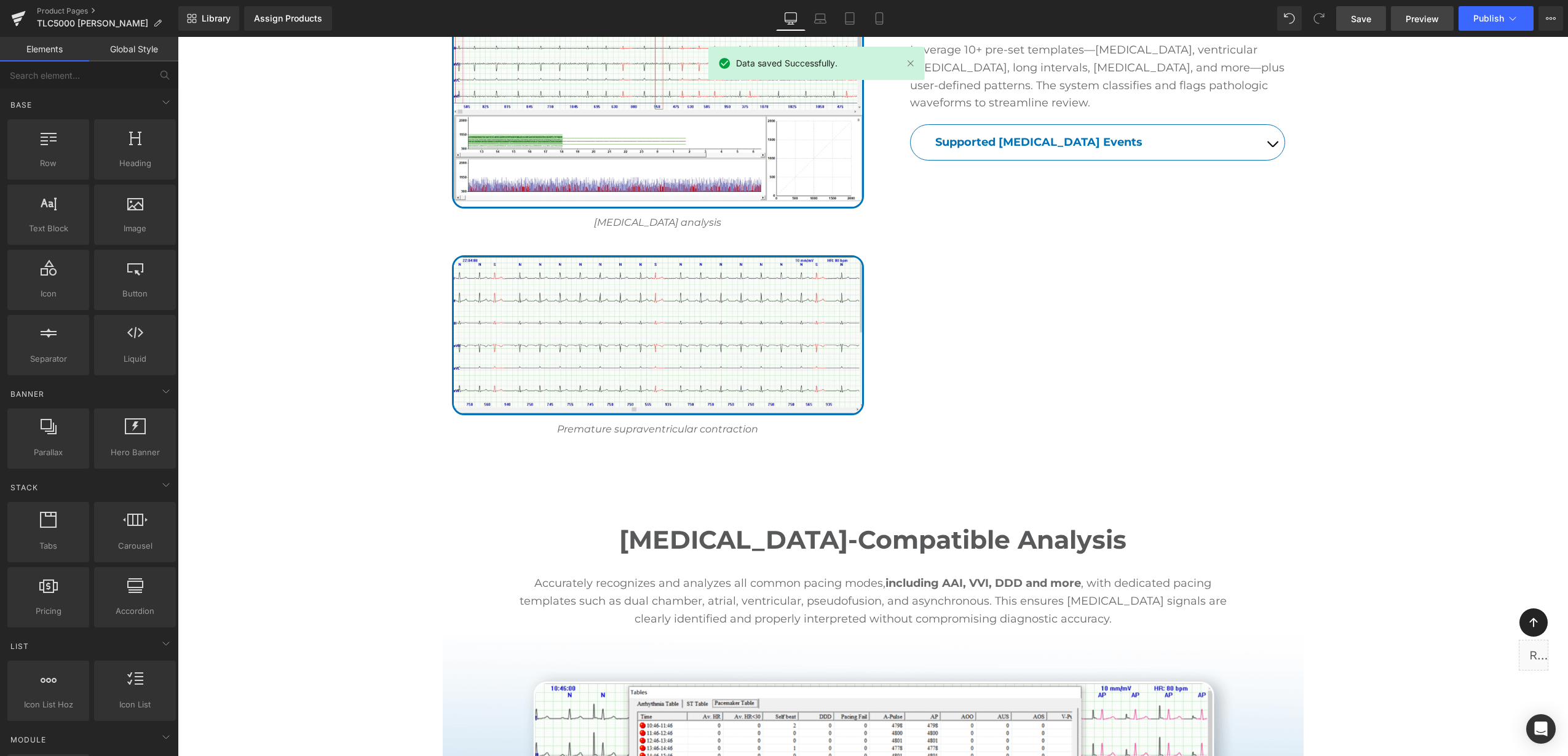
click at [1415, 24] on link "Preview" at bounding box center [1422, 19] width 62 height 24
